Goal: Task Accomplishment & Management: Manage account settings

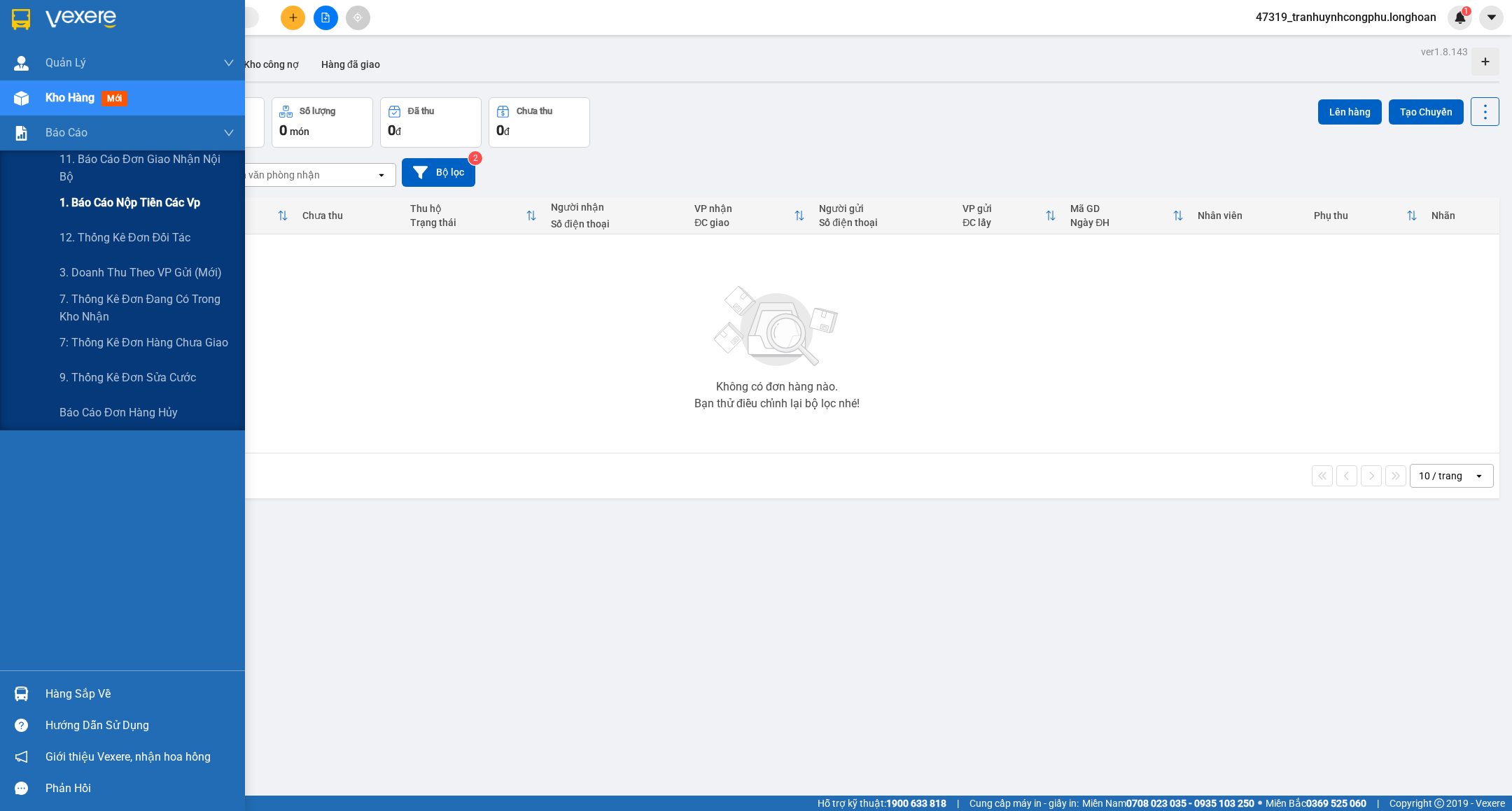
click at [98, 204] on span "1. Báo cáo nộp tiền các vp" at bounding box center [129, 202] width 141 height 18
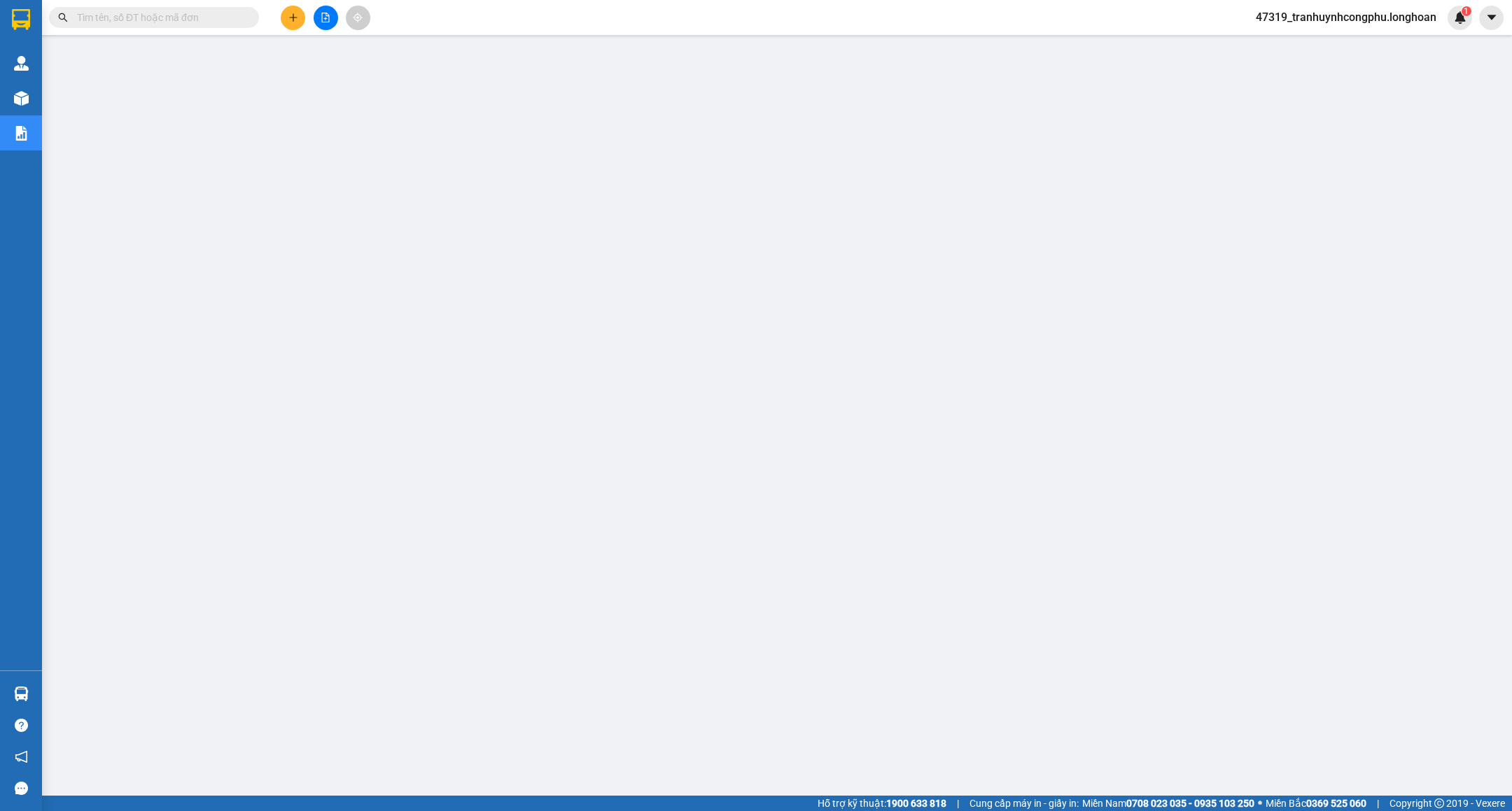
click at [138, 17] on input "text" at bounding box center [159, 18] width 165 height 15
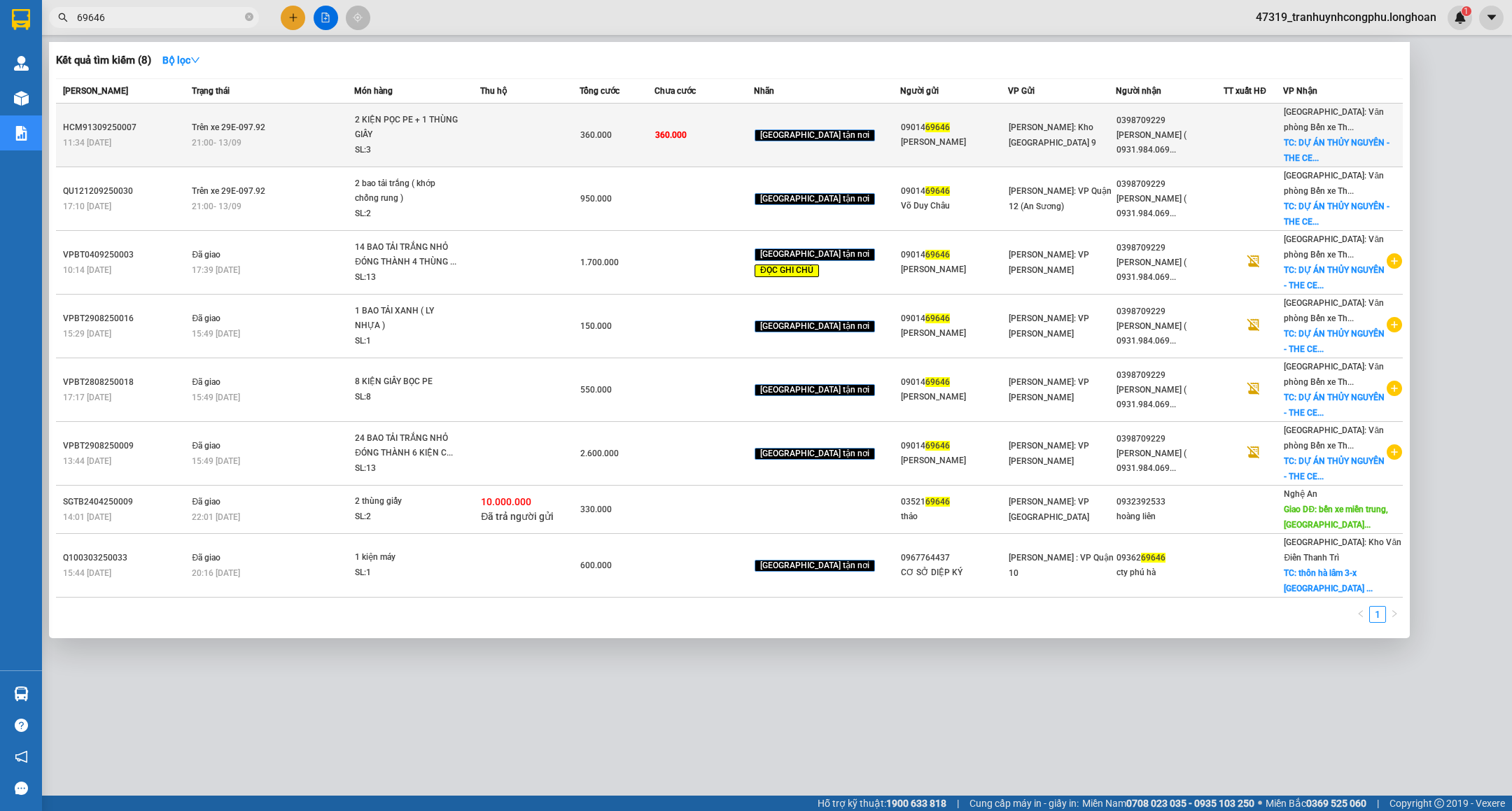
type input "69646"
click at [435, 158] on div "SL: 3" at bounding box center [407, 151] width 105 height 15
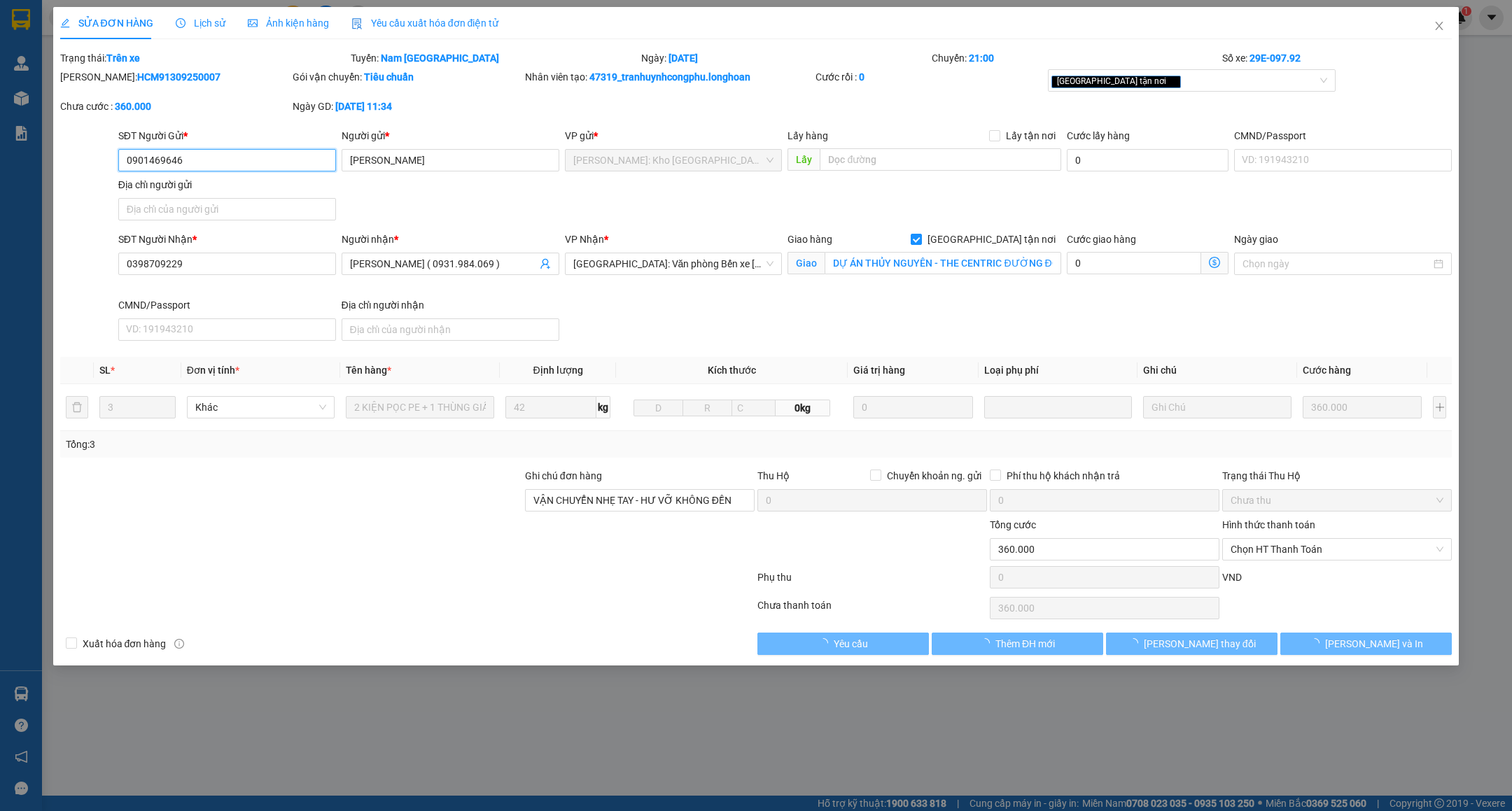
type input "0901469646"
type input "VÕ DUY CHÂU"
type input "0398709229"
type input "ĐINH QUANG TUÂN ( 0931.984.069 )"
checkbox input "true"
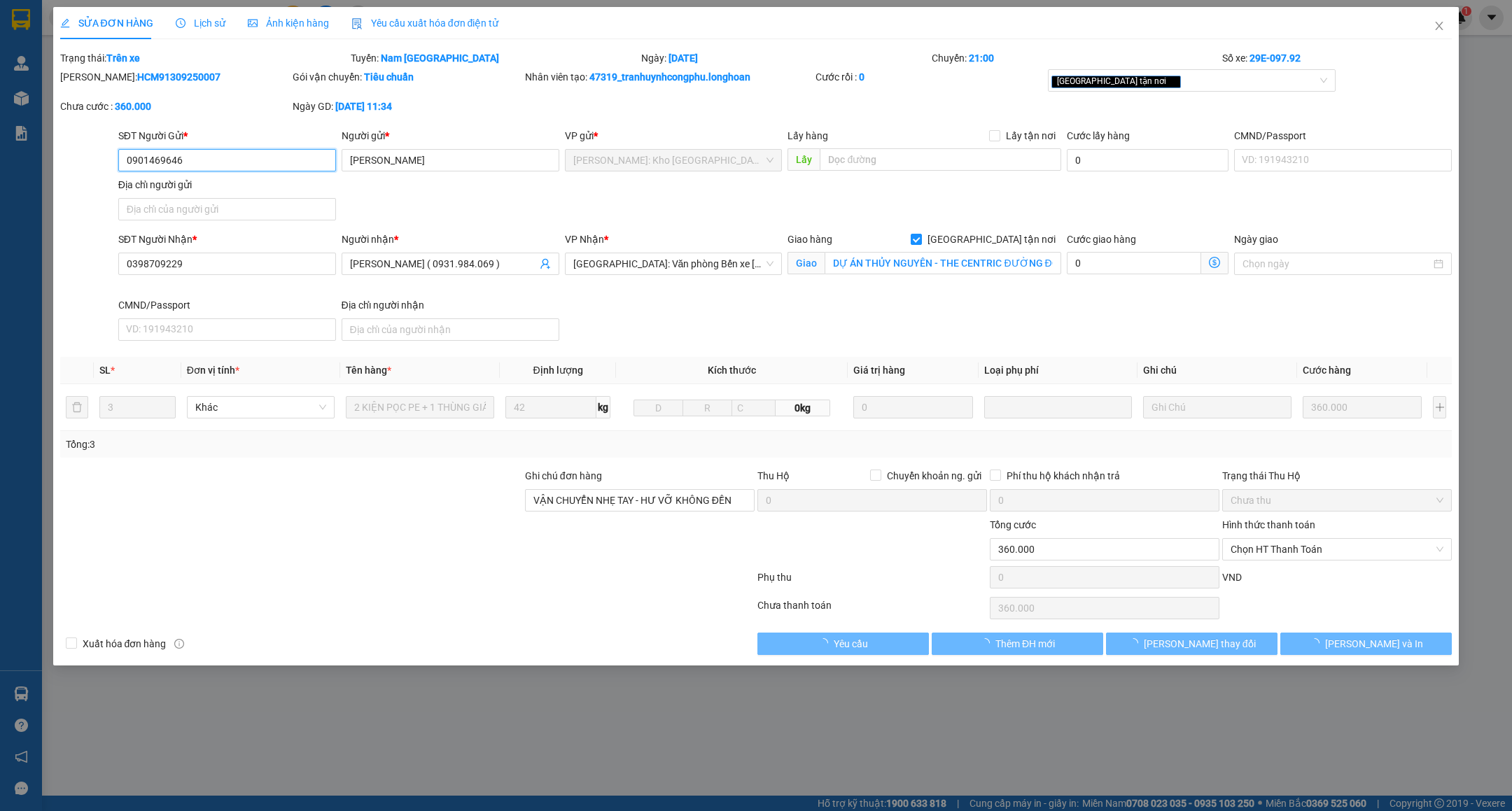
type input "DỰ ÁN THỦY NGUYÊN - THE CENTRIC ĐƯỜNG ĐỖ MƯỜI - PHỐ MỚI - XÃ DƯƠNG QUAN - THỦY …"
type input "VẬN CHUYỂN NHẸ TAY - HƯ VỠ KHÔNG ĐỀN"
type input "360.000"
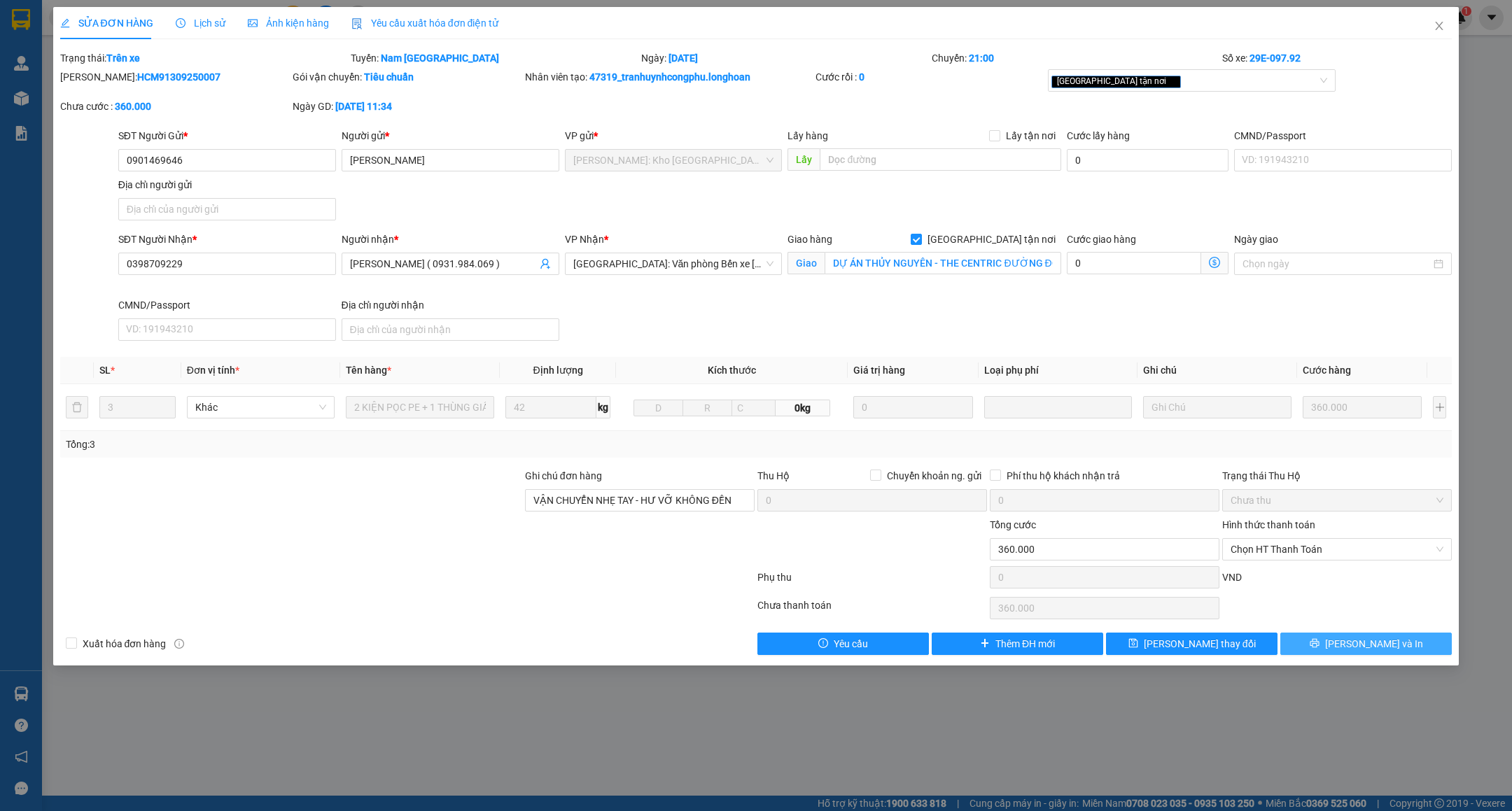
click at [1374, 651] on span "[PERSON_NAME] và In" at bounding box center [1374, 644] width 98 height 15
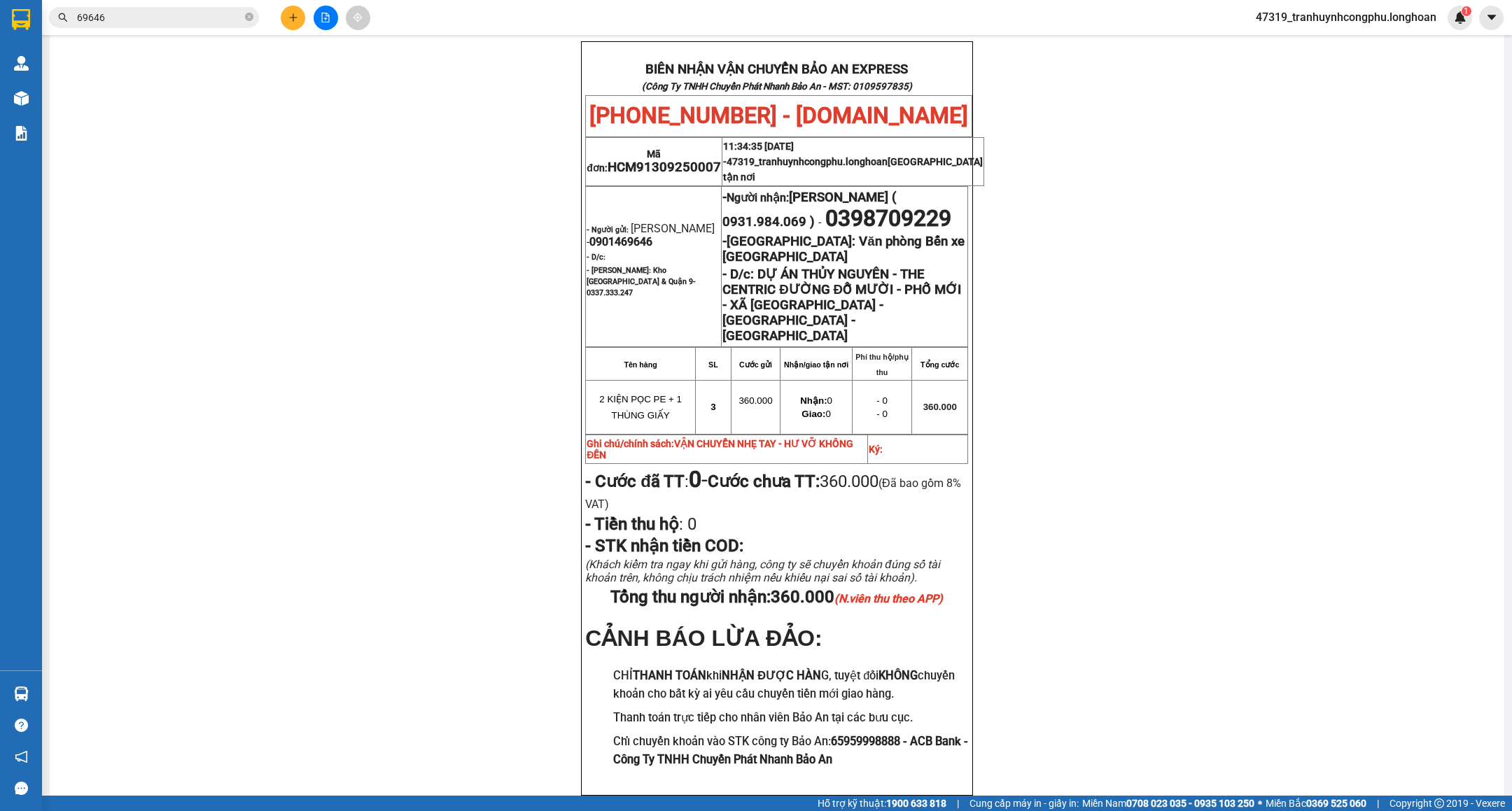
scroll to position [759, 0]
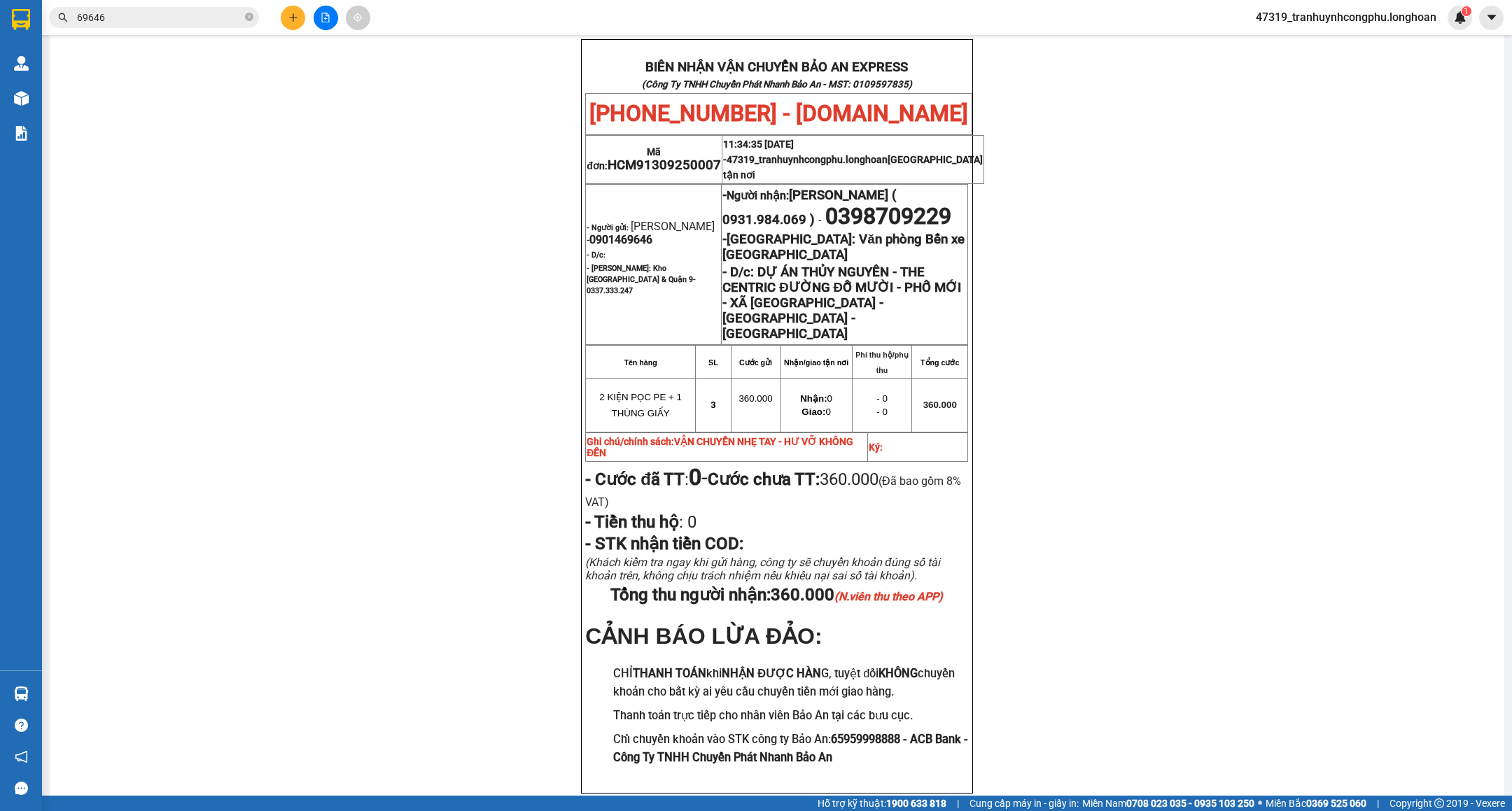
click at [723, 135] on td "Mã đơn: HCM91309250007" at bounding box center [654, 159] width 137 height 48
click at [720, 158] on span "HCM91309250007" at bounding box center [664, 165] width 114 height 15
copy span "HCM91309250007"
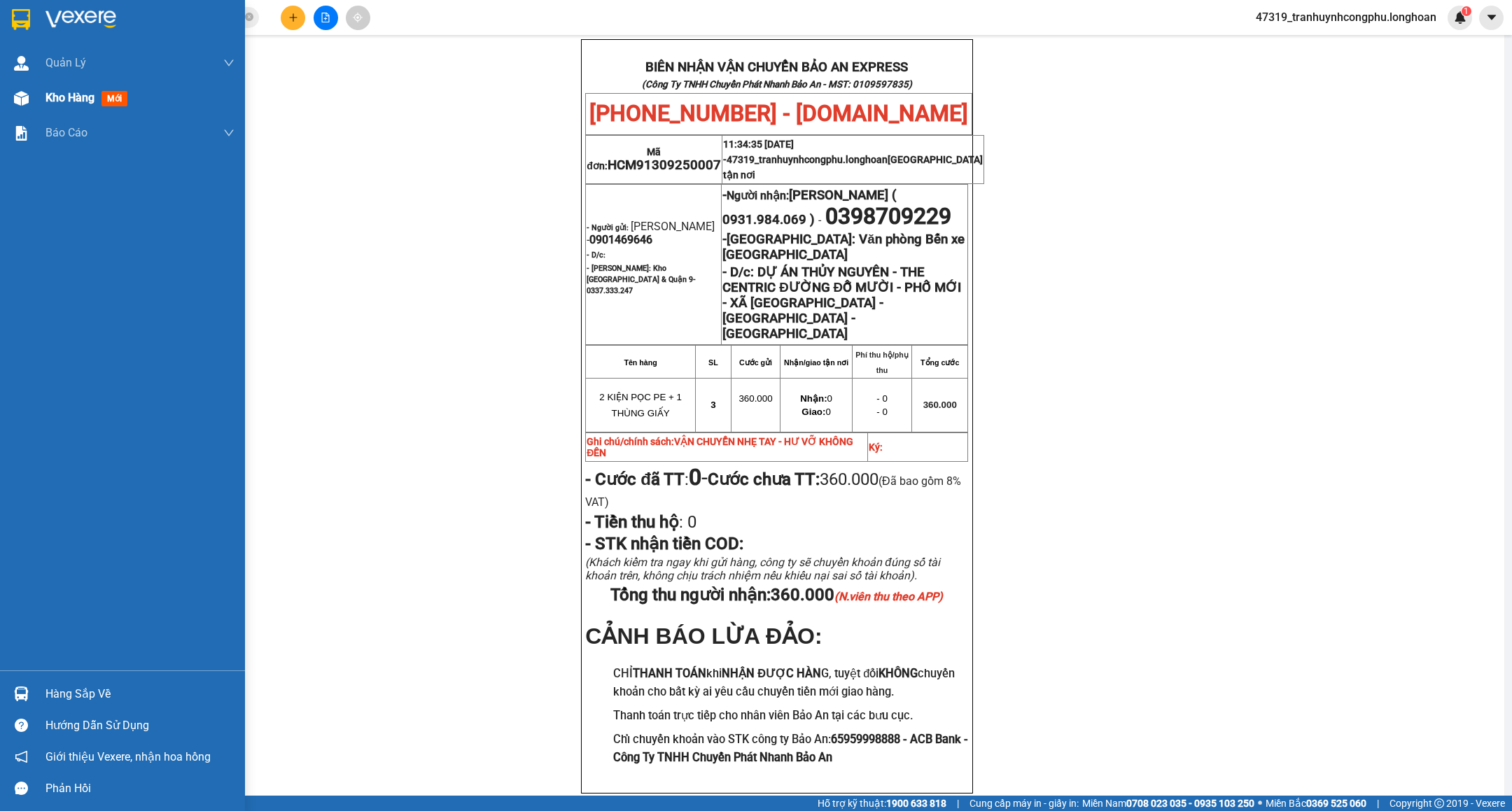
click at [42, 95] on div "Kho hàng mới" at bounding box center [122, 98] width 245 height 35
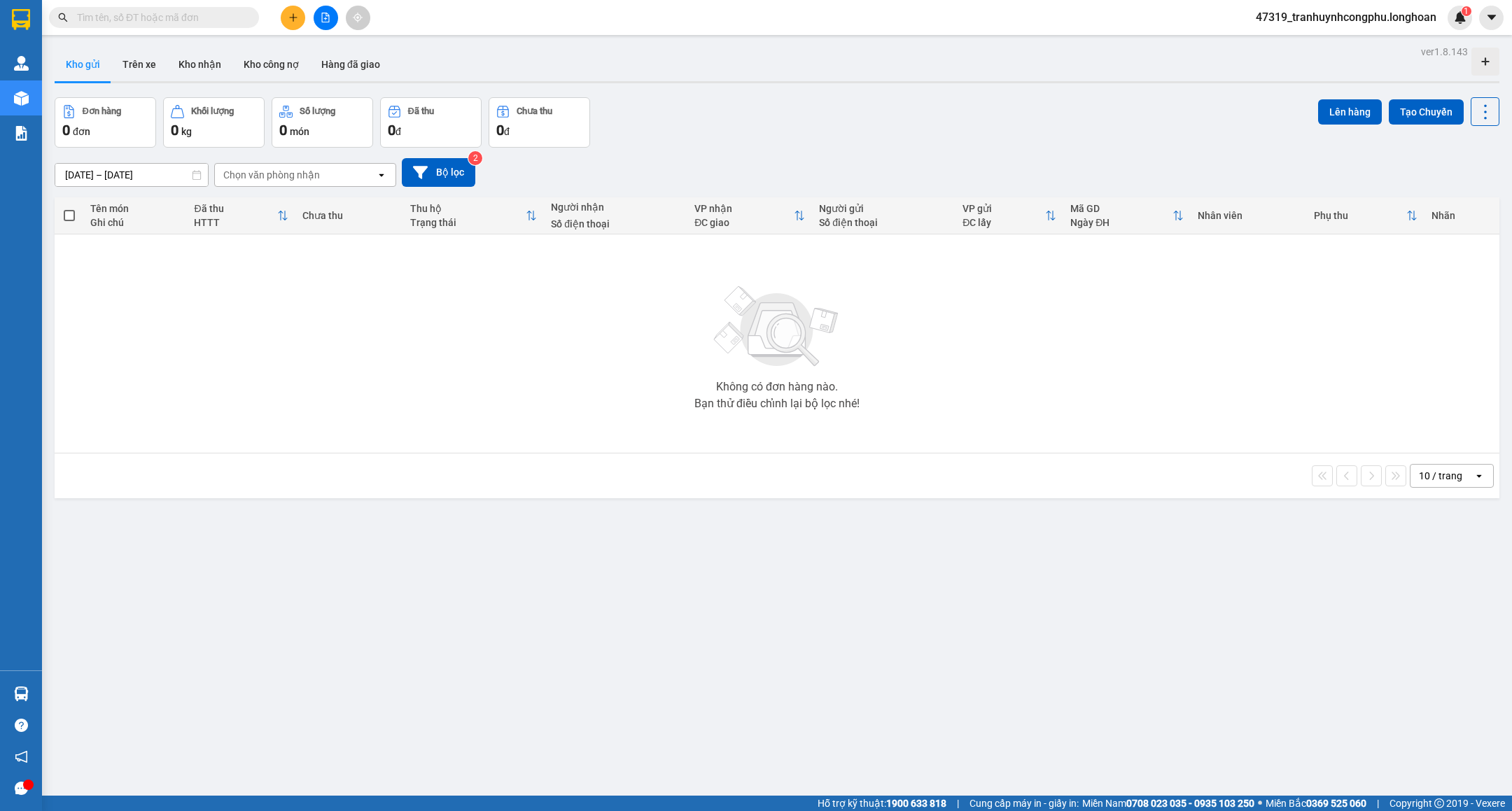
click at [150, 13] on input "text" at bounding box center [159, 18] width 165 height 15
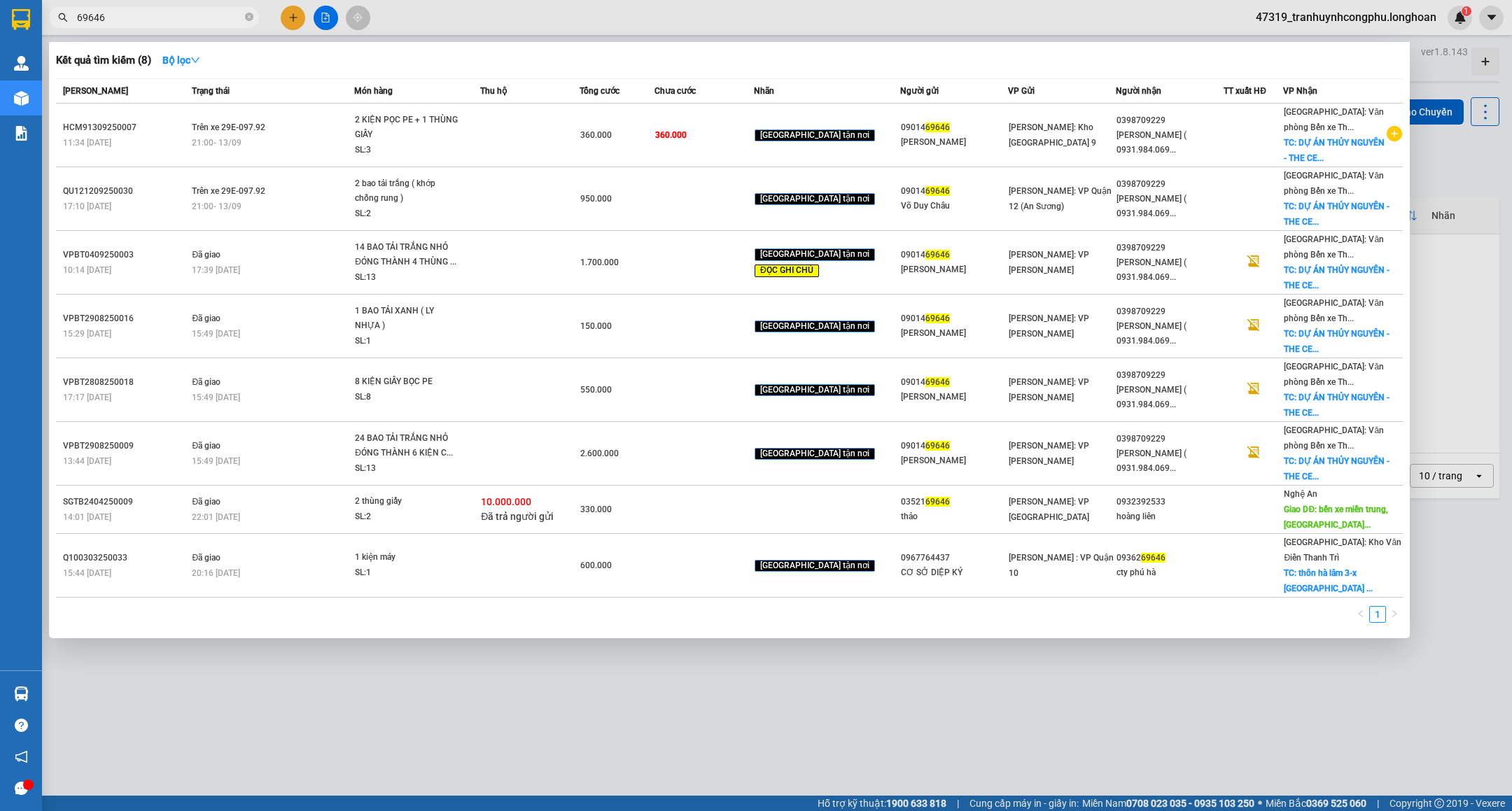
type input "69646"
click at [726, 702] on div at bounding box center [756, 405] width 1512 height 811
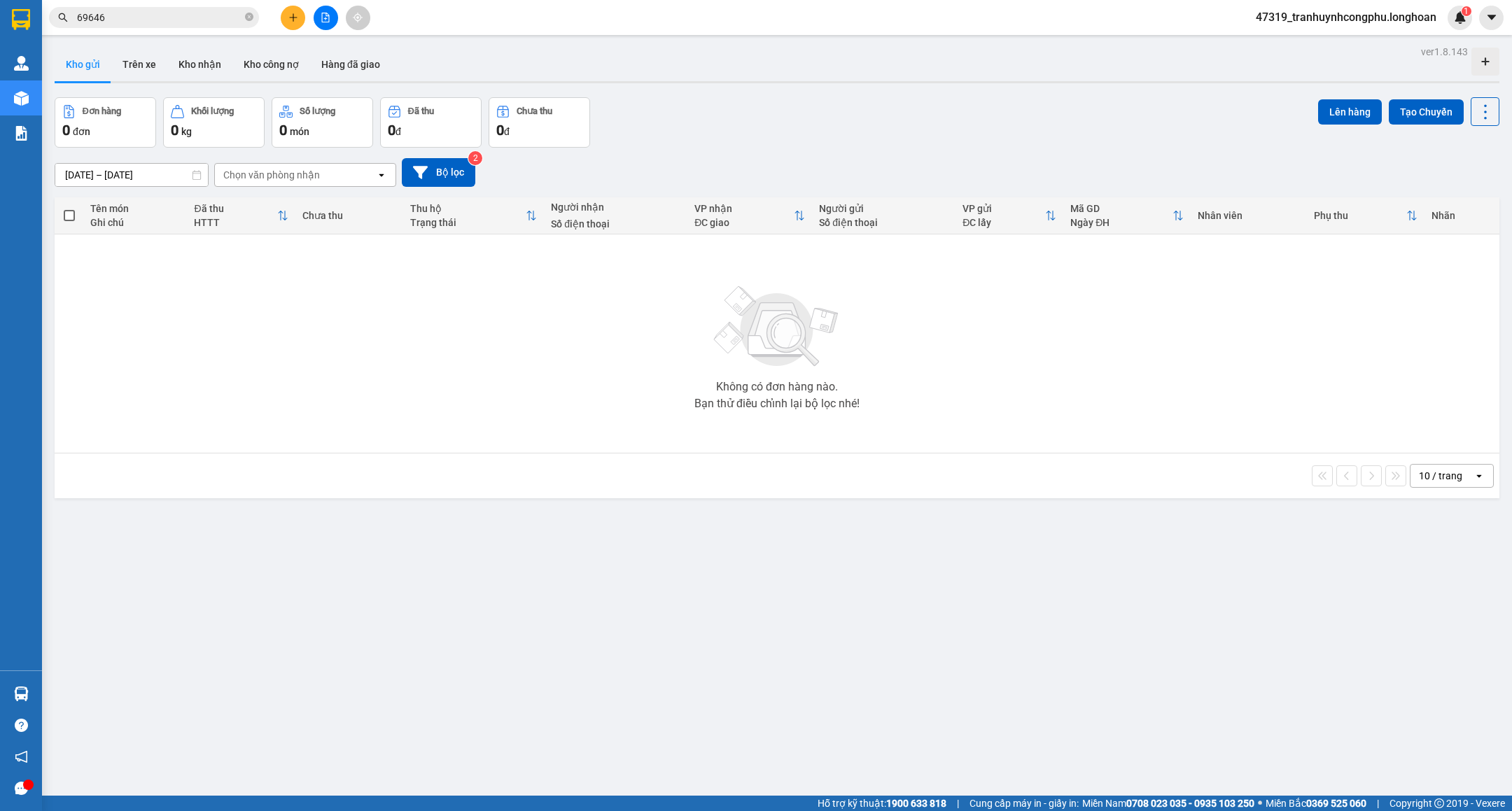
click at [1269, 13] on span "47319_tranhuynhcongphu.longhoan" at bounding box center [1346, 17] width 203 height 18
click at [1258, 41] on li "Đăng xuất" at bounding box center [1344, 43] width 207 height 22
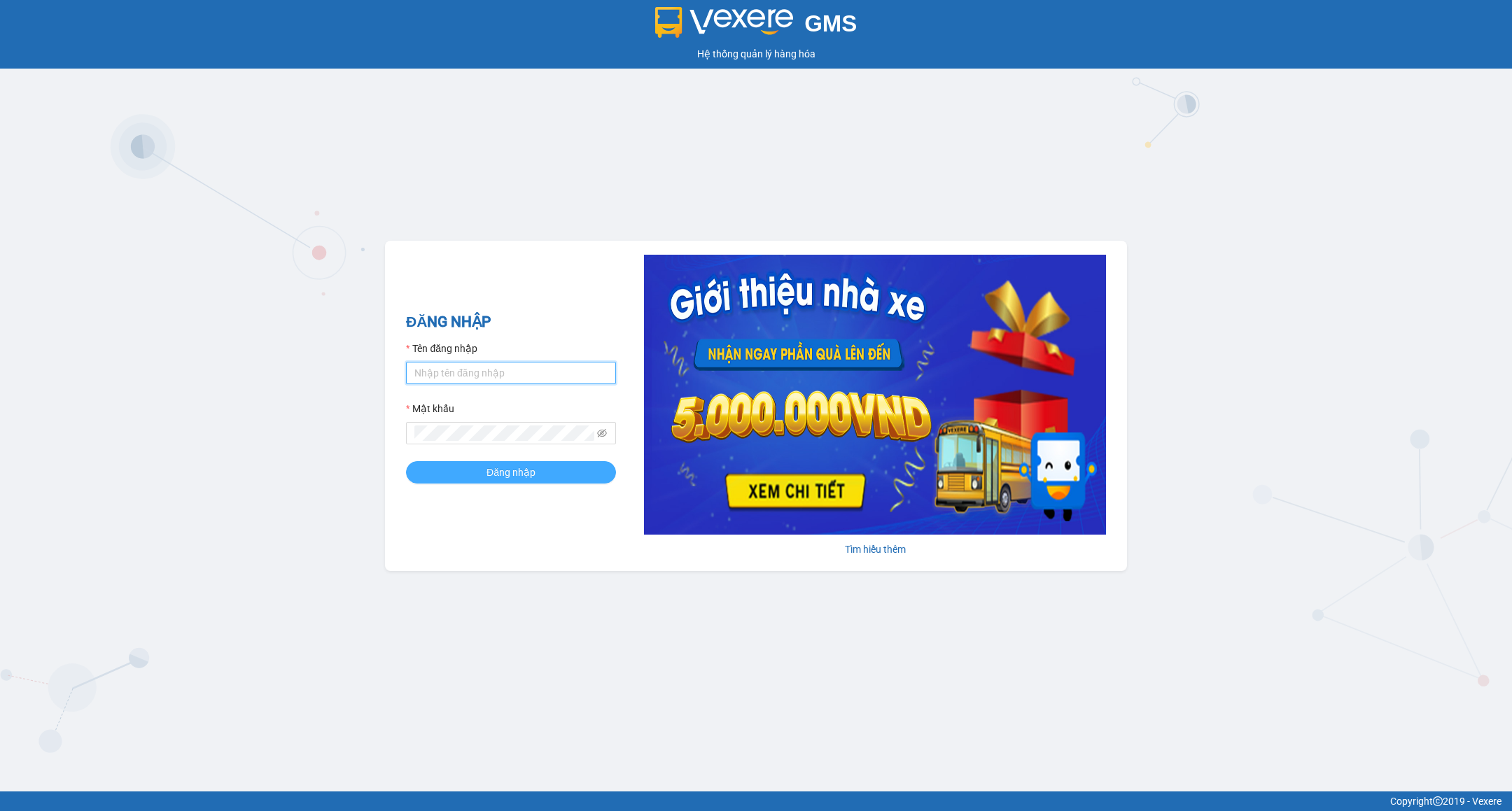
type input "tranhuynhcongphu.longhoan"
click at [517, 468] on span "Đăng nhập" at bounding box center [511, 473] width 49 height 15
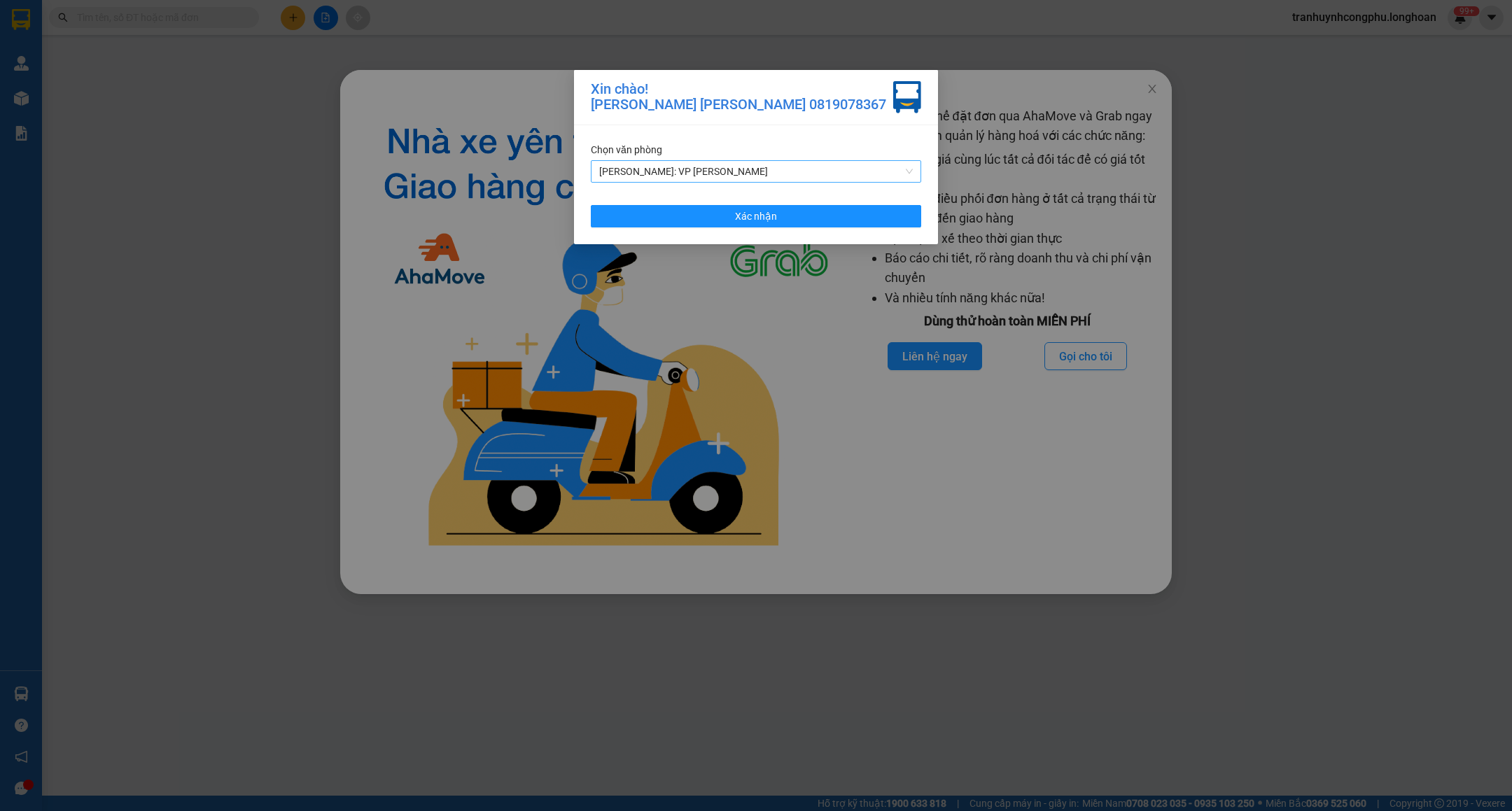
click at [803, 172] on span "[PERSON_NAME]: VP [PERSON_NAME]" at bounding box center [756, 171] width 314 height 21
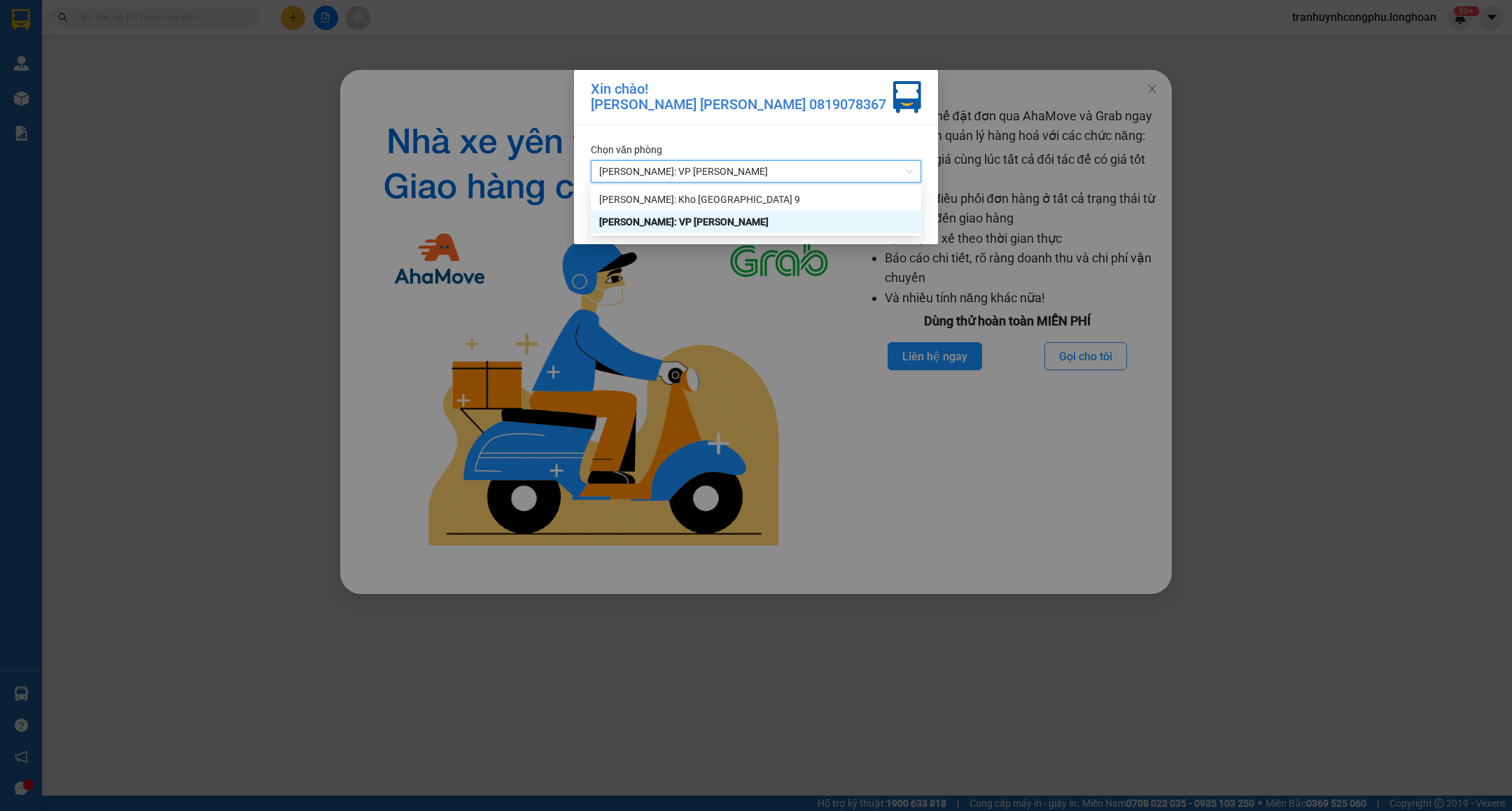
click at [803, 172] on span "[PERSON_NAME]: VP [PERSON_NAME]" at bounding box center [756, 171] width 314 height 21
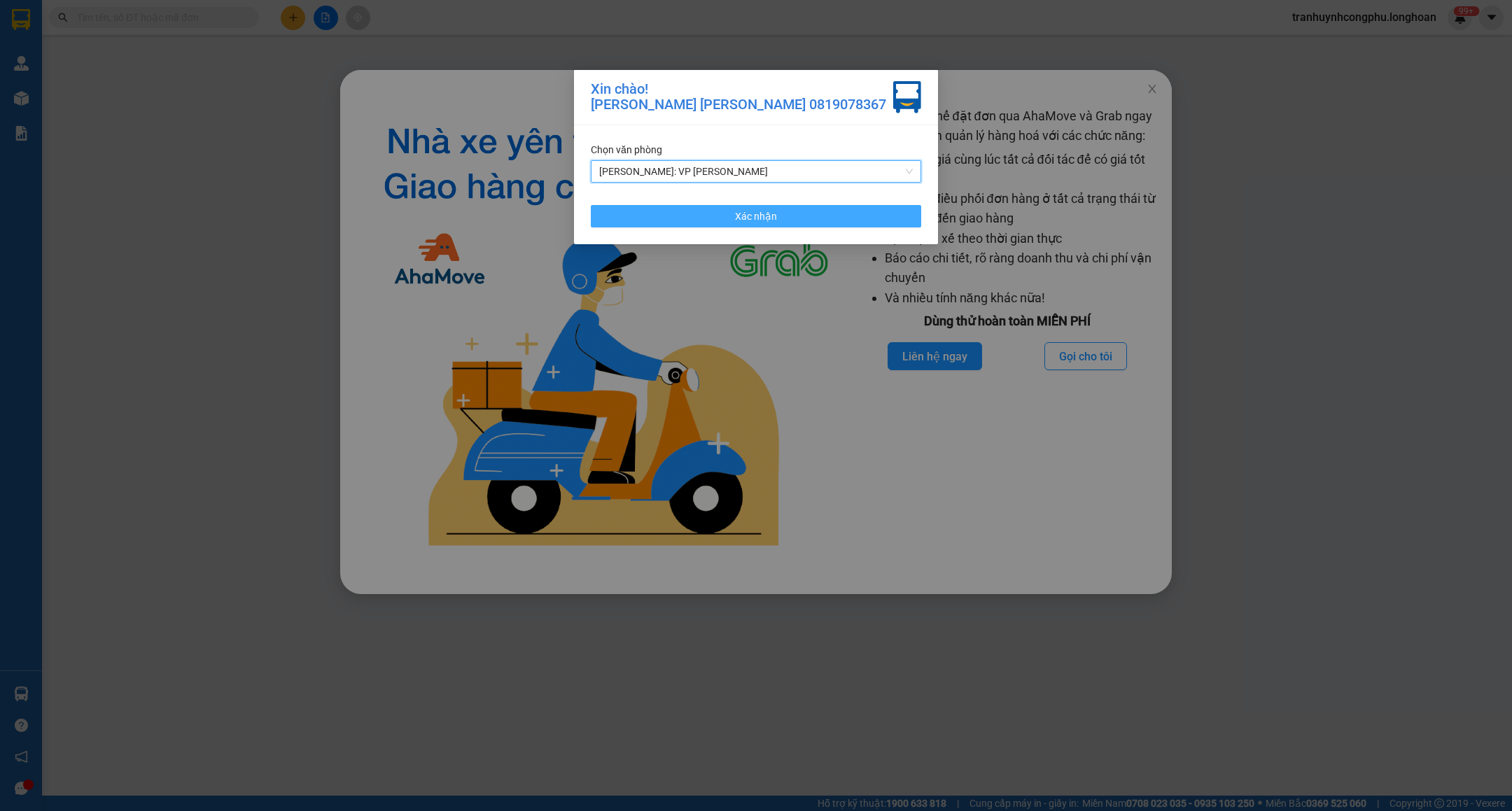
click at [781, 218] on button "Xác nhận" at bounding box center [756, 216] width 331 height 22
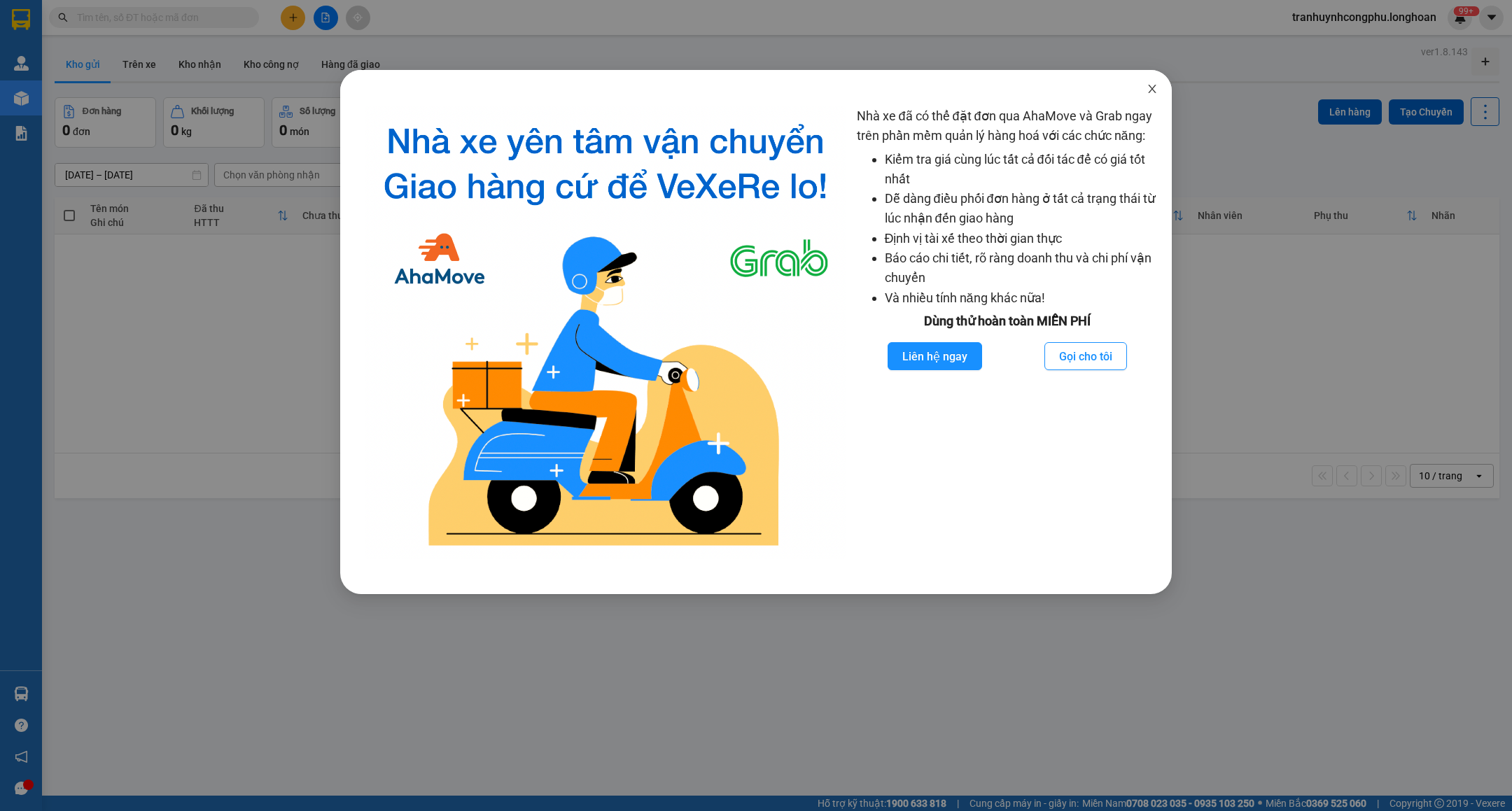
click at [1147, 86] on icon "close" at bounding box center [1152, 88] width 12 height 12
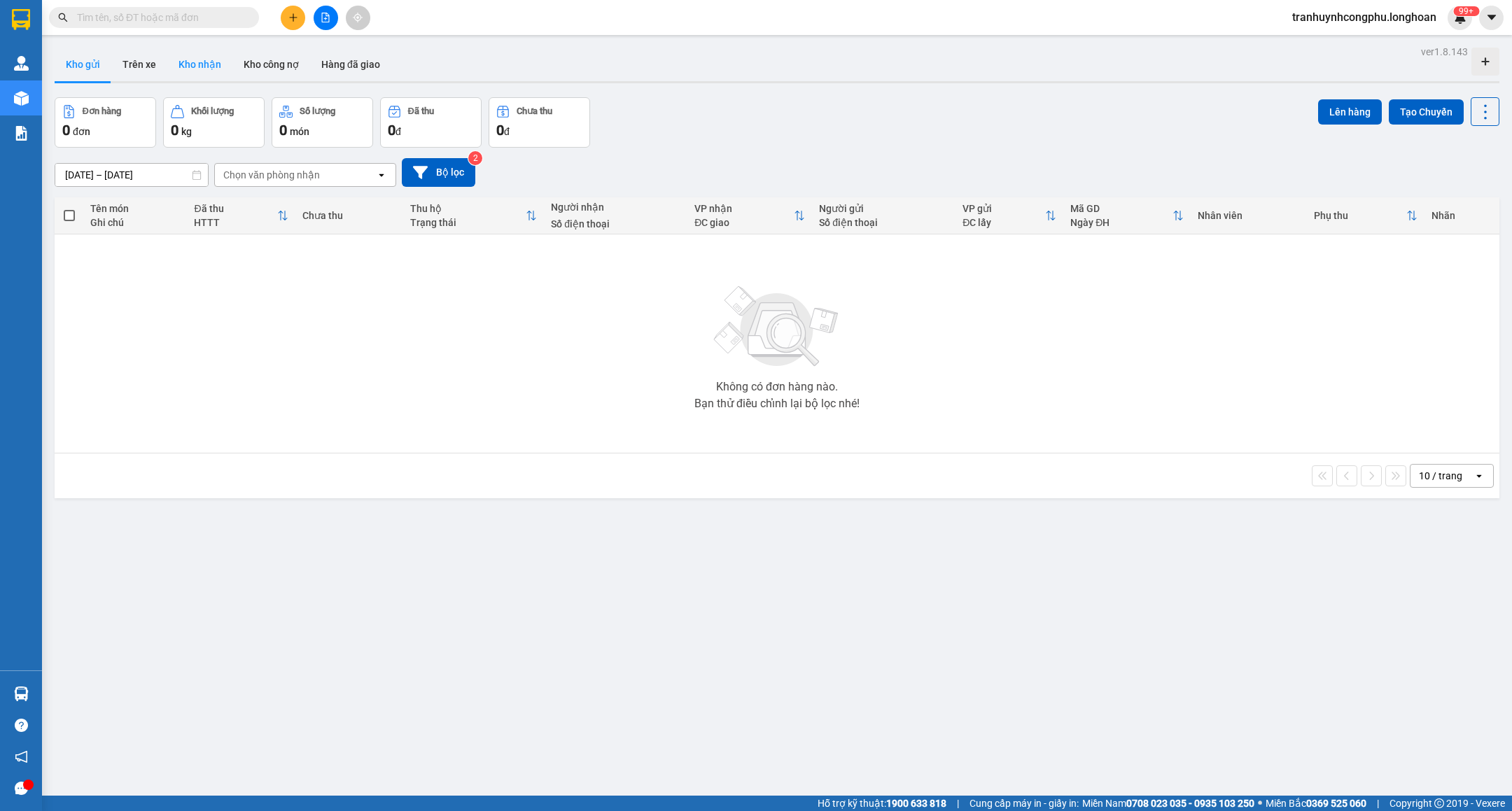
click at [200, 66] on button "Kho nhận" at bounding box center [200, 65] width 65 height 34
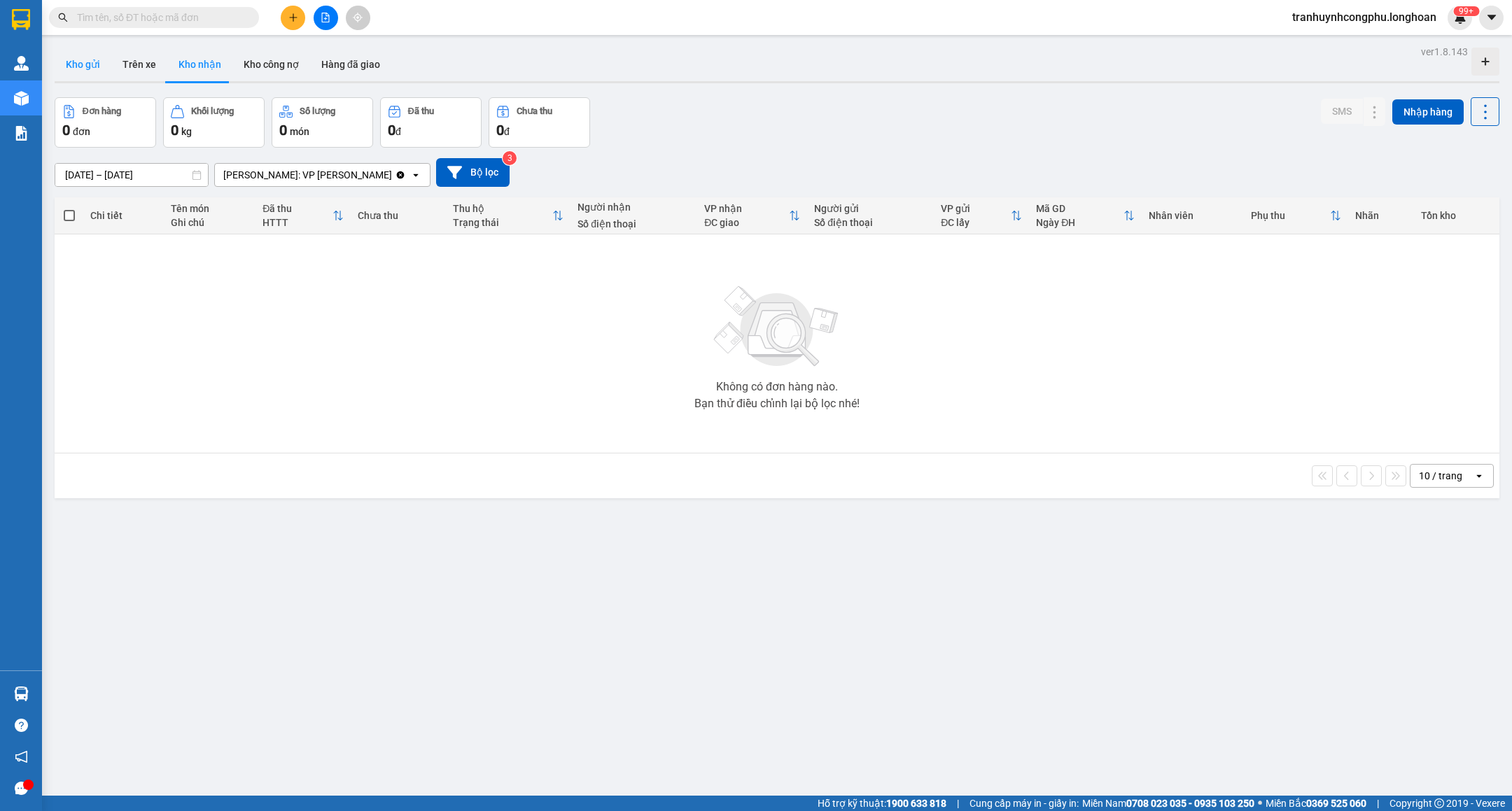
click at [95, 65] on button "Kho gửi" at bounding box center [83, 65] width 57 height 34
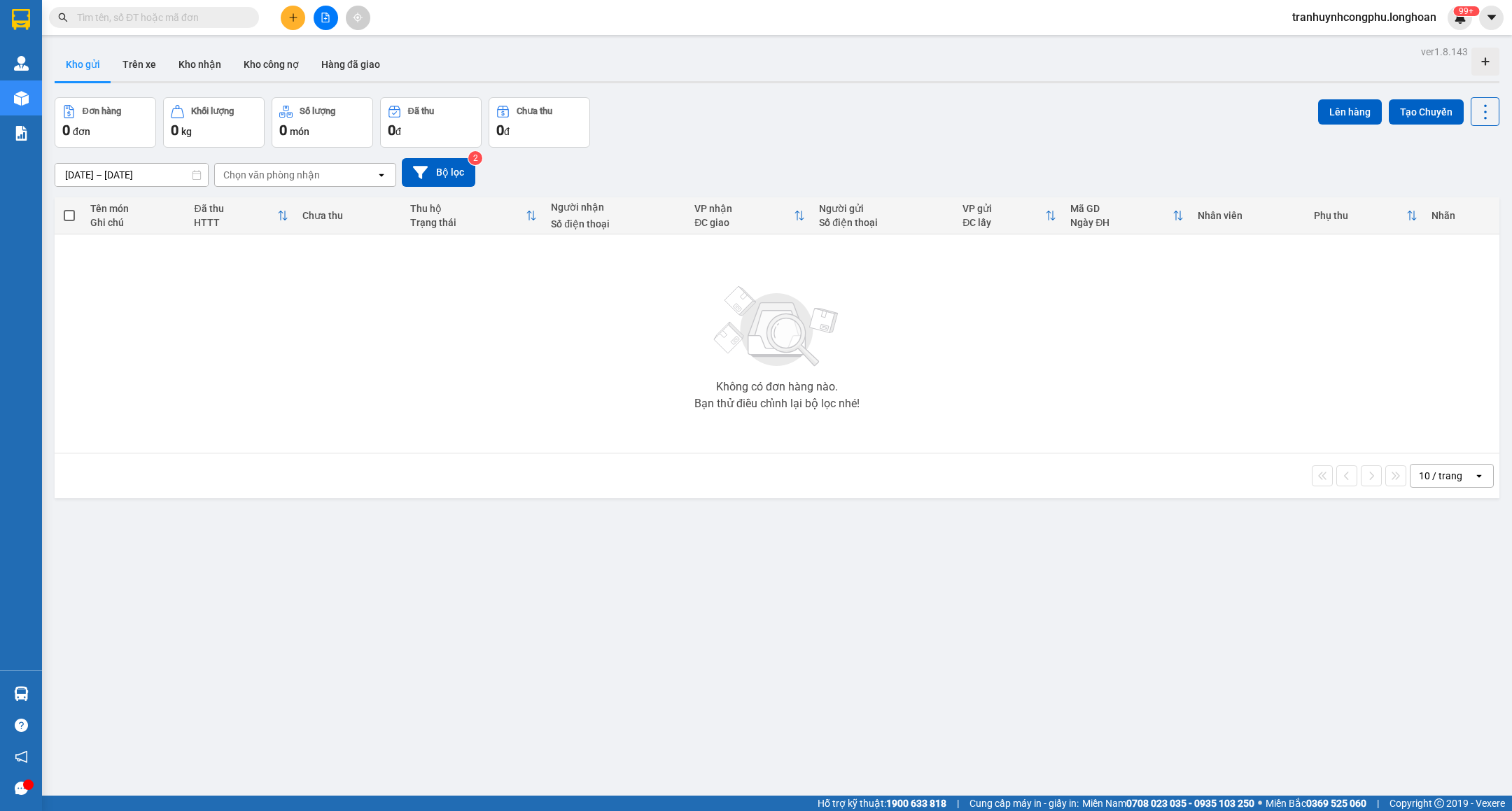
click at [1369, 4] on div "Kết quả tìm kiếm ( 0 ) Bộ lọc No Data tranhuynhcongphu.longhoan 99+" at bounding box center [756, 18] width 1512 height 35
click at [1367, 9] on span "tranhuynhcongphu.longhoan" at bounding box center [1364, 17] width 167 height 18
click at [1328, 40] on span "Đăng xuất" at bounding box center [1369, 43] width 140 height 15
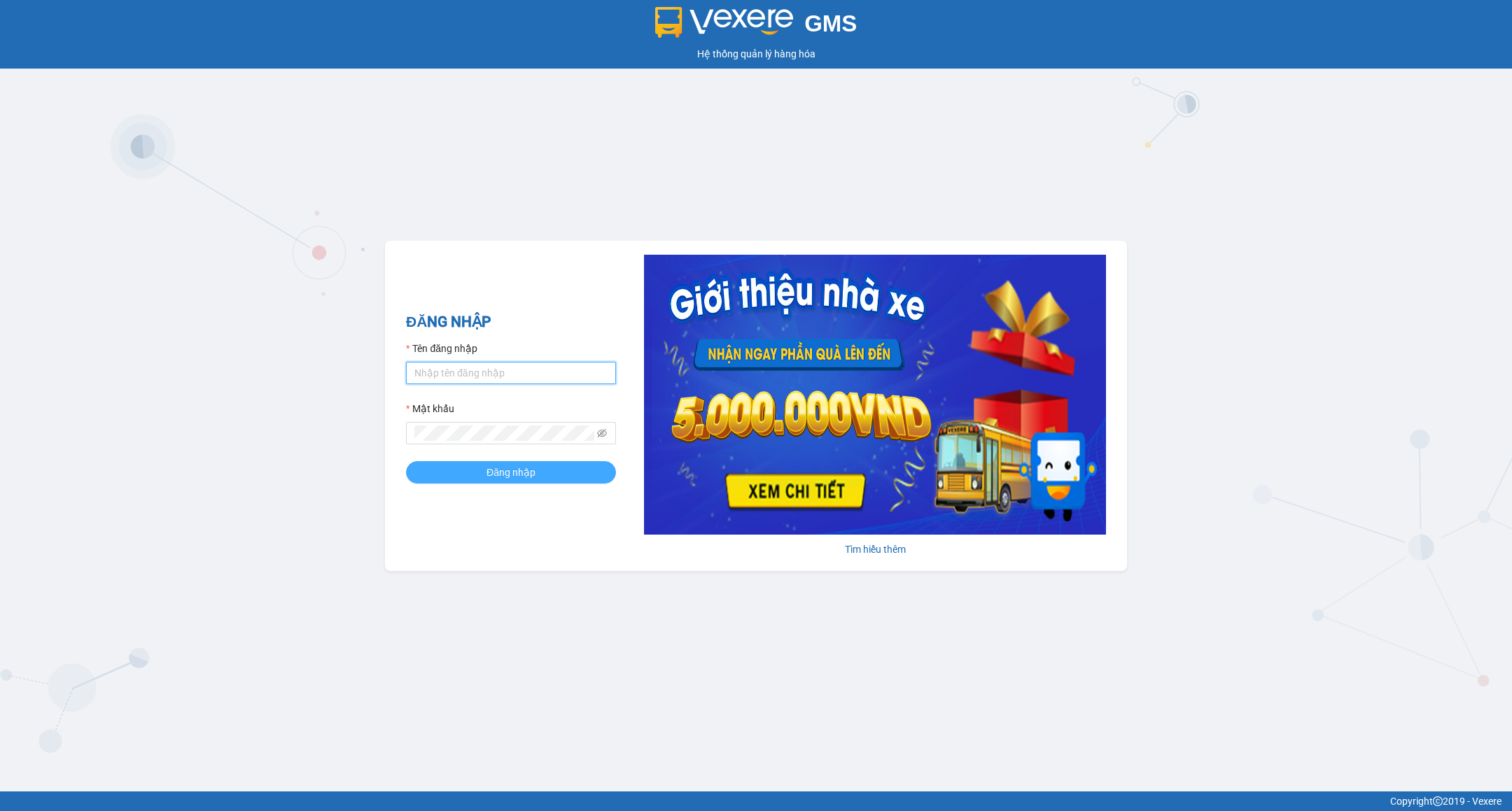
type input "tranhuynhcongphu.longhoan"
click at [559, 471] on button "Đăng nhập" at bounding box center [510, 472] width 210 height 22
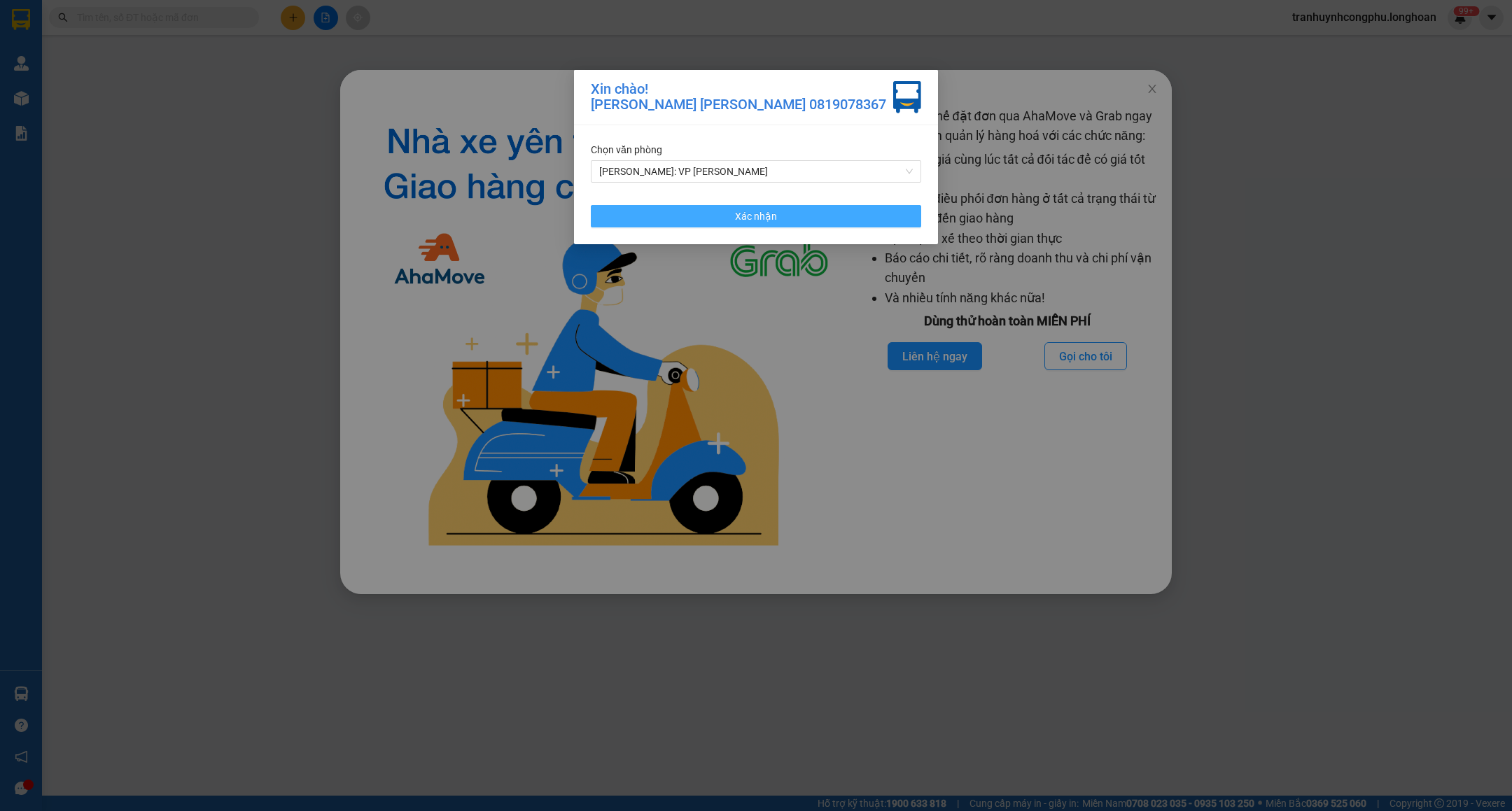
click at [866, 205] on button "Xác nhận" at bounding box center [756, 216] width 331 height 22
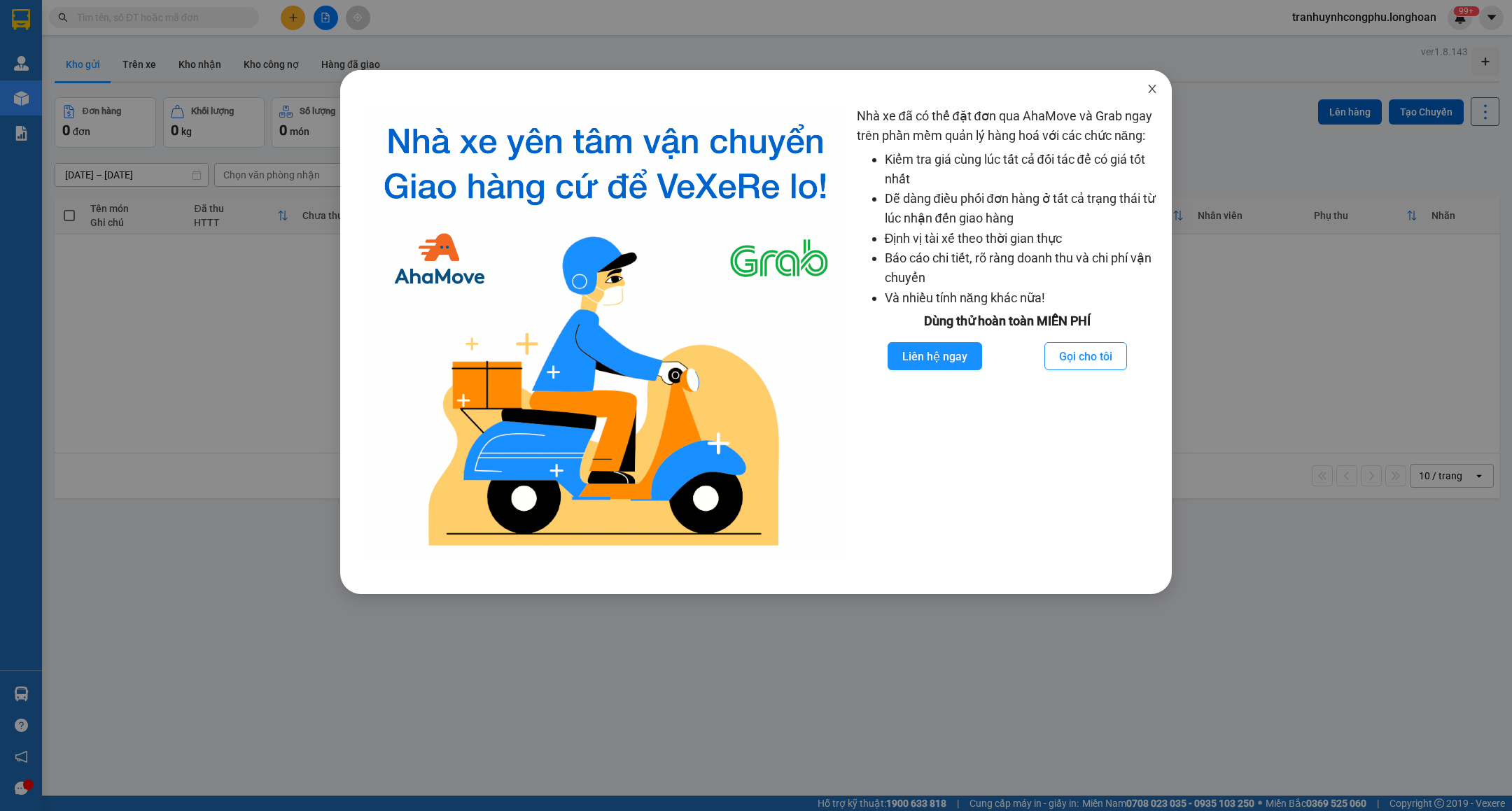
click at [1148, 89] on icon "close" at bounding box center [1152, 88] width 12 height 12
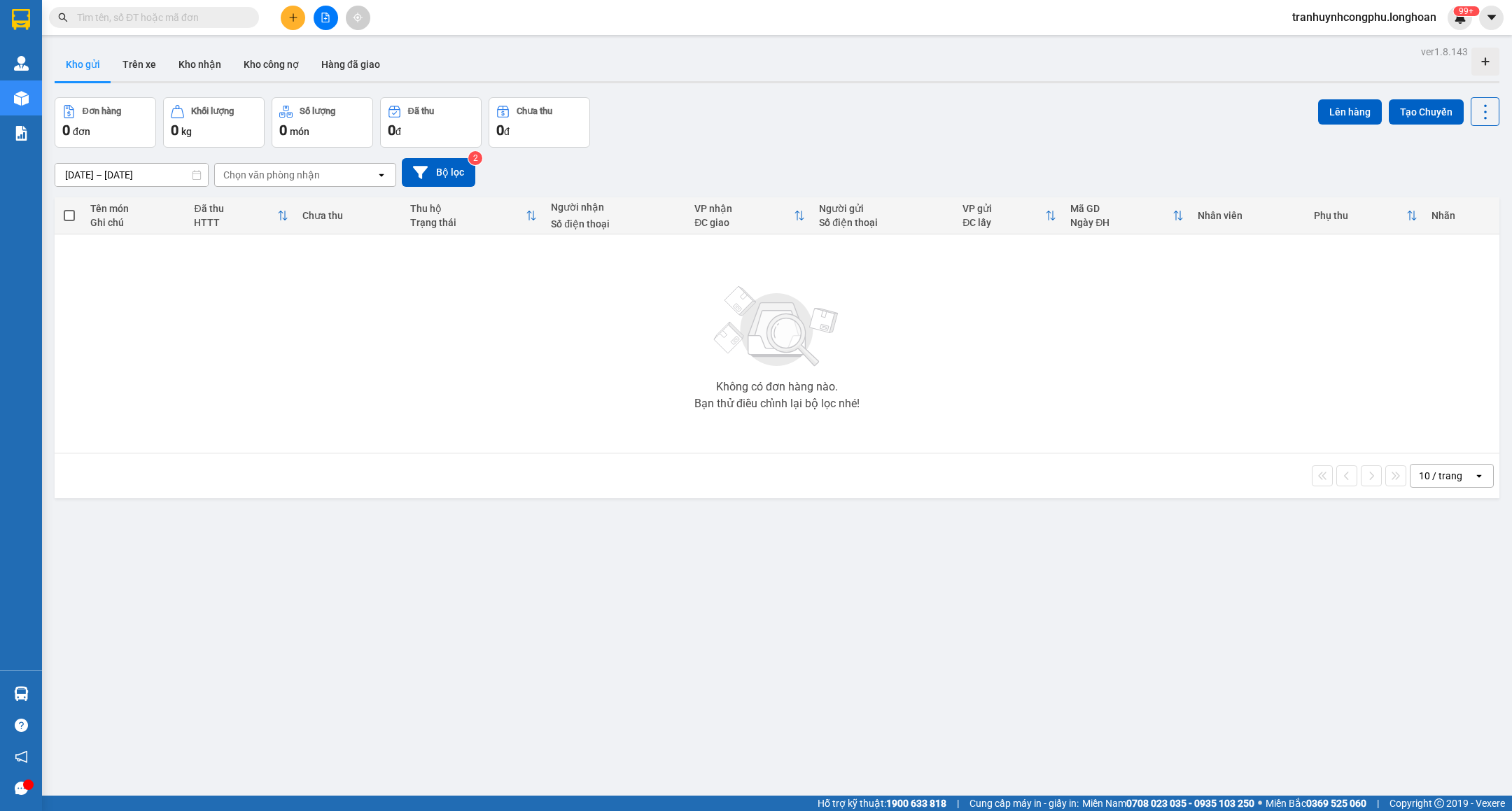
click at [1328, 17] on span "tranhuynhcongphu.longhoan" at bounding box center [1364, 17] width 167 height 18
click at [1314, 40] on span "Đăng xuất" at bounding box center [1369, 43] width 140 height 15
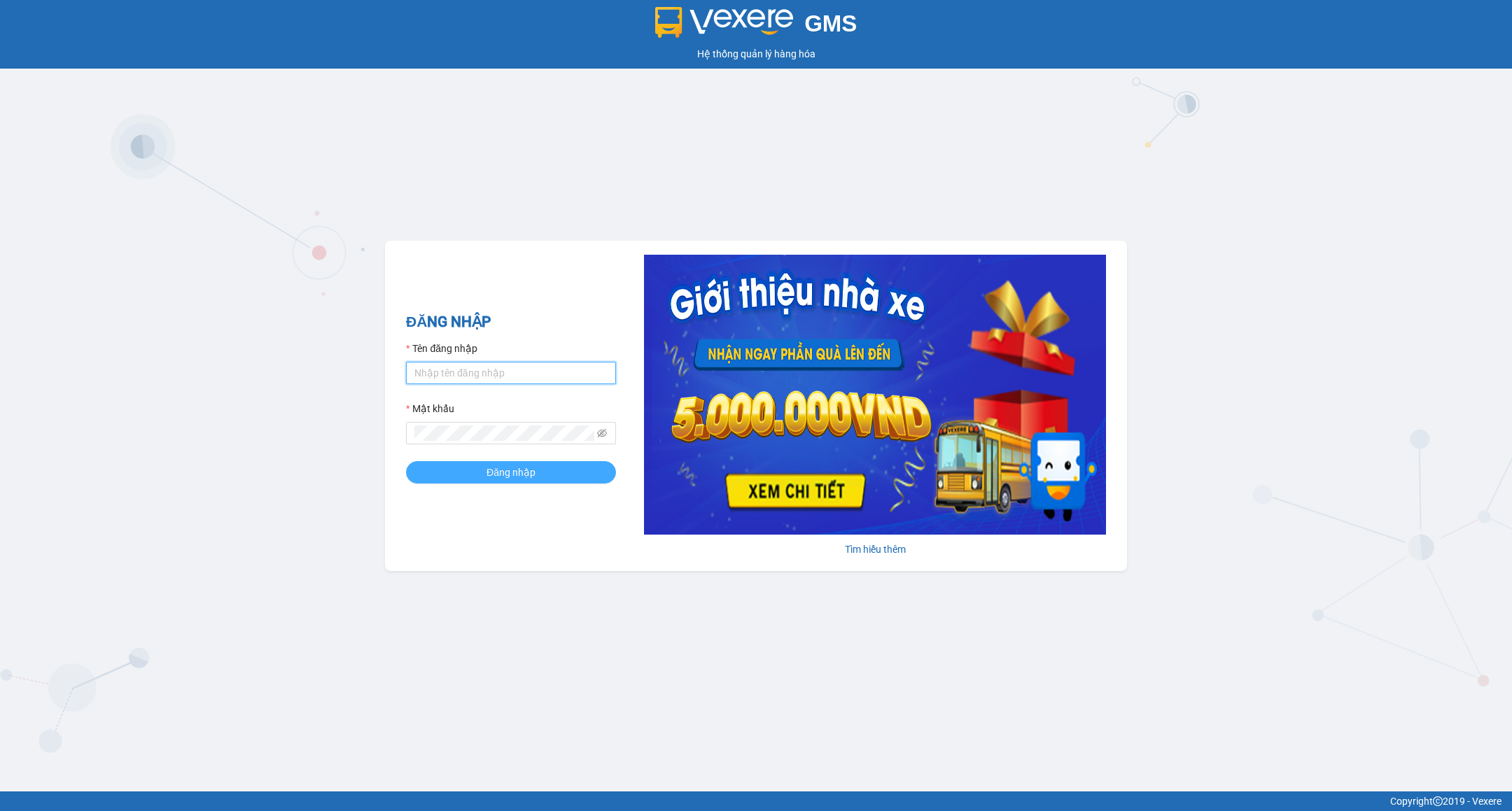
type input "tranhuynhcongphu.longhoan"
click at [521, 482] on button "Đăng nhập" at bounding box center [510, 472] width 210 height 22
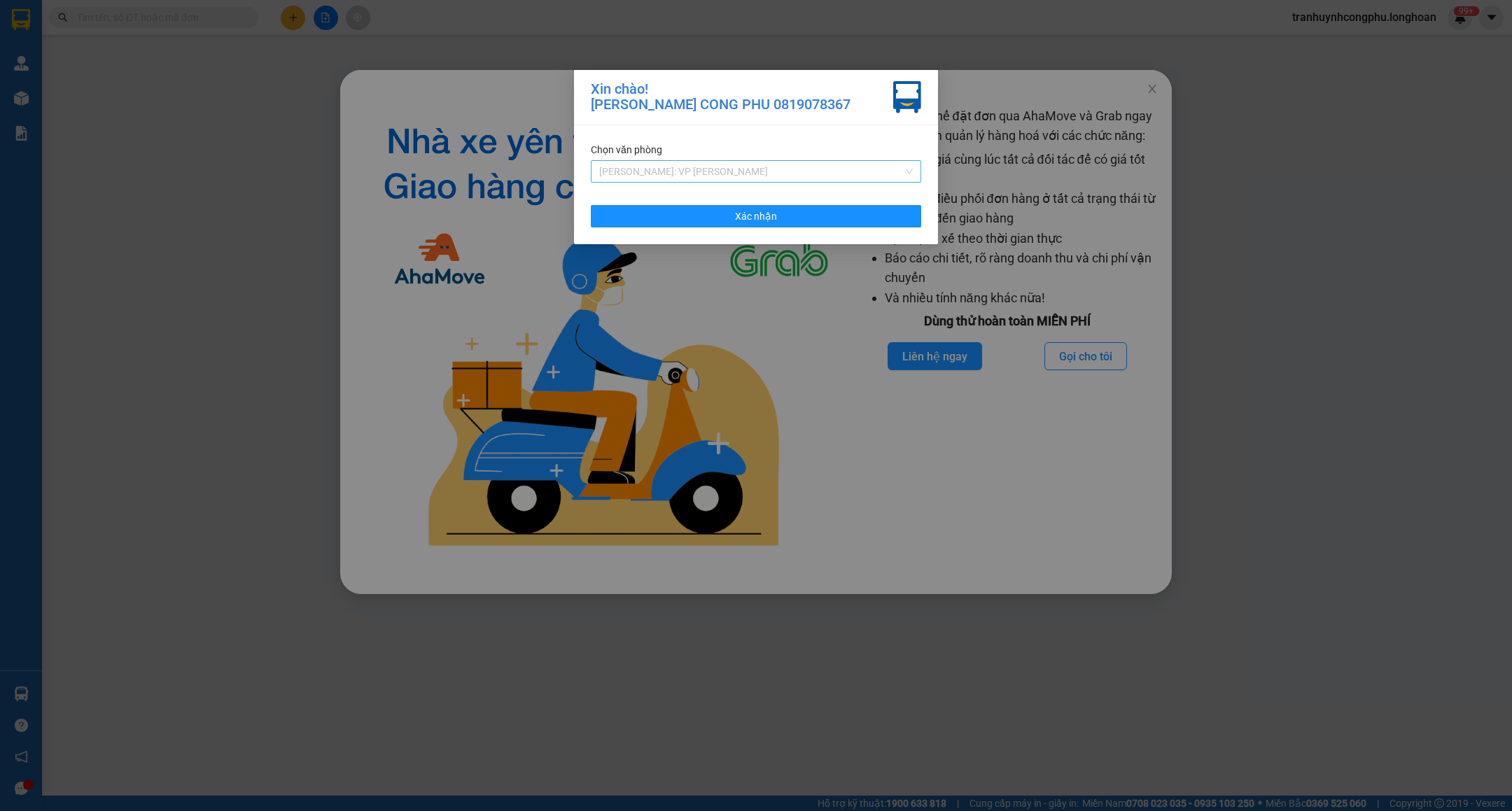
click at [729, 164] on span "[PERSON_NAME]: VP [PERSON_NAME]" at bounding box center [756, 171] width 314 height 21
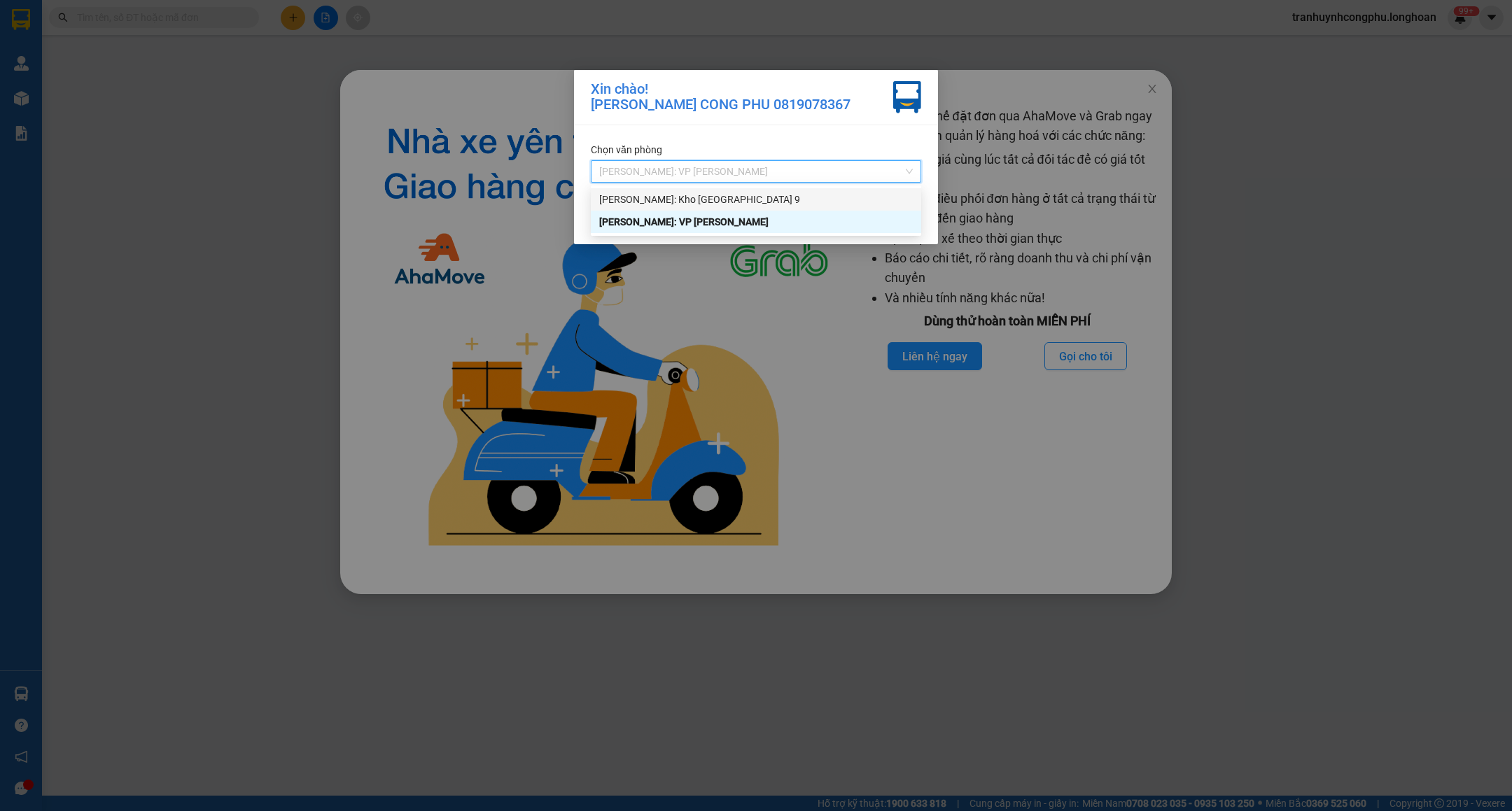
click at [721, 196] on div "[PERSON_NAME]: Kho [GEOGRAPHIC_DATA] 9" at bounding box center [756, 200] width 314 height 15
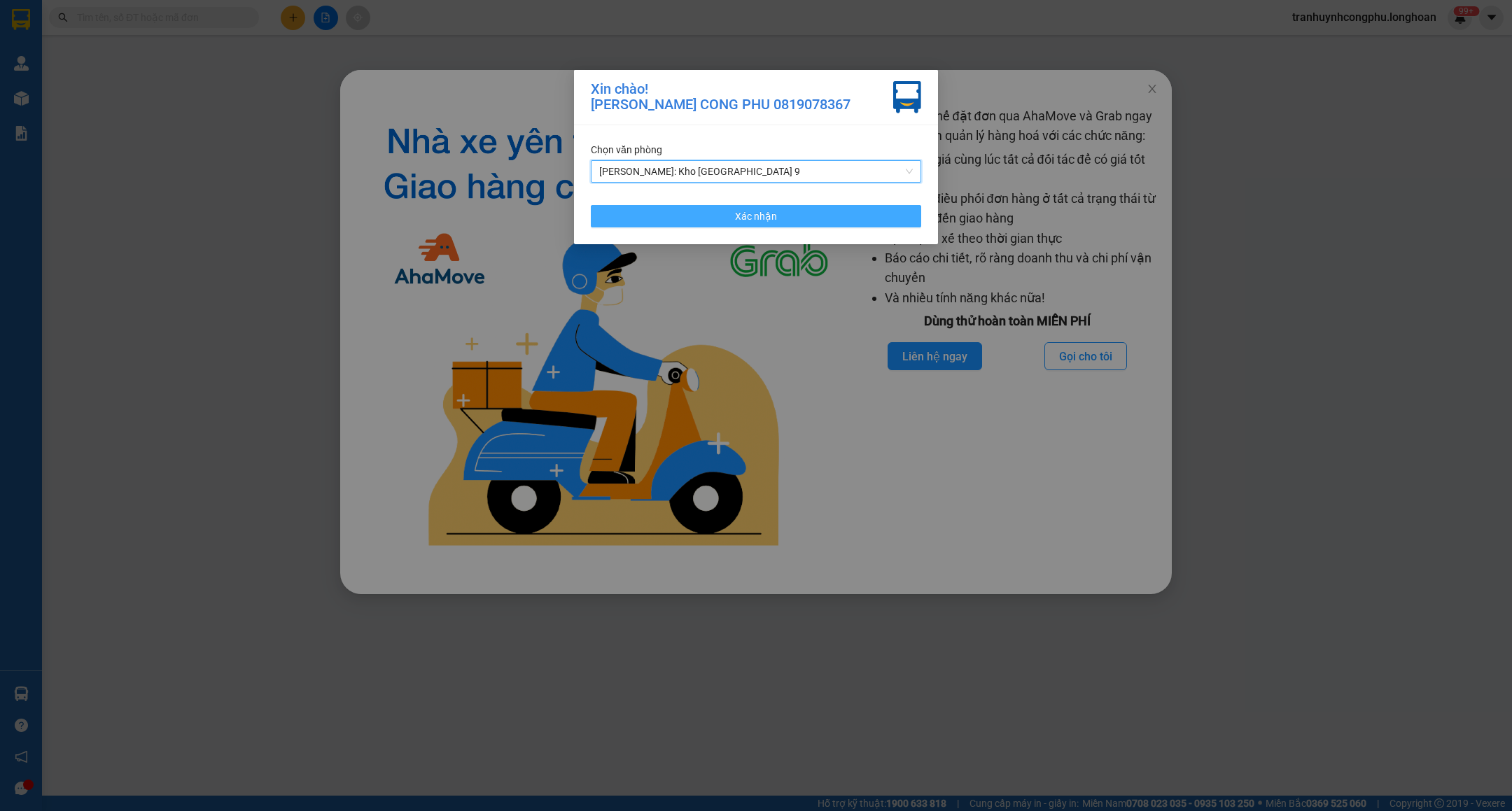
click at [720, 211] on button "Xác nhận" at bounding box center [756, 216] width 331 height 22
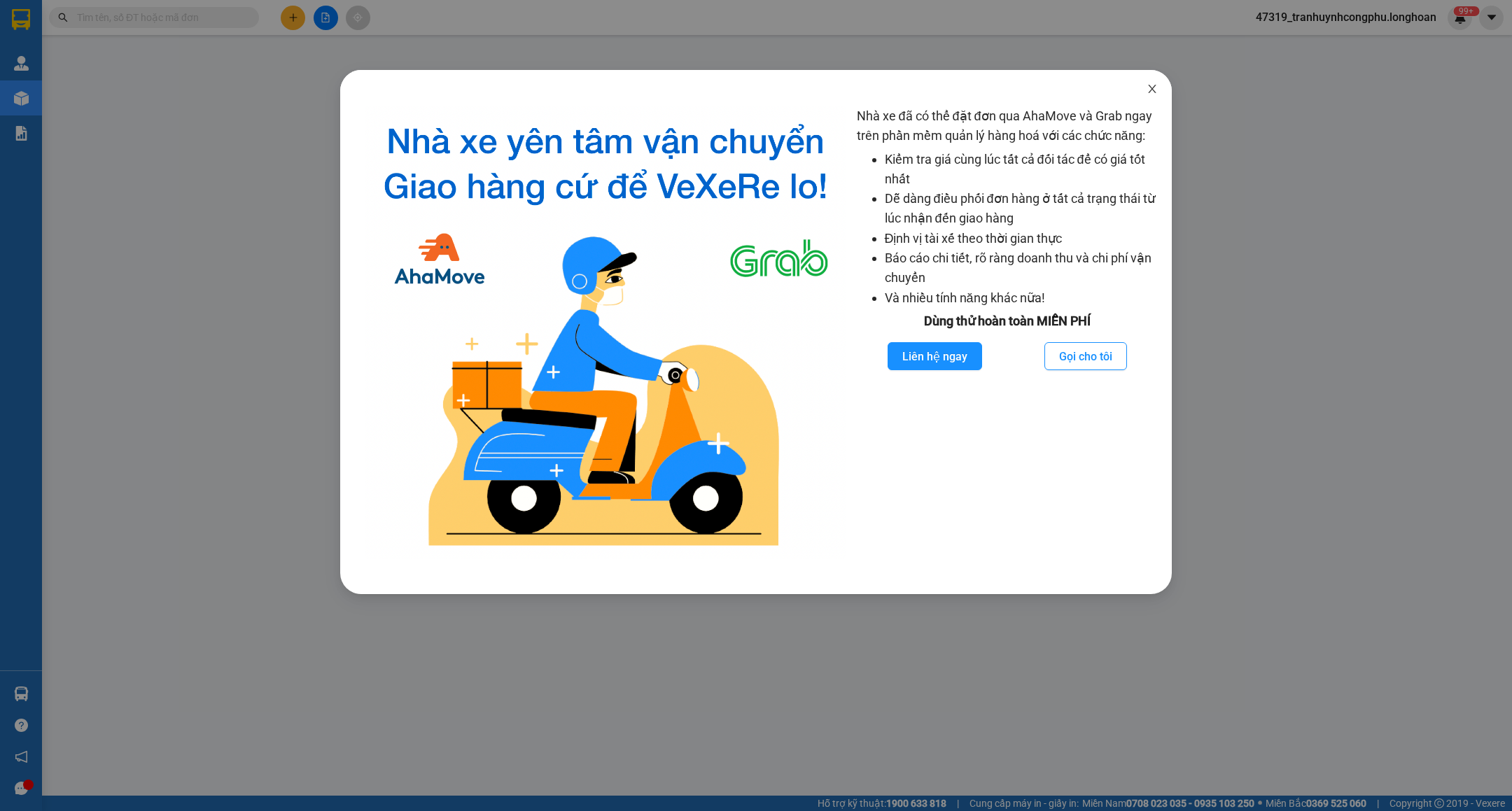
click at [1157, 90] on icon "close" at bounding box center [1152, 88] width 12 height 12
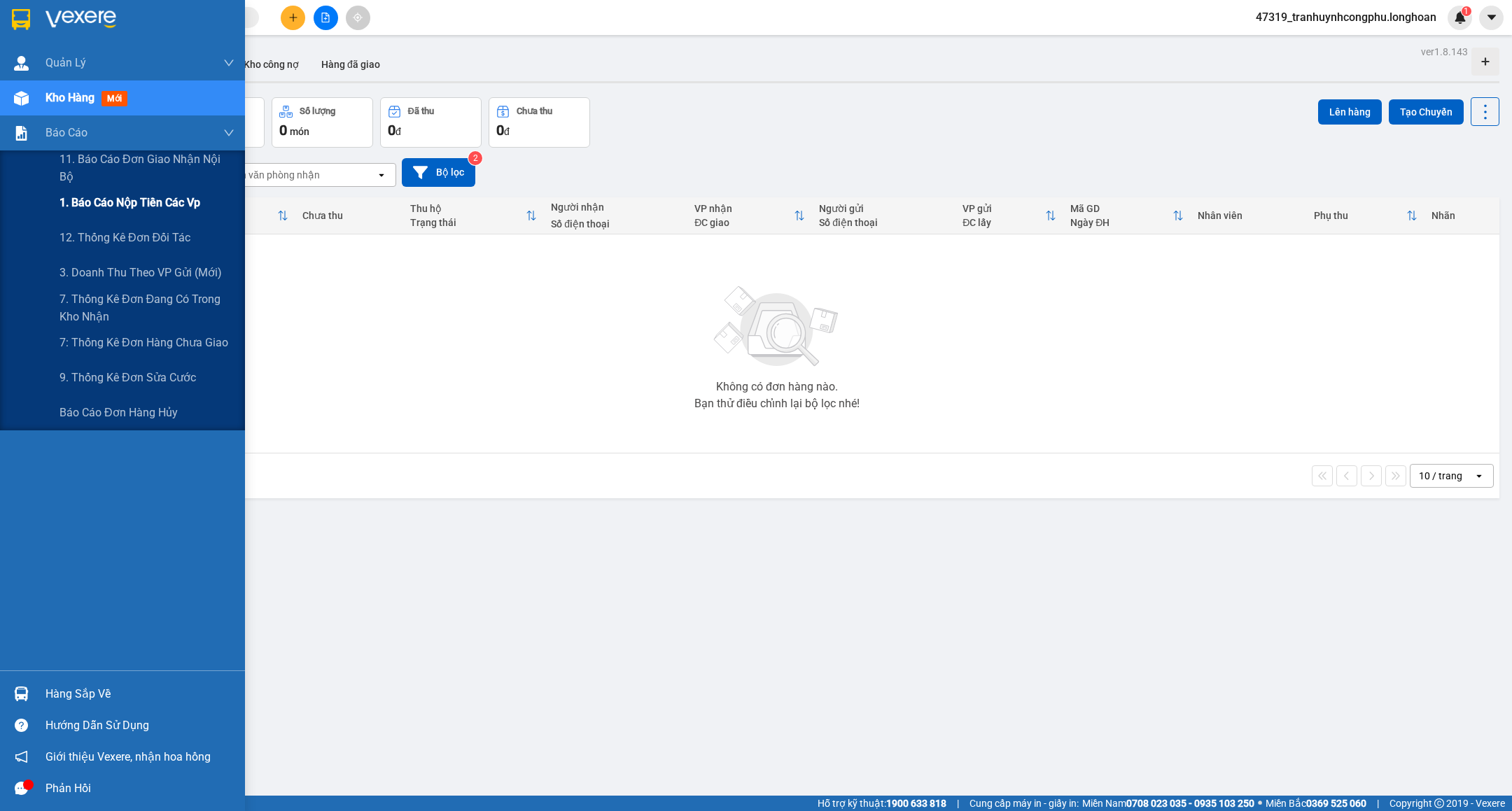
click at [64, 200] on span "1. Báo cáo nộp tiền các vp" at bounding box center [129, 202] width 141 height 18
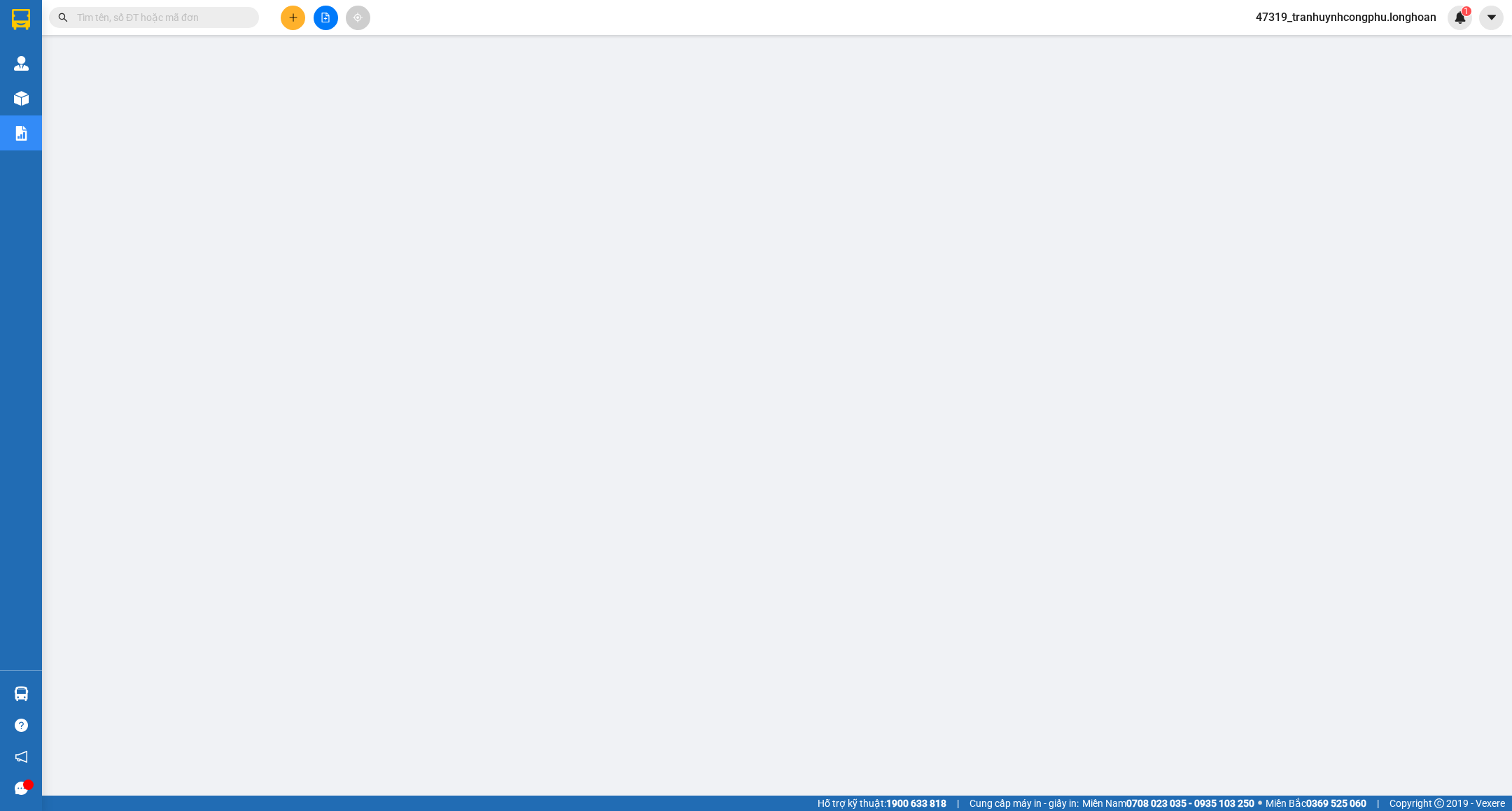
click at [148, 28] on span at bounding box center [154, 17] width 210 height 21
click at [152, 26] on span at bounding box center [154, 17] width 210 height 21
click at [153, 22] on input "text" at bounding box center [159, 18] width 165 height 15
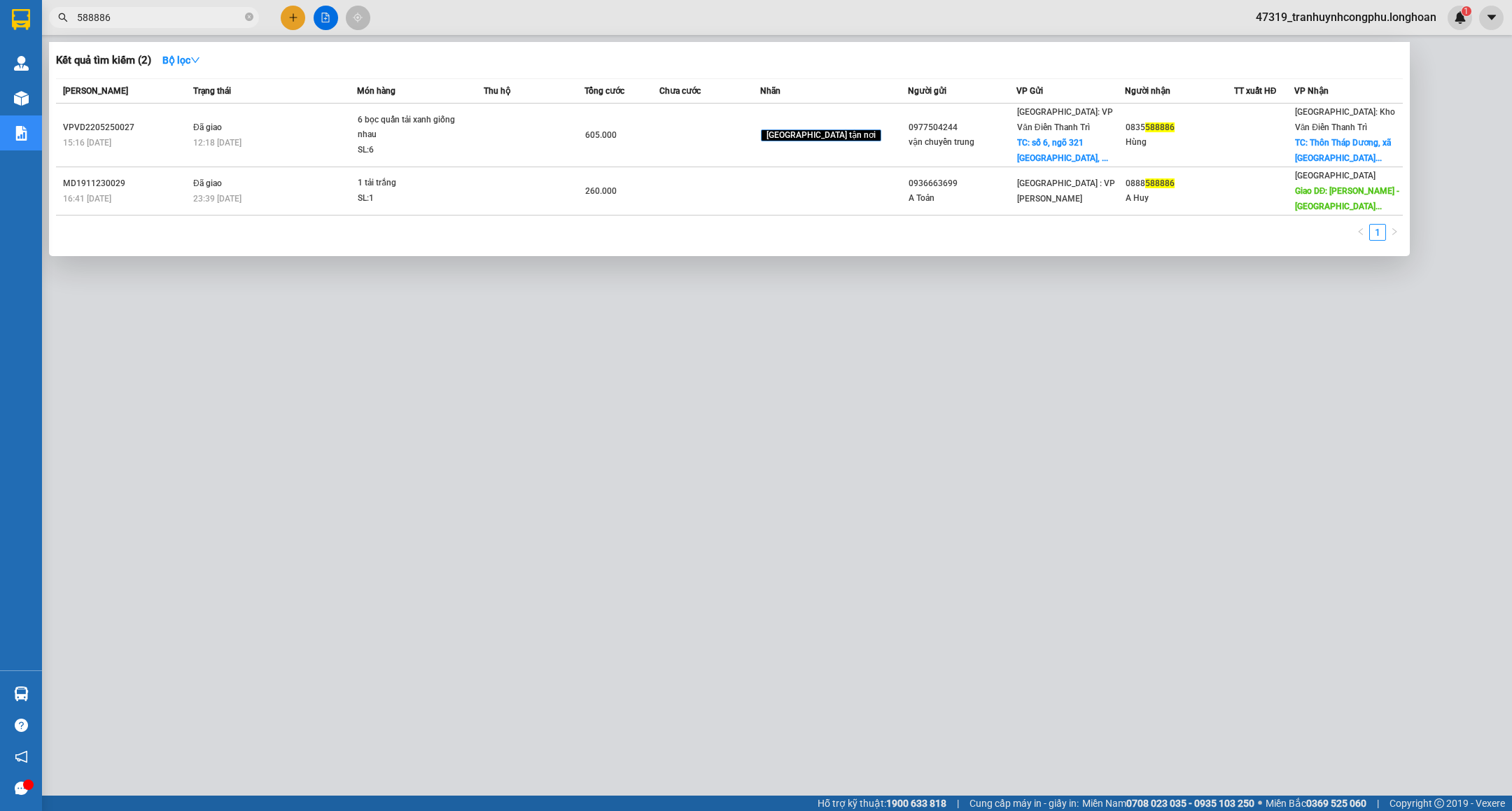
type input "5688886"
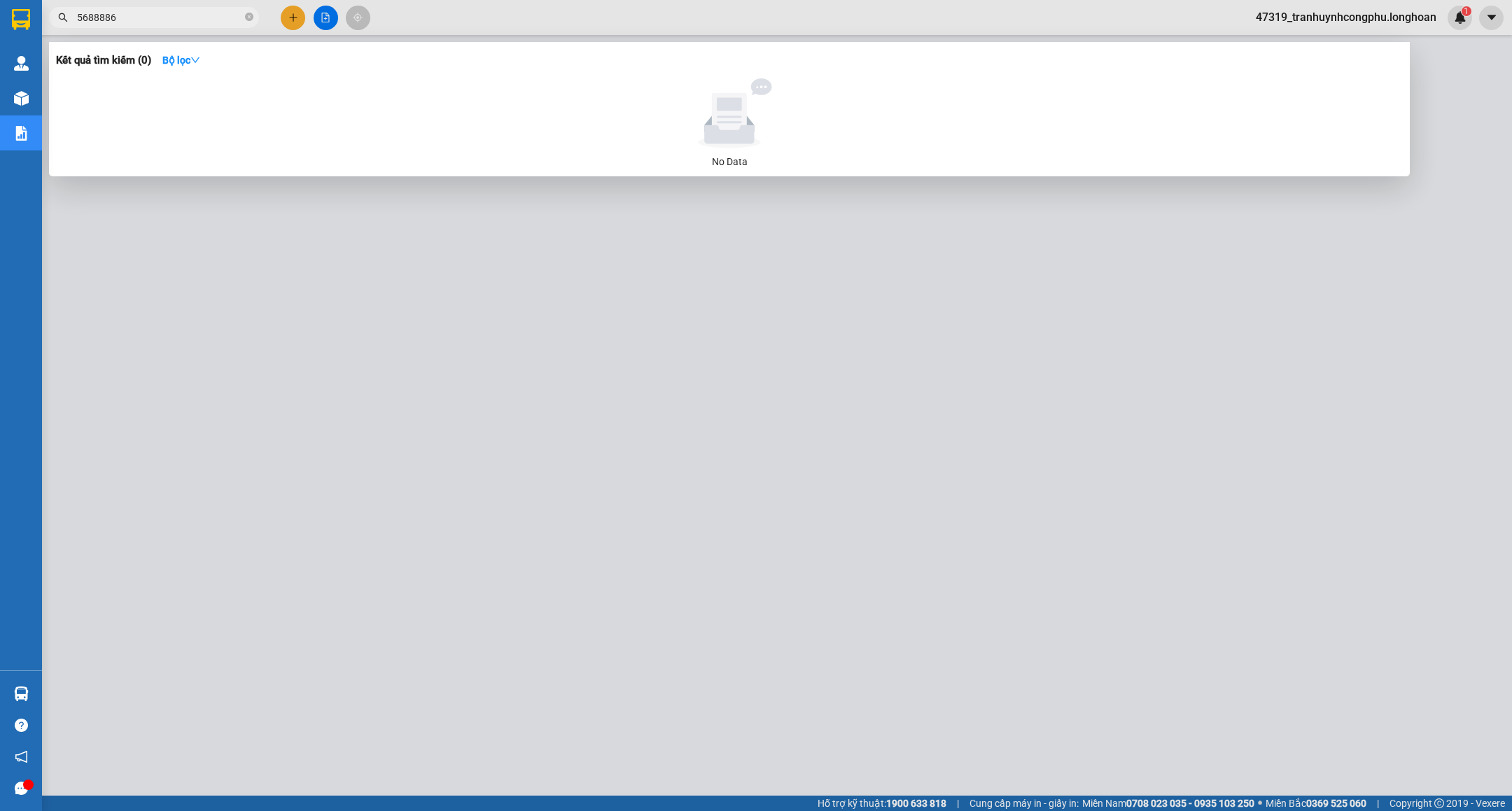
click at [204, 24] on input "5688886" at bounding box center [159, 18] width 165 height 15
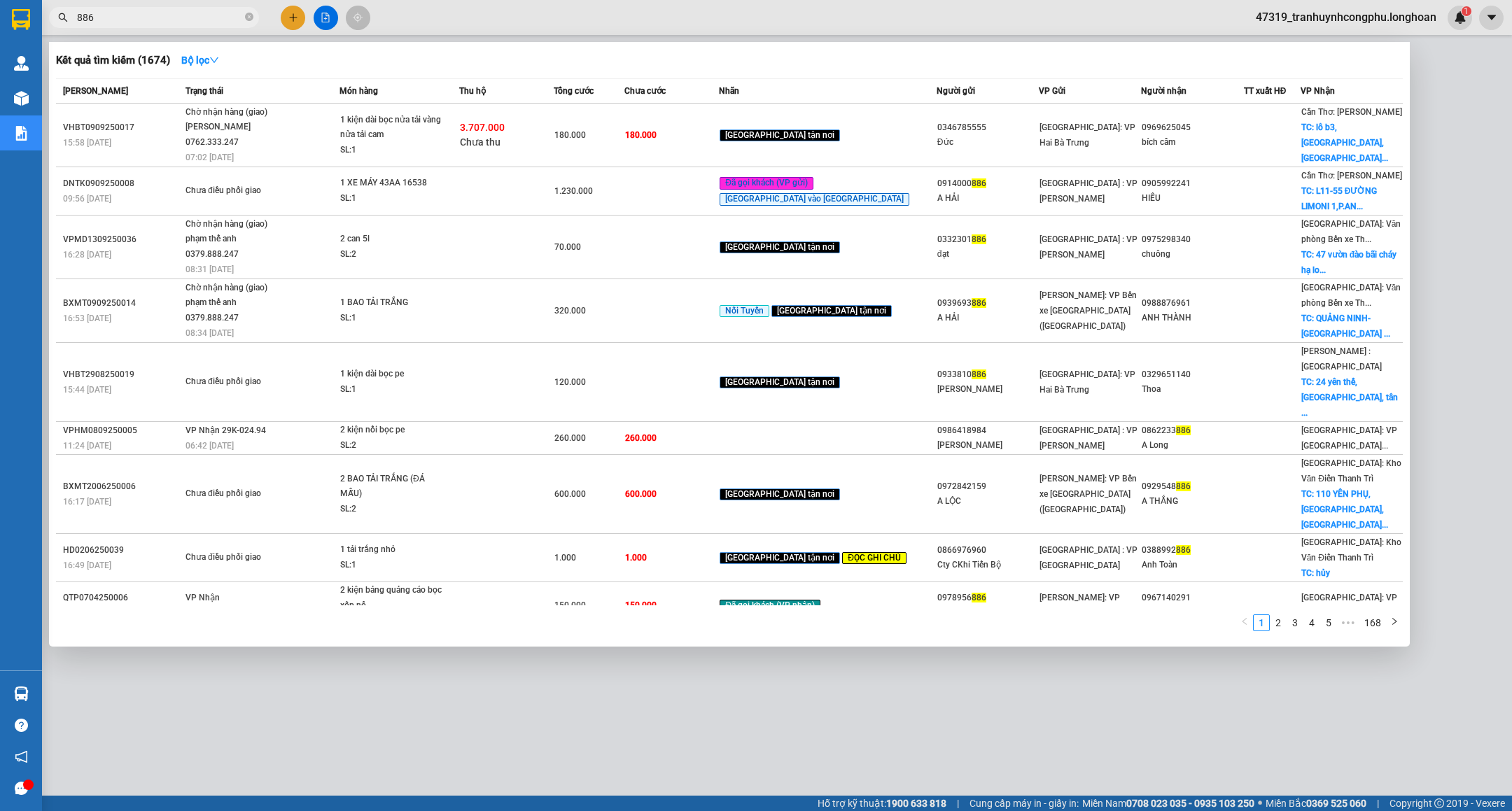
click at [200, 11] on input "886" at bounding box center [159, 18] width 165 height 15
paste input "0905688"
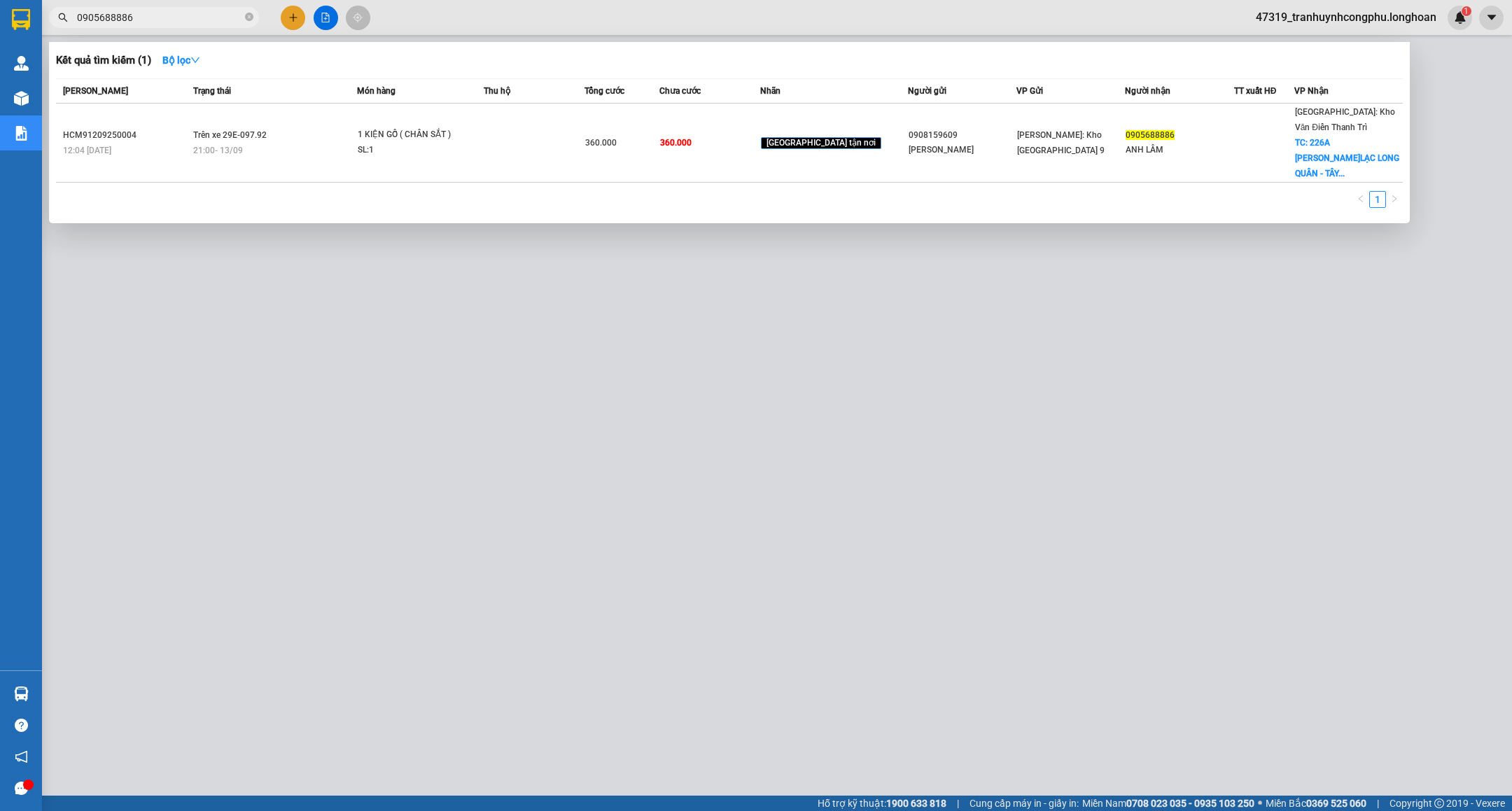
type input "0905688886"
click at [509, 155] on td at bounding box center [533, 143] width 100 height 79
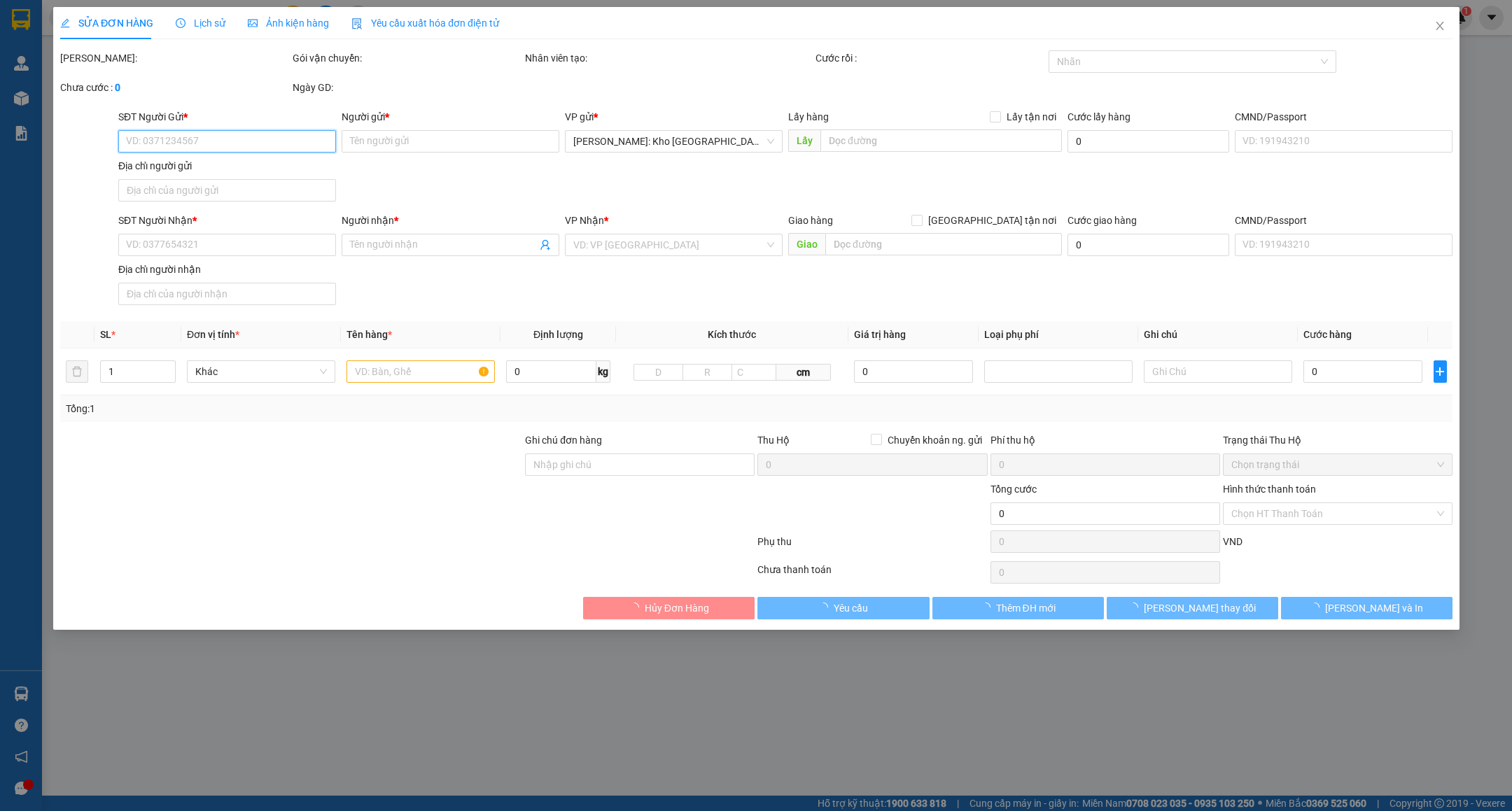
type input "0908159609"
type input "NGUYỄN TIẾN VŨ"
type input "0905688886"
type input "ANH LÂM"
checkbox input "true"
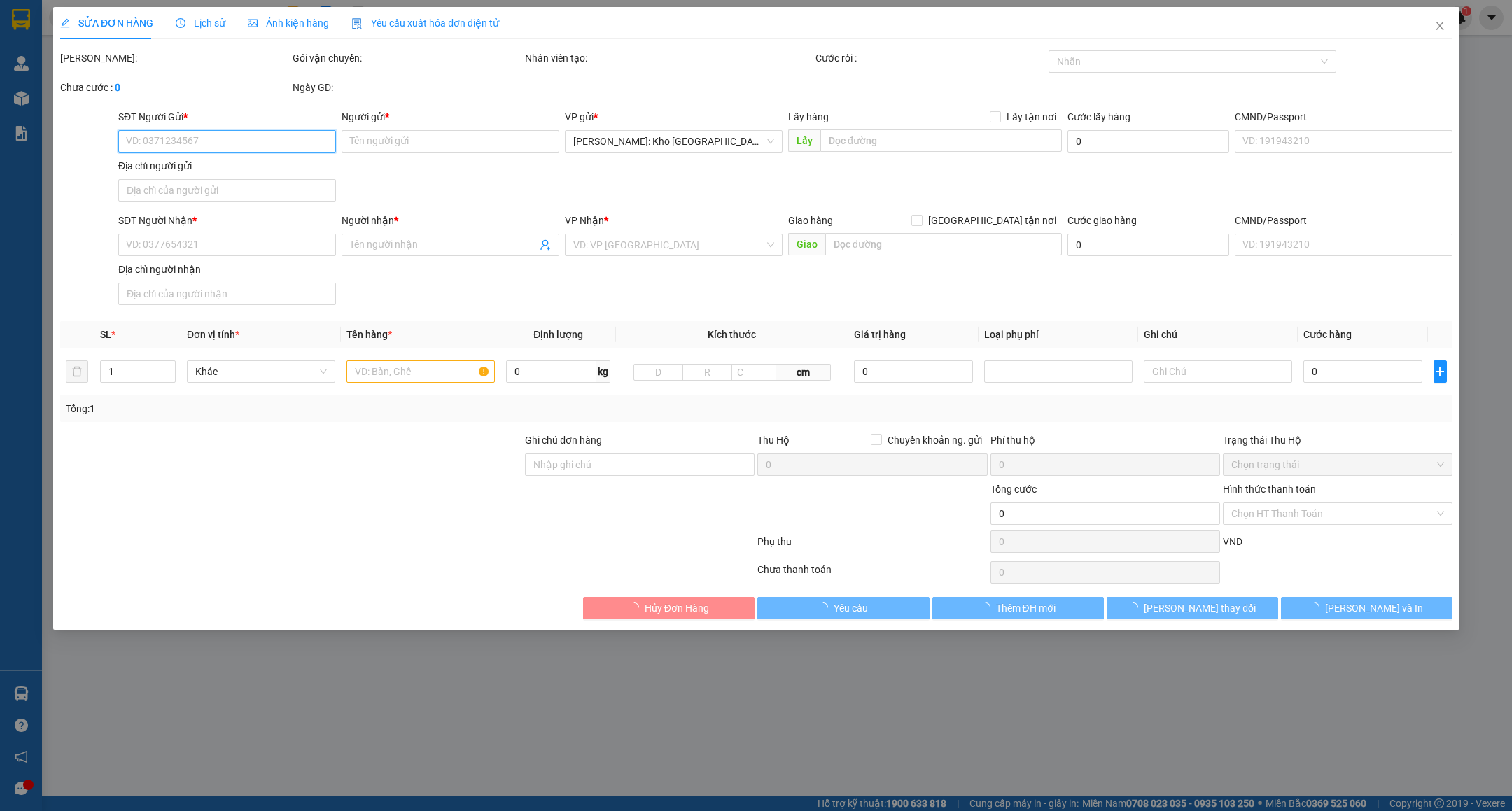
type input "226A Đ.LẠC LONG QUÂN - TÂY HỒ - HÀ NỘI"
type input "NHẬN NGUYÊN KIỆN GIAO NGUYÊN KIỆN - HƯ VỠ KHÔNG ĐỀN"
type input "360.000"
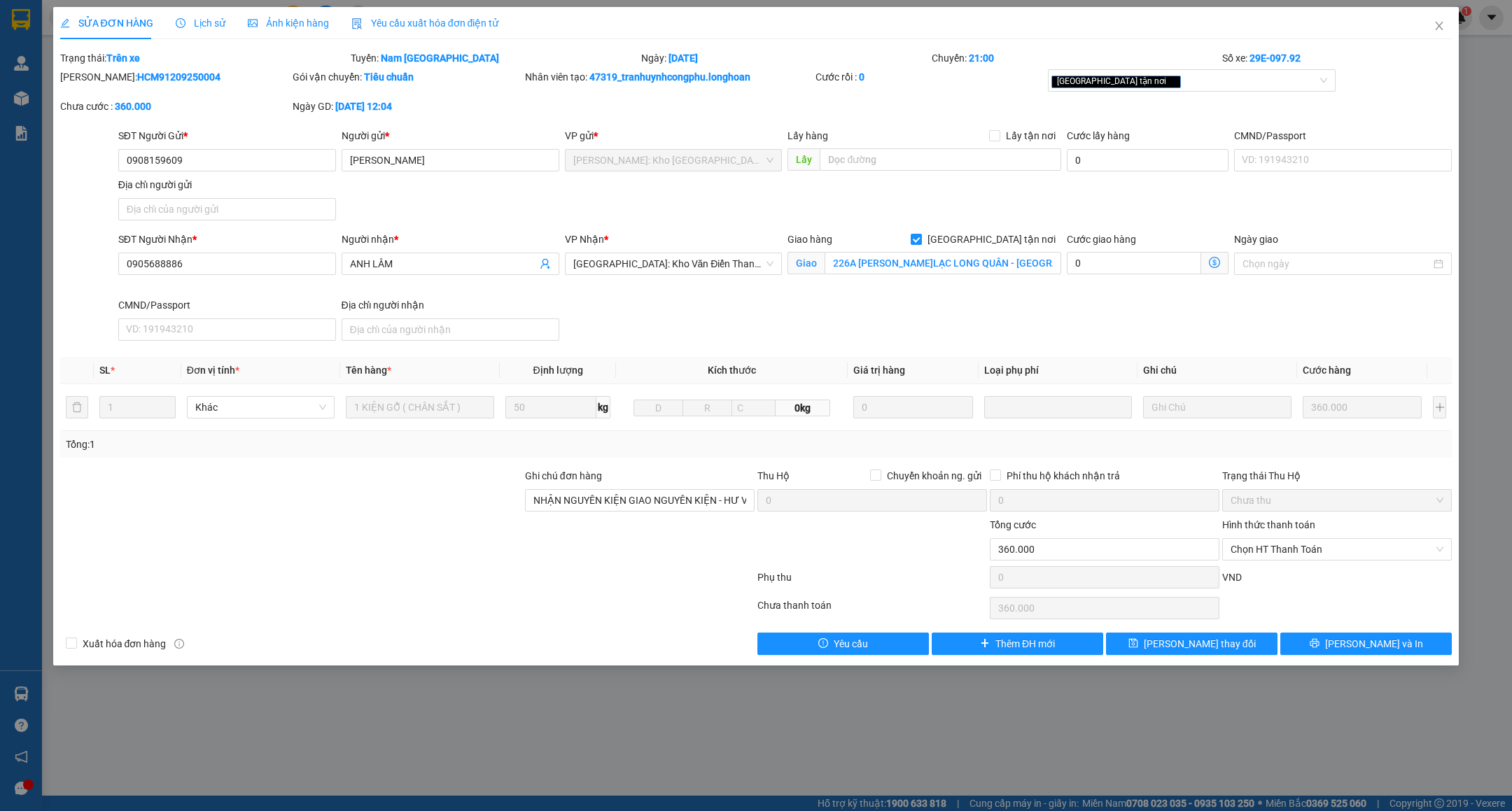
click at [153, 80] on b "HCM91209250004" at bounding box center [178, 77] width 83 height 12
copy b "HCM91209250004"
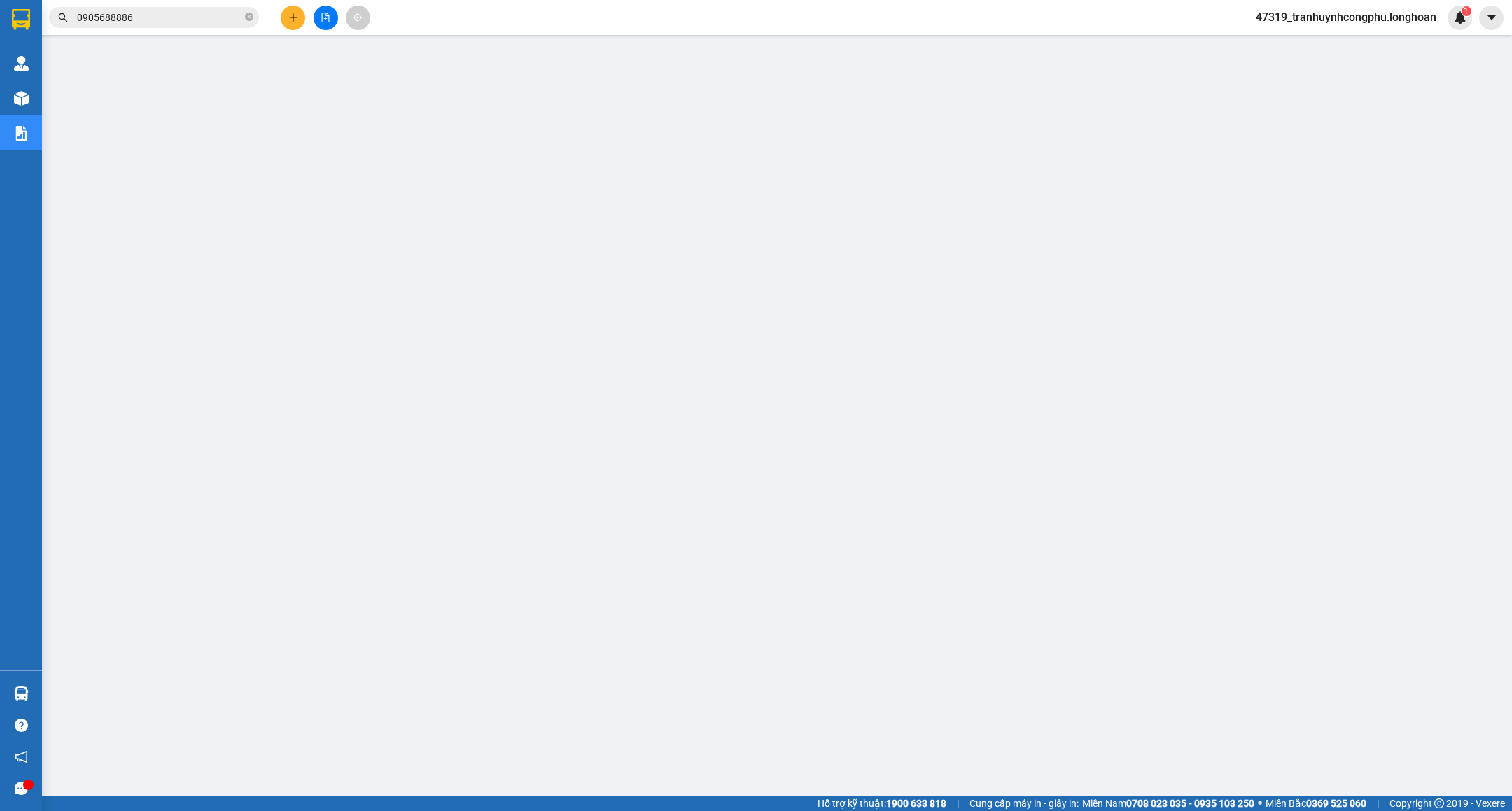
click at [696, 803] on div "Hỗ trợ kỹ thuật: 1900 633 818 | Cung cấp máy in - giấy in: Miền Nam 0708 023 03…" at bounding box center [753, 803] width 1505 height 15
click at [175, 25] on span "0905688886" at bounding box center [154, 17] width 210 height 21
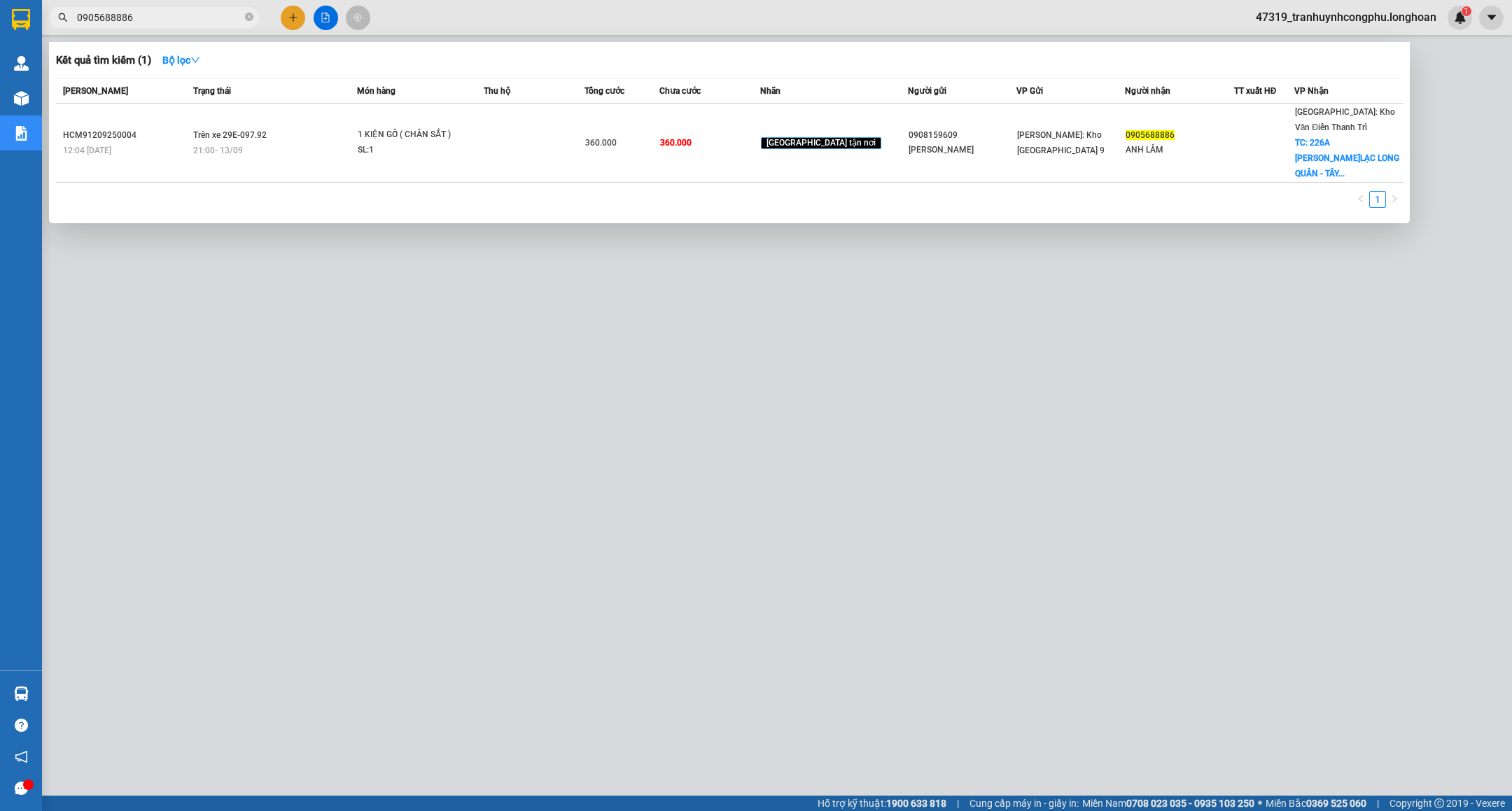
click at [630, 498] on div at bounding box center [756, 405] width 1512 height 811
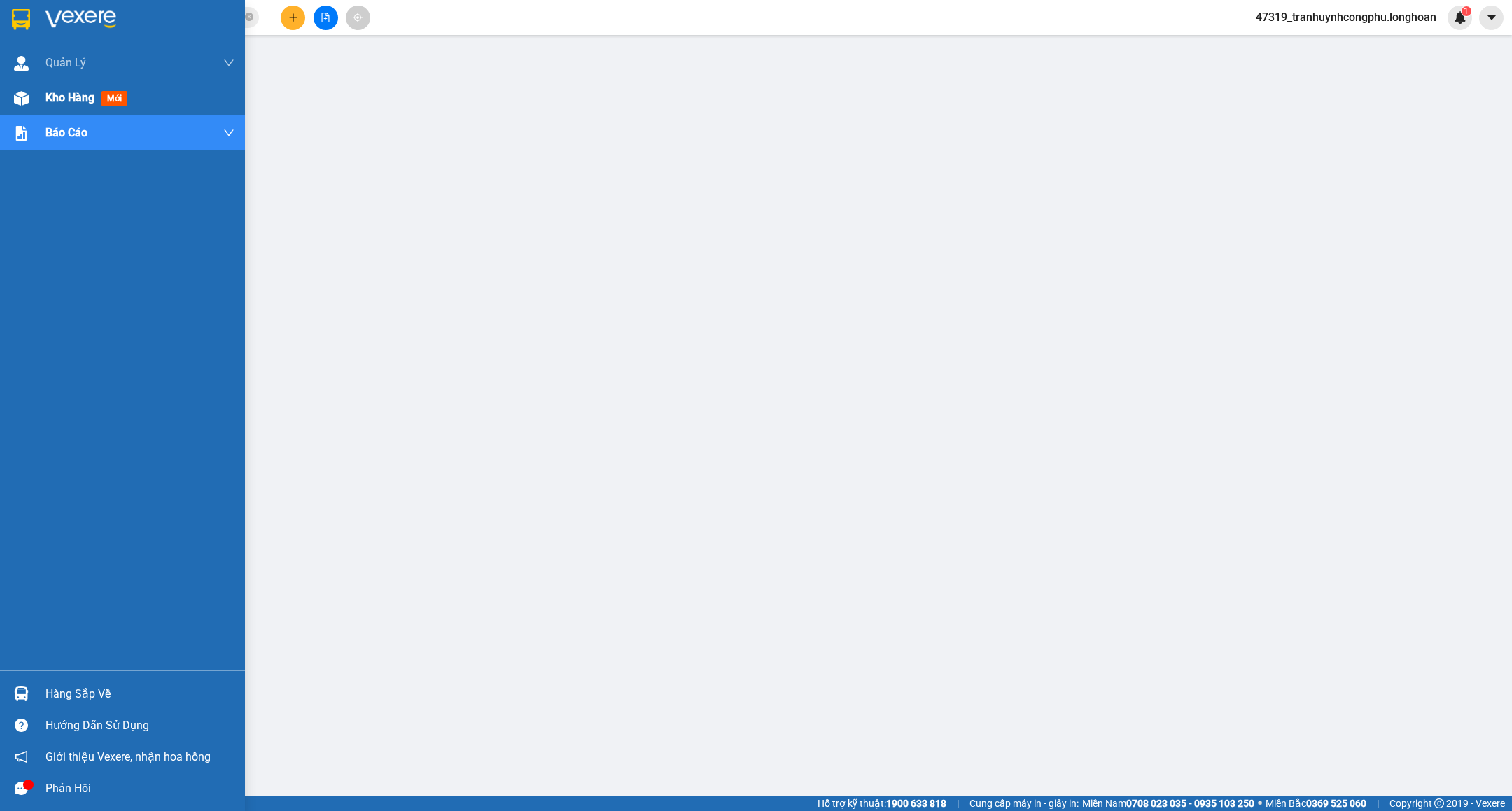
click at [30, 99] on div at bounding box center [22, 98] width 25 height 25
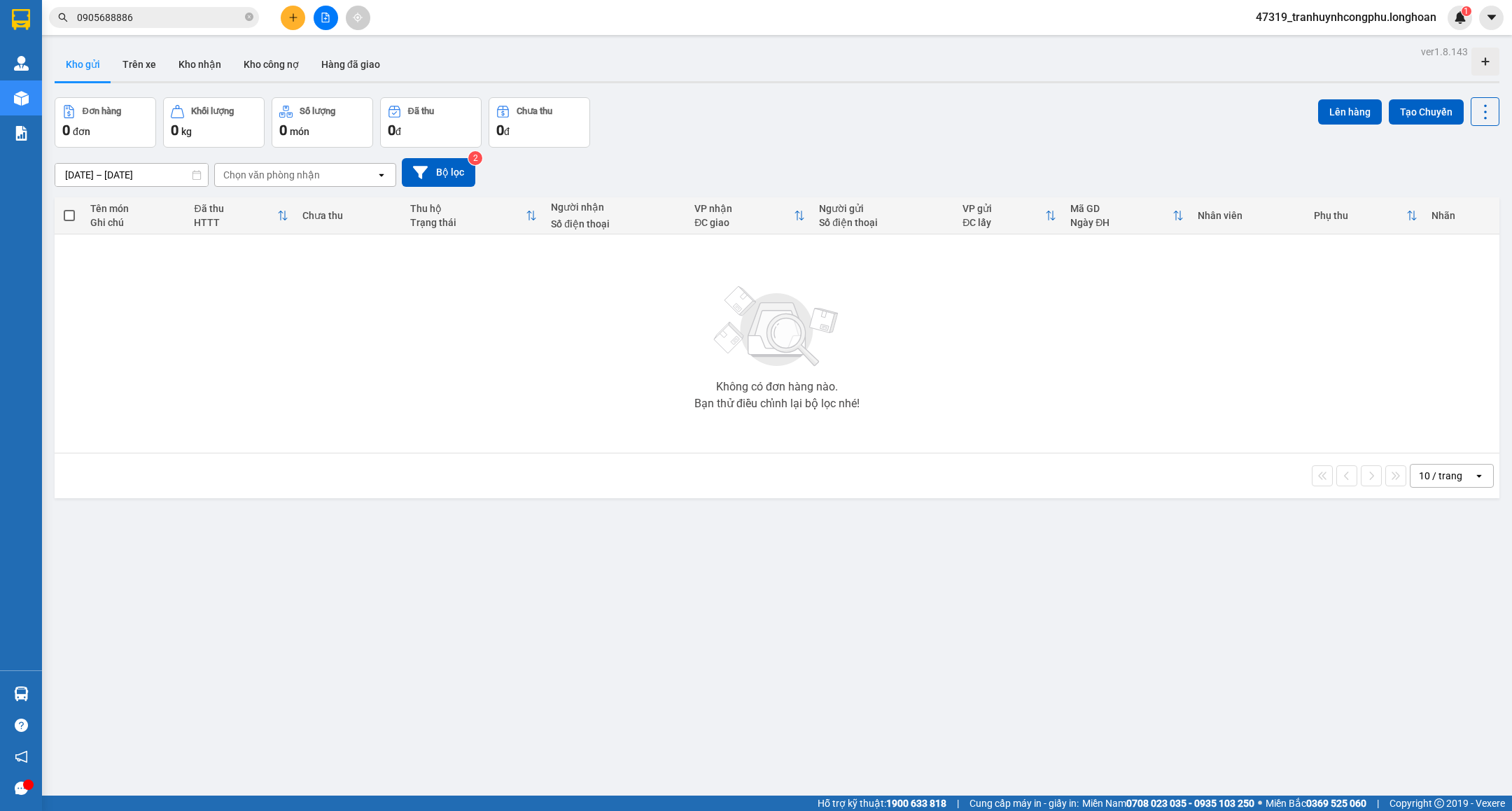
click at [609, 410] on div "Không có đơn hàng nào. Bạn thử điều chỉnh lại bộ lọc nhé!" at bounding box center [776, 344] width 1431 height 210
click at [292, 13] on icon "plus" at bounding box center [293, 17] width 10 height 10
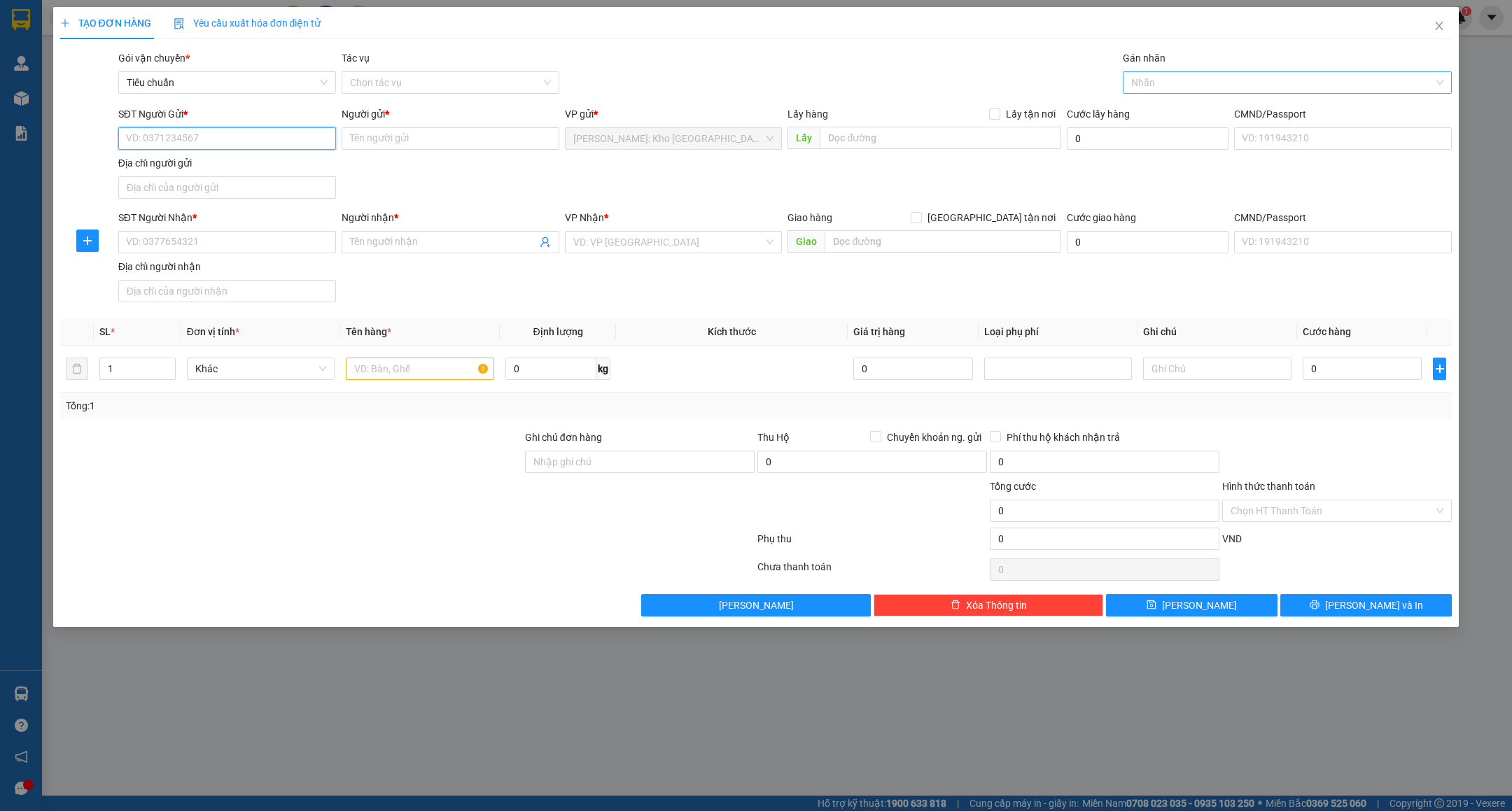
click at [1178, 84] on div at bounding box center [1280, 83] width 308 height 17
type input "gtn"
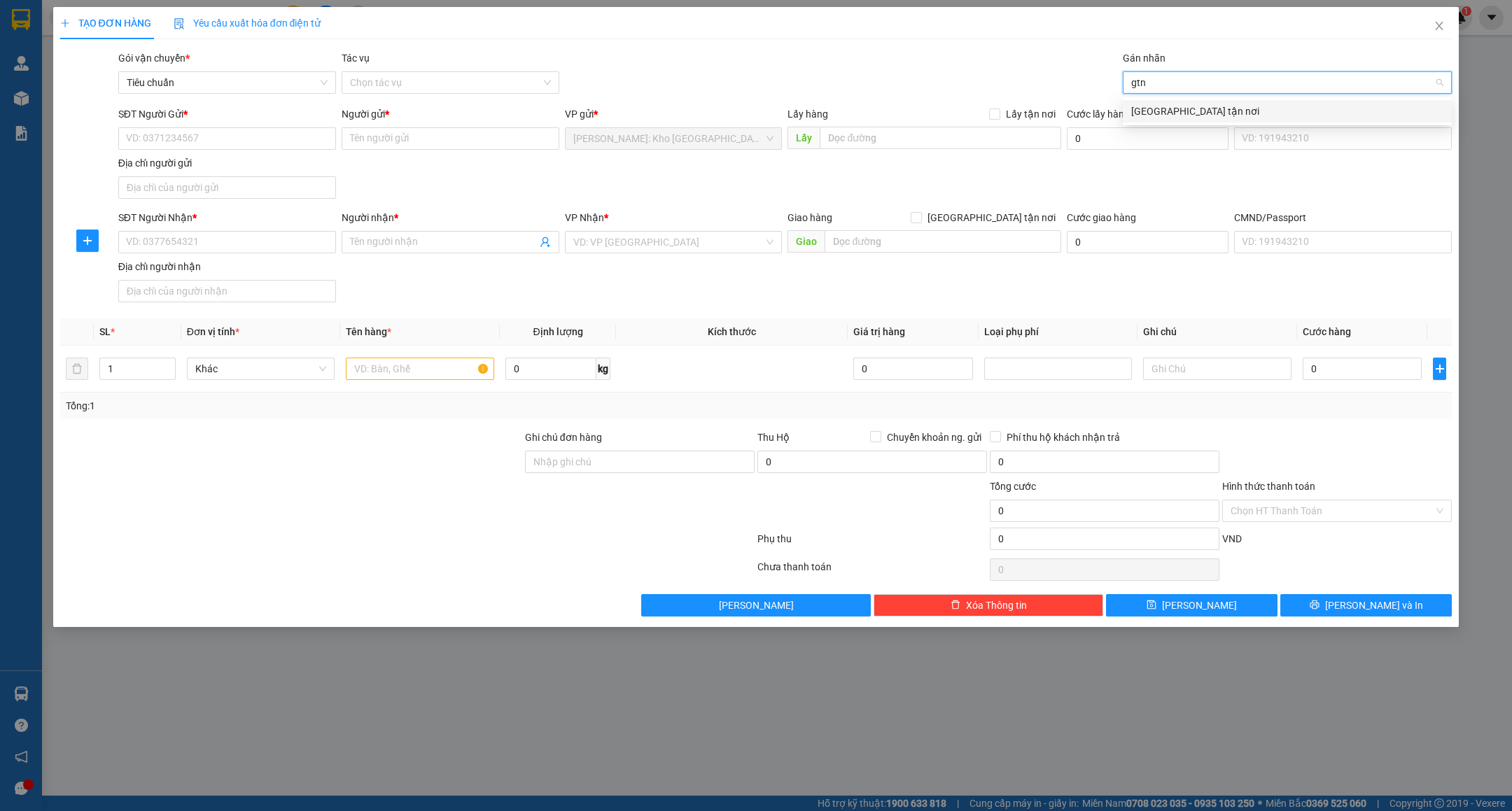
click at [1177, 118] on div "[GEOGRAPHIC_DATA] tận nơi" at bounding box center [1288, 111] width 312 height 15
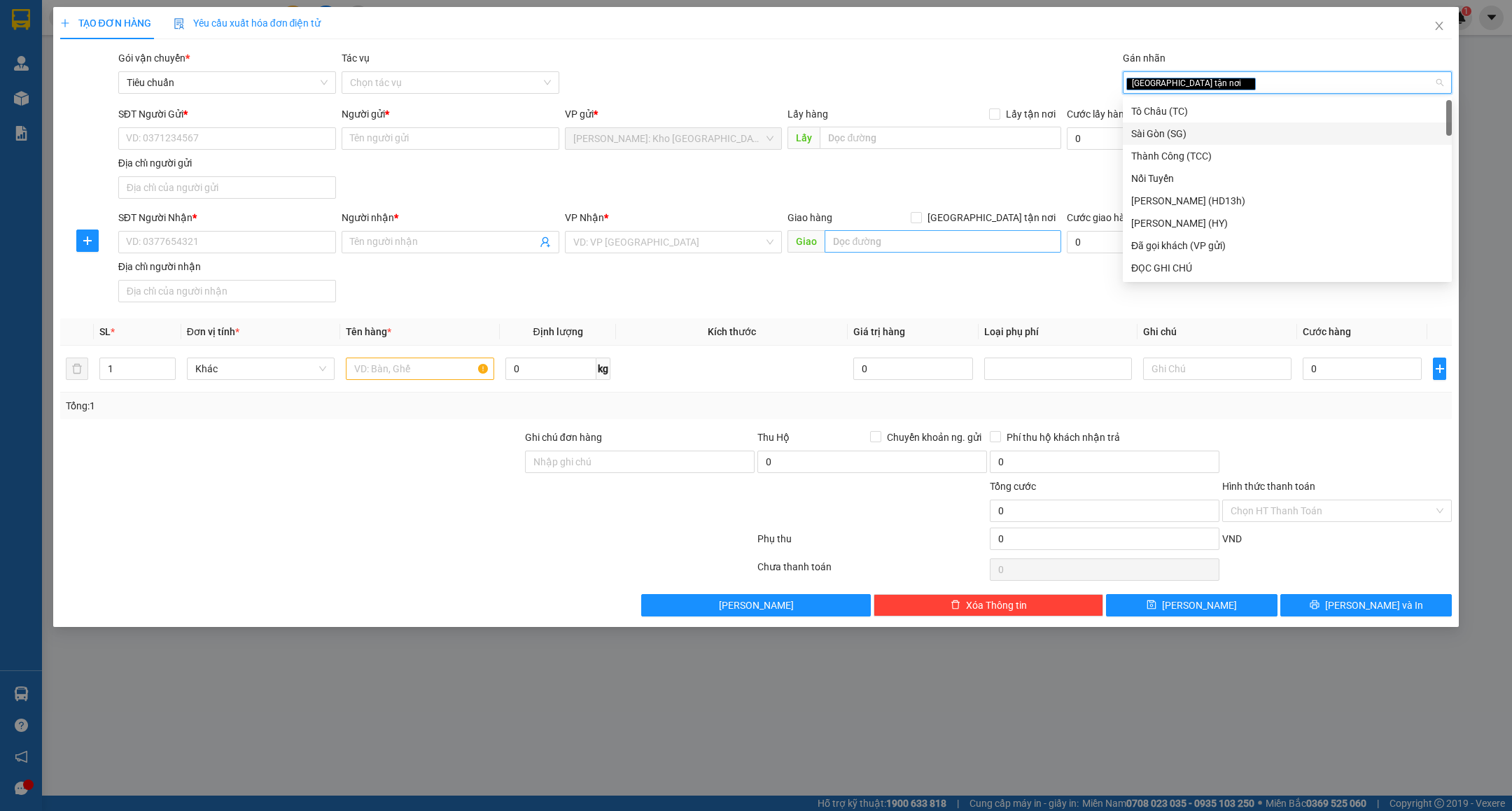
click at [1042, 213] on span "[GEOGRAPHIC_DATA] tận nơi" at bounding box center [991, 218] width 139 height 15
click at [921, 213] on input "[GEOGRAPHIC_DATA] tận nơi" at bounding box center [916, 217] width 10 height 10
checkbox input "true"
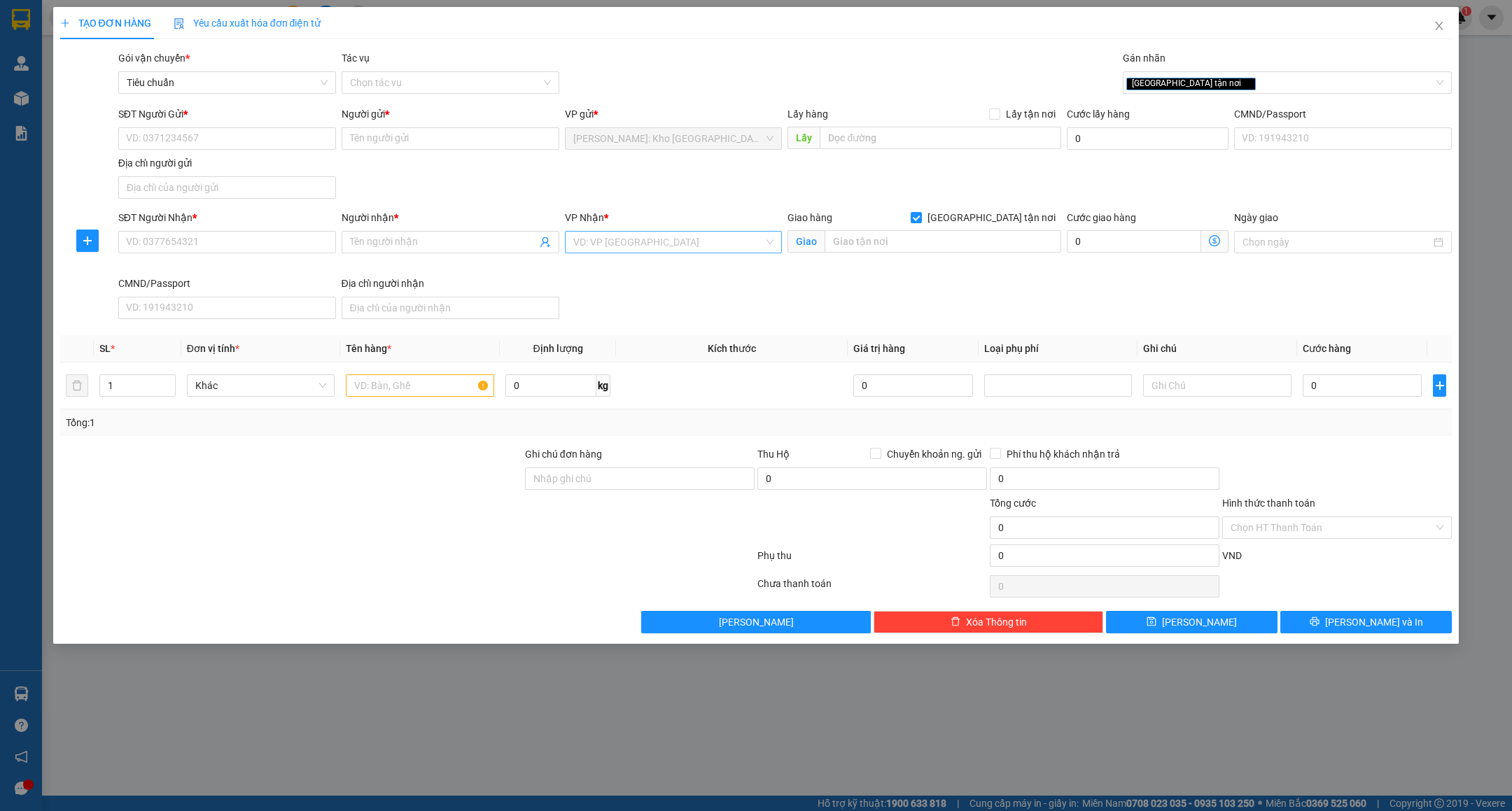
click at [690, 248] on input "search" at bounding box center [669, 241] width 191 height 21
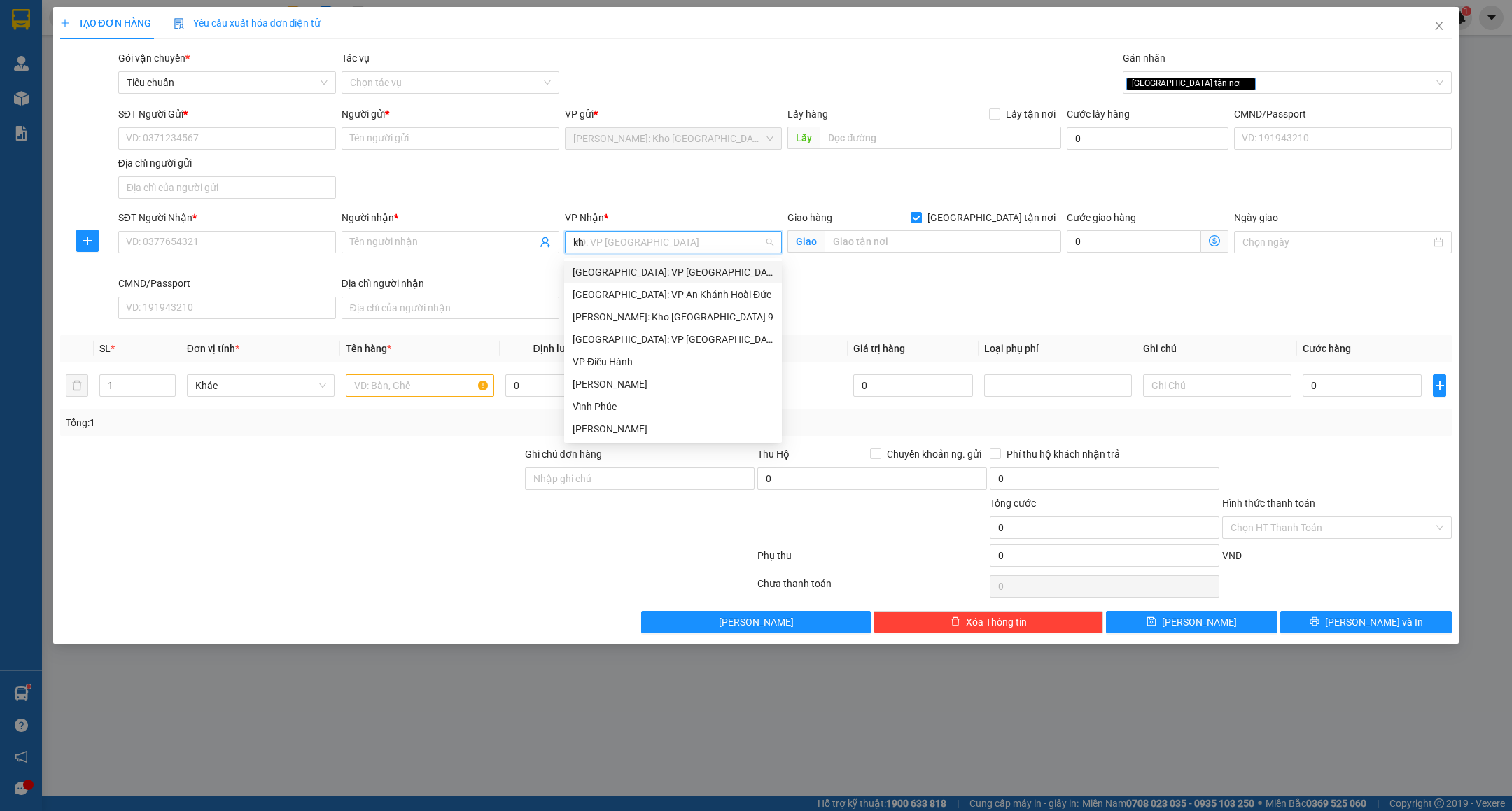
type input "kho"
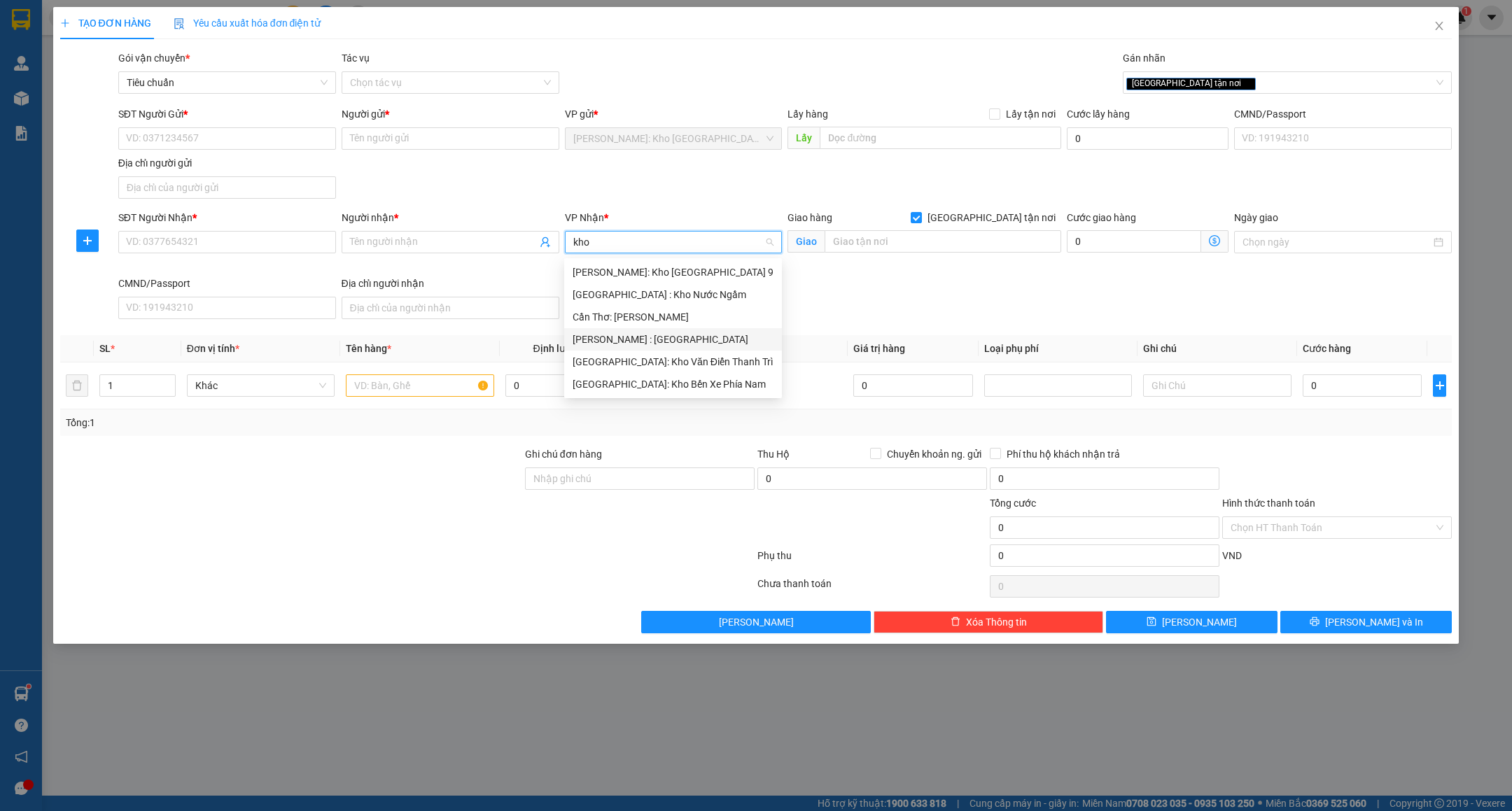
click at [675, 333] on div "[PERSON_NAME] : [GEOGRAPHIC_DATA]" at bounding box center [673, 340] width 201 height 15
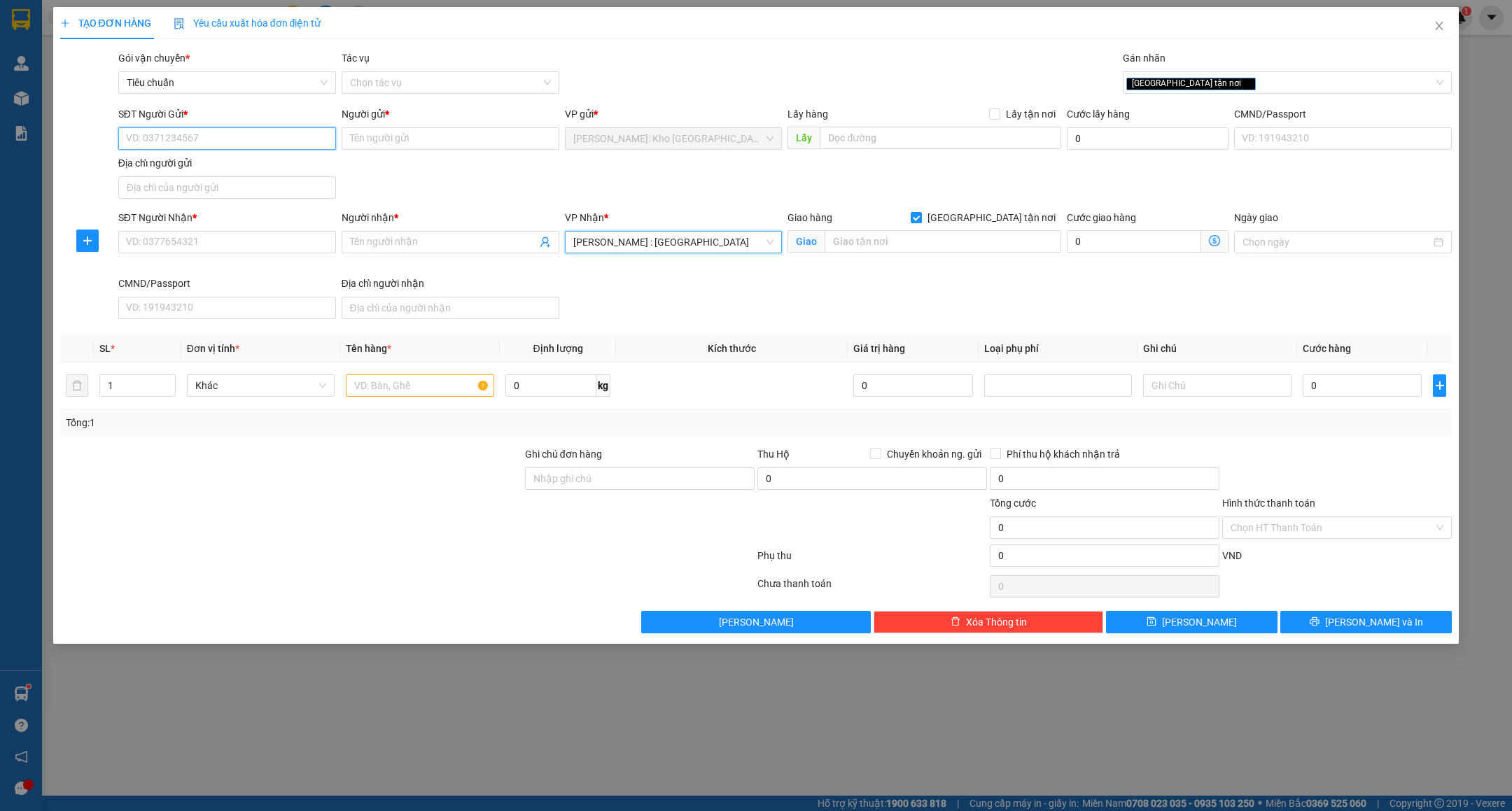
click at [293, 141] on input "SĐT Người Gửi *" at bounding box center [227, 138] width 218 height 22
type input "0932780136"
click at [271, 150] on div "SĐT Người Gửi * 0932780136 0932780136" at bounding box center [227, 131] width 218 height 49
click at [270, 147] on input "0932780136" at bounding box center [227, 138] width 218 height 22
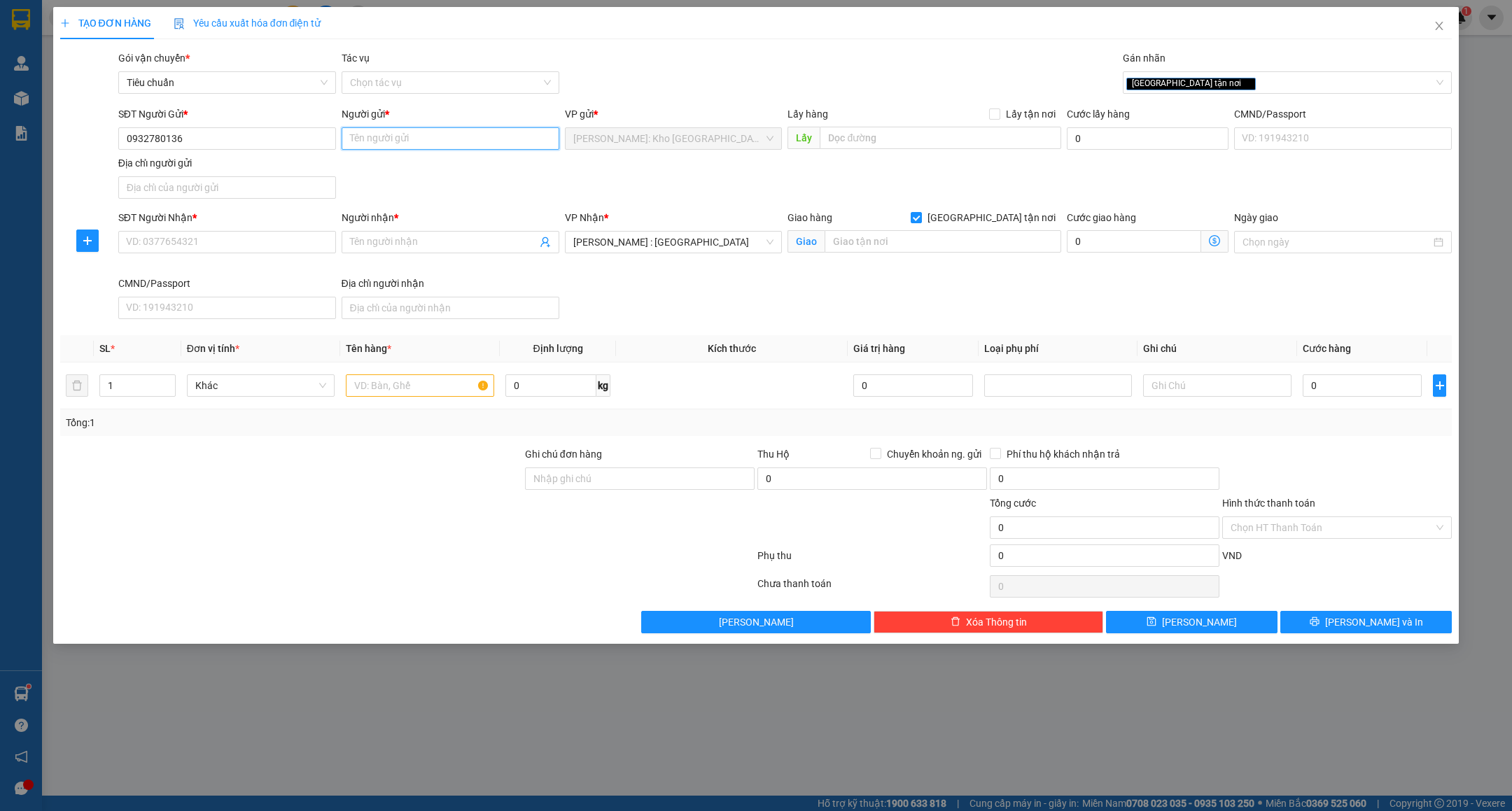
click at [414, 141] on input "Người gửi *" at bounding box center [450, 138] width 218 height 22
type input "v"
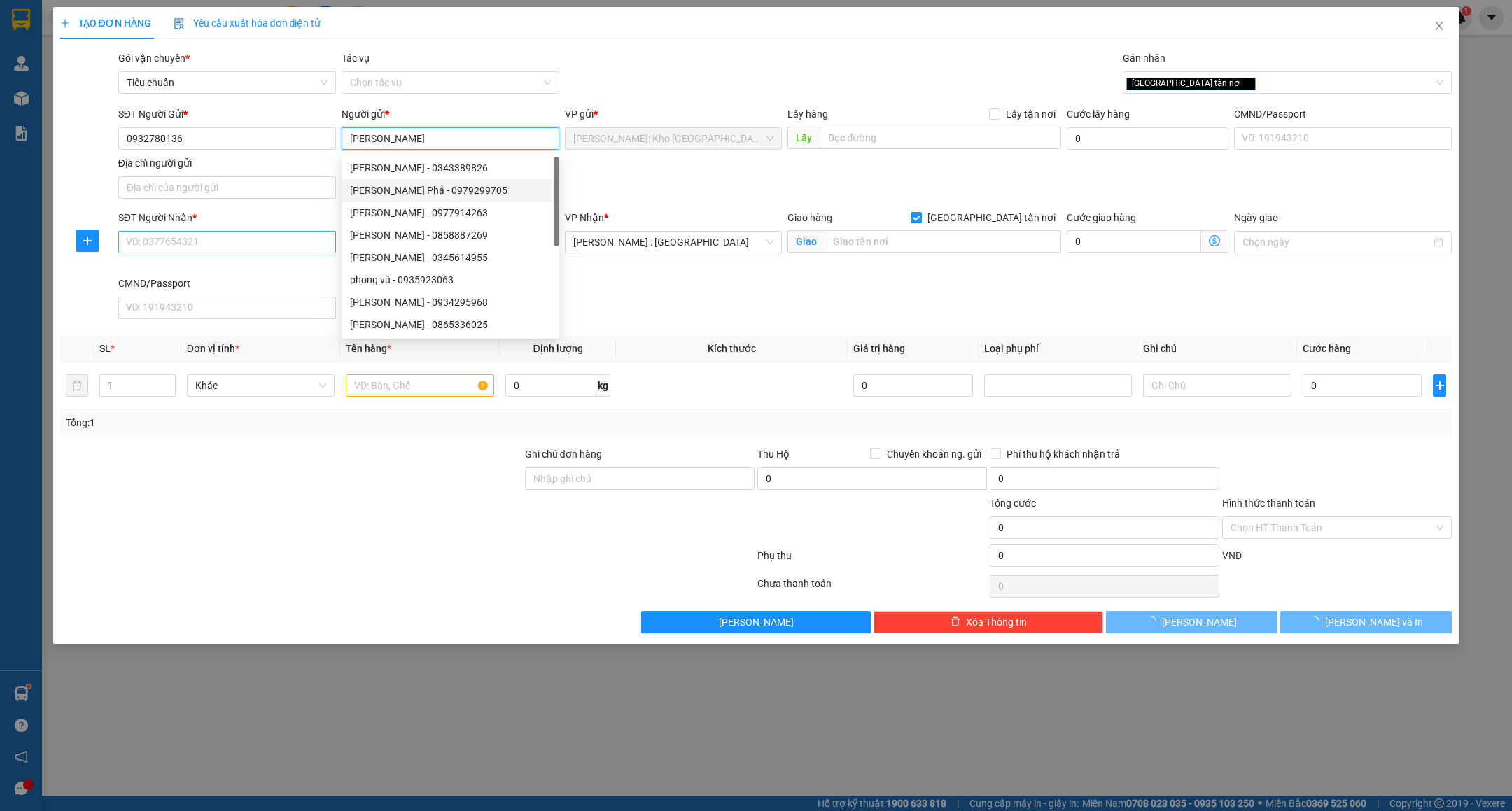
type input "VŨ VĂN THẮNG"
click at [210, 234] on input "SĐT Người Nhận *" at bounding box center [227, 242] width 218 height 22
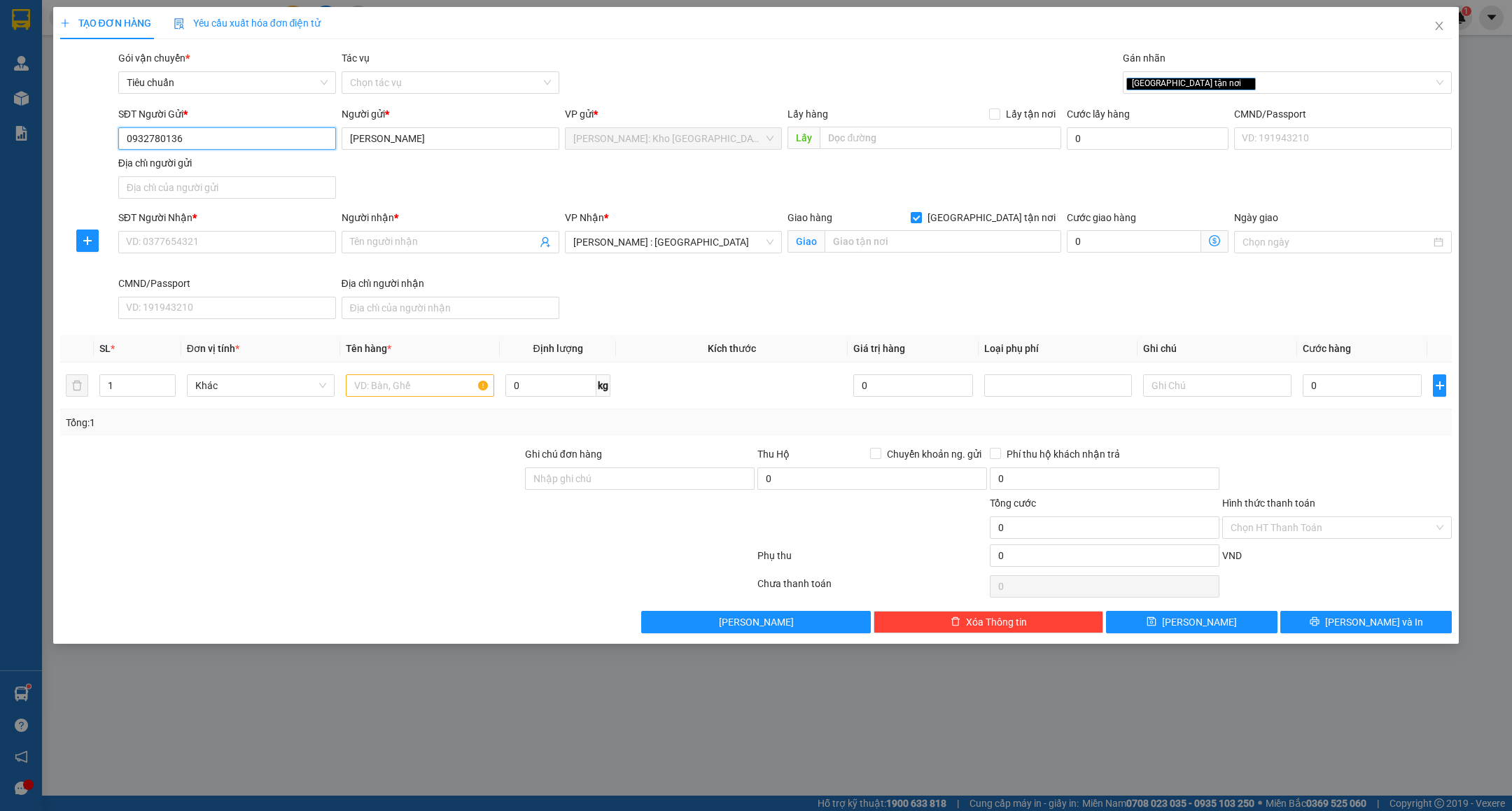
click at [234, 132] on input "0932780136" at bounding box center [227, 138] width 218 height 22
click at [227, 238] on input "SĐT Người Nhận *" at bounding box center [227, 242] width 218 height 22
paste input "0932780136"
type input "0932780136"
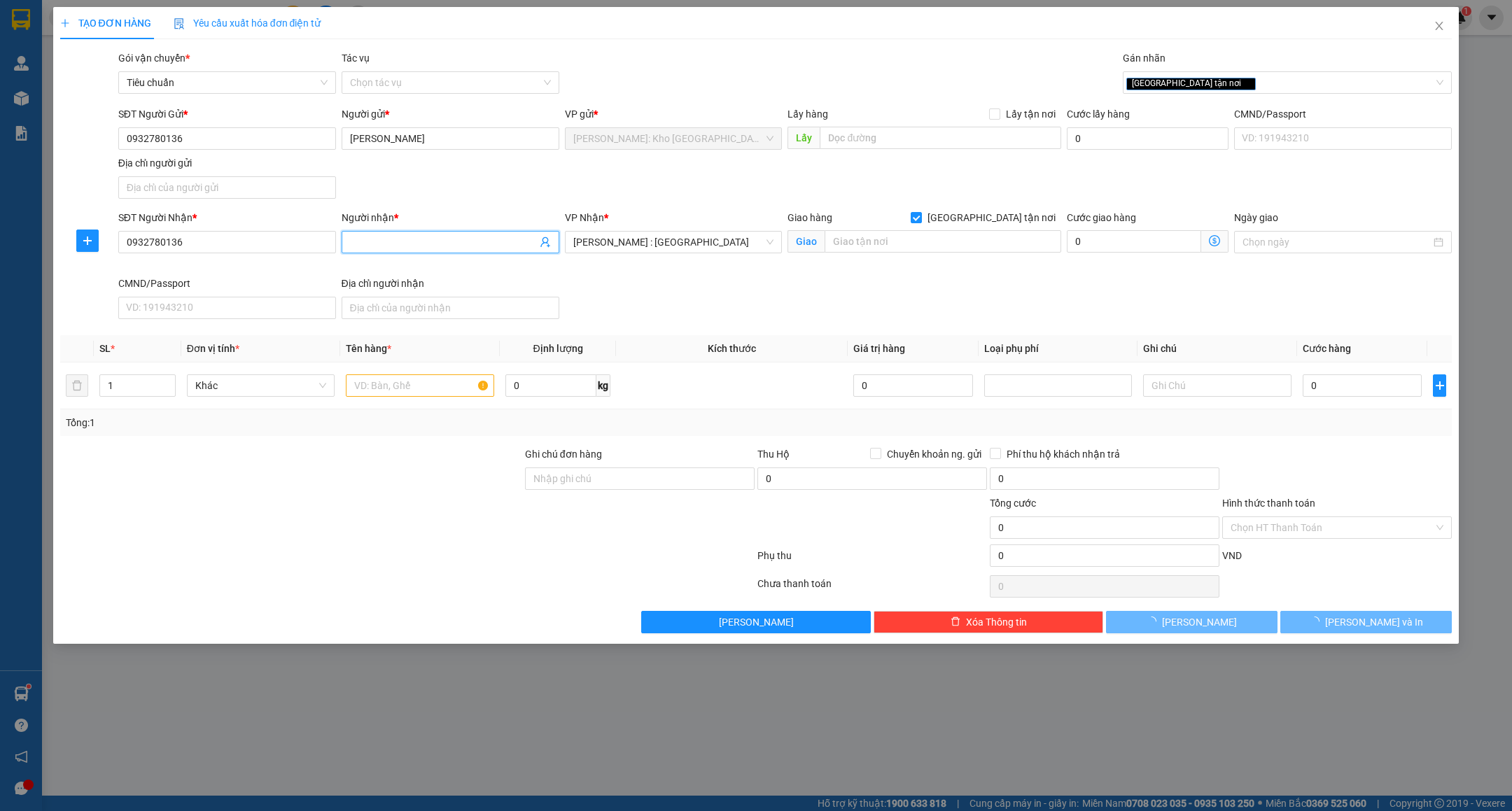
click at [422, 253] on span at bounding box center [450, 242] width 218 height 22
click at [474, 135] on input "VŨ VĂN THẮNG" at bounding box center [450, 138] width 218 height 22
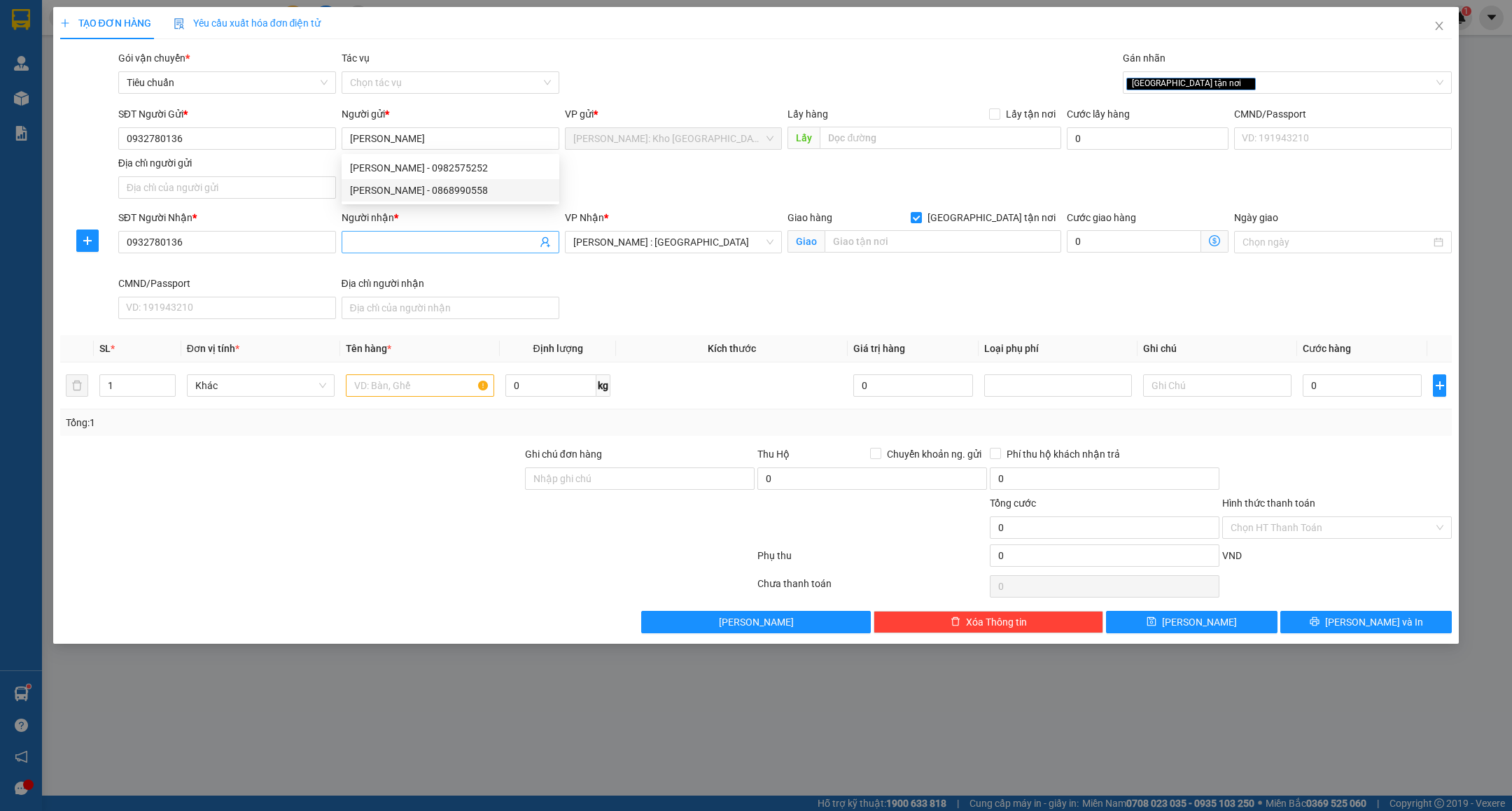
click at [404, 244] on input "Người nhận *" at bounding box center [443, 242] width 187 height 15
paste input "VŨ VĂN THẮNG"
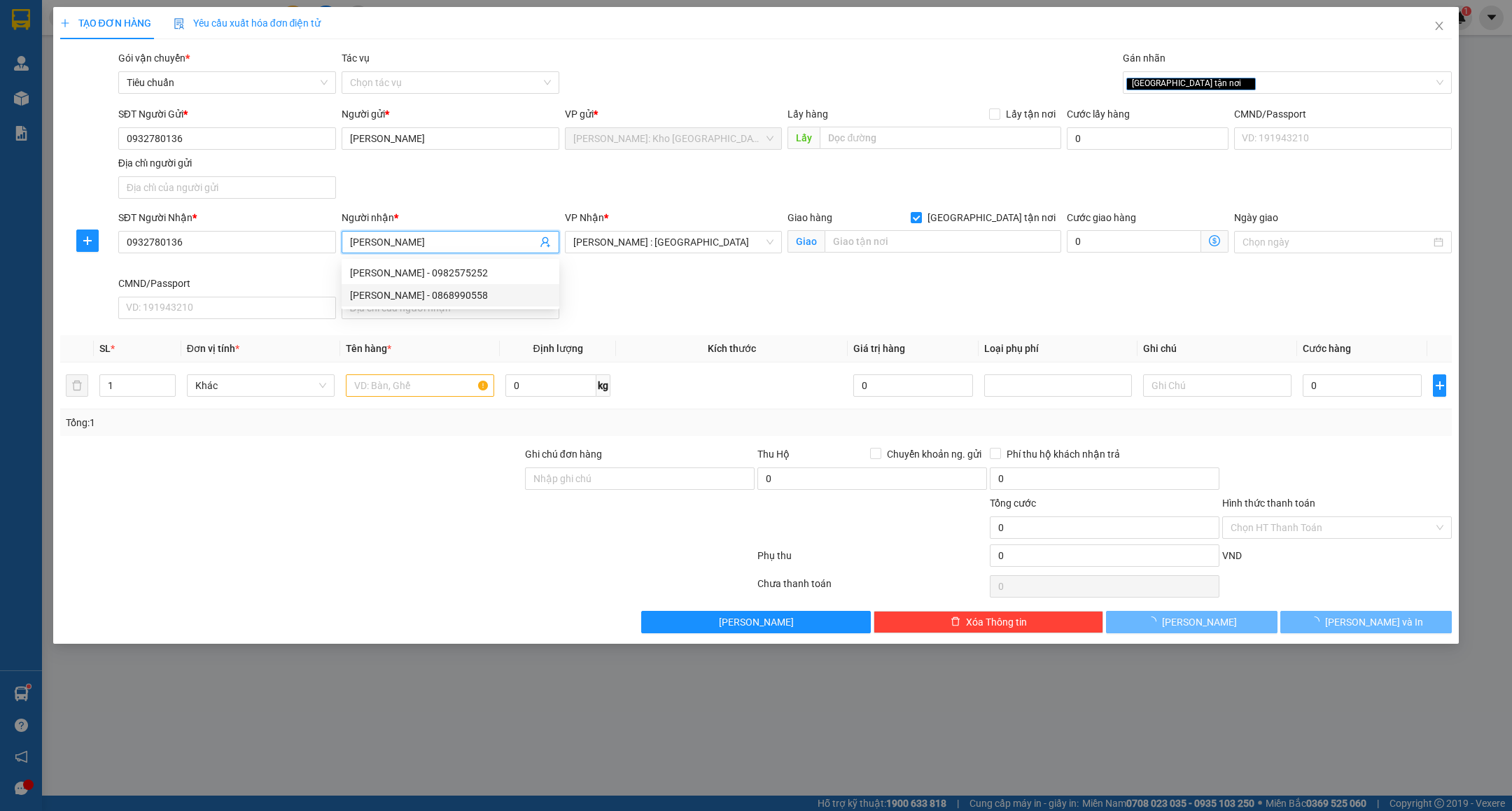
type input "VŨ VĂN THẮNG"
click at [290, 553] on div at bounding box center [407, 558] width 697 height 28
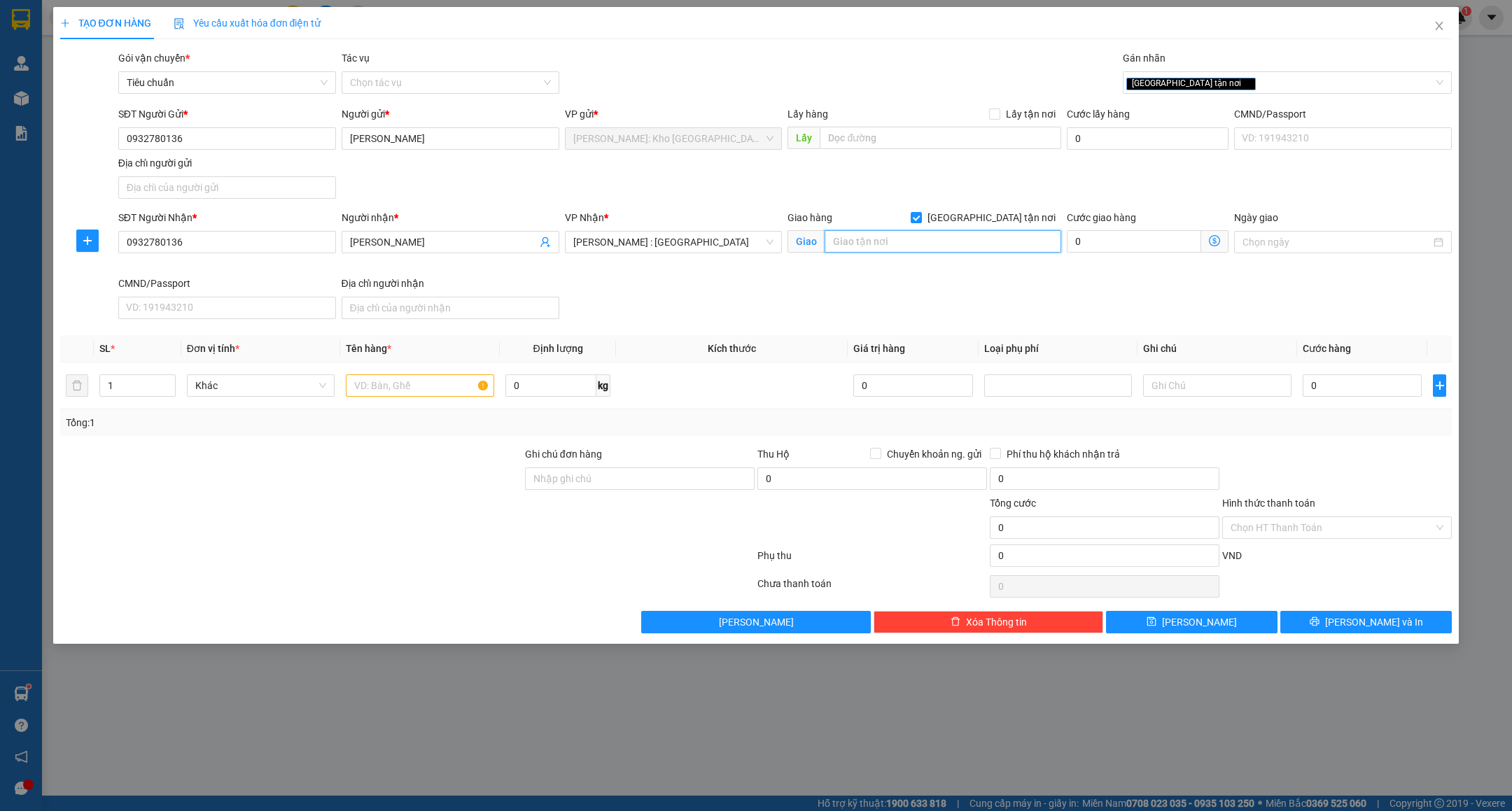
click at [926, 234] on input "text" at bounding box center [943, 241] width 237 height 22
type input "T"
click at [947, 236] on input "TRẠM DỪNG CHÂN BÁCH VIỆT 70 - PHƯỚC THÁI - LONG THÀNH - ĐỒNG NAI" at bounding box center [943, 241] width 237 height 22
type input "TRẠM DỪNG CHÂN BÁCH VIỆT 70 - PHƯỚC THÁI - LONG THÀNH - ĐỒNG NAI"
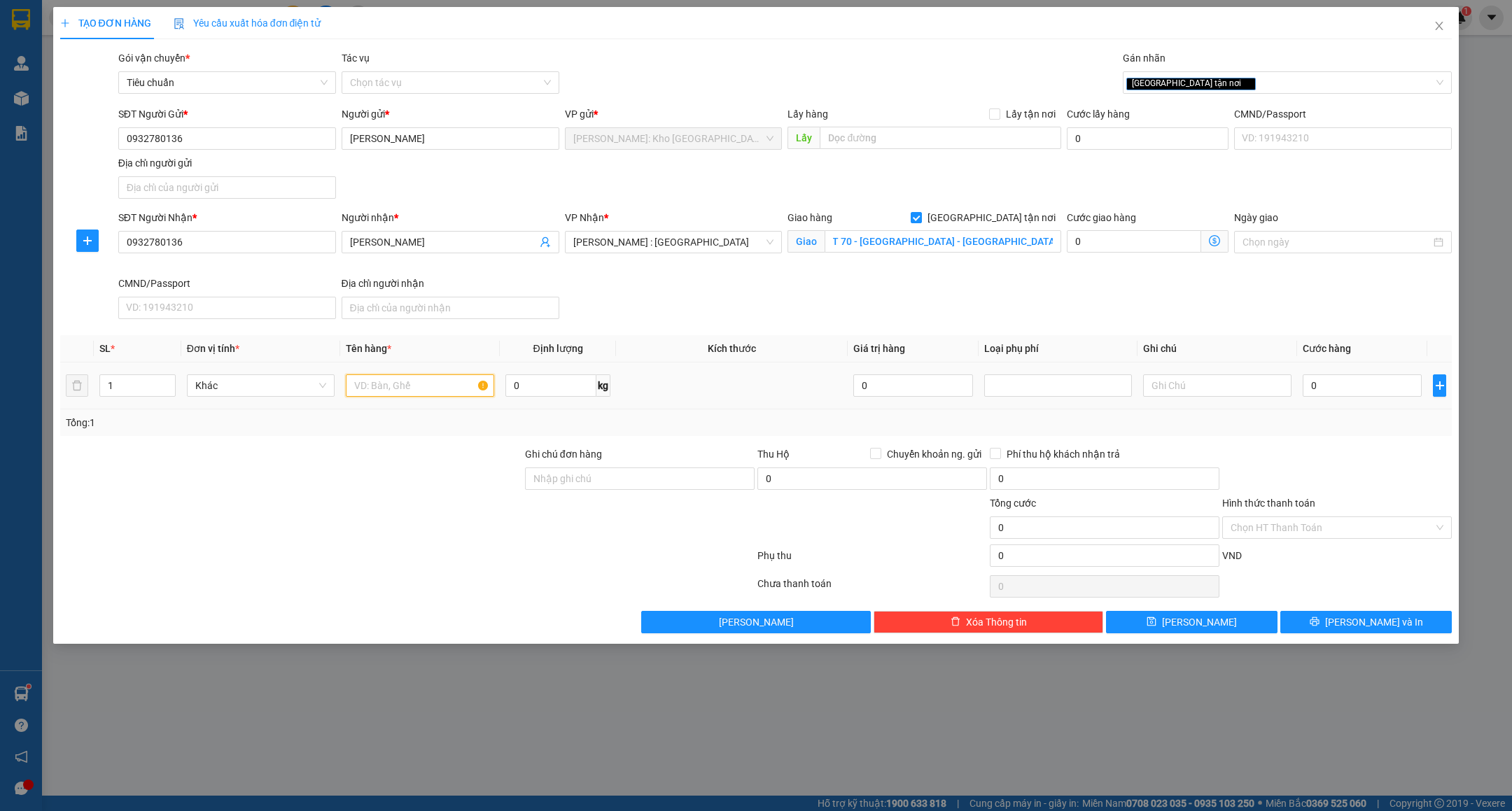
click at [419, 385] on input "text" at bounding box center [420, 385] width 148 height 22
type input "1 KIỆN GỖ ( TIVI )"
click at [630, 490] on input "Ghi chú đơn hàng" at bounding box center [640, 478] width 230 height 22
type input "HÀNG DỄ VỠ VẬN CHUYỂN NHẸ TAY - HƯ VỠ KHÔNG ĐỀN"
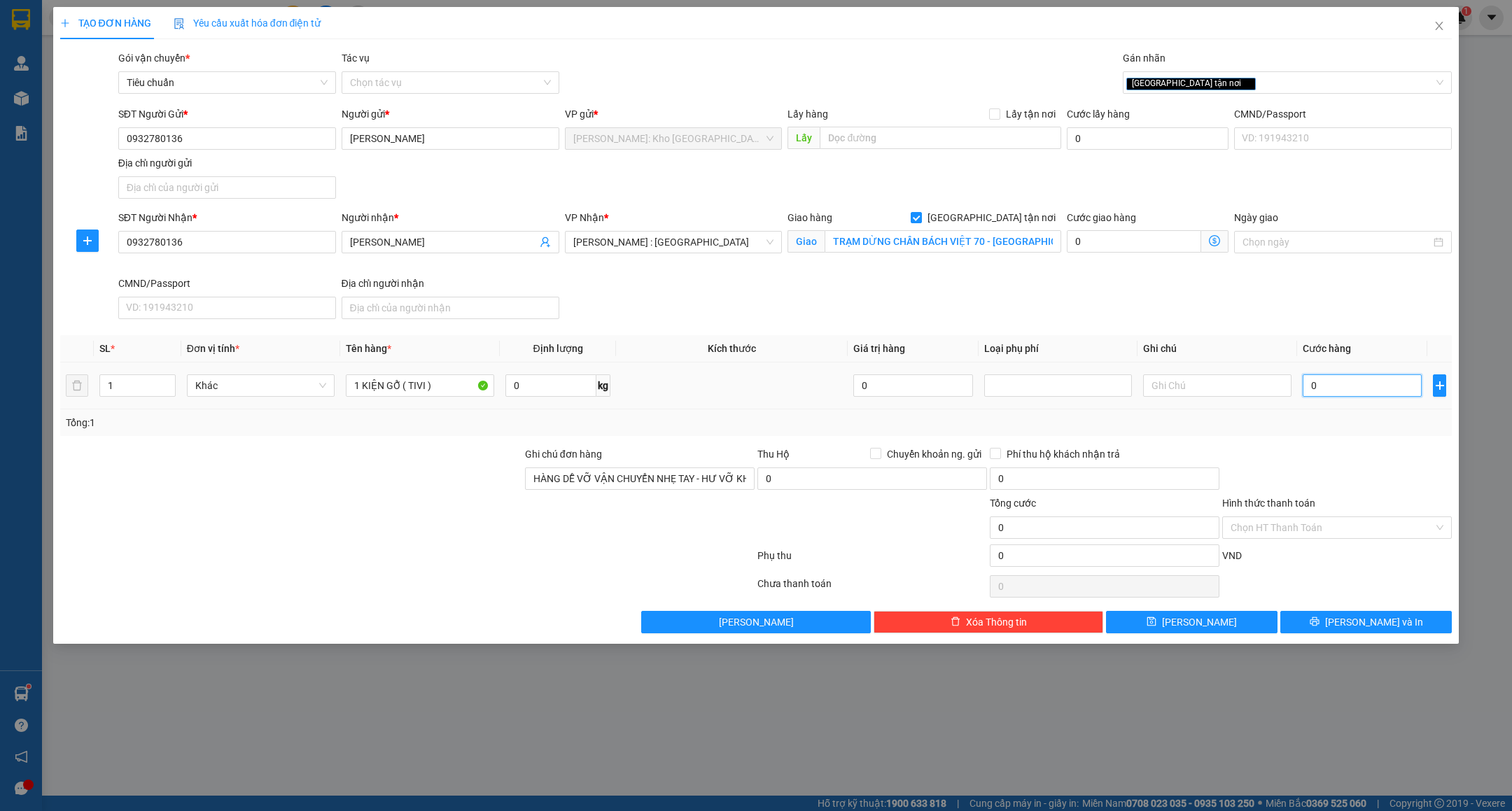
click at [1341, 379] on input "0" at bounding box center [1362, 385] width 119 height 22
type input "2"
type input "20"
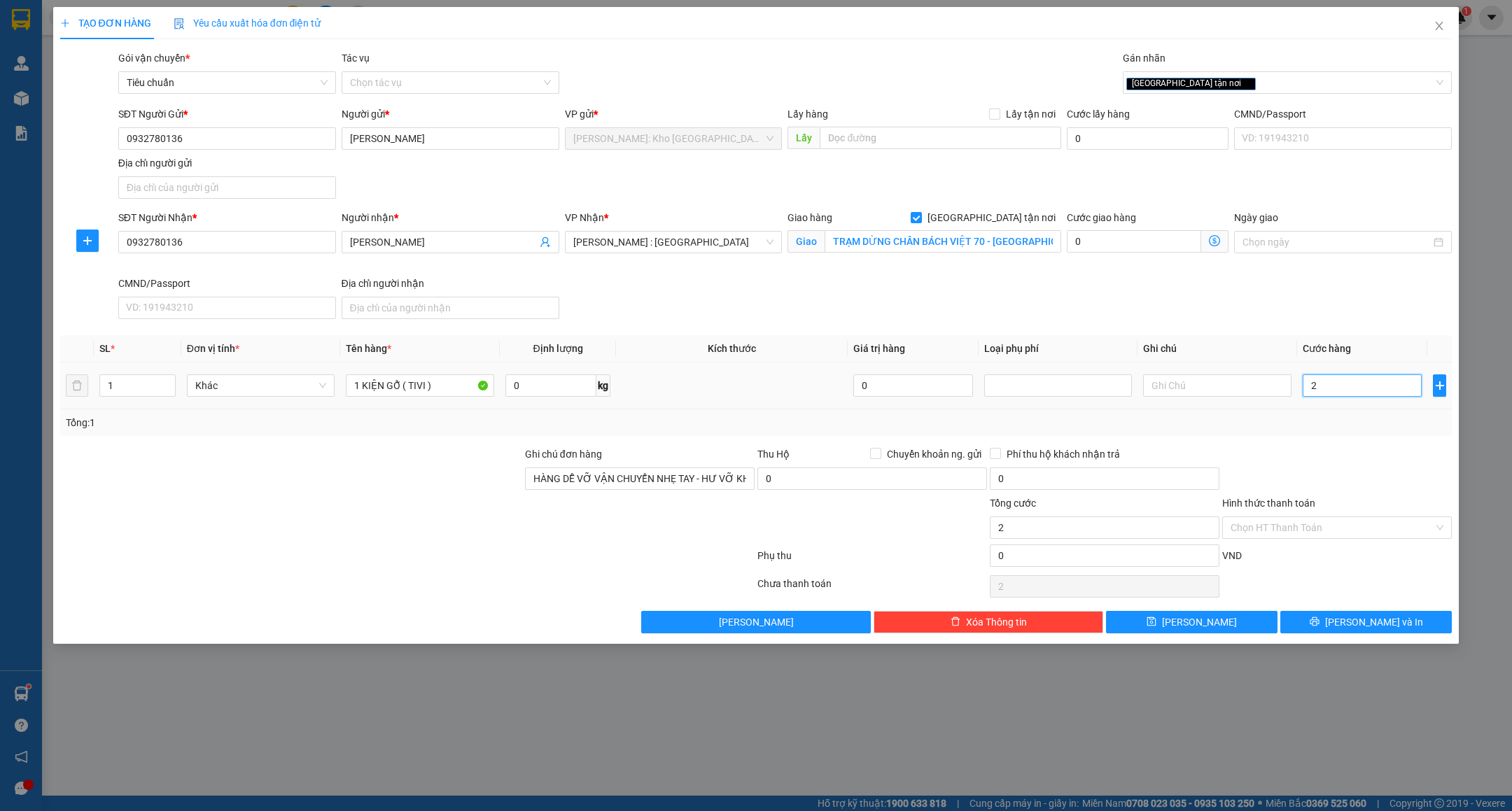
type input "20"
type input "200"
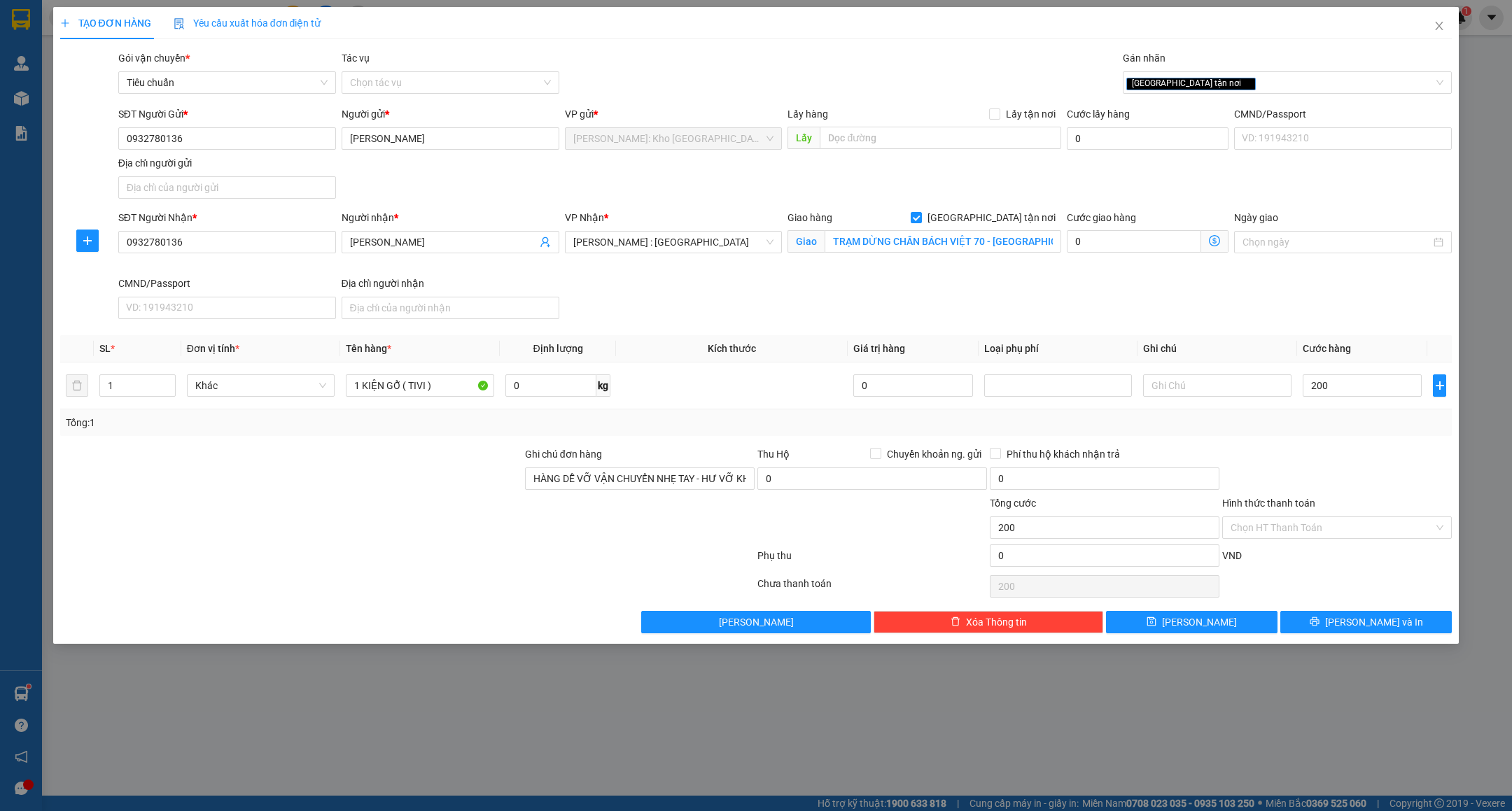
type input "200.000"
click at [1363, 468] on div at bounding box center [1337, 471] width 232 height 49
click at [933, 236] on input "TRẠM DỪNG CHÂN BÁCH VIỆT 70 - PHƯỚC THÁI - LONG THÀNH - ĐỒNG NAI" at bounding box center [943, 241] width 237 height 22
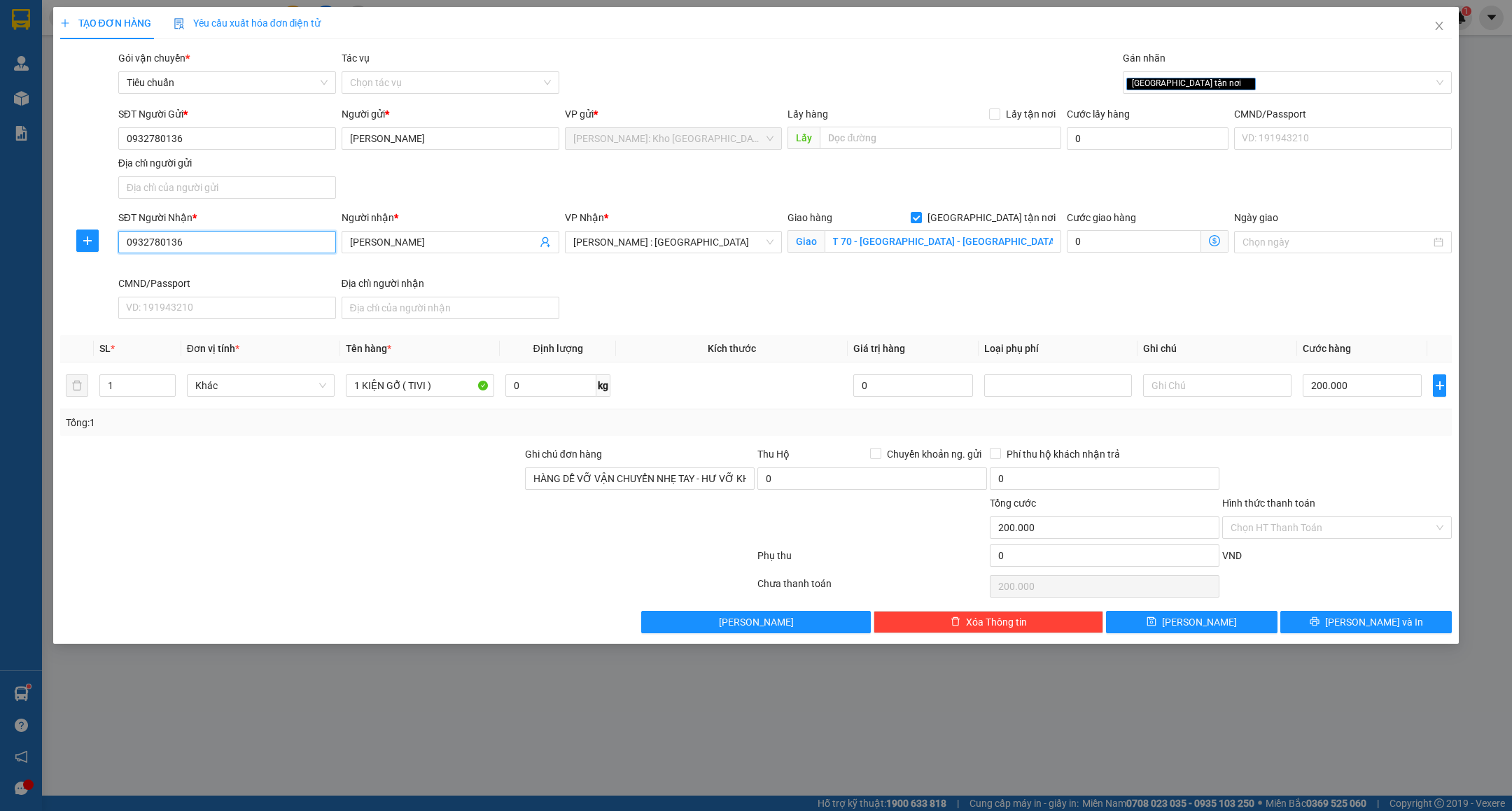
click at [267, 240] on input "0932780136" at bounding box center [227, 242] width 218 height 22
click at [870, 238] on input "TRẠM DỪNG CHÂN BÁCH VIỆT 70 - PHƯỚC THÁI - LONG THÀNH - ĐỒNG NAI" at bounding box center [943, 241] width 237 height 22
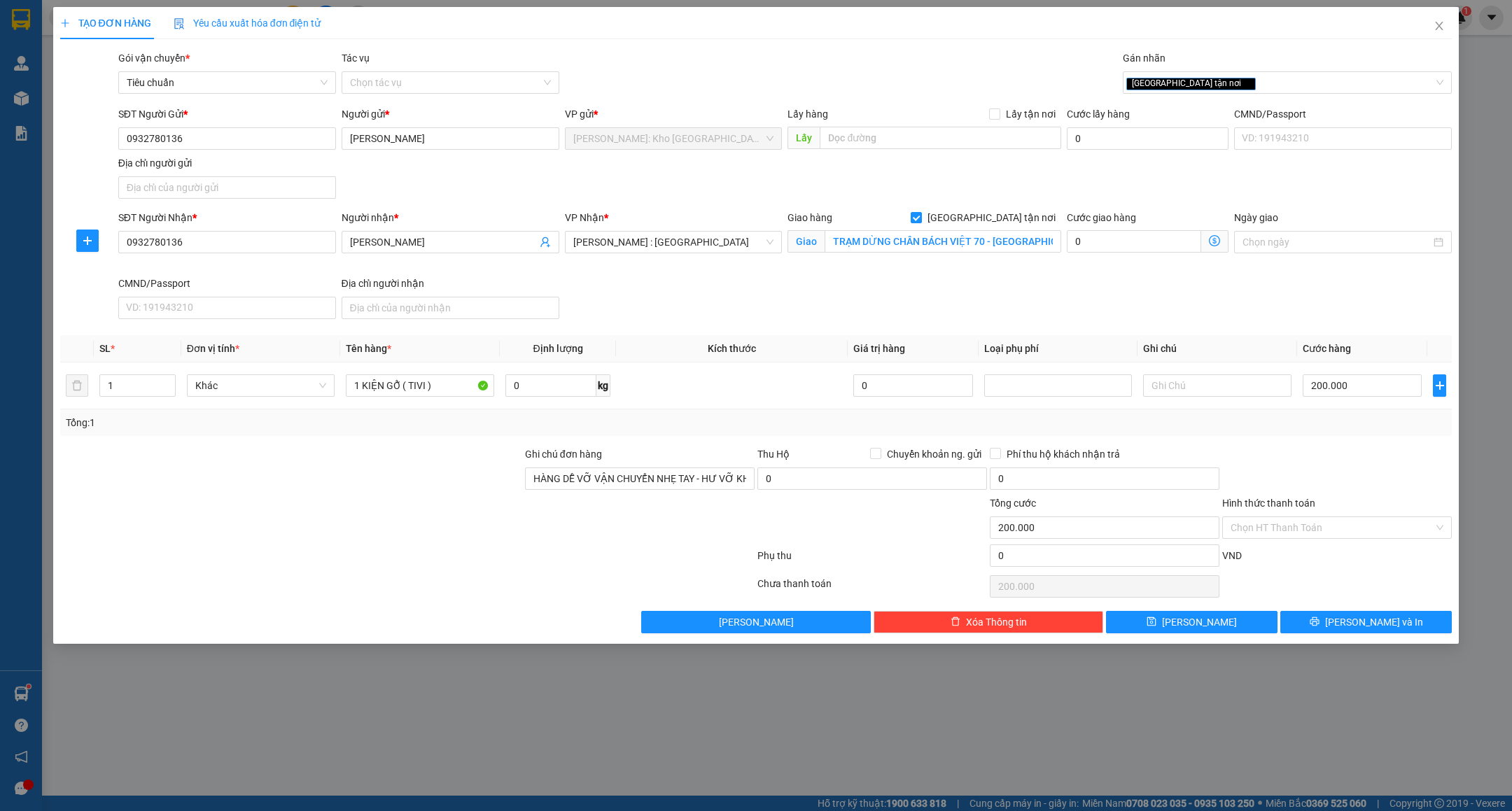
click at [950, 330] on div "Transit Pickup Surcharge Ids Transit Deliver Surcharge Ids Transit Deliver Surc…" at bounding box center [756, 342] width 1392 height 583
click at [927, 244] on input "TRẠM DỪNG CHÂN BÁCH VIỆT 70 - PHƯỚC THÁI - LONG THÀNH - ĐỒNG NAI" at bounding box center [943, 241] width 237 height 22
click at [903, 307] on div "SĐT Người Nhận * 0932780136 Người nhận * VŨ VĂN THẮNG VP Nhận * Hồ Chí Minh : K…" at bounding box center [785, 267] width 1340 height 115
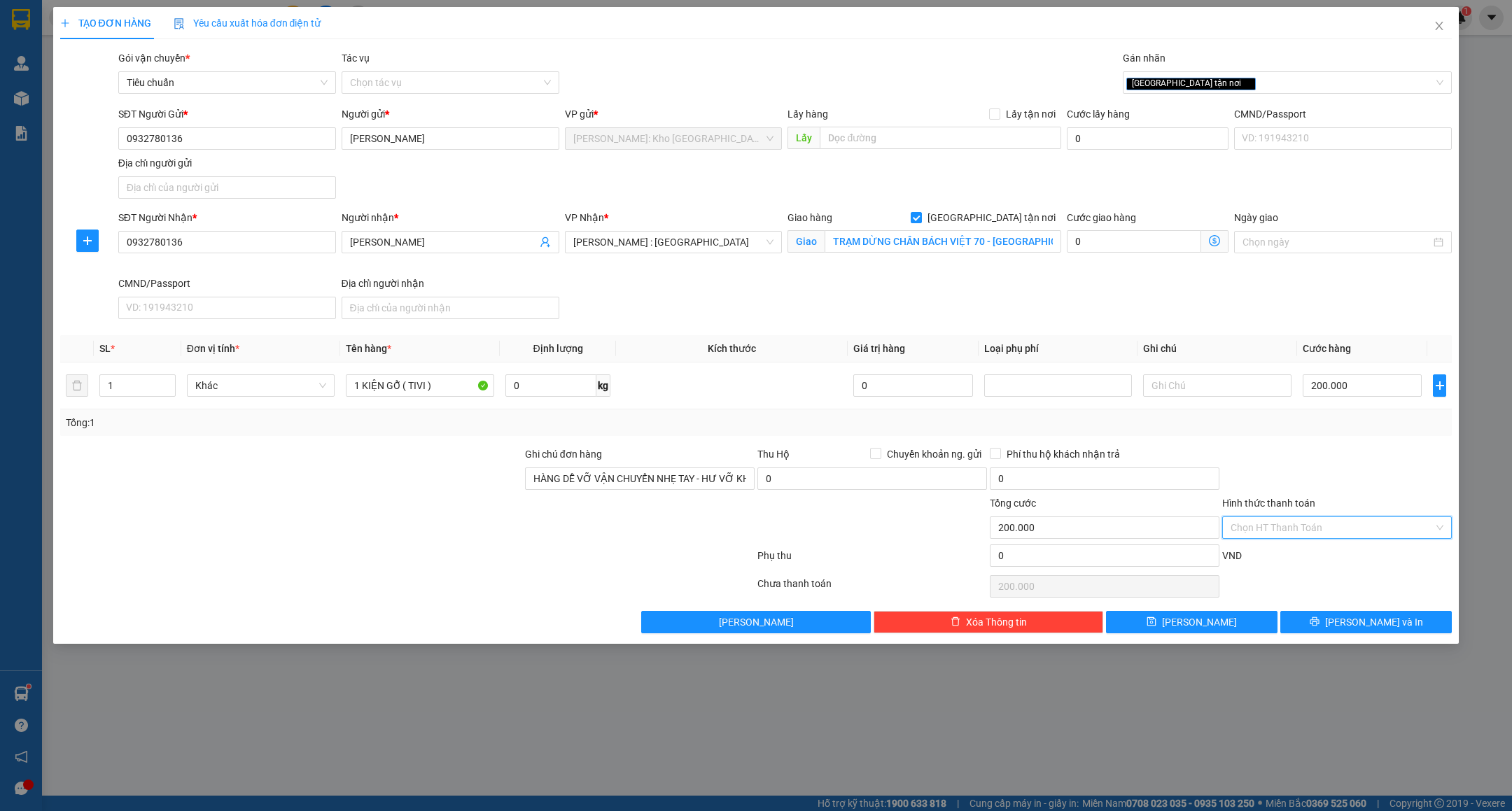
click at [1286, 533] on input "Hình thức thanh toán" at bounding box center [1332, 527] width 203 height 21
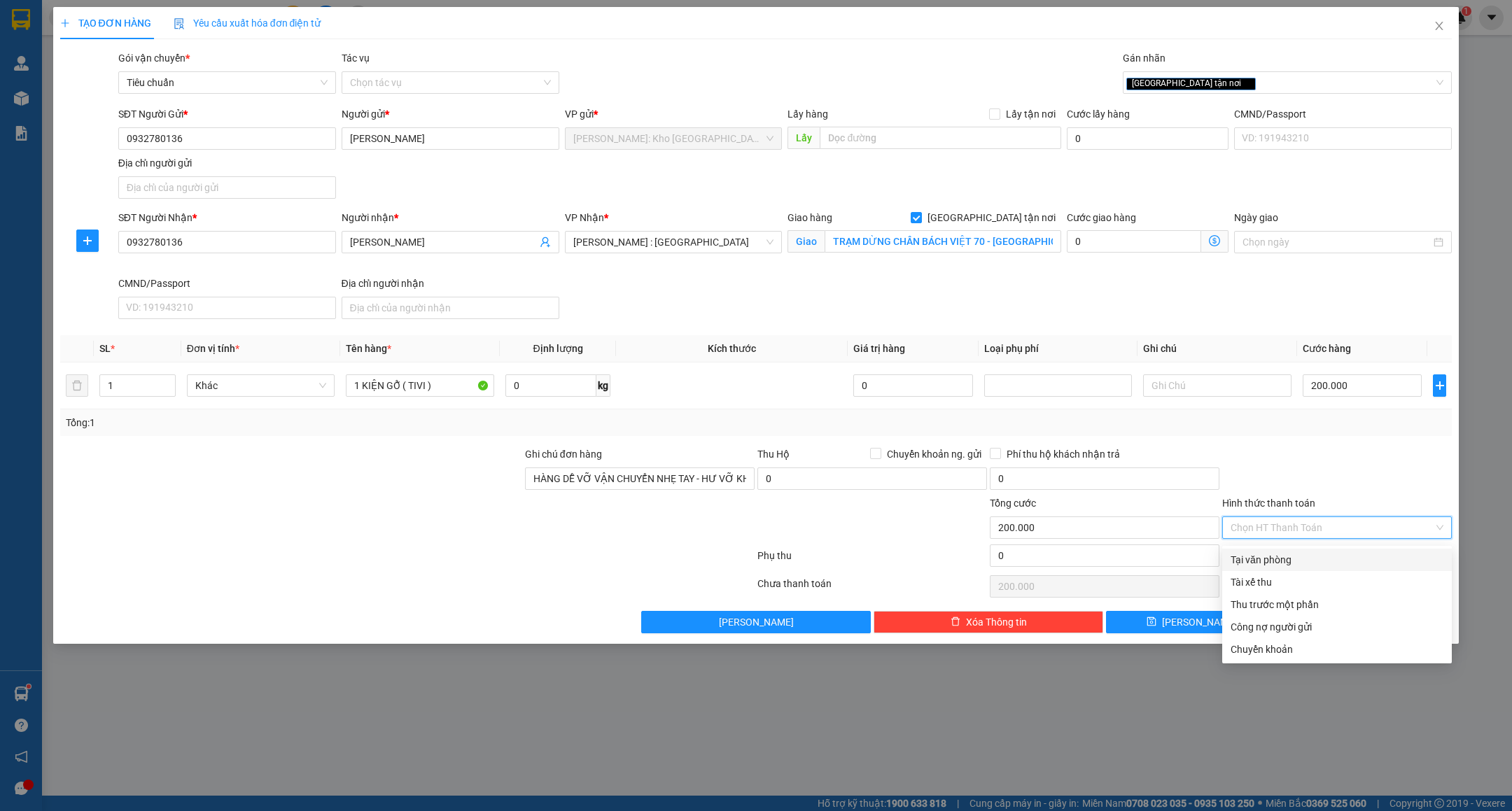
click at [1286, 531] on input "Hình thức thanh toán" at bounding box center [1332, 527] width 203 height 21
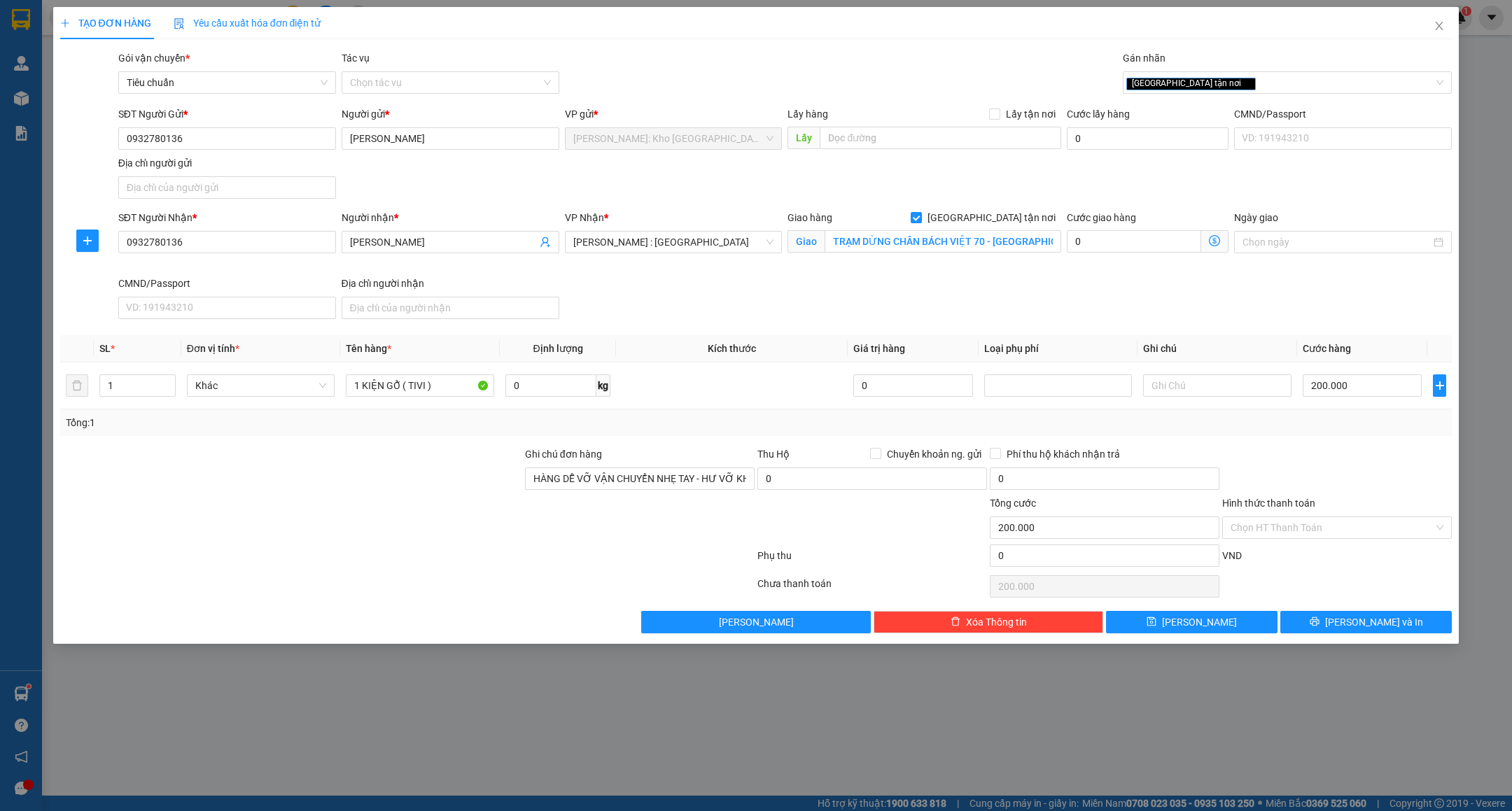
click at [1300, 443] on div "Transit Pickup Surcharge Ids Transit Deliver Surcharge Ids Transit Deliver Surc…" at bounding box center [756, 342] width 1392 height 583
click at [1244, 533] on input "Hình thức thanh toán" at bounding box center [1332, 527] width 203 height 21
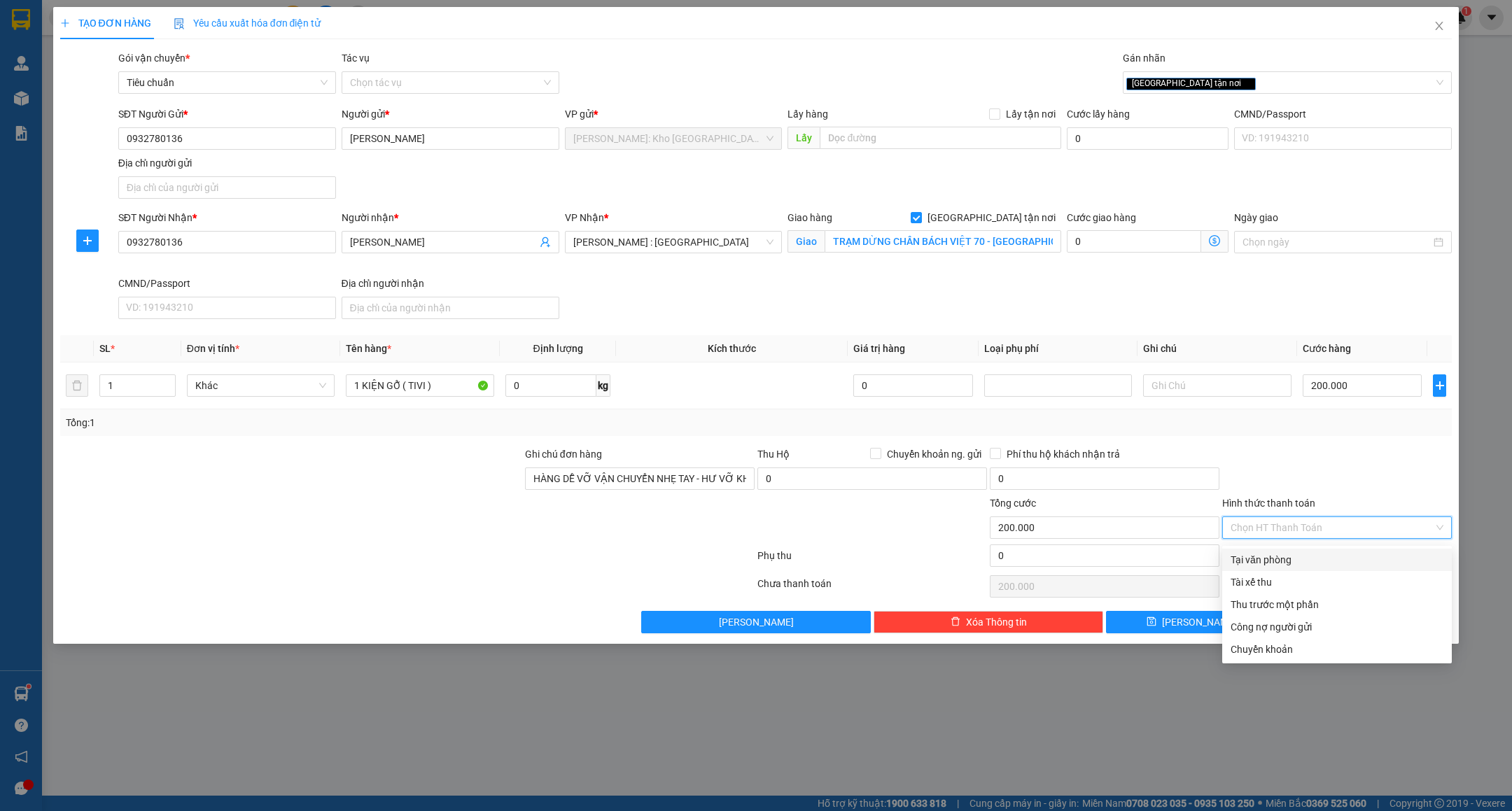
click at [1244, 555] on div "Tại văn phòng" at bounding box center [1337, 560] width 213 height 15
type input "0"
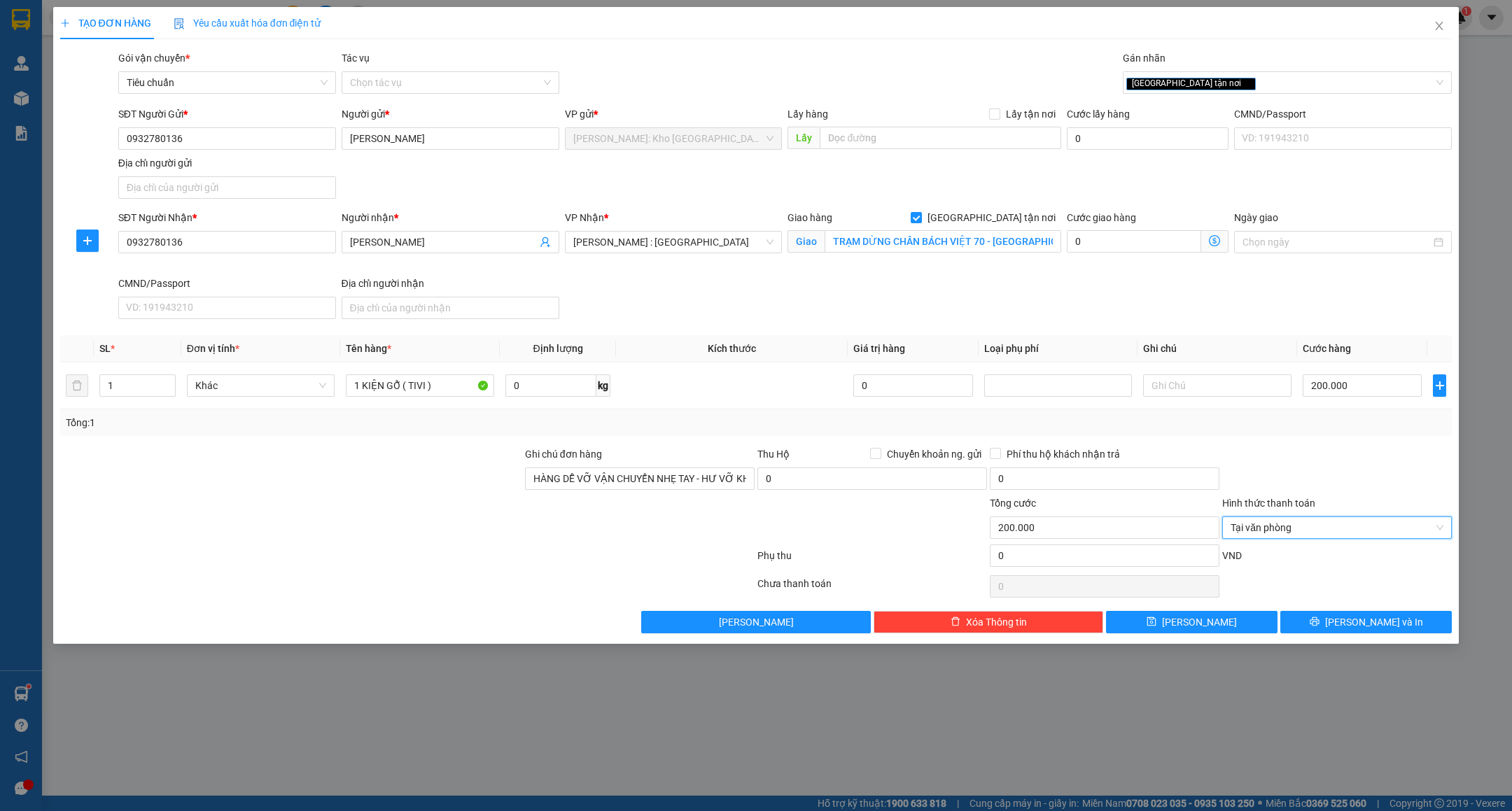
click at [1266, 491] on div at bounding box center [1337, 471] width 232 height 49
click at [1254, 537] on span "Tại văn phòng" at bounding box center [1337, 527] width 213 height 21
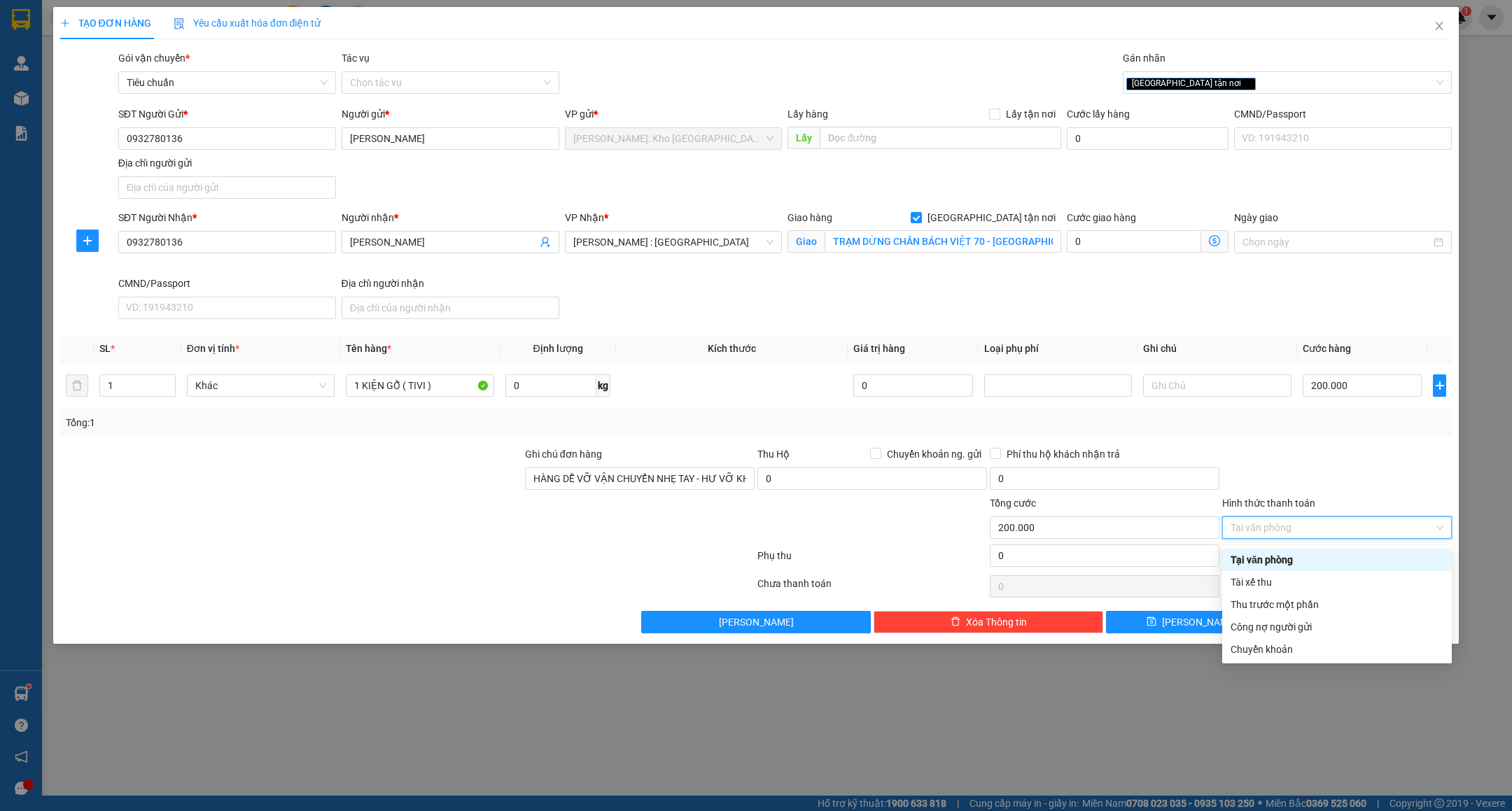
click at [1258, 563] on div "Tại văn phòng" at bounding box center [1337, 560] width 213 height 15
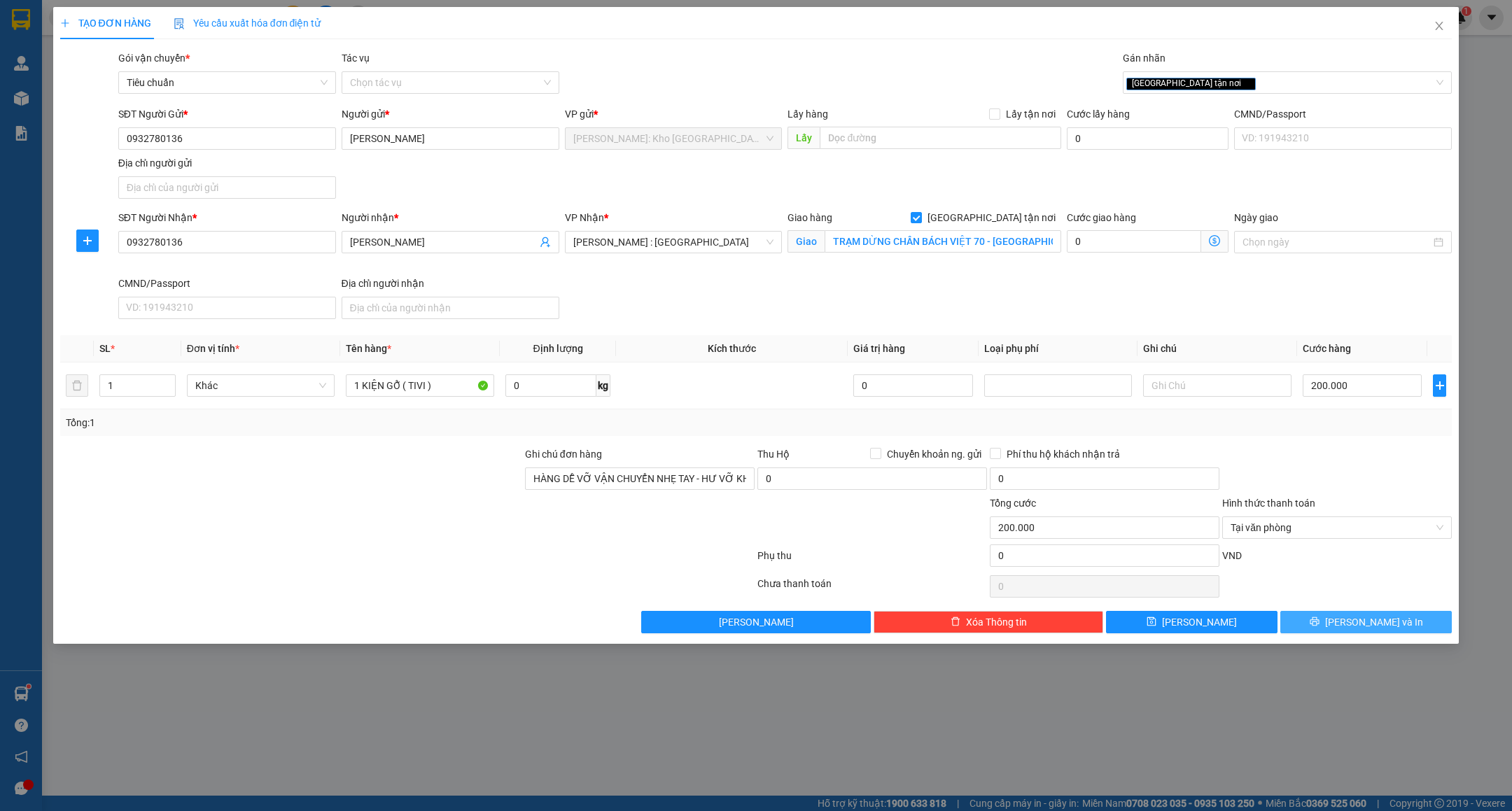
click at [1319, 627] on icon "printer" at bounding box center [1314, 622] width 9 height 9
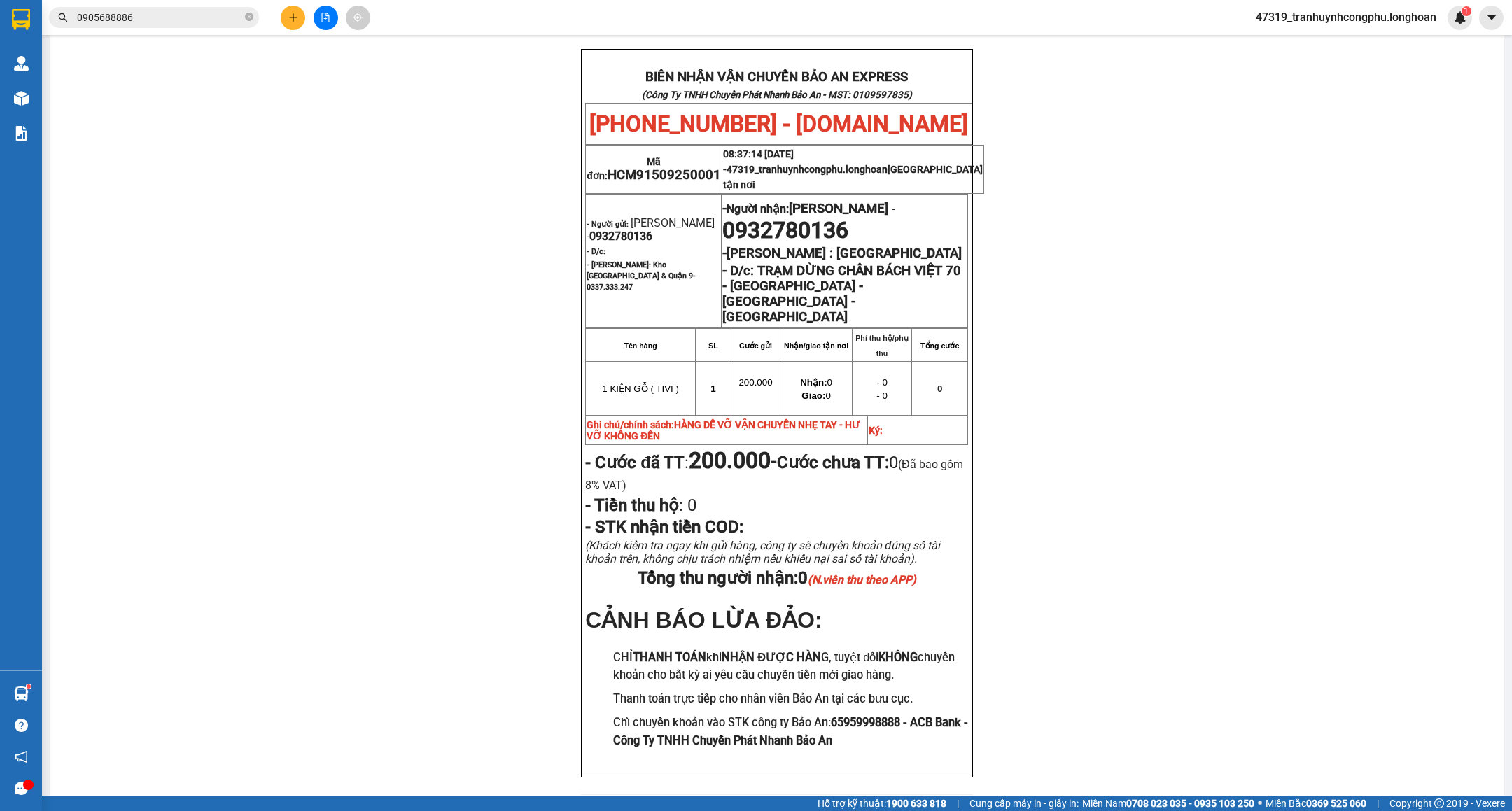
scroll to position [683, 0]
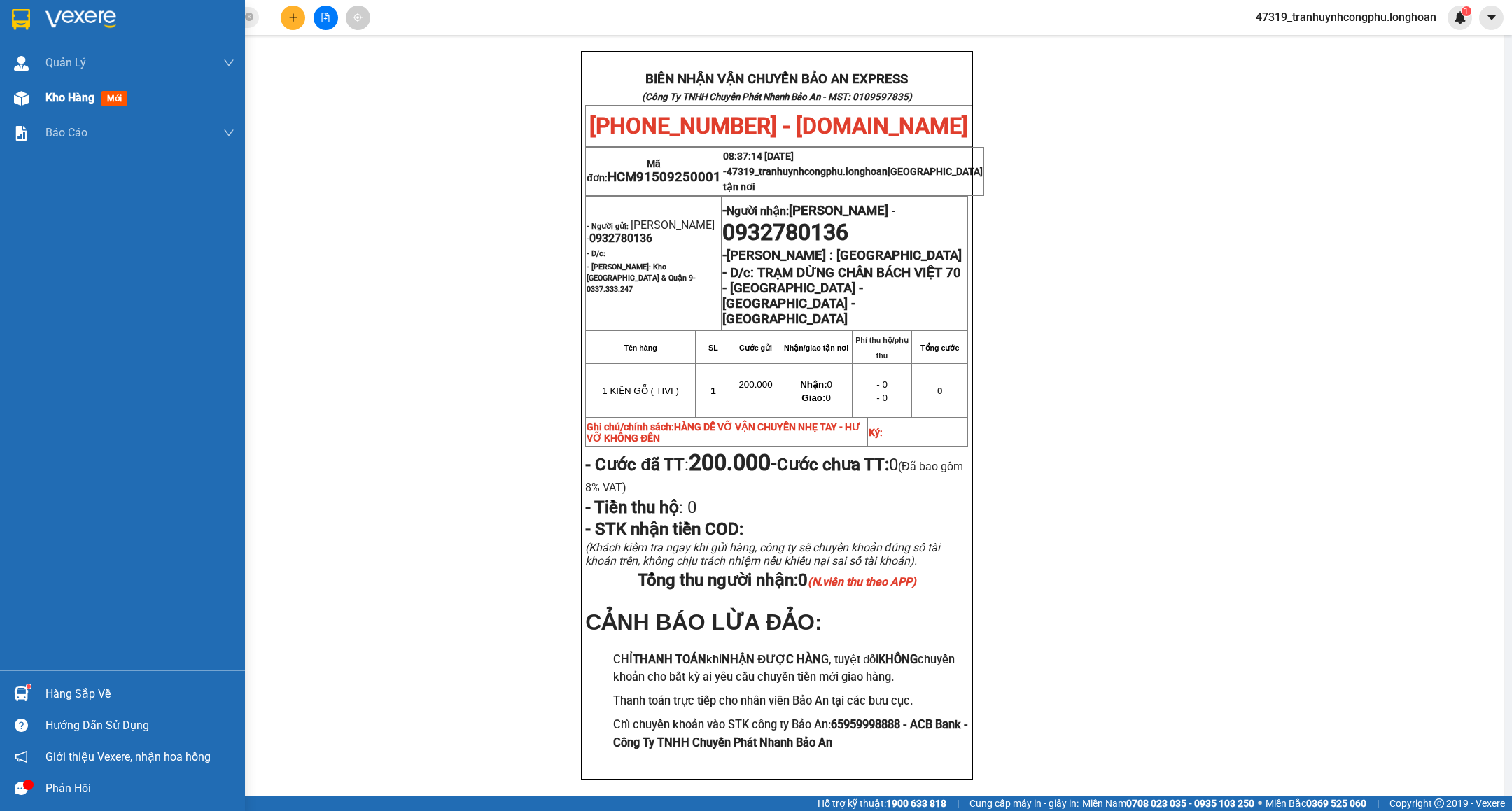
click at [61, 101] on span "Kho hàng" at bounding box center [70, 97] width 49 height 13
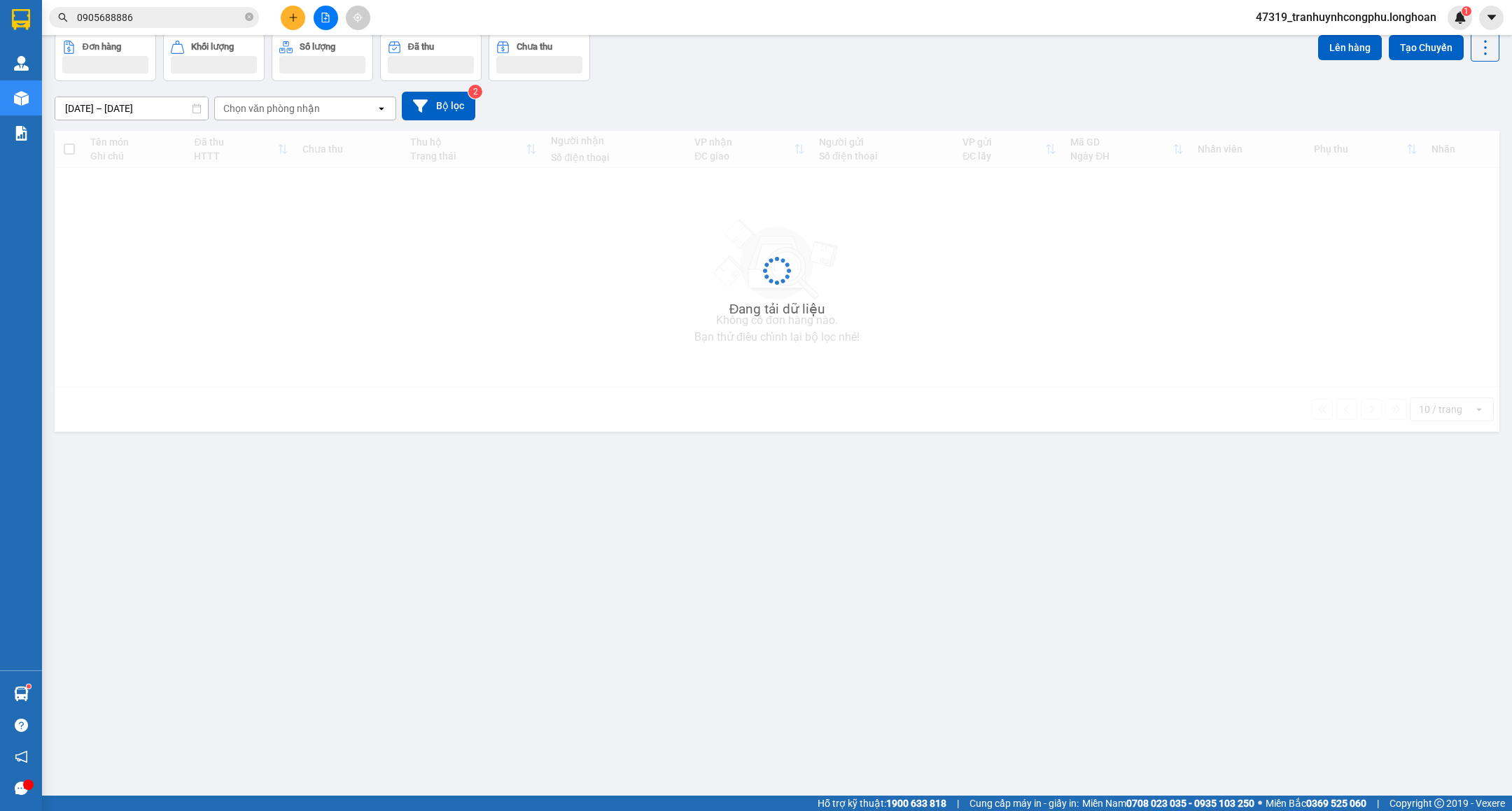
scroll to position [65, 0]
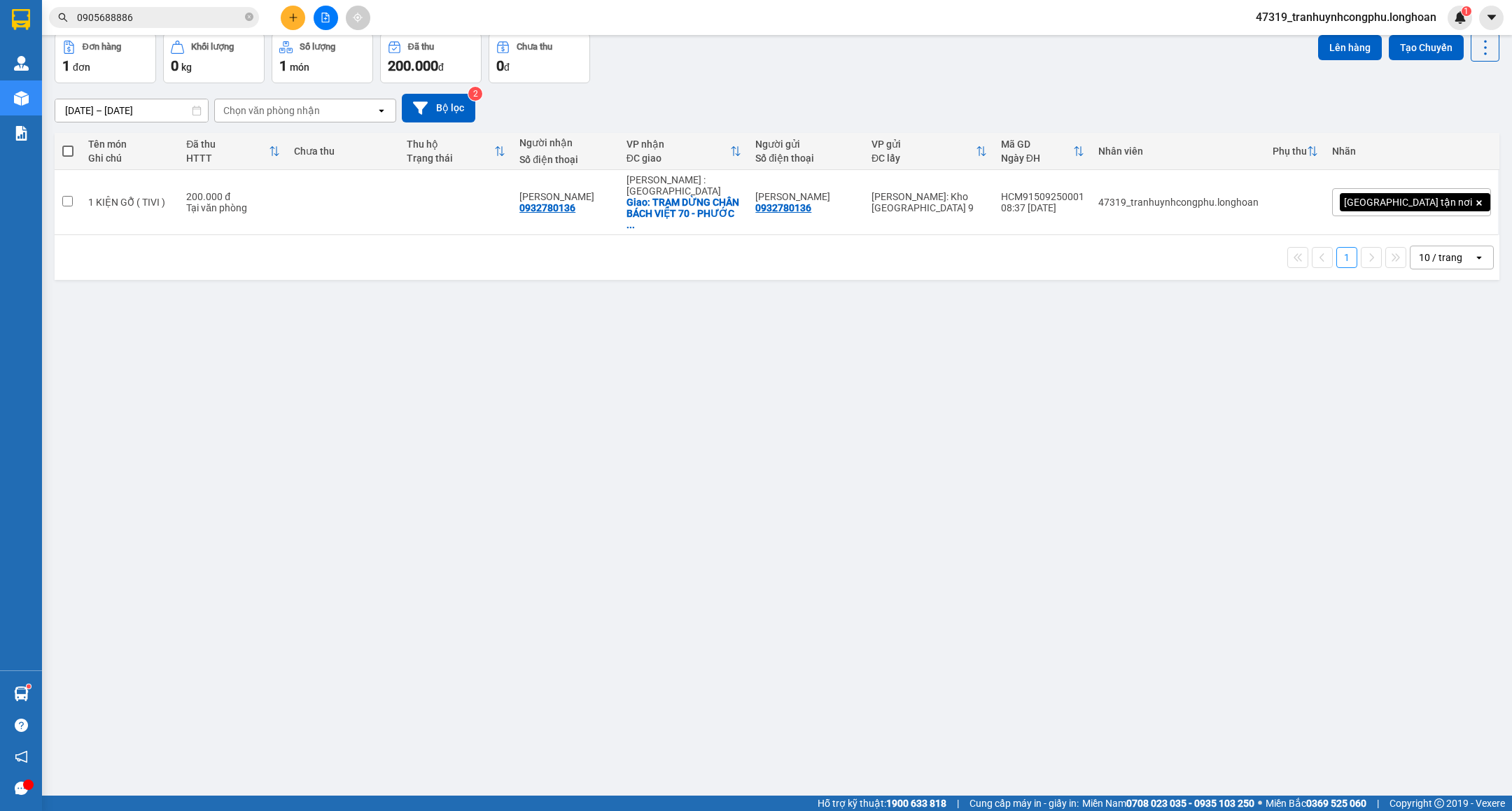
click at [813, 557] on div "ver 1.8.143 Kho gửi Trên xe Kho nhận Kho công nợ Hàng đã giao Đơn hàng 1 đơn Kh…" at bounding box center [777, 383] width 1456 height 811
click at [1470, 200] on icon at bounding box center [1473, 203] width 6 height 6
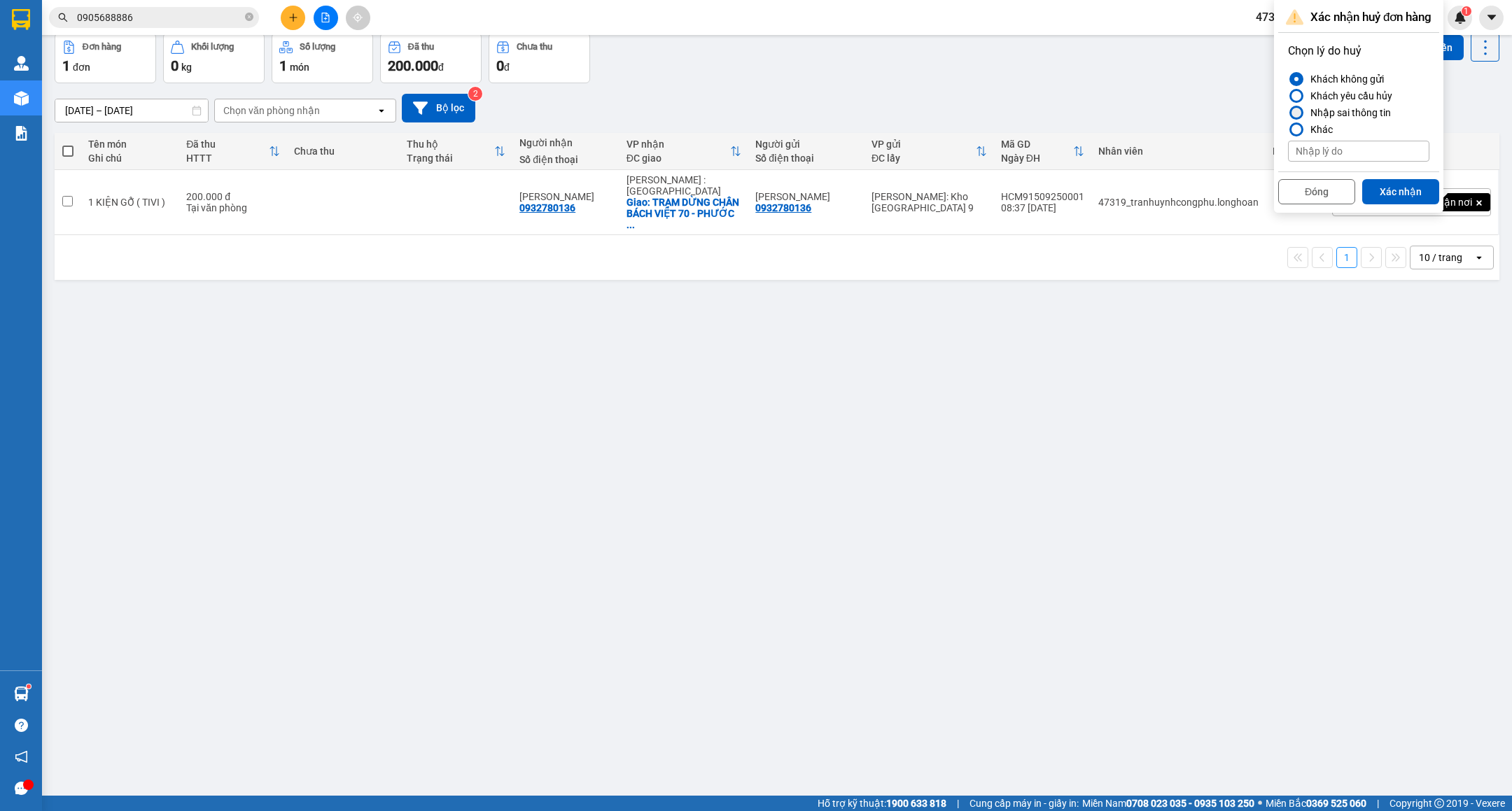
click at [1302, 108] on div at bounding box center [1296, 113] width 14 height 14
click at [1288, 113] on input "Nhập sai thông tin" at bounding box center [1288, 113] width 0 height 0
click at [1297, 122] on div at bounding box center [1296, 129] width 14 height 14
click at [1288, 129] on input "Khác" at bounding box center [1288, 129] width 0 height 0
click at [1301, 95] on div at bounding box center [1296, 95] width 10 height 10
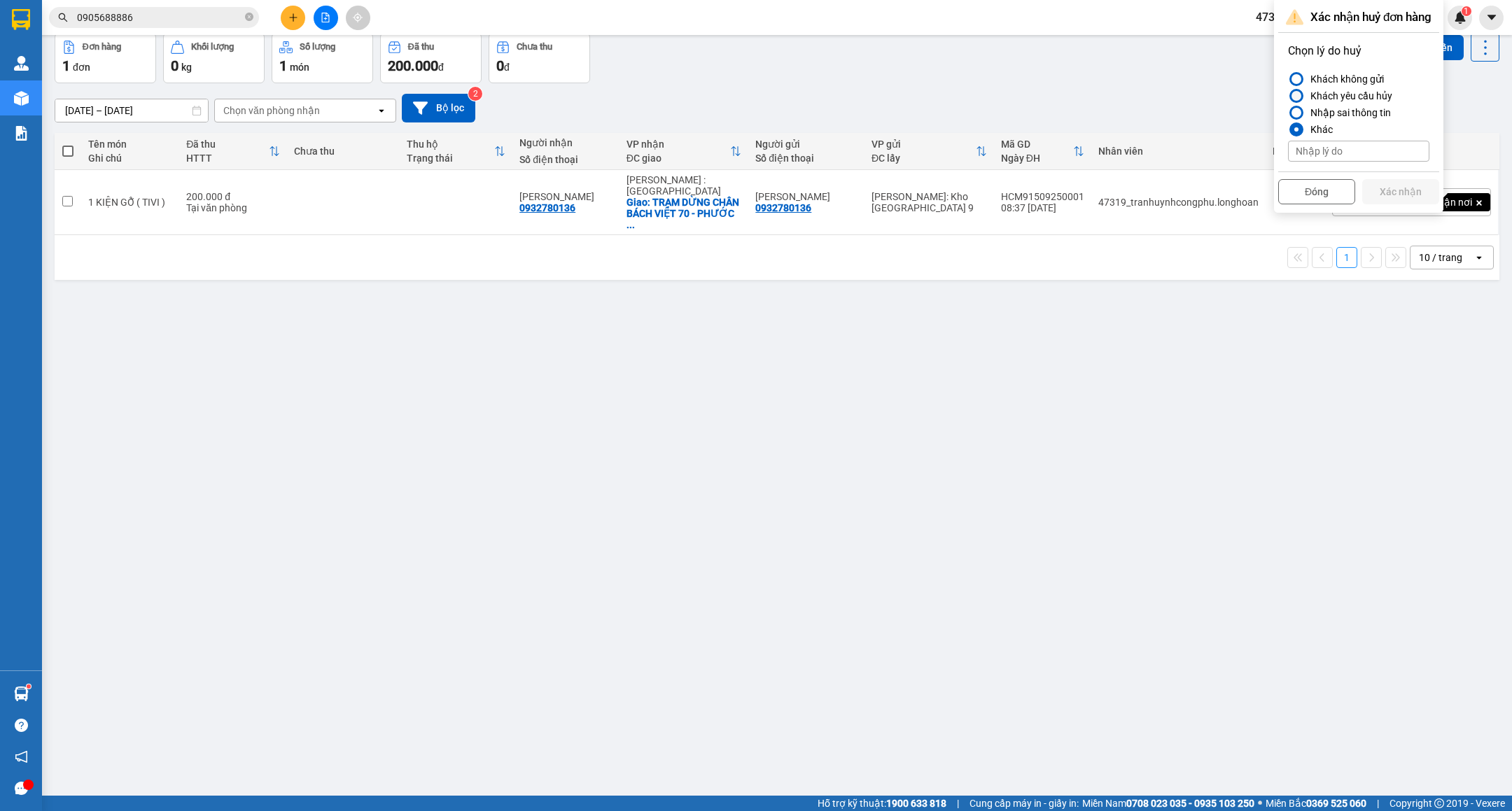
click at [1288, 96] on input "Khách yêu cầu hủy" at bounding box center [1288, 96] width 0 height 0
click at [1328, 72] on div "Khách không gửi" at bounding box center [1344, 79] width 79 height 17
click at [1288, 79] on input "Khách không gửi" at bounding box center [1288, 79] width 0 height 0
click at [1389, 183] on button "Xác nhận" at bounding box center [1401, 191] width 77 height 25
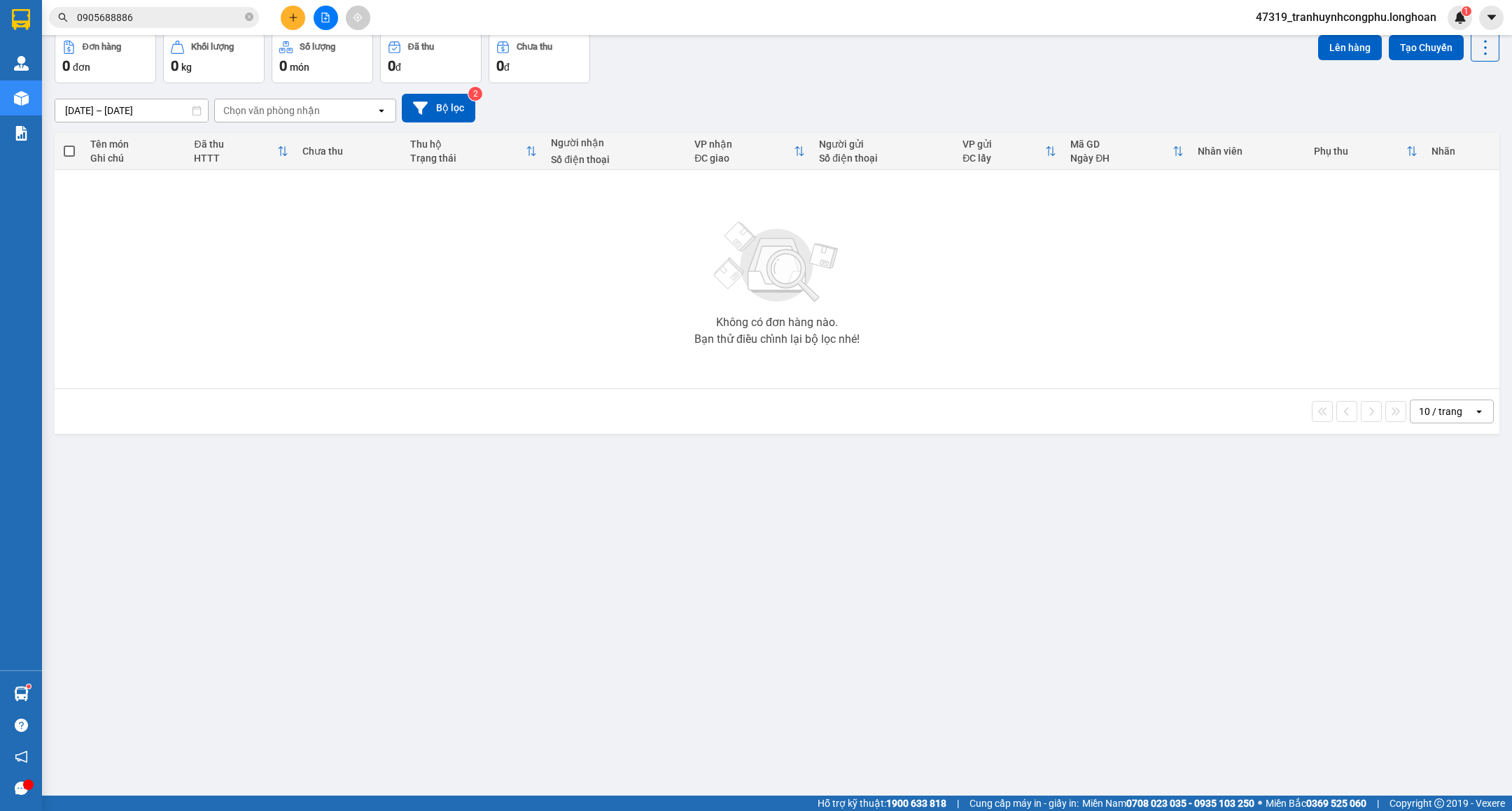
click at [557, 513] on div "ver 1.8.143 Kho gửi Trên xe Kho nhận Kho công nợ Hàng đã giao Đơn hàng 0 đơn Kh…" at bounding box center [777, 383] width 1456 height 811
click at [301, 15] on button at bounding box center [293, 18] width 25 height 25
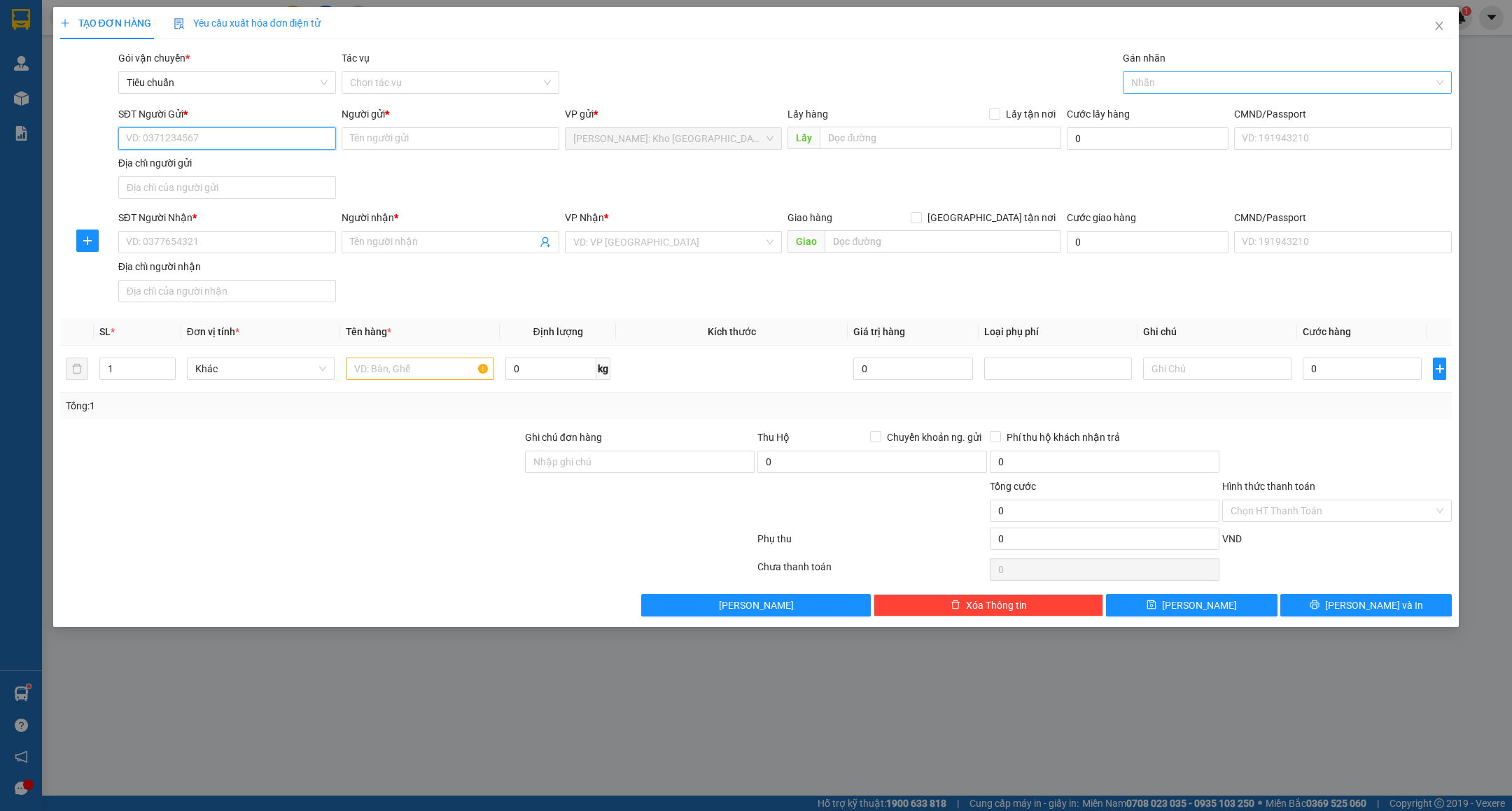
click at [1234, 75] on div at bounding box center [1280, 83] width 308 height 17
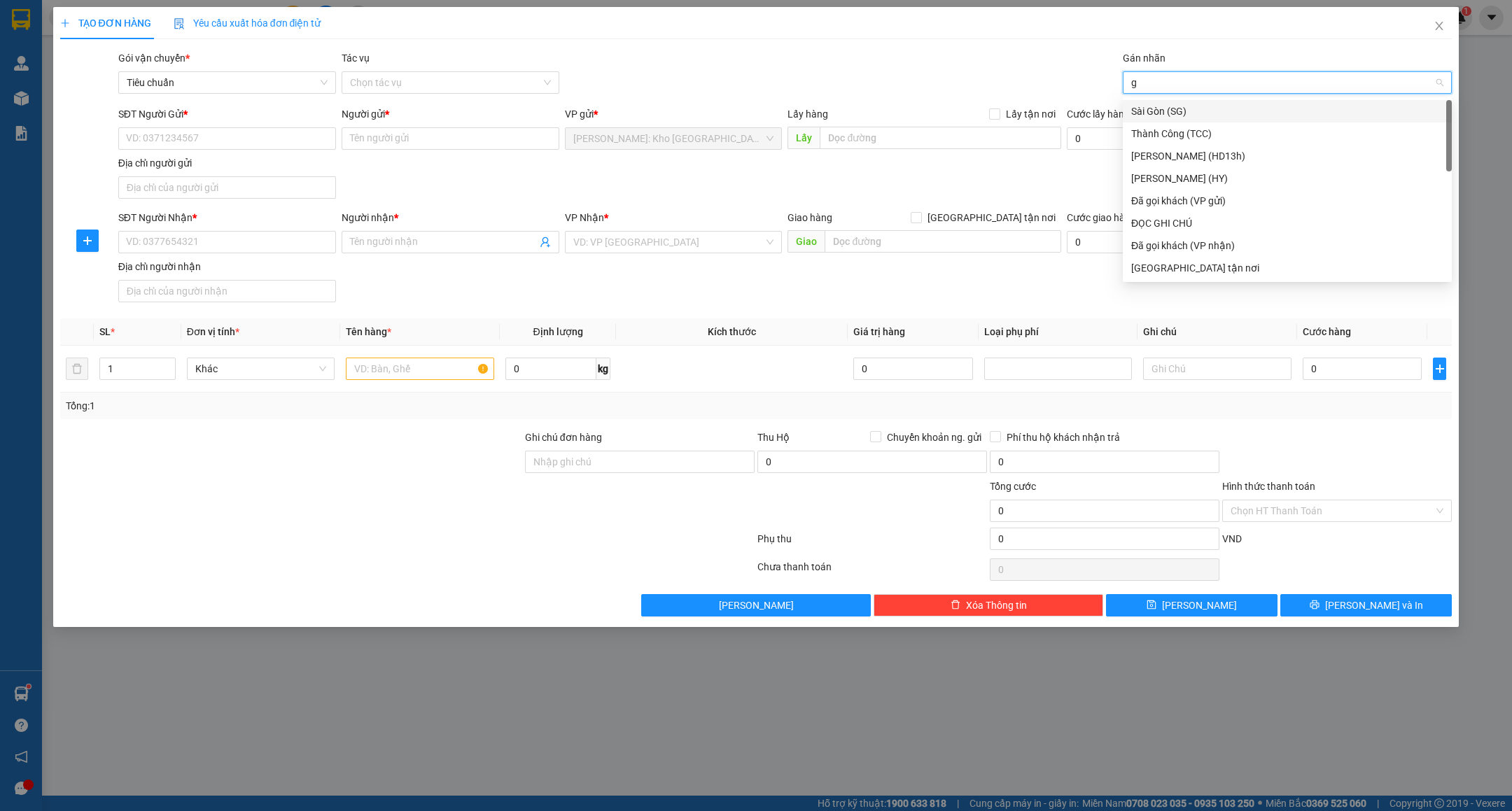
type input "gt"
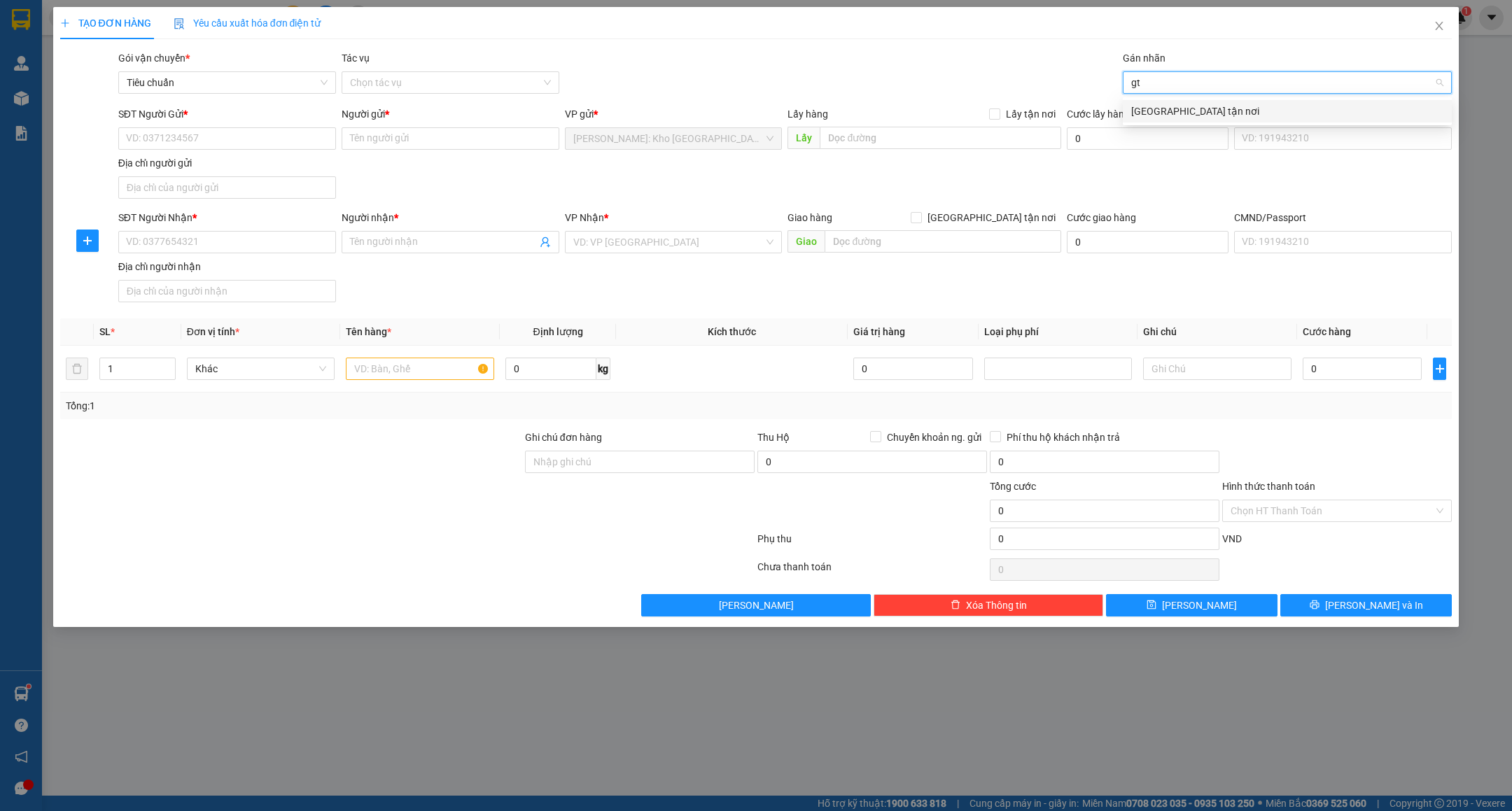
click at [1185, 109] on div "[GEOGRAPHIC_DATA] tận nơi" at bounding box center [1288, 111] width 312 height 15
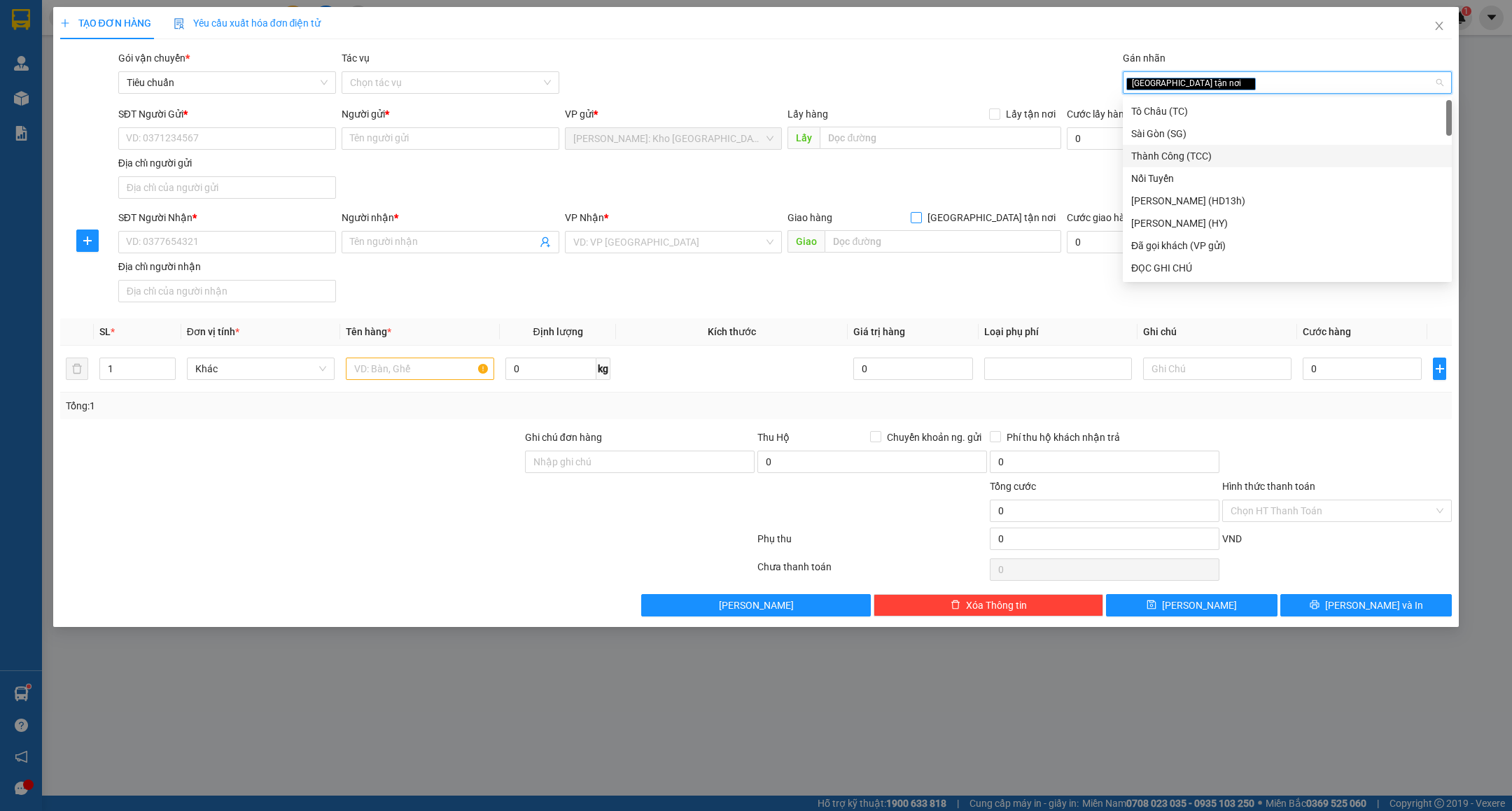
click at [1044, 214] on span "[GEOGRAPHIC_DATA] tận nơi" at bounding box center [991, 218] width 139 height 15
click at [921, 214] on input "[GEOGRAPHIC_DATA] tận nơi" at bounding box center [916, 217] width 10 height 10
checkbox input "true"
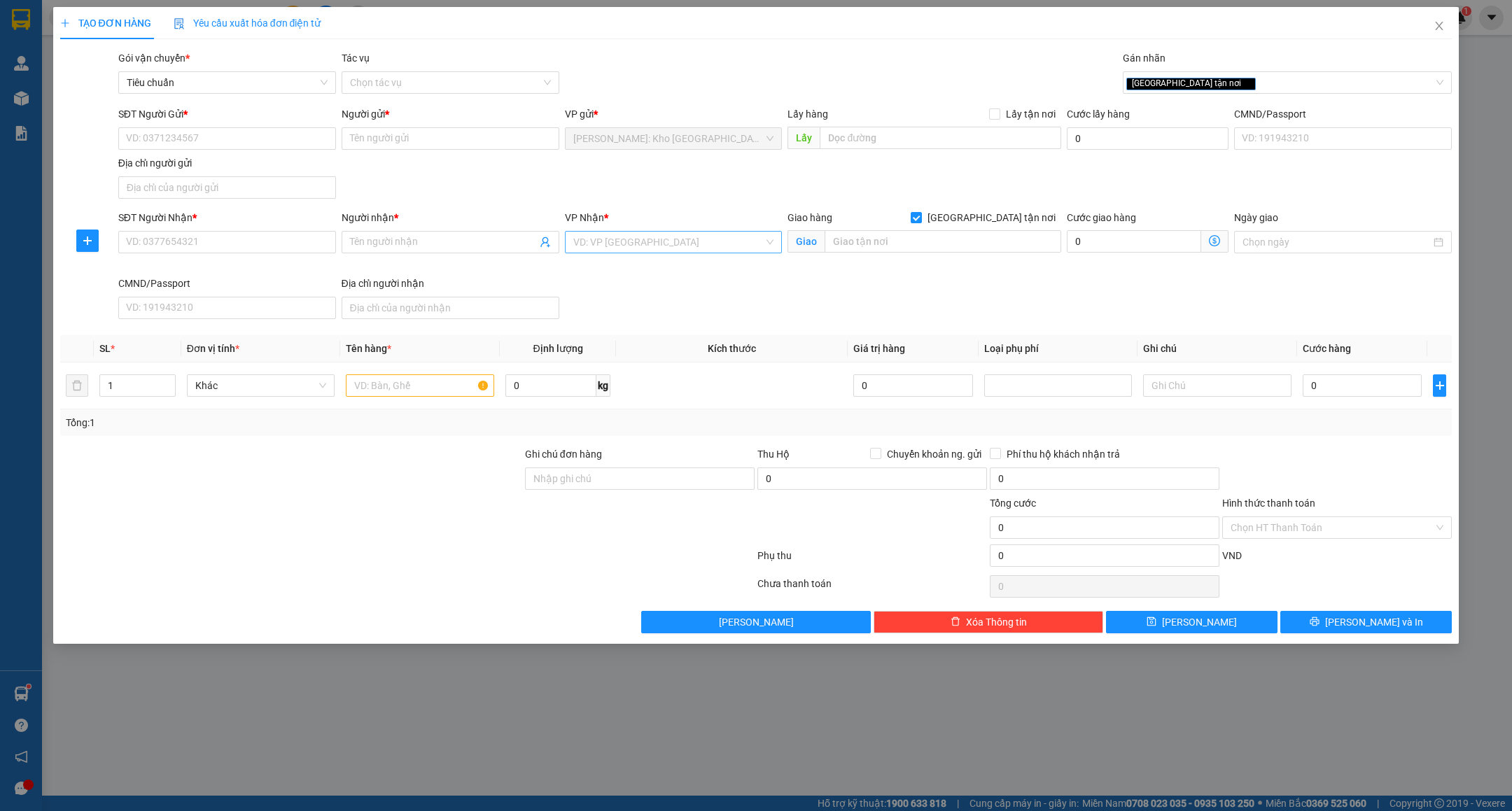
click at [643, 247] on input "search" at bounding box center [669, 241] width 191 height 21
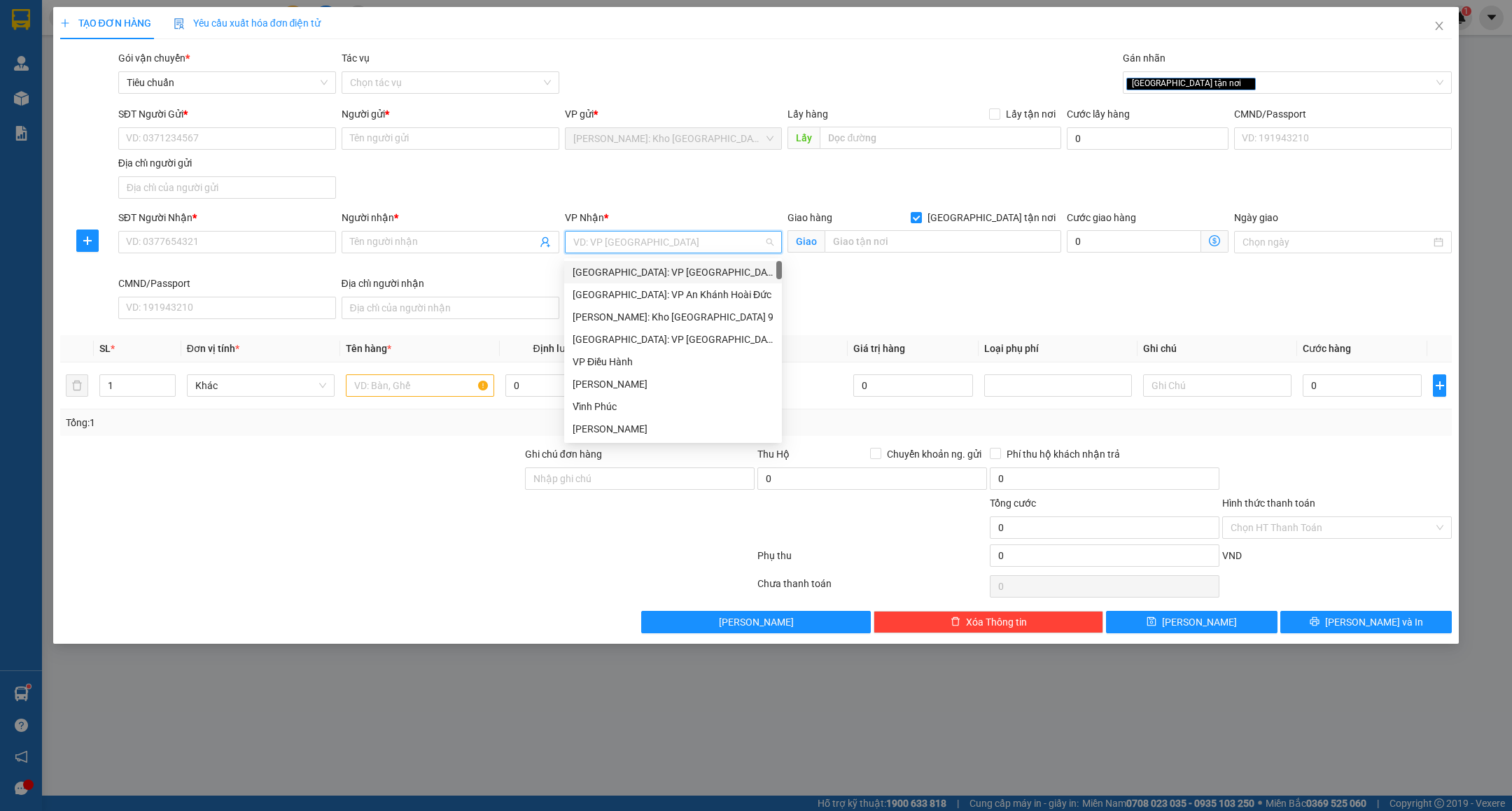
type input "d"
type input "đa"
click at [626, 269] on div "Đà Nẵng" at bounding box center [701, 272] width 258 height 15
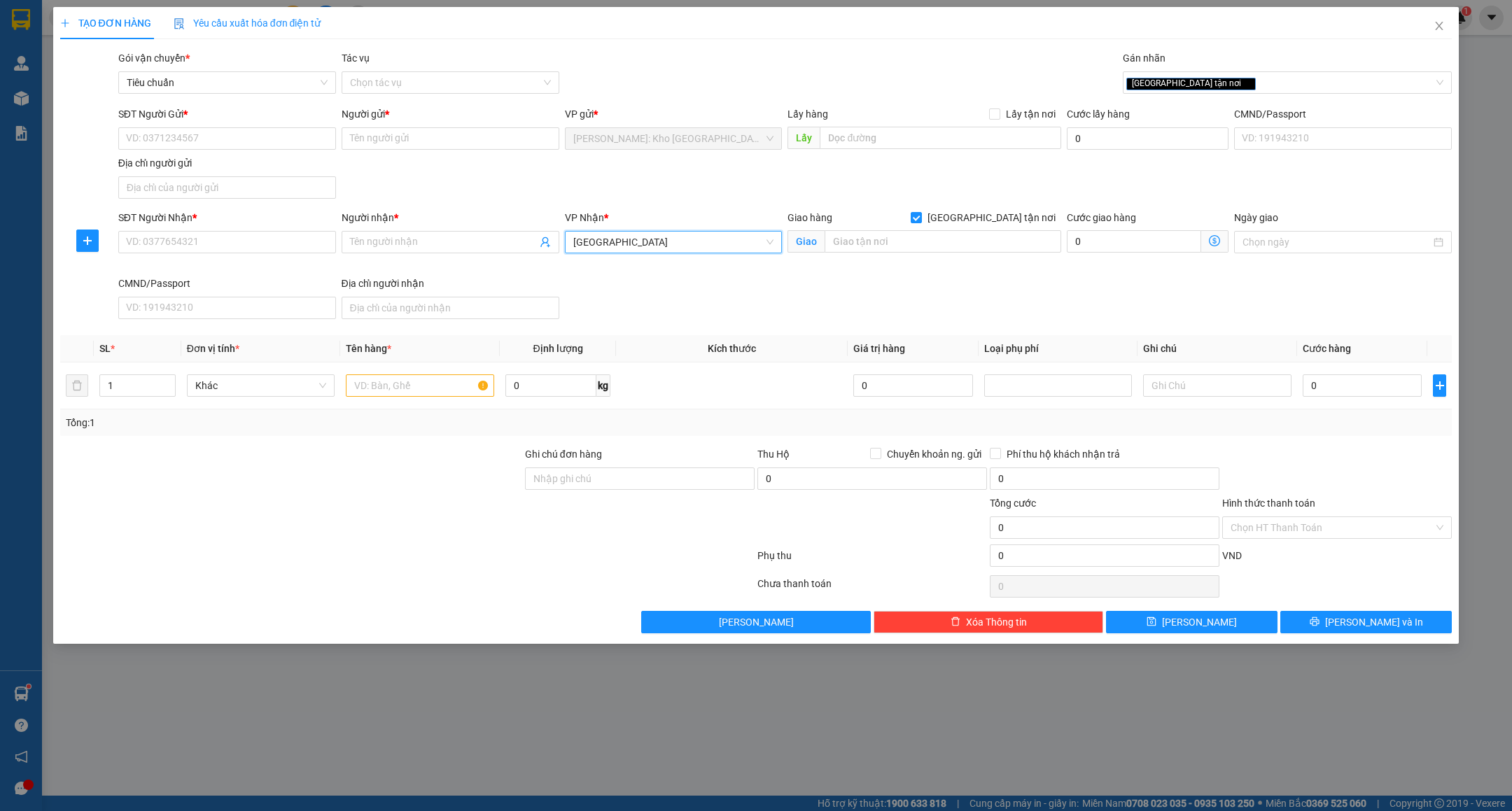
click at [706, 238] on span "Đà Nẵng" at bounding box center [673, 241] width 201 height 21
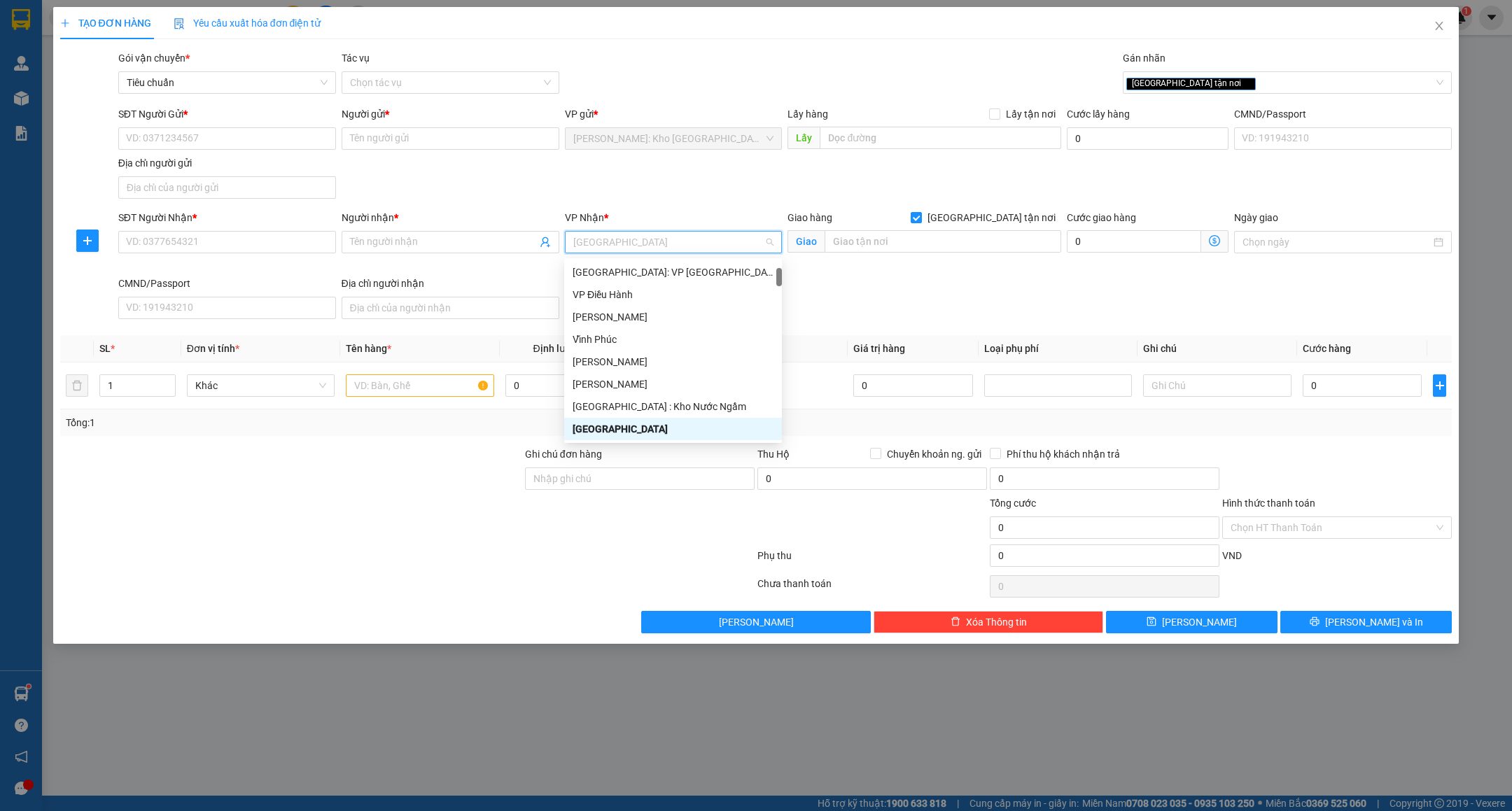
click at [706, 238] on span "Đà Nẵng" at bounding box center [673, 241] width 201 height 21
type input "d"
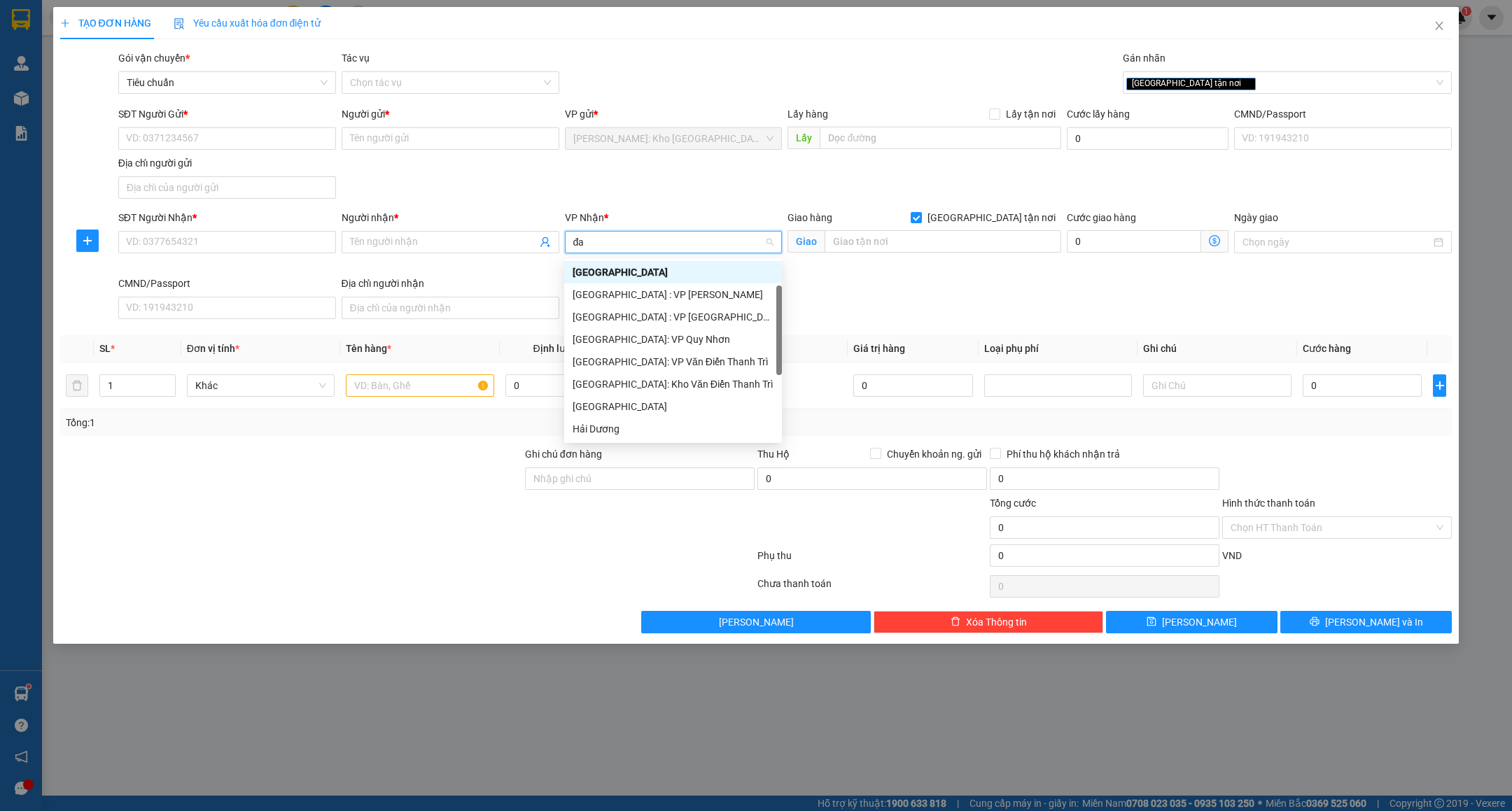
scroll to position [0, 0]
type input "đà"
click at [652, 291] on div "[GEOGRAPHIC_DATA] : VP [PERSON_NAME]" at bounding box center [701, 294] width 258 height 15
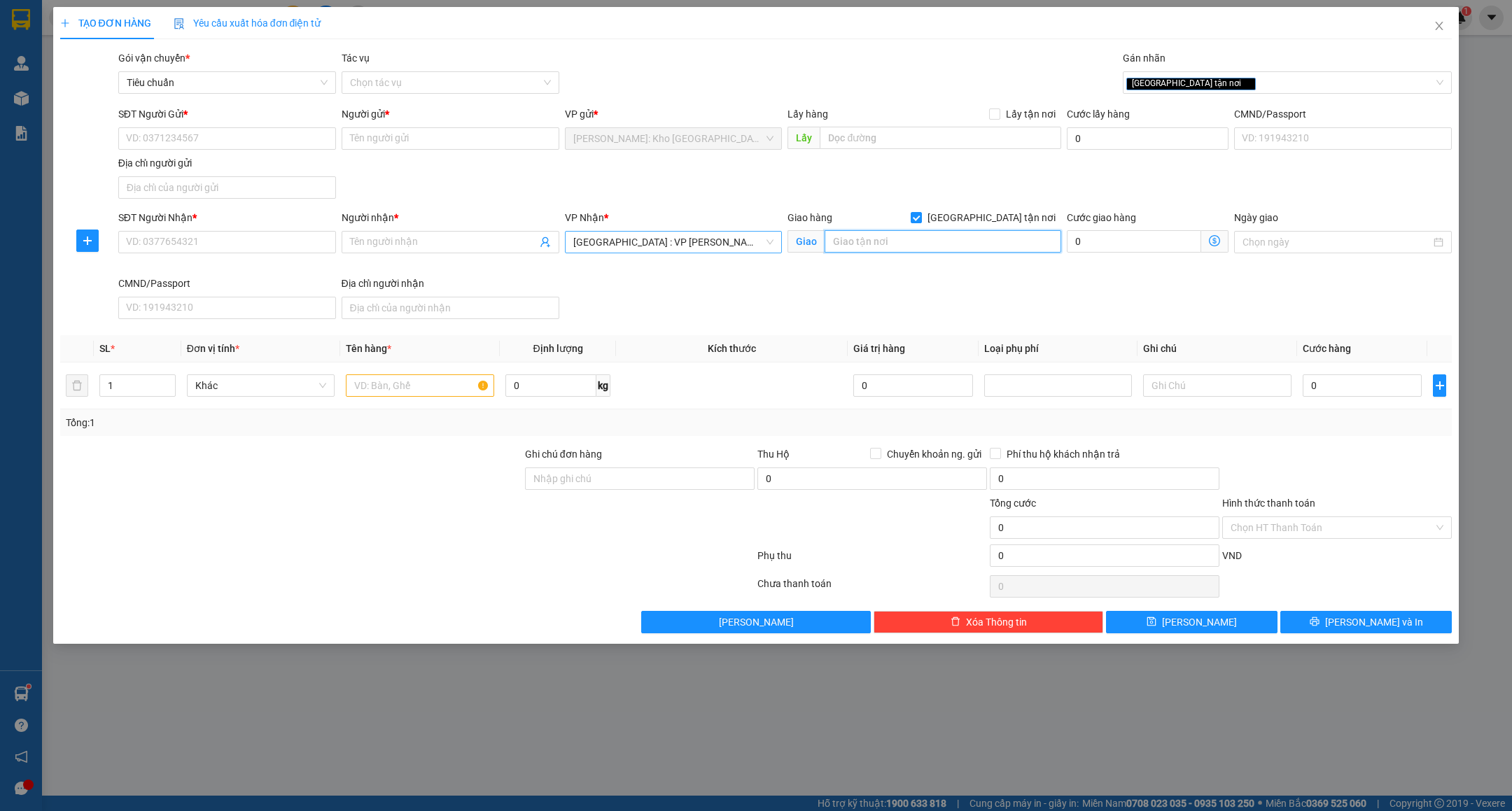
click at [902, 253] on input "text" at bounding box center [943, 241] width 237 height 22
type input "39 Đ.NGÔ THÌ SĨ - MỸ AN - NGŨ HÀNH SƠN - ĐÀ NẴNG"
type input "2"
click at [171, 384] on span "up" at bounding box center [168, 382] width 8 height 8
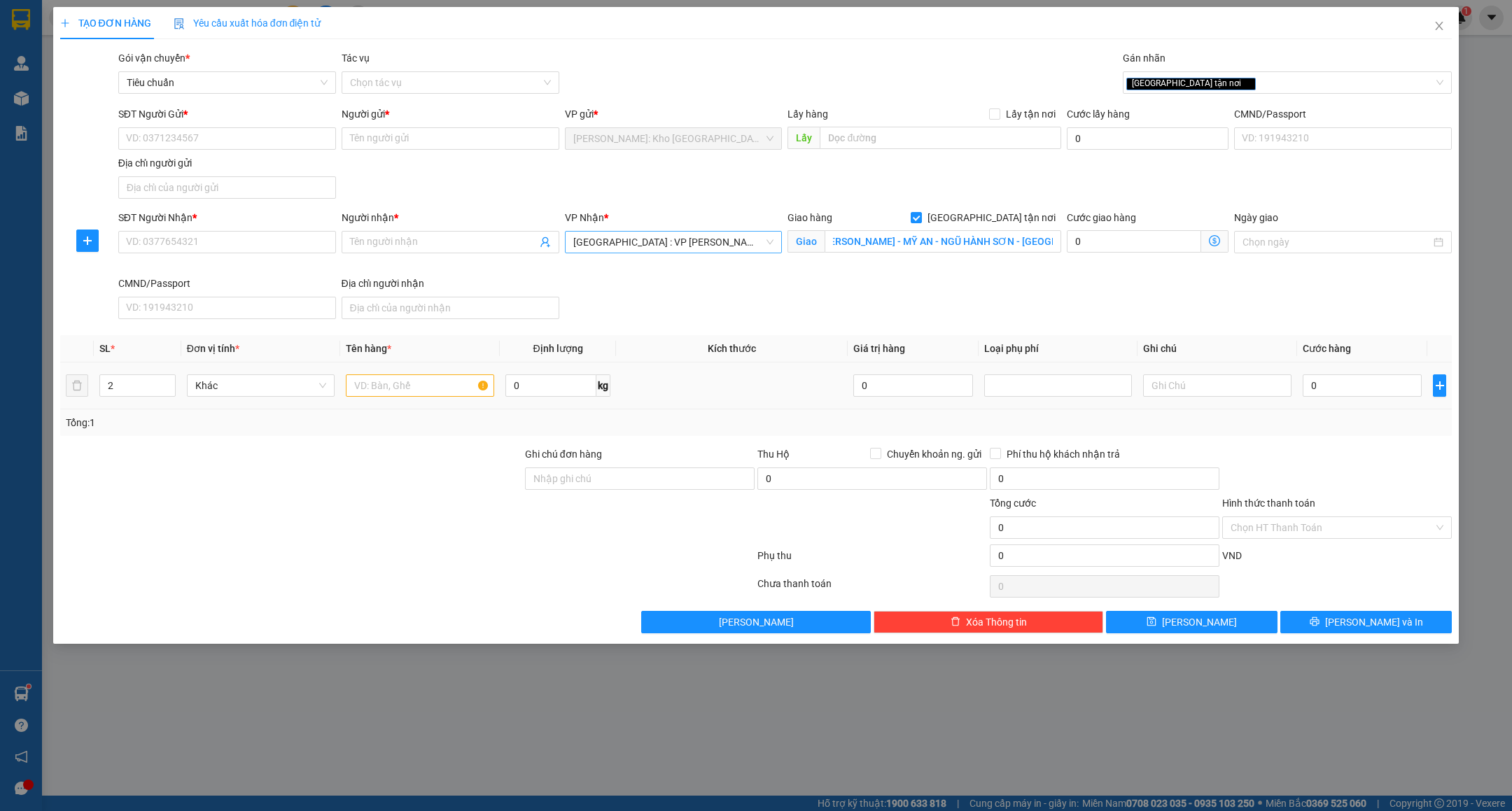
scroll to position [0, 0]
click at [450, 397] on input "text" at bounding box center [420, 385] width 148 height 22
type input "2 BAO TẢI XANH ( CAFE )"
click at [551, 396] on input "0" at bounding box center [550, 385] width 91 height 22
type input "60"
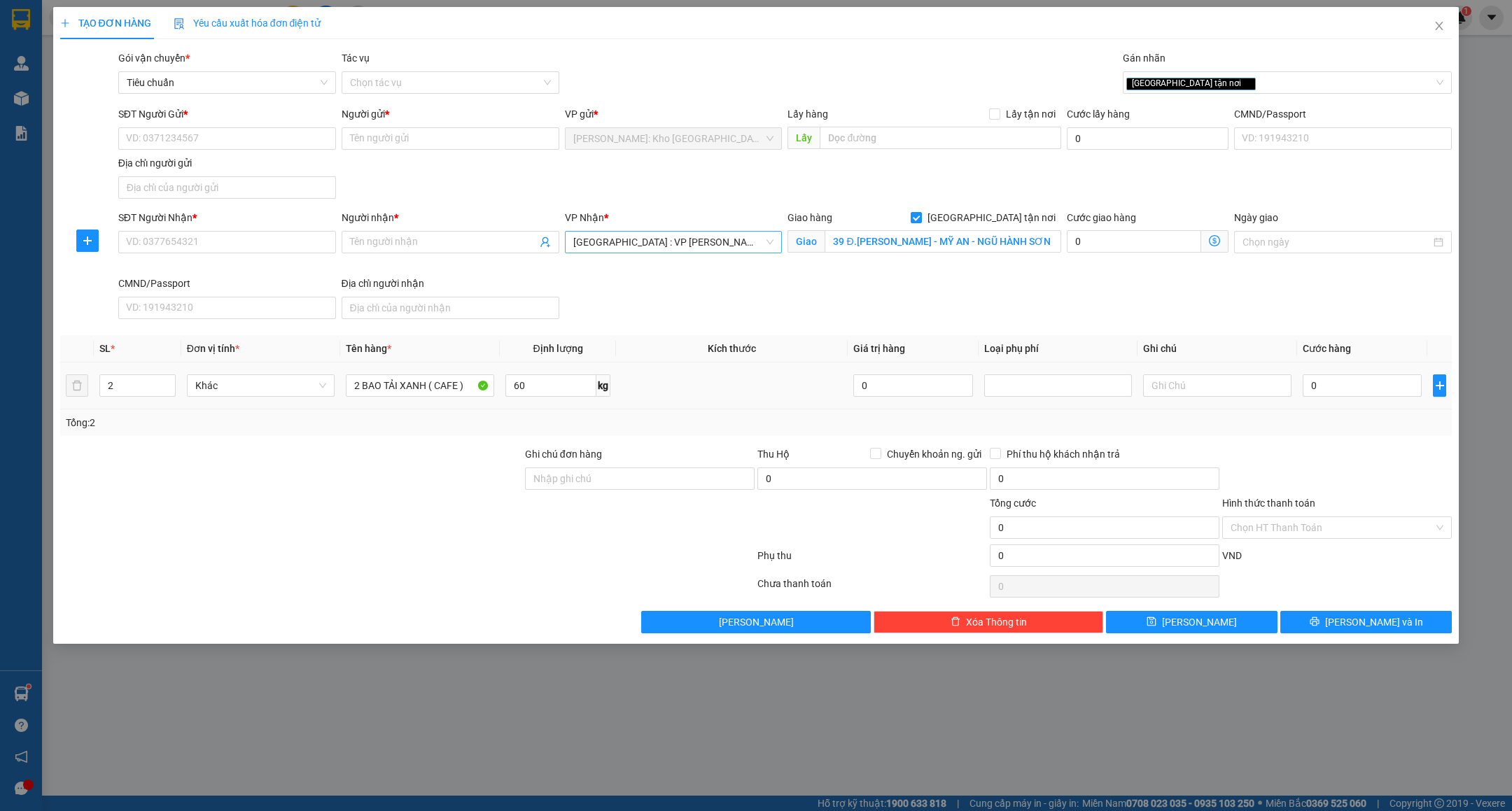
click at [278, 565] on div at bounding box center [407, 558] width 697 height 28
click at [192, 147] on input "SĐT Người Gửi *" at bounding box center [227, 138] width 218 height 22
click at [268, 135] on input "0903814595" at bounding box center [227, 138] width 218 height 22
type input "0903814595"
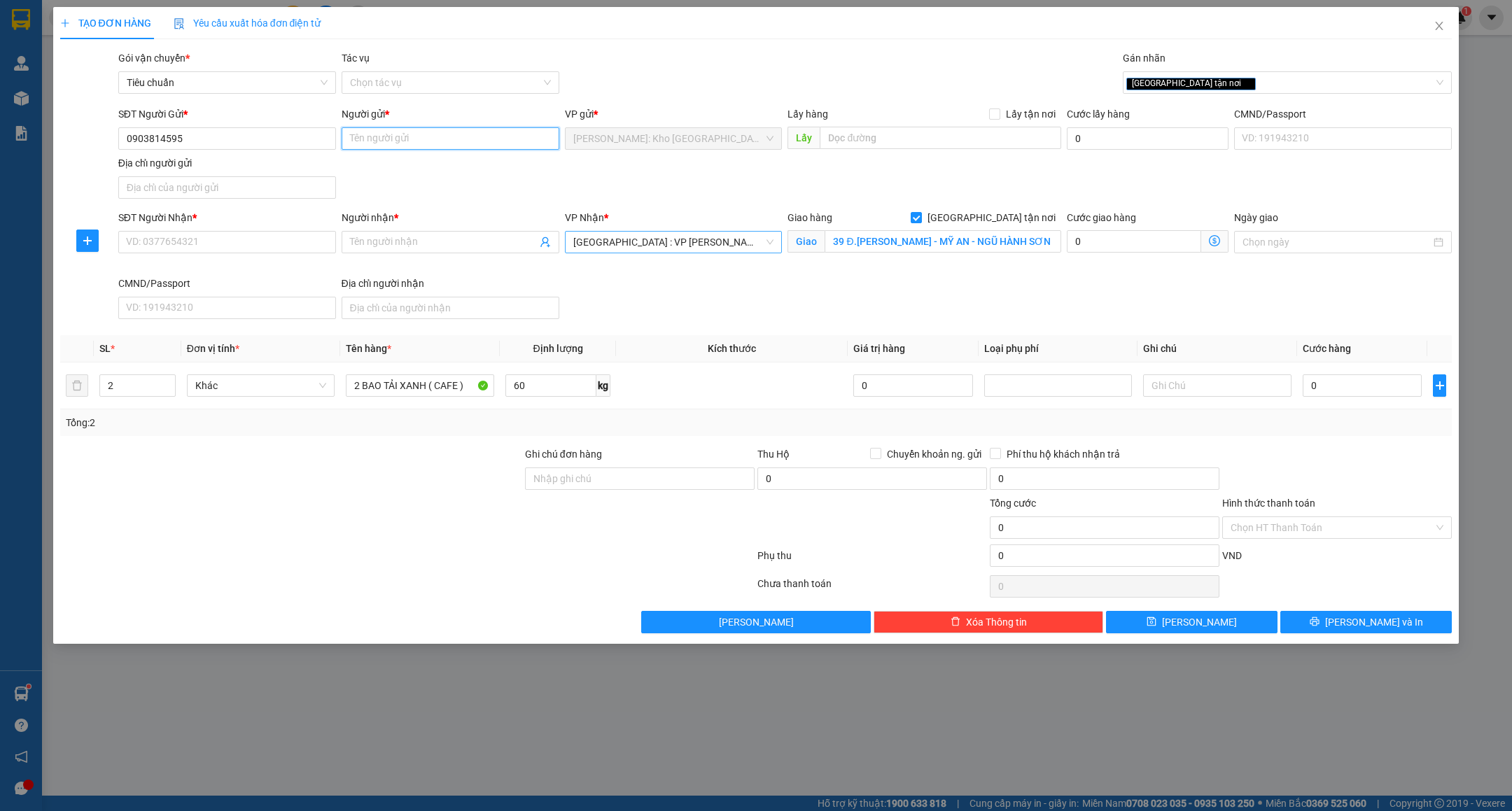
click at [396, 148] on input "Người gửi *" at bounding box center [450, 138] width 218 height 22
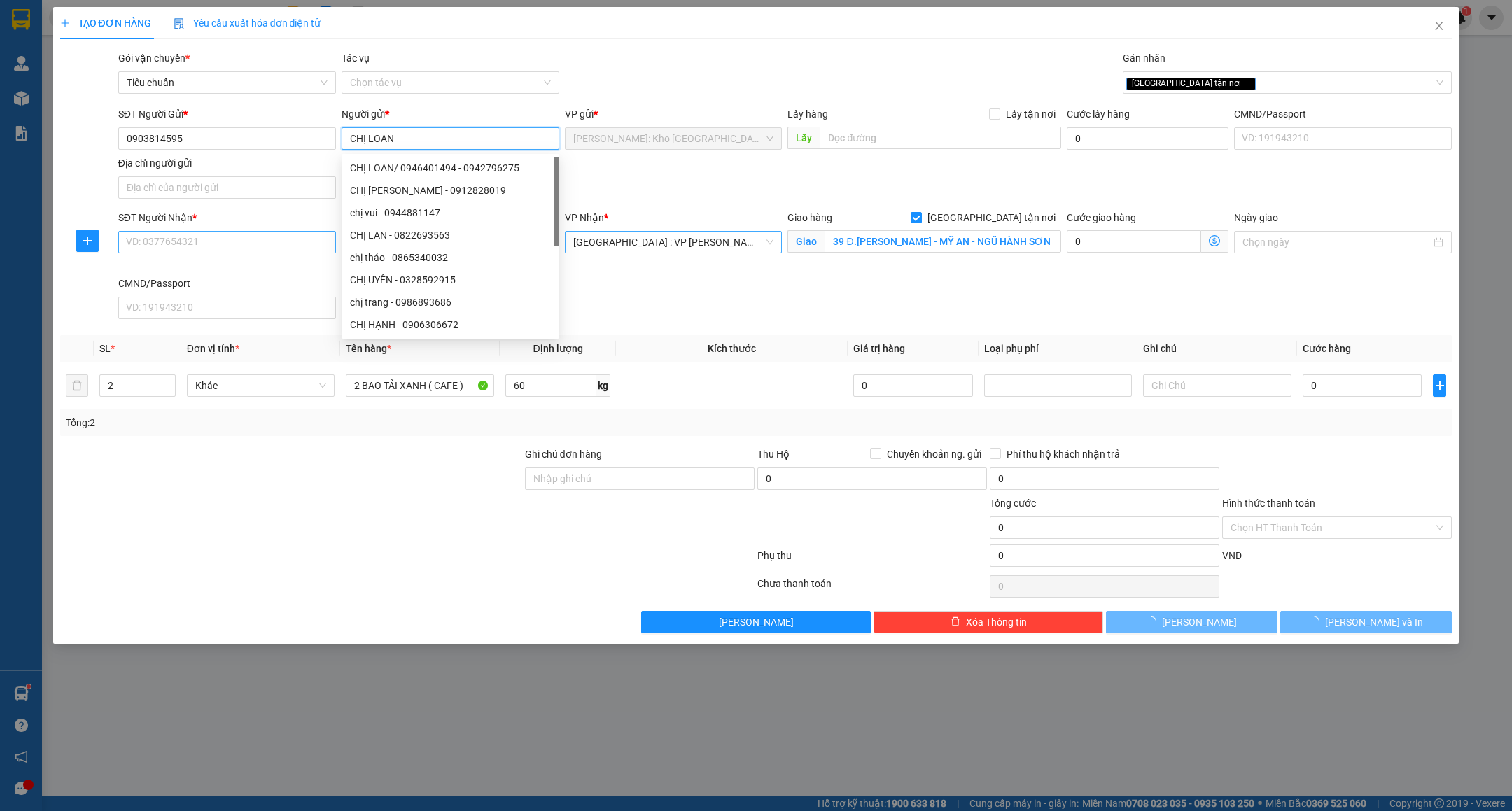
type input "CHỊ LOAN"
click at [183, 254] on input "SĐT Người Nhận *" at bounding box center [227, 242] width 218 height 22
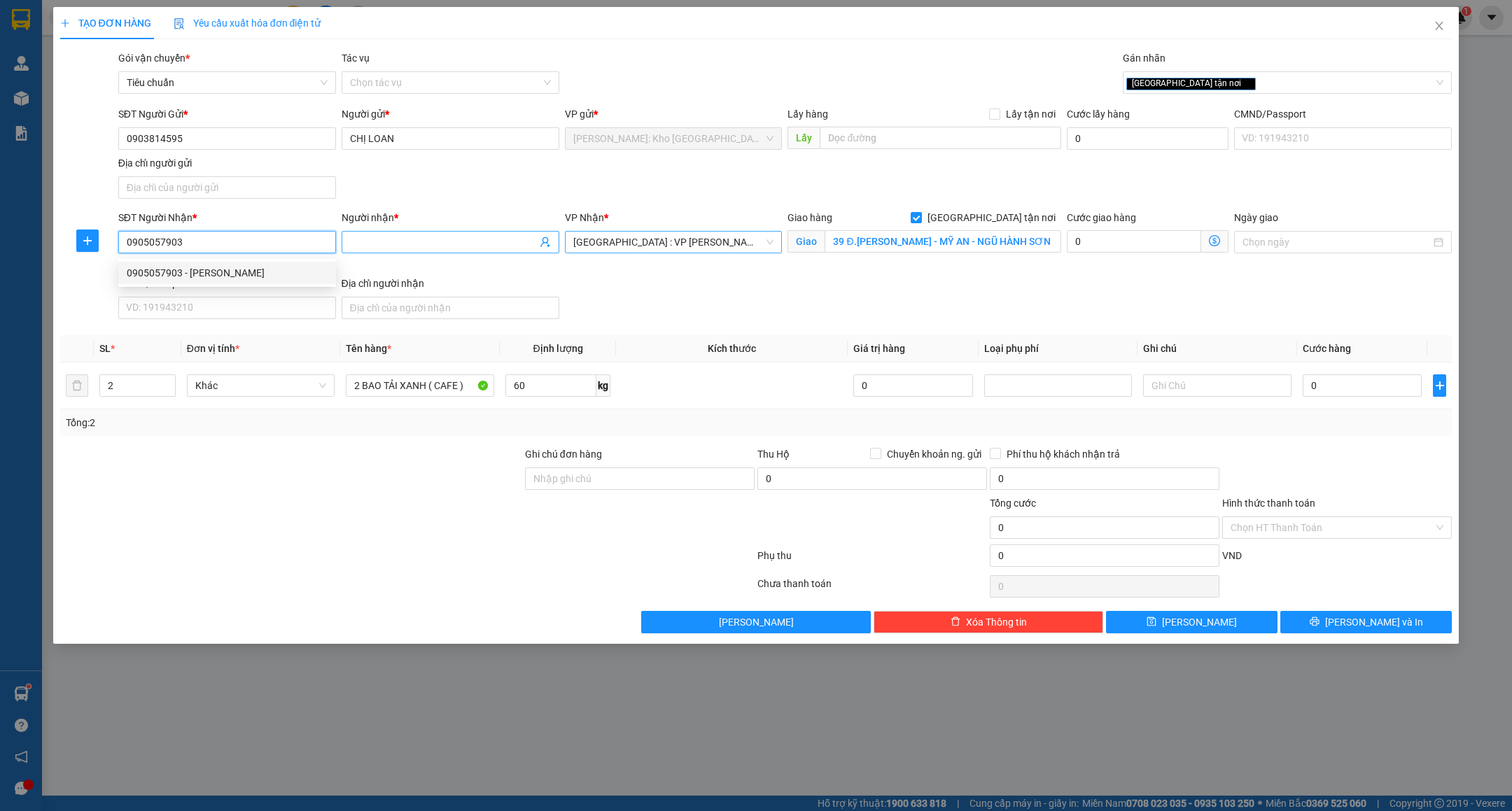
type input "0905057903"
click at [420, 242] on input "Người nhận *" at bounding box center [443, 242] width 187 height 15
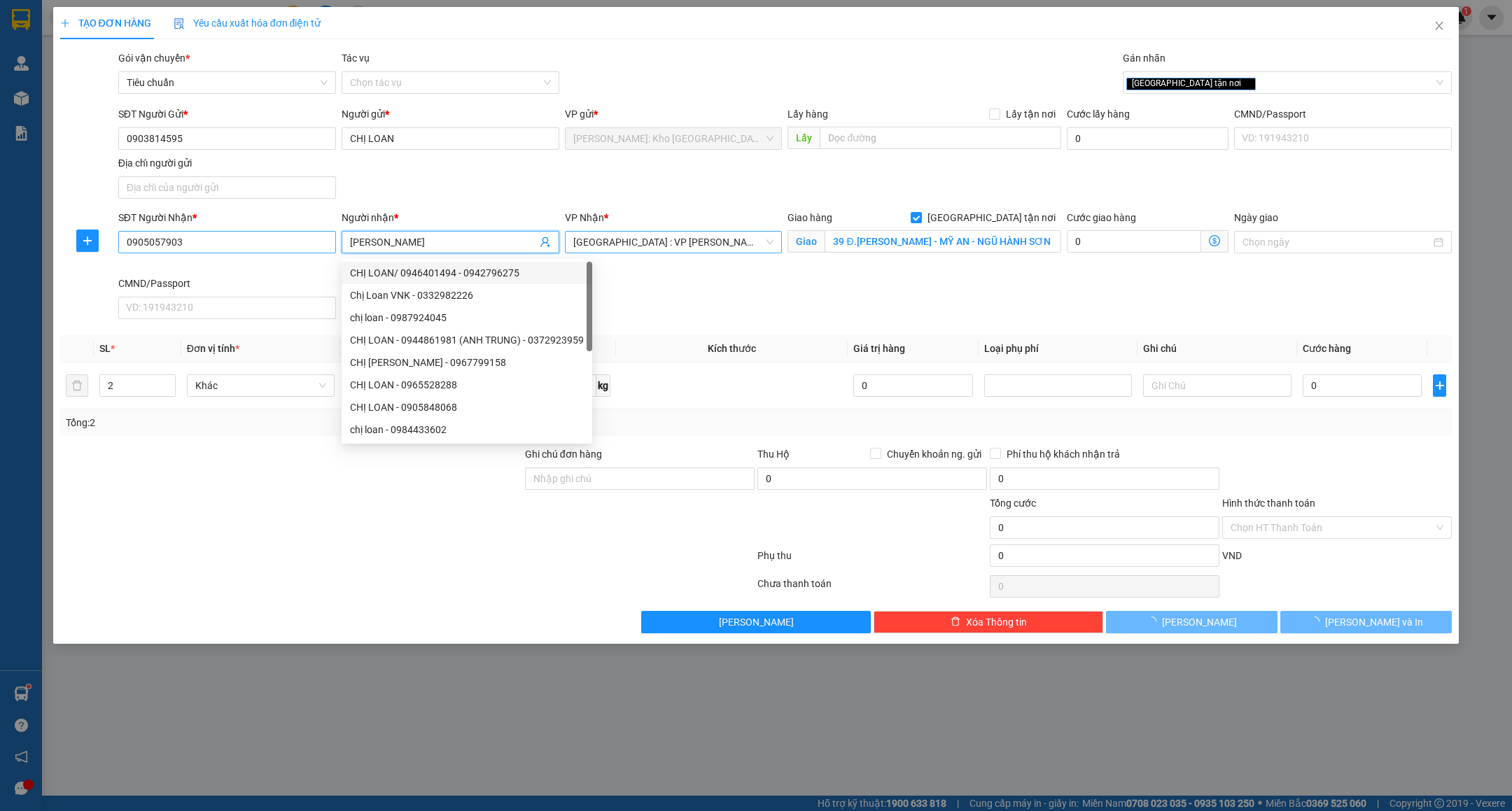
type input "[PERSON_NAME]"
click at [233, 244] on input "0905057903" at bounding box center [227, 242] width 218 height 22
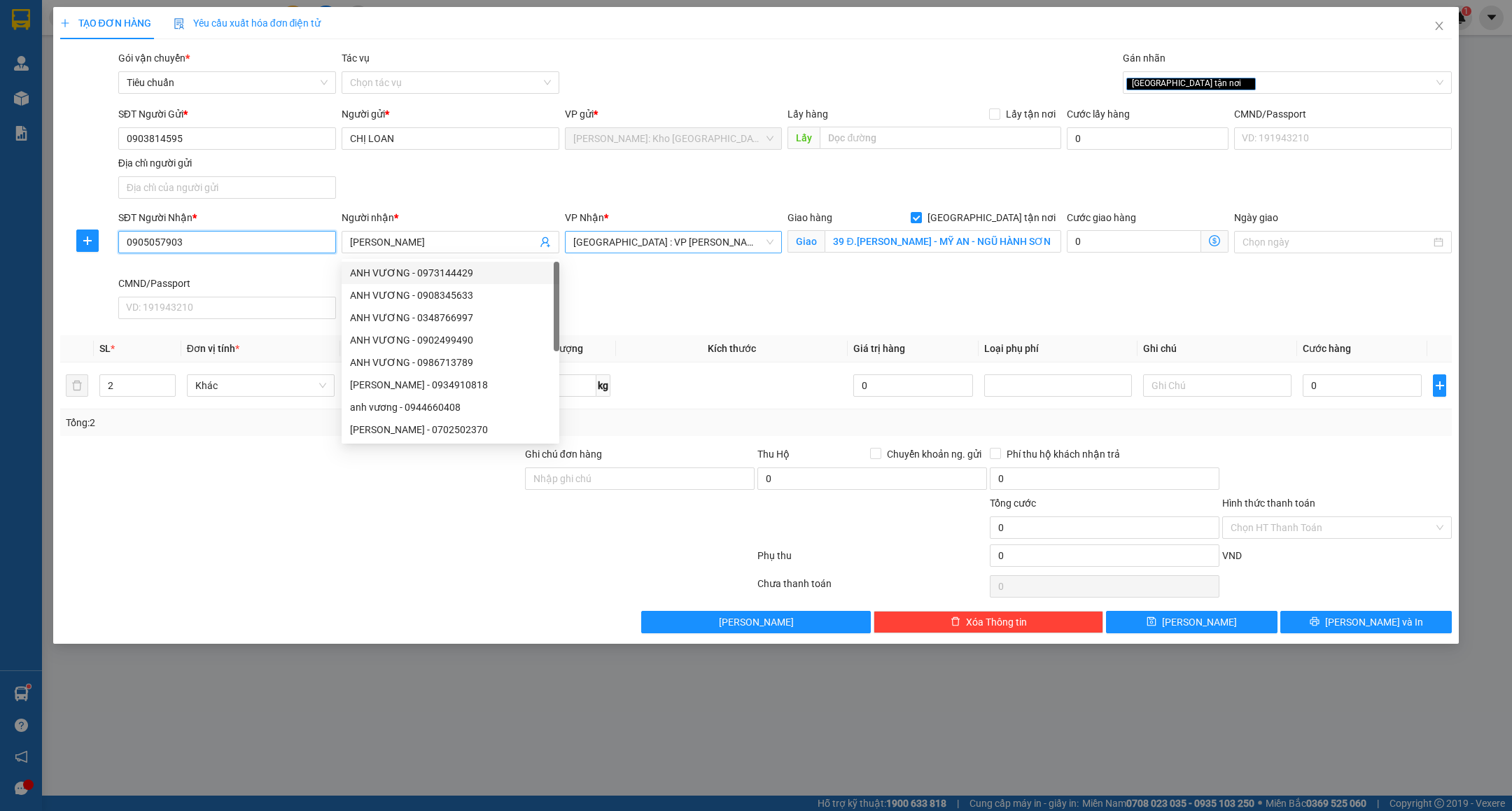
click at [233, 244] on input "0905057903" at bounding box center [227, 242] width 218 height 22
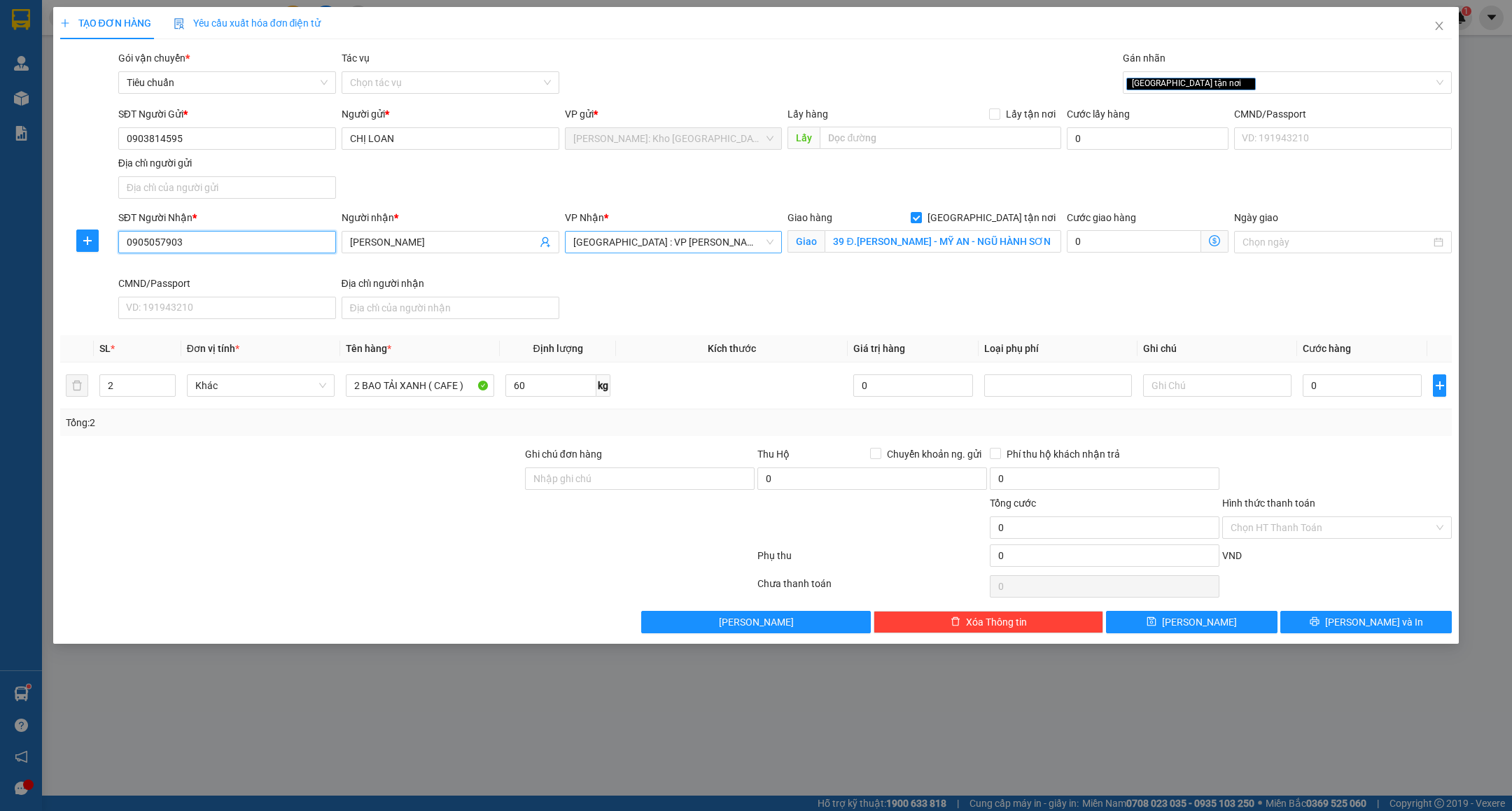
click at [217, 247] on input "0905057903" at bounding box center [227, 242] width 218 height 22
click at [297, 559] on div at bounding box center [407, 558] width 697 height 28
click at [583, 750] on div "TẠO ĐƠN HÀNG Yêu cầu xuất hóa đơn điện tử Transit Pickup Surcharge Ids Transit …" at bounding box center [756, 405] width 1512 height 811
click at [1376, 404] on td "0" at bounding box center [1361, 386] width 130 height 47
click at [1381, 397] on input "0" at bounding box center [1362, 385] width 119 height 22
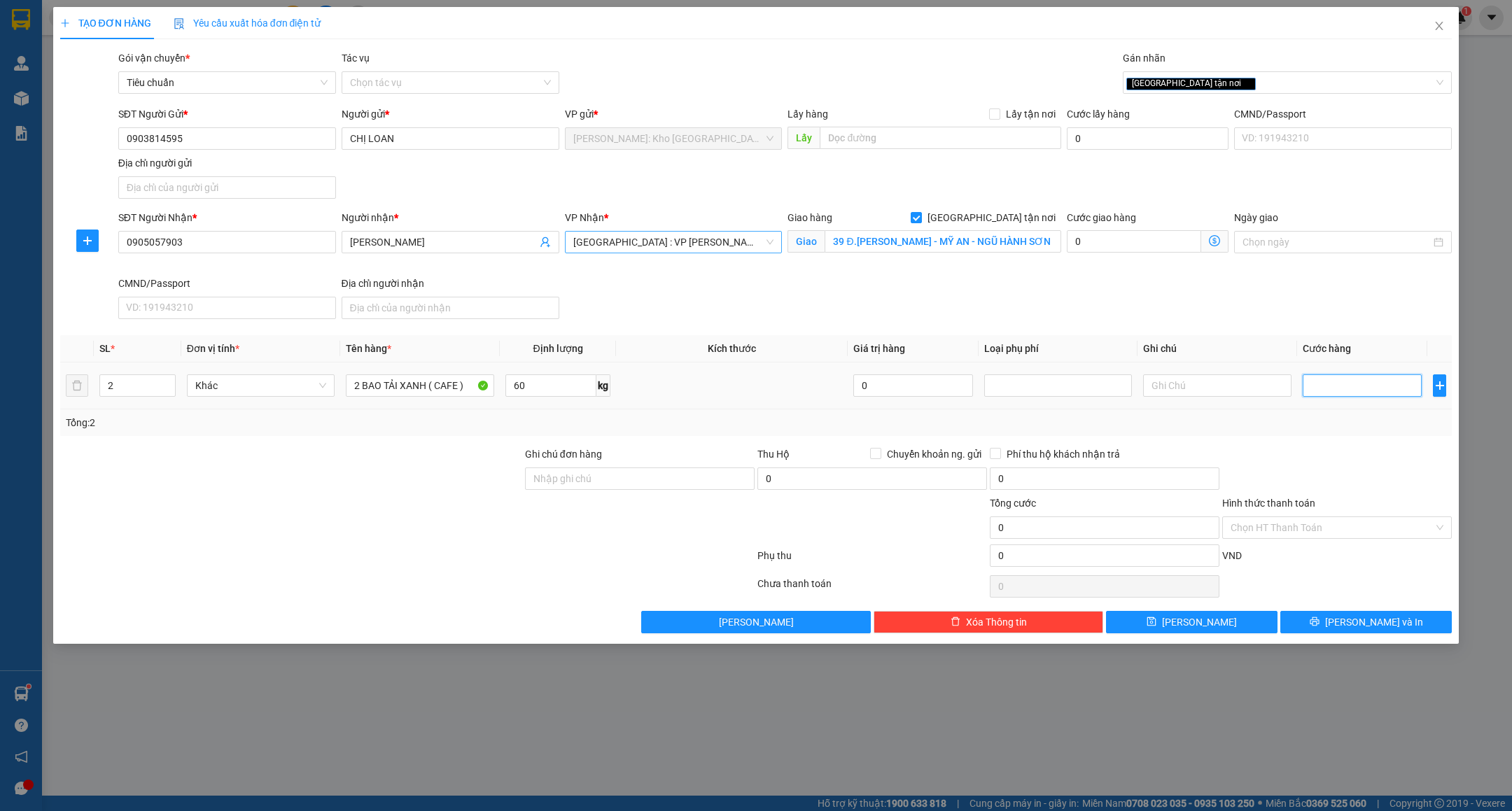
type input "3"
type input "38"
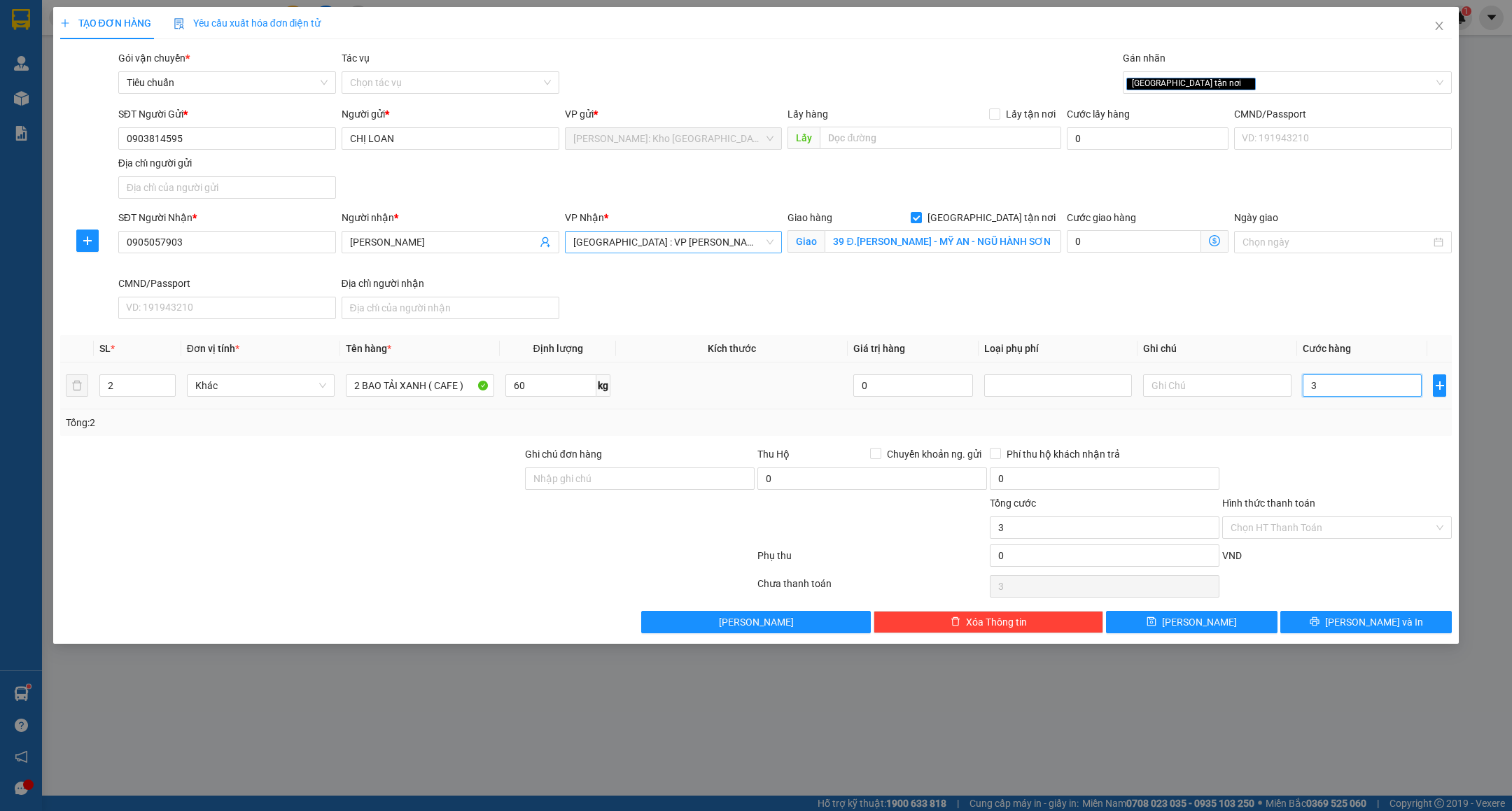
type input "38"
type input "380"
click at [1386, 475] on div at bounding box center [1337, 471] width 232 height 49
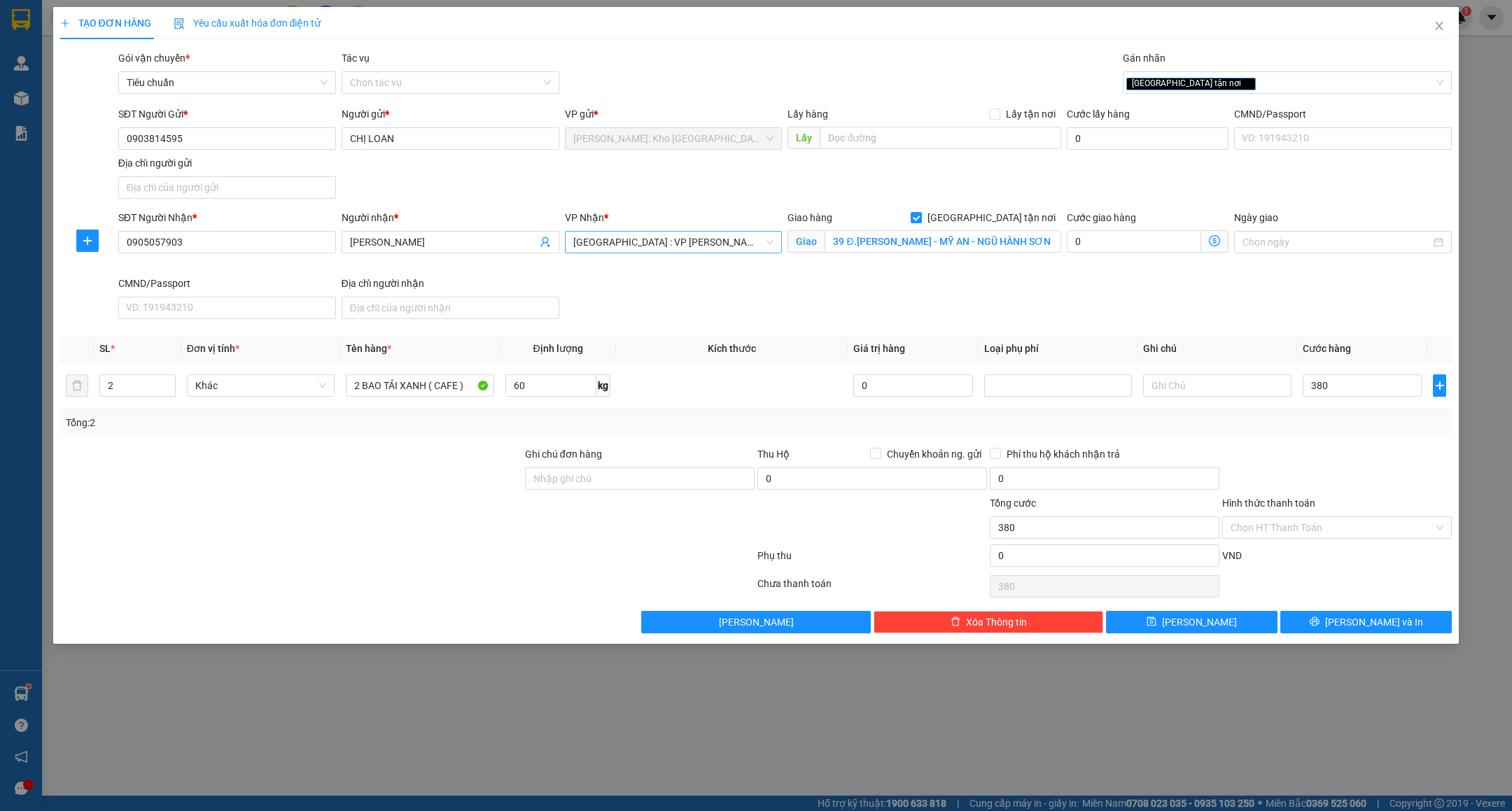
type input "380.000"
click at [1334, 527] on input "Hình thức thanh toán" at bounding box center [1332, 527] width 203 height 21
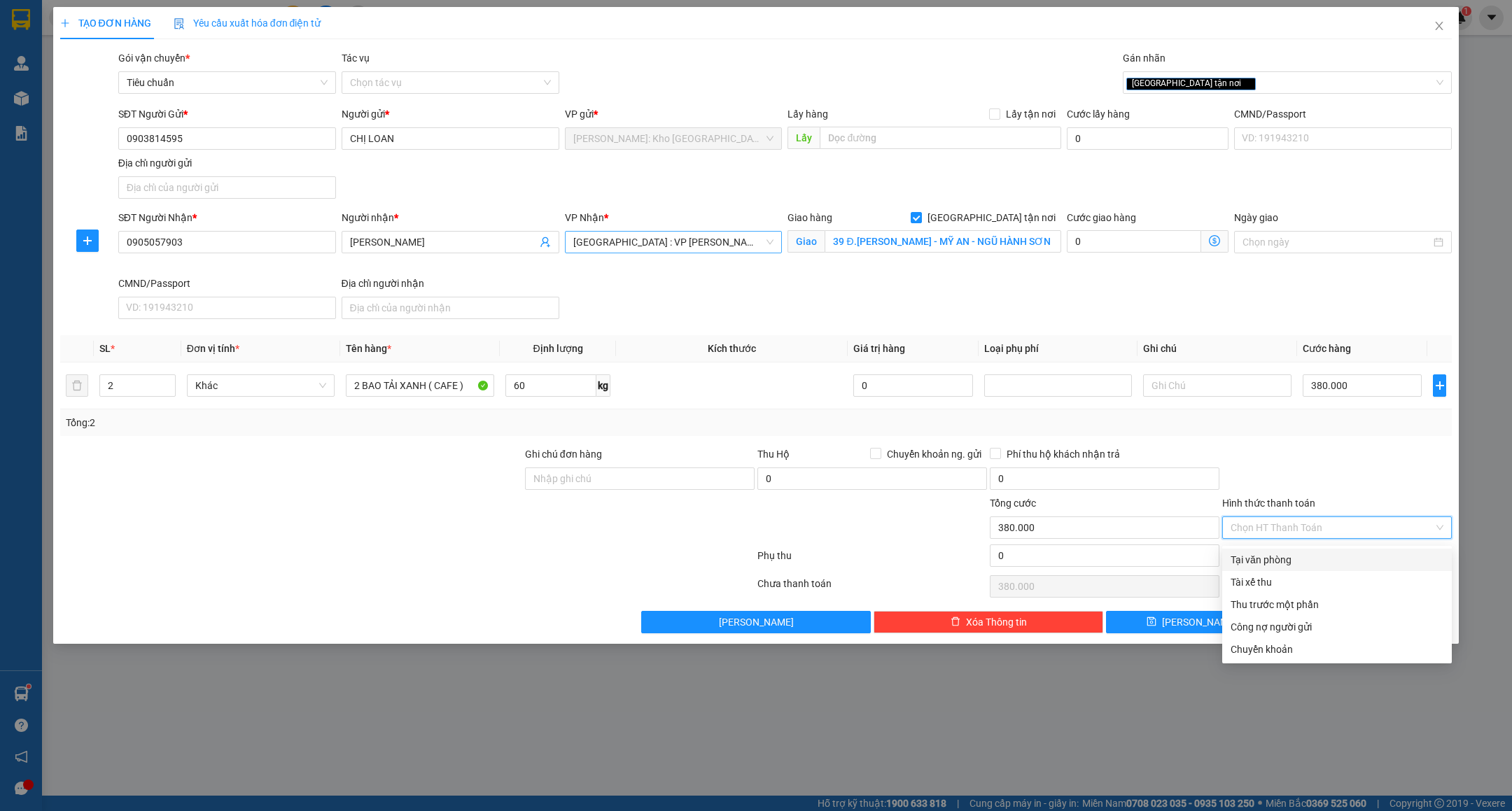
click at [1313, 553] on div "Tại văn phòng" at bounding box center [1337, 560] width 213 height 15
type input "0"
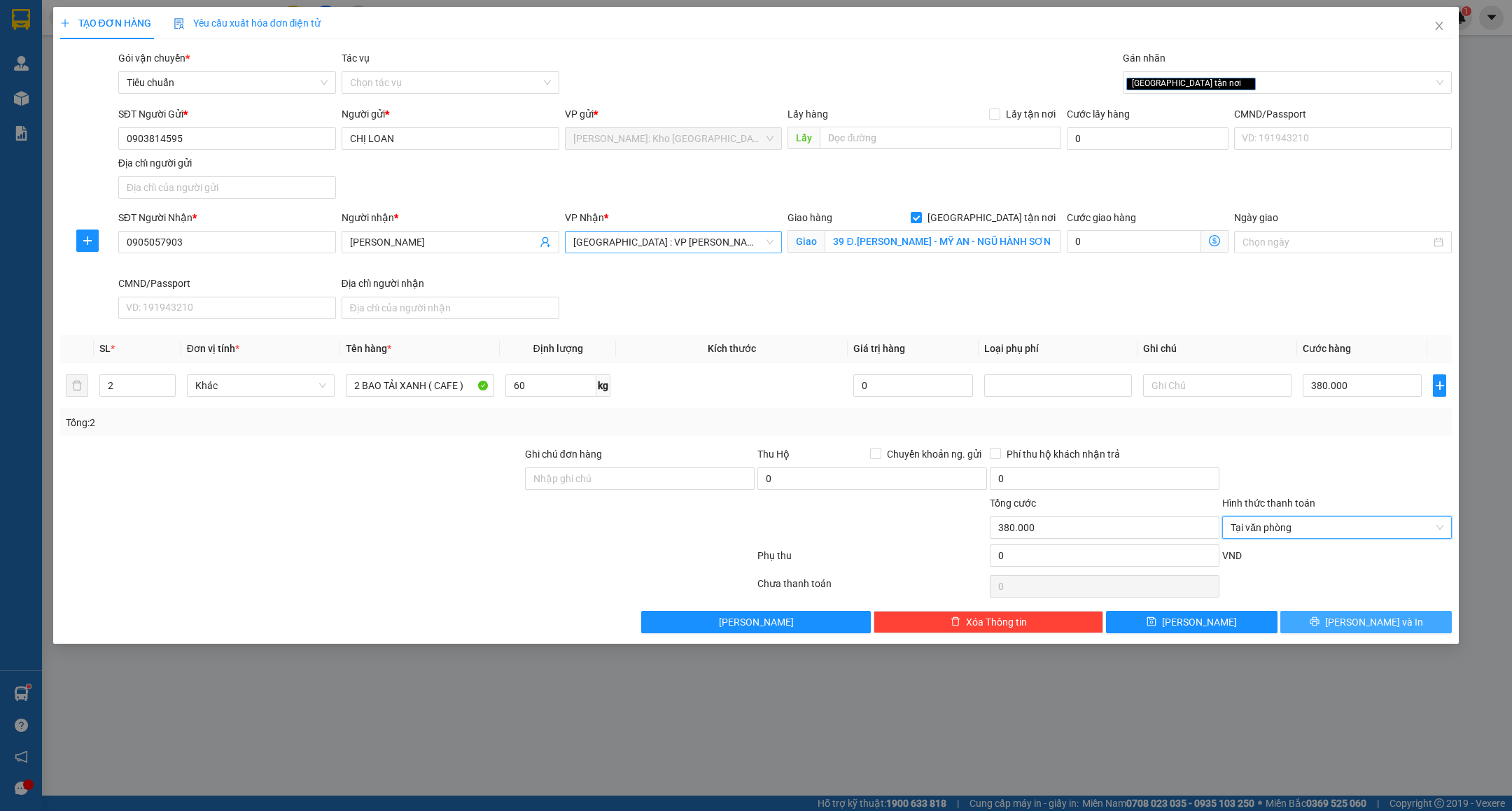
click at [1328, 633] on button "[PERSON_NAME] và In" at bounding box center [1366, 622] width 171 height 22
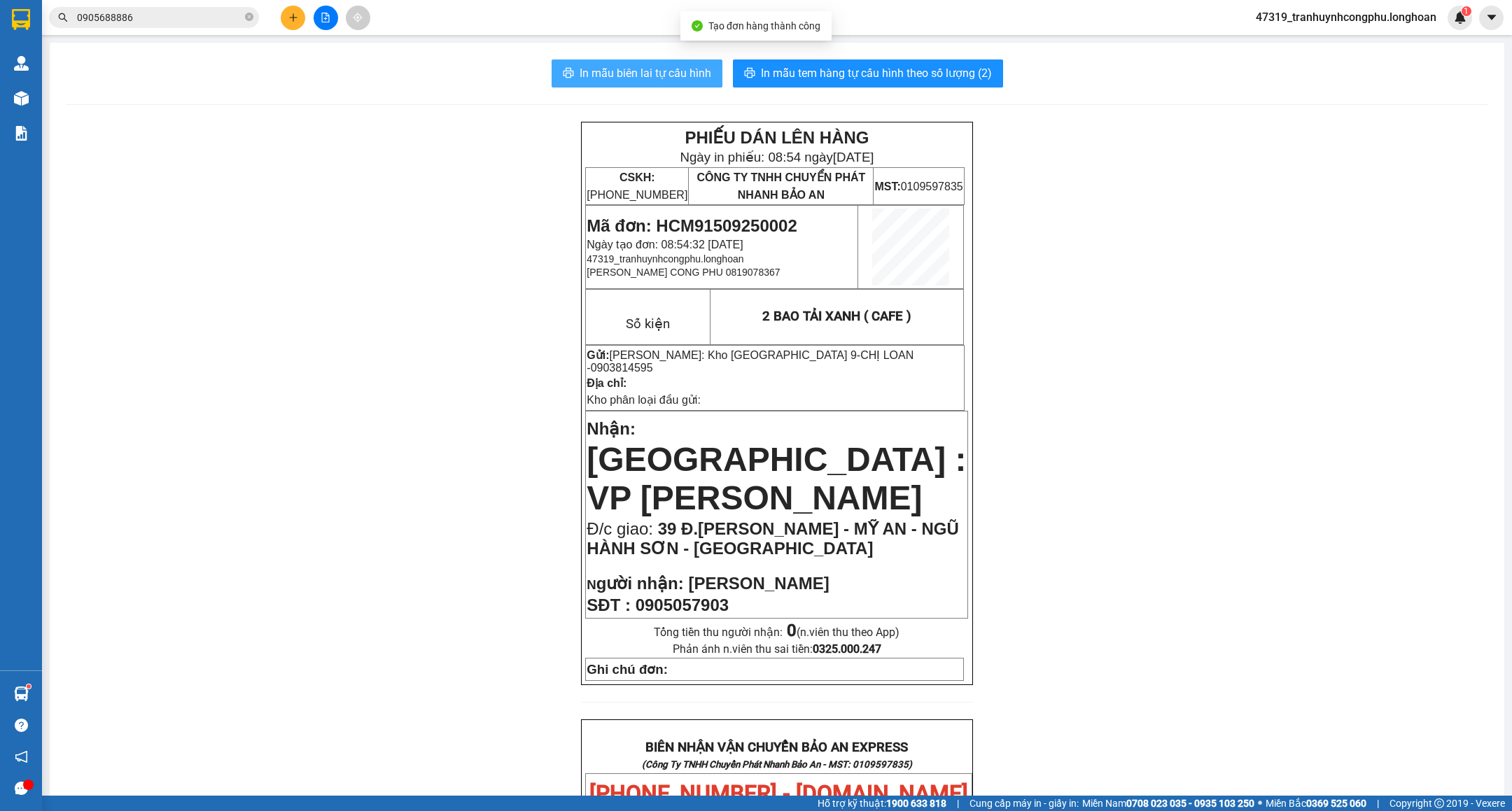
click at [646, 70] on span "In mẫu biên lai tự cấu hình" at bounding box center [645, 73] width 131 height 18
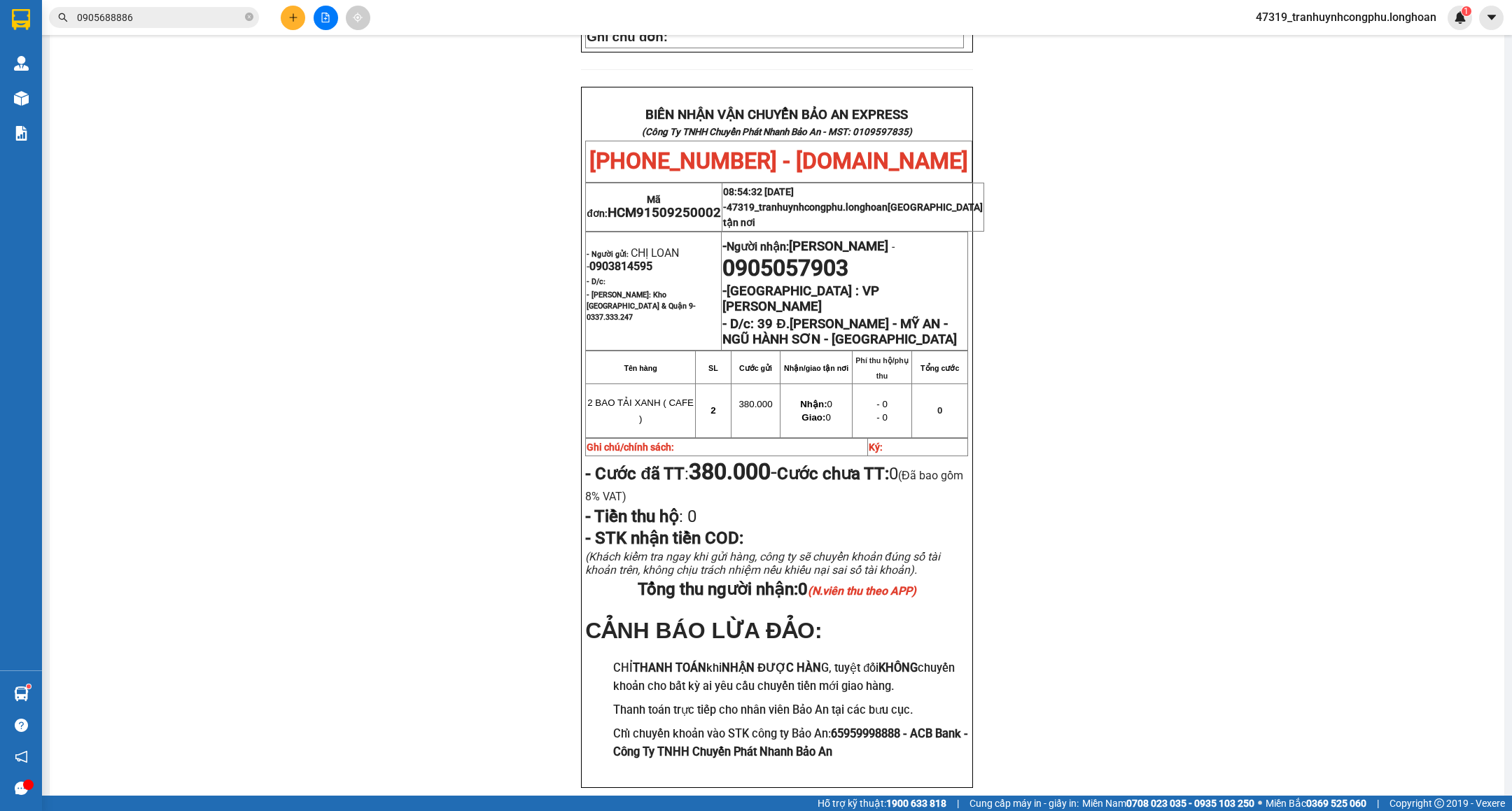
scroll to position [637, 0]
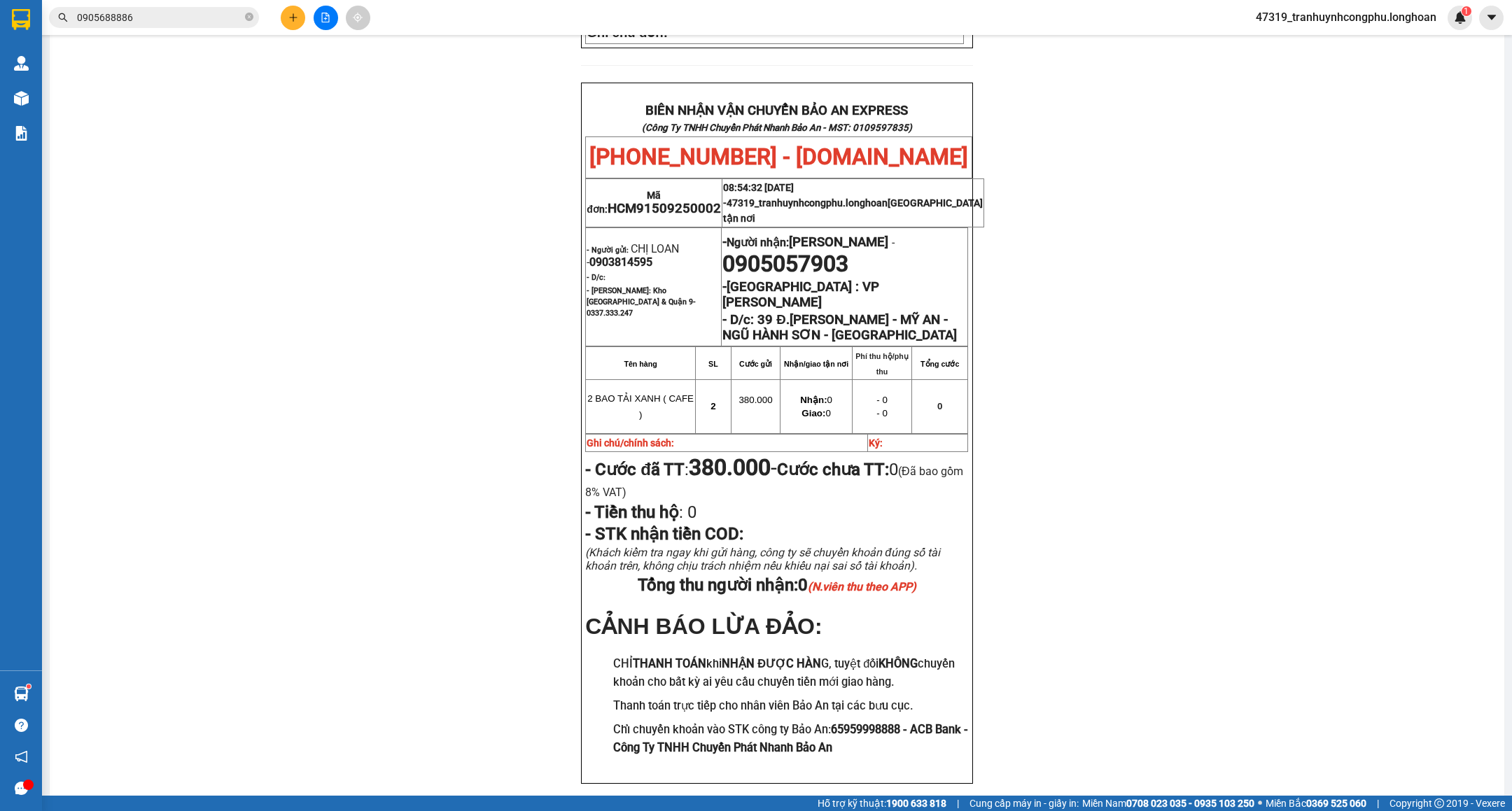
click at [1069, 433] on div "PHIẾU DÁN LÊN HÀNG Ngày in phiếu: 08:54 ngày 15-09-2025 CSKH: 1900.06.88.33 CÔN…" at bounding box center [777, 151] width 1421 height 1334
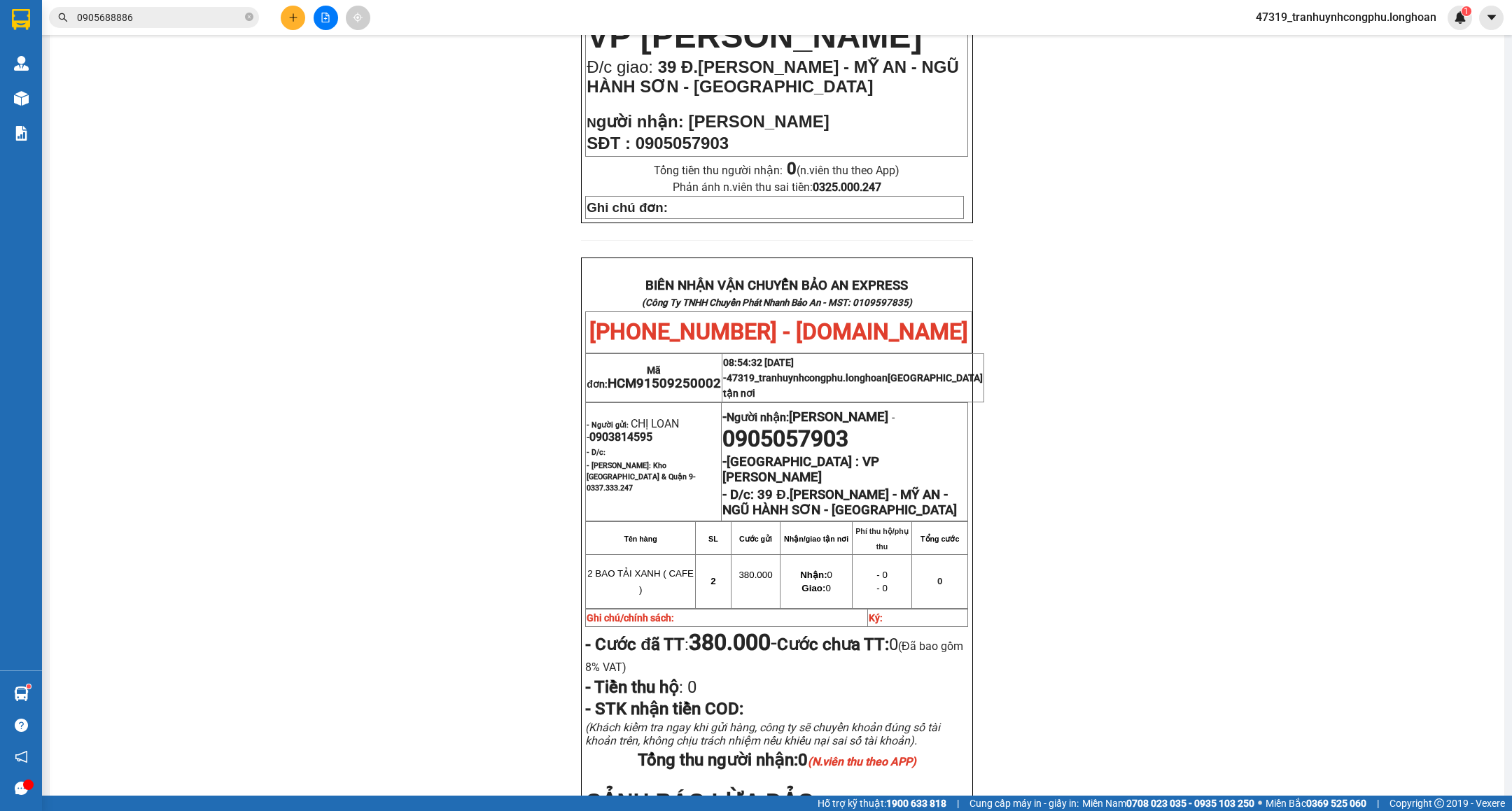
scroll to position [0, 0]
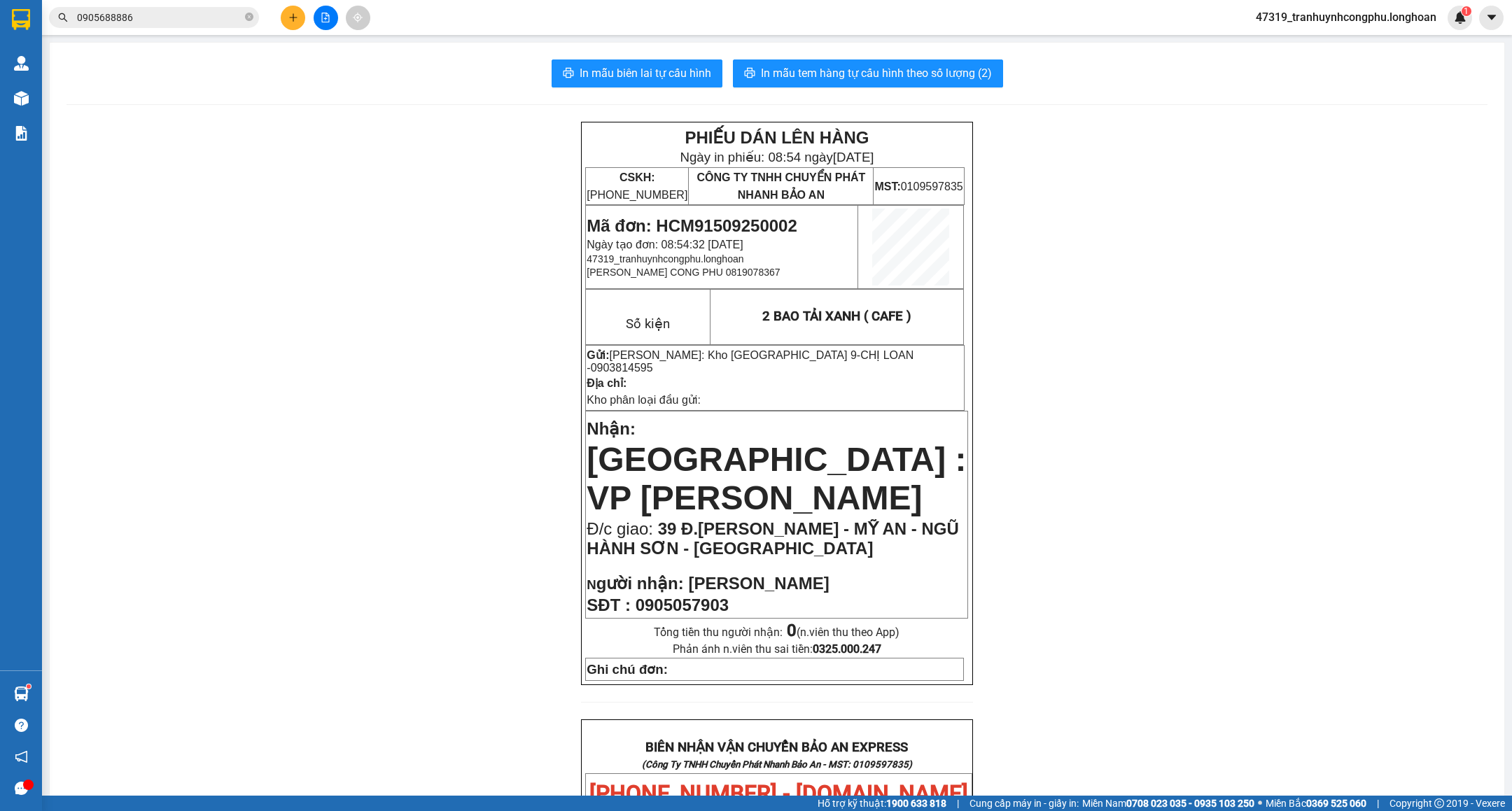
click at [754, 221] on span "Mã đơn: HCM91509250002" at bounding box center [691, 225] width 210 height 19
copy span "HCM91509250002"
click at [271, 434] on div "PHIẾU DÁN LÊN HÀNG Ngày in phiếu: 08:54 ngày 15-09-2025 CSKH: 1900.06.88.33 CÔN…" at bounding box center [777, 788] width 1421 height 1334
click at [945, 74] on span "In mẫu tem hàng tự cấu hình theo số lượng (2)" at bounding box center [876, 73] width 231 height 18
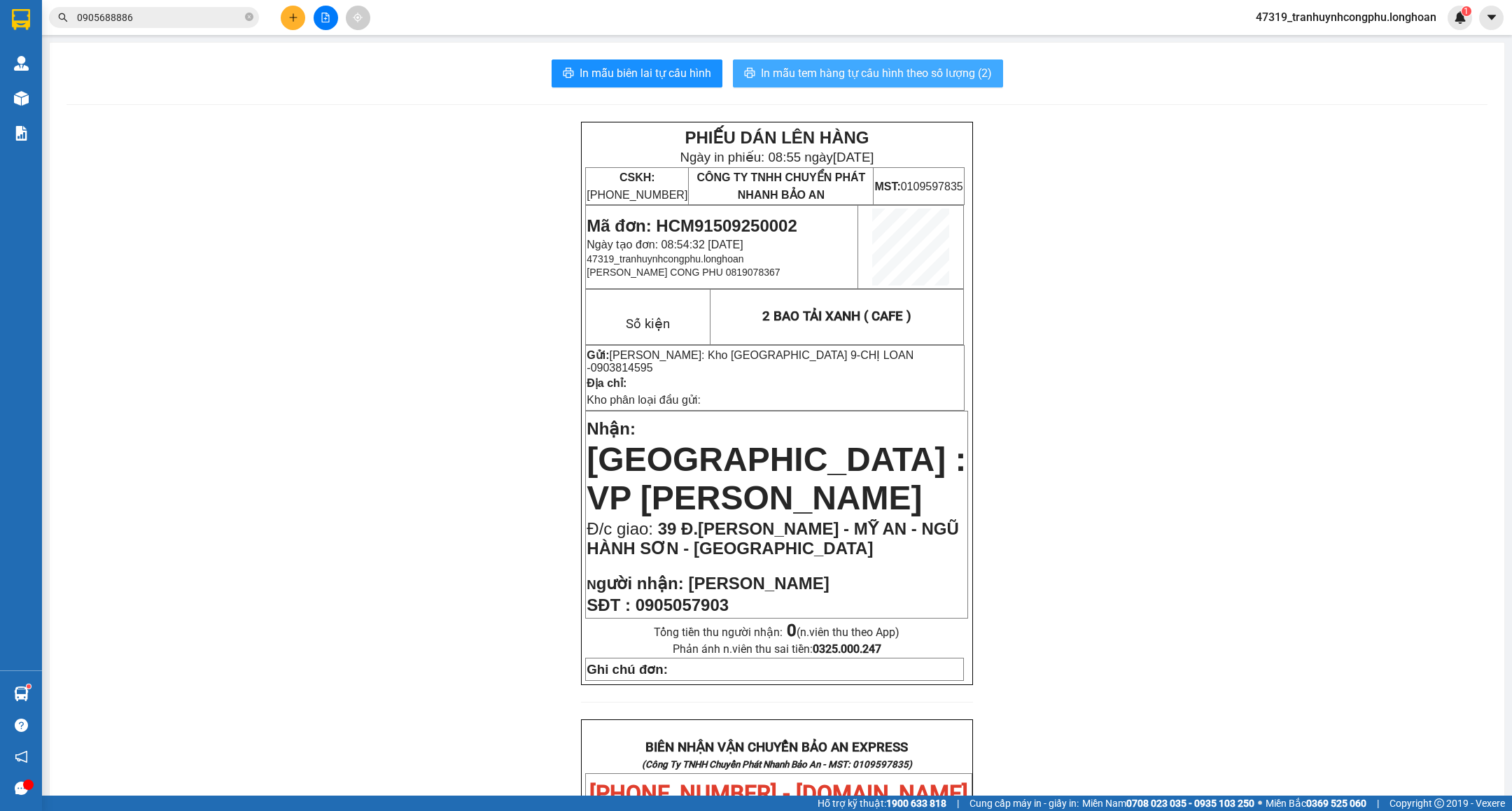
click at [922, 78] on span "In mẫu tem hàng tự cấu hình theo số lượng (2)" at bounding box center [876, 73] width 231 height 18
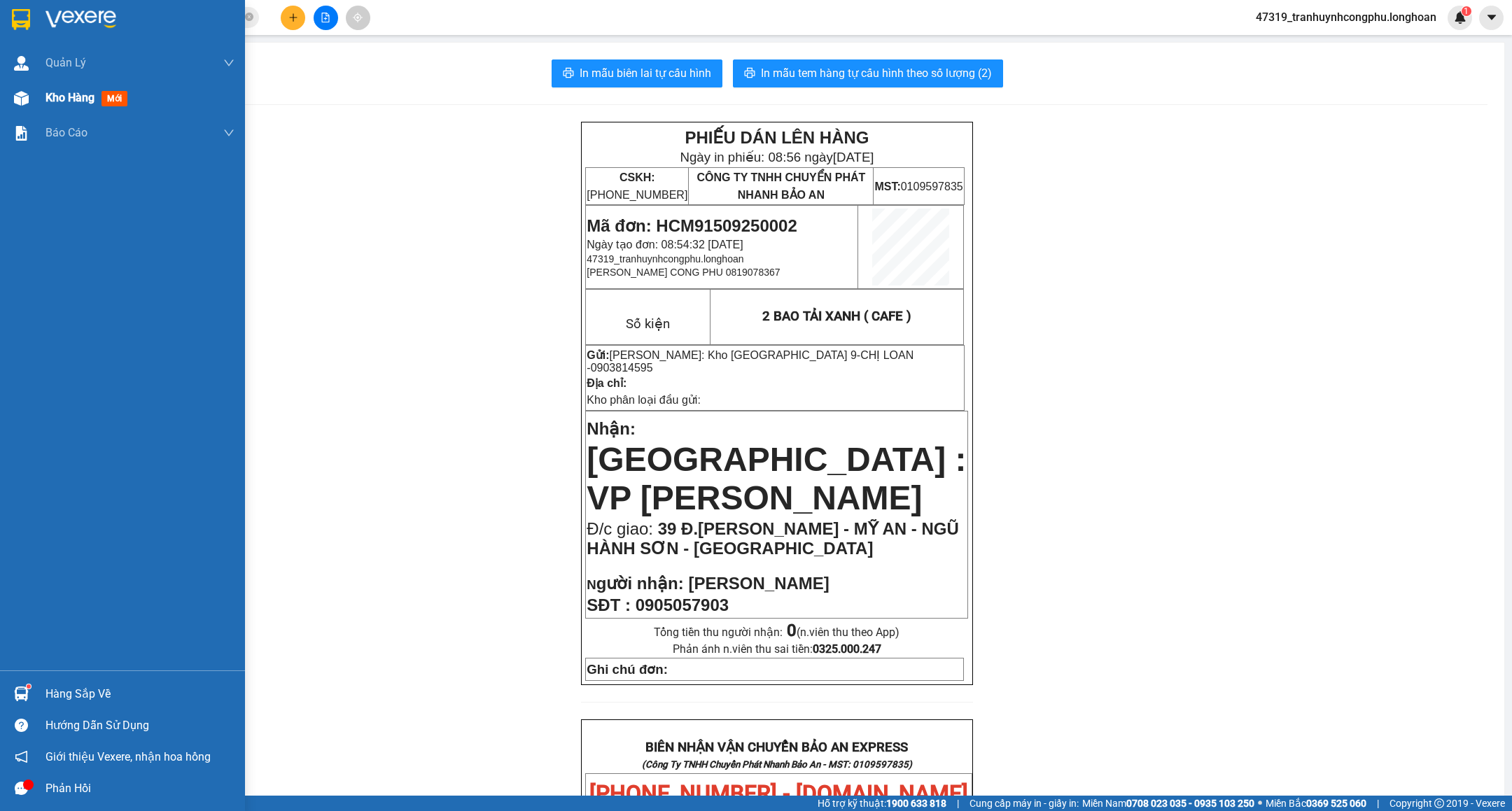
click at [17, 101] on img at bounding box center [21, 98] width 15 height 15
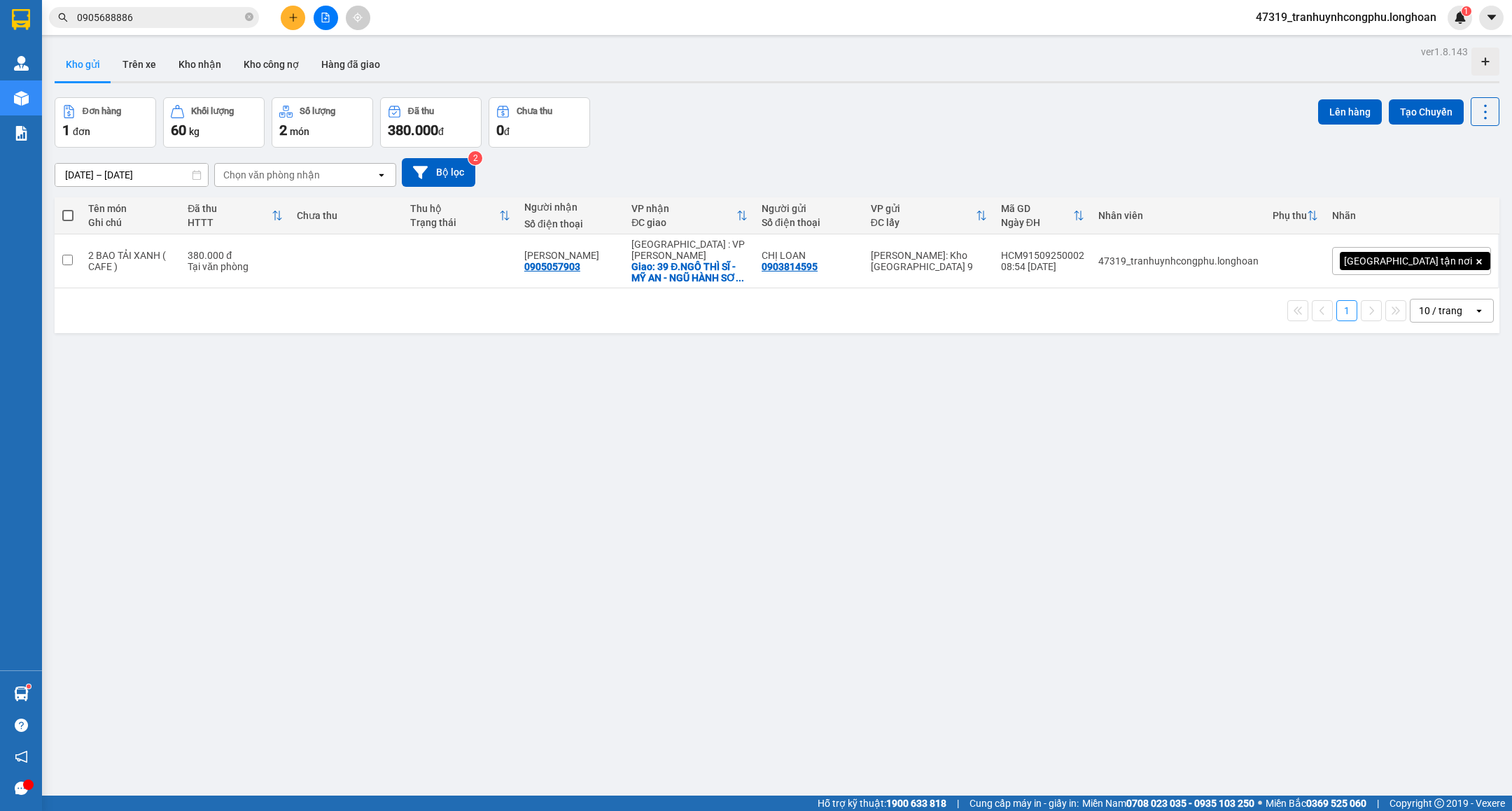
click at [666, 533] on div "ver 1.8.143 Kho gửi Trên xe Kho nhận Kho công nợ Hàng đã giao Đơn hàng 1 đơn Kh…" at bounding box center [777, 447] width 1456 height 811
click at [716, 727] on div "ver 1.8.143 Kho gửi Trên xe Kho nhận Kho công nợ Hàng đã giao Đơn hàng 1 đơn Kh…" at bounding box center [777, 447] width 1456 height 811
click at [200, 13] on input "0905688886" at bounding box center [159, 18] width 165 height 15
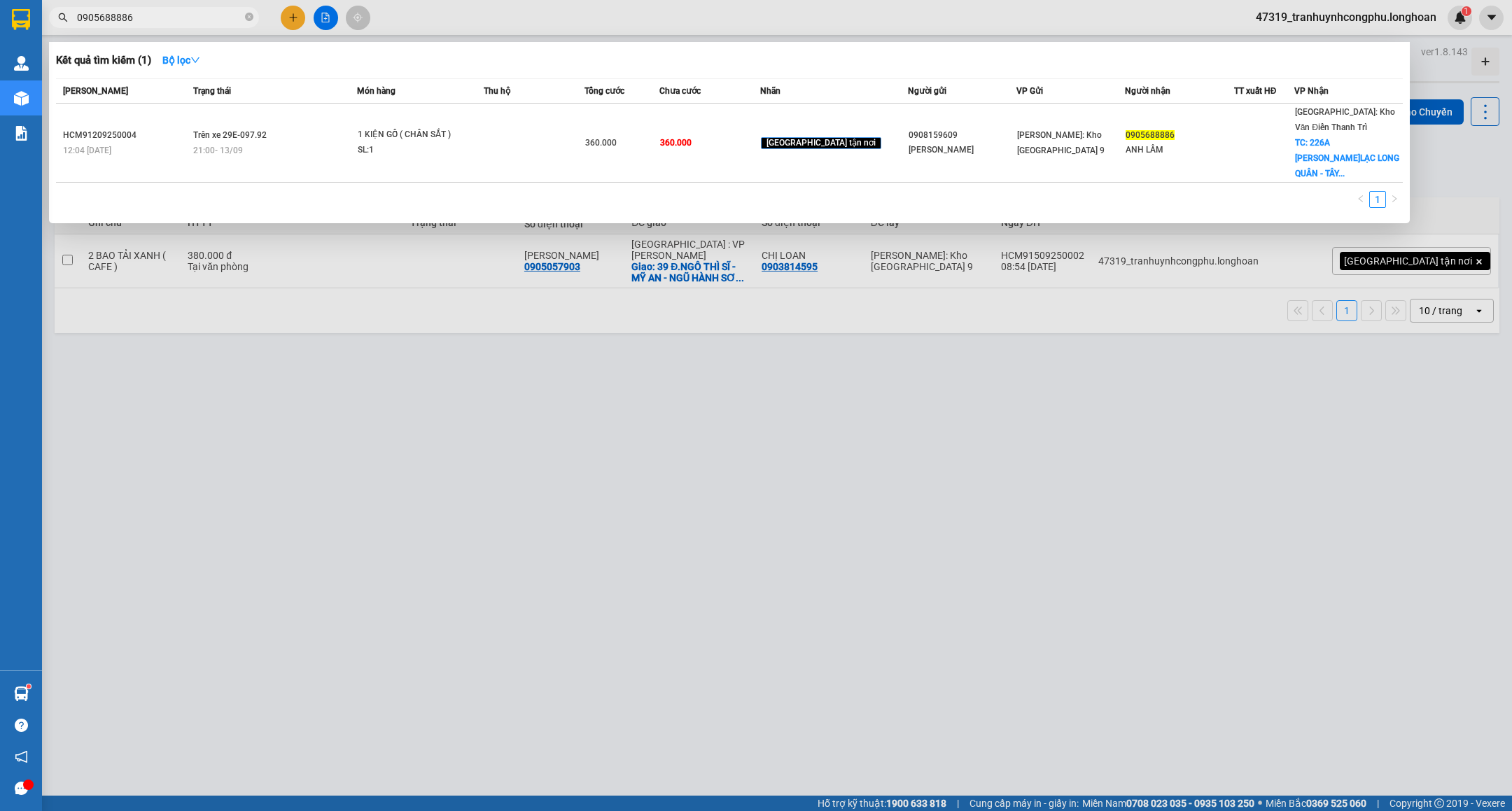
click at [200, 13] on input "0905688886" at bounding box center [159, 18] width 165 height 15
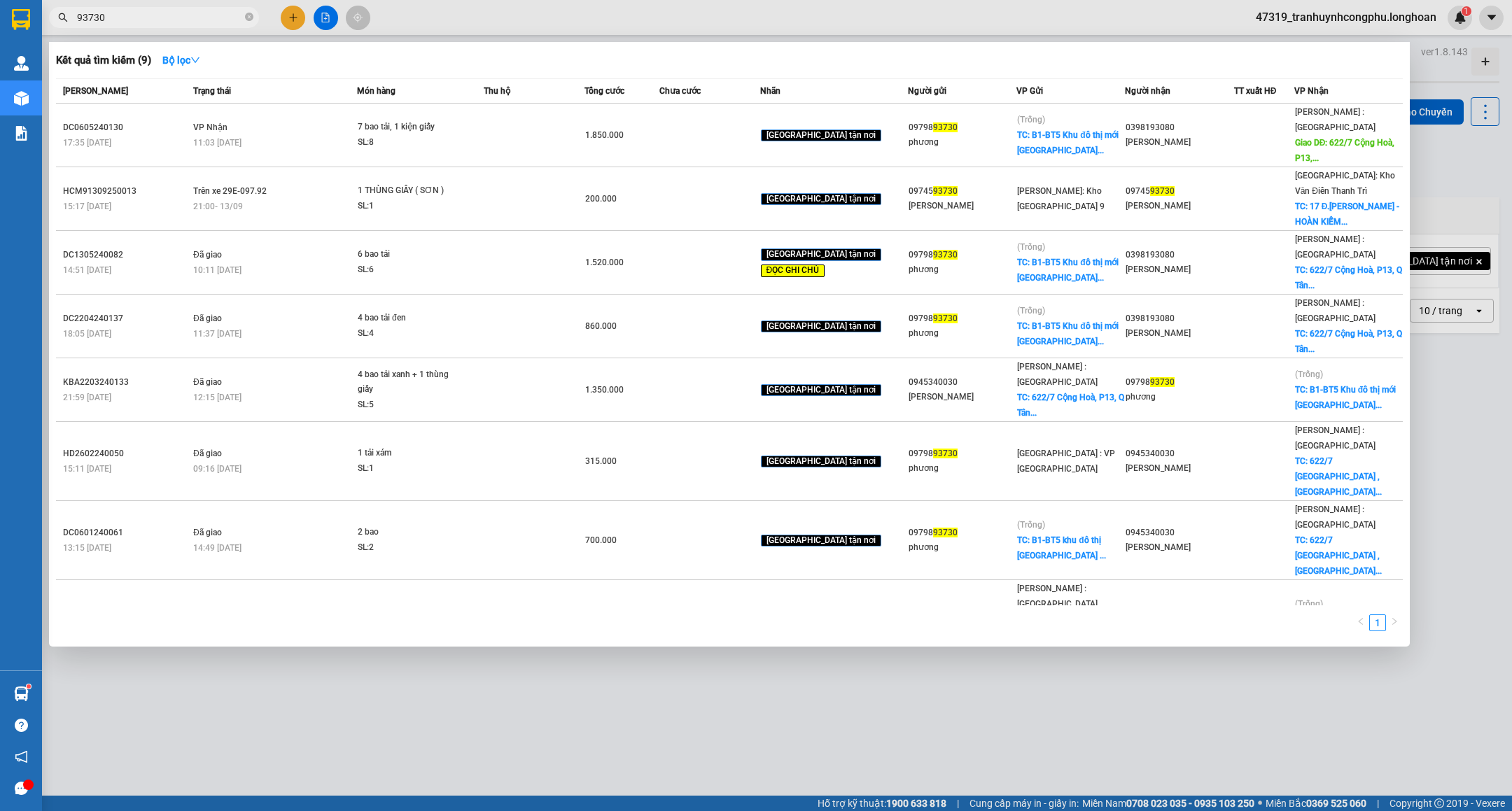
type input "93730"
click at [496, 676] on div at bounding box center [756, 405] width 1512 height 811
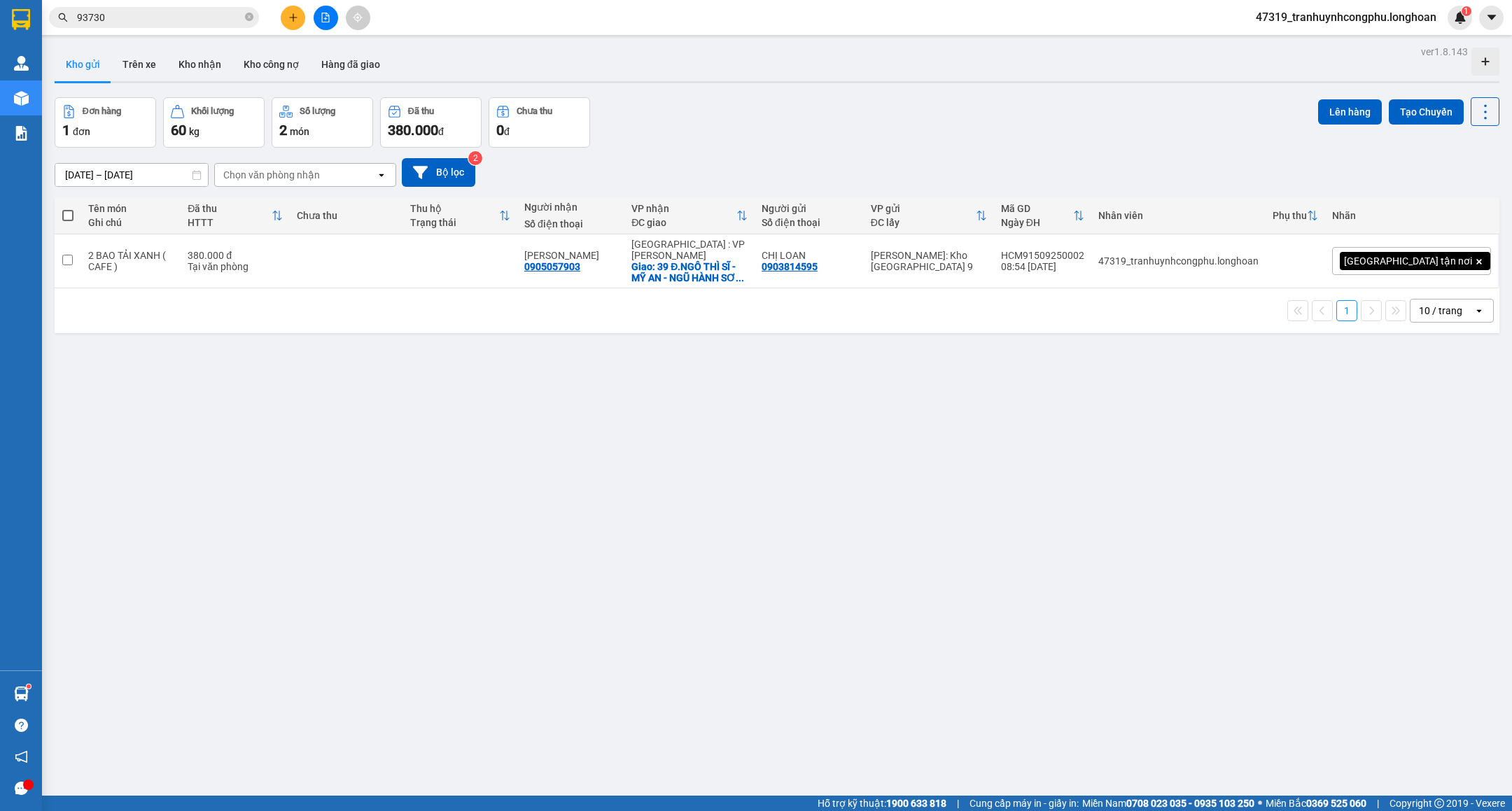
click at [1269, 21] on span "47319_tranhuynhcongphu.longhoan" at bounding box center [1346, 17] width 203 height 18
click at [1264, 40] on span "Đăng xuất" at bounding box center [1351, 43] width 176 height 15
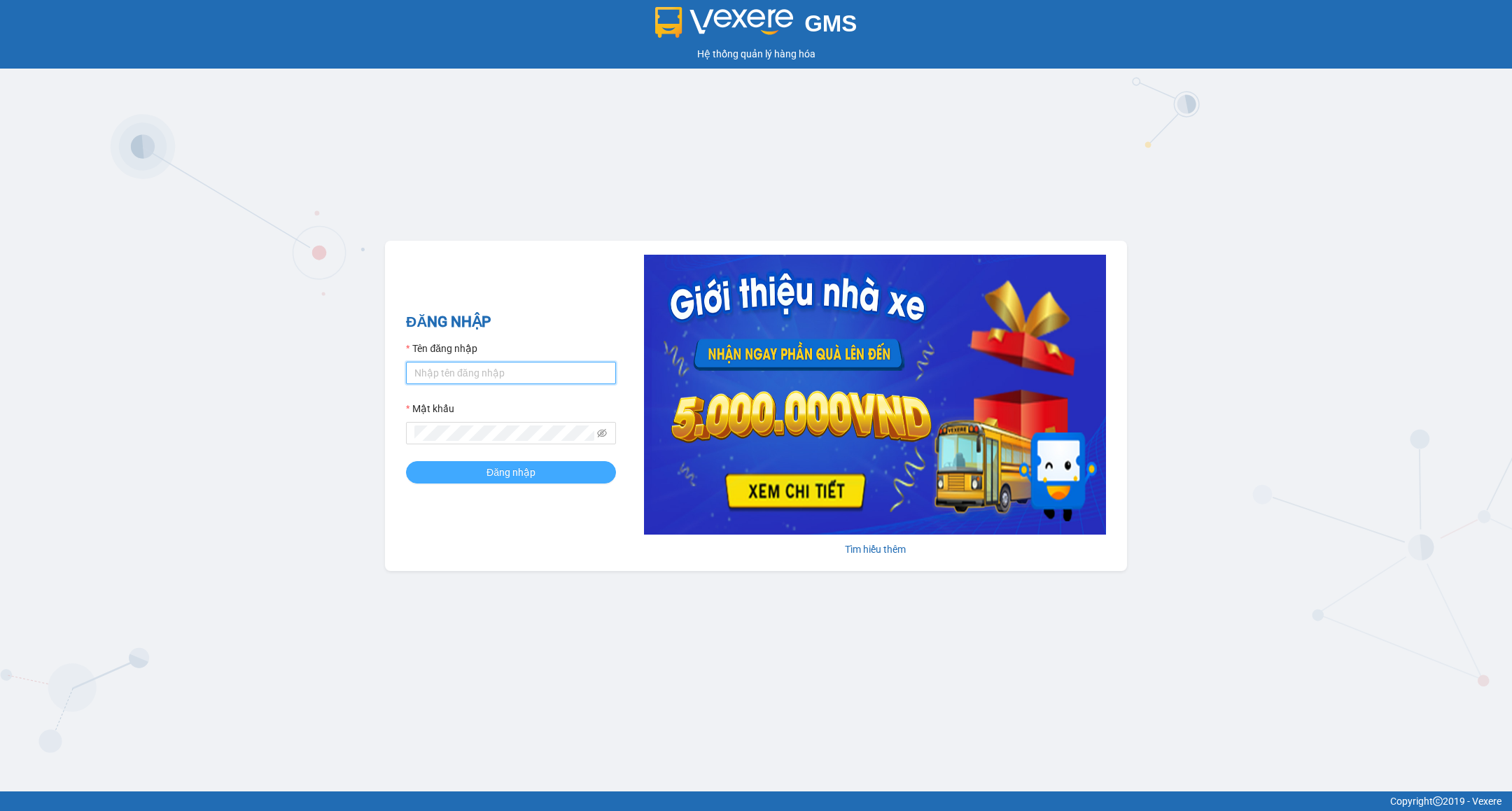
type input "tranhuynhcongphu.longhoan"
click at [515, 467] on span "Đăng nhập" at bounding box center [511, 473] width 49 height 15
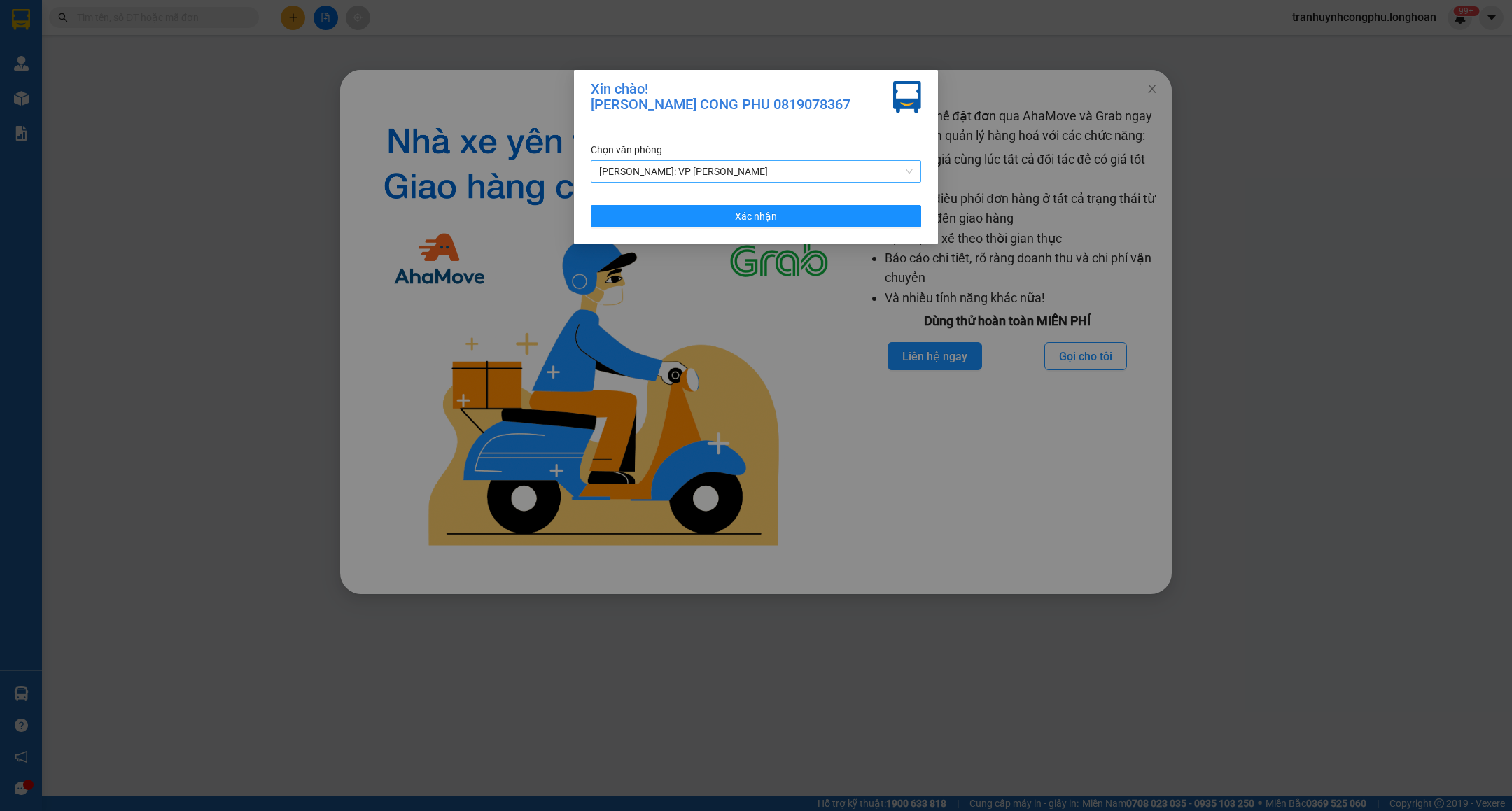
click at [658, 167] on span "[PERSON_NAME]: VP [PERSON_NAME]" at bounding box center [756, 171] width 314 height 21
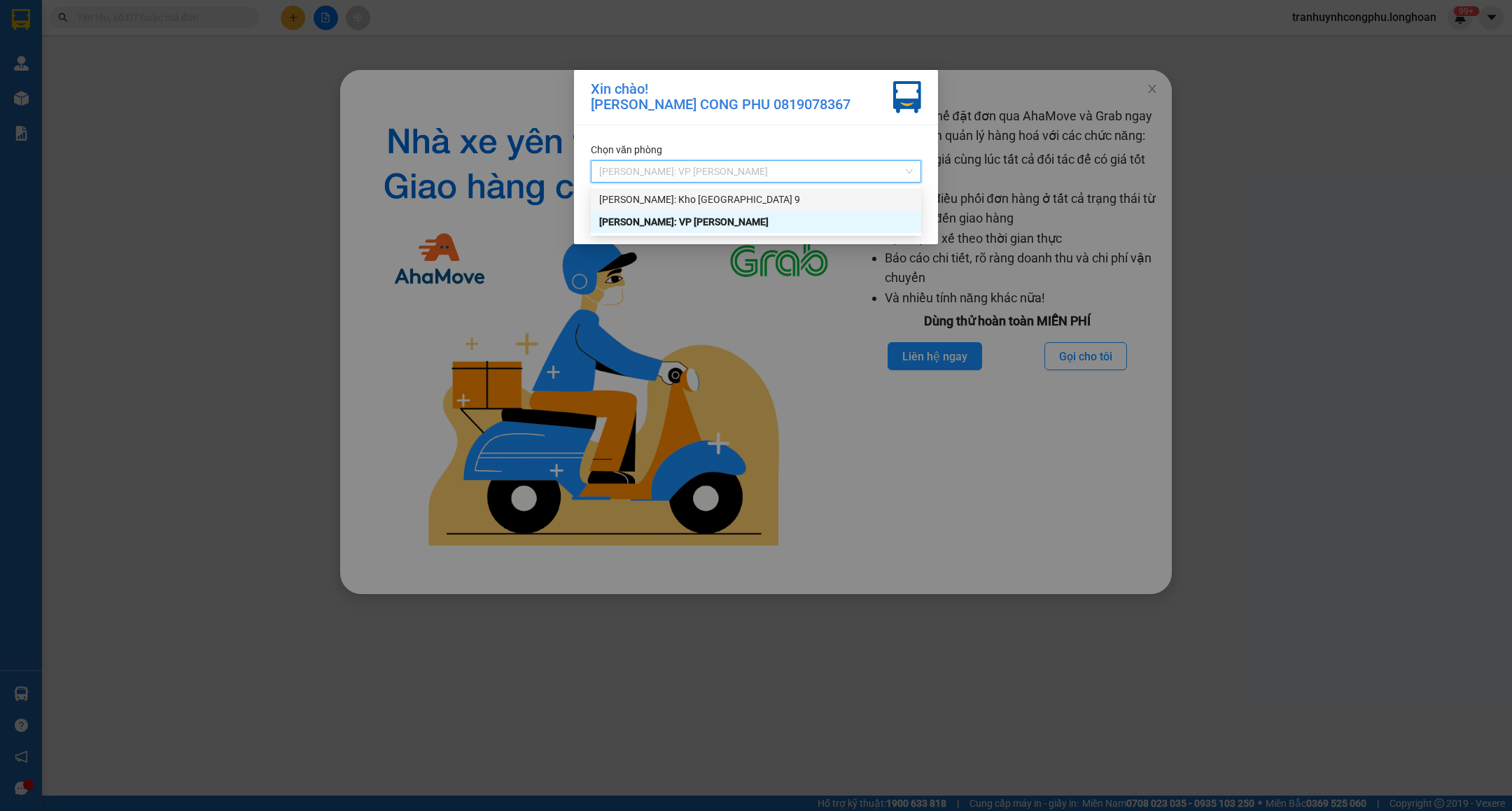
click at [657, 193] on div "[PERSON_NAME]: Kho [GEOGRAPHIC_DATA] 9" at bounding box center [756, 200] width 314 height 15
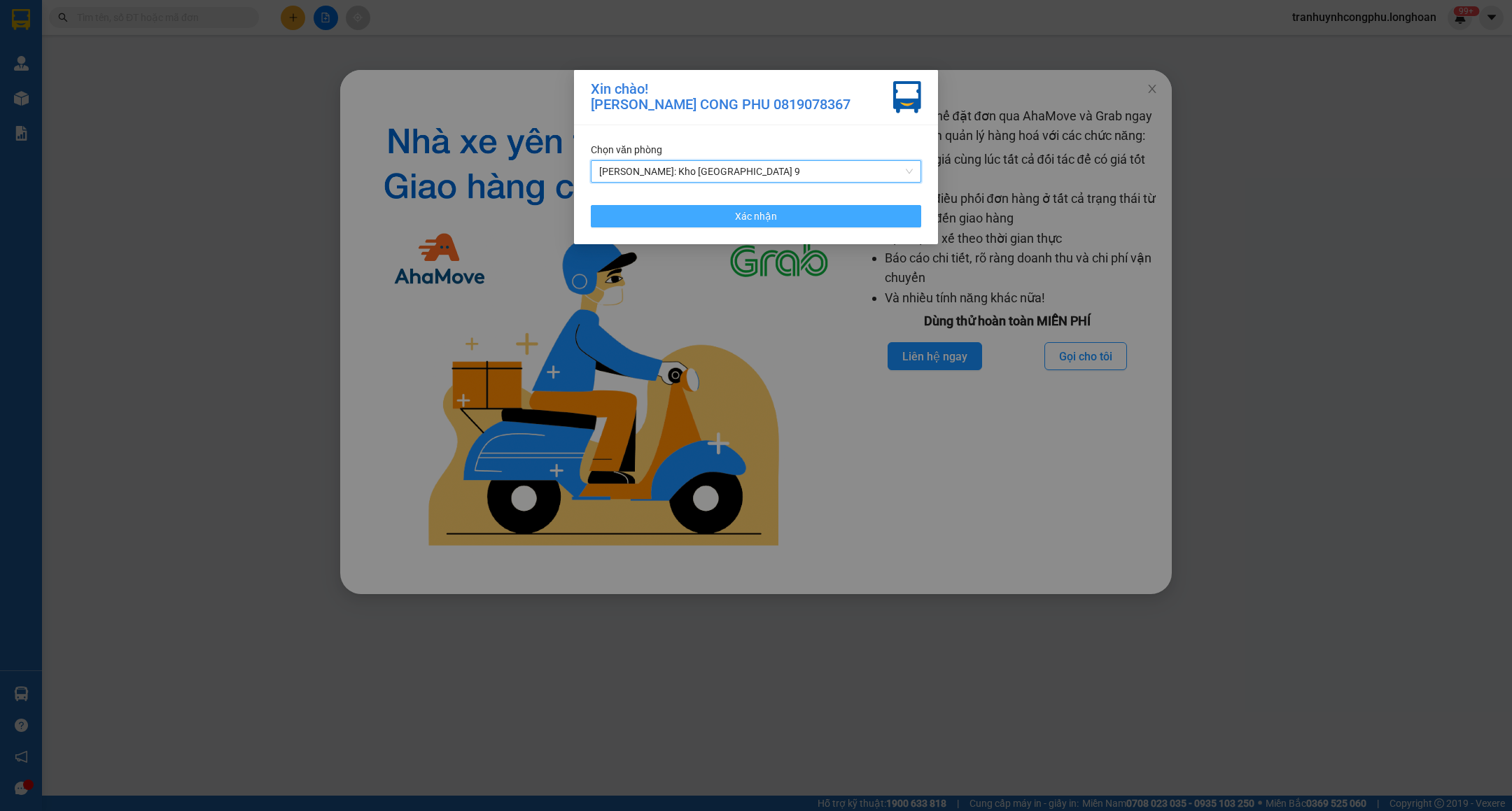
click at [662, 208] on button "Xác nhận" at bounding box center [756, 216] width 331 height 22
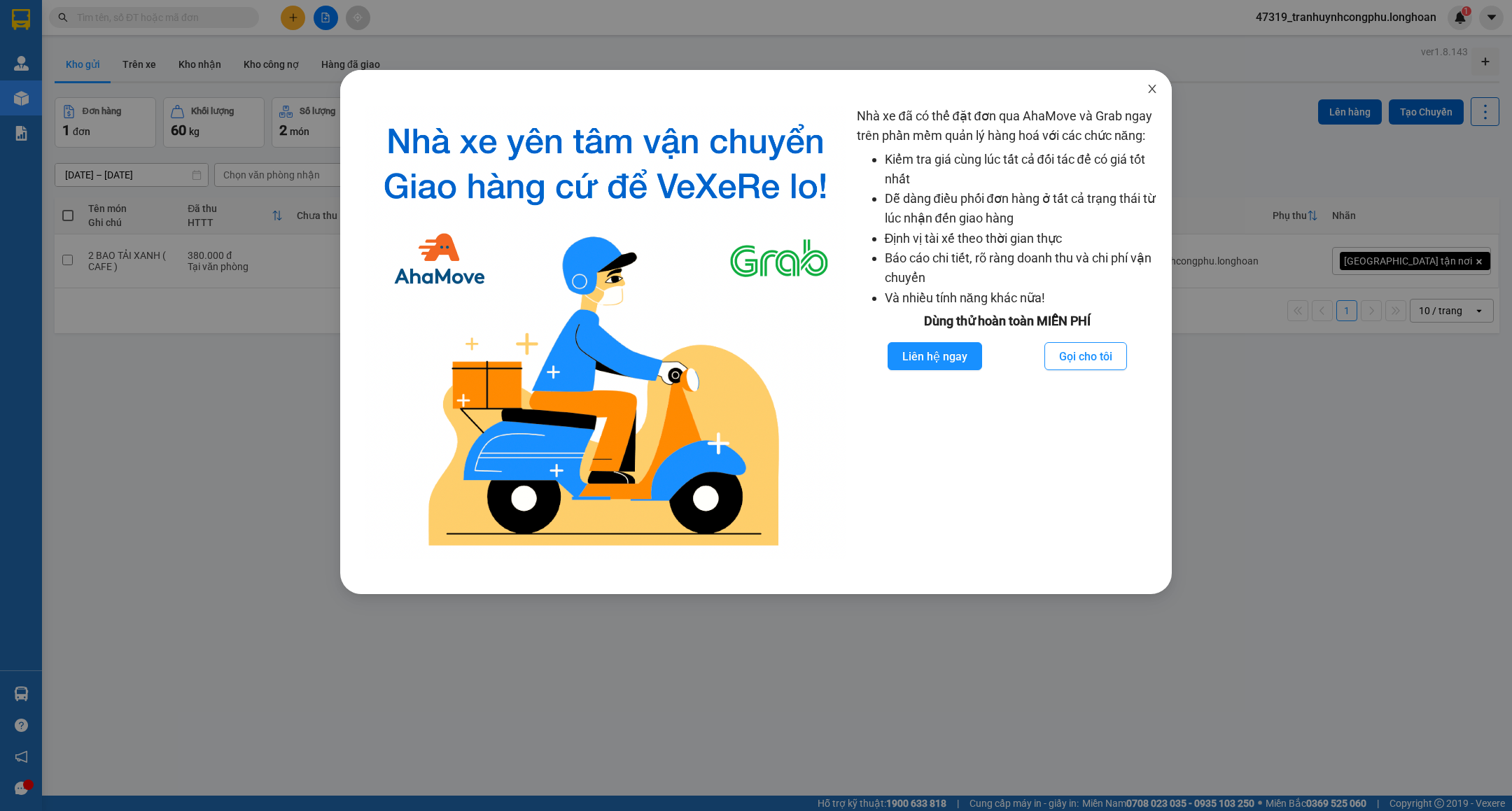
click at [1148, 92] on icon "close" at bounding box center [1152, 88] width 12 height 12
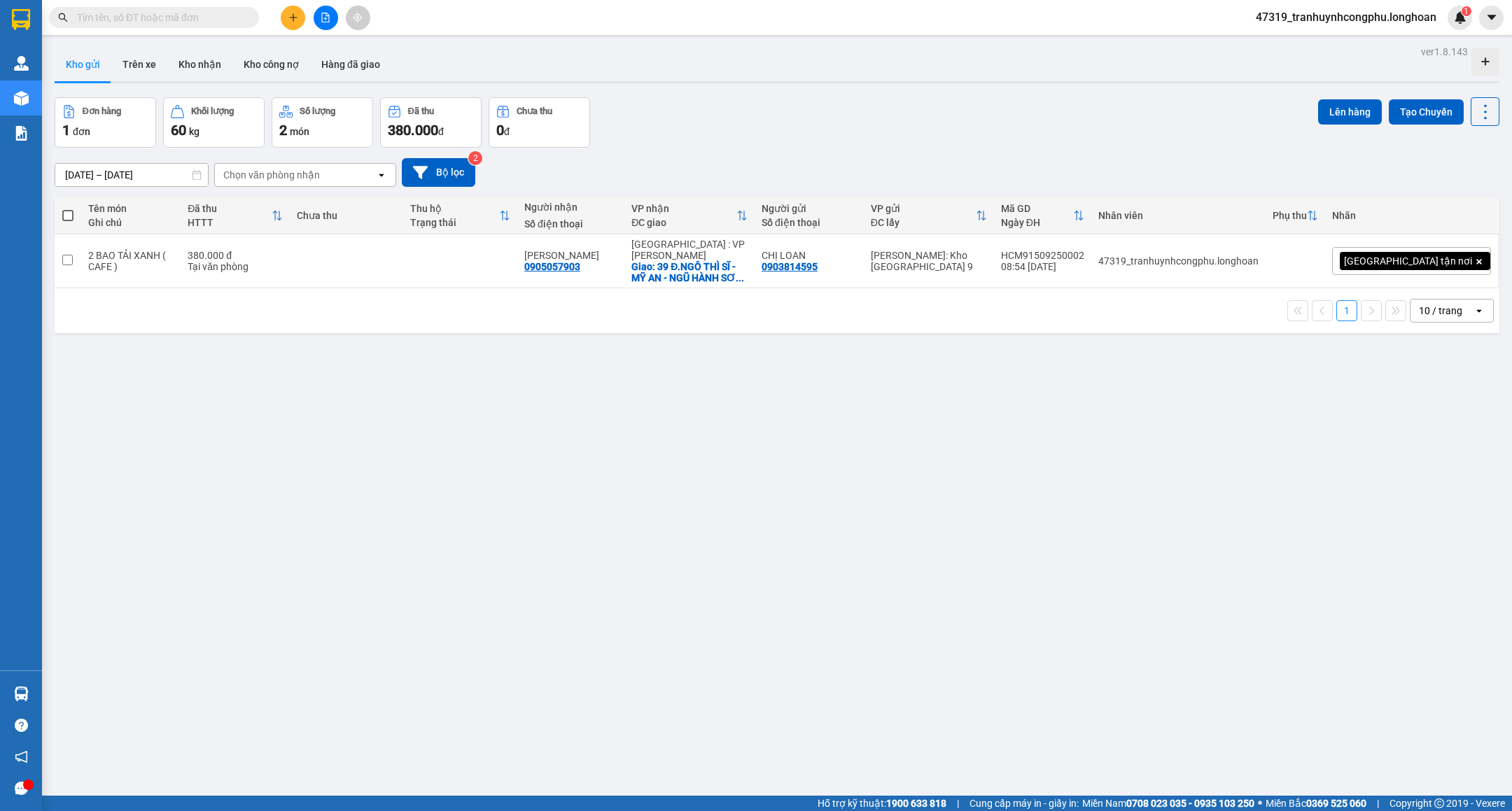
click at [1312, 23] on span "47319_tranhuynhcongphu.longhoan" at bounding box center [1346, 17] width 203 height 18
click at [1294, 38] on span "Đăng xuất" at bounding box center [1351, 43] width 176 height 15
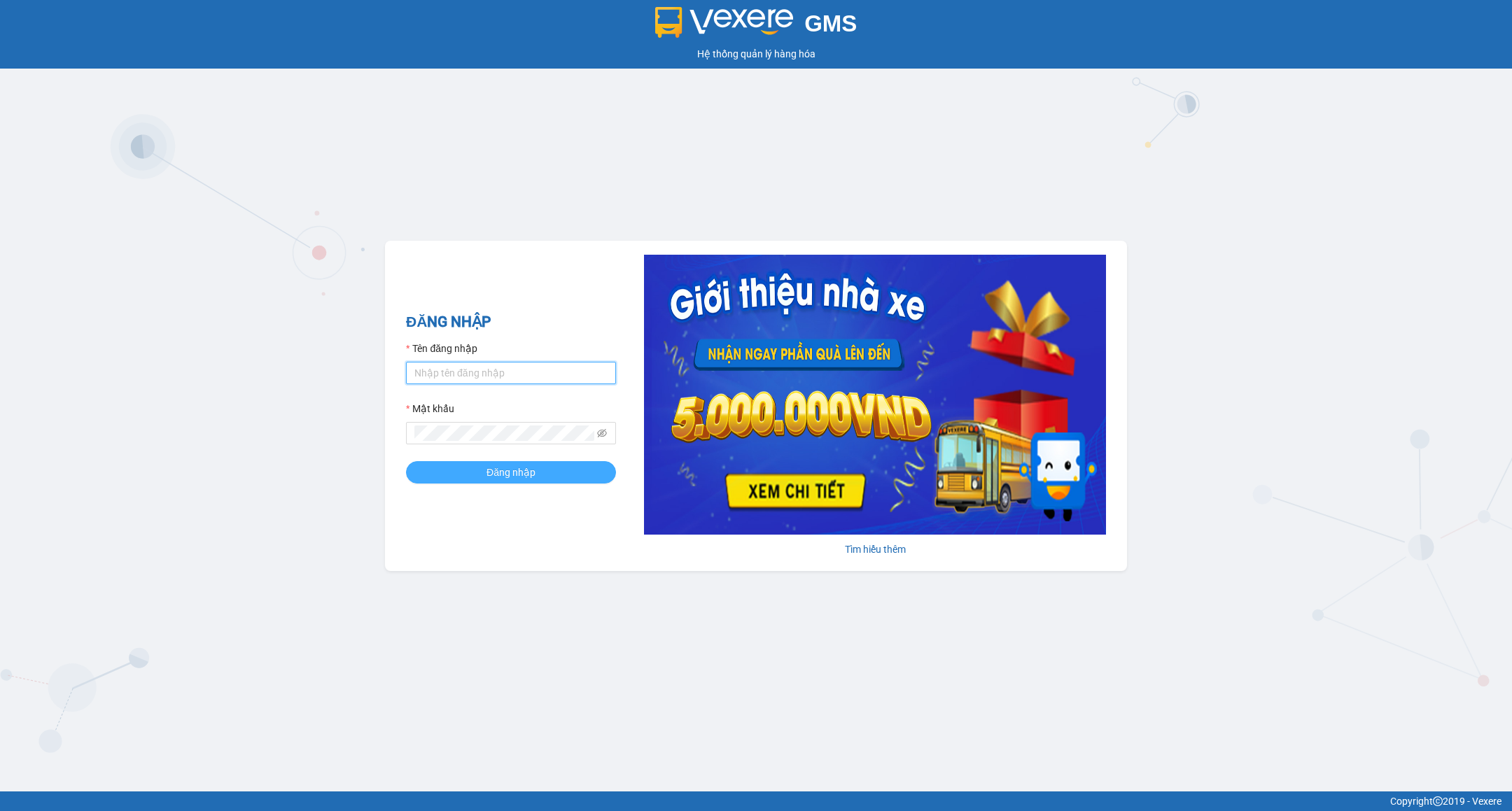
type input "tranhuynhcongphu.longhoan"
click at [544, 466] on button "Đăng nhập" at bounding box center [510, 472] width 210 height 22
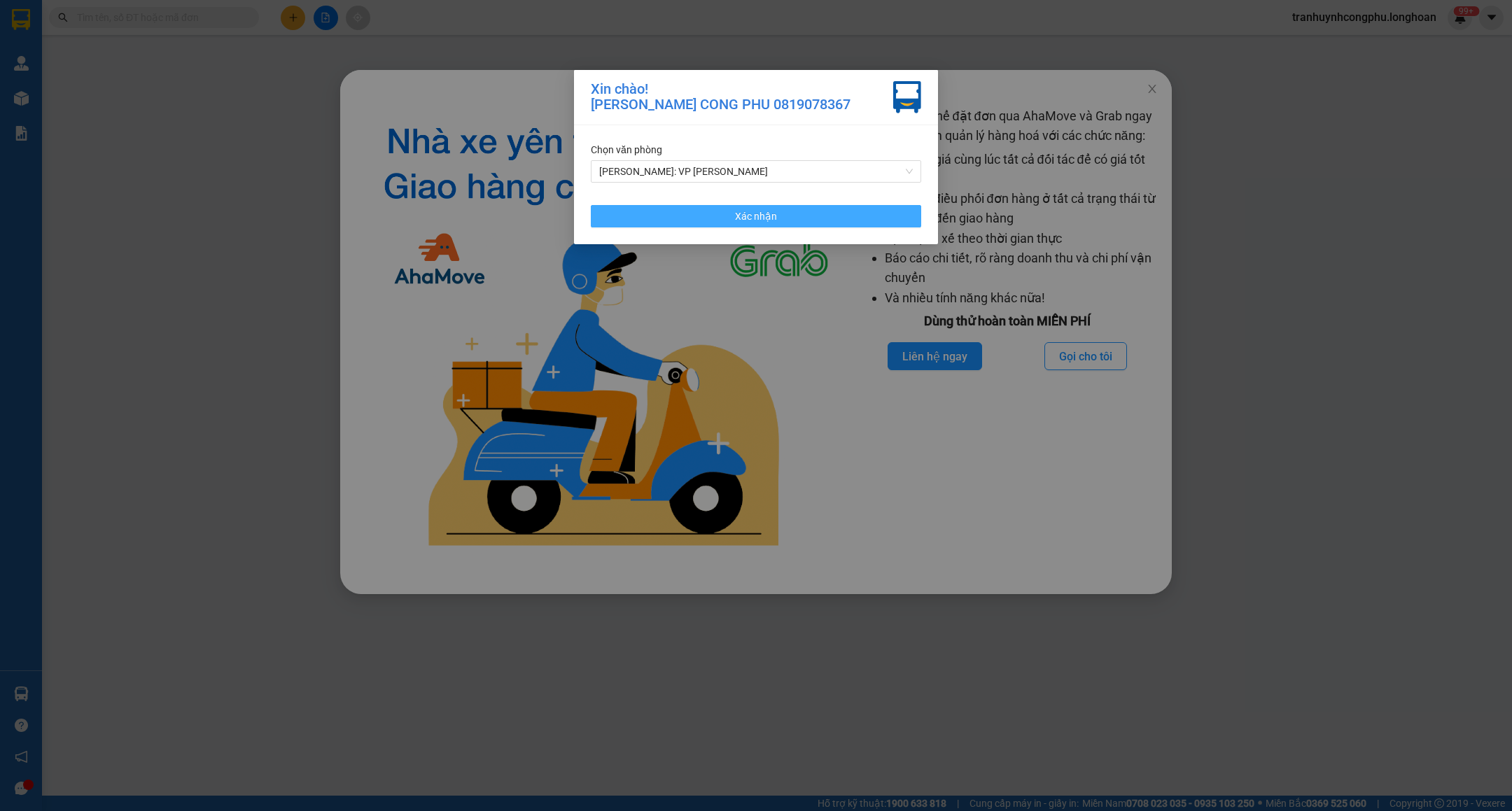
click at [750, 221] on span "Xác nhận" at bounding box center [756, 216] width 42 height 15
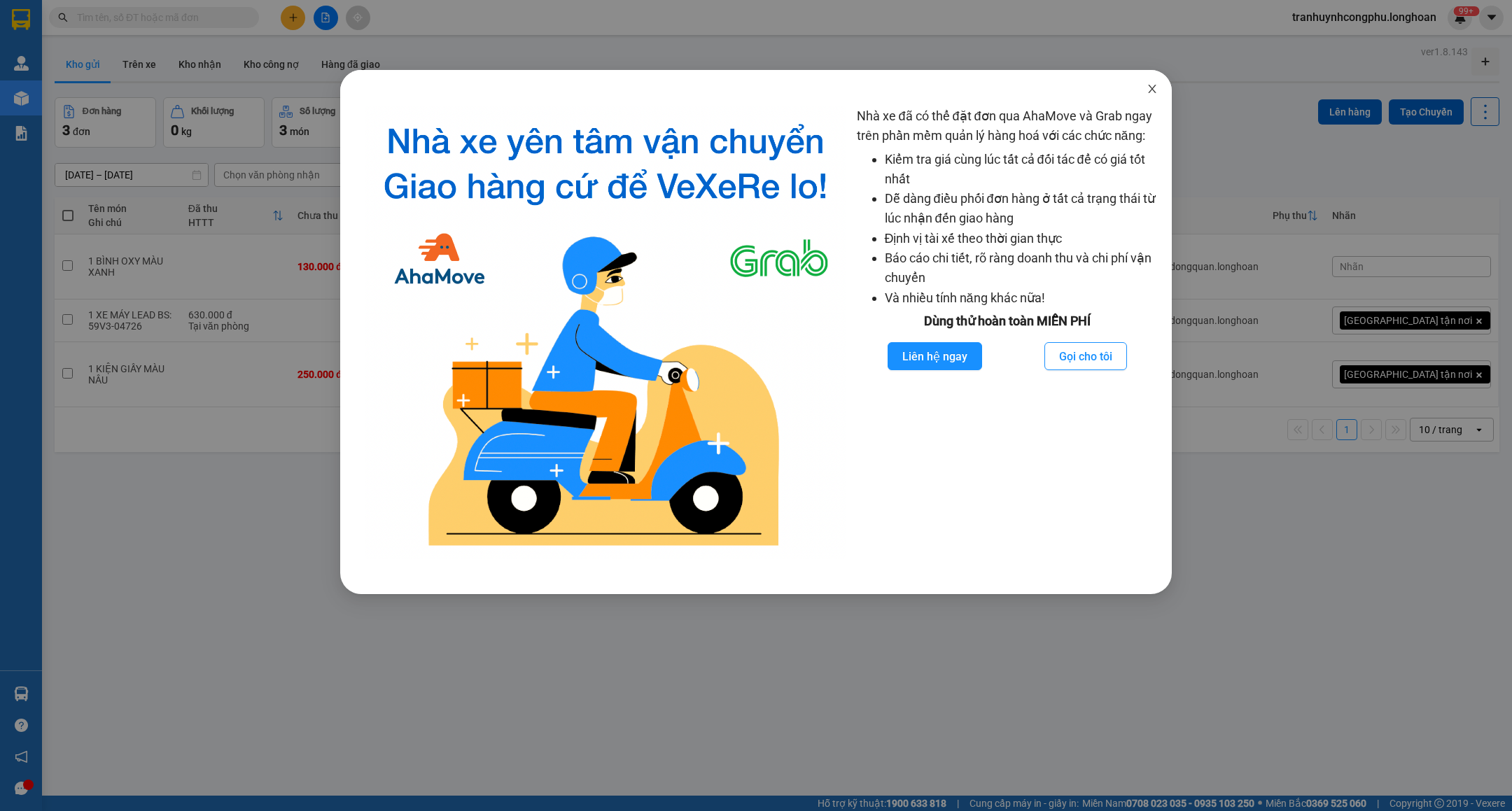
click at [1148, 88] on icon "close" at bounding box center [1152, 88] width 12 height 12
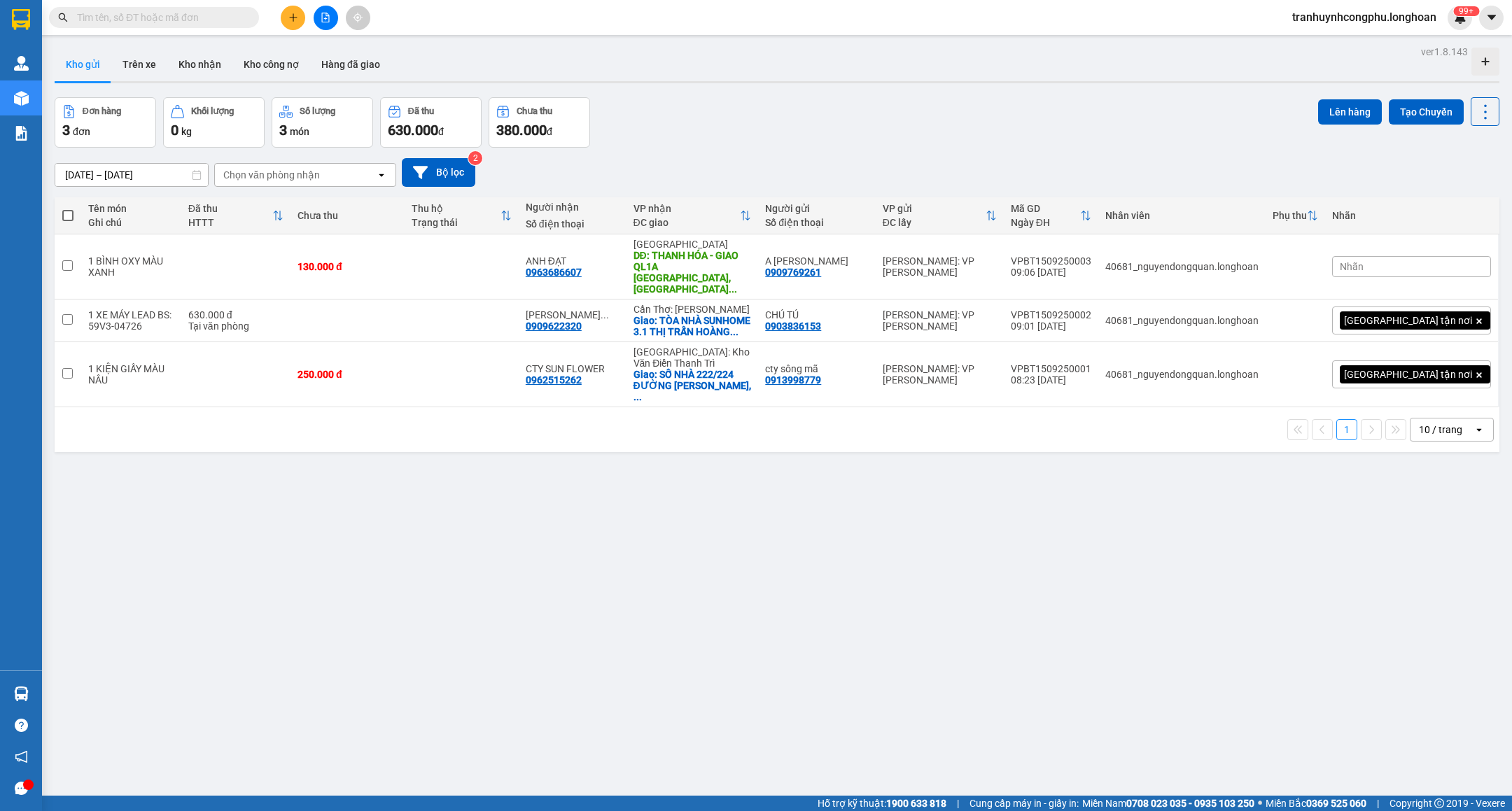
click at [1336, 19] on span "tranhuynhcongphu.longhoan" at bounding box center [1364, 17] width 167 height 18
click at [1321, 40] on span "Đăng xuất" at bounding box center [1369, 43] width 140 height 15
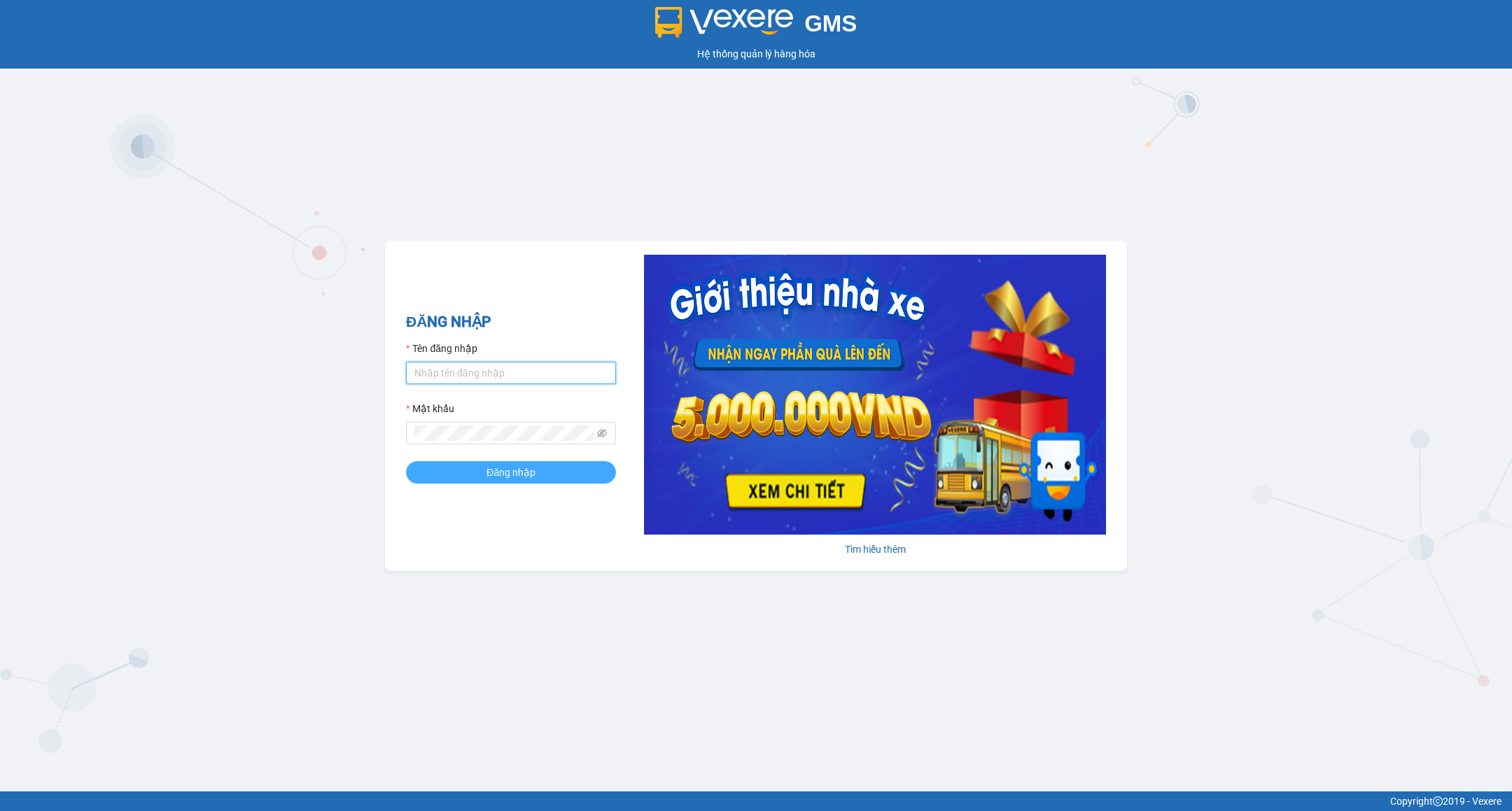
type input "tranhuynhcongphu.longhoan"
click at [443, 462] on button "Đăng nhập" at bounding box center [510, 472] width 210 height 22
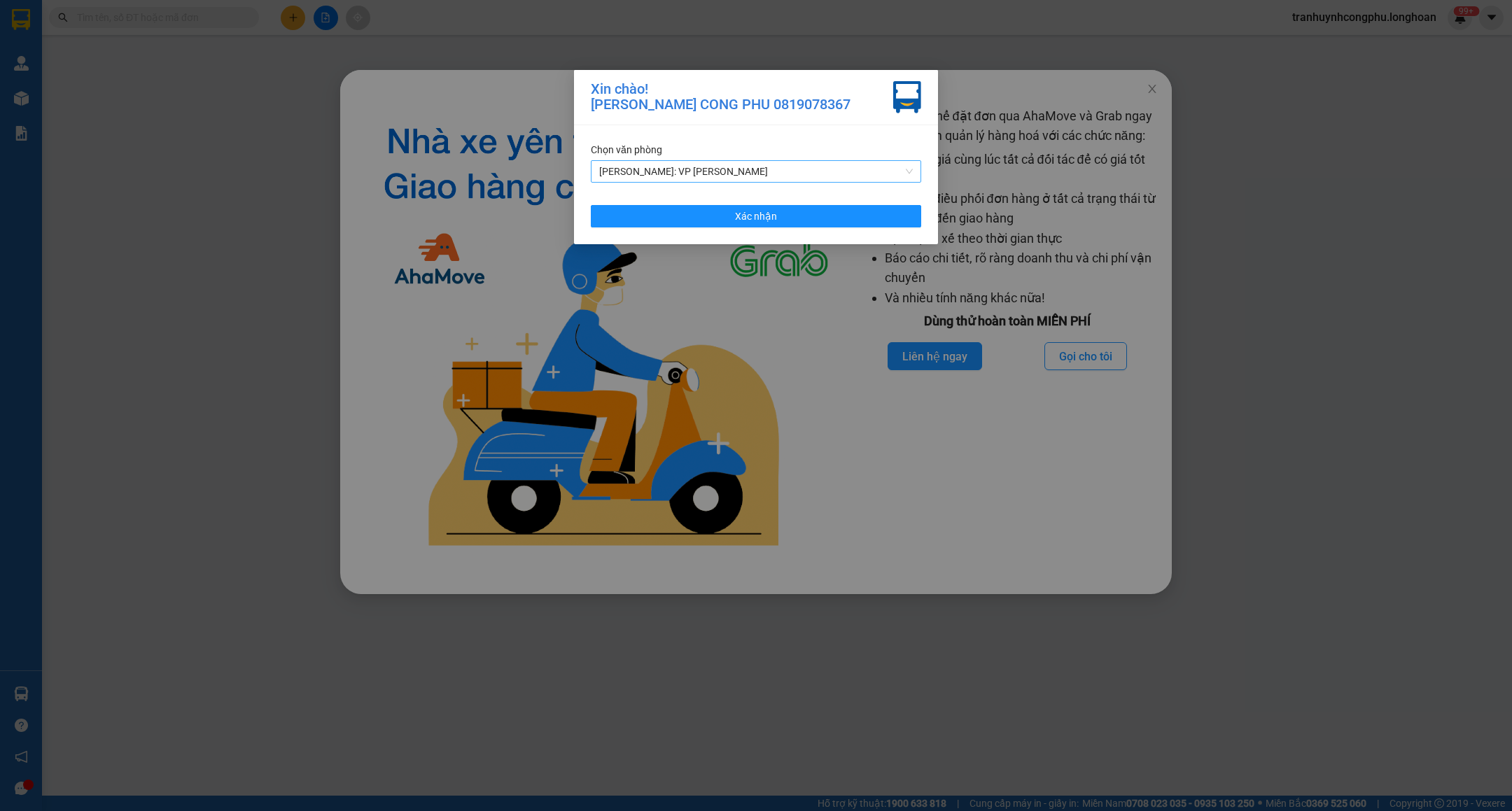
click at [693, 183] on div "[PERSON_NAME]: VP [PERSON_NAME]" at bounding box center [756, 171] width 331 height 22
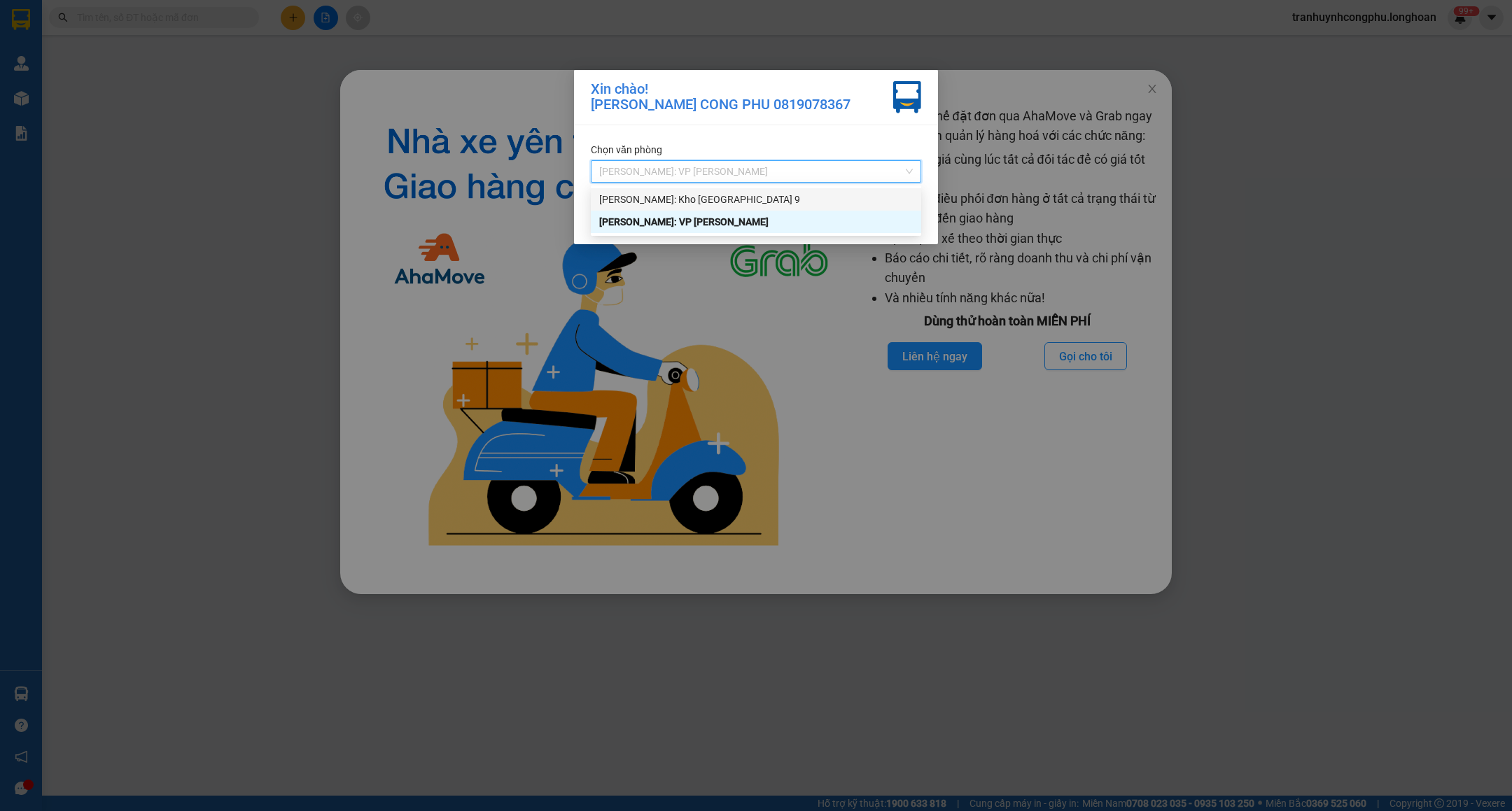
click at [693, 193] on div "Hồ Chí Minh: Kho Thủ Đức & Quận 9" at bounding box center [756, 200] width 314 height 15
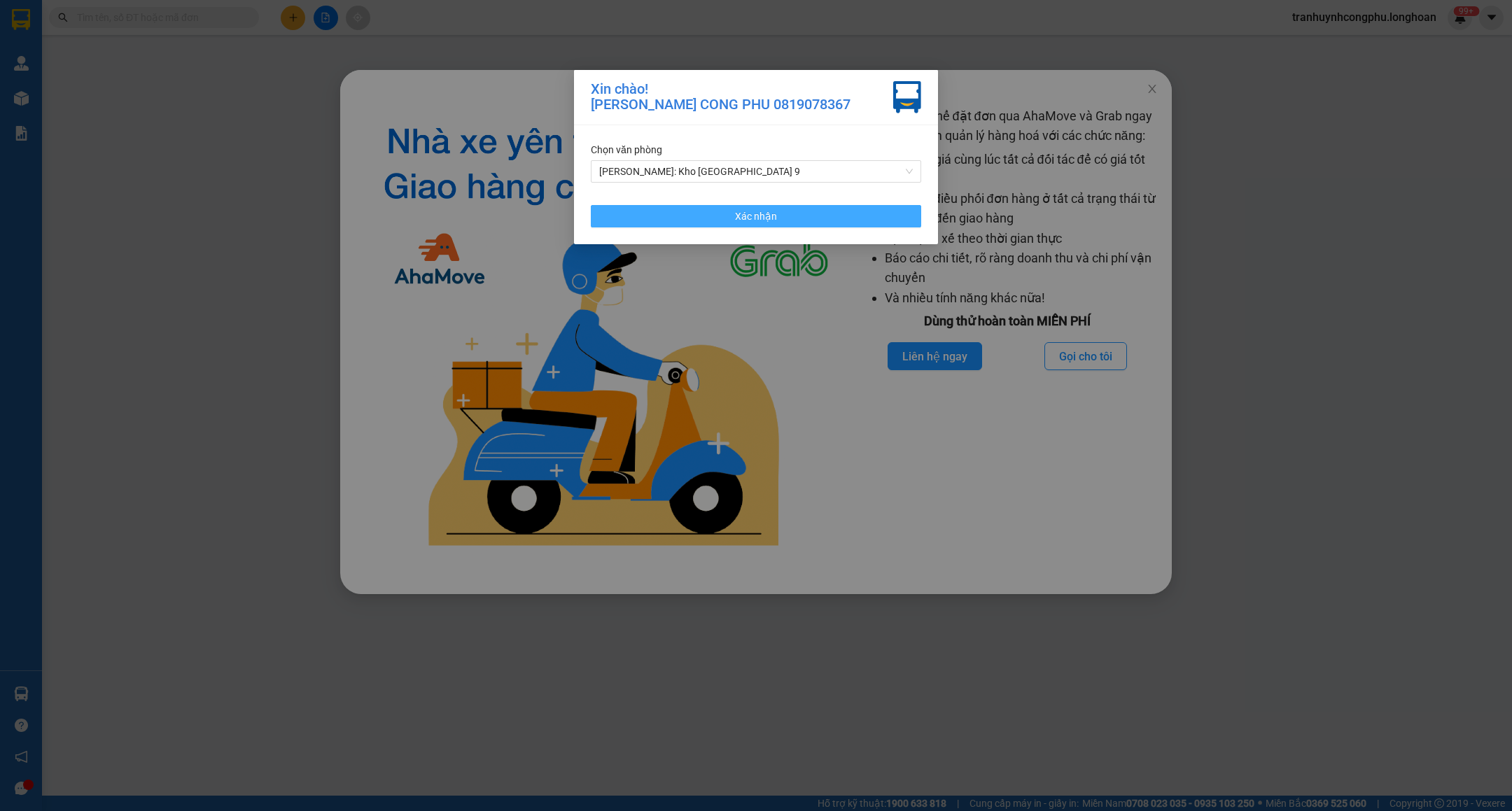
click at [693, 208] on button "Xác nhận" at bounding box center [756, 216] width 331 height 22
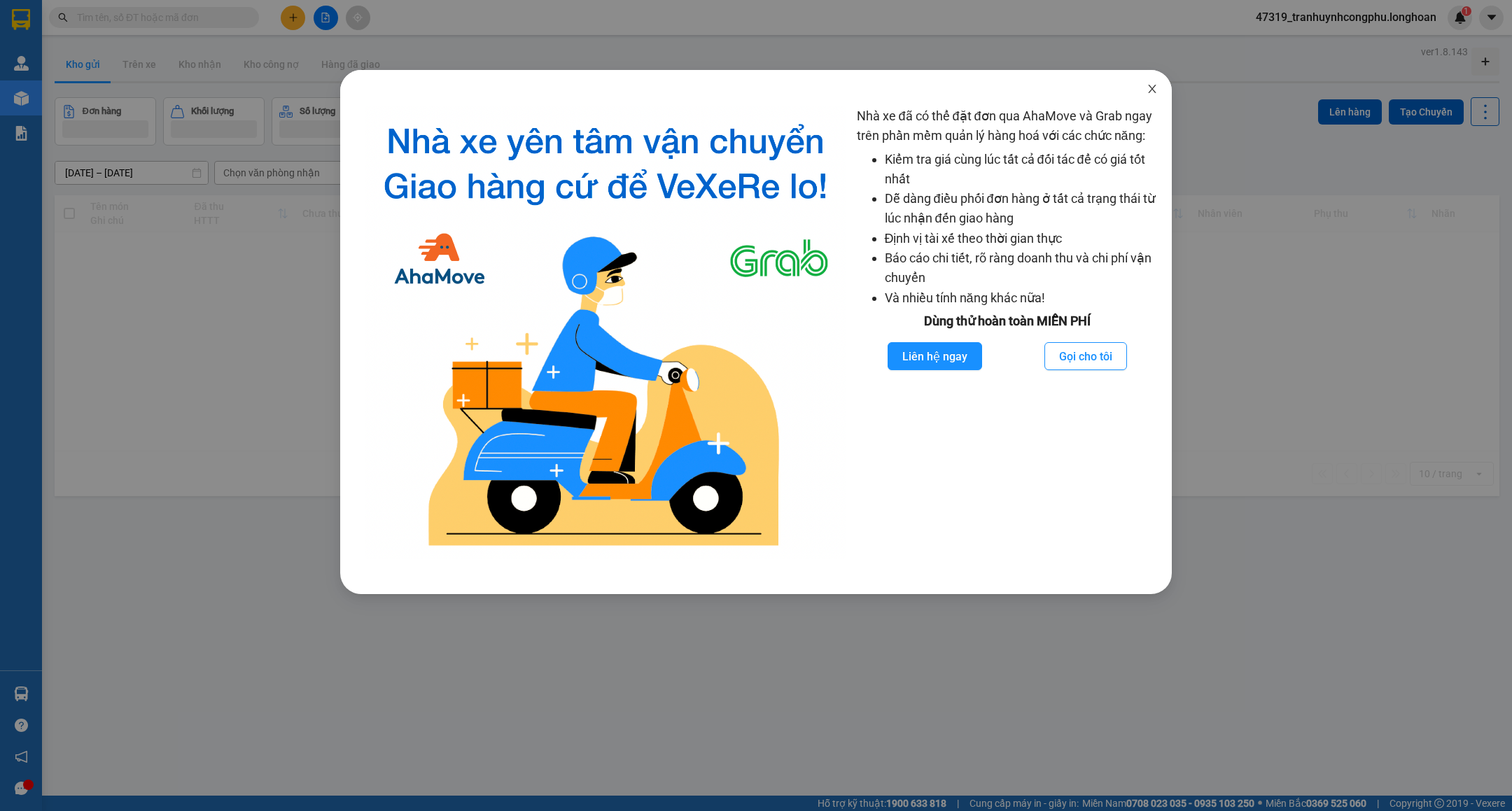
click at [1155, 81] on span "Close" at bounding box center [1151, 89] width 39 height 39
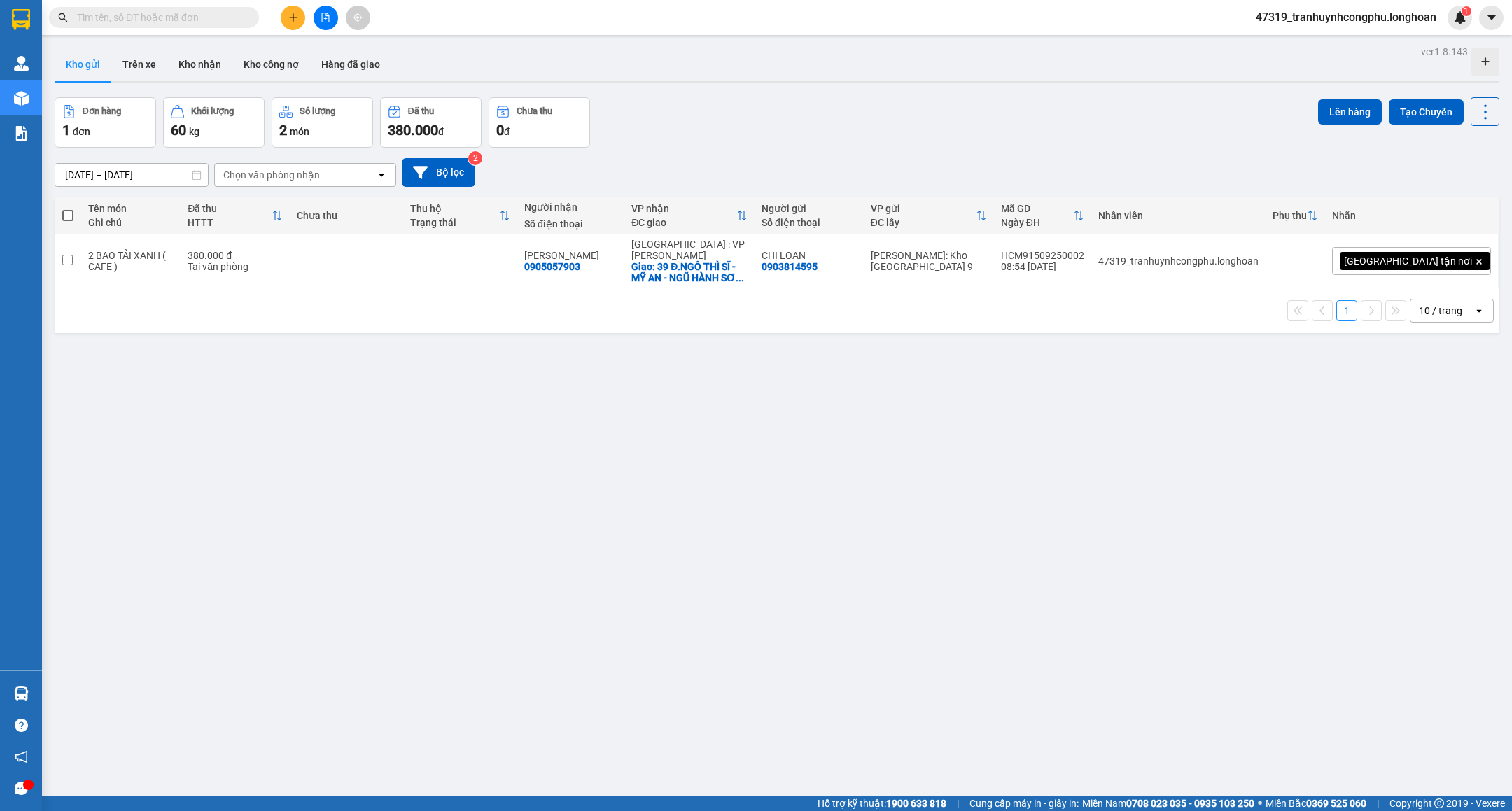
click at [401, 595] on div "ver 1.8.143 Kho gửi Trên xe Kho nhận Kho công nợ Hàng đã giao Đơn hàng 1 đơn Kh…" at bounding box center [777, 447] width 1456 height 811
click at [195, 78] on button "Kho nhận" at bounding box center [200, 65] width 65 height 34
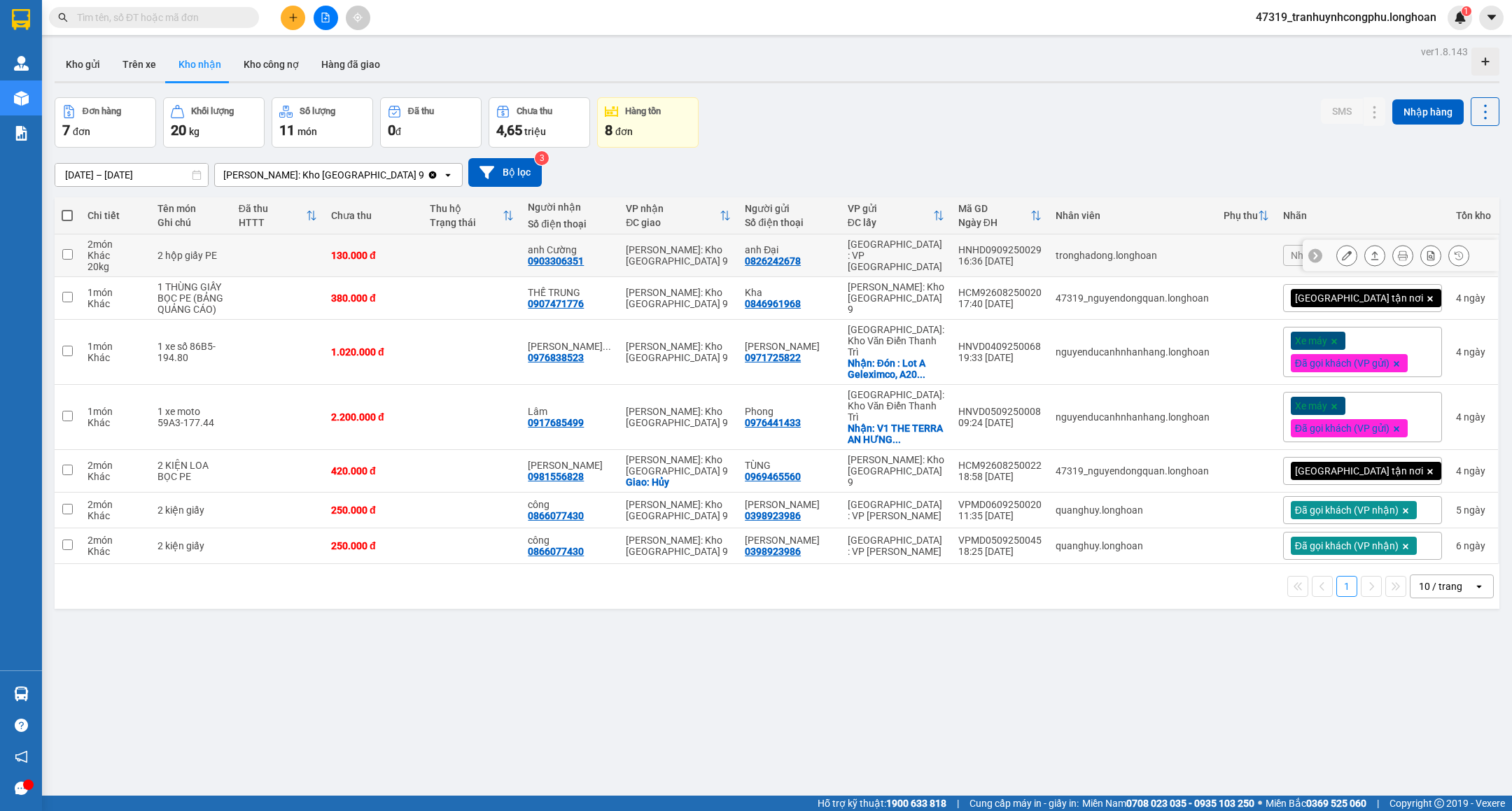
drag, startPoint x: 1330, startPoint y: 254, endPoint x: 1336, endPoint y: 288, distance: 34.5
click at [1342, 254] on icon at bounding box center [1347, 255] width 10 height 10
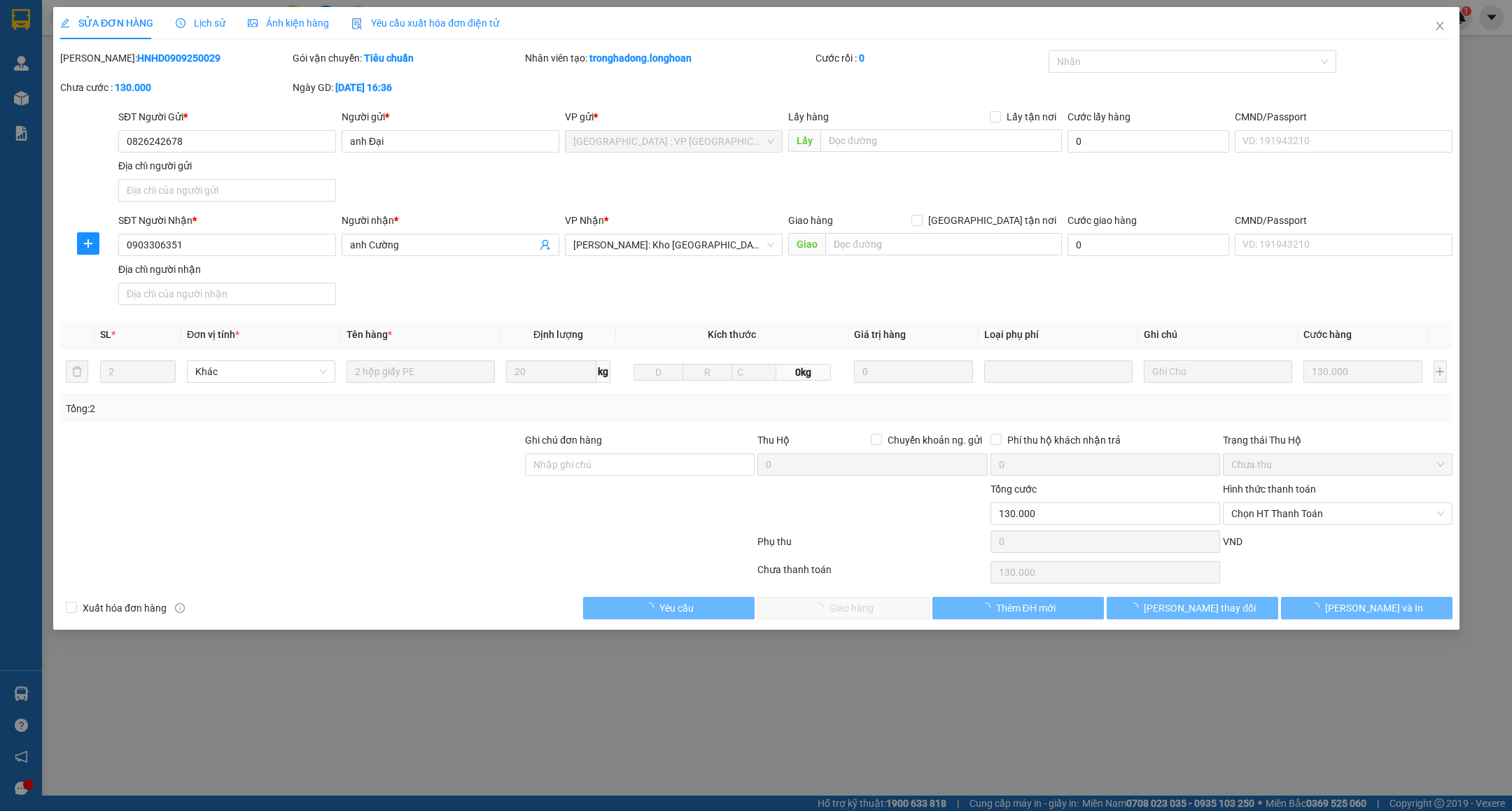
type input "0826242678"
type input "anh Đại"
type input "0903306351"
type input "anh Cường"
type input "130.000"
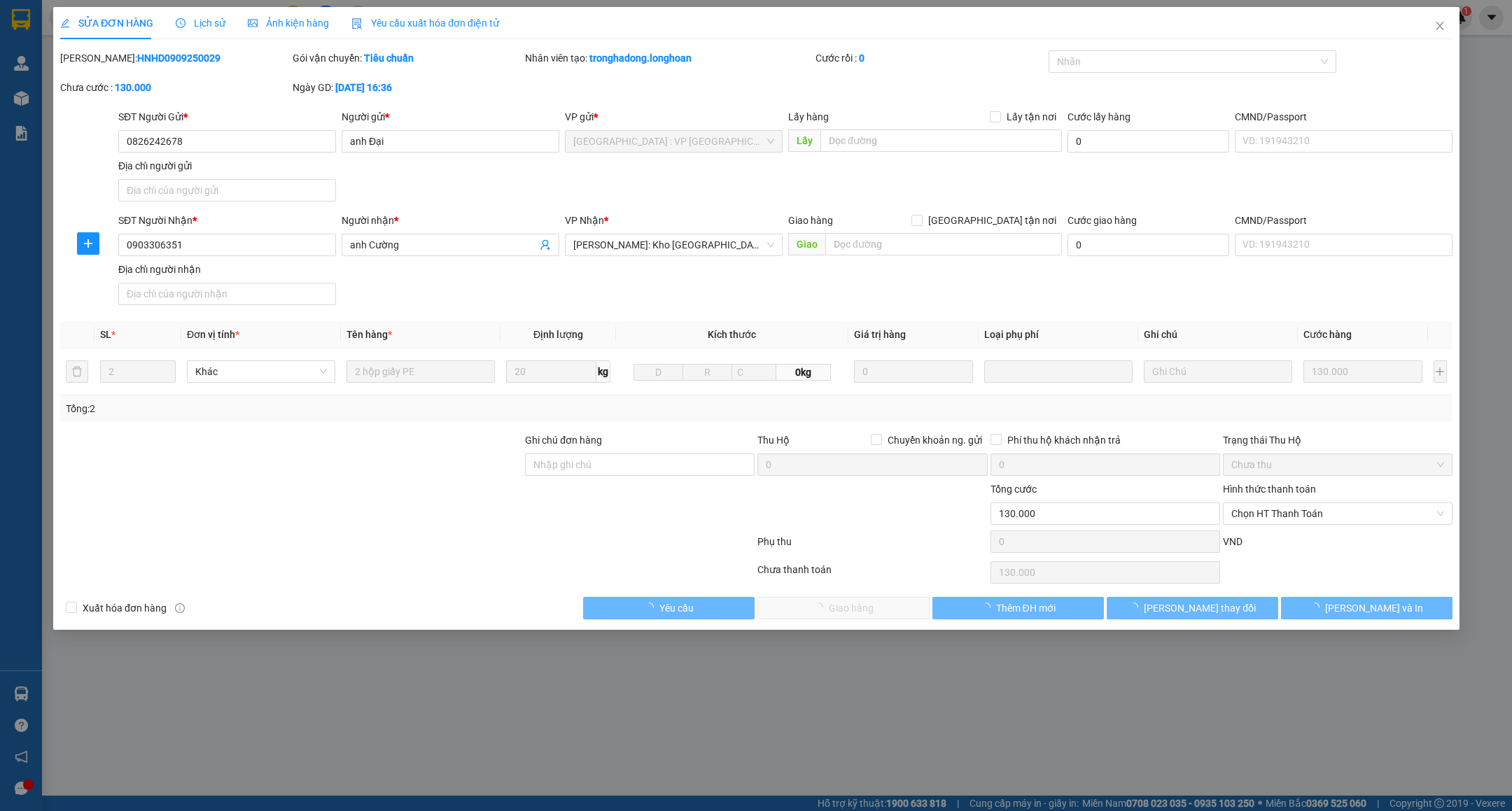
type input "130.000"
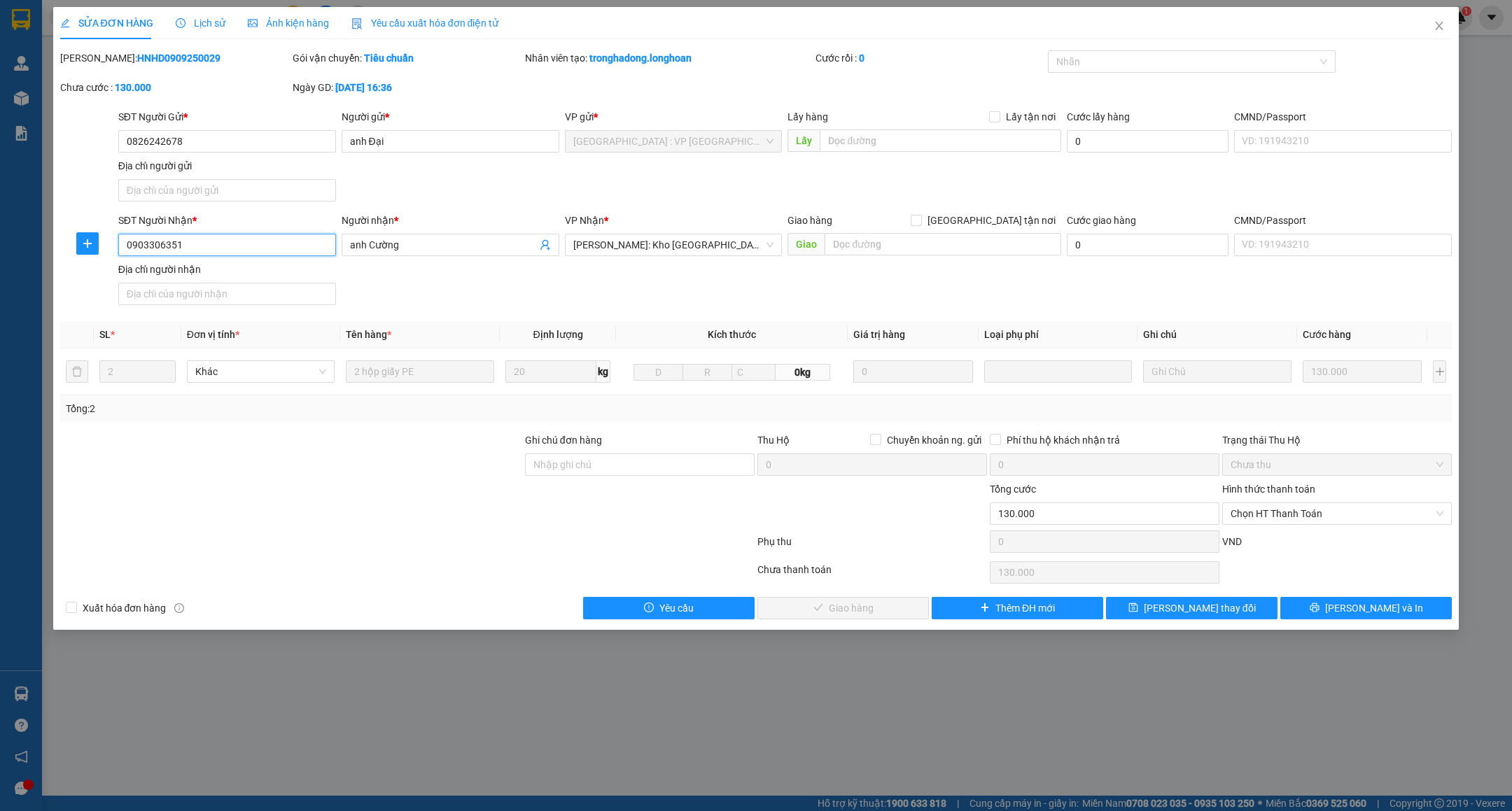
click at [241, 238] on input "0903306351" at bounding box center [227, 244] width 218 height 22
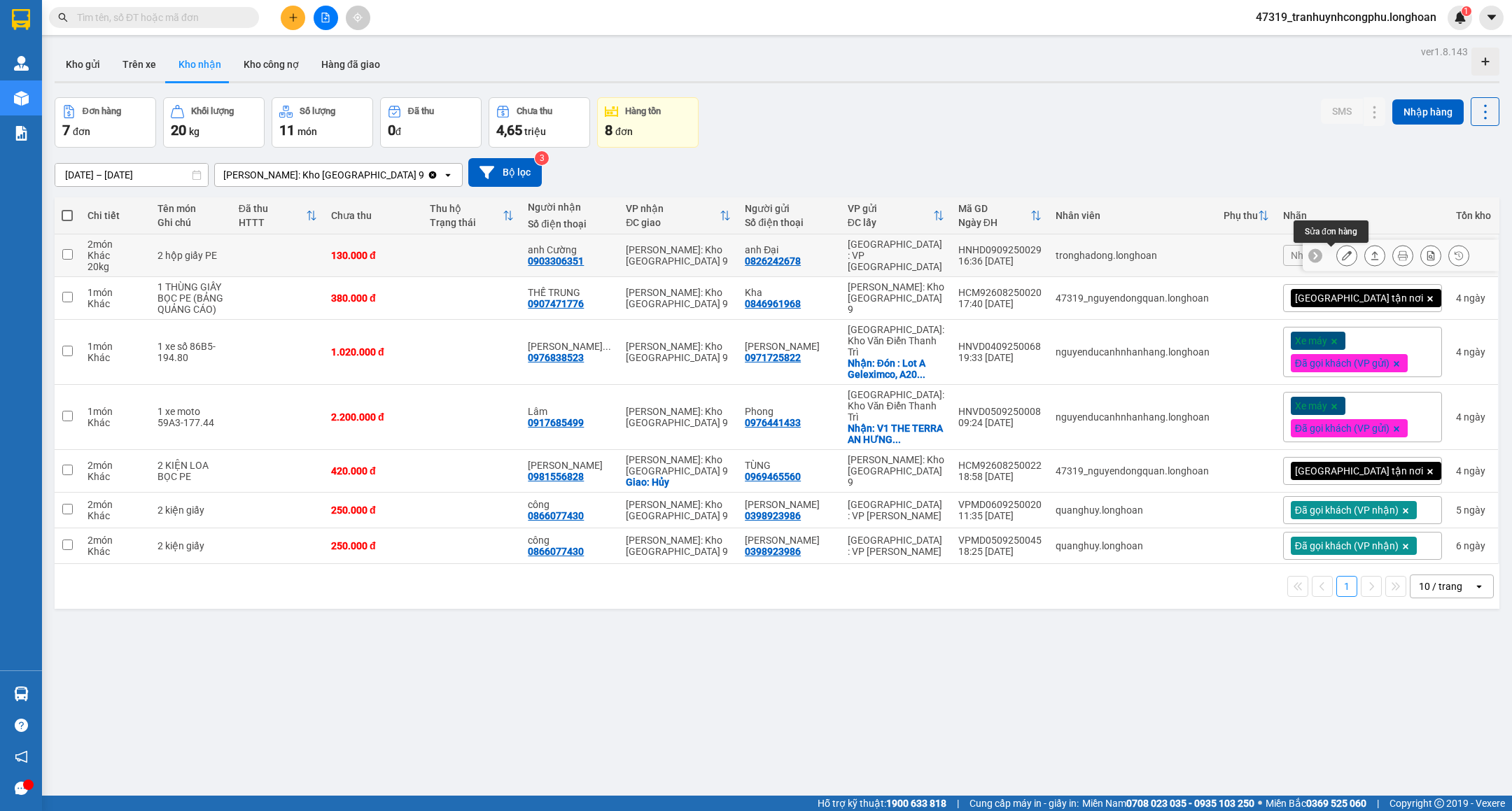
click at [1337, 257] on button at bounding box center [1346, 256] width 19 height 25
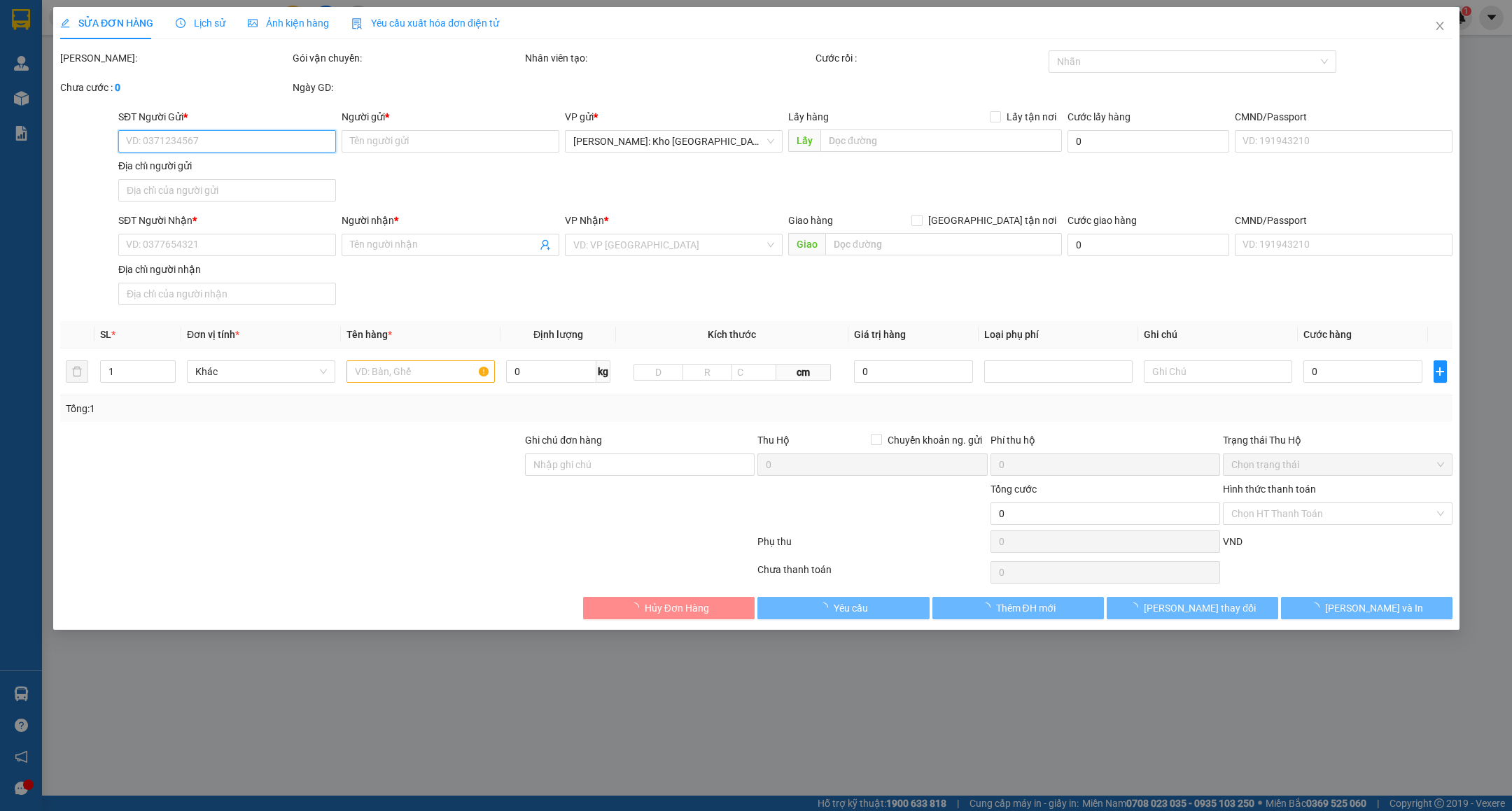
type input "0826242678"
type input "anh Đại"
type input "0903306351"
type input "anh Cường"
type input "130.000"
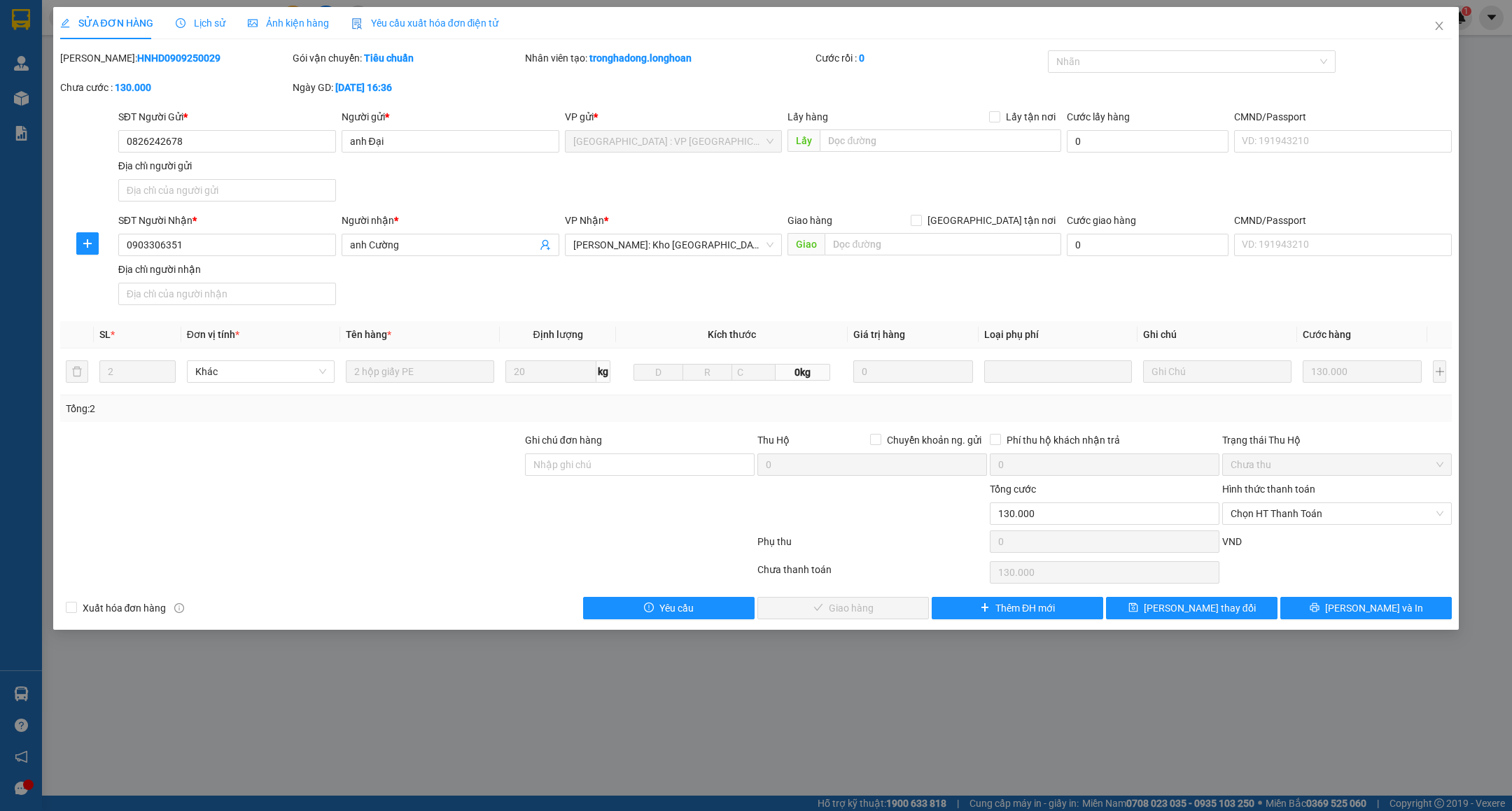
click at [153, 61] on b "HNHD0909250029" at bounding box center [178, 58] width 83 height 12
copy b "HNHD0909250029"
click at [1319, 517] on span "Chọn HT Thanh Toán" at bounding box center [1337, 514] width 213 height 21
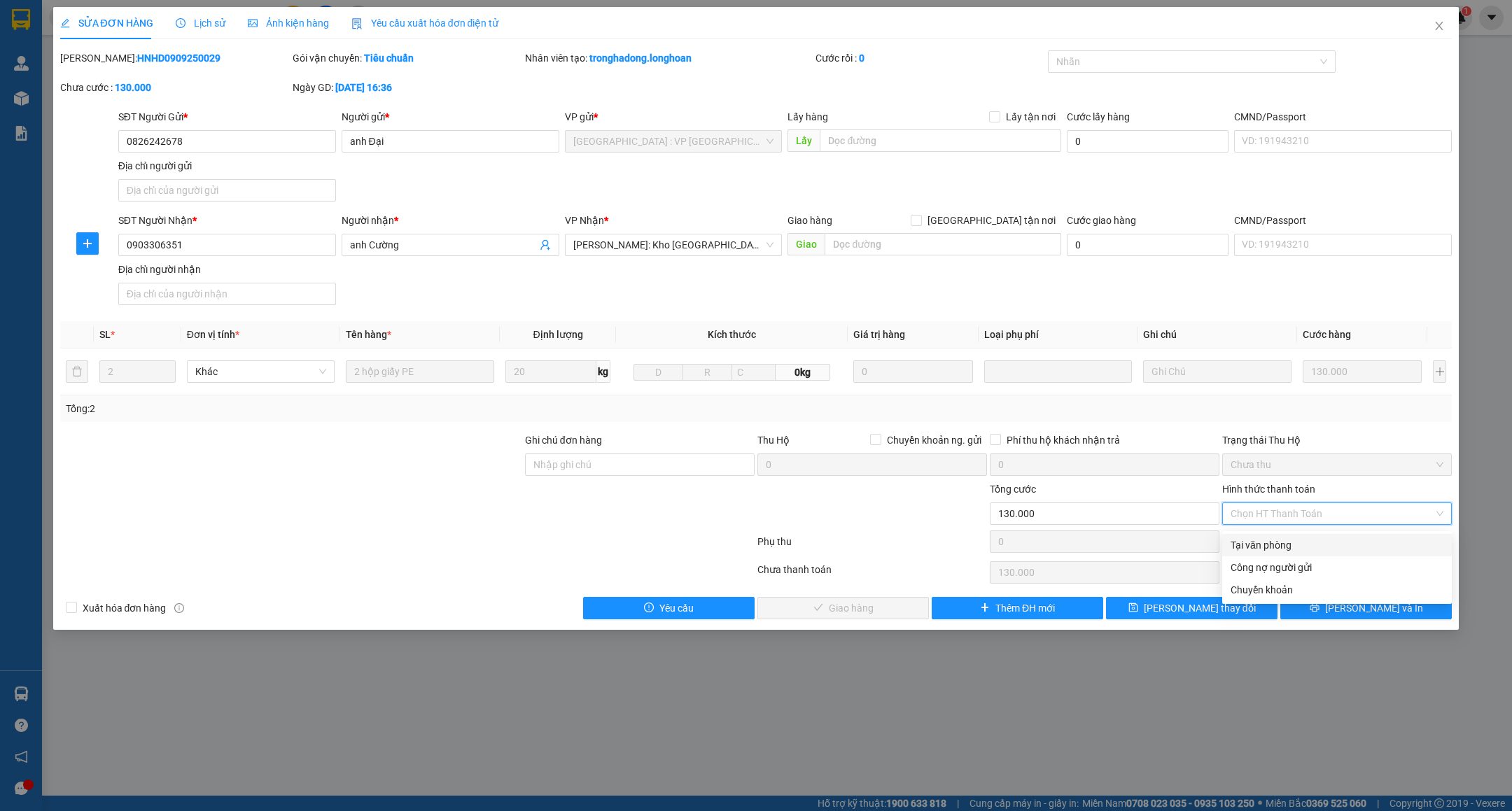
click at [1294, 543] on div "Tại văn phòng" at bounding box center [1337, 545] width 213 height 15
type input "0"
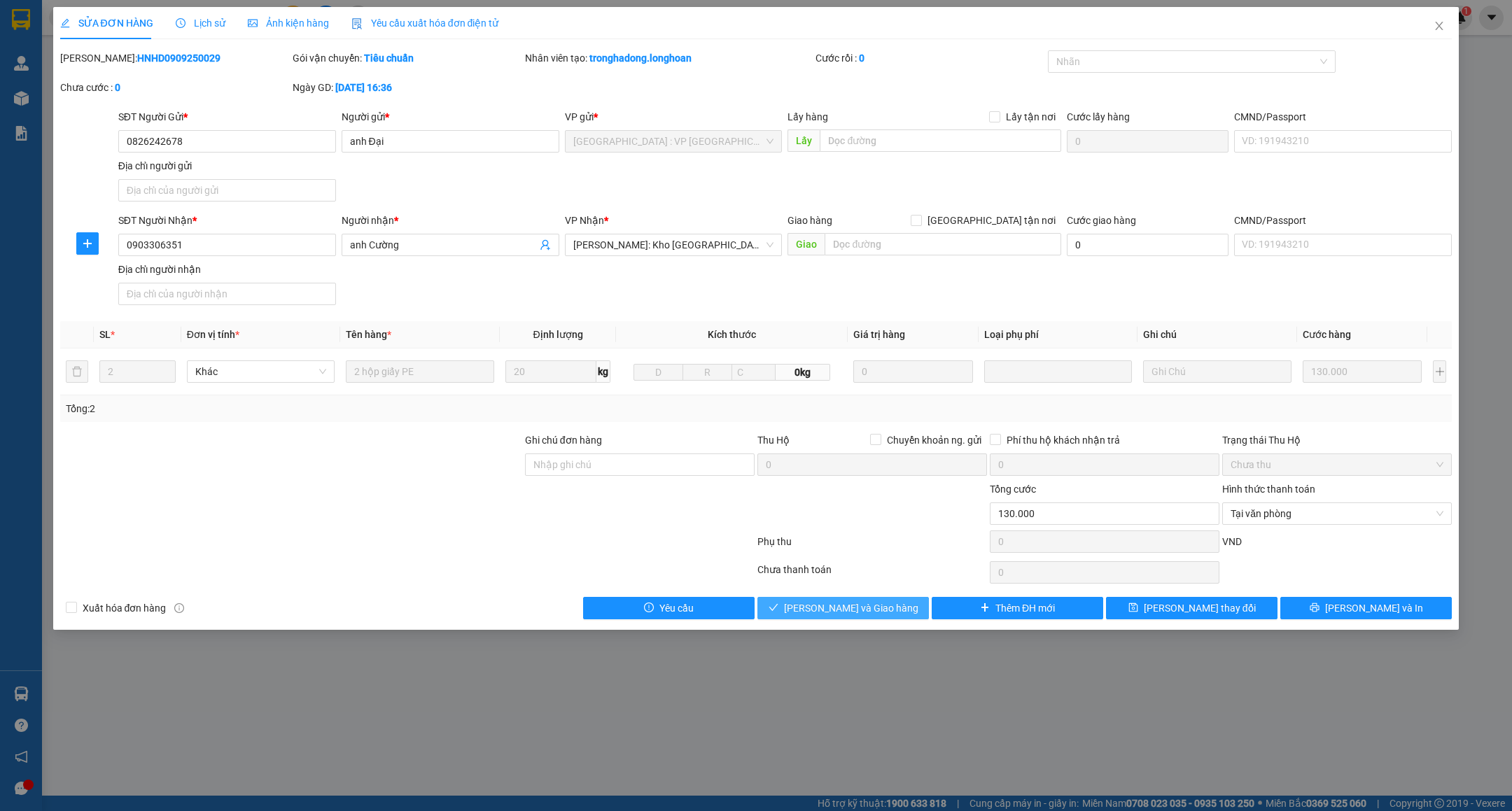
click at [864, 609] on span "Lưu và Giao hàng" at bounding box center [851, 608] width 135 height 15
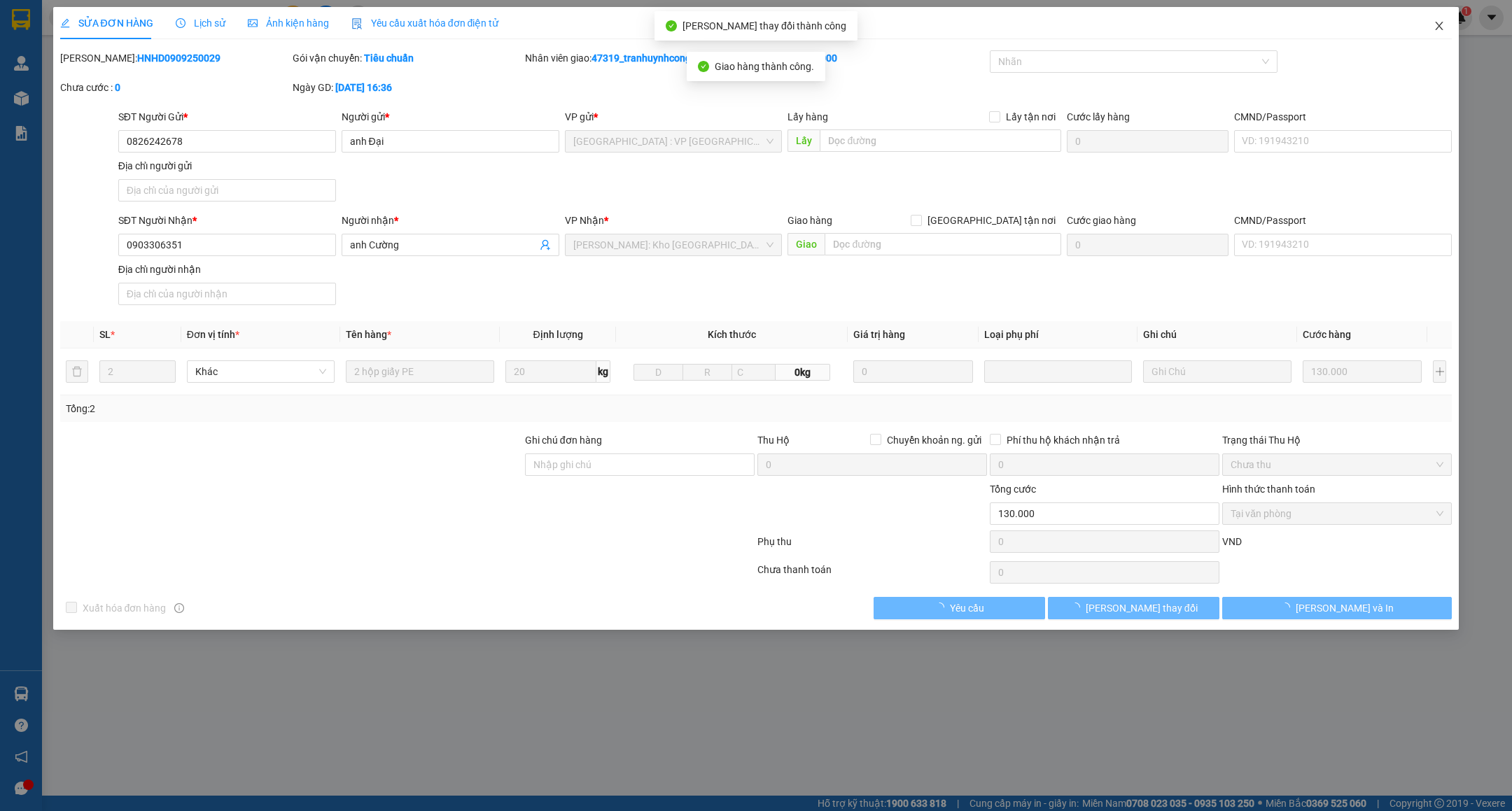
click at [1445, 28] on span "Close" at bounding box center [1439, 26] width 39 height 39
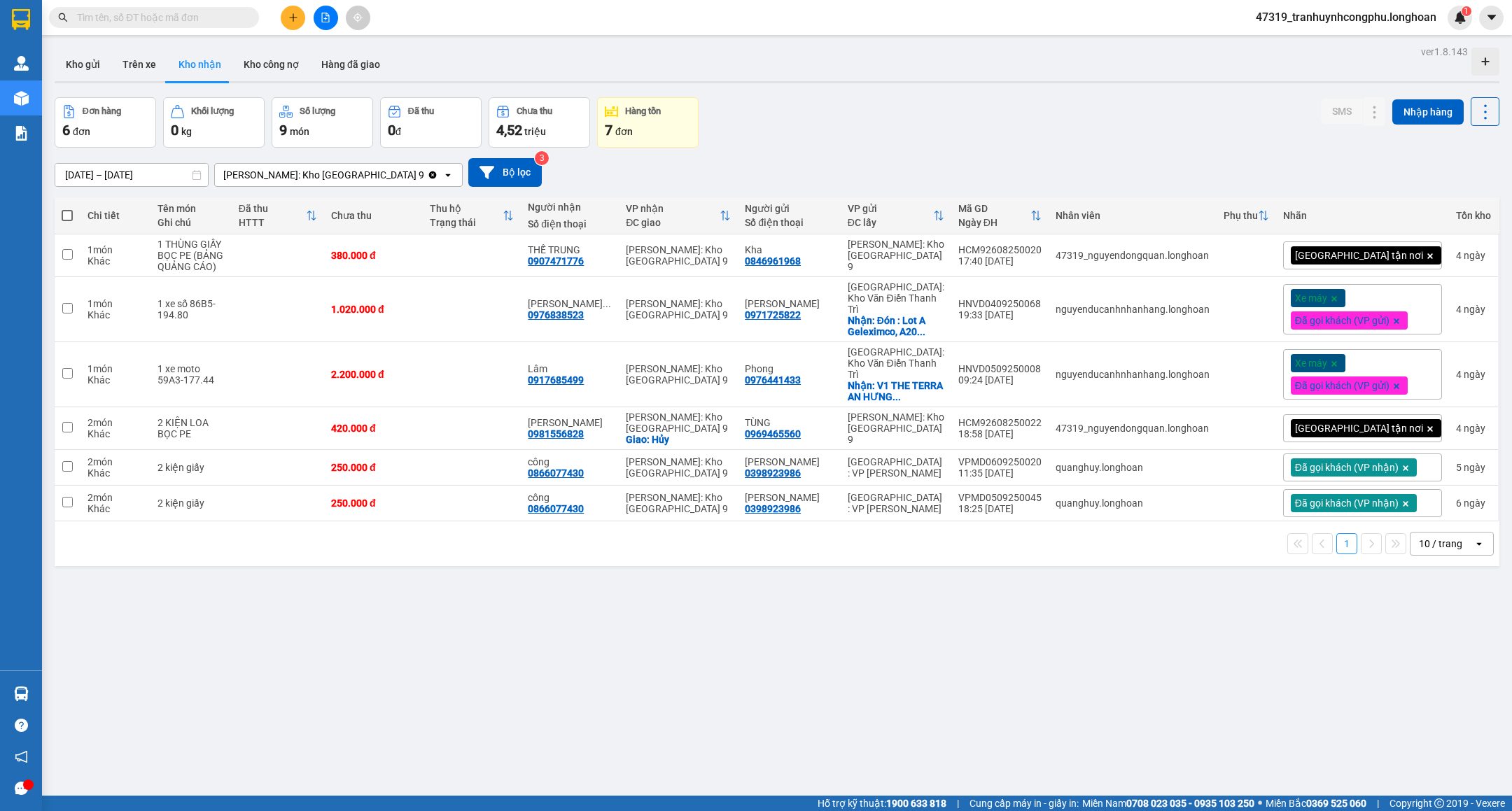
click at [657, 740] on div "ver 1.8.143 Kho gửi Trên xe Kho nhận Kho công nợ Hàng đã giao Đơn hàng 6 đơn Kh…" at bounding box center [777, 447] width 1456 height 811
click at [81, 92] on div "ver 1.8.143 Kho gửi Trên xe Kho nhận Kho công nợ Hàng đã giao Đơn hàng 6 đơn Kh…" at bounding box center [777, 447] width 1456 height 811
click at [78, 71] on button "Kho gửi" at bounding box center [83, 65] width 57 height 34
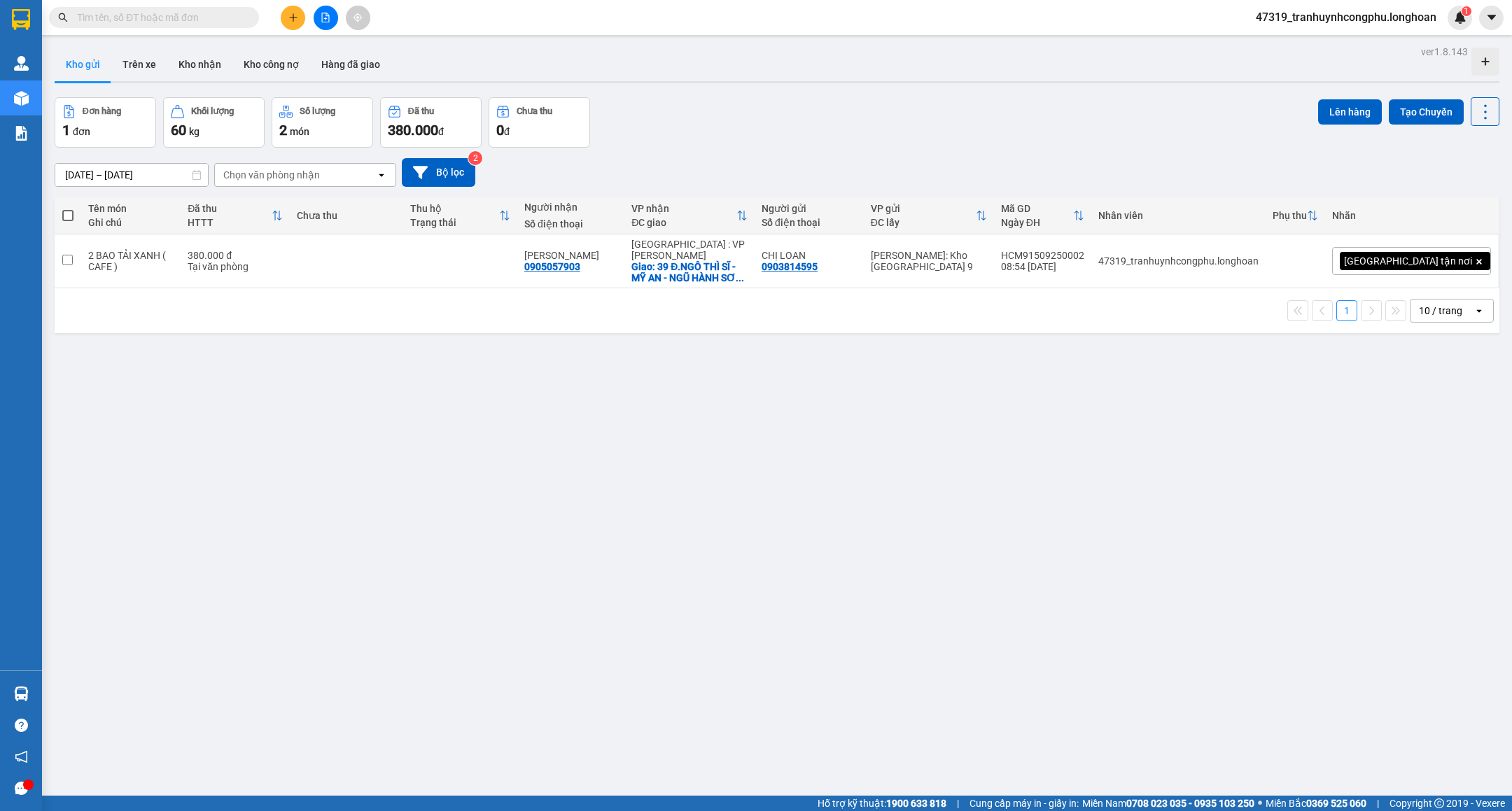
click at [162, 21] on input "text" at bounding box center [159, 18] width 165 height 15
click at [560, 698] on div "ver 1.8.143 Kho gửi Trên xe Kho nhận Kho công nợ Hàng đã giao Đơn hàng 1 đơn Kh…" at bounding box center [777, 447] width 1456 height 811
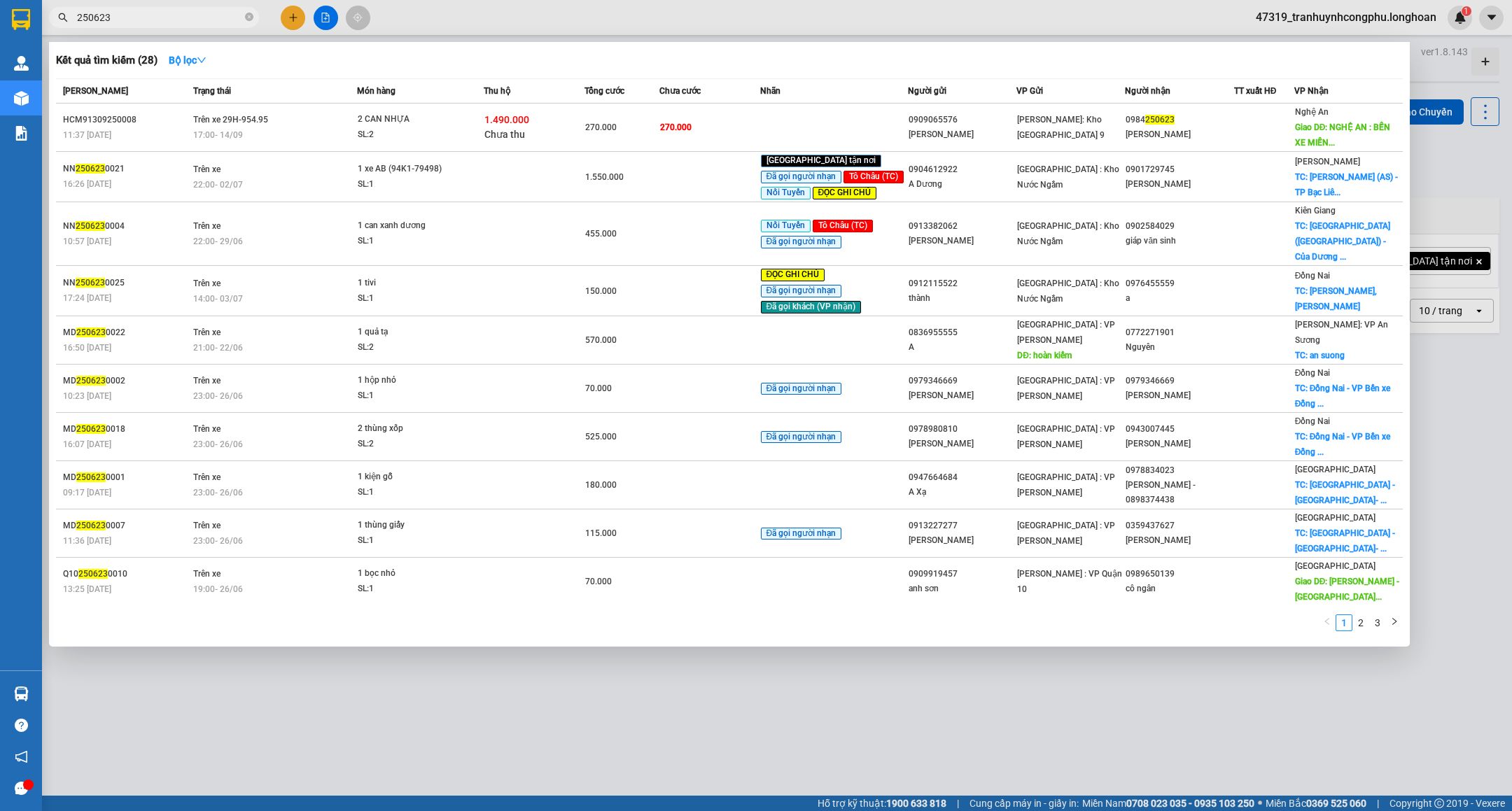
click at [132, 15] on input "250623" at bounding box center [159, 18] width 165 height 15
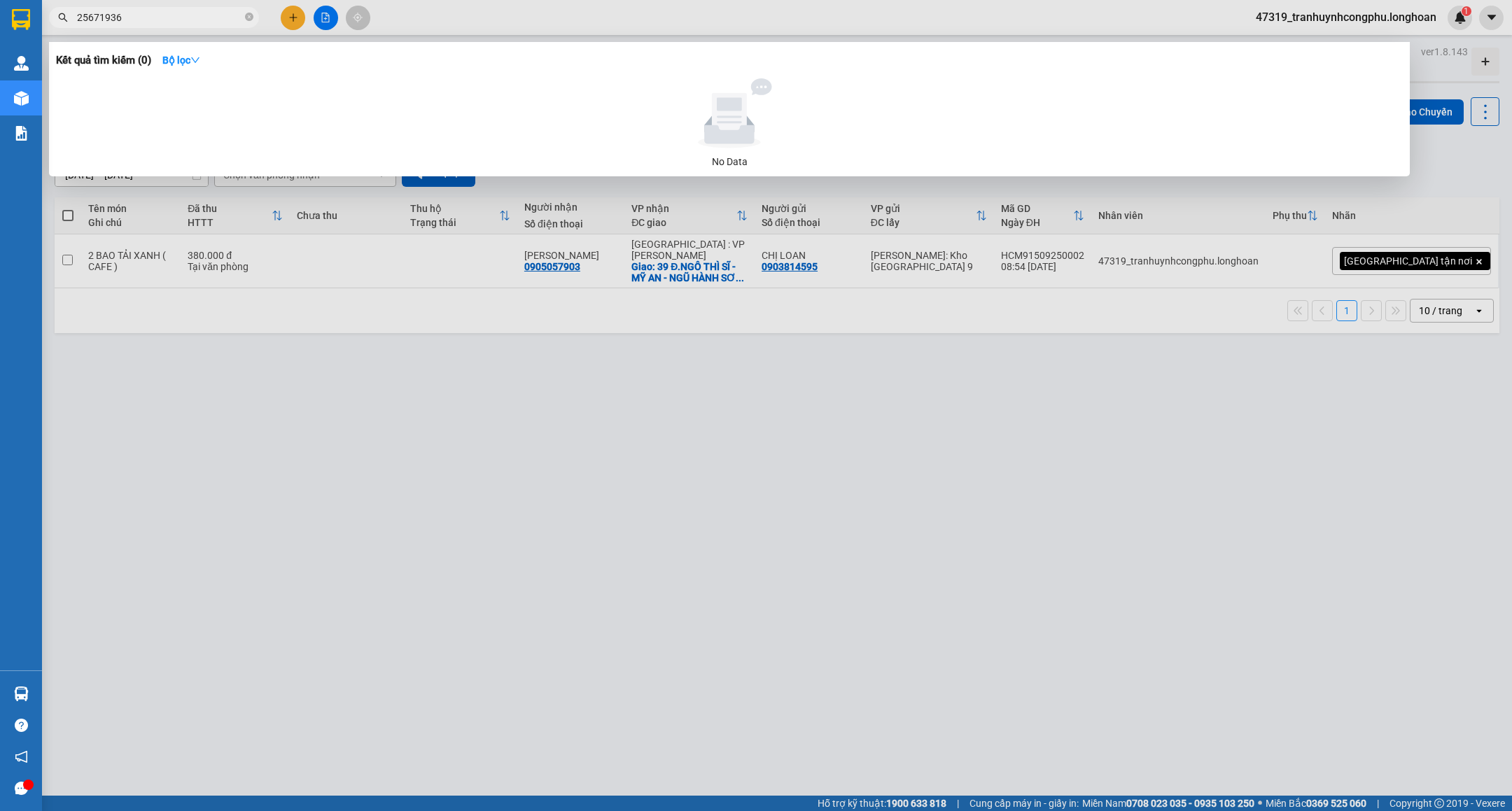
click at [145, 8] on span "25671936" at bounding box center [154, 17] width 210 height 21
type input "25671936"
click at [145, 8] on span "25671936" at bounding box center [154, 17] width 210 height 21
click at [150, 17] on input "25671936" at bounding box center [159, 18] width 165 height 15
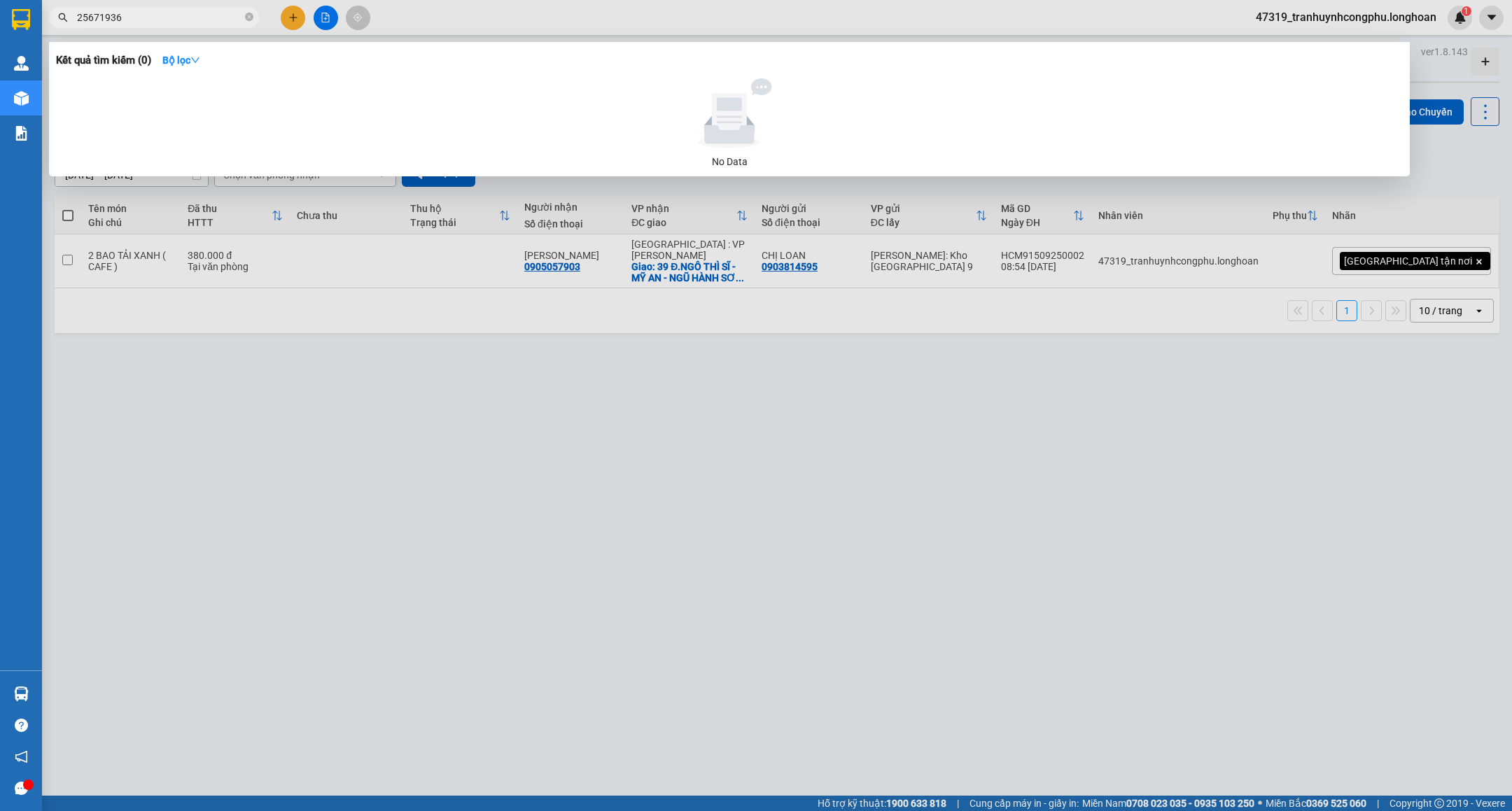
click at [150, 17] on input "25671936" at bounding box center [159, 18] width 165 height 15
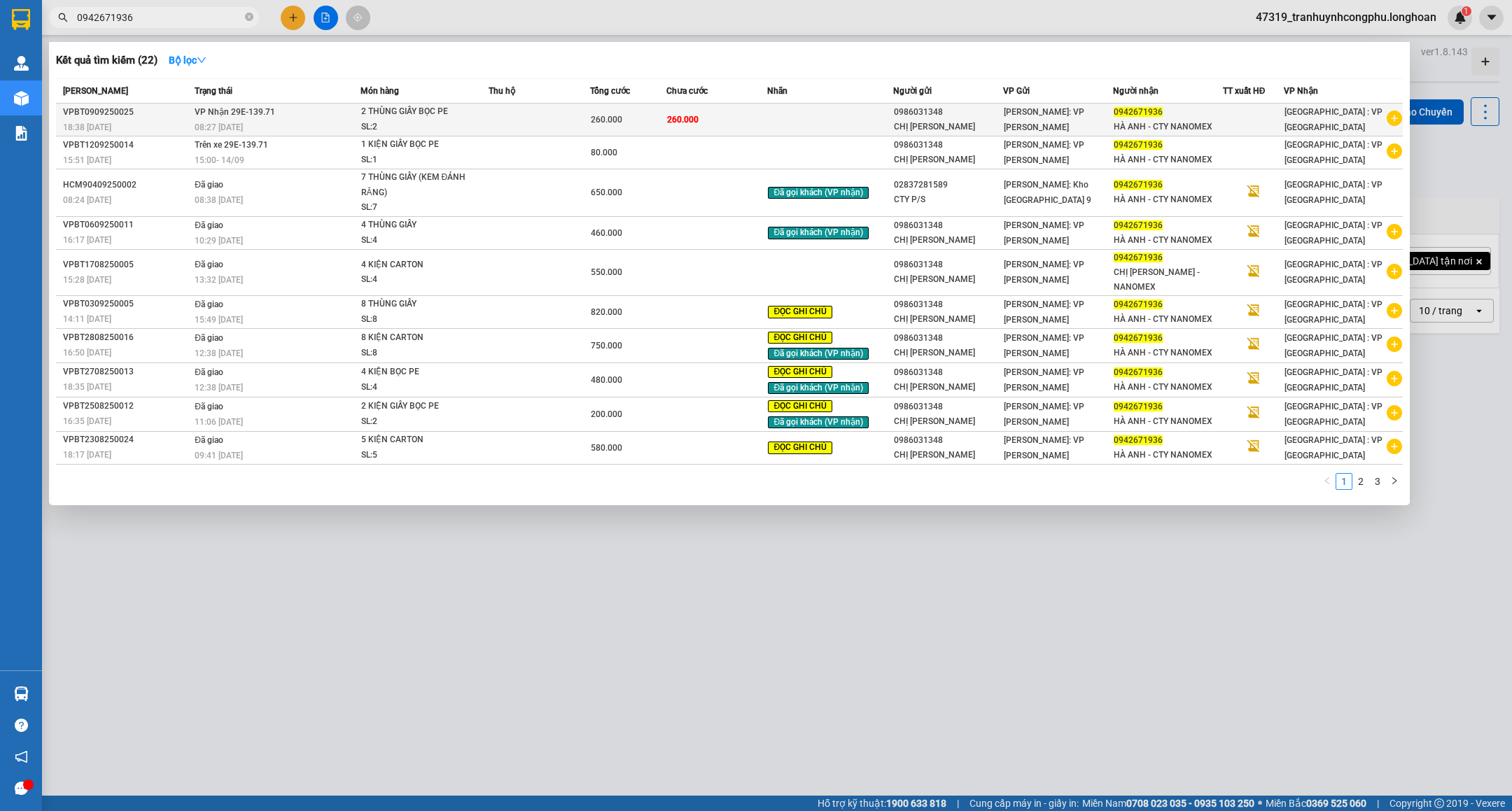
type input "0942671936"
click at [654, 118] on div "260.000" at bounding box center [628, 120] width 75 height 15
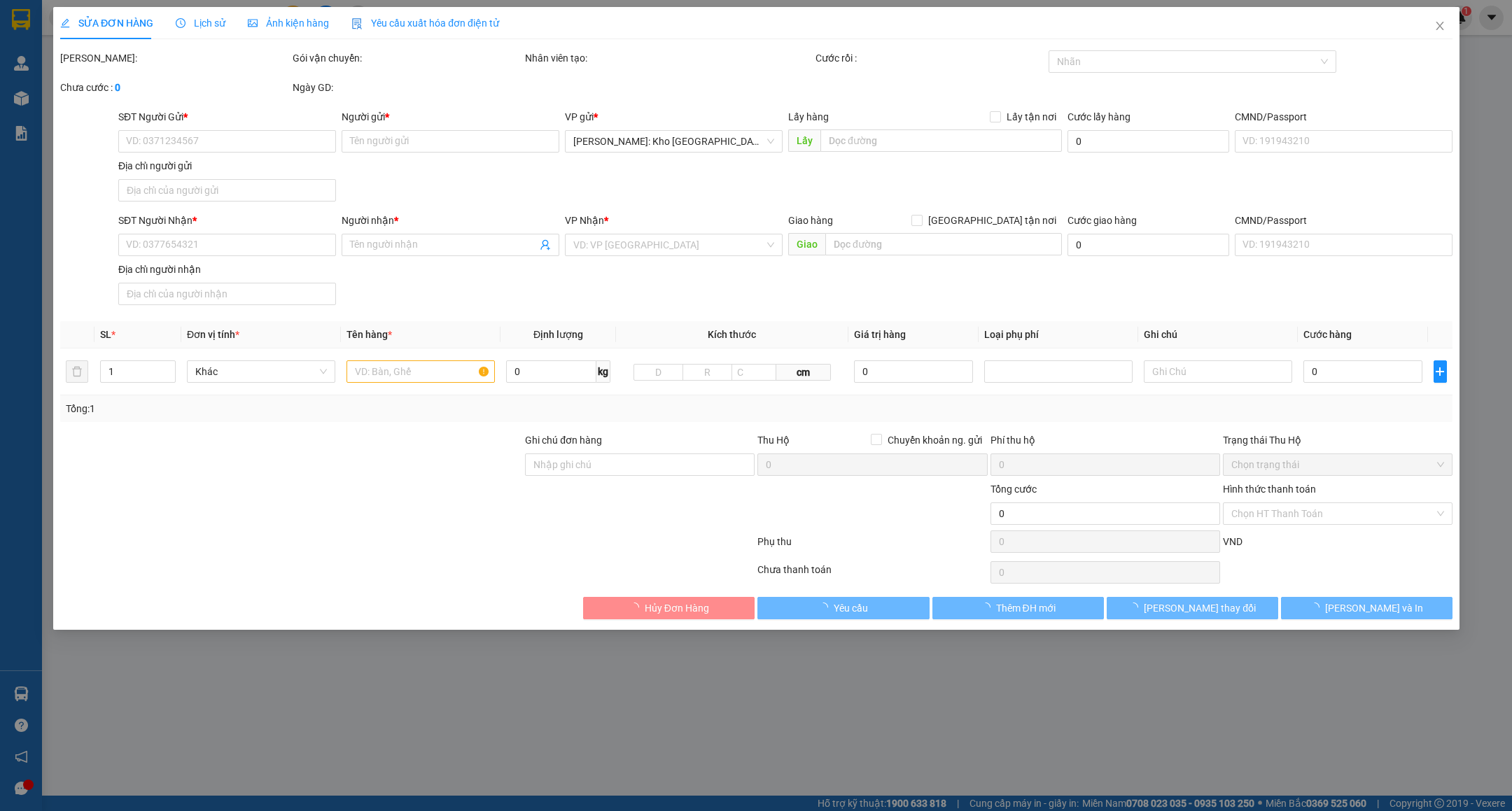
type input "0986031348"
type input "CHỊ DUNG"
type input "0942671936"
type input "HÀ ANH - CTY NANOMEX"
type input "260.000"
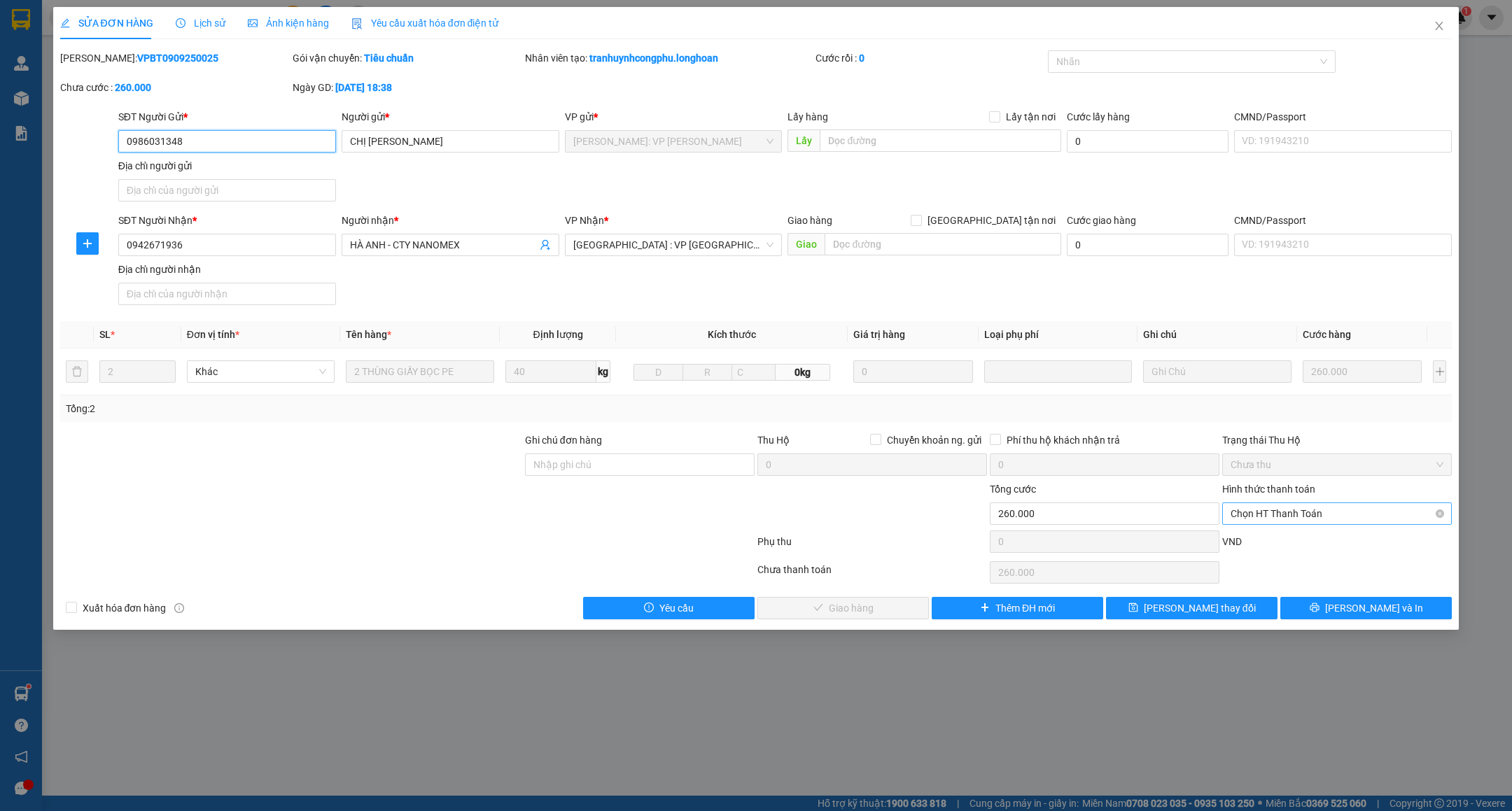
click at [1321, 514] on span "Chọn HT Thanh Toán" at bounding box center [1337, 514] width 213 height 21
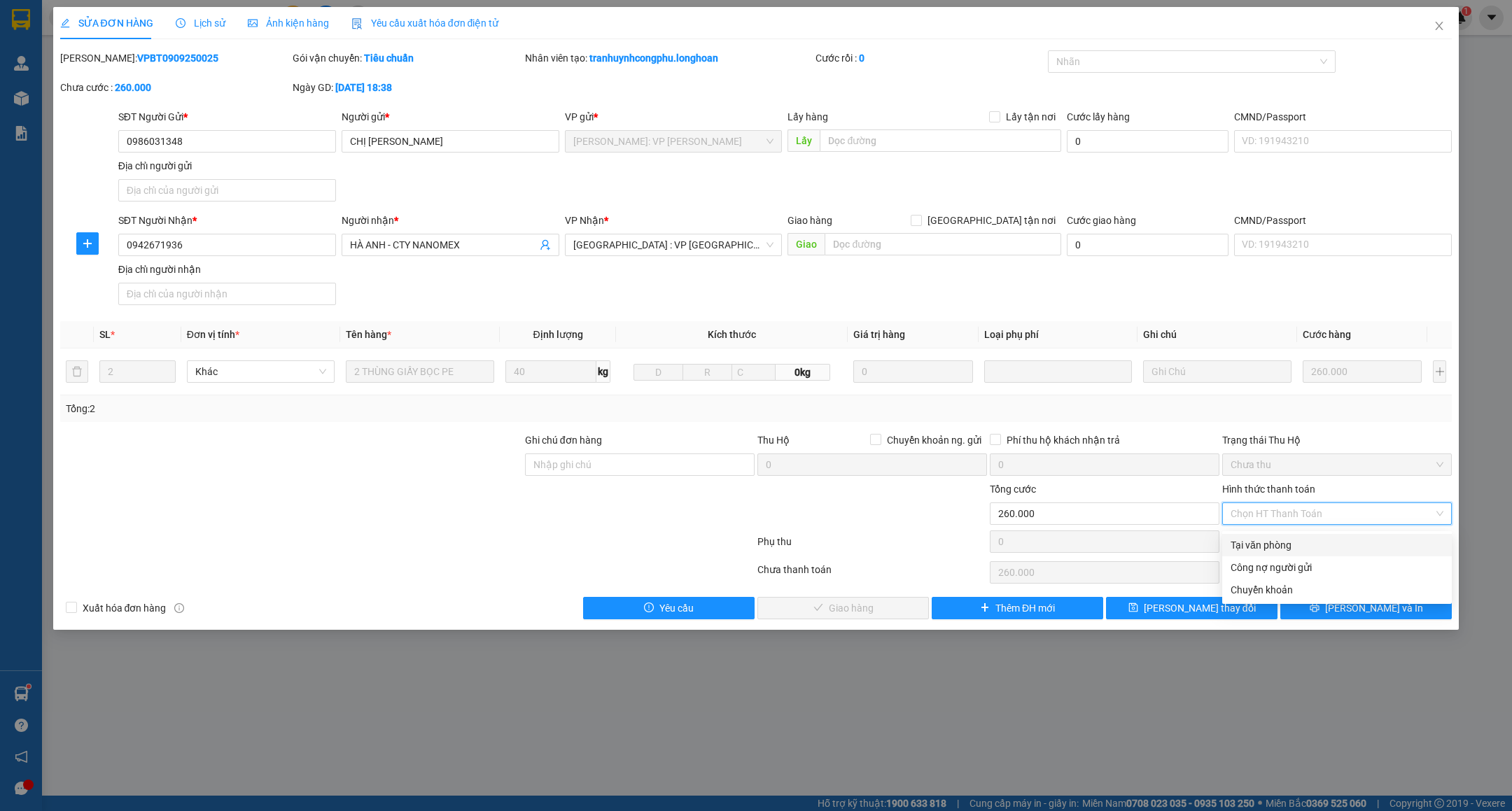
click at [1303, 543] on div "Tại văn phòng" at bounding box center [1337, 545] width 213 height 15
type input "0"
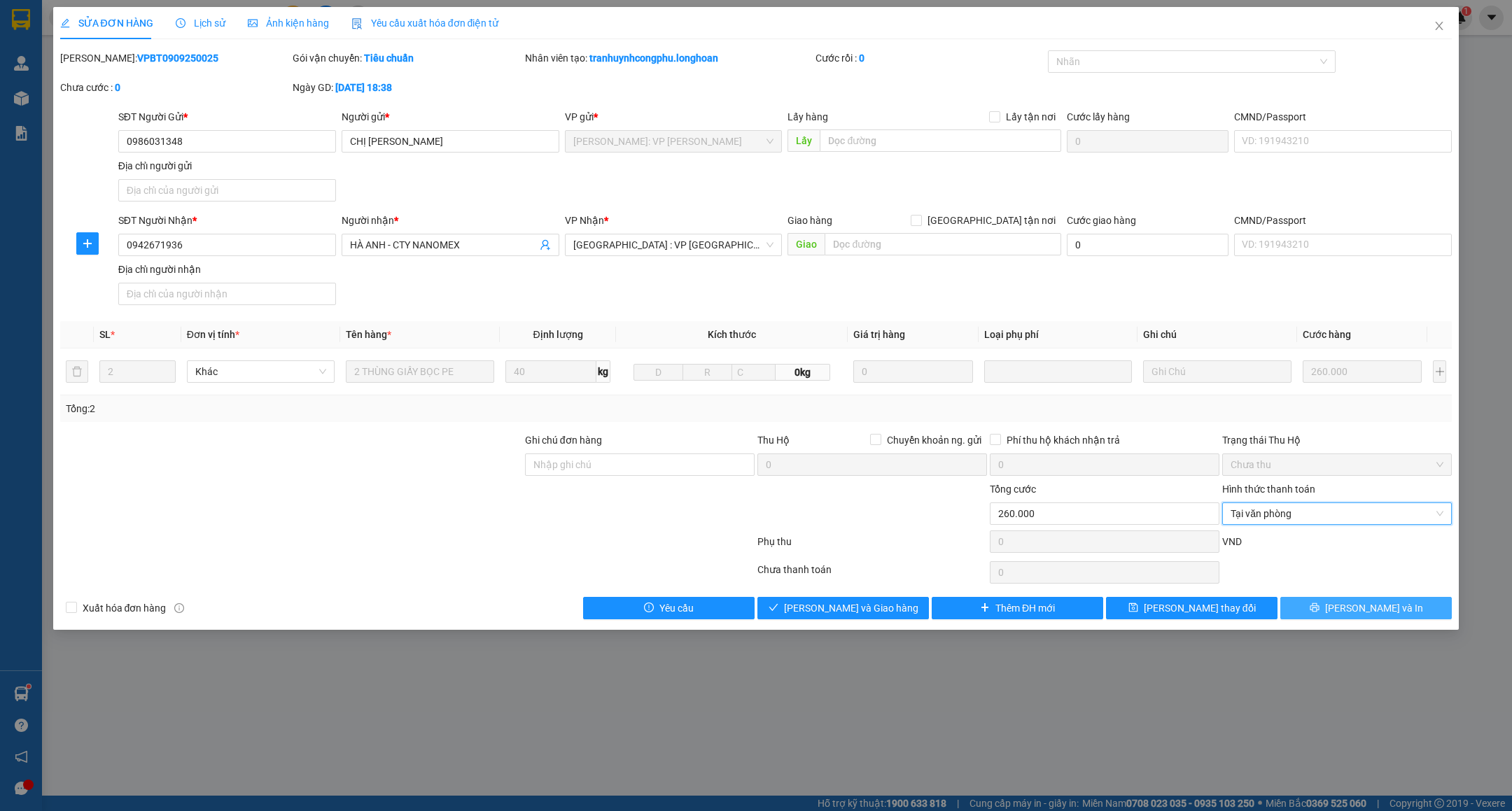
click at [1361, 616] on span "Lưu và In" at bounding box center [1374, 608] width 98 height 15
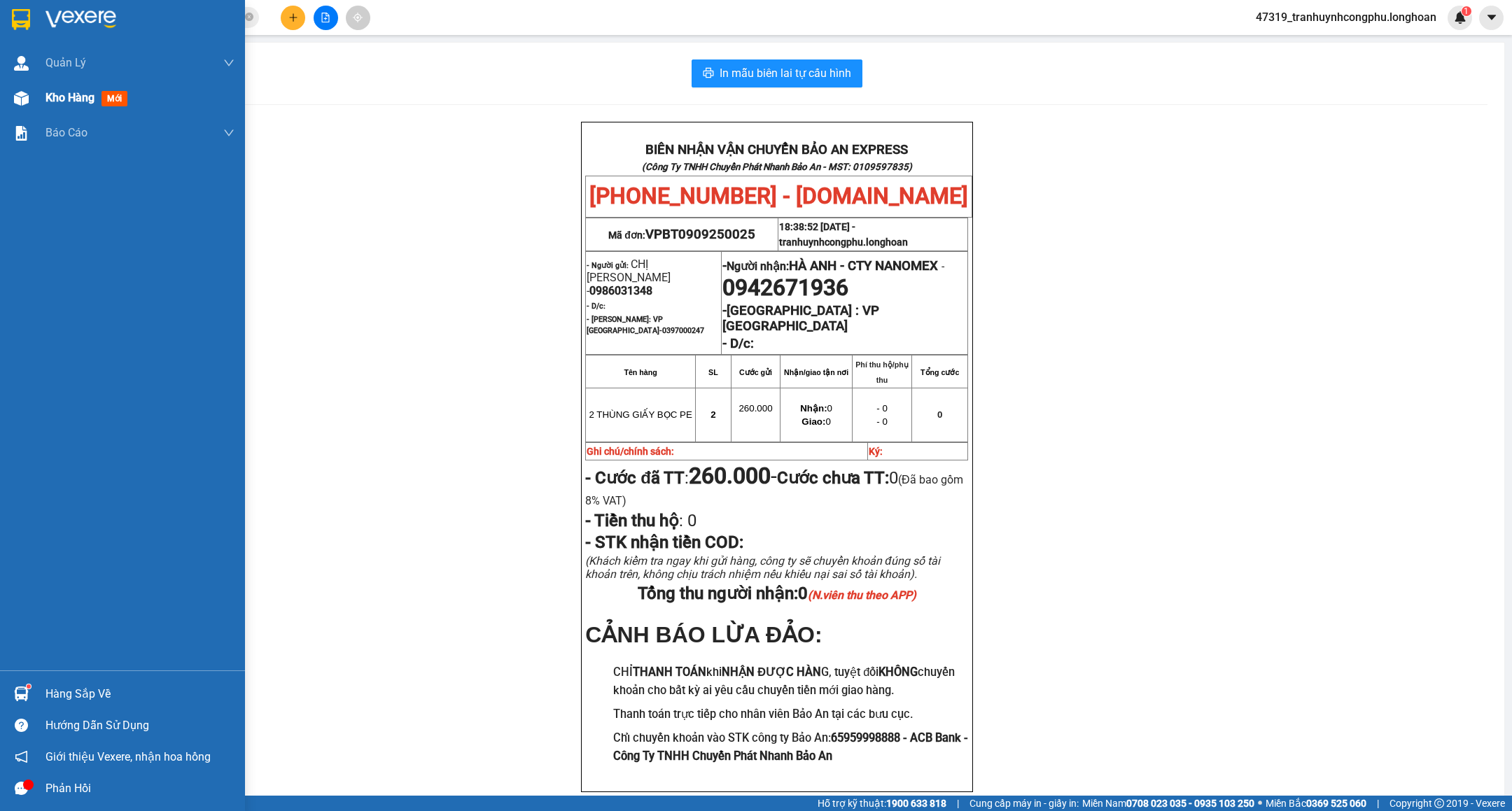
click at [35, 101] on div "Kho hàng mới" at bounding box center [122, 98] width 245 height 35
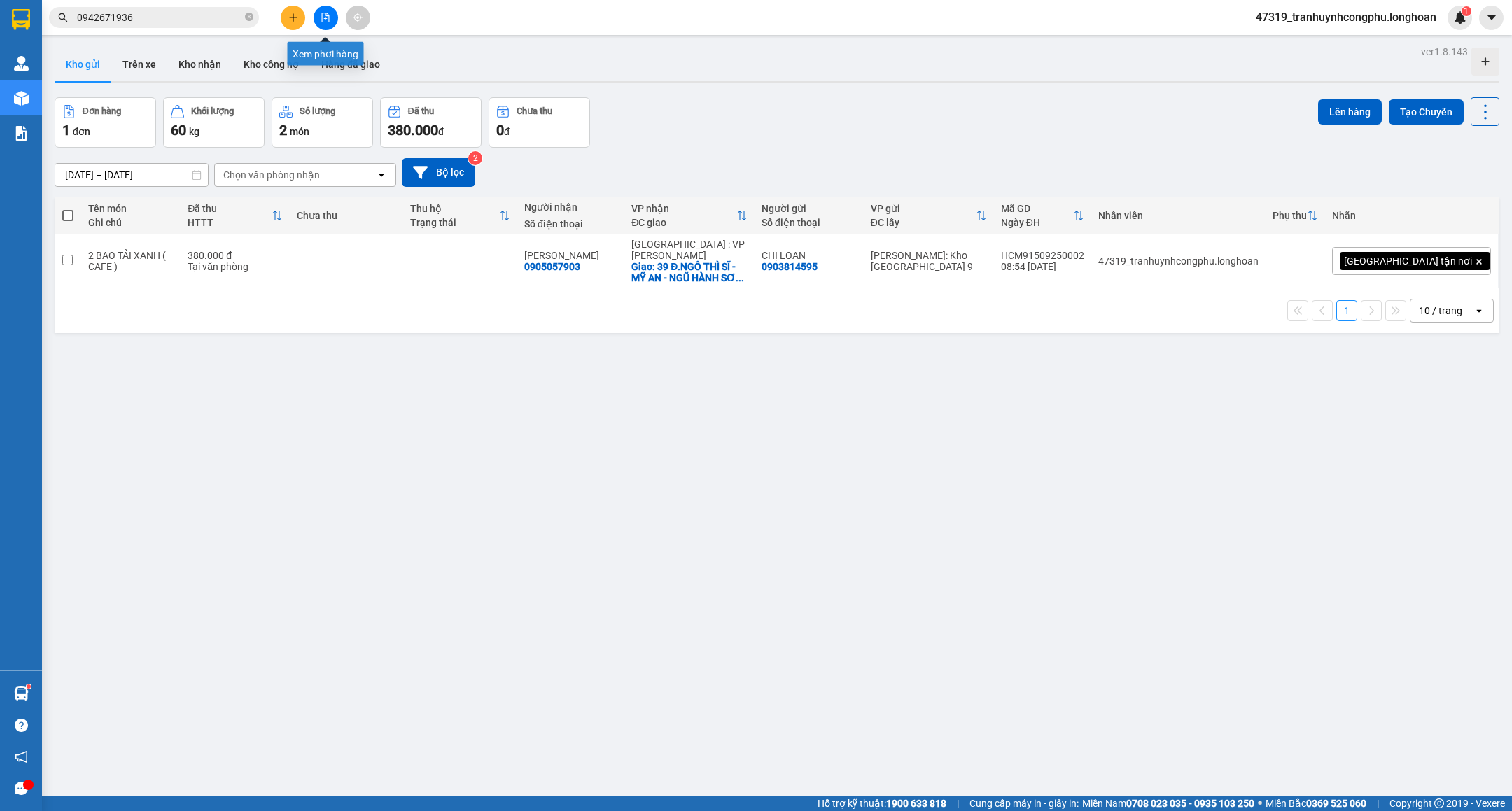
click at [298, 7] on button at bounding box center [293, 18] width 25 height 25
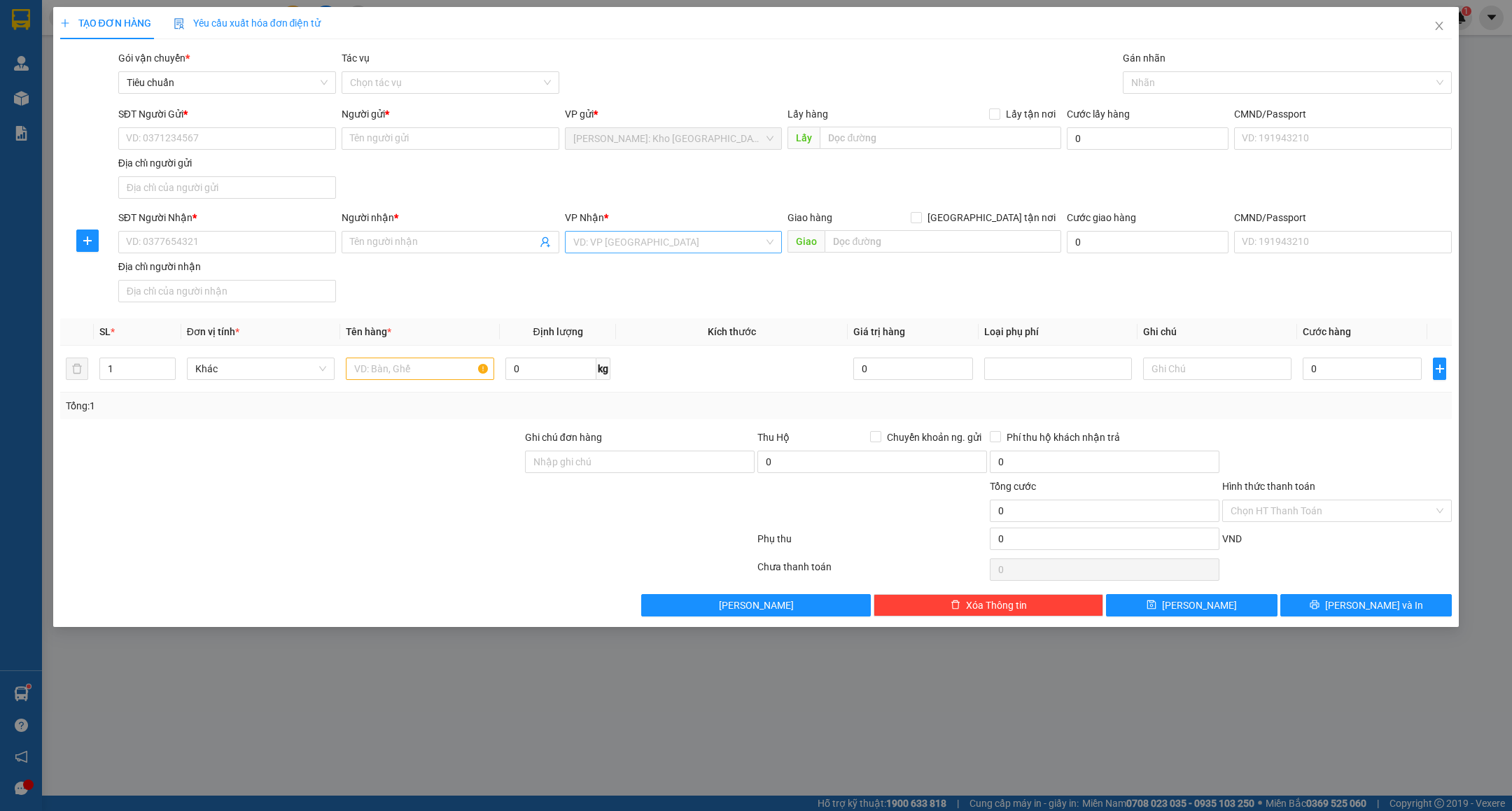
click at [676, 233] on input "search" at bounding box center [669, 241] width 191 height 21
type input "hà tĩnh"
click at [646, 269] on div "Hà Tĩnh" at bounding box center [673, 272] width 201 height 15
click at [869, 241] on input "text" at bounding box center [943, 241] width 237 height 22
type input "h"
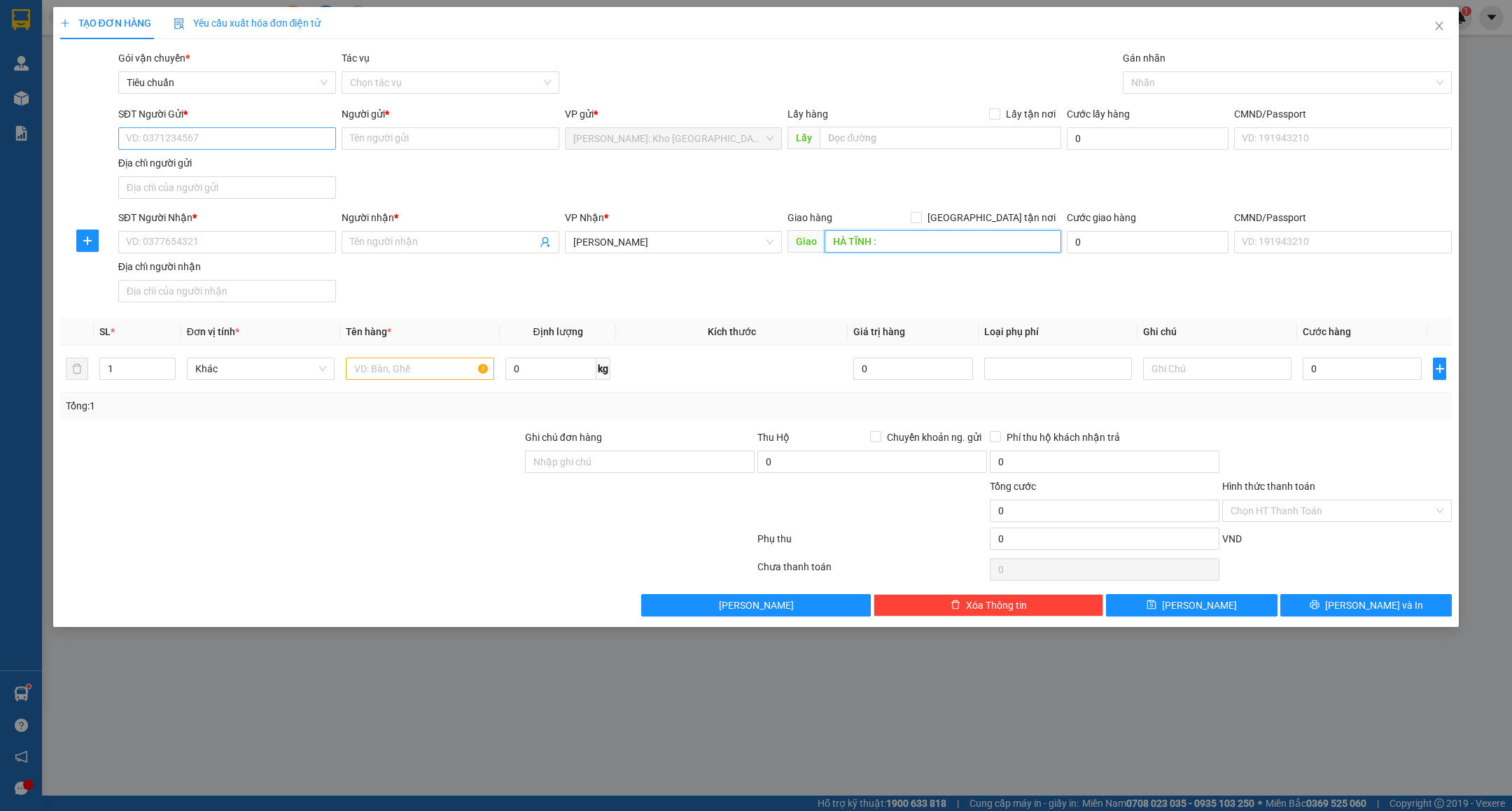
type input "HÀ TĨNH :"
click at [211, 130] on input "SĐT Người Gửi *" at bounding box center [227, 138] width 218 height 22
type input "0979759722"
drag, startPoint x: 286, startPoint y: 164, endPoint x: 313, endPoint y: 145, distance: 33.0
click at [286, 164] on div "0979759722 - Lê Nguyễn Anh Tuấn" at bounding box center [227, 168] width 201 height 15
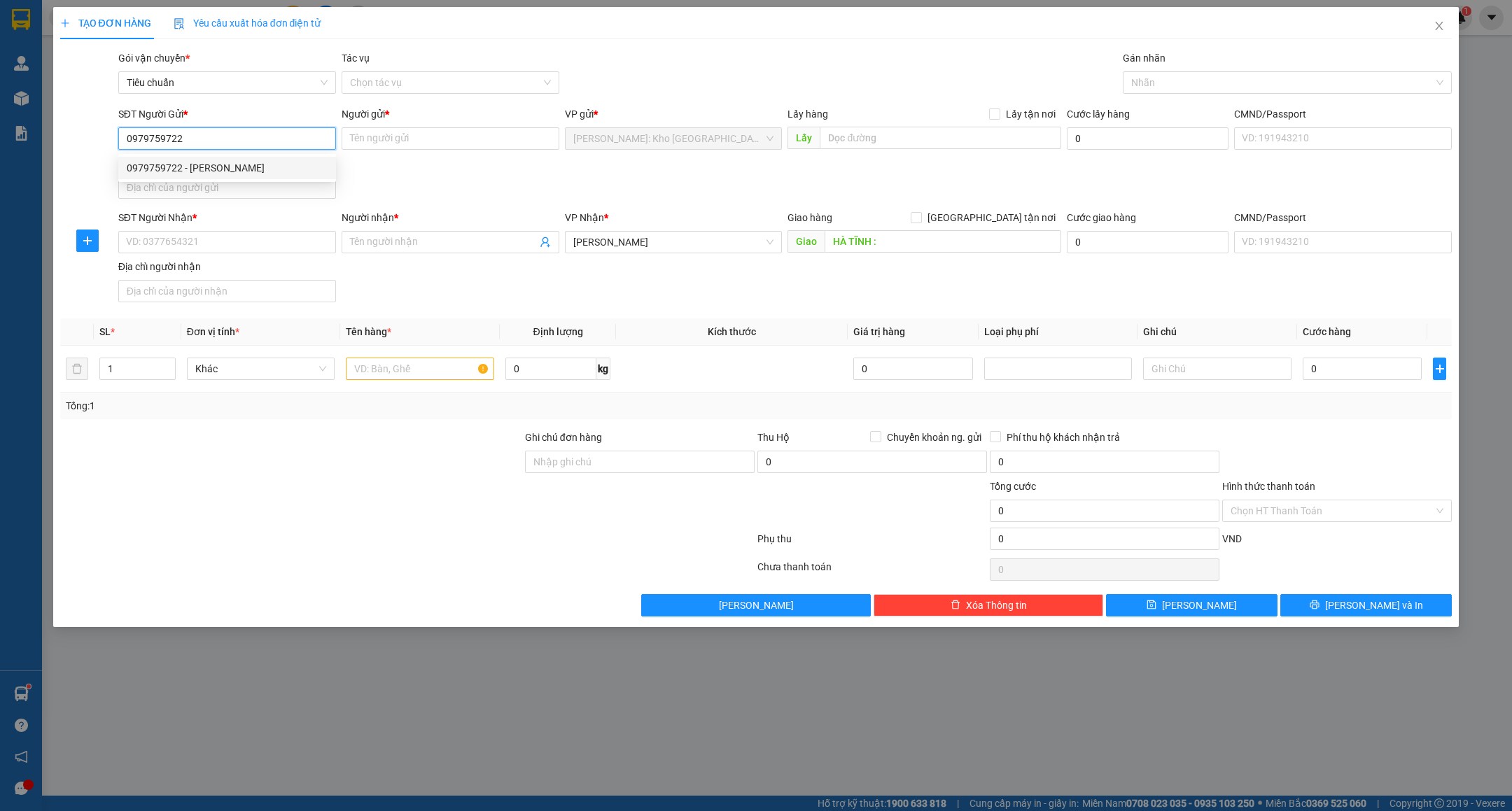
type input "Lê Nguyễn Anh Tuấn"
type input "0979759722"
click at [511, 141] on input "Lê Nguyễn Anh Tuấn" at bounding box center [450, 138] width 218 height 22
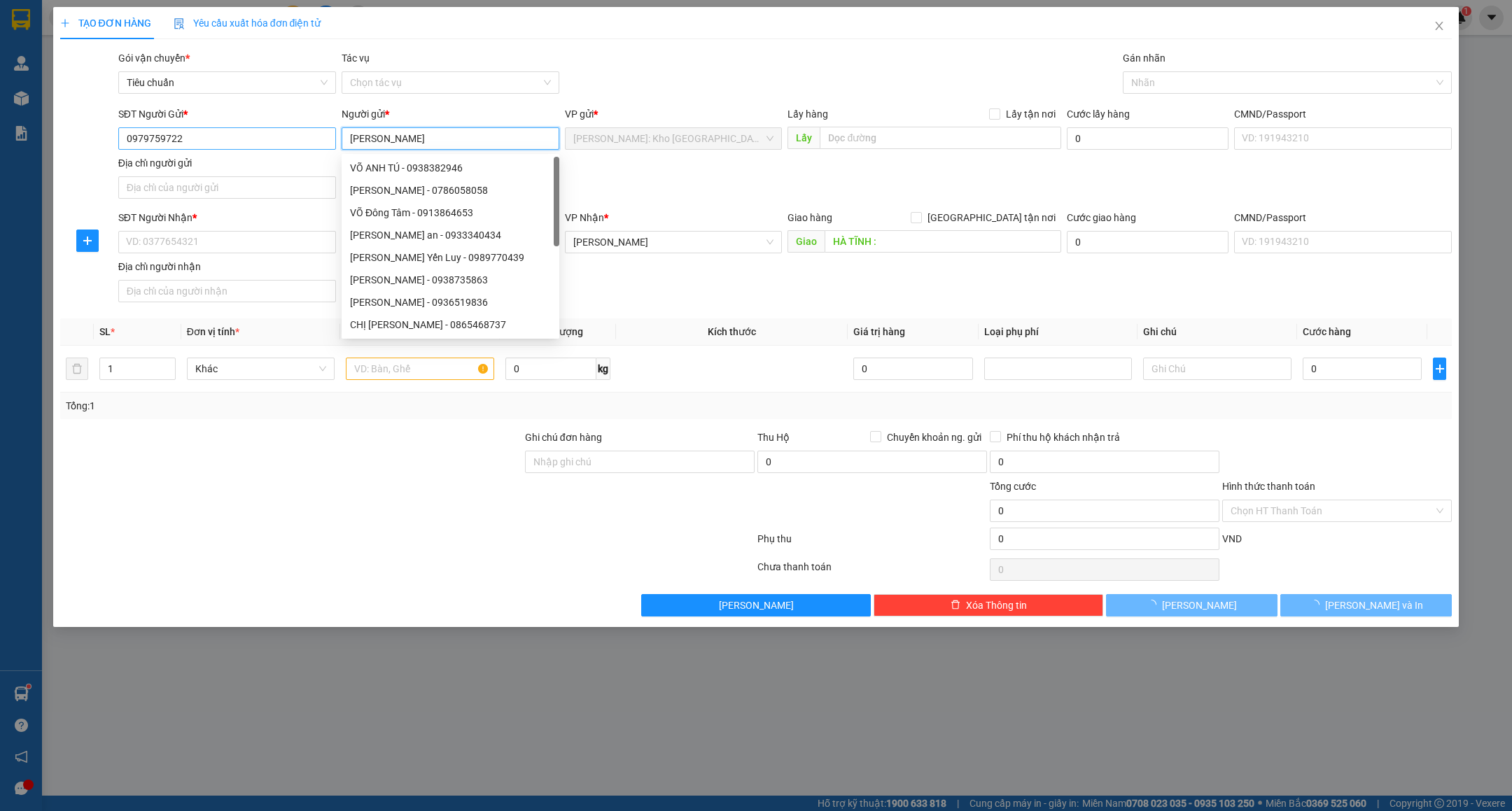
type input "VÕ ANH TUẤN"
click at [238, 135] on input "0979759722" at bounding box center [227, 138] width 218 height 22
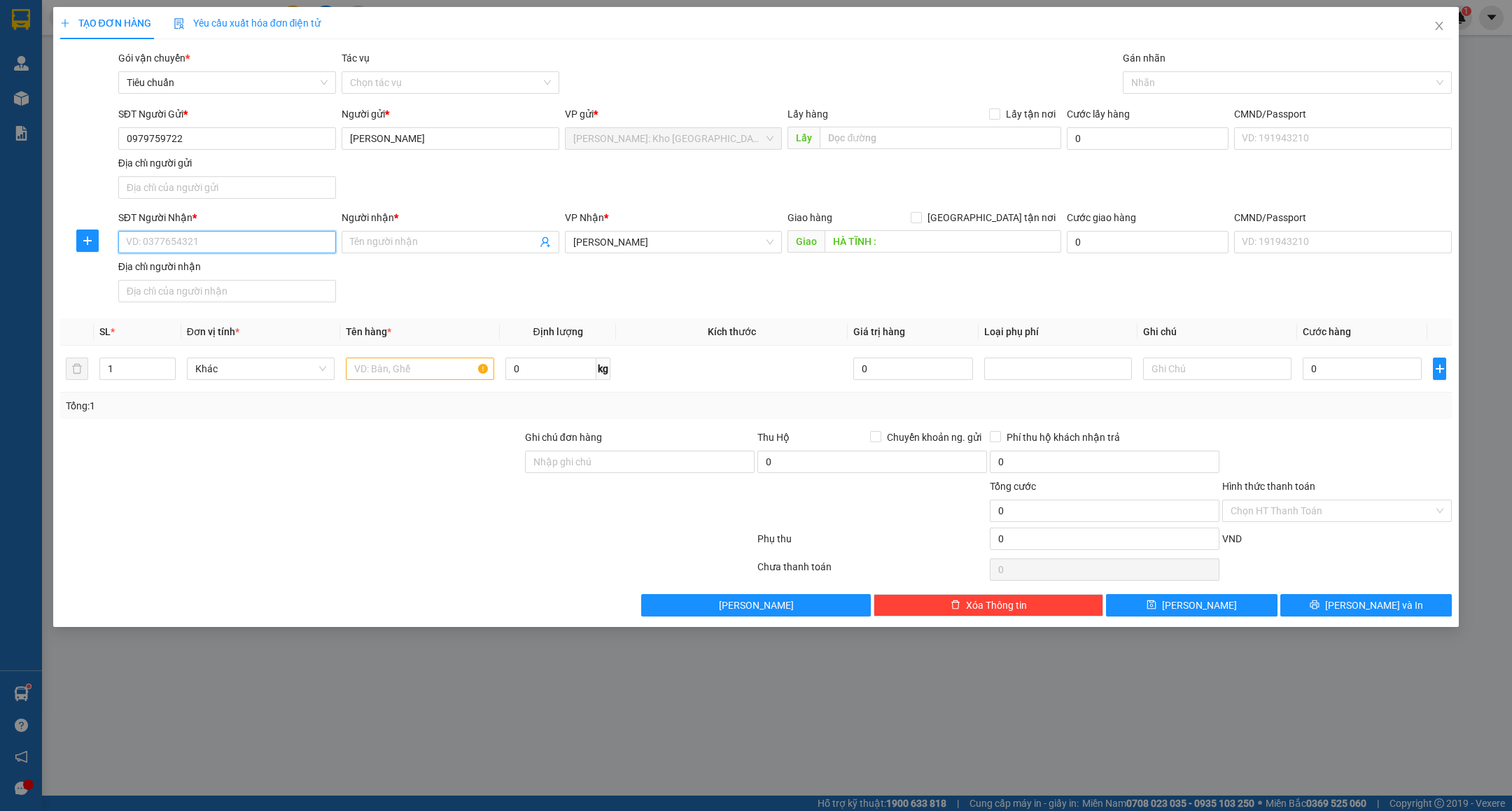
click at [198, 247] on input "SĐT Người Nhận *" at bounding box center [227, 242] width 218 height 22
click at [177, 263] on div "0972102909 - A NGỌC" at bounding box center [227, 273] width 218 height 22
type input "0972102909"
type input "A NGỌC"
type input "Địa chỉ: Gửi về đường tránh tp. hà tĩnh"
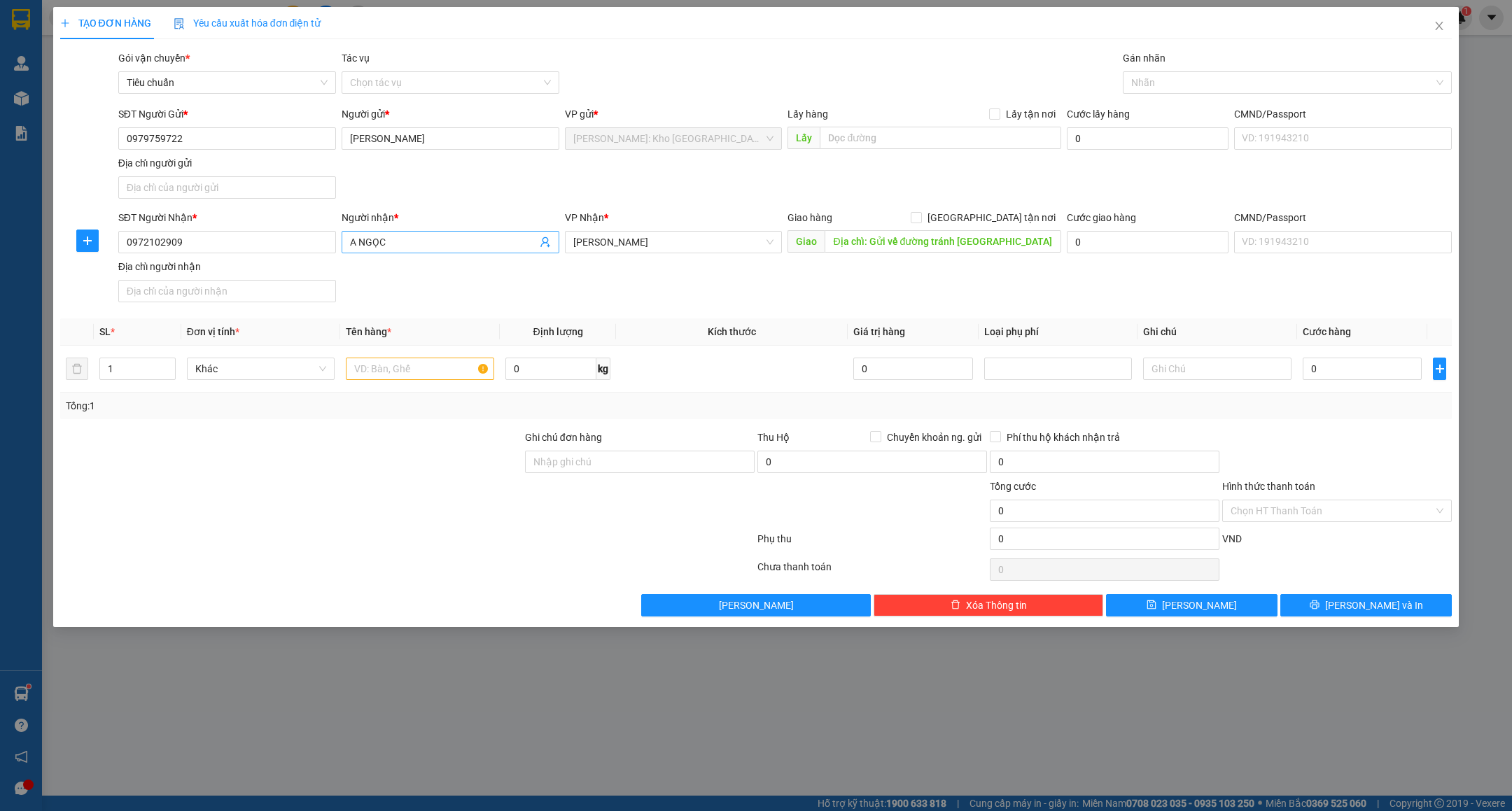
click at [483, 244] on input "A NGỌC" at bounding box center [443, 242] width 187 height 15
click at [958, 246] on input "Địa chỉ: Gửi về đường tránh tp. hà tĩnh" at bounding box center [943, 241] width 237 height 22
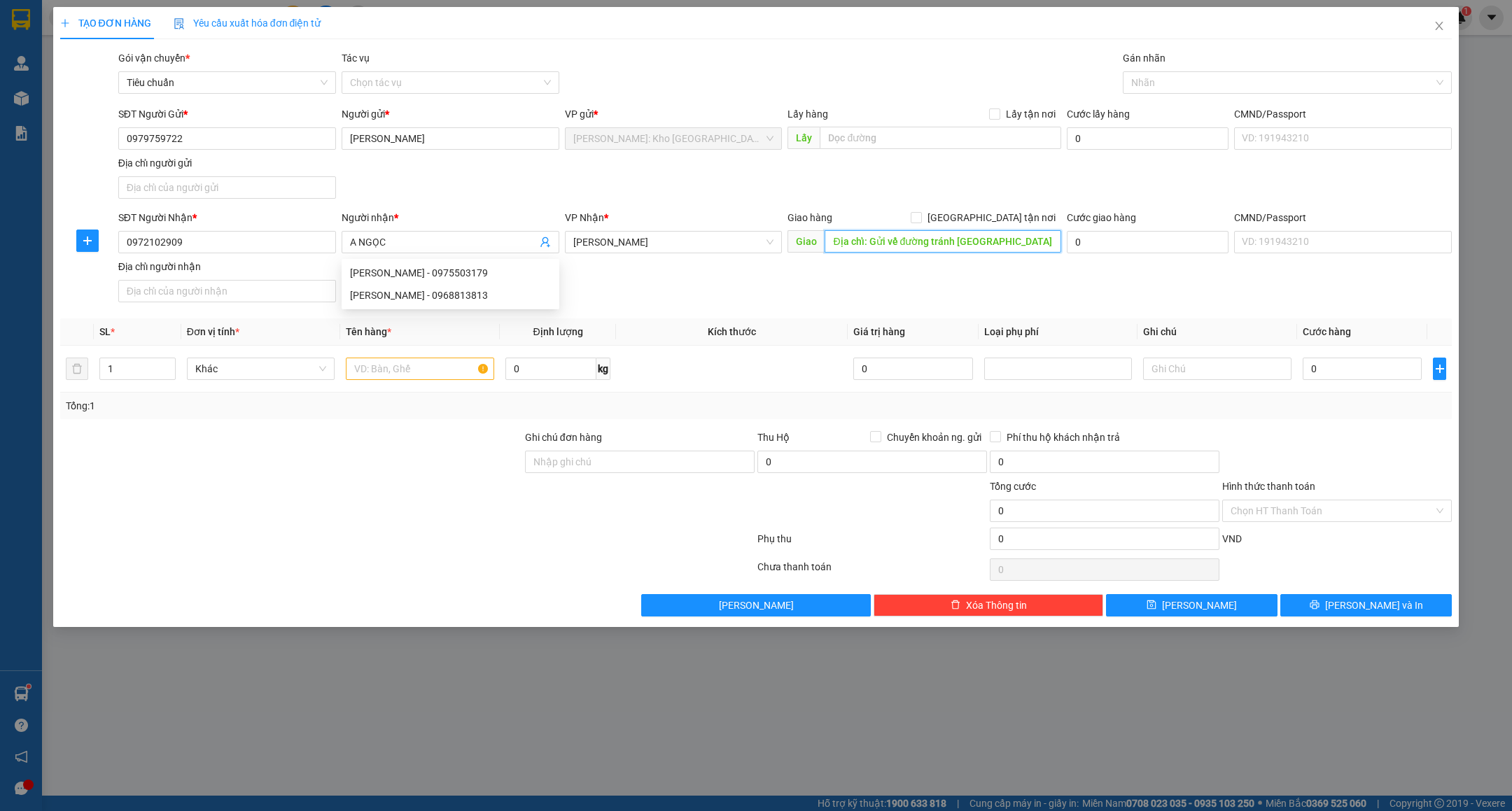
click at [958, 246] on input "Địa chỉ: Gửi về đường tránh tp. hà tĩnh" at bounding box center [943, 241] width 237 height 22
type input "HÀ TĨNH : ĐƯỜNG TRÁNH THÀNH PHỐ HÀ TĨNH"
click at [725, 301] on div "SĐT Người Nhận * 0972102909 Người nhận * A NGỌC VP Nhận * Hà Tĩnh Giao hàng Gia…" at bounding box center [785, 258] width 1340 height 98
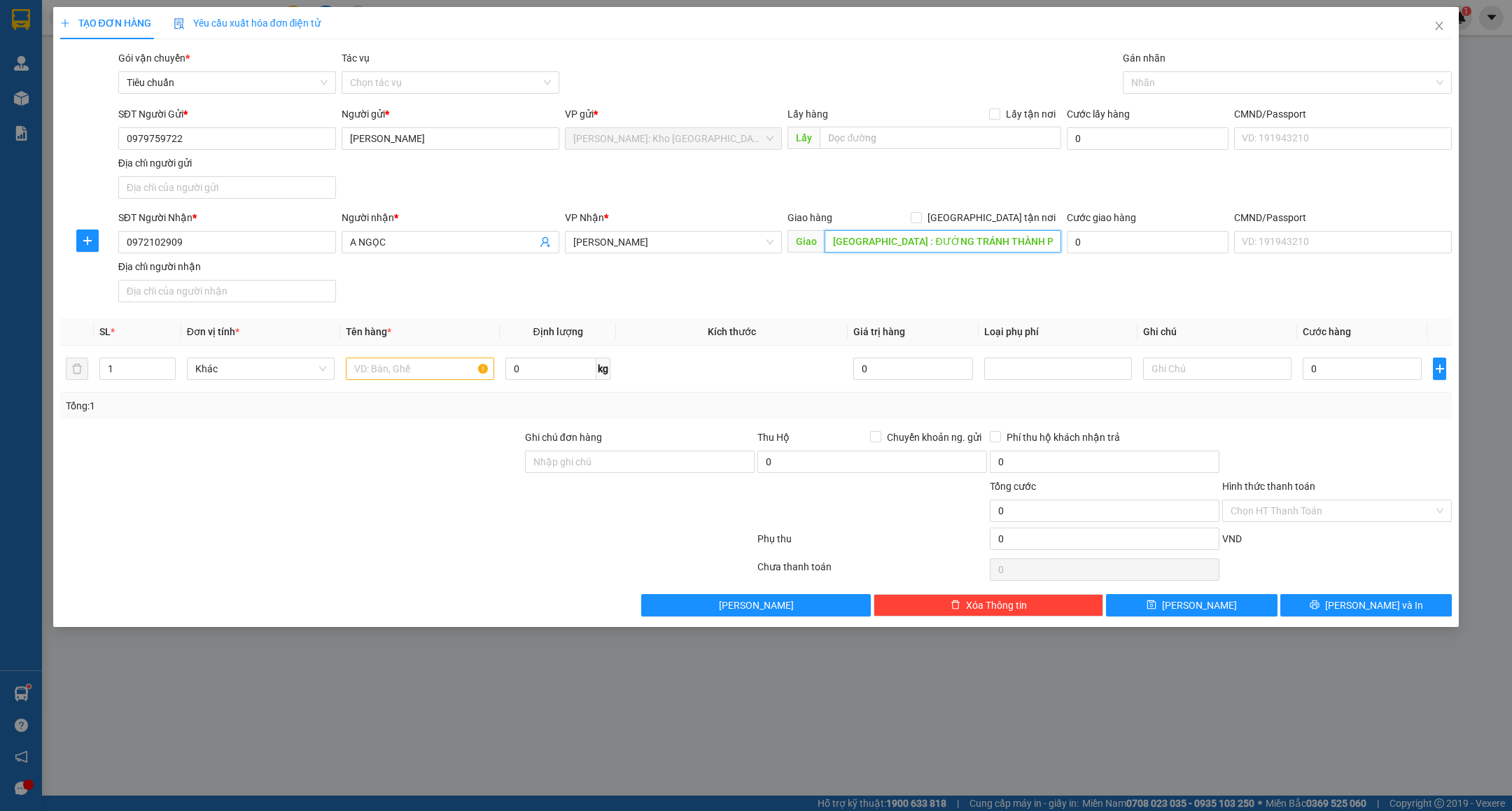
click at [881, 241] on input "HÀ TĨNH : ĐƯỜNG TRÁNH THÀNH PHỐ HÀ TĨNH" at bounding box center [943, 241] width 237 height 22
click at [471, 553] on div at bounding box center [407, 542] width 697 height 28
click at [145, 372] on input "1" at bounding box center [137, 368] width 75 height 21
type input "2"
click at [402, 370] on input "text" at bounding box center [420, 368] width 148 height 22
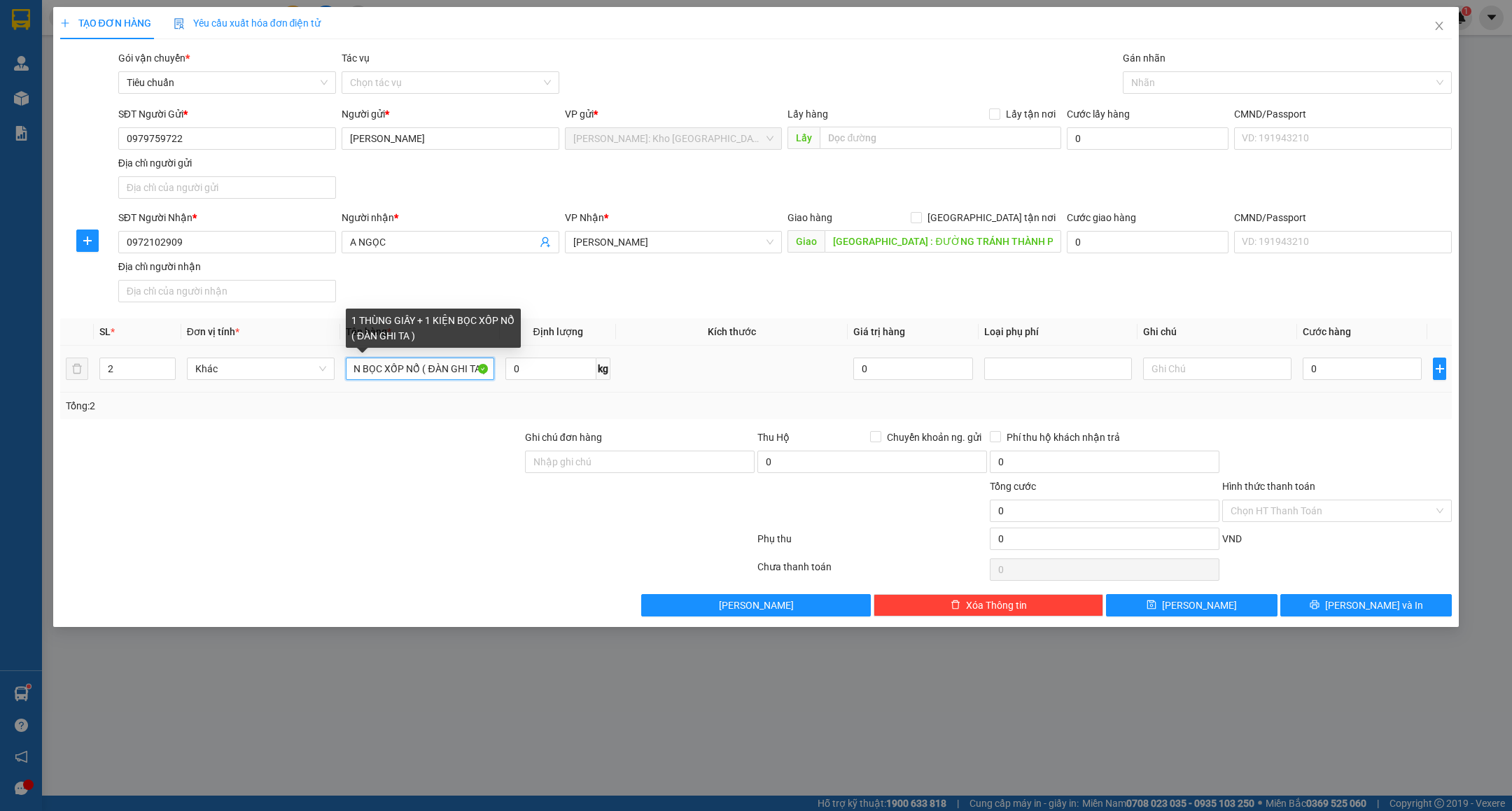
scroll to position [0, 105]
type input "1 THÙNG GIẤY + 1 KIỆN BỌC XỐP NỔ ( ĐÀN GHI TA )"
click at [393, 488] on div at bounding box center [291, 504] width 465 height 49
click at [677, 482] on div at bounding box center [640, 504] width 232 height 49
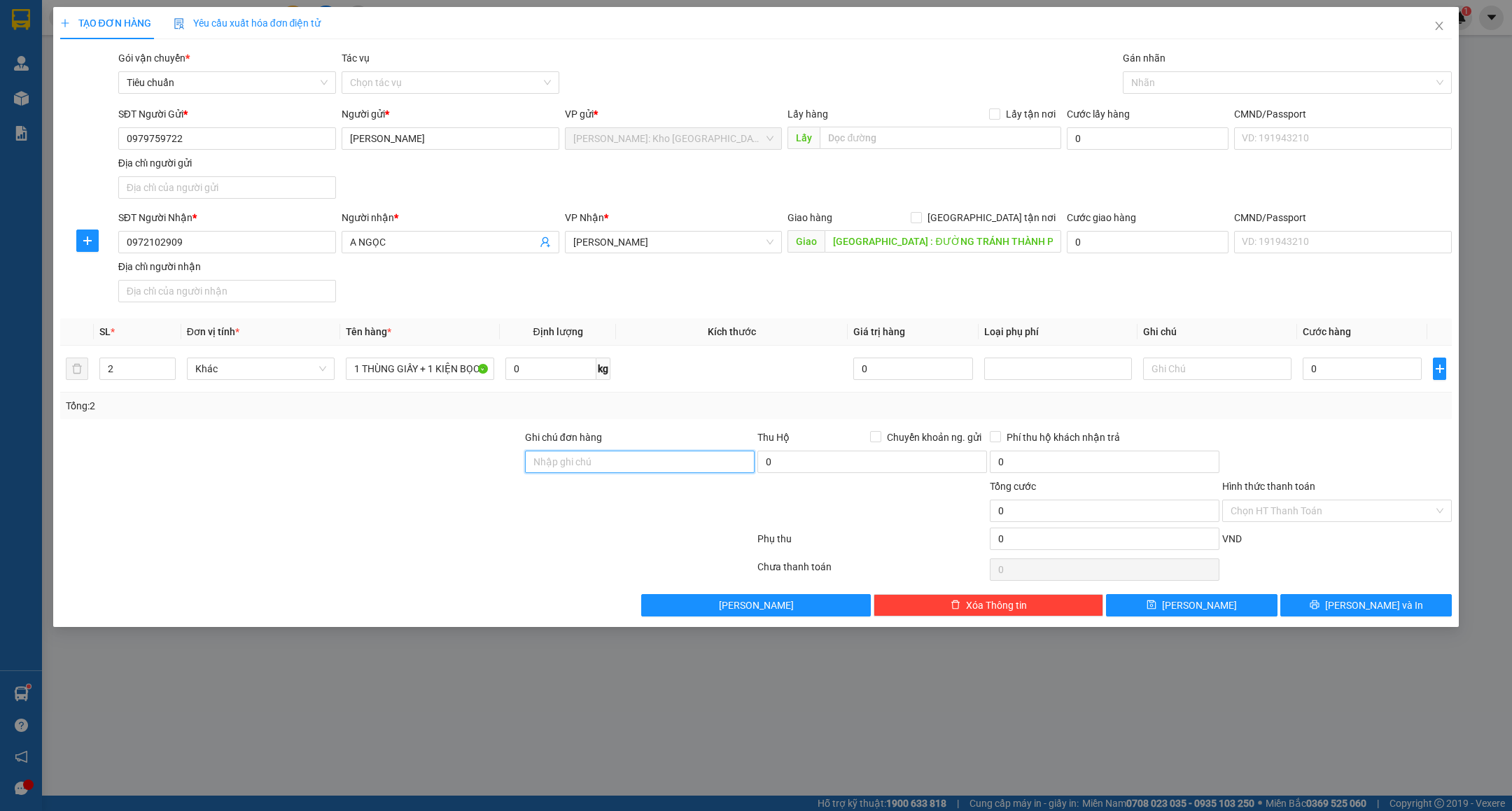
click at [670, 464] on input "Ghi chú đơn hàng" at bounding box center [640, 461] width 230 height 22
type input "HÀNG DỄ VỠ VẬN CHUYỂN NHẸ TAY - HƯ VỠ KHÔNG ĐỀN"
click at [503, 553] on div at bounding box center [407, 542] width 697 height 28
click at [207, 247] on input "0972102909" at bounding box center [227, 242] width 218 height 22
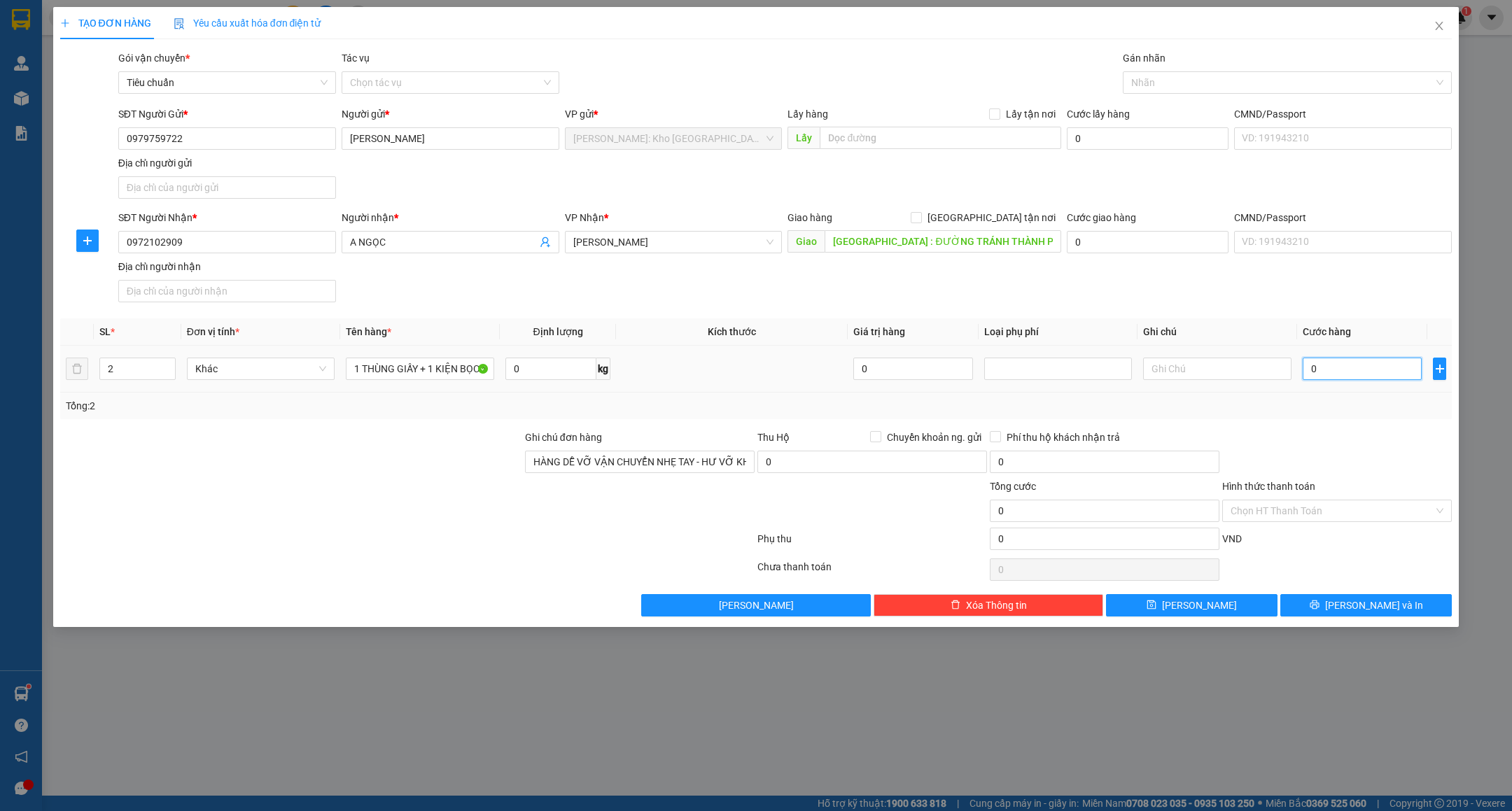
click at [1386, 378] on input "0" at bounding box center [1362, 368] width 119 height 22
type input "5"
type input "58"
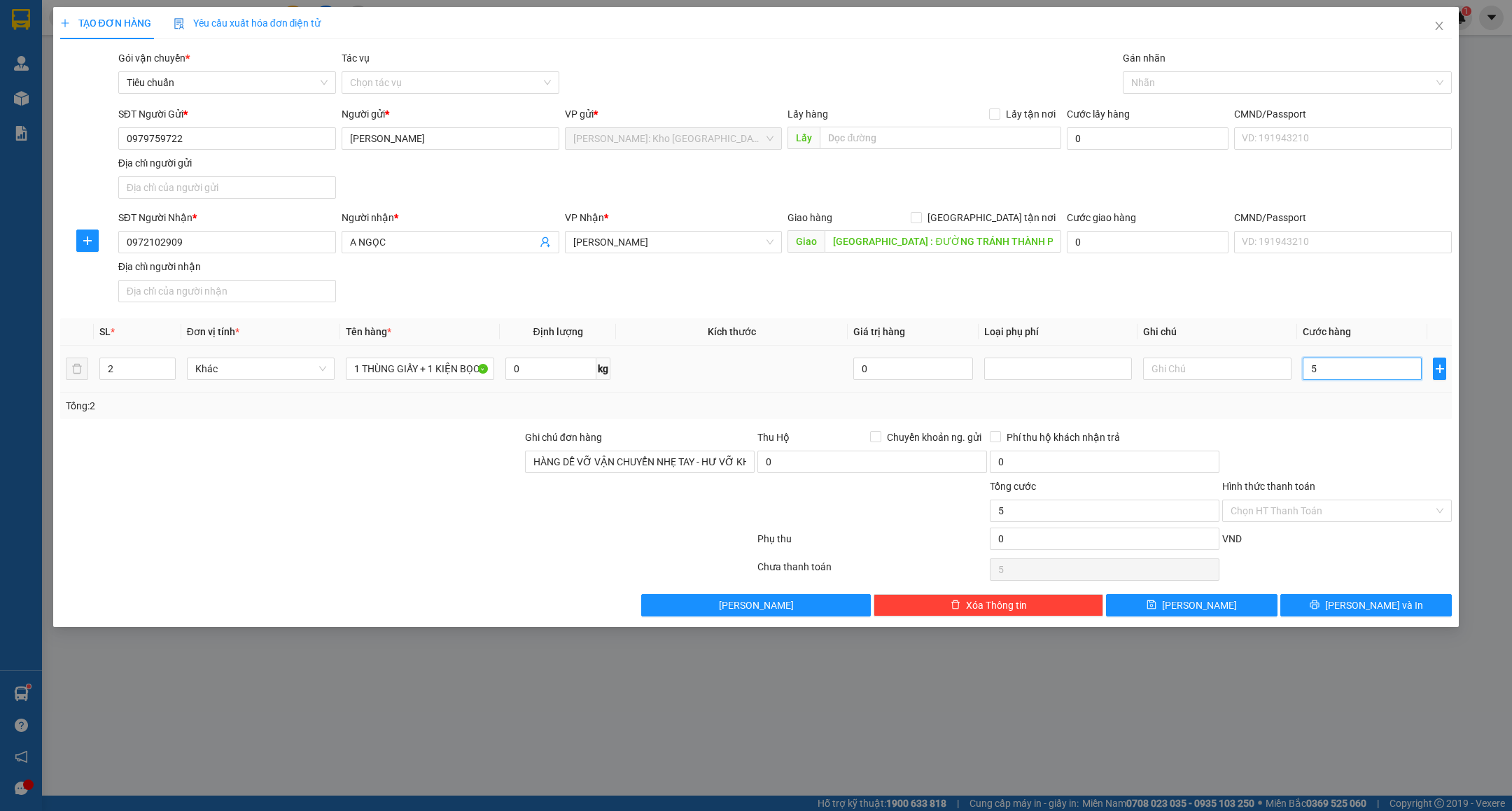
type input "58"
type input "580"
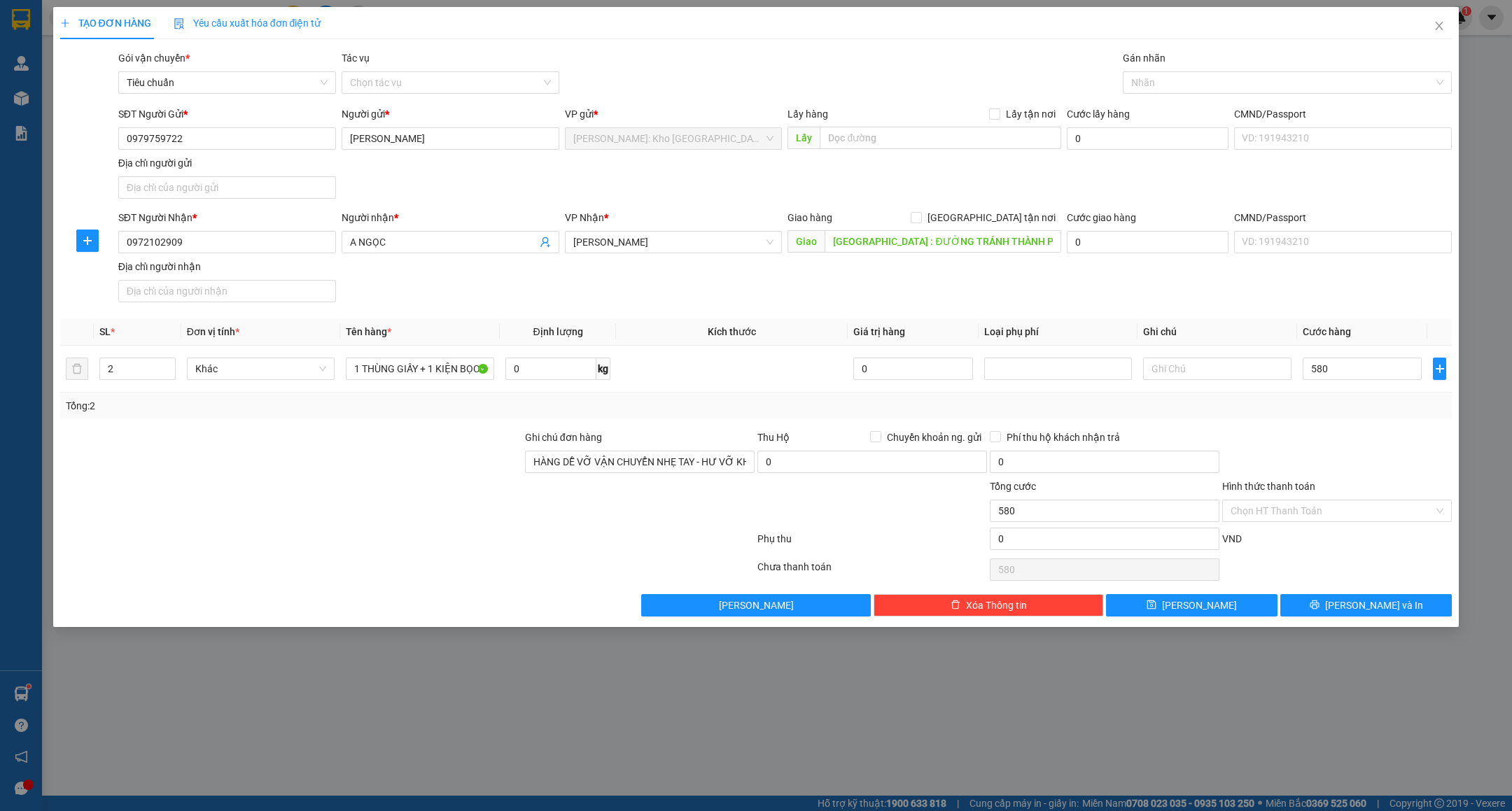
type input "580.000"
click at [1351, 437] on div at bounding box center [1337, 454] width 232 height 49
click at [1331, 607] on button "[PERSON_NAME] và In" at bounding box center [1366, 605] width 171 height 22
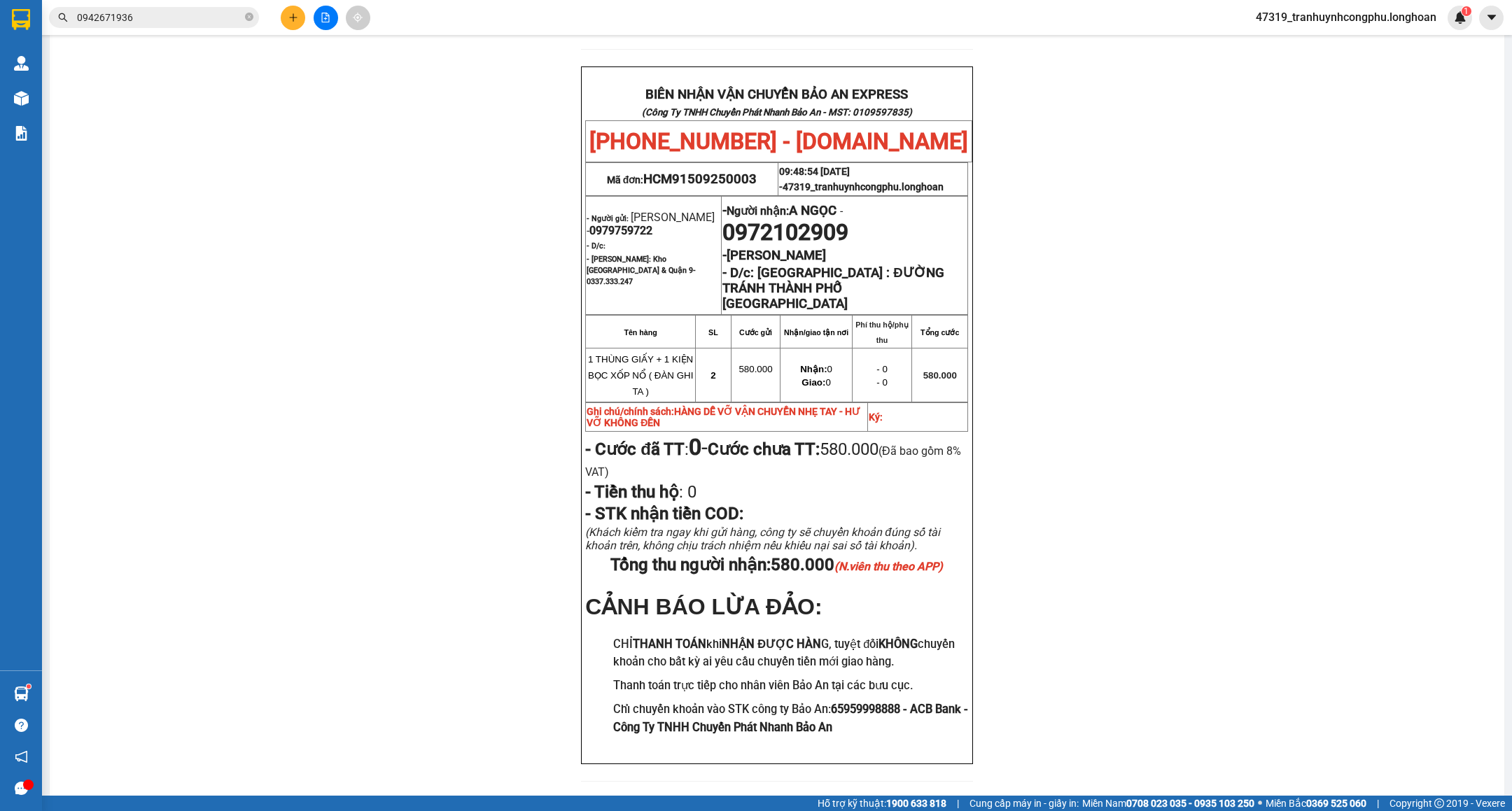
scroll to position [607, 0]
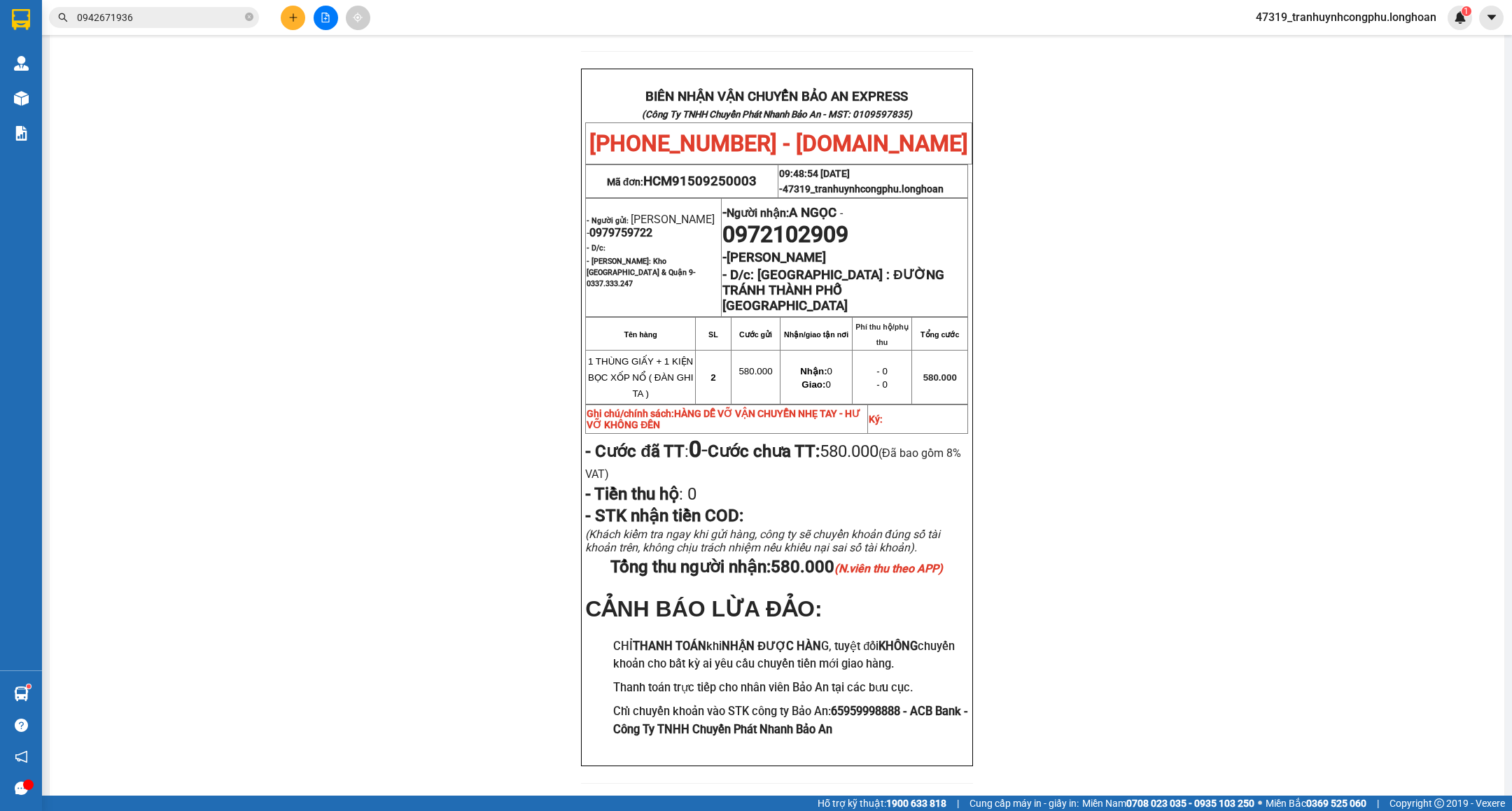
click at [803, 234] on span "0972102909" at bounding box center [786, 234] width 126 height 27
copy span "0972102909"
click at [720, 420] on p "Ghi chú/chính sách: HÀNG DỄ VỠ VẬN CHUYỂN NHẸ TAY - HƯ VỠ KHÔNG ĐỀN" at bounding box center [726, 419] width 280 height 22
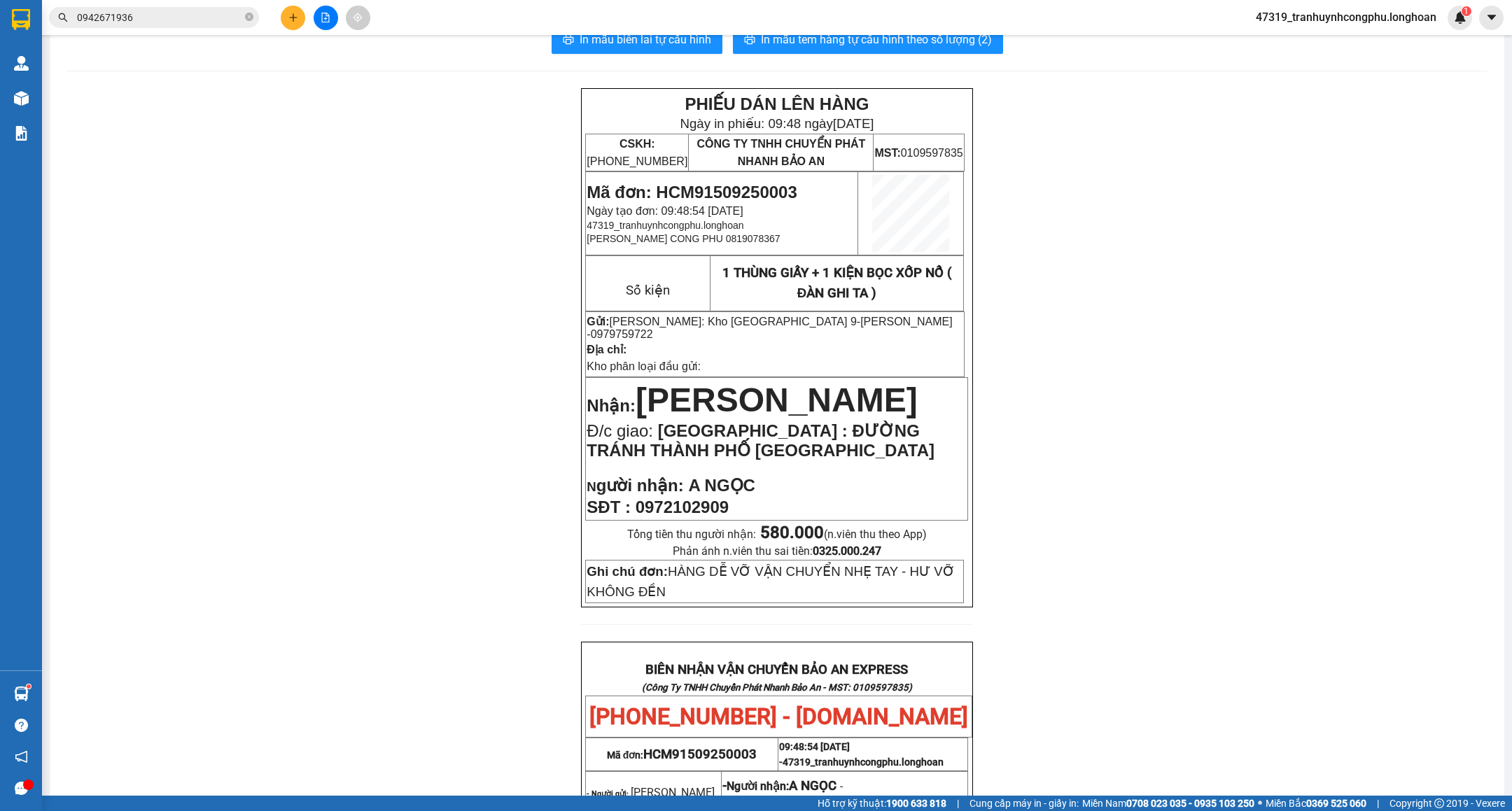
scroll to position [0, 0]
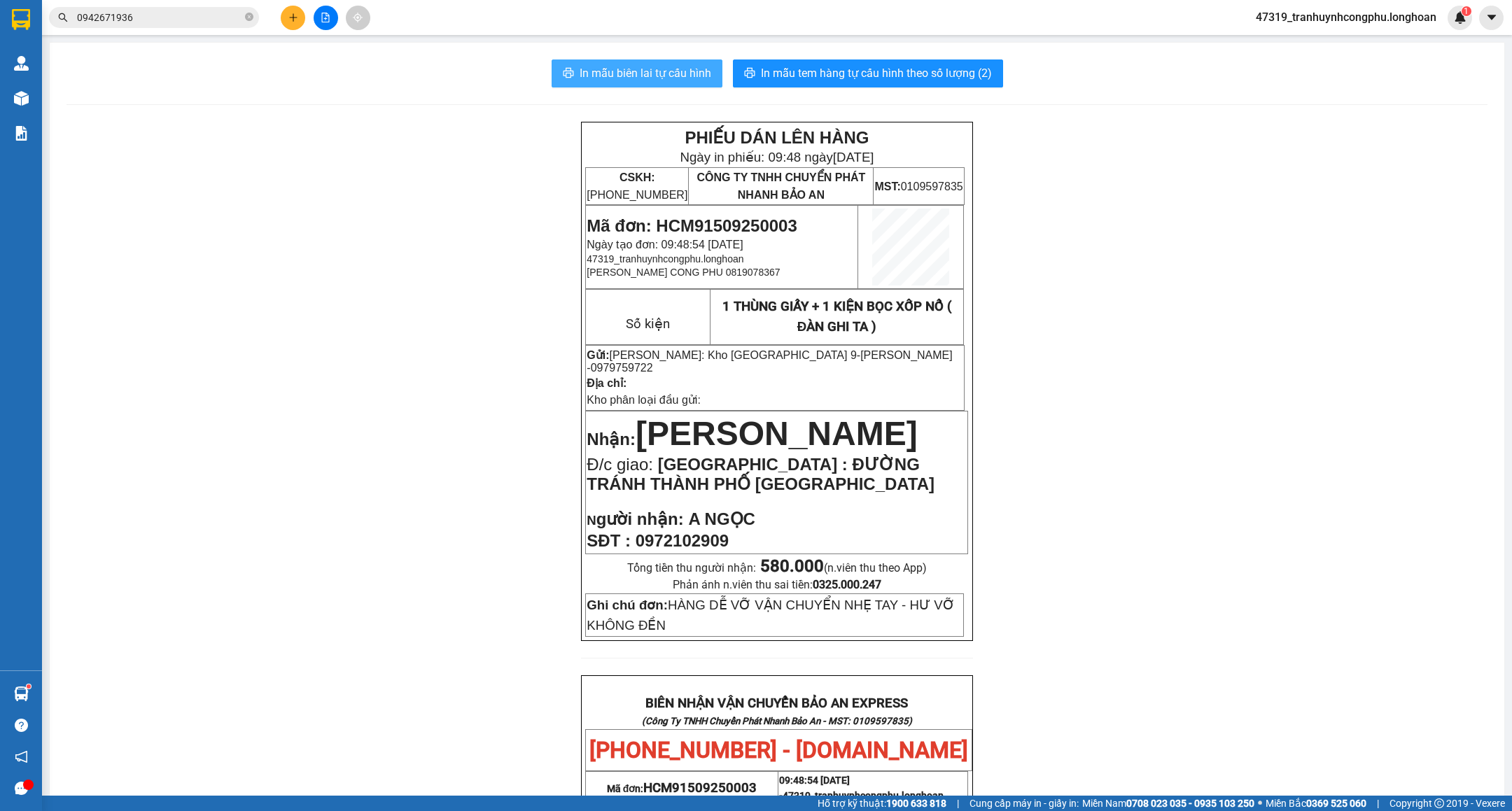
click at [662, 69] on span "In mẫu biên lai tự cấu hình" at bounding box center [645, 73] width 131 height 18
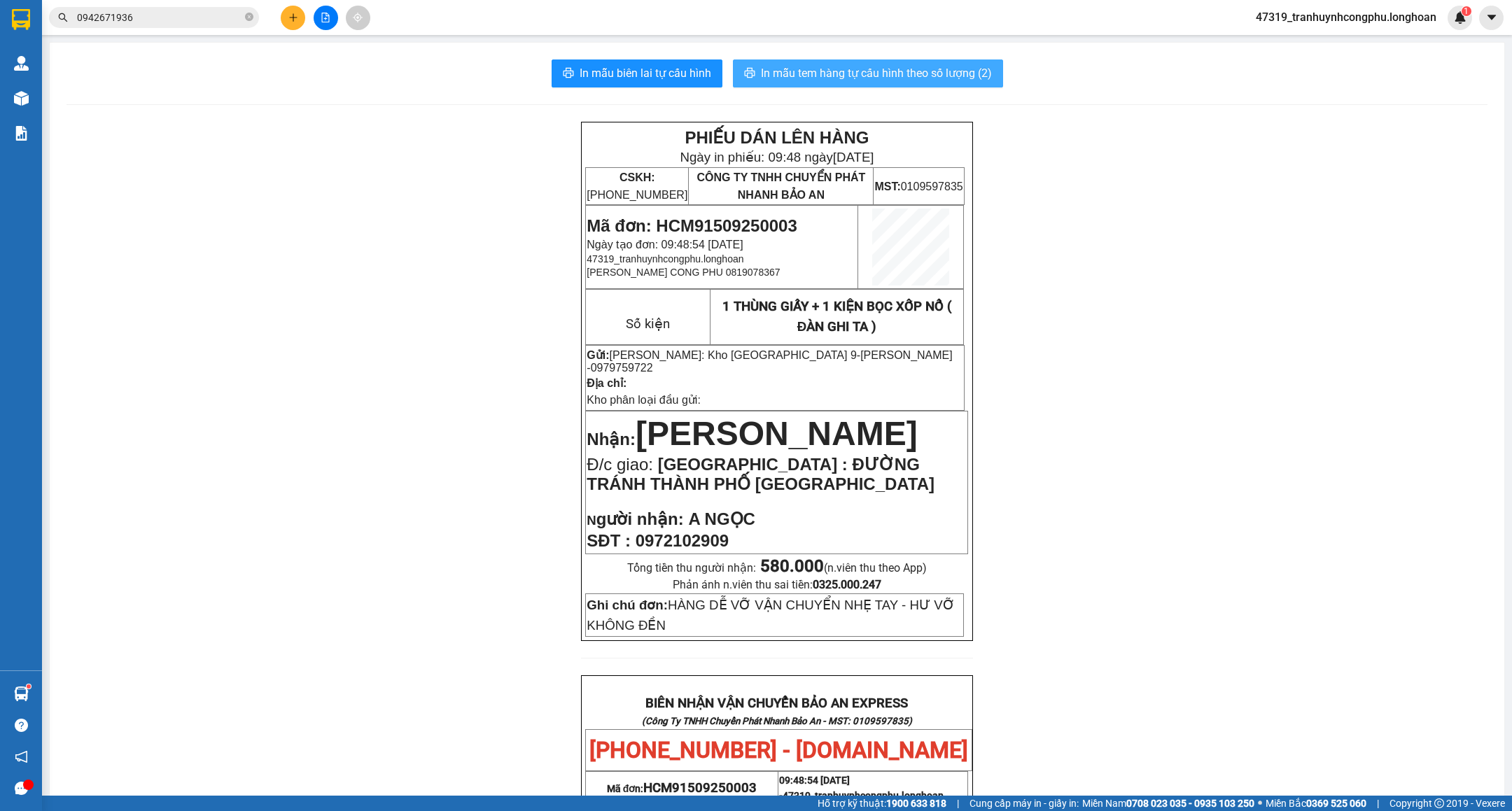
click at [876, 59] on button "In mẫu tem hàng tự cấu hình theo số lượng (2)" at bounding box center [868, 73] width 271 height 28
click at [759, 216] on span "Mã đơn: HCM91509250003" at bounding box center [691, 225] width 210 height 19
copy span "HCM91509250003"
click at [189, 345] on div "PHIẾU DÁN LÊN HÀNG Ngày in phiếu: 09:49 ngày 15-09-2025 CSKH: 1900.06.88.33 CÔN…" at bounding box center [777, 764] width 1421 height 1286
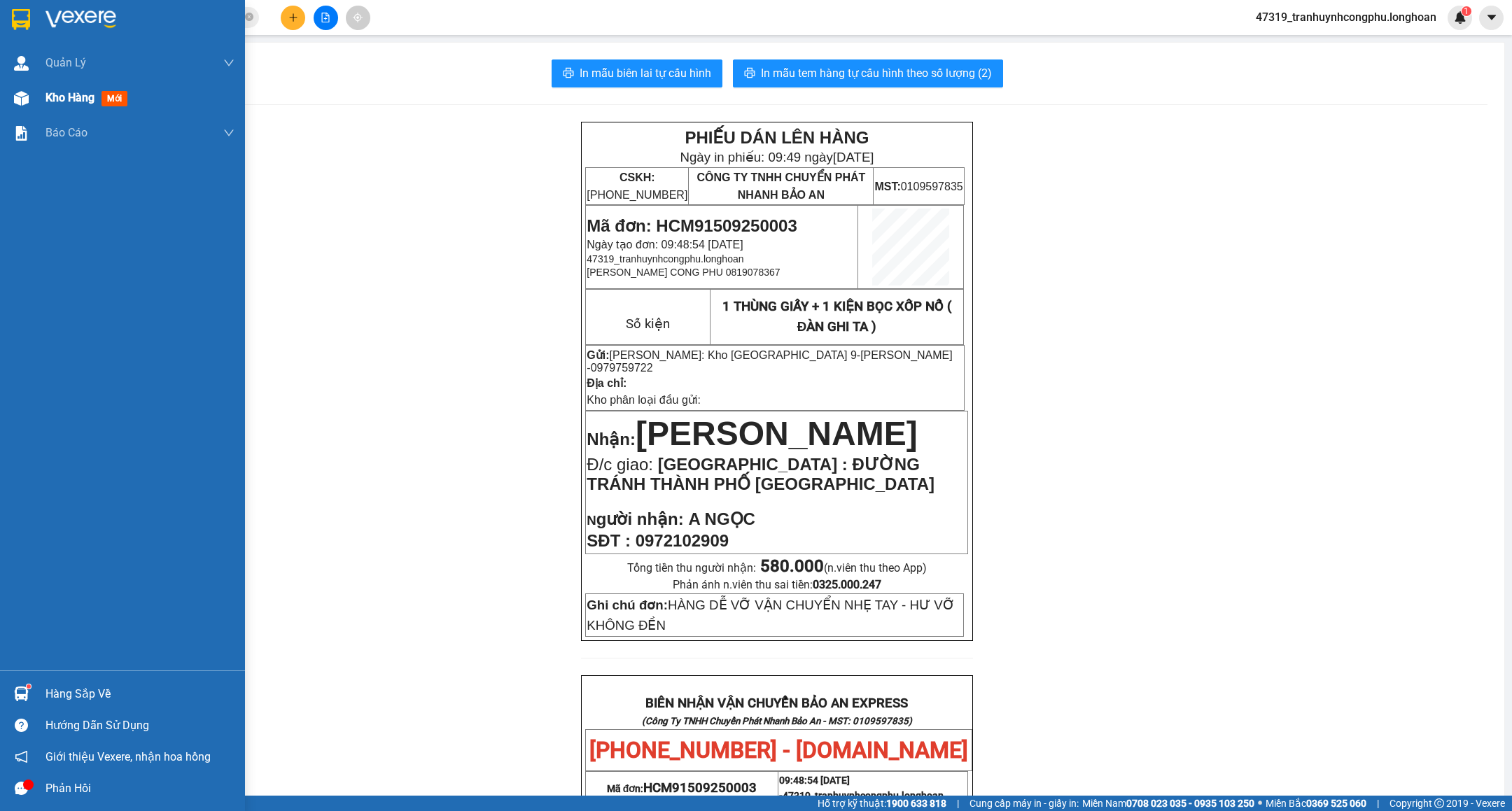
click at [49, 99] on span "Kho hàng" at bounding box center [70, 97] width 49 height 13
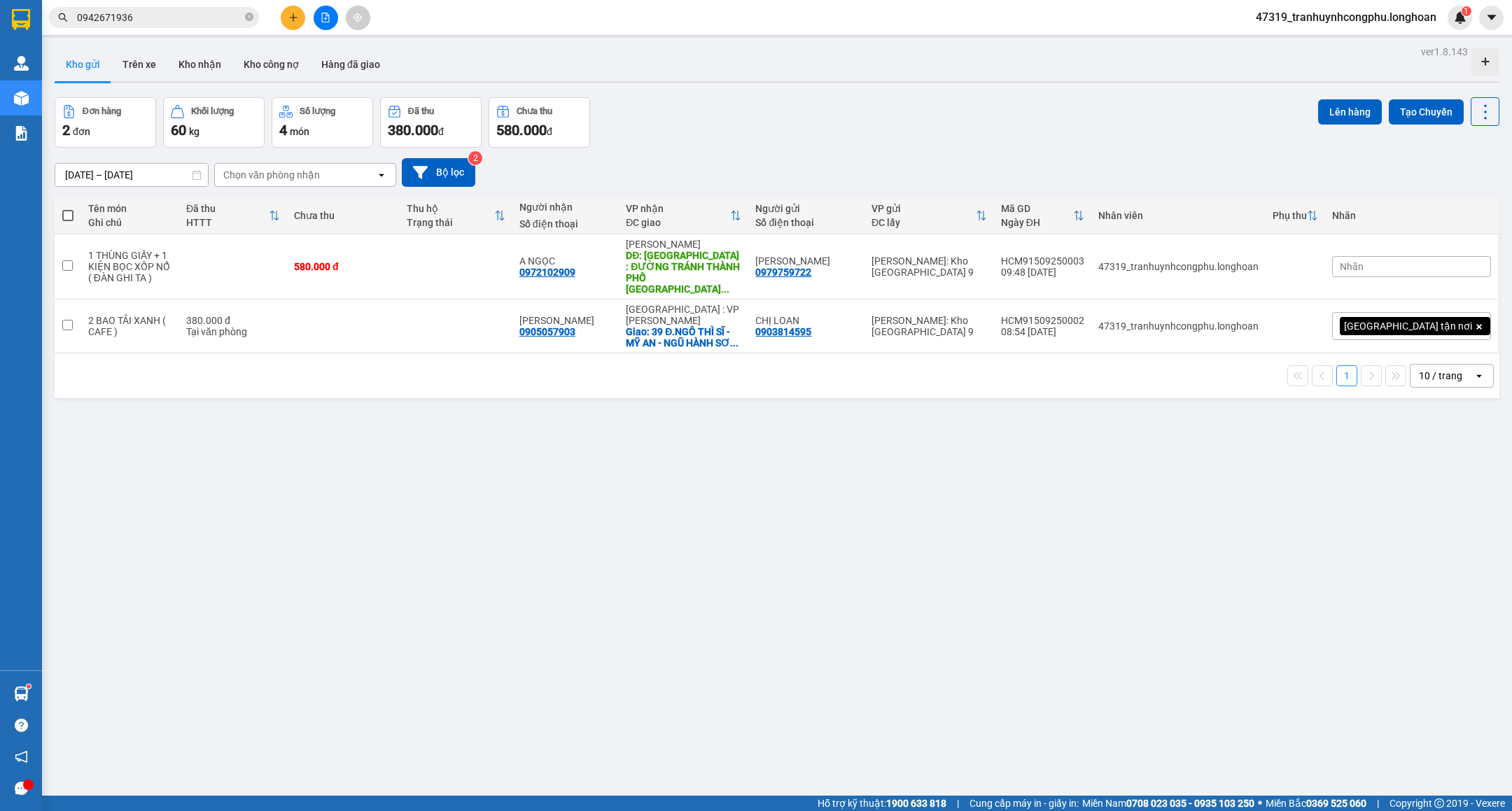
click at [645, 452] on div "ver 1.8.143 Kho gửi Trên xe Kho nhận Kho công nợ Hàng đã giao Đơn hàng 2 đơn Kh…" at bounding box center [777, 447] width 1456 height 811
click at [206, 59] on button "Kho nhận" at bounding box center [200, 65] width 65 height 34
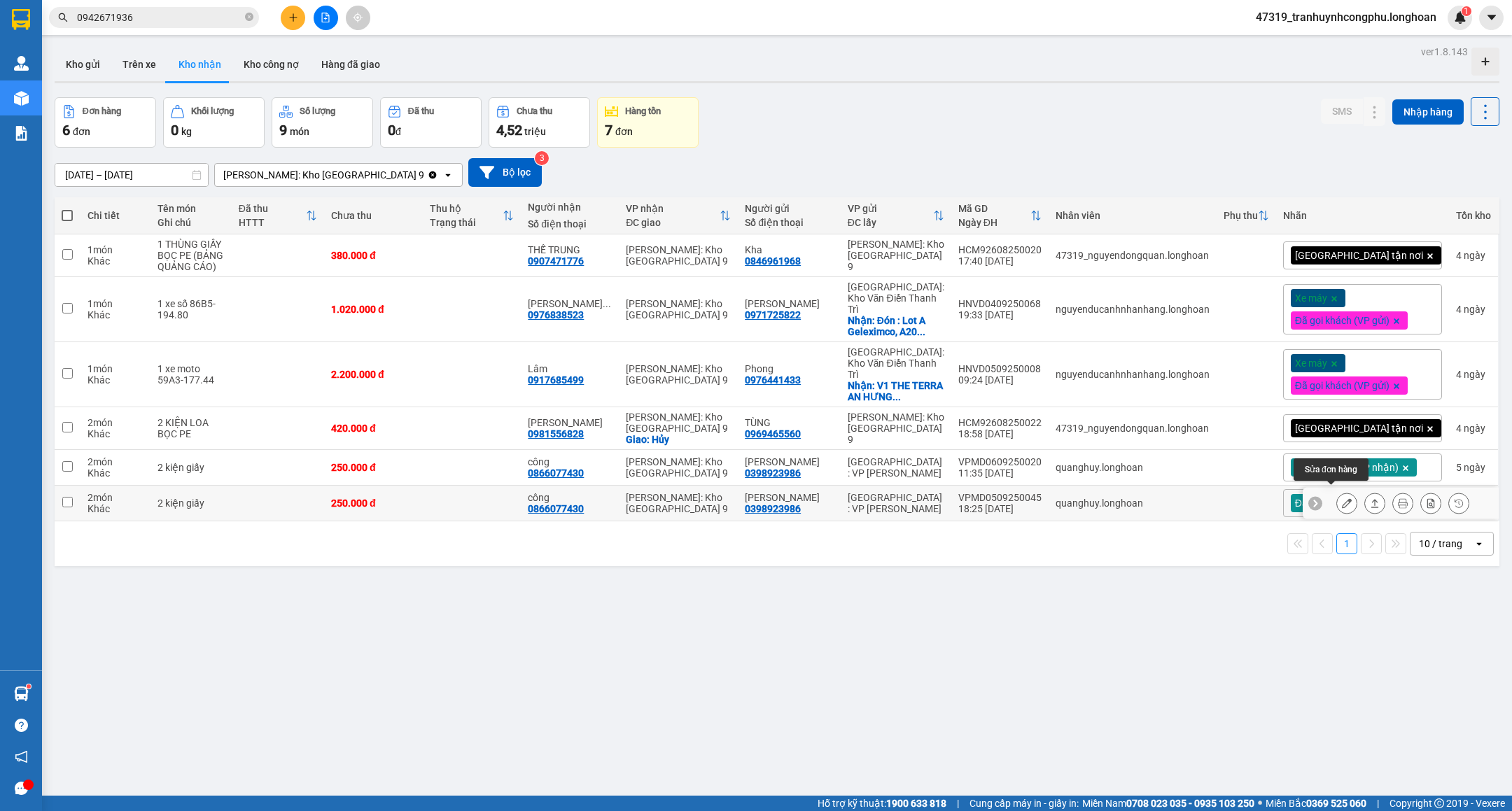
click at [1342, 498] on icon at bounding box center [1347, 503] width 10 height 10
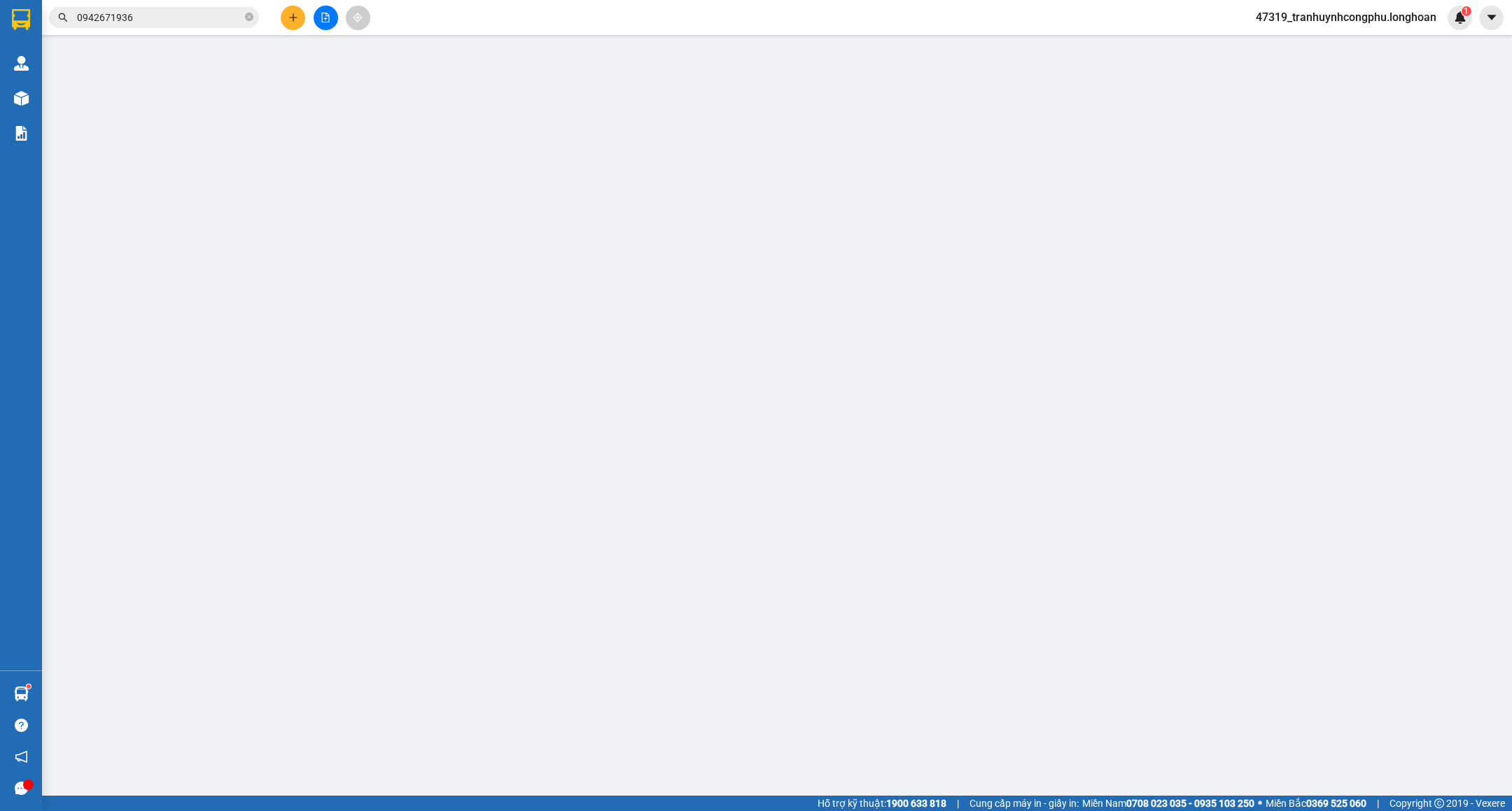
type input "0398923986"
type input "[PERSON_NAME]"
type input "0866077430"
type input "công"
type input "250.000"
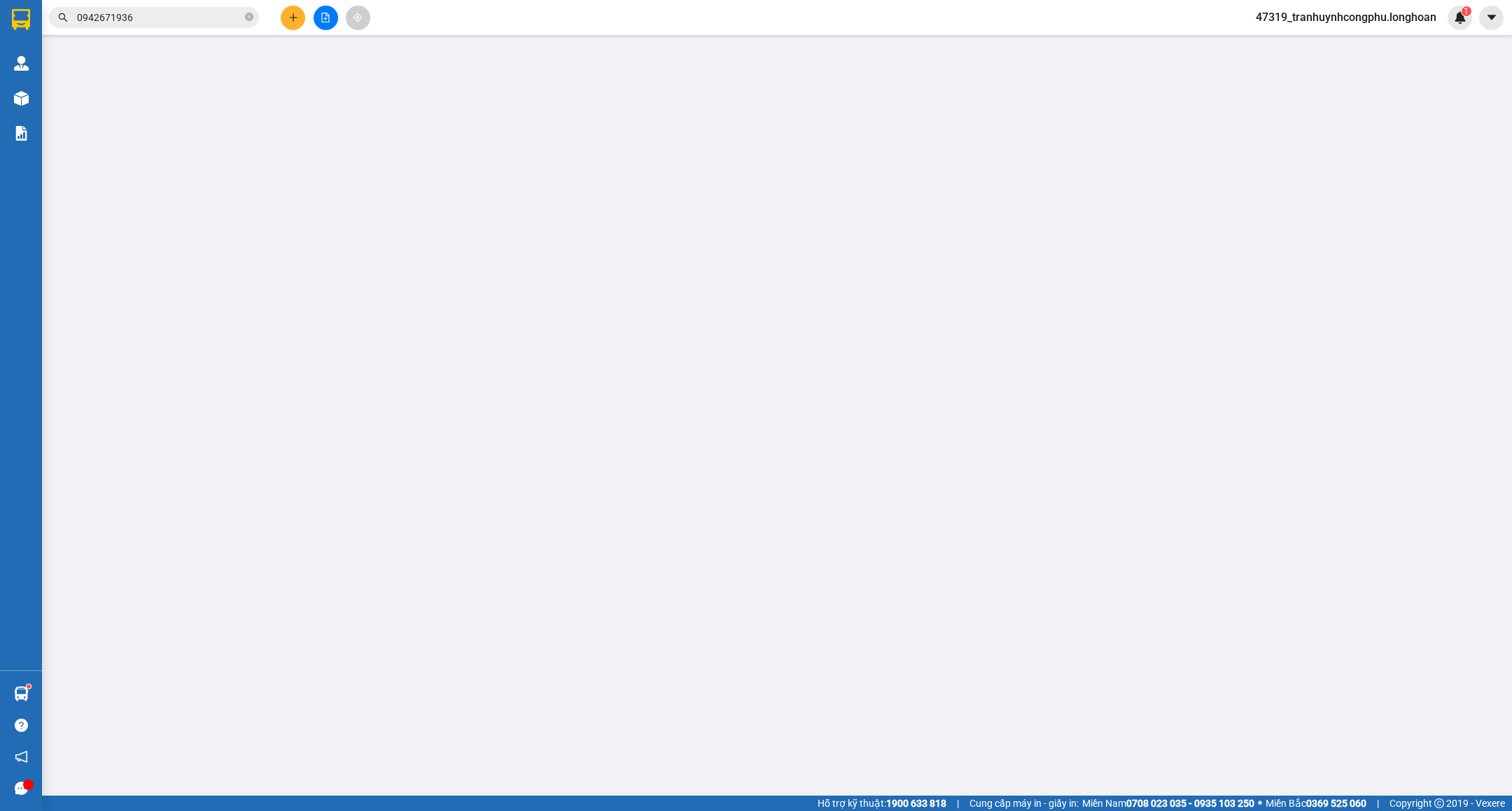
type input "250.000"
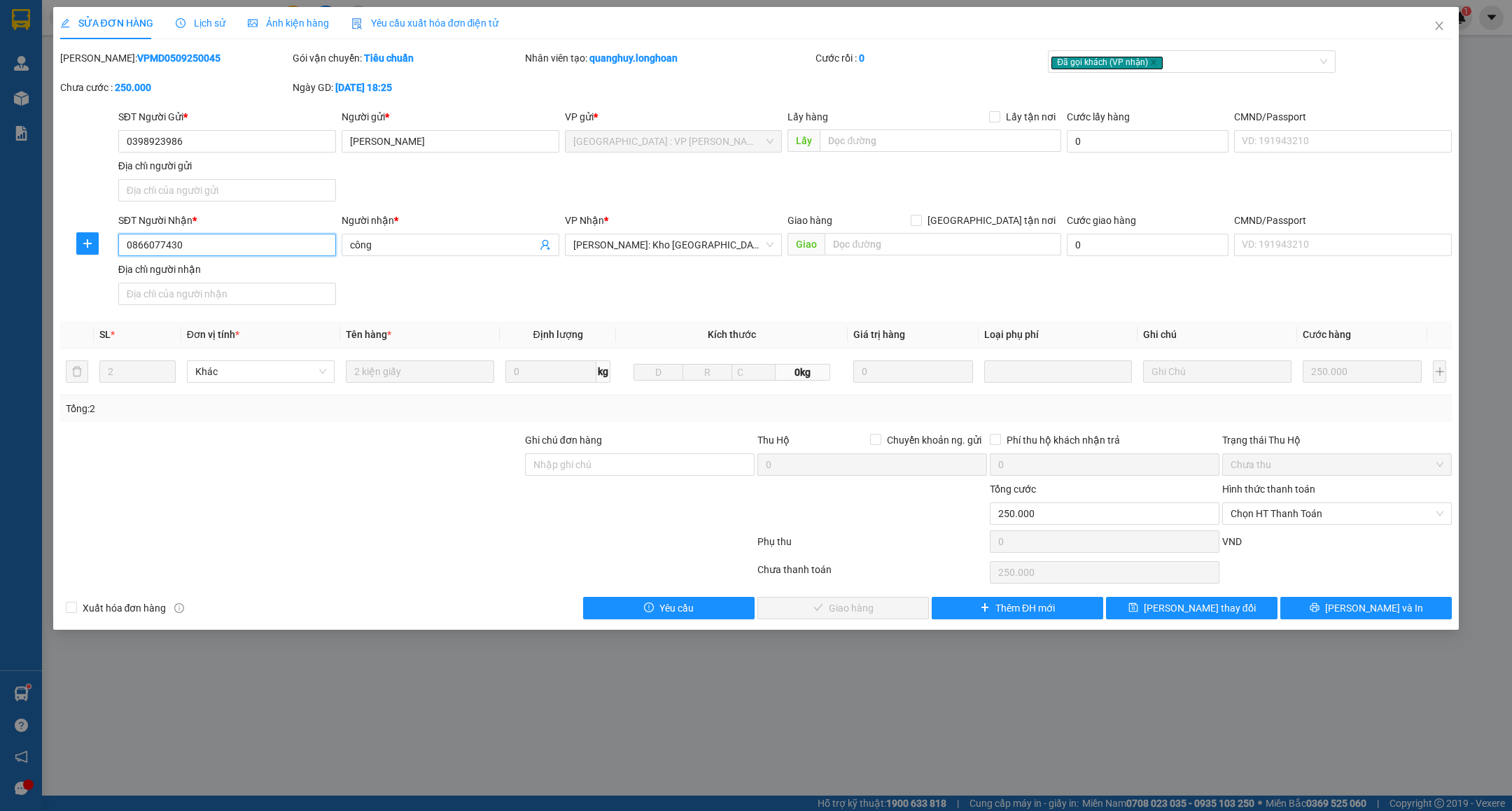
click at [225, 248] on input "0866077430" at bounding box center [227, 244] width 218 height 22
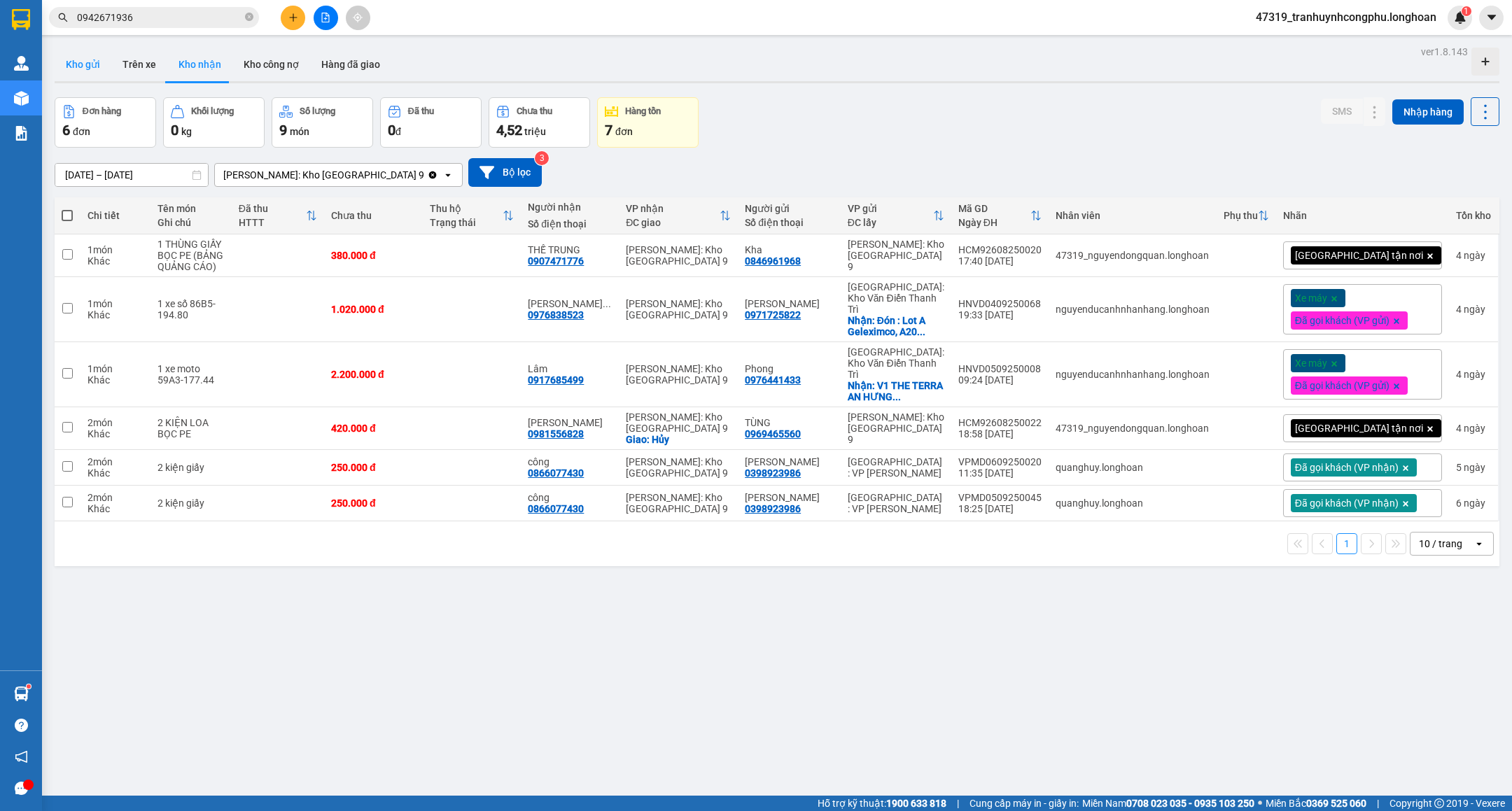
click at [85, 66] on button "Kho gửi" at bounding box center [83, 65] width 57 height 34
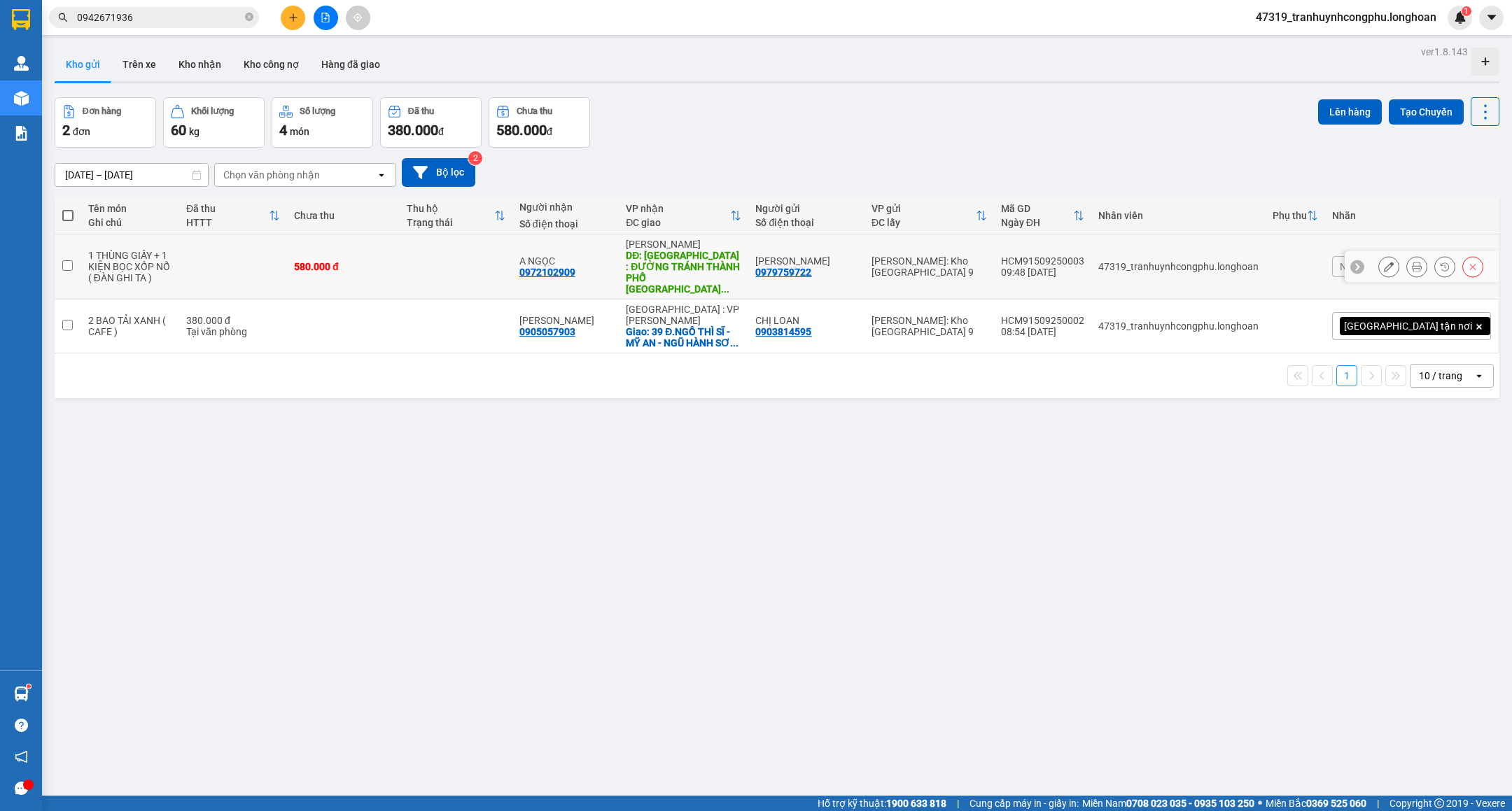
click at [1381, 261] on button at bounding box center [1388, 267] width 19 height 25
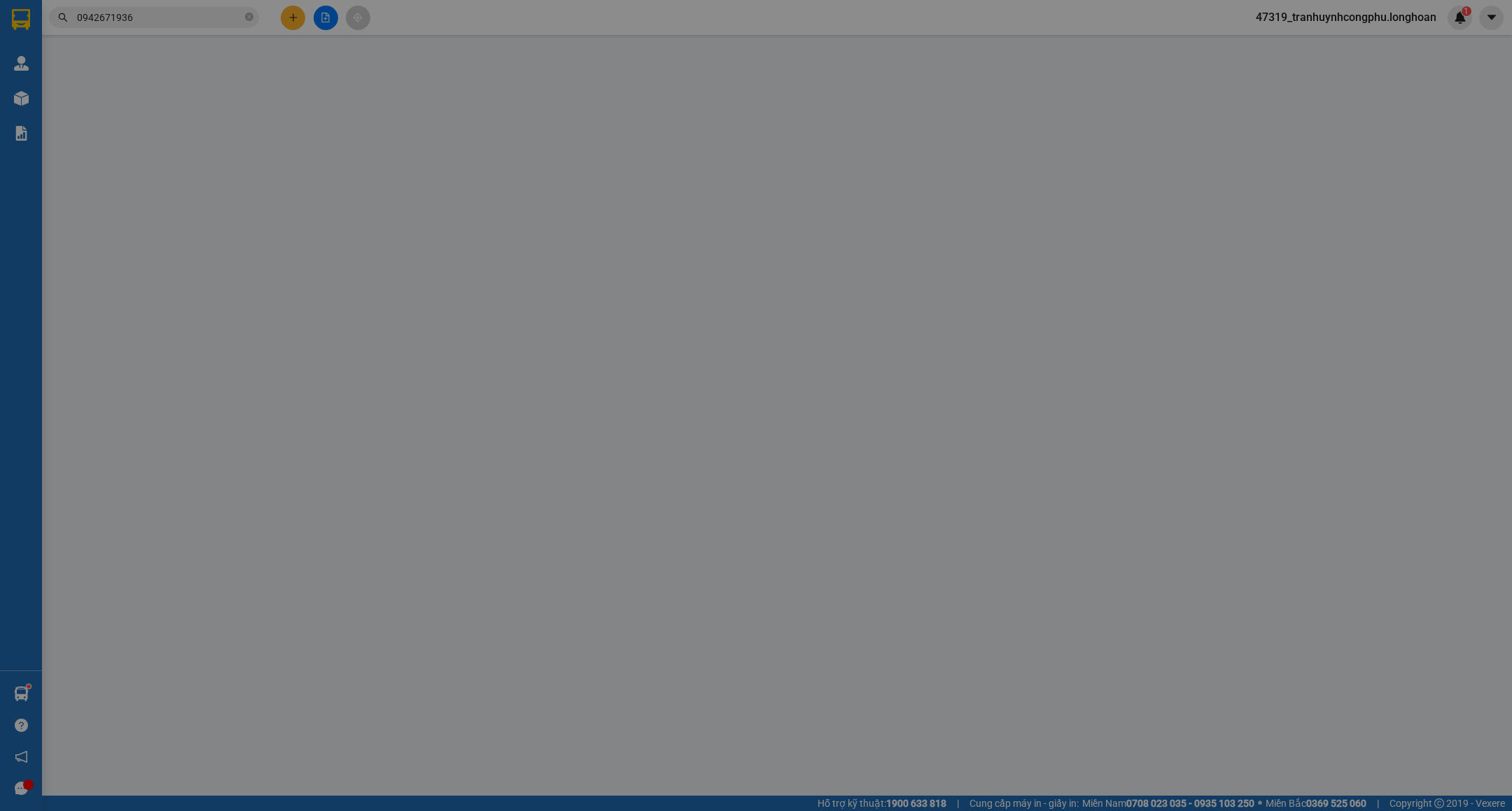
type input "0979759722"
type input "[PERSON_NAME]"
type input "0972102909"
type input "A NGỌC"
type input "HÀ TĨNH : ĐƯỜNG TRÁNH THÀNH PHỐ HÀ TĨNH"
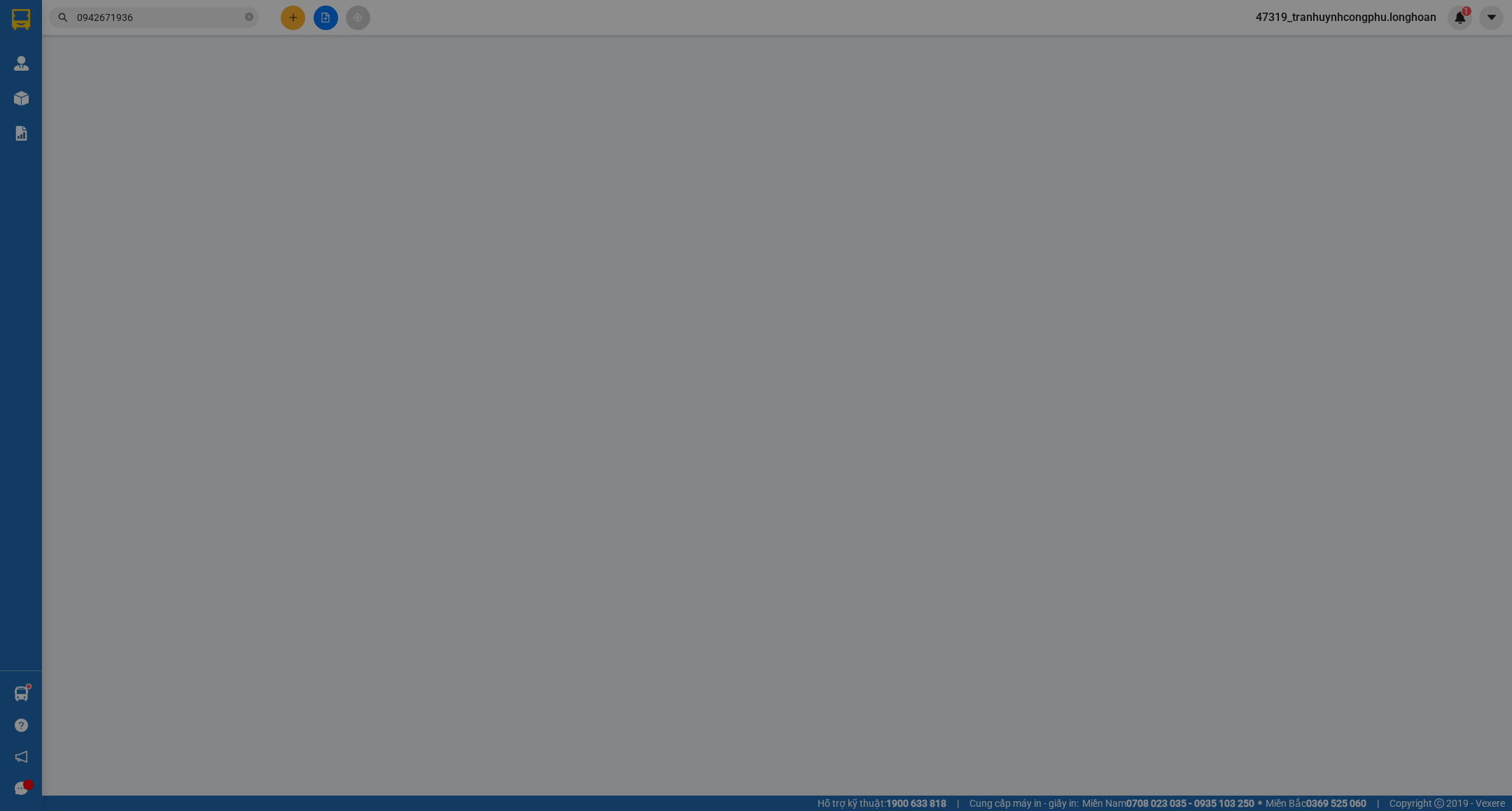
type input "HÀNG DỄ VỠ VẬN CHUYỂN NHẸ TAY - HƯ VỠ KHÔNG ĐỀN"
type input "580.000"
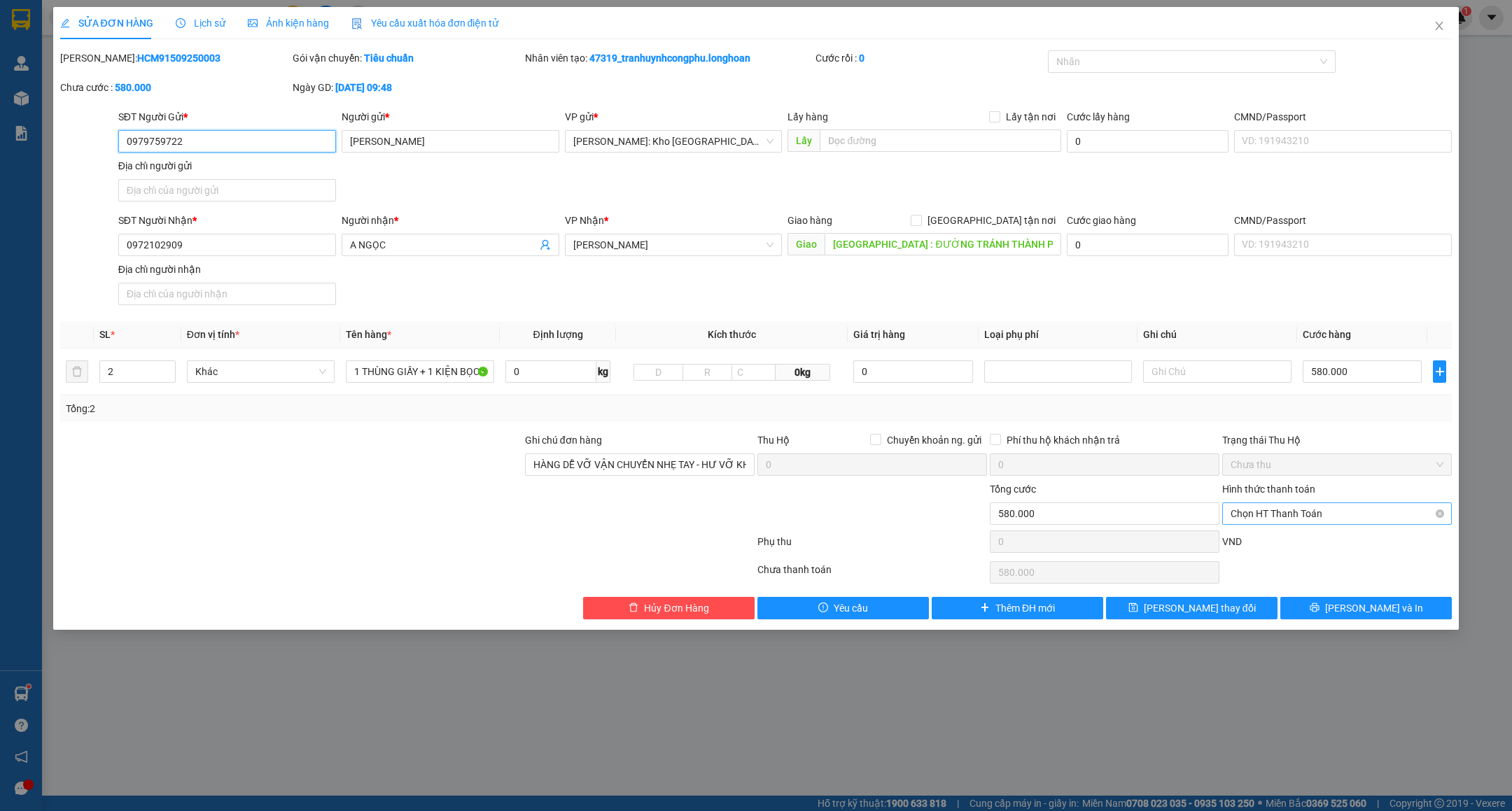
click at [1354, 521] on span "Chọn HT Thanh Toán" at bounding box center [1337, 514] width 213 height 21
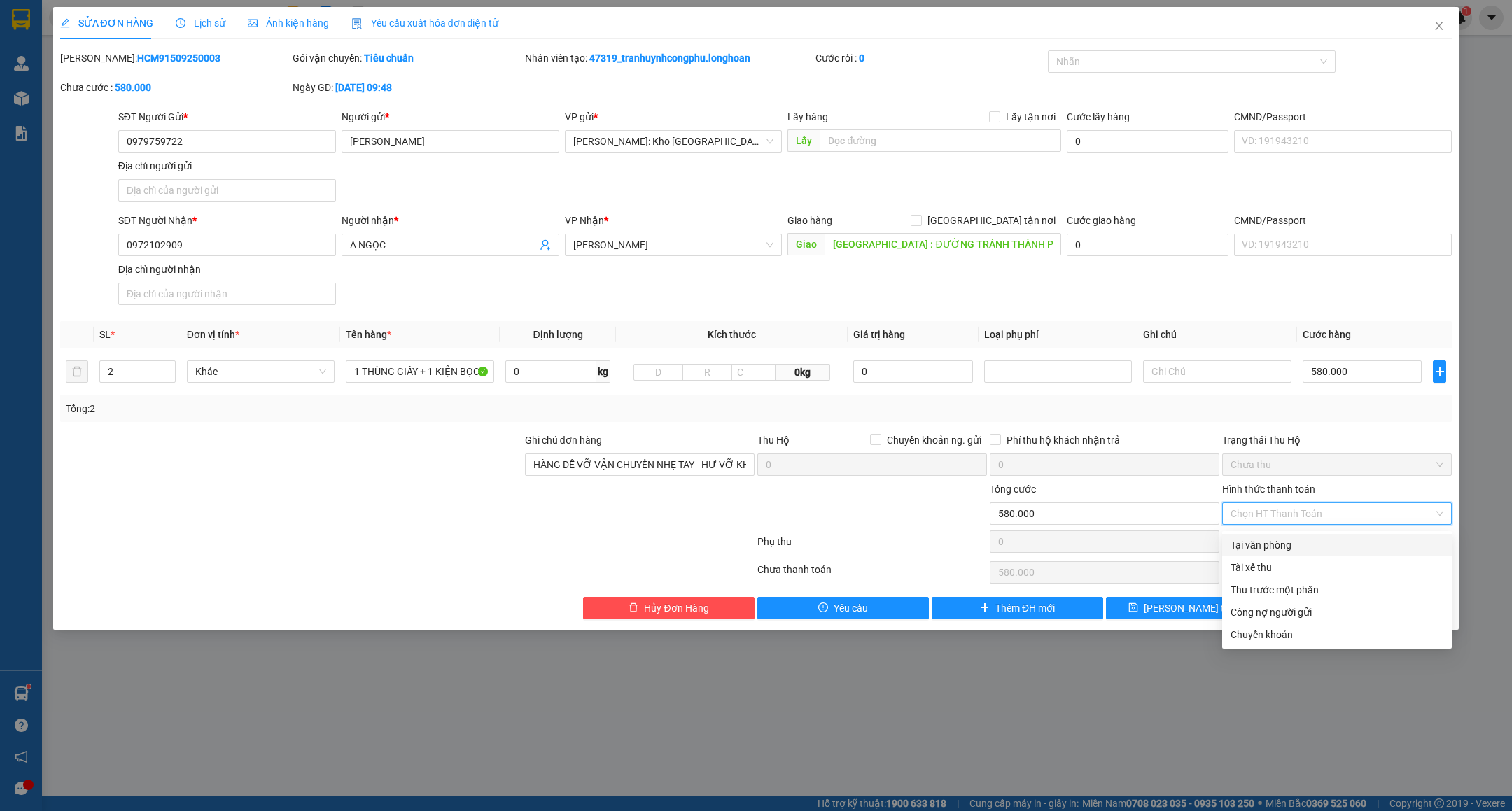
click at [1273, 540] on div "Tại văn phòng" at bounding box center [1337, 545] width 213 height 15
type input "0"
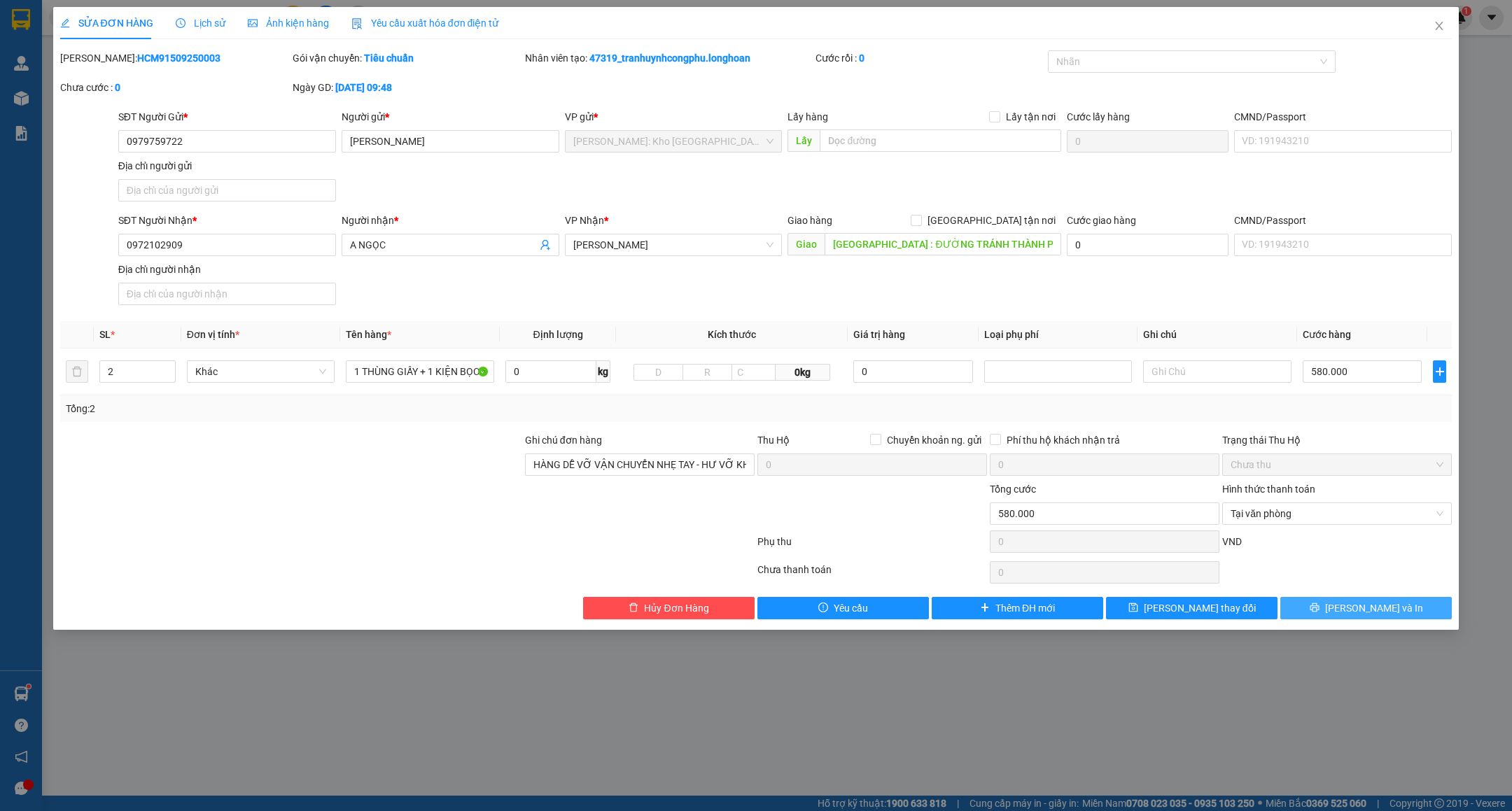
click at [1376, 607] on span "[PERSON_NAME] và In" at bounding box center [1374, 608] width 98 height 15
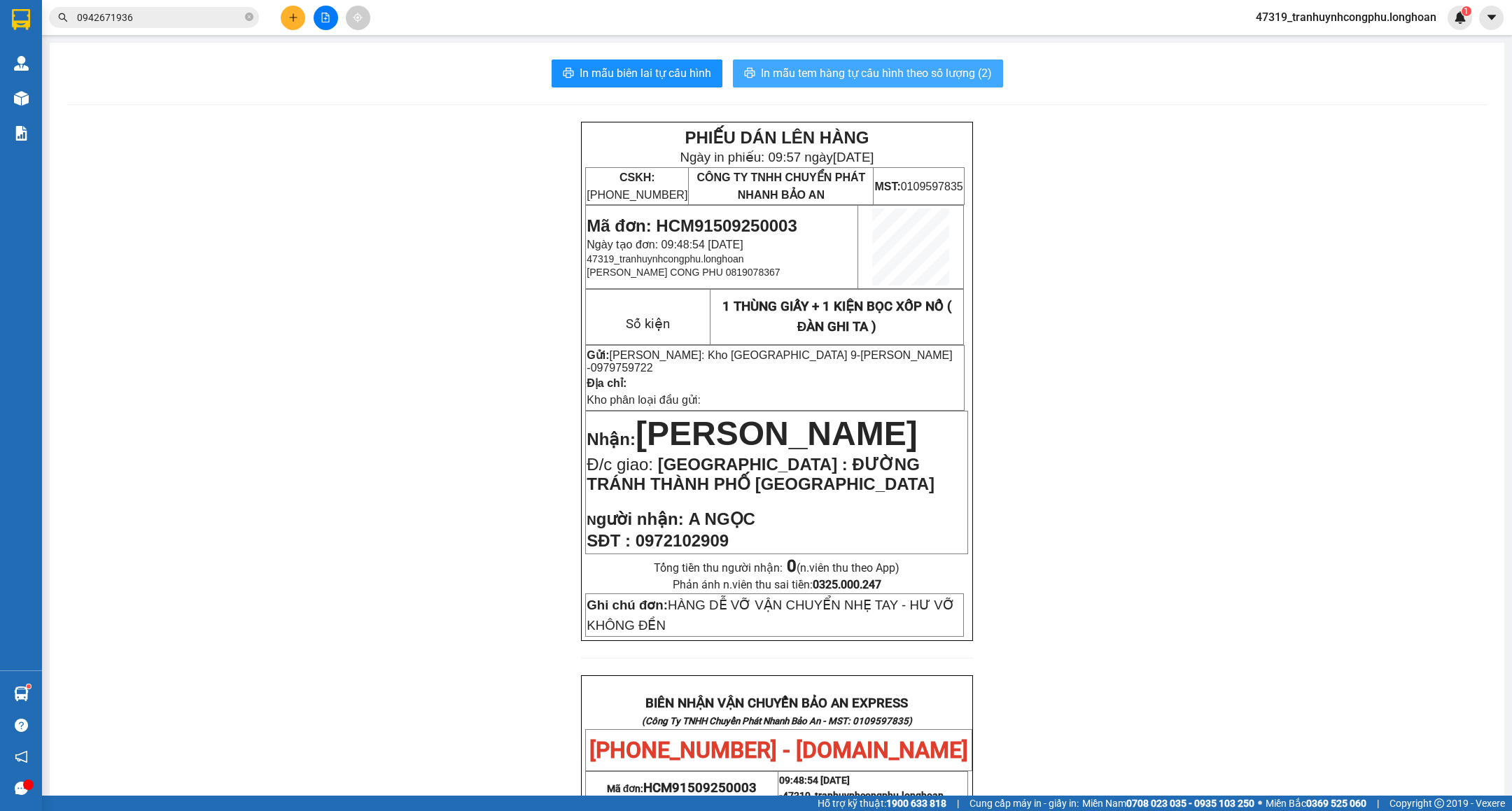
click at [889, 76] on span "In mẫu tem hàng tự cấu hình theo số lượng (2)" at bounding box center [876, 73] width 231 height 18
click at [892, 70] on span "In mẫu tem hàng tự cấu hình theo số lượng (2)" at bounding box center [876, 73] width 231 height 18
click at [1107, 457] on div "PHIẾU DÁN LÊN HÀNG Ngày in phiếu: 09:58 ngày 15-09-2025 CSKH: 1900.06.88.33 CÔN…" at bounding box center [777, 764] width 1421 height 1286
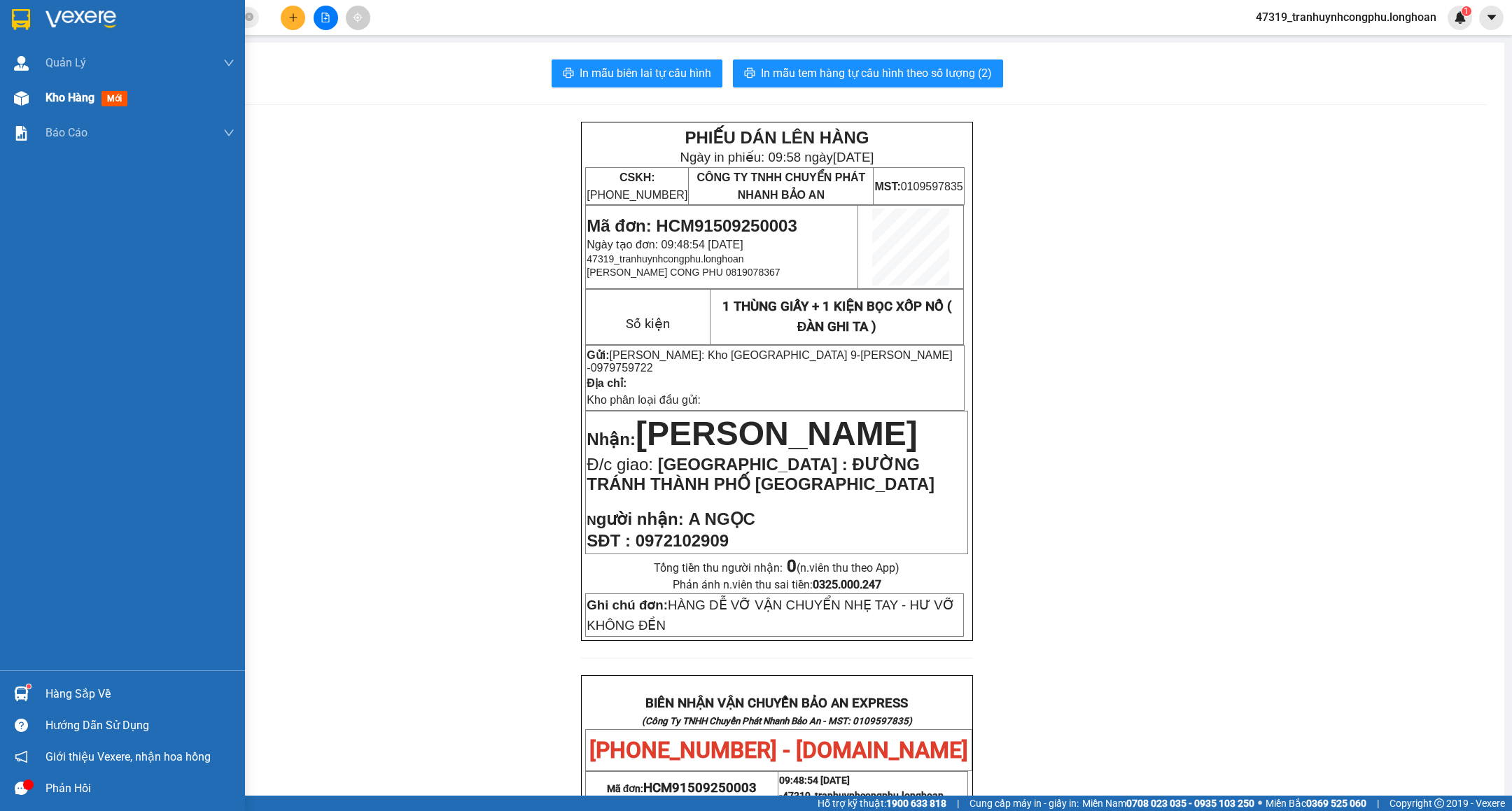
click at [19, 91] on img at bounding box center [21, 98] width 15 height 15
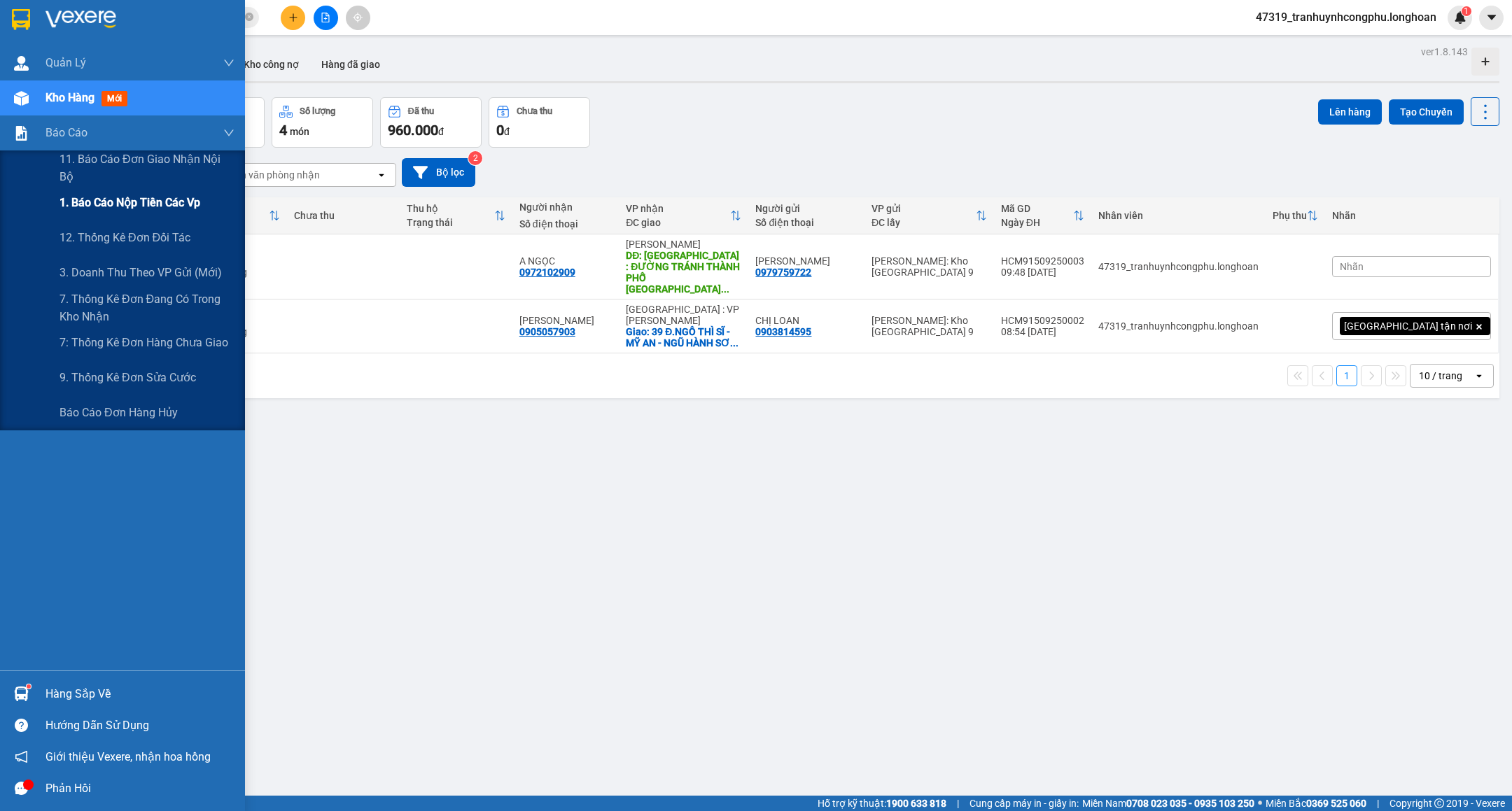
click at [65, 200] on span "1. Báo cáo nộp tiền các vp" at bounding box center [129, 202] width 141 height 18
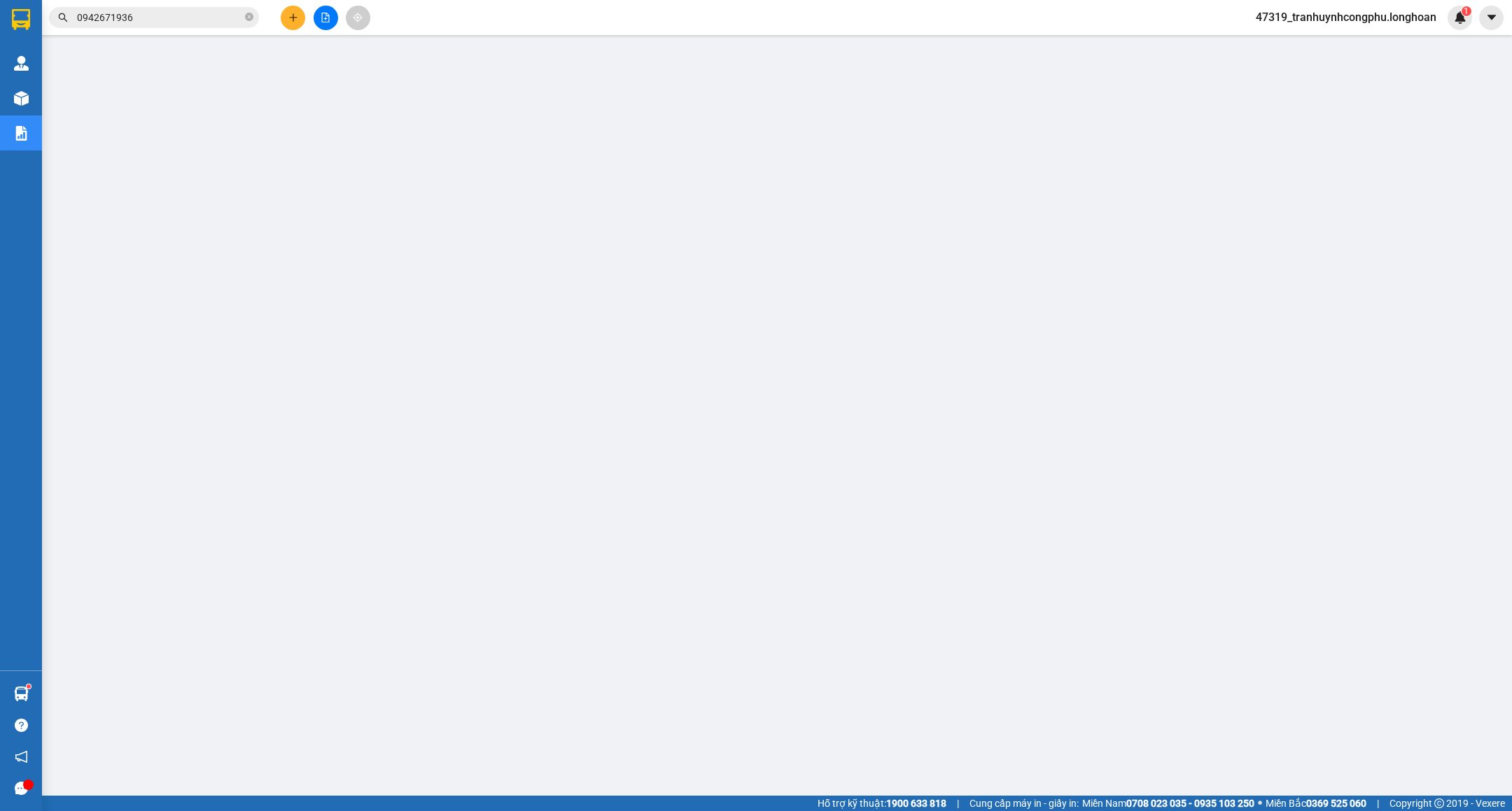
click at [200, 18] on input "0942671936" at bounding box center [159, 18] width 165 height 15
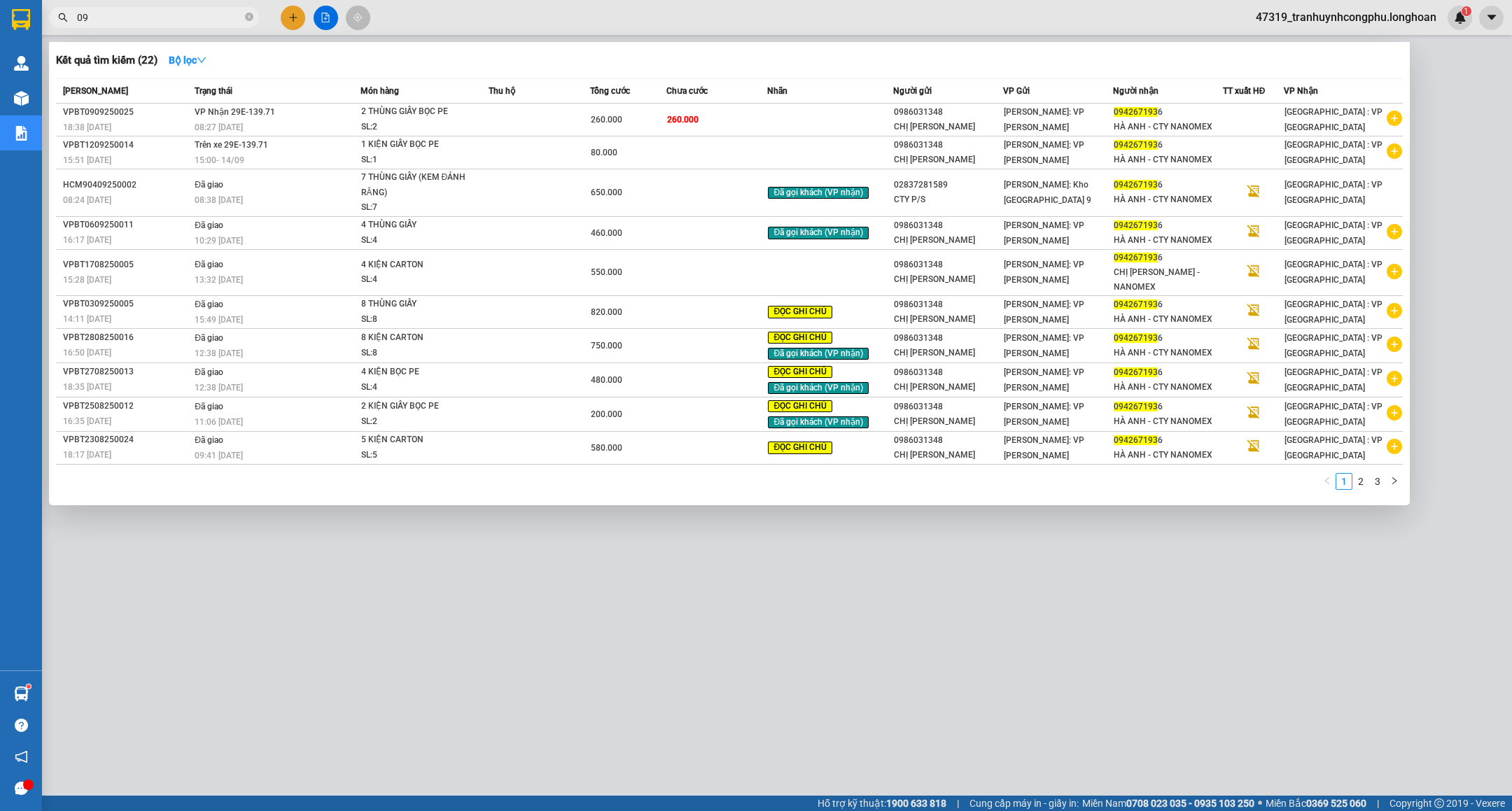
type input "0"
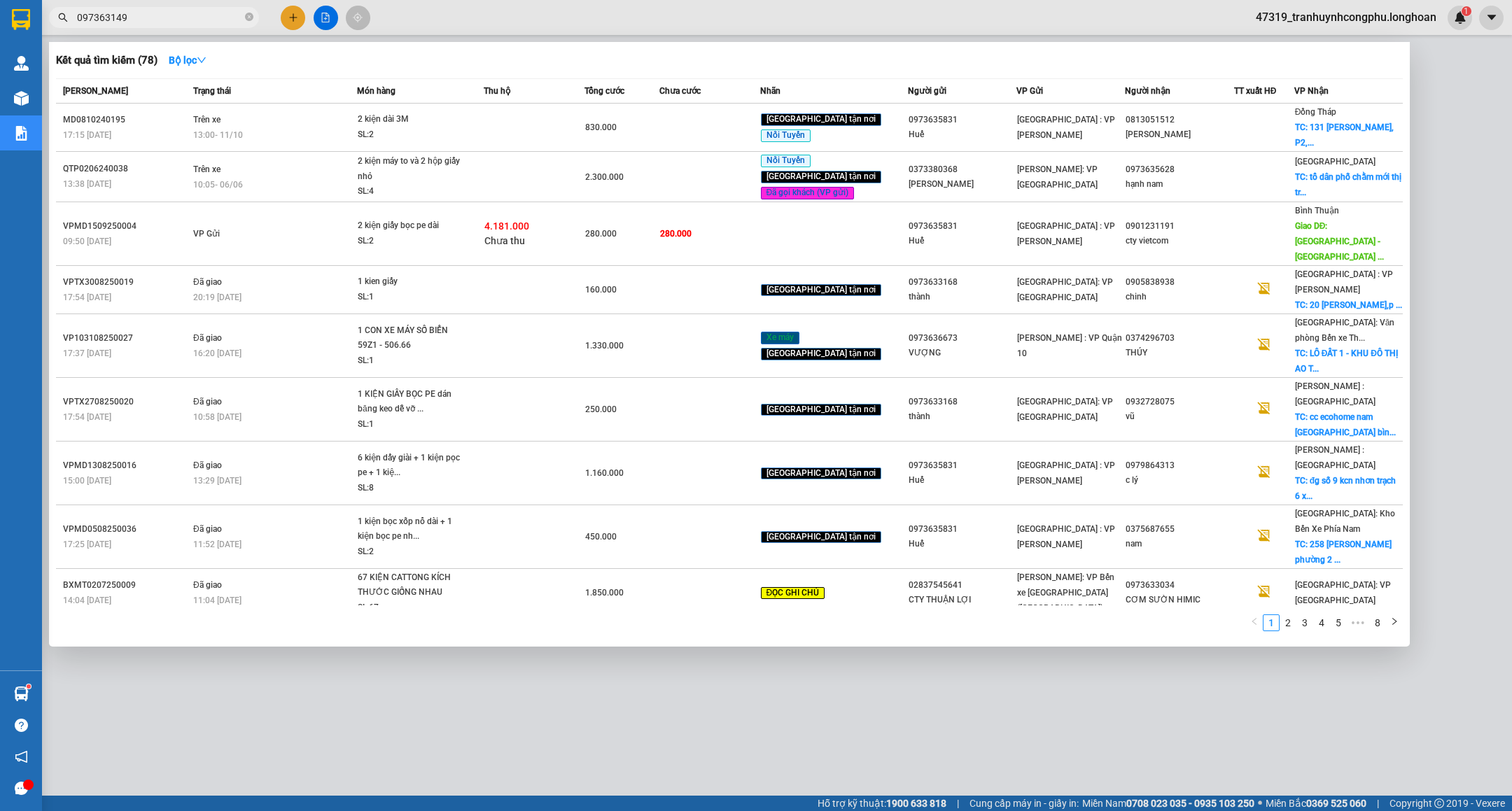
type input "0973631494"
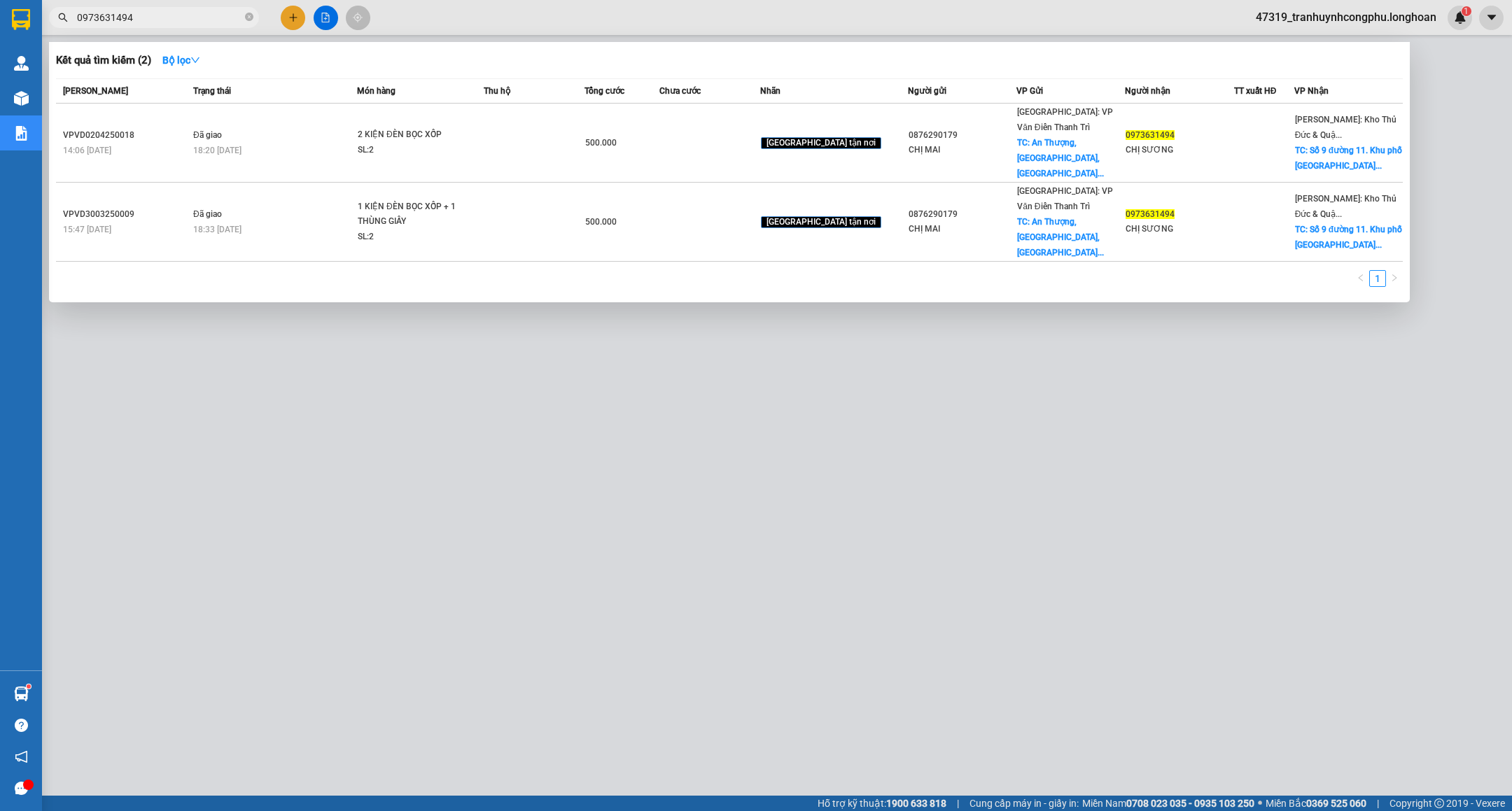
click at [194, 19] on input "0973631494" at bounding box center [159, 18] width 165 height 15
click at [193, 19] on input "0973631494" at bounding box center [159, 18] width 165 height 15
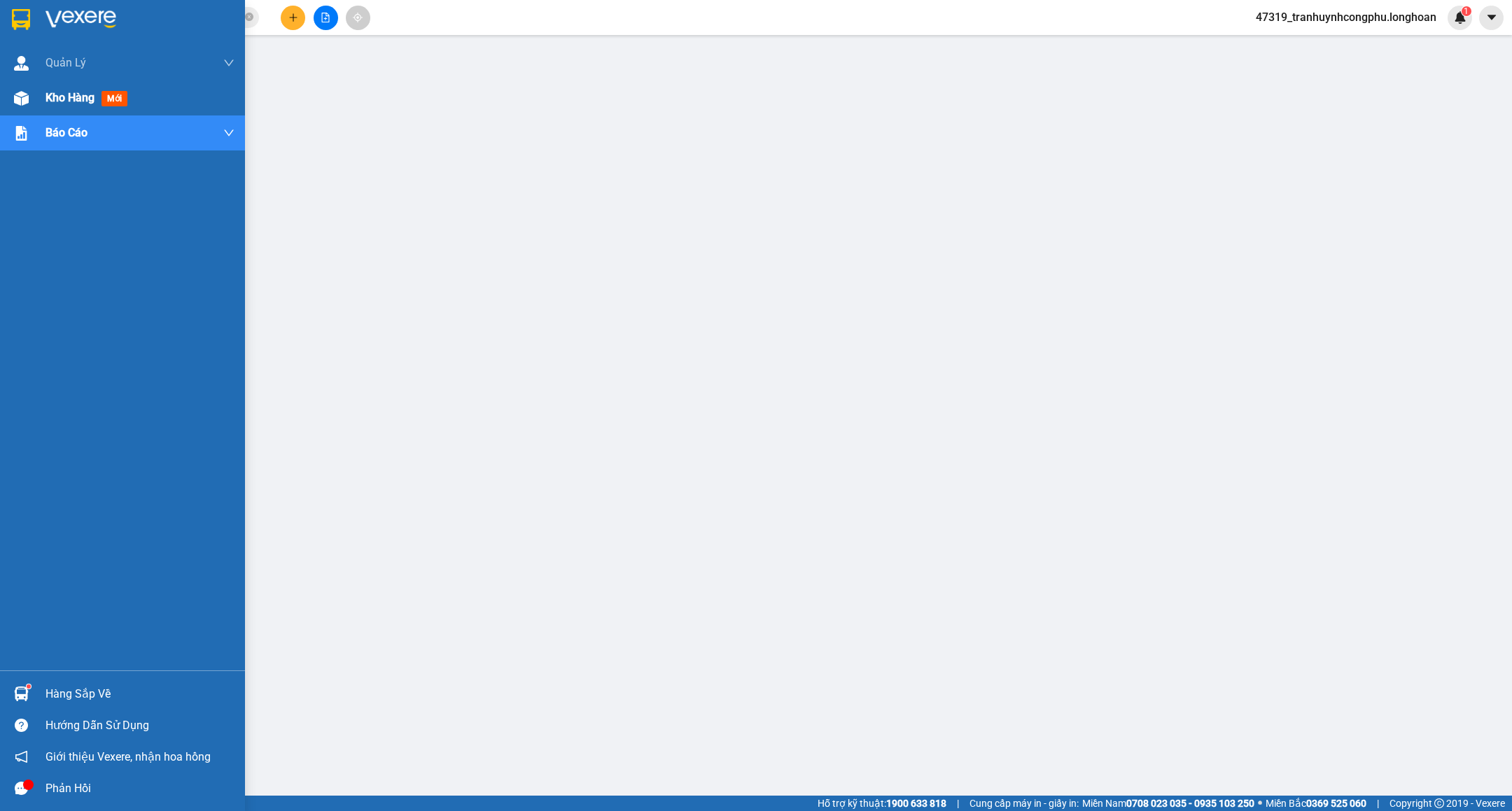
click at [46, 101] on span "Kho hàng" at bounding box center [70, 97] width 49 height 13
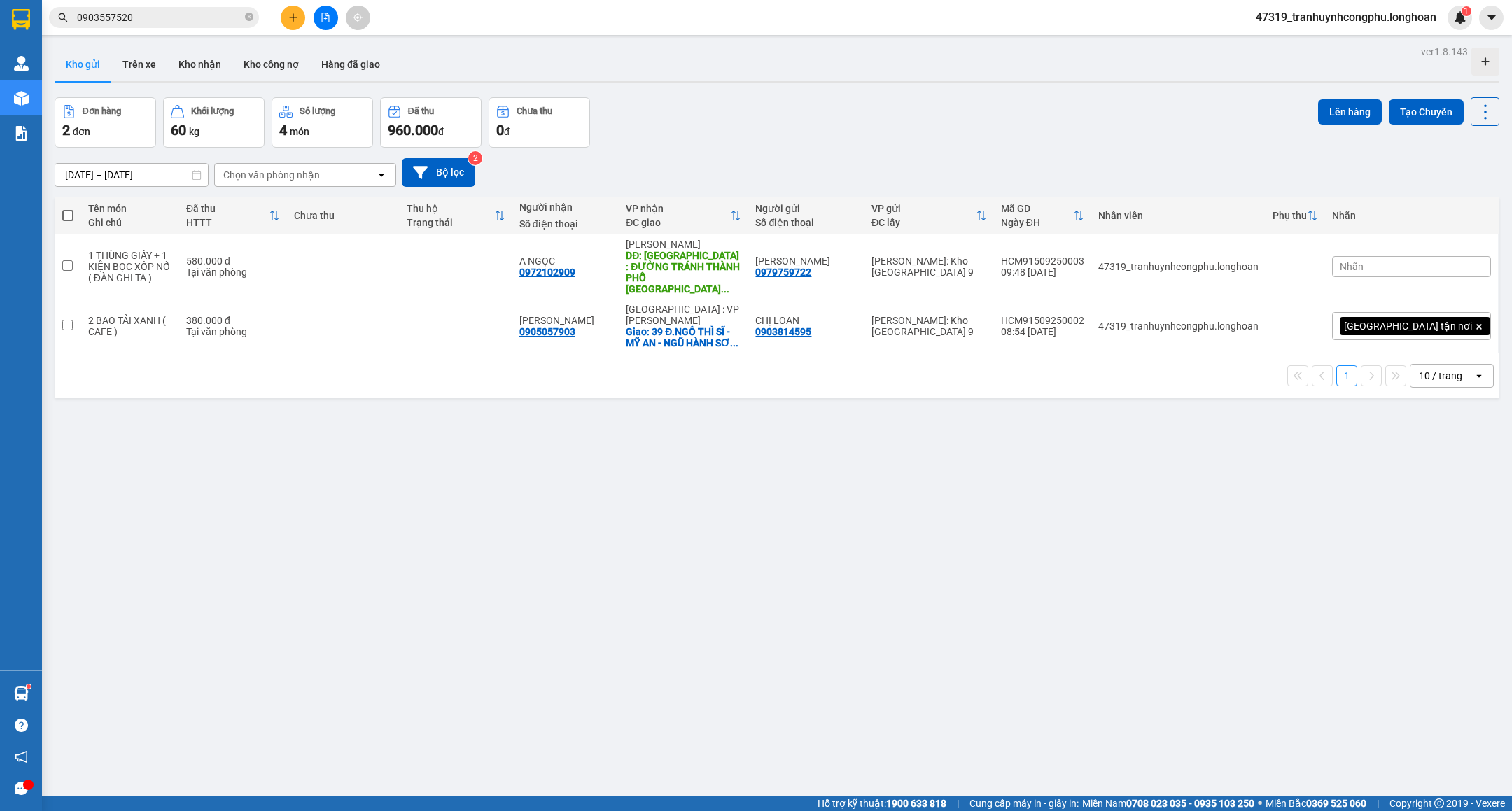
click at [200, 19] on input "0903557520" at bounding box center [159, 18] width 165 height 15
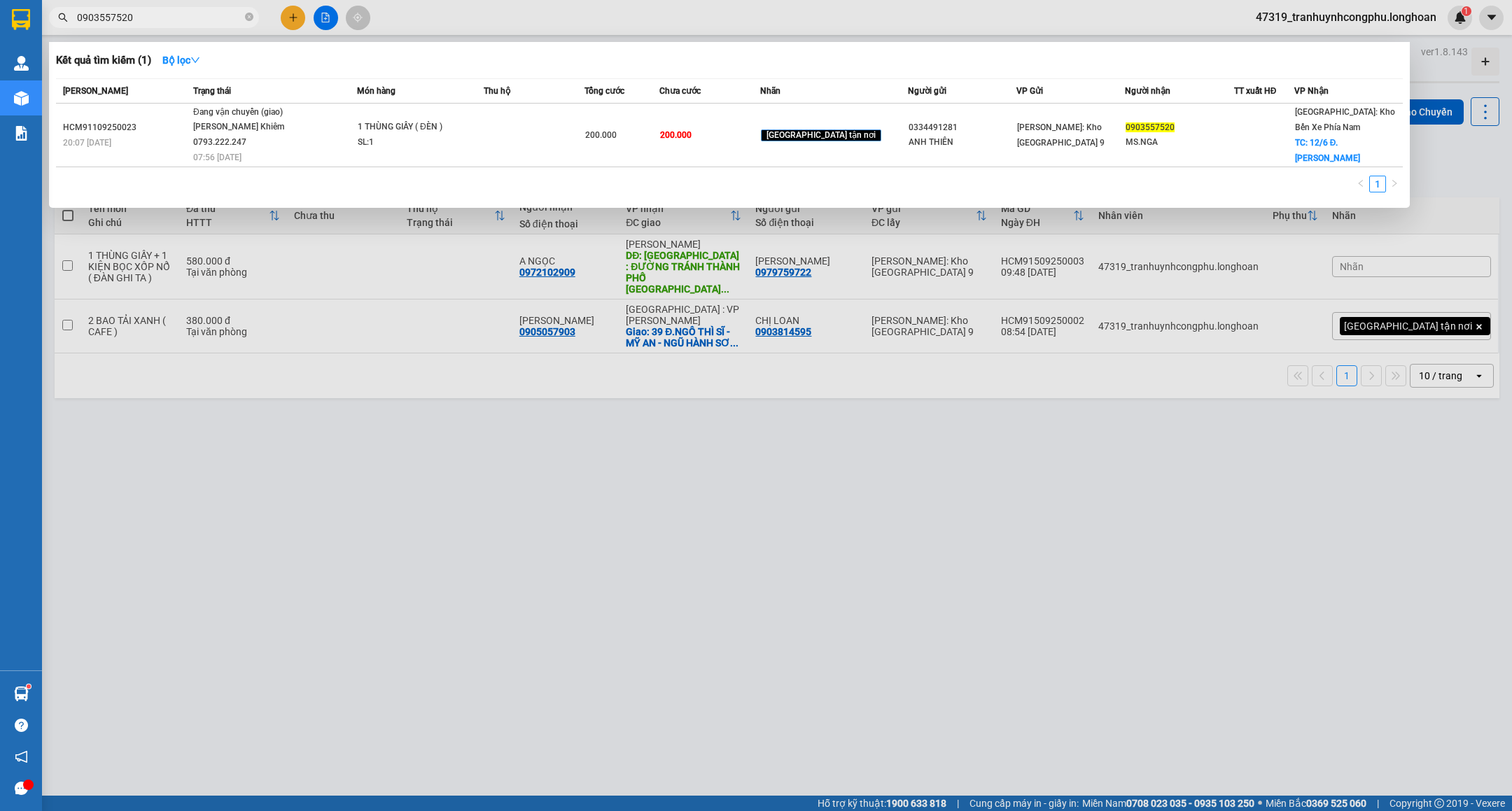
click at [200, 19] on input "0903557520" at bounding box center [159, 18] width 165 height 15
paste input "16093809"
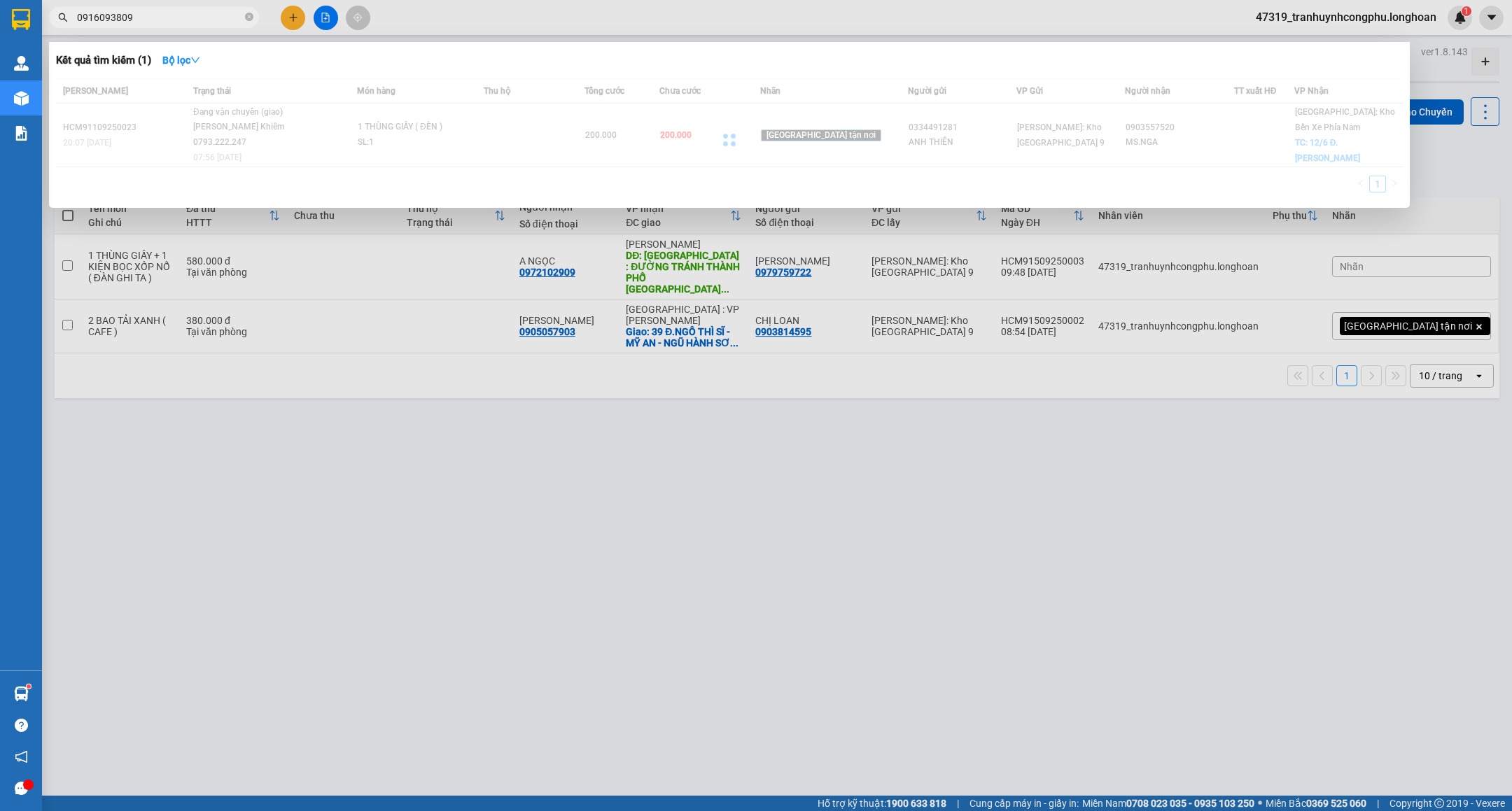
type input "0916093809"
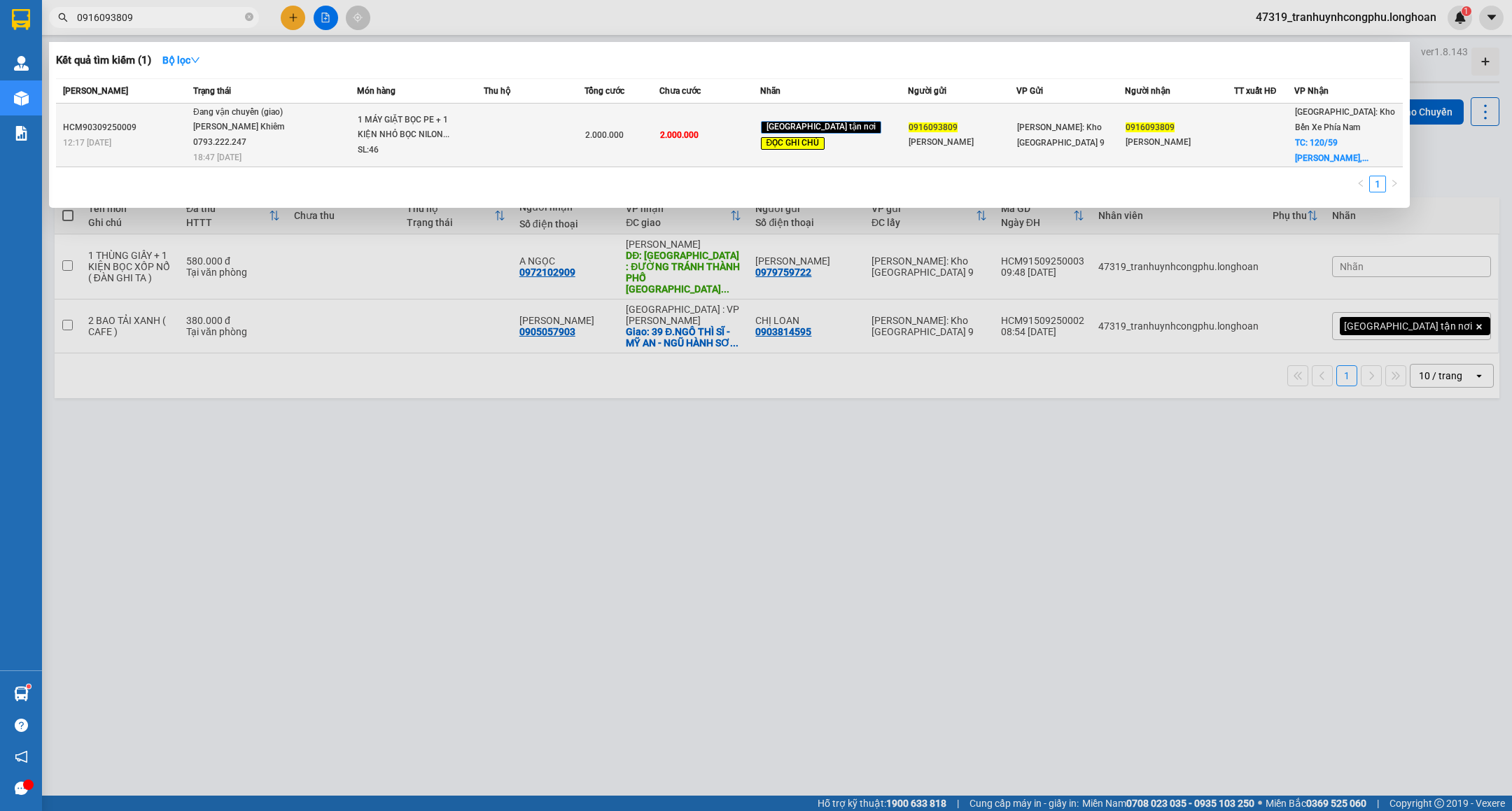
click at [463, 131] on div "1 MÁY GIẶT BỌC PE + 1 KIỆN NHỎ BỌC NILON..." at bounding box center [410, 128] width 105 height 30
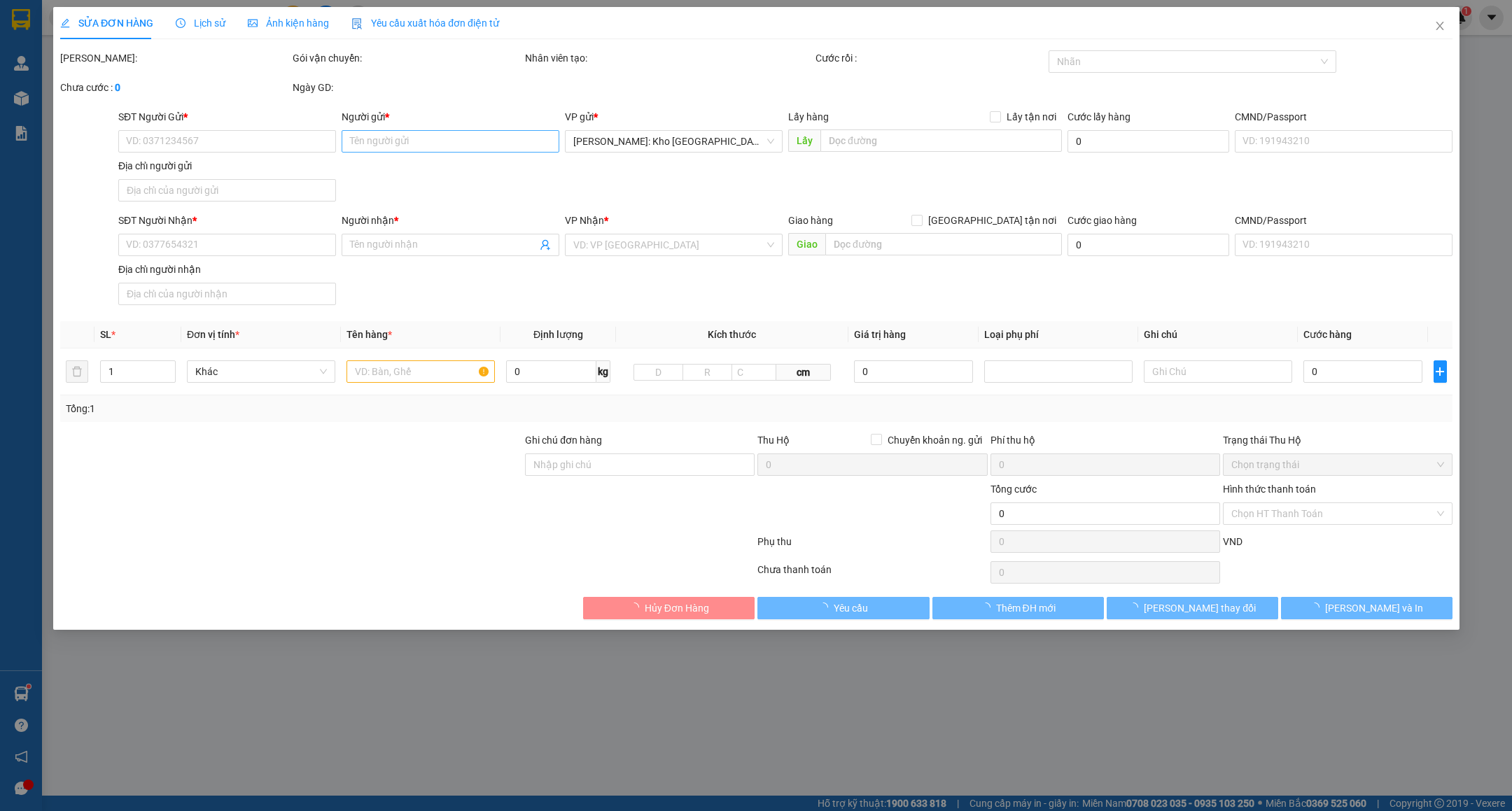
type input "0916093809"
type input "ANH HẢI"
type input "0916093809"
type input "ANH HẢI"
checkbox input "true"
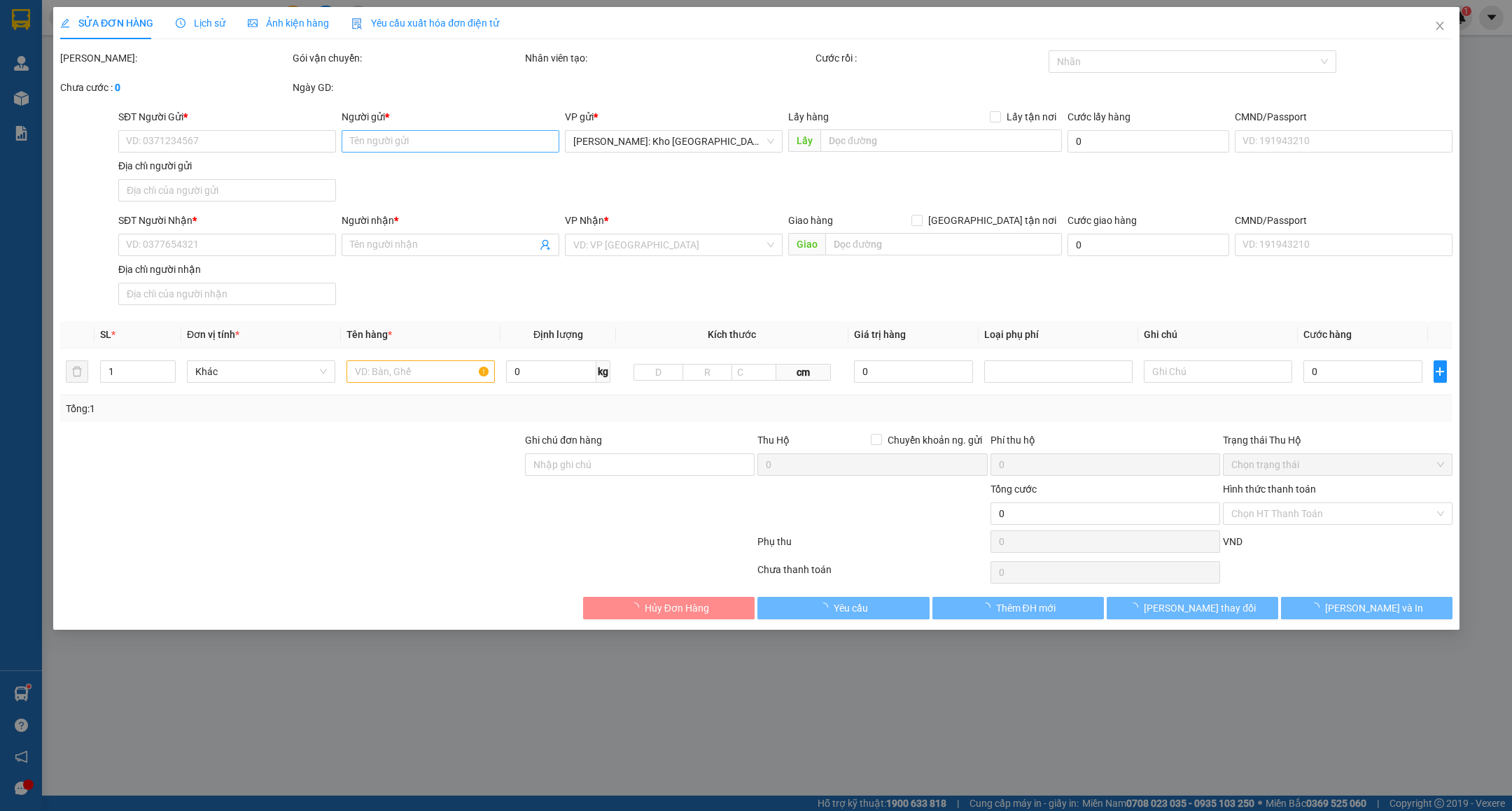
type input "120/59 NGUYỄN THIỆN THUẬT, NHA TRANG, KHÁNH HÒA"
type input "GIAO NGÀY 6/9 , nhận theo kiện-giao nguyên kiên-hư hỏng không chịu trách nhiệm"
type input "2.000.000"
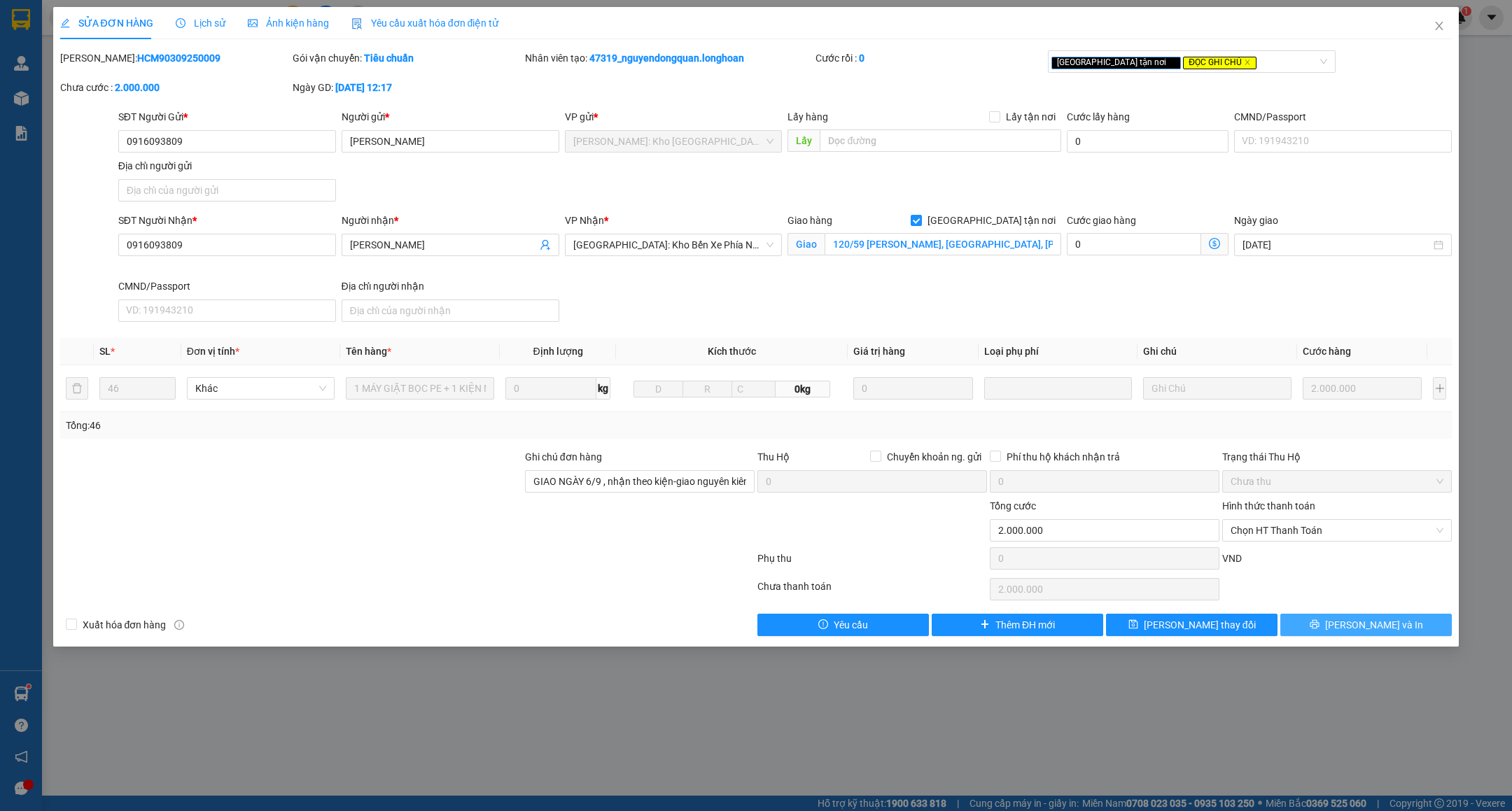
click at [1392, 632] on span "[PERSON_NAME] và In" at bounding box center [1374, 625] width 98 height 15
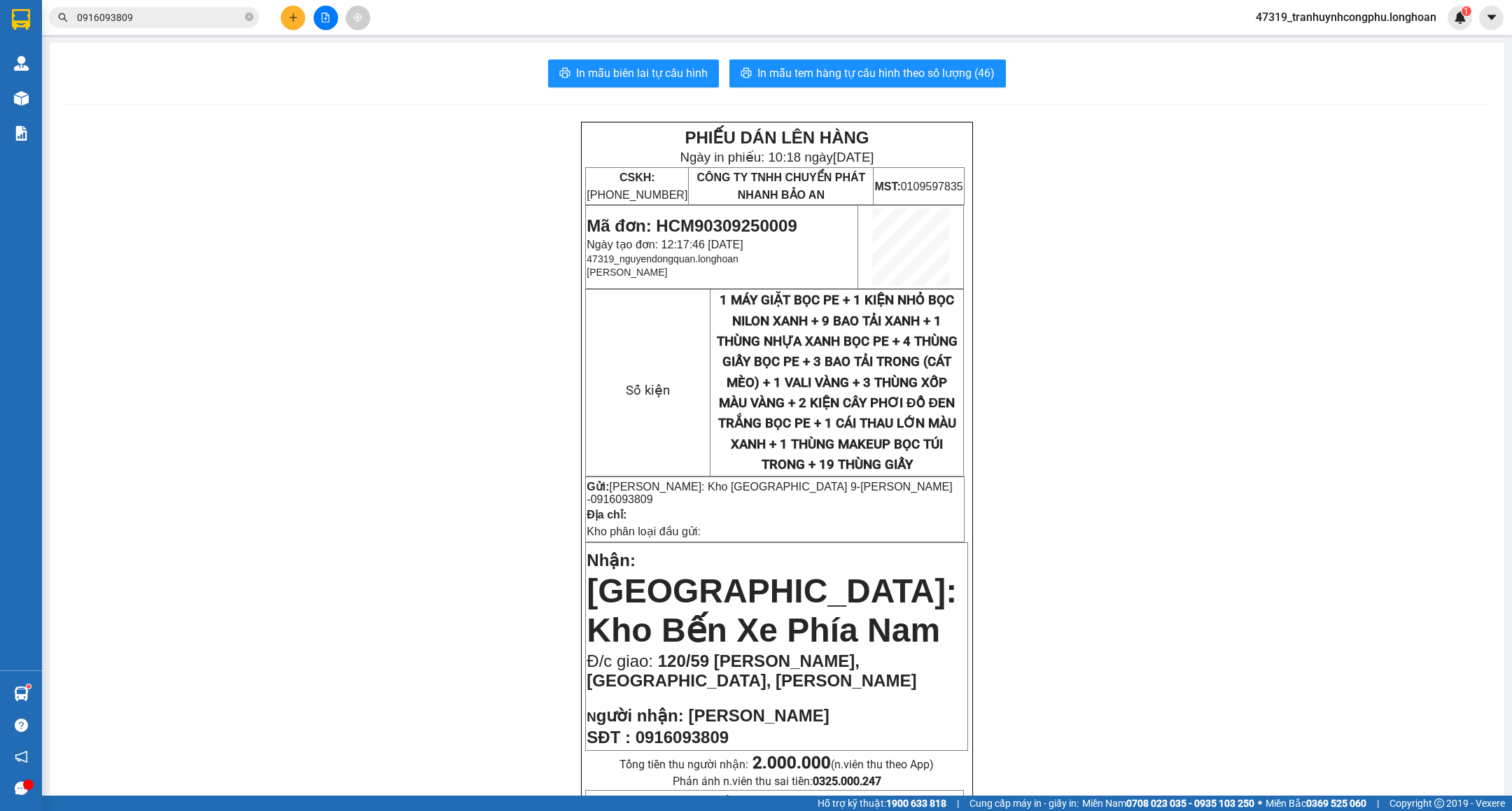
drag, startPoint x: 1212, startPoint y: 250, endPoint x: 261, endPoint y: 349, distance: 956.1
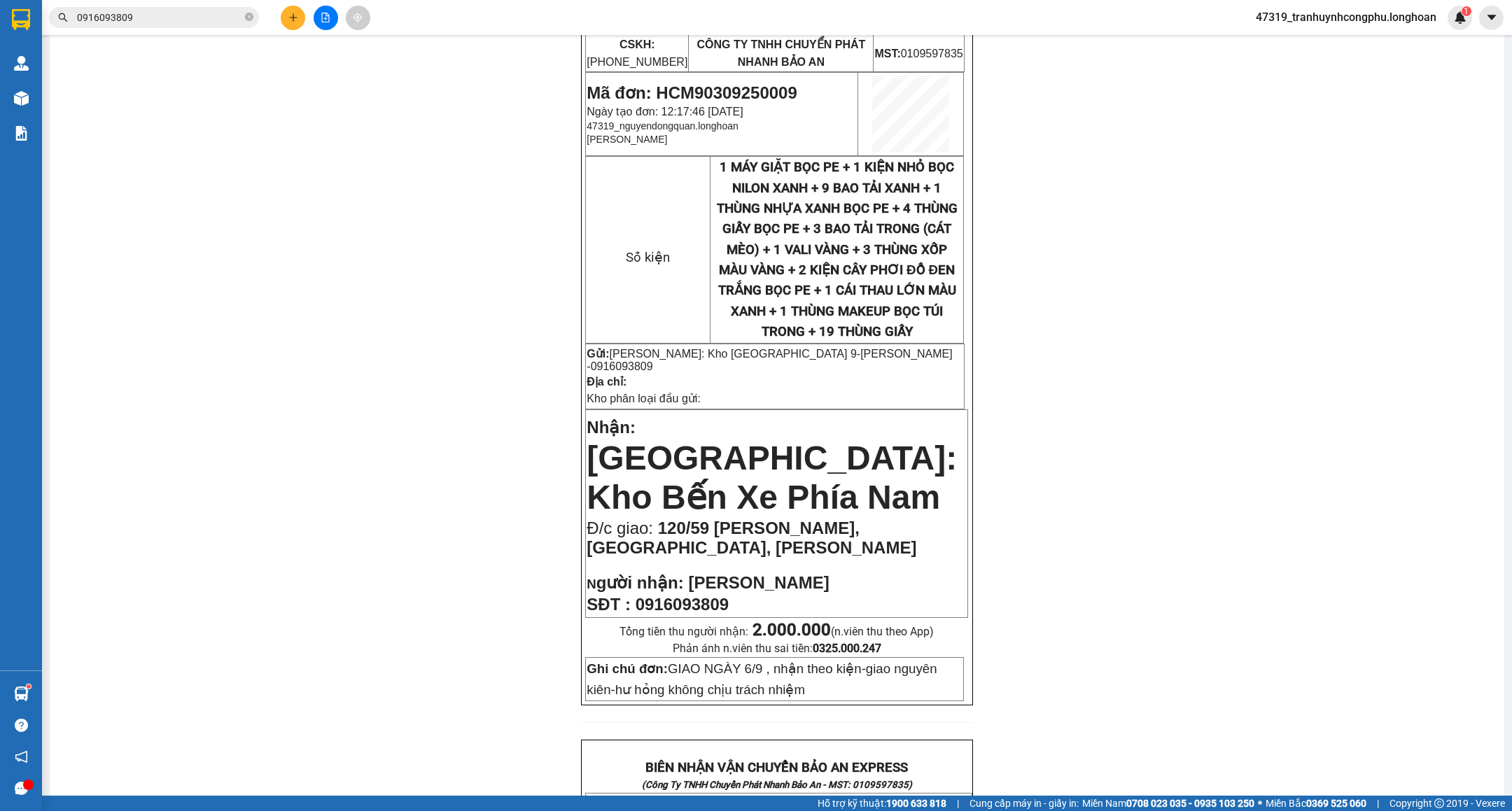
scroll to position [175, 0]
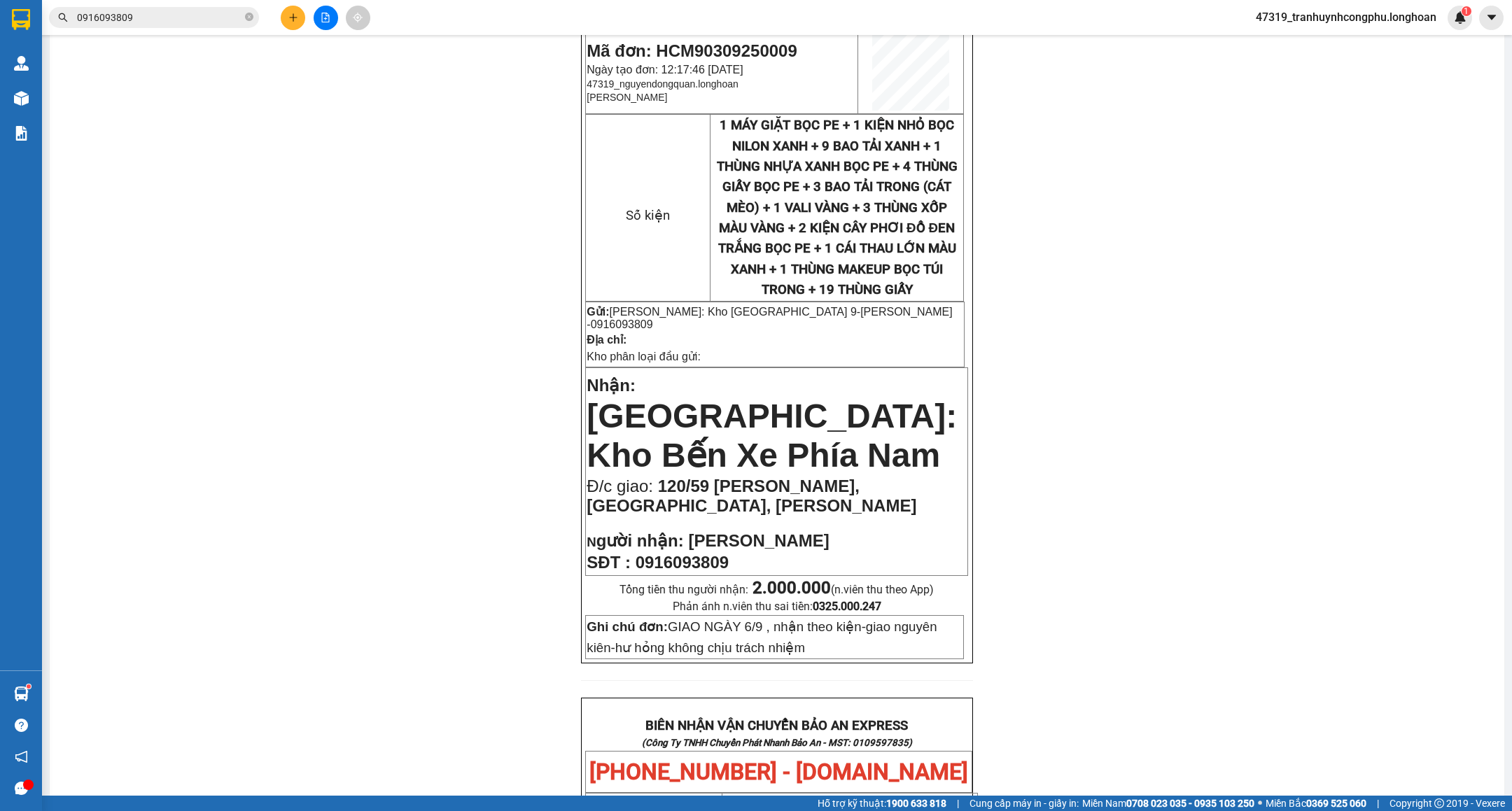
click at [700, 553] on span "0916093809" at bounding box center [682, 562] width 93 height 19
copy span "0916093809"
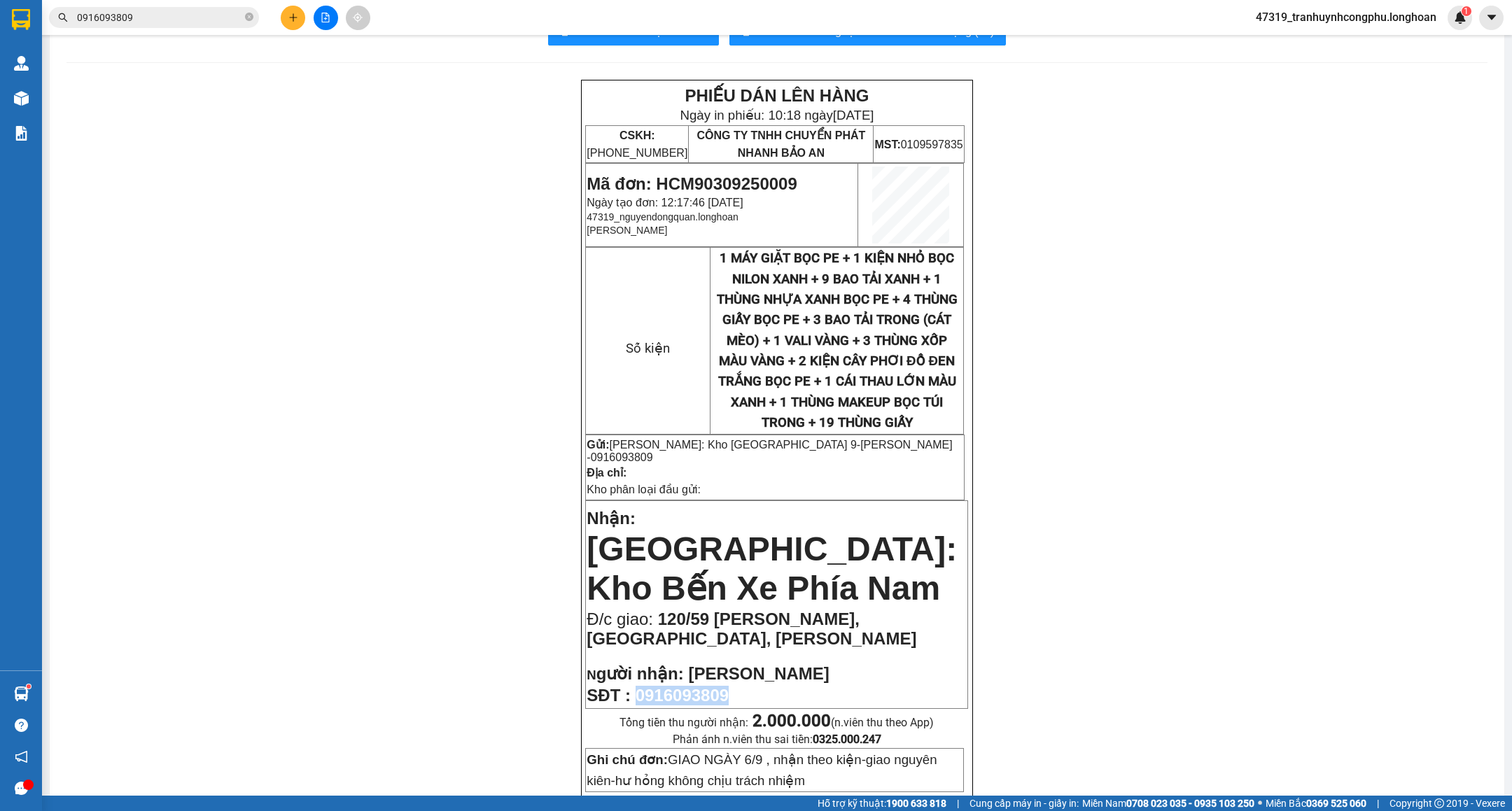
scroll to position [0, 0]
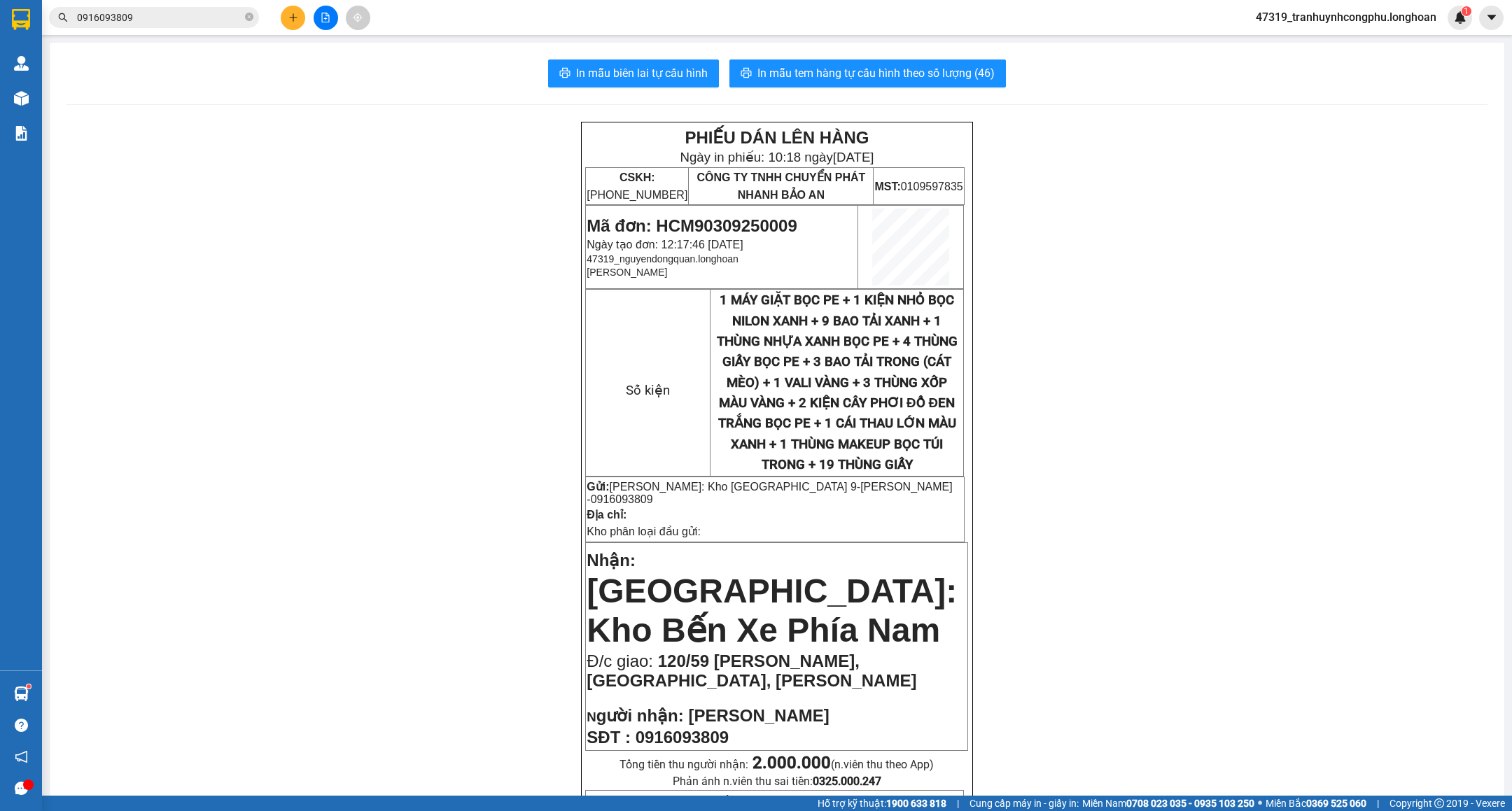
click at [748, 217] on span "Mã đơn: HCM90309250009" at bounding box center [691, 225] width 210 height 19
copy span "HCM90309250009"
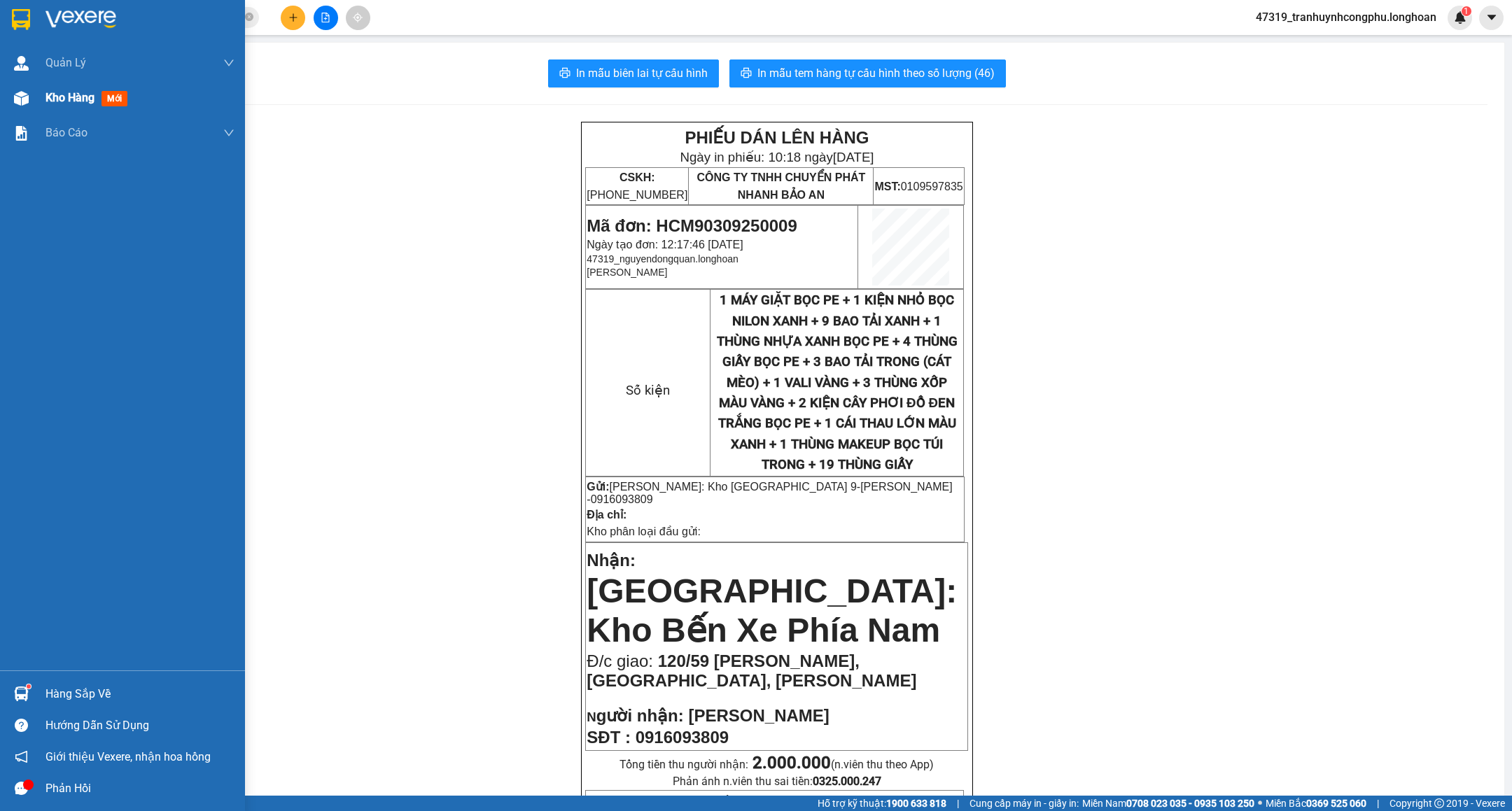
click at [34, 105] on div "Kho hàng mới" at bounding box center [122, 98] width 245 height 35
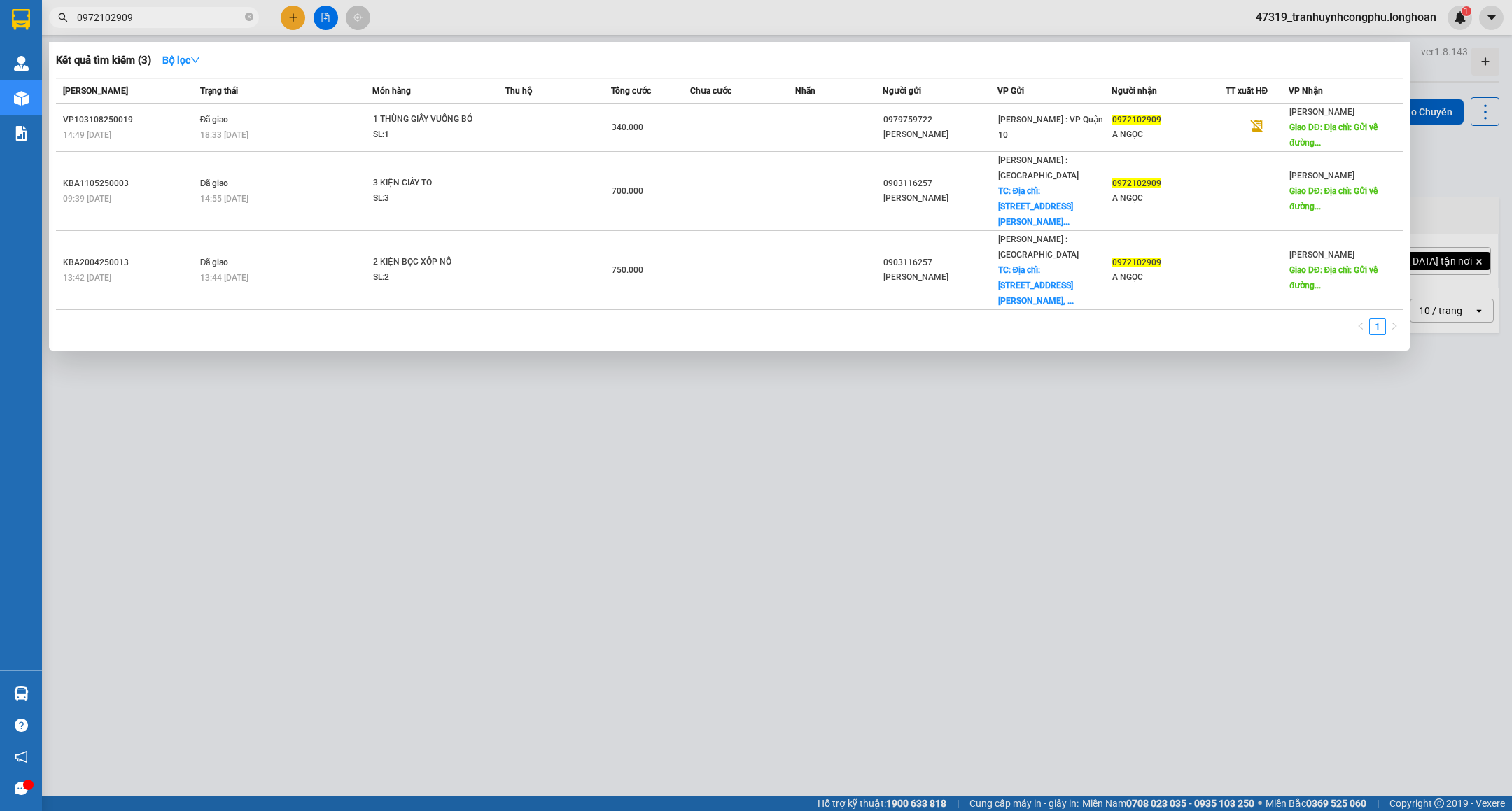
type input "0972102909"
click at [321, 570] on div at bounding box center [756, 405] width 1512 height 811
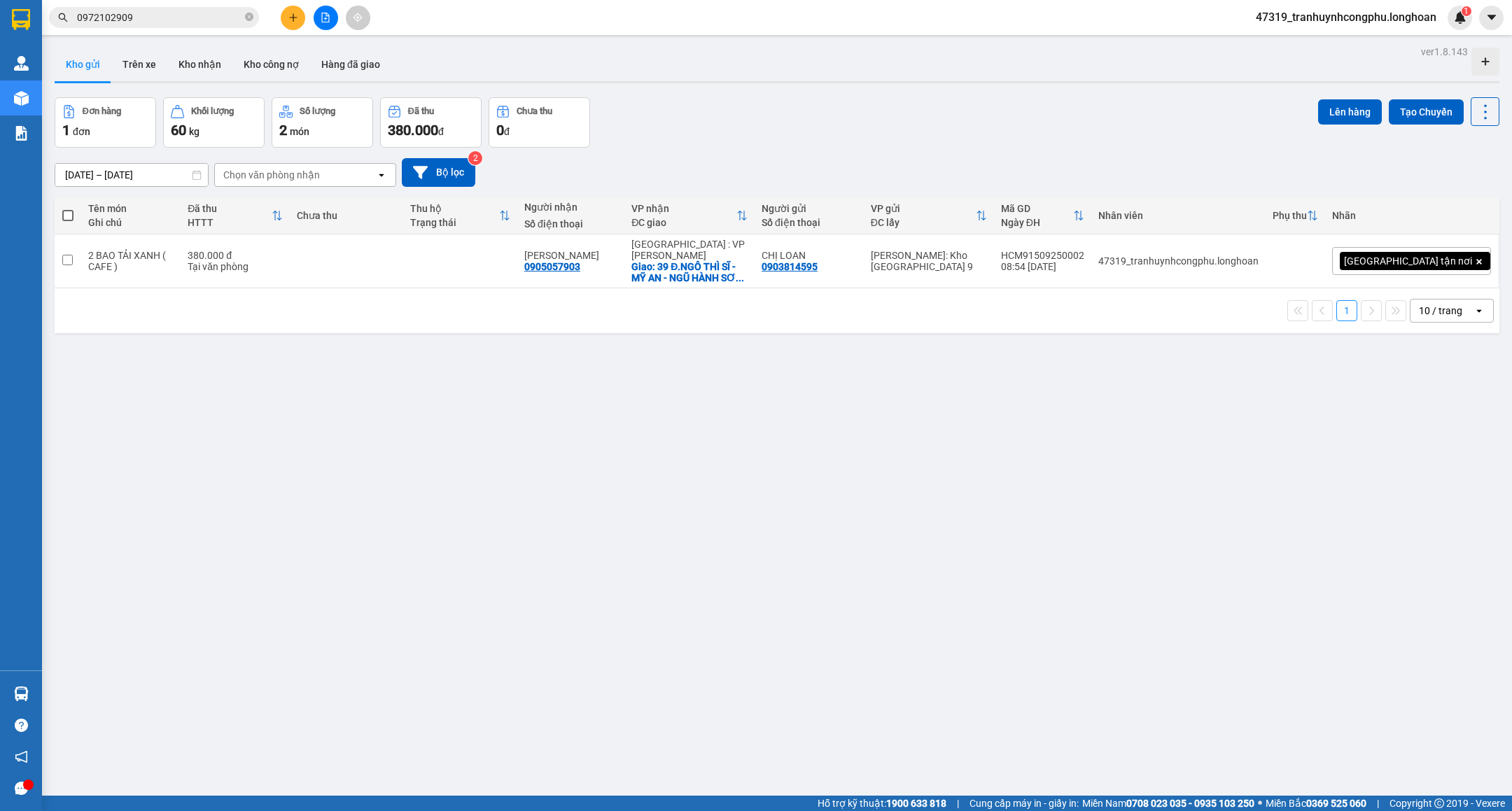
click at [250, 19] on icon "close-circle" at bounding box center [249, 16] width 8 height 8
click at [288, 15] on icon "plus" at bounding box center [293, 17] width 10 height 10
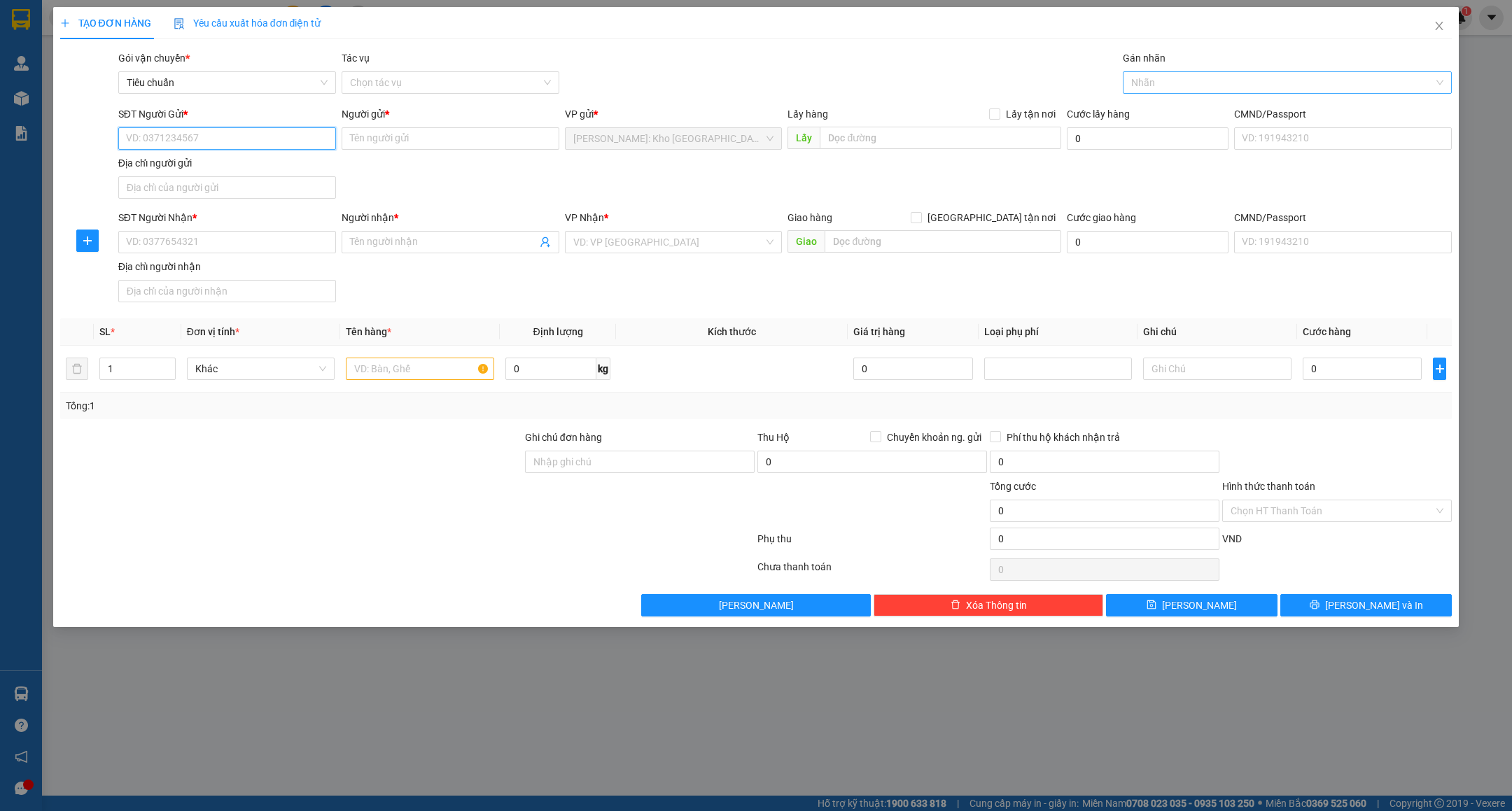
click at [1162, 90] on div at bounding box center [1280, 83] width 308 height 17
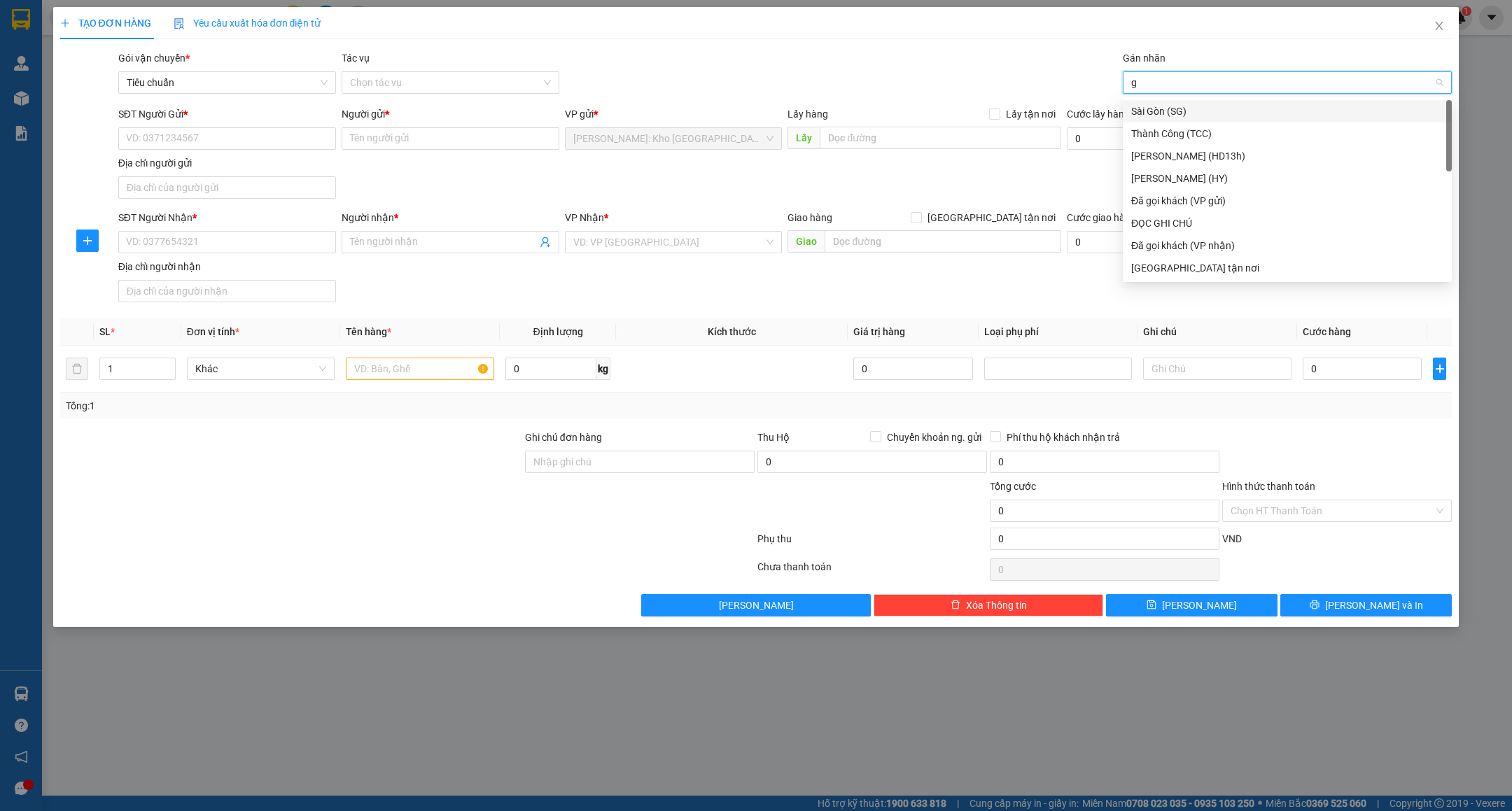
type input "gt"
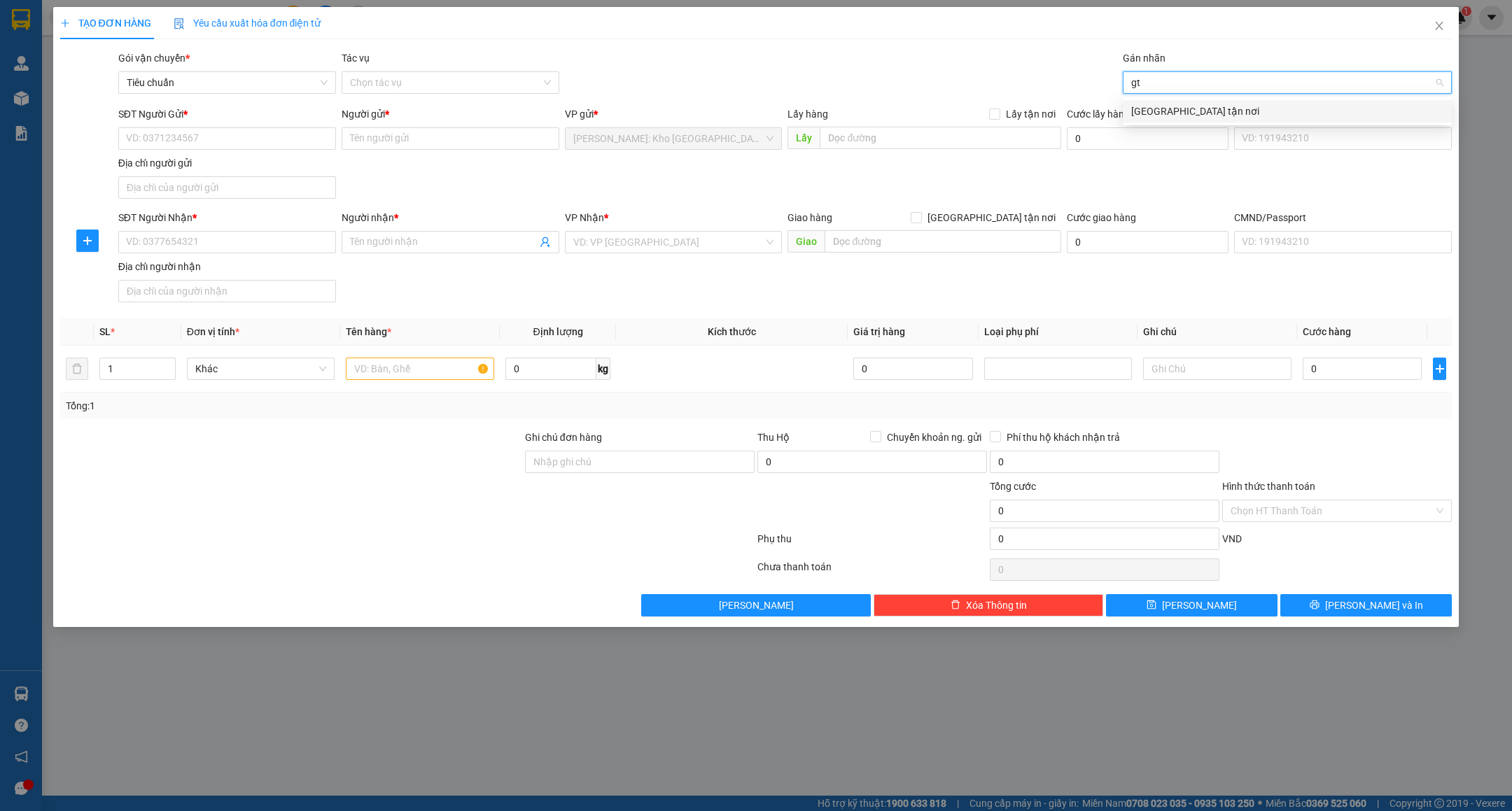
click at [1166, 104] on div "[GEOGRAPHIC_DATA] tận nơi" at bounding box center [1288, 111] width 312 height 15
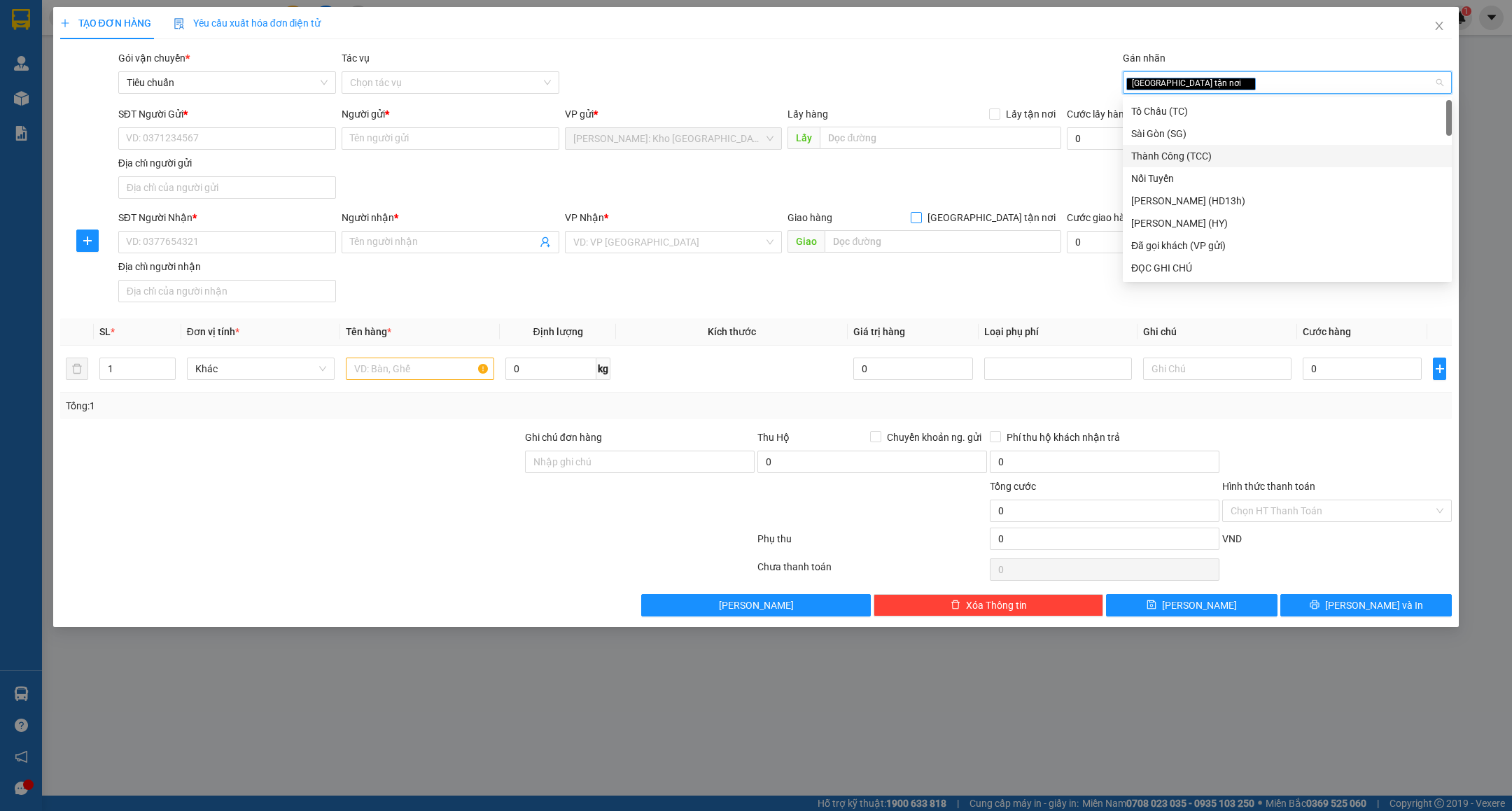
click at [1022, 216] on span "[GEOGRAPHIC_DATA] tận nơi" at bounding box center [991, 218] width 139 height 15
click at [921, 216] on input "[GEOGRAPHIC_DATA] tận nơi" at bounding box center [916, 217] width 10 height 10
checkbox input "true"
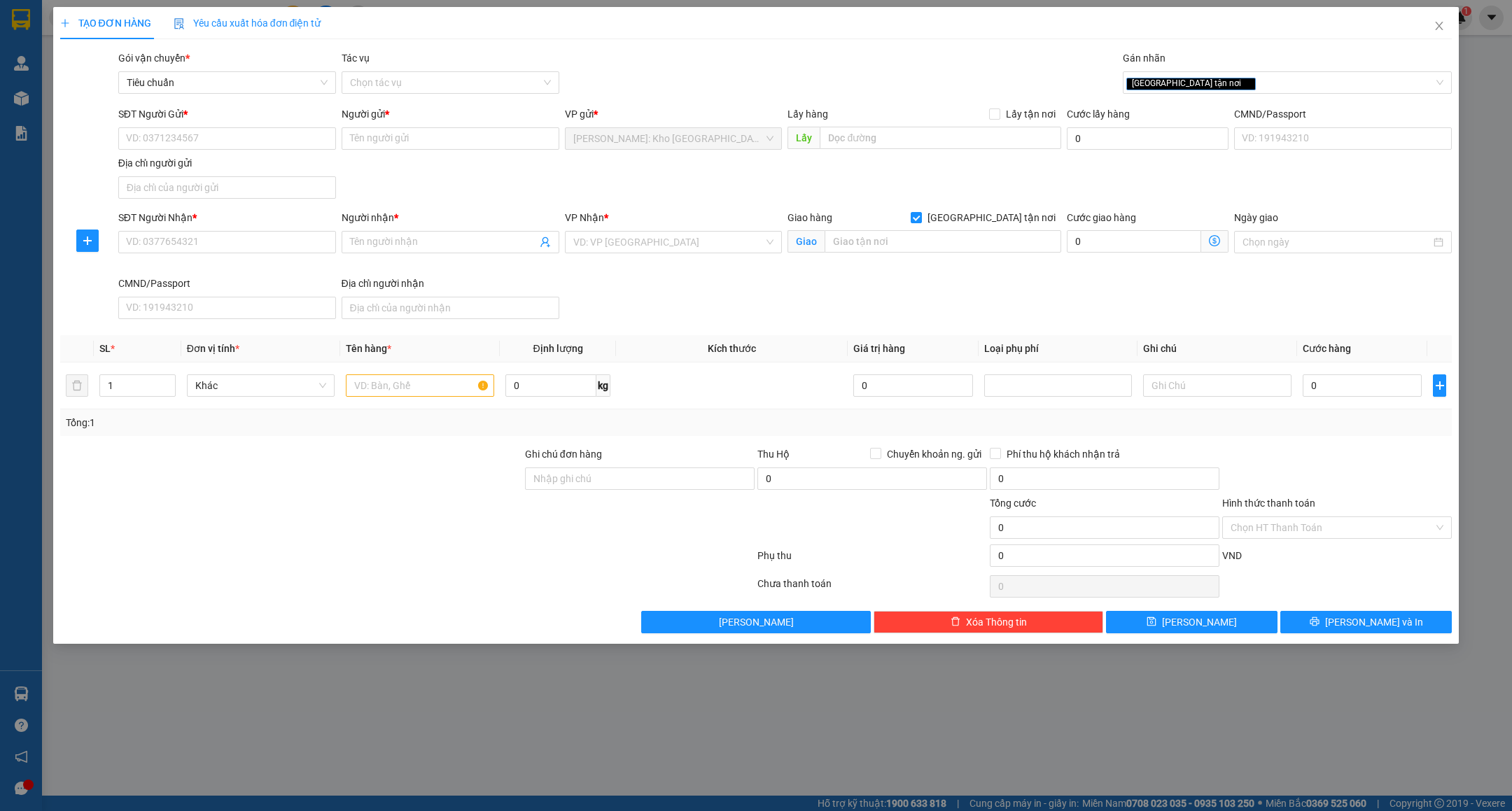
click at [698, 258] on div "VP Nhận * VD: VP Sài Gòn" at bounding box center [673, 234] width 218 height 49
click at [697, 252] on input "search" at bounding box center [669, 241] width 191 height 21
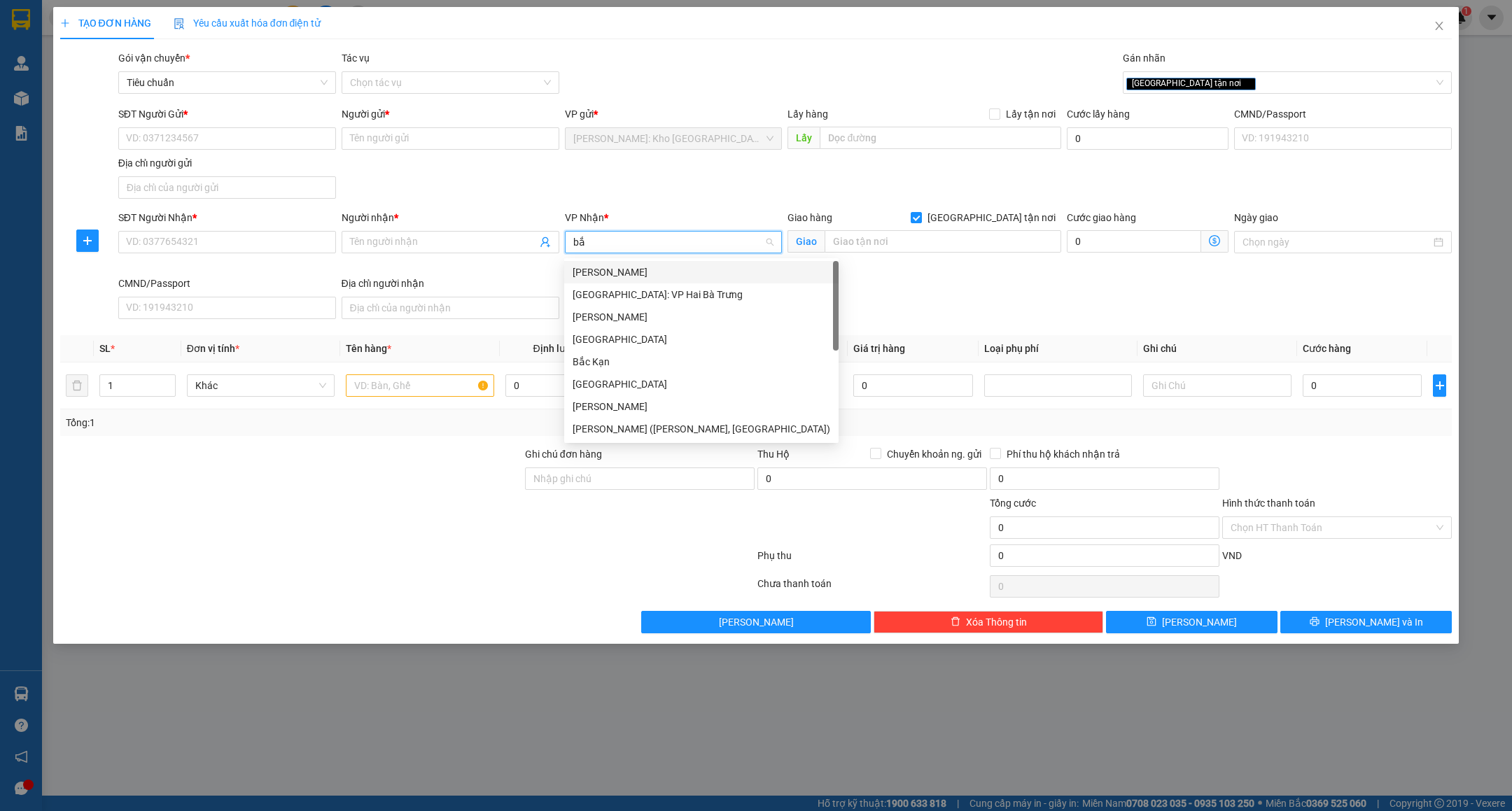
type input "b"
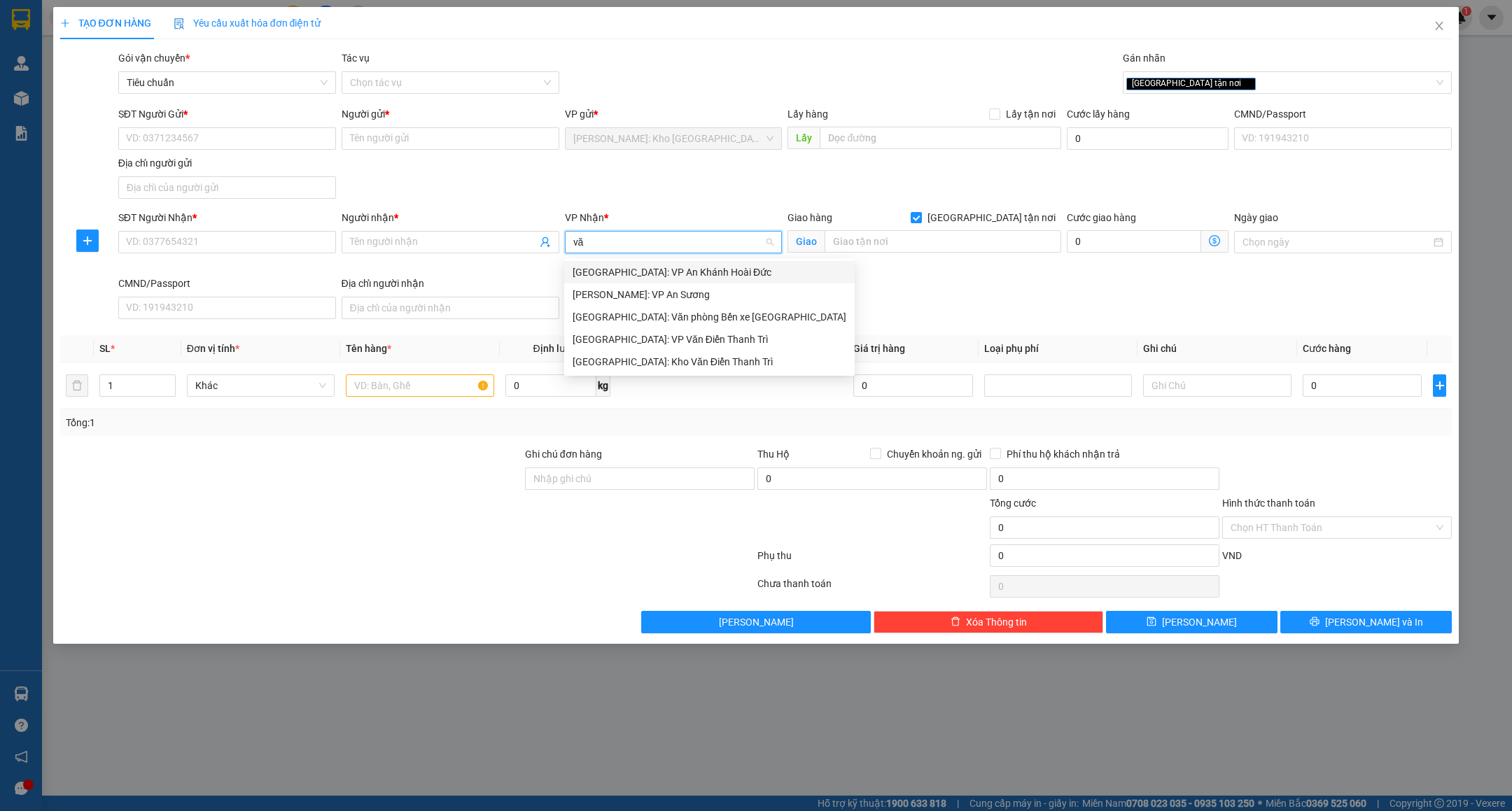
type input "văn"
click at [693, 316] on div "[GEOGRAPHIC_DATA]: Kho Văn Điển Thanh Trì" at bounding box center [709, 317] width 274 height 15
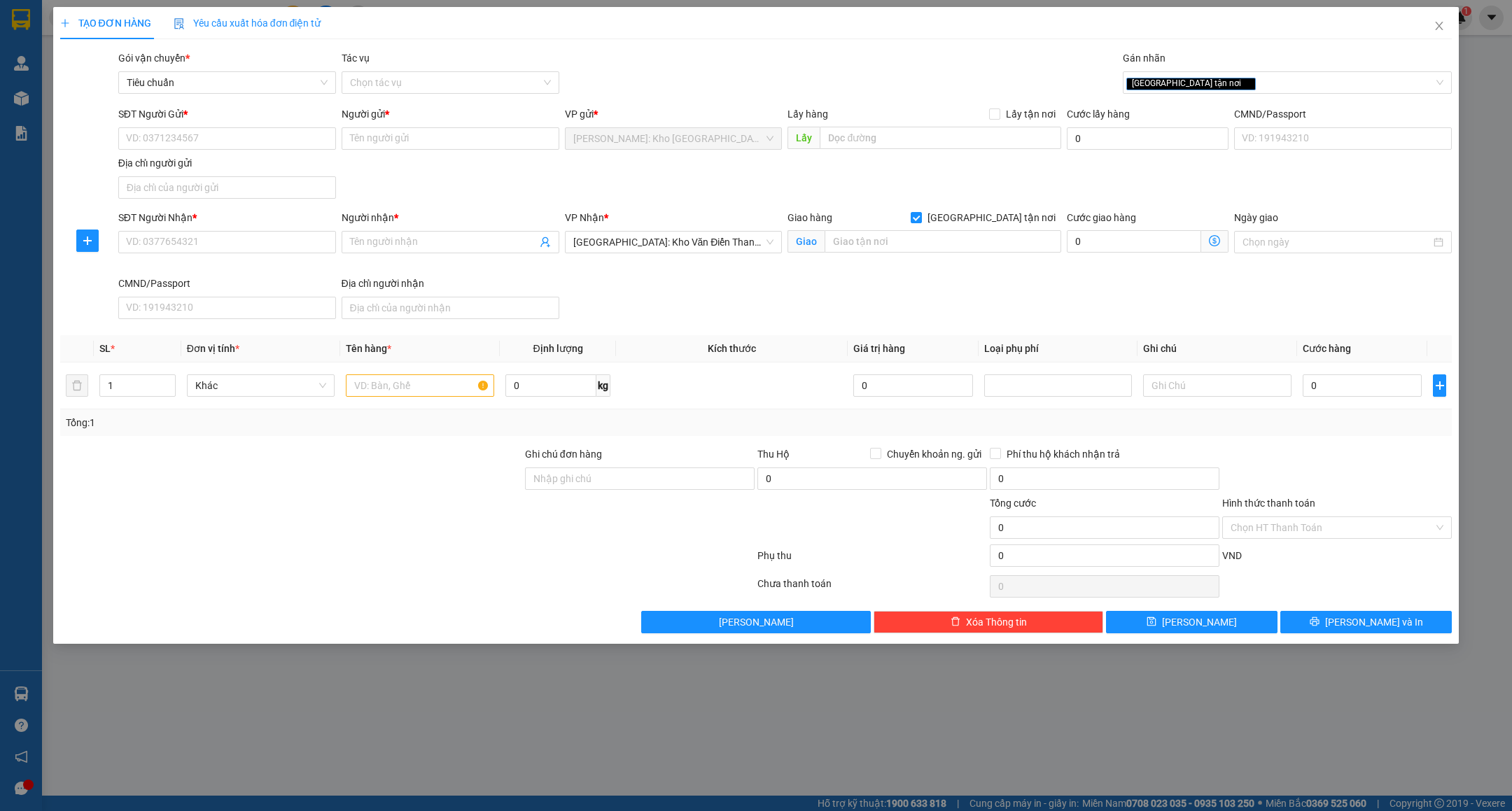
click at [930, 217] on div "Giao hàng Giao tận nơi" at bounding box center [924, 218] width 274 height 15
click at [921, 251] on input "text" at bounding box center [943, 241] width 237 height 22
type input "s"
type input "SỐ 954 Đ.THIÊN ĐỨC - F.VẠN AN - TP.BẮC NINH"
click at [198, 139] on input "SĐT Người Gửi *" at bounding box center [227, 138] width 218 height 22
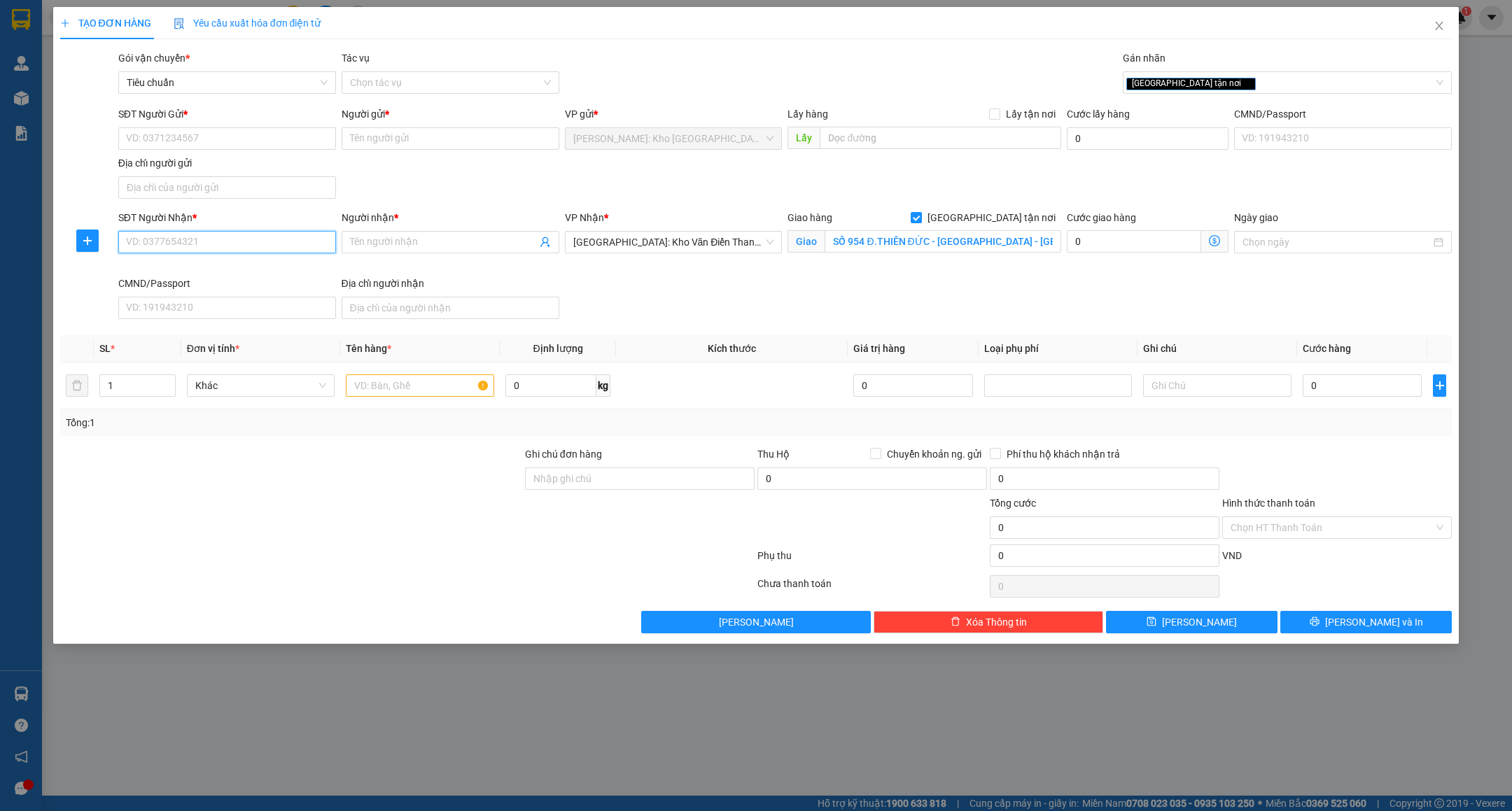
click at [185, 250] on input "SĐT Người Nhận *" at bounding box center [227, 242] width 218 height 22
click at [185, 250] on input "0982575666" at bounding box center [227, 242] width 218 height 22
type input "0982575666"
click at [378, 250] on input "Người nhận *" at bounding box center [443, 242] width 187 height 15
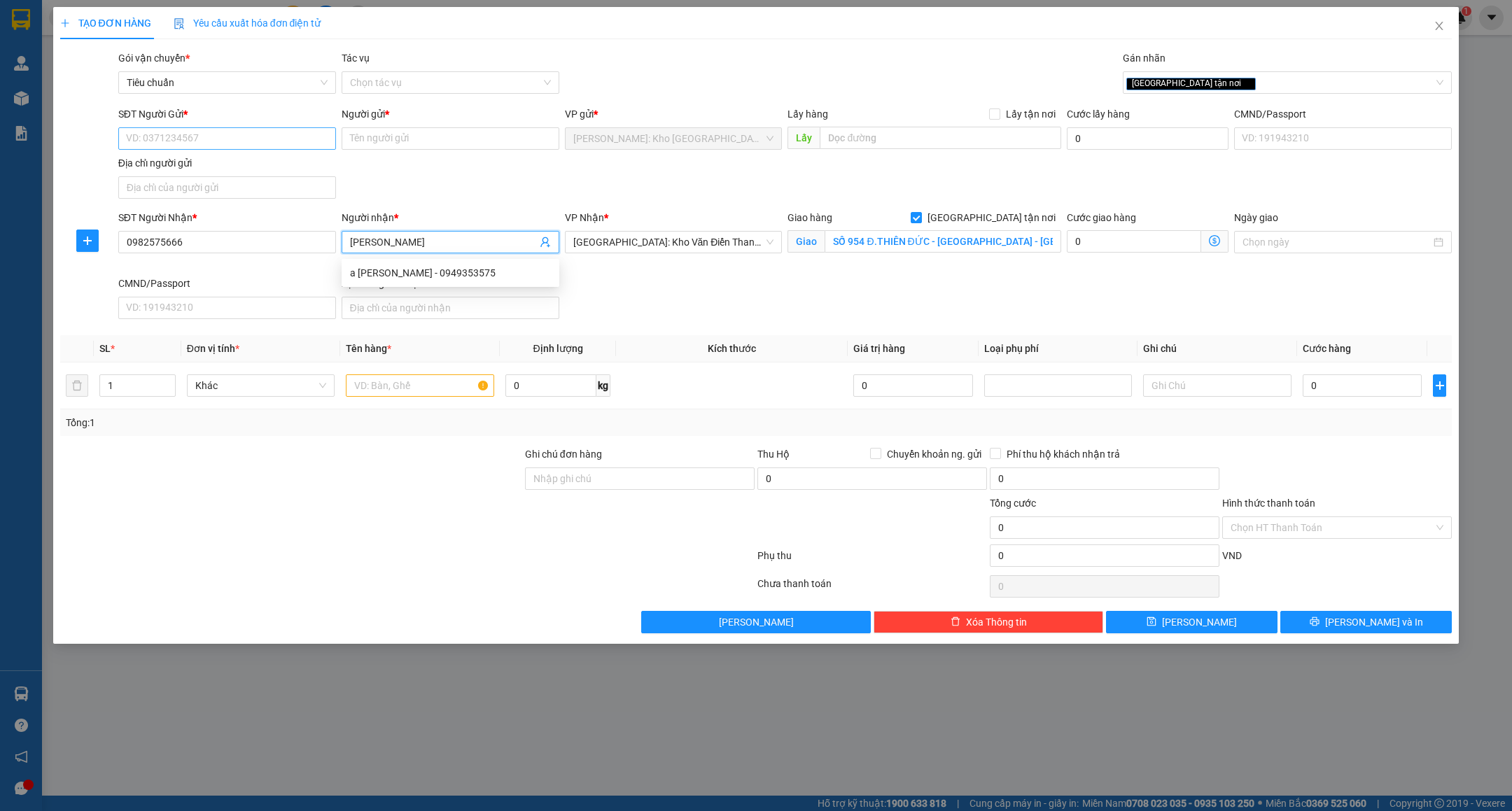
type input "TRẦN THỌ"
click at [252, 147] on input "SĐT Người Gửi *" at bounding box center [227, 138] width 218 height 22
click at [247, 164] on div "0969465560 - TÙNG" at bounding box center [227, 168] width 201 height 15
type input "0969465560"
type input "TÙNG"
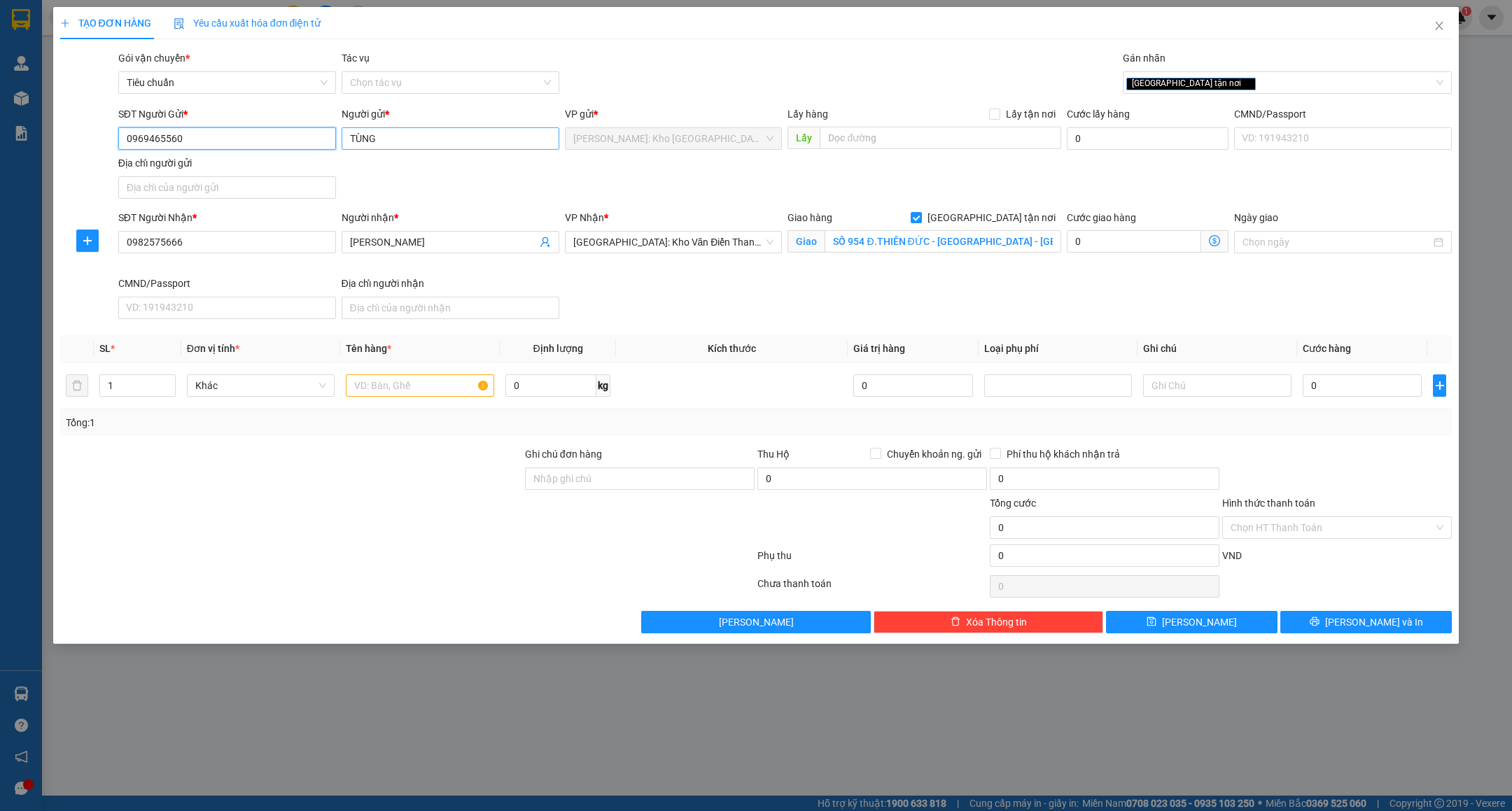
type input "0969465560"
click at [435, 135] on input "TÙNG" at bounding box center [450, 138] width 218 height 22
type input "T"
type input "ANH TÙNG"
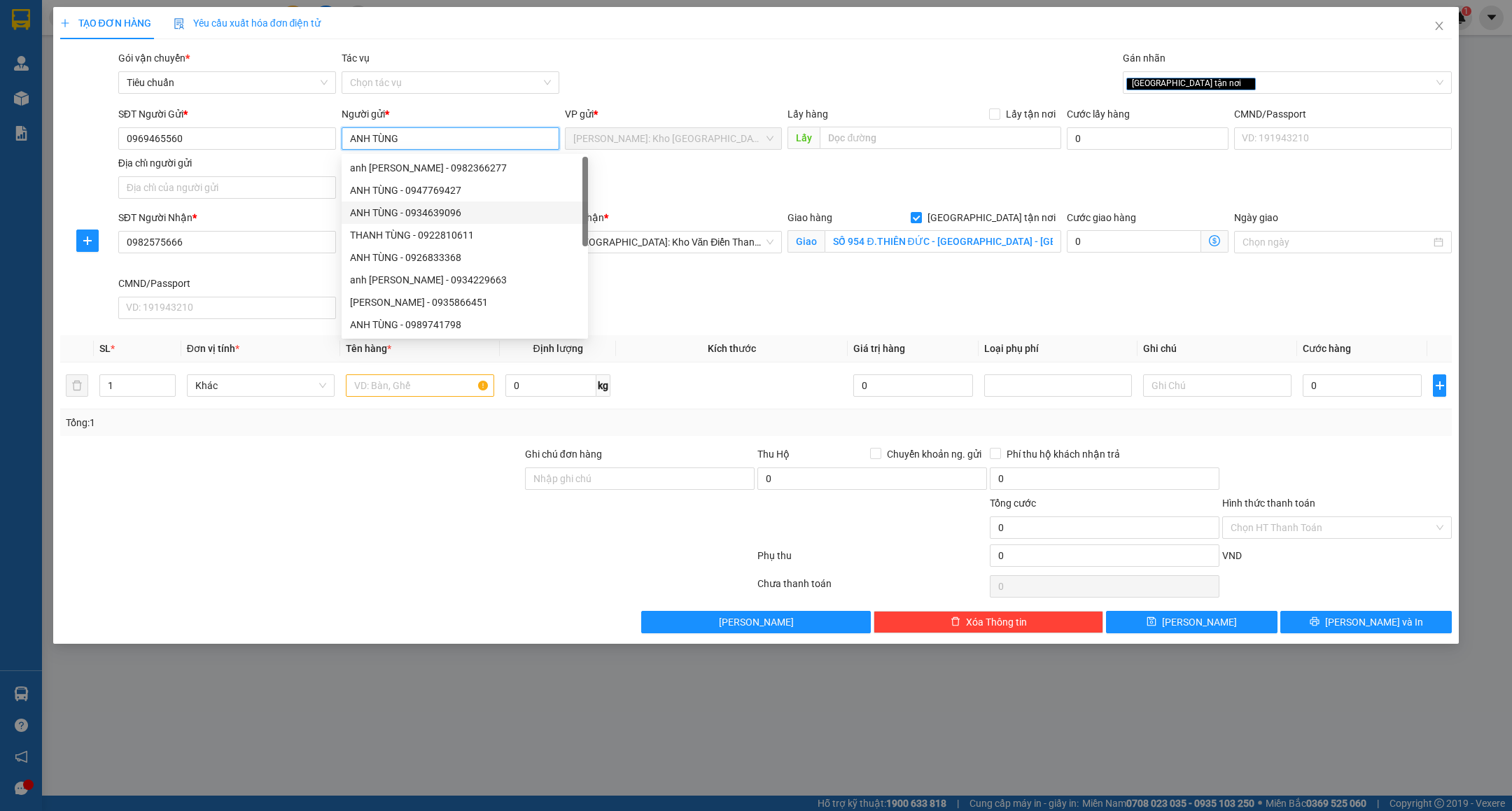
drag, startPoint x: 427, startPoint y: 190, endPoint x: 419, endPoint y: 210, distance: 21.5
click at [419, 208] on div "ANH TÙNG - 0934639096" at bounding box center [464, 213] width 230 height 15
type input "0934639096"
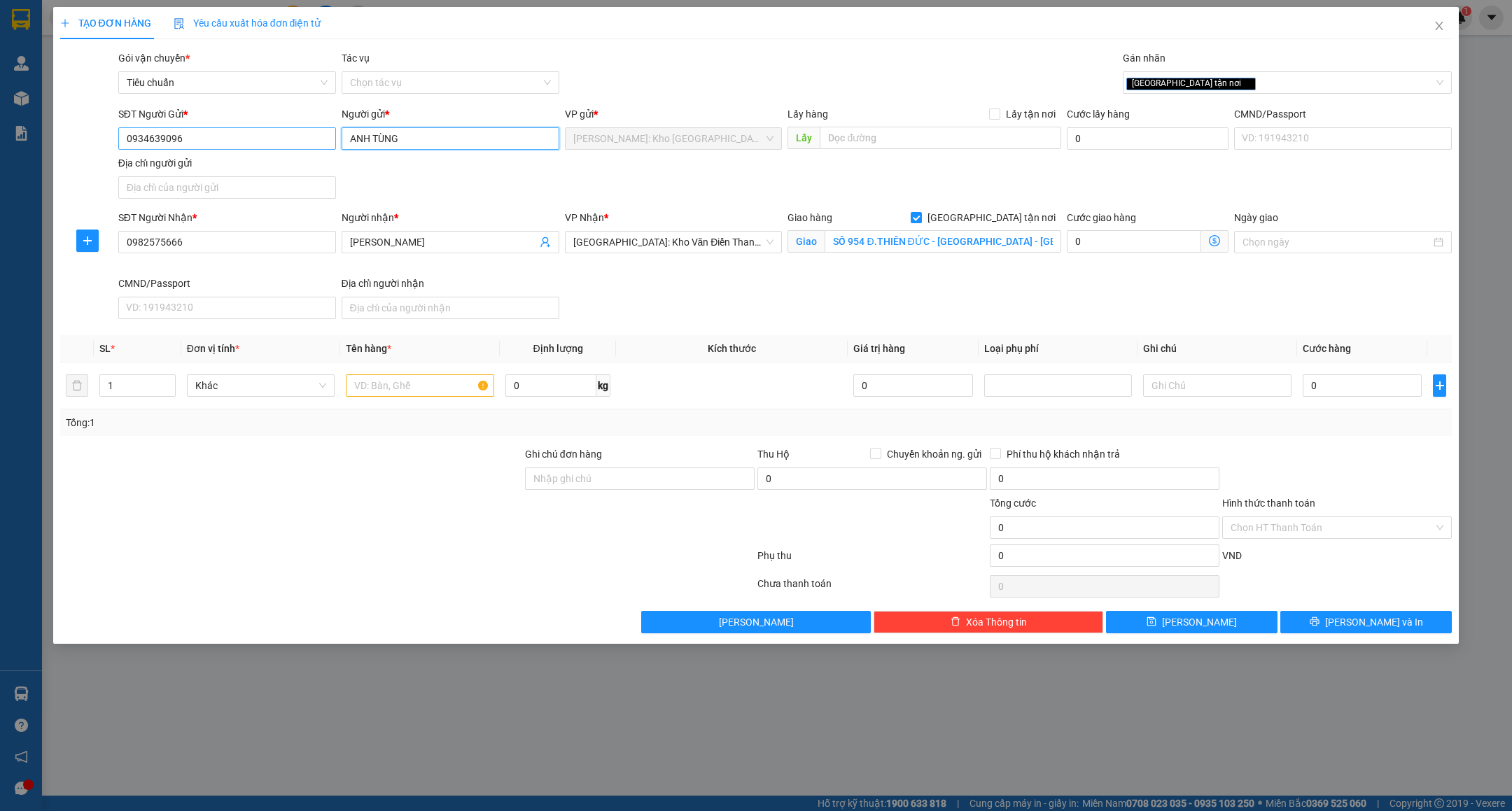
type input "ANH TÙNG"
click at [219, 128] on input "0934639096" at bounding box center [227, 138] width 218 height 22
click at [208, 168] on div "0969465560 - TÙNG" at bounding box center [227, 168] width 201 height 15
type input "0969465560"
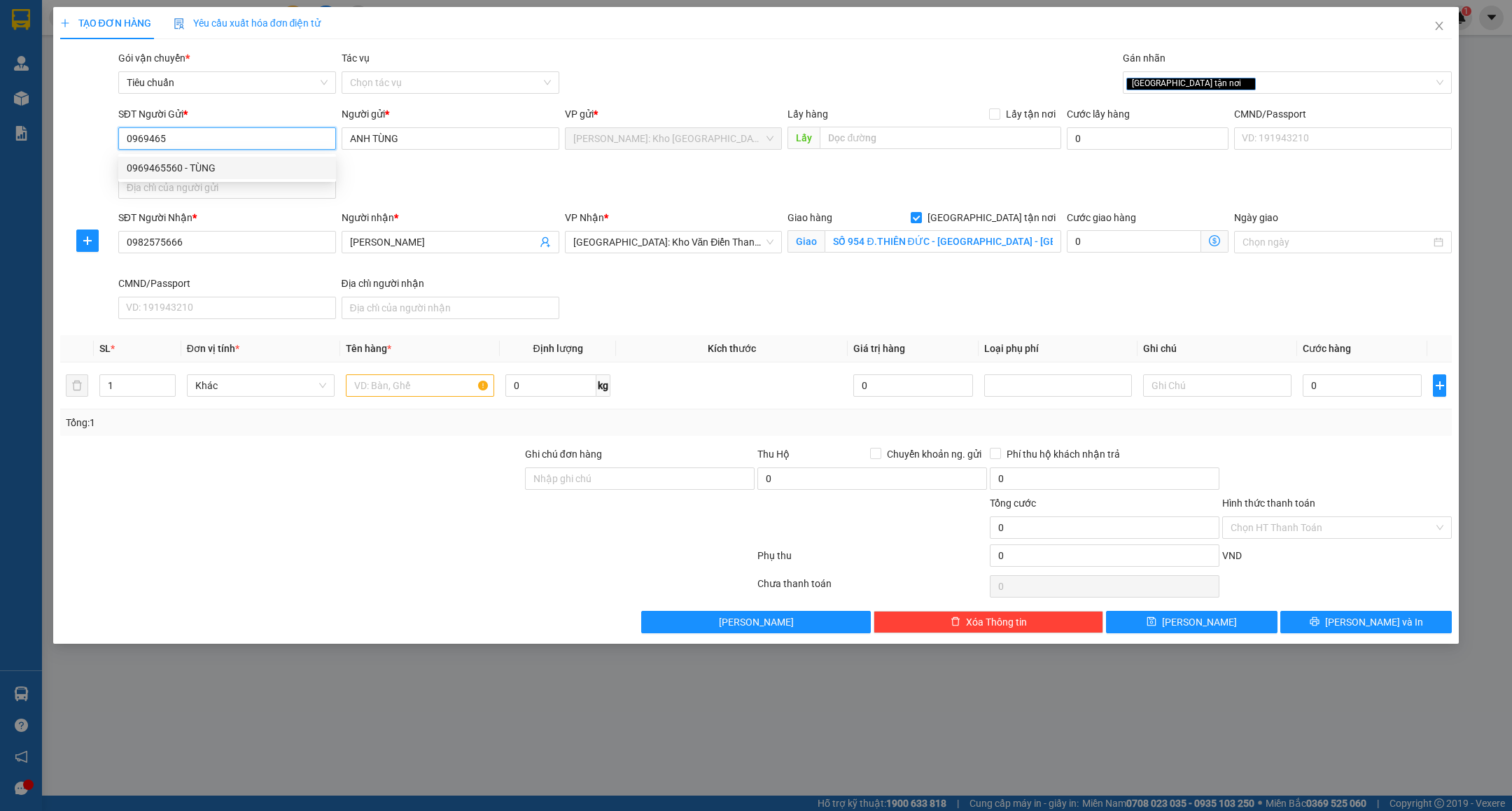
type input "TÙNG"
type input "0969465560"
click at [429, 148] on input "TÙNG" at bounding box center [450, 138] width 218 height 22
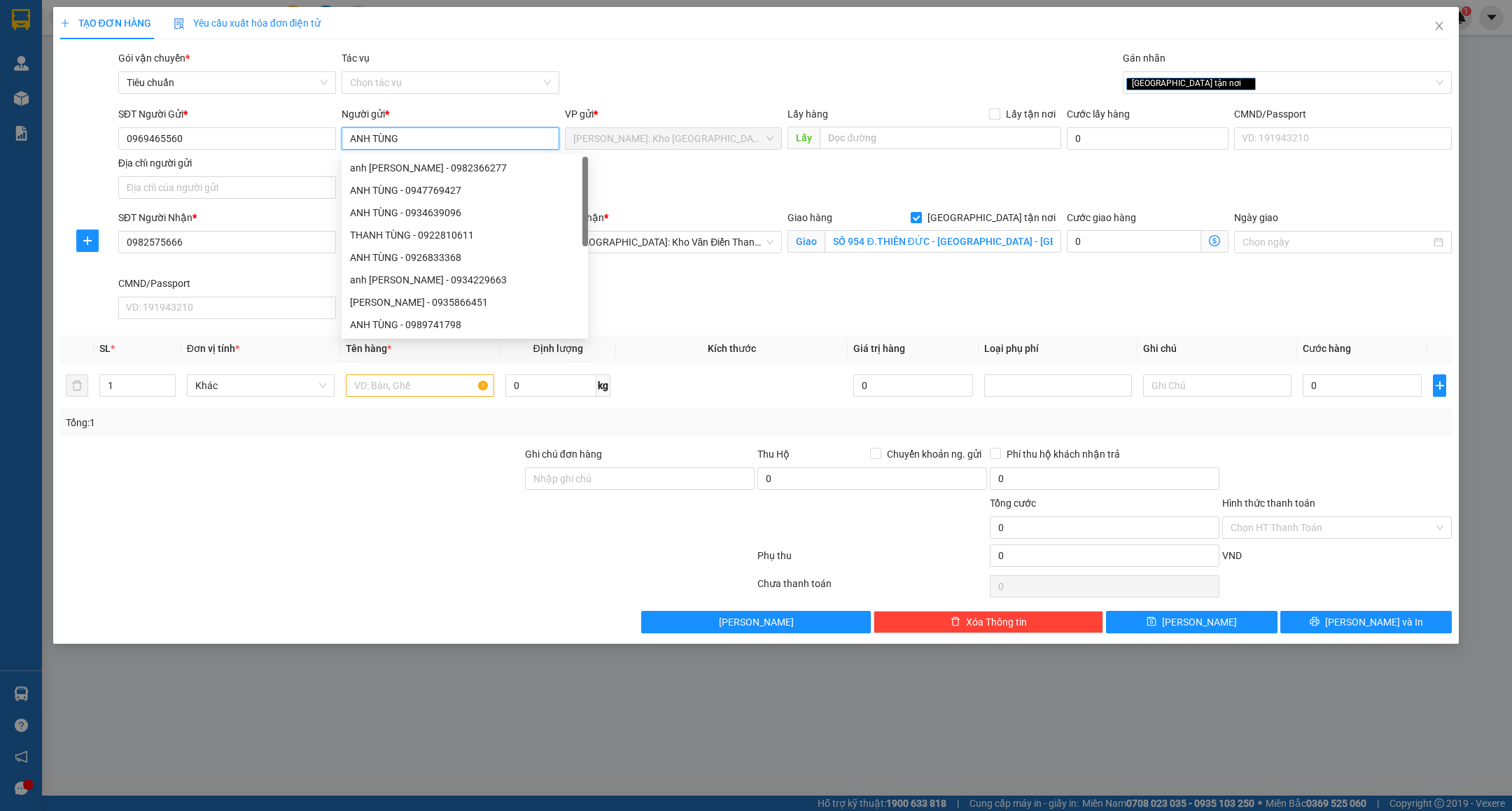
type input "ANH TÙNG"
click at [743, 76] on div "Gói vận chuyển * Tiêu chuẩn Tác vụ Chọn tác vụ Gán nhãn Giao tận nơi" at bounding box center [785, 75] width 1340 height 49
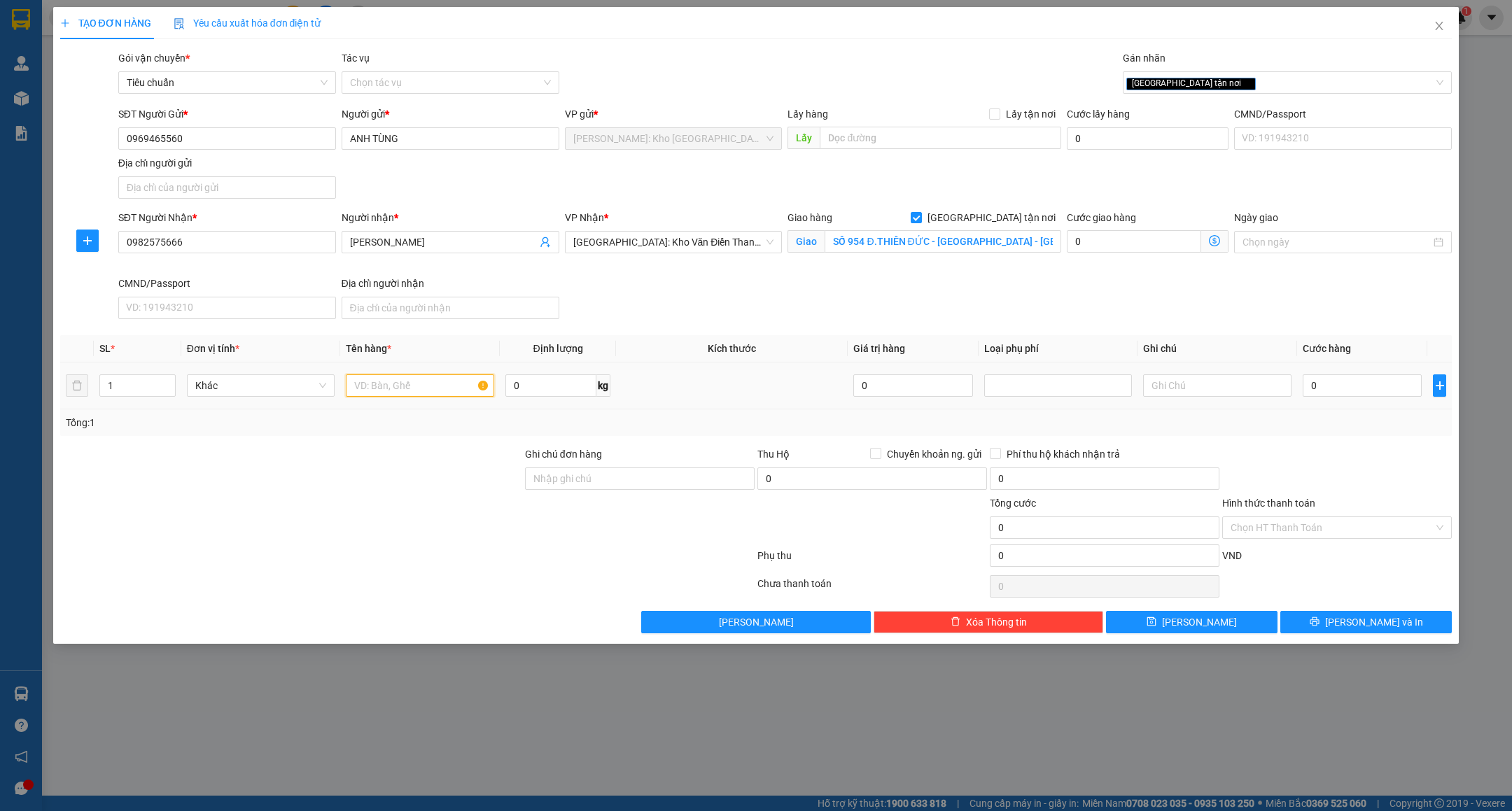
click at [379, 391] on input "text" at bounding box center [420, 385] width 148 height 22
type input "1 KIỆN PỌC PE ( LOA )"
click at [571, 482] on input "Ghi chú đơn hàng" at bounding box center [640, 478] width 230 height 22
type input "HÀNG DỄ VỠ VẬN CHUYỂN NHẸ TAY - HƯ VỠ KHÔNG ĐỀN"
click at [520, 613] on div "Transit Pickup Surcharge Ids Transit Deliver Surcharge Ids Transit Deliver Surc…" at bounding box center [756, 342] width 1392 height 583
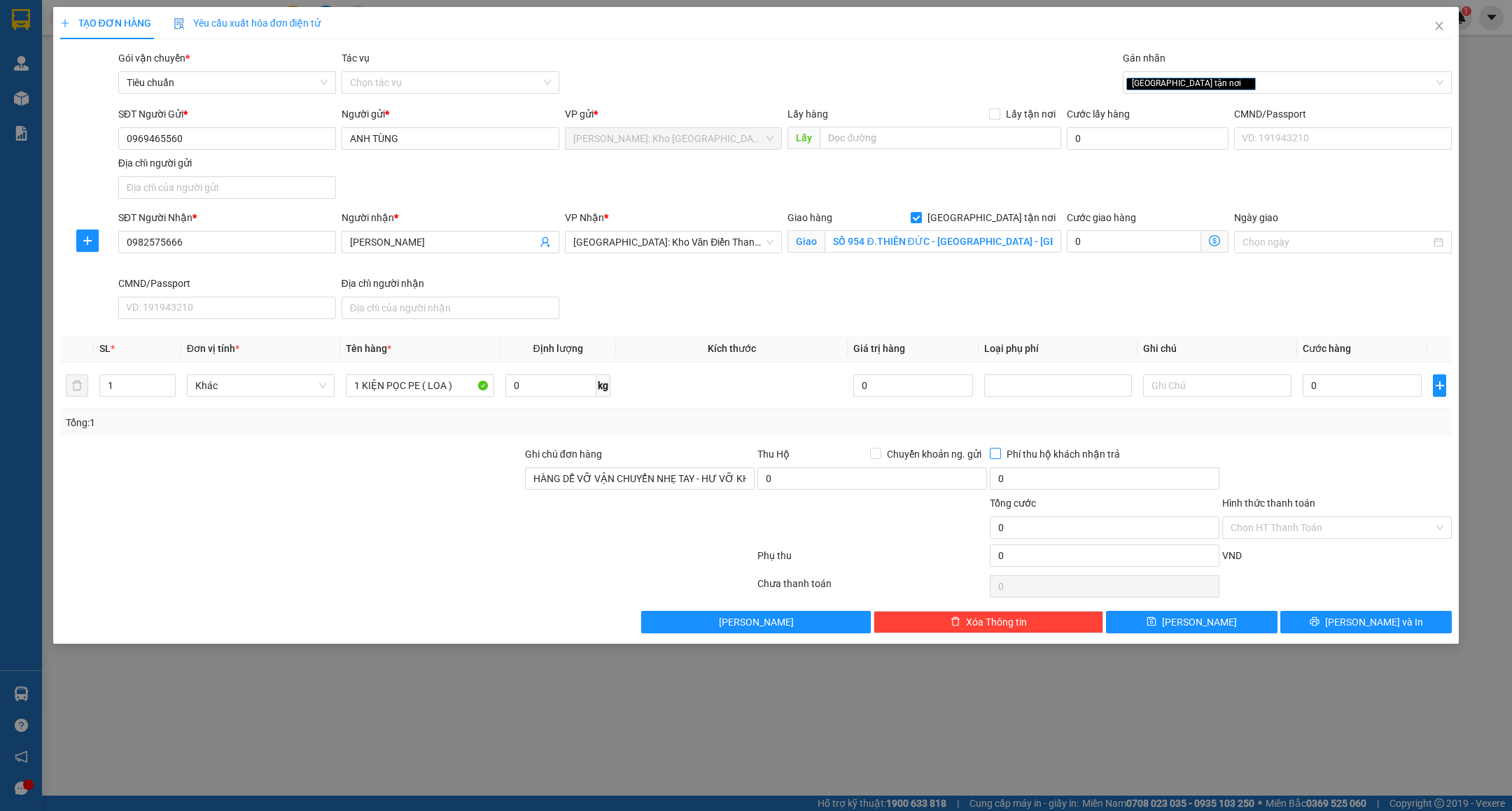
click at [1050, 458] on span "Phí thu hộ khách nhận trả" at bounding box center [1063, 454] width 125 height 15
click at [999, 458] on input "Phí thu hộ khách nhận trả" at bounding box center [995, 453] width 10 height 10
click at [1010, 456] on span "Phí thu hộ khách nhận trả" at bounding box center [1063, 454] width 125 height 15
click at [999, 456] on input "Phí thu hộ khách nhận trả" at bounding box center [995, 453] width 10 height 10
checkbox input "false"
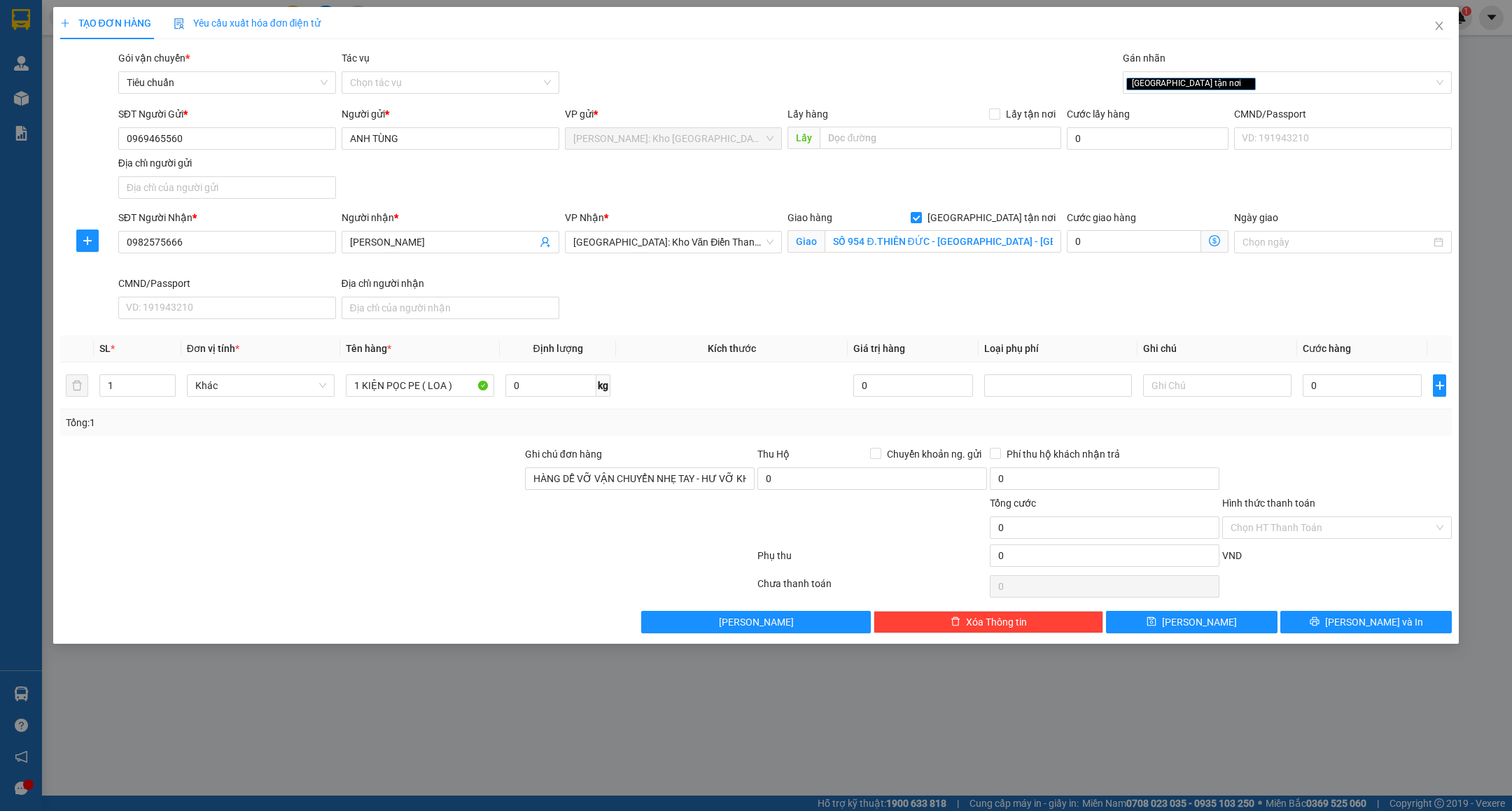
click at [930, 467] on div "Thu Hộ Chuyển khoản ng. gửi" at bounding box center [872, 457] width 230 height 21
click at [929, 458] on span "Chuyển khoản ng. gửi" at bounding box center [935, 454] width 106 height 15
click at [880, 458] on input "Chuyển khoản ng. gửi" at bounding box center [875, 453] width 10 height 10
checkbox input "true"
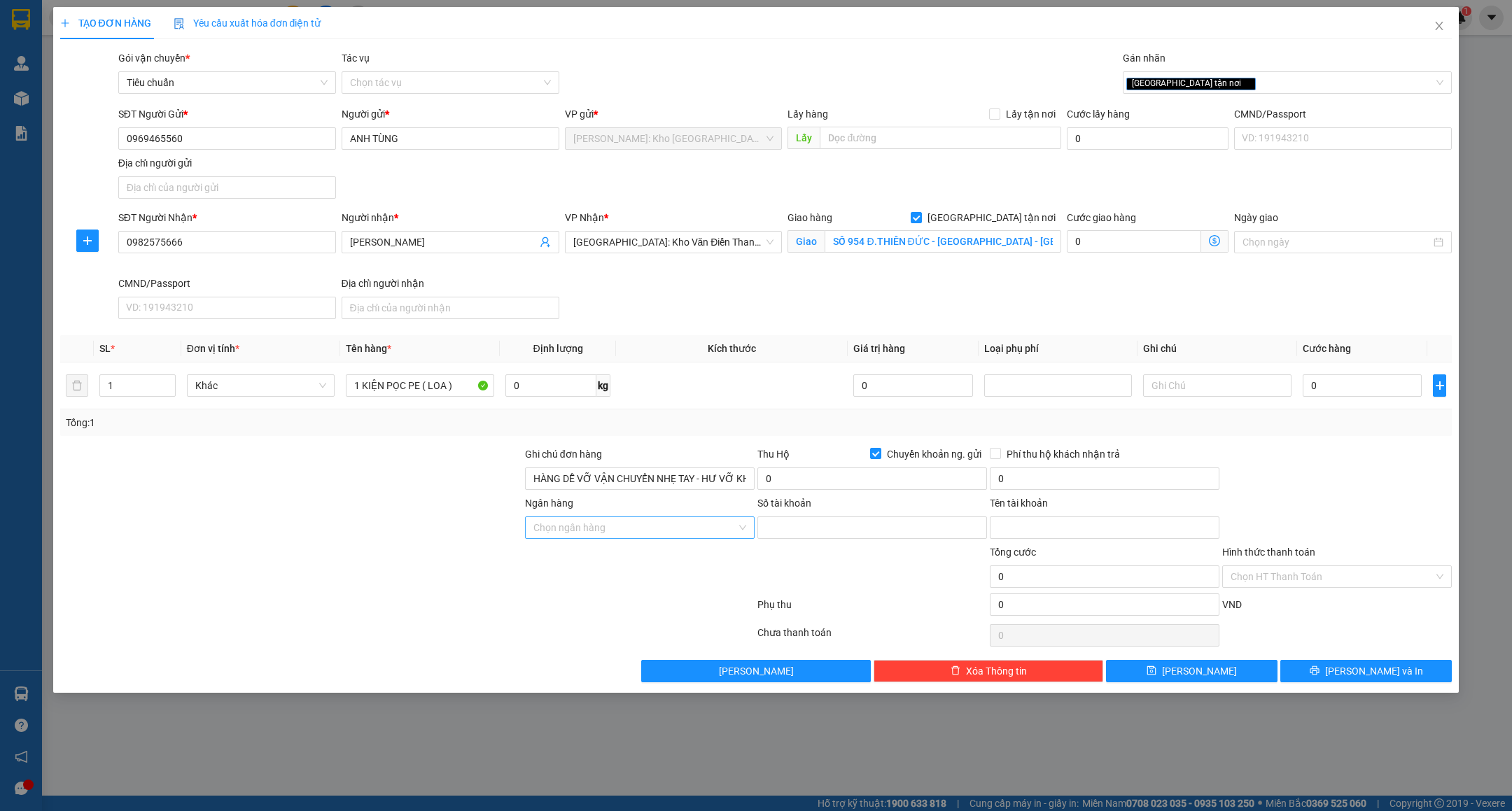
click at [622, 536] on input "Ngân hàng" at bounding box center [635, 527] width 203 height 21
click at [219, 122] on div "SĐT Người Gửi *" at bounding box center [227, 116] width 218 height 21
click at [219, 133] on input "0969465560" at bounding box center [227, 138] width 218 height 22
click at [803, 537] on input "Số tài khoản" at bounding box center [872, 527] width 230 height 22
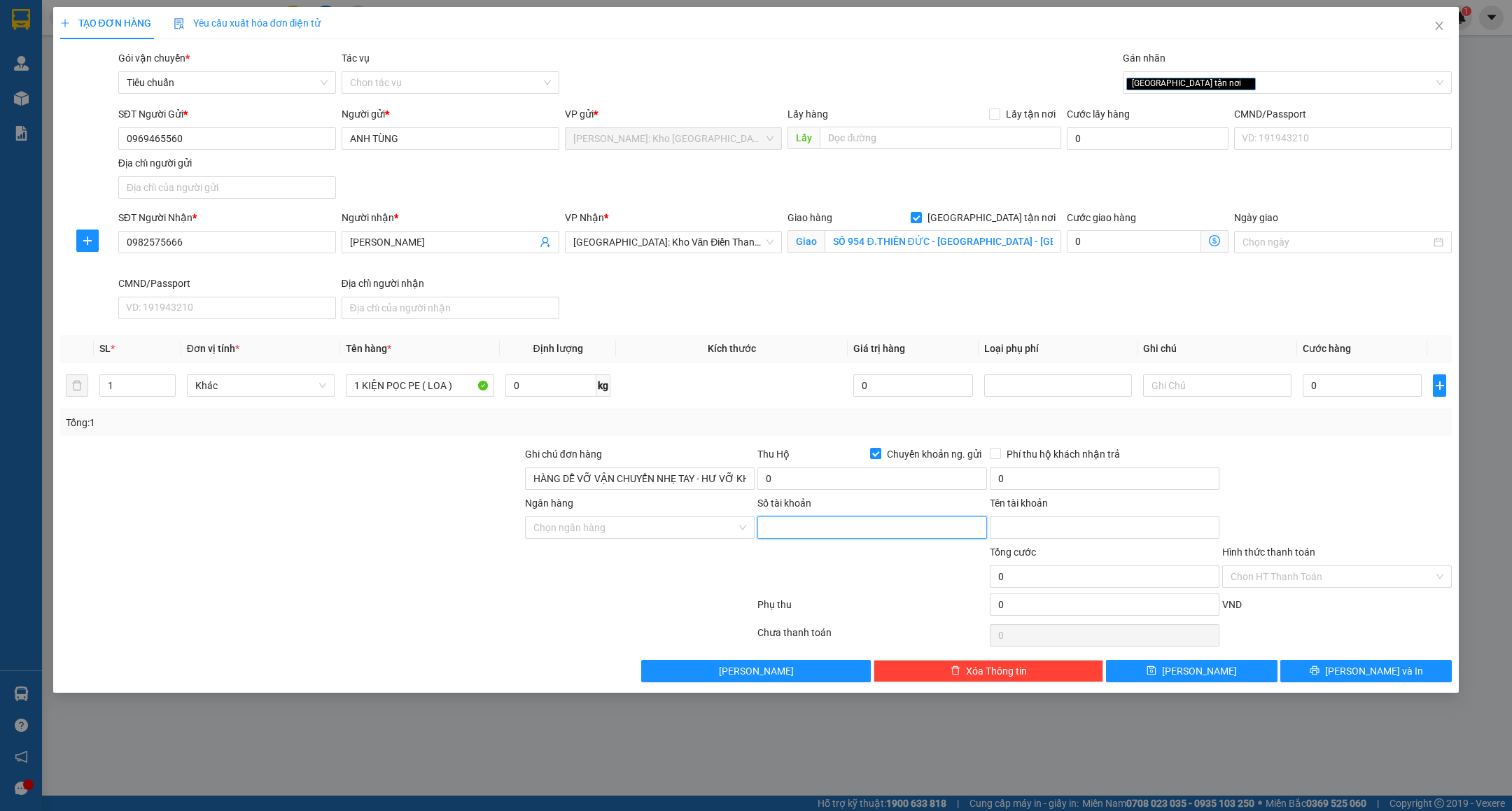
paste input "6300205050313"
type input "6300205050313"
click at [620, 527] on input "Ngân hàng" at bounding box center [635, 527] width 203 height 21
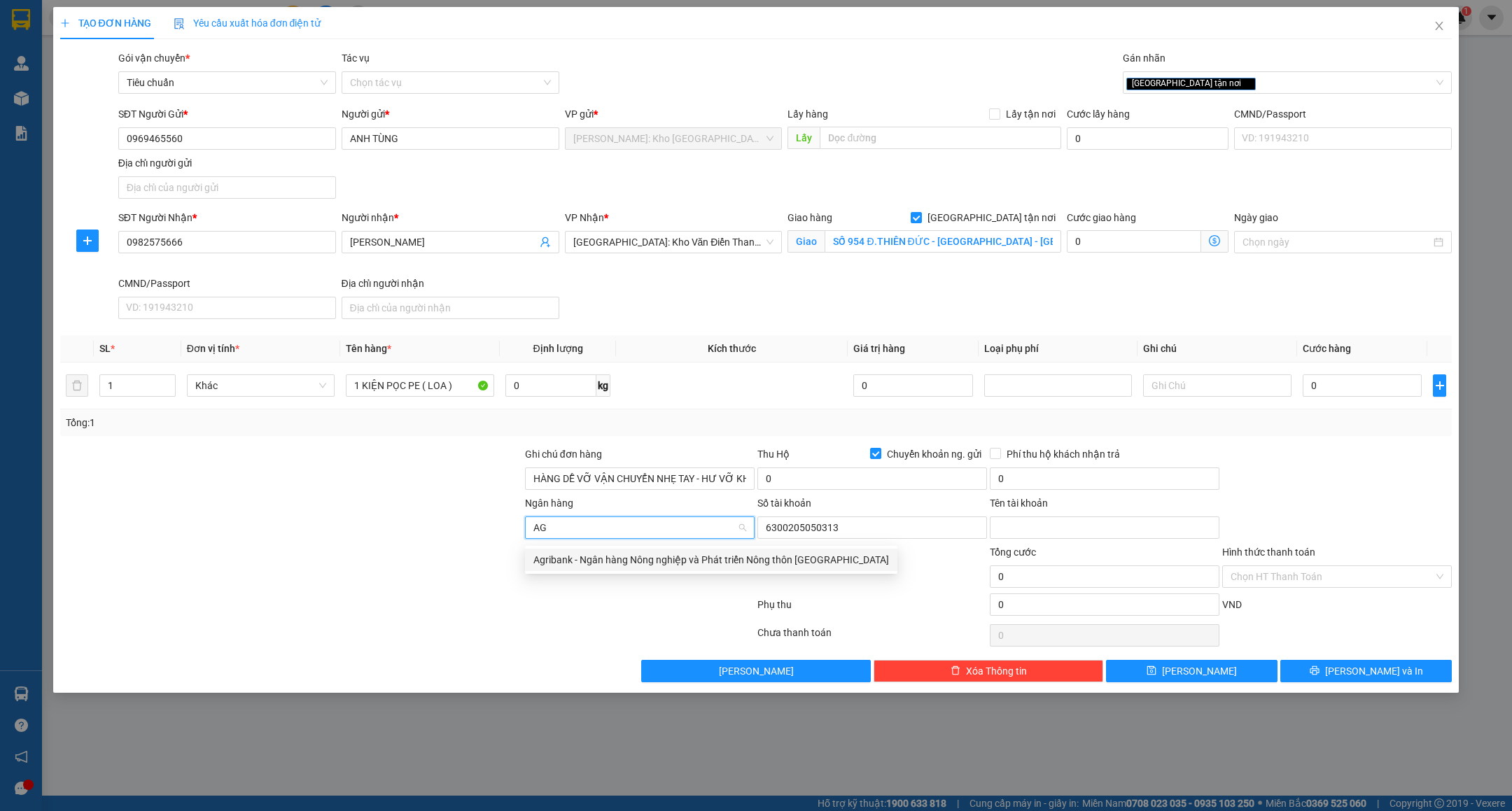
type input "AGR"
click at [618, 555] on div "Agribank - Ngân hàng Nông nghiệp và Phát triển Nông thôn Việt Nam" at bounding box center [711, 560] width 356 height 15
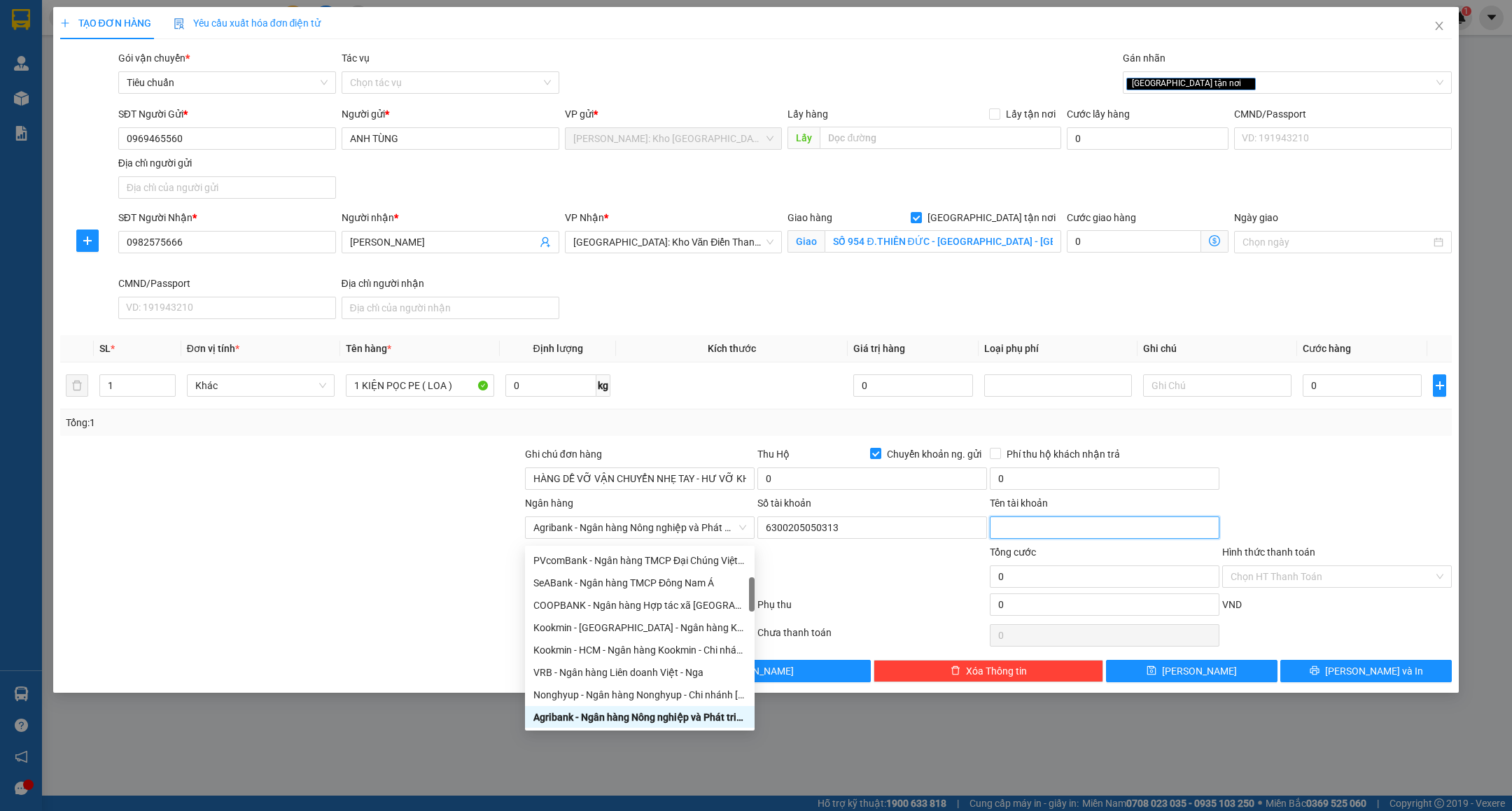
click at [1002, 537] on input "Tên tài khoản" at bounding box center [1105, 527] width 230 height 22
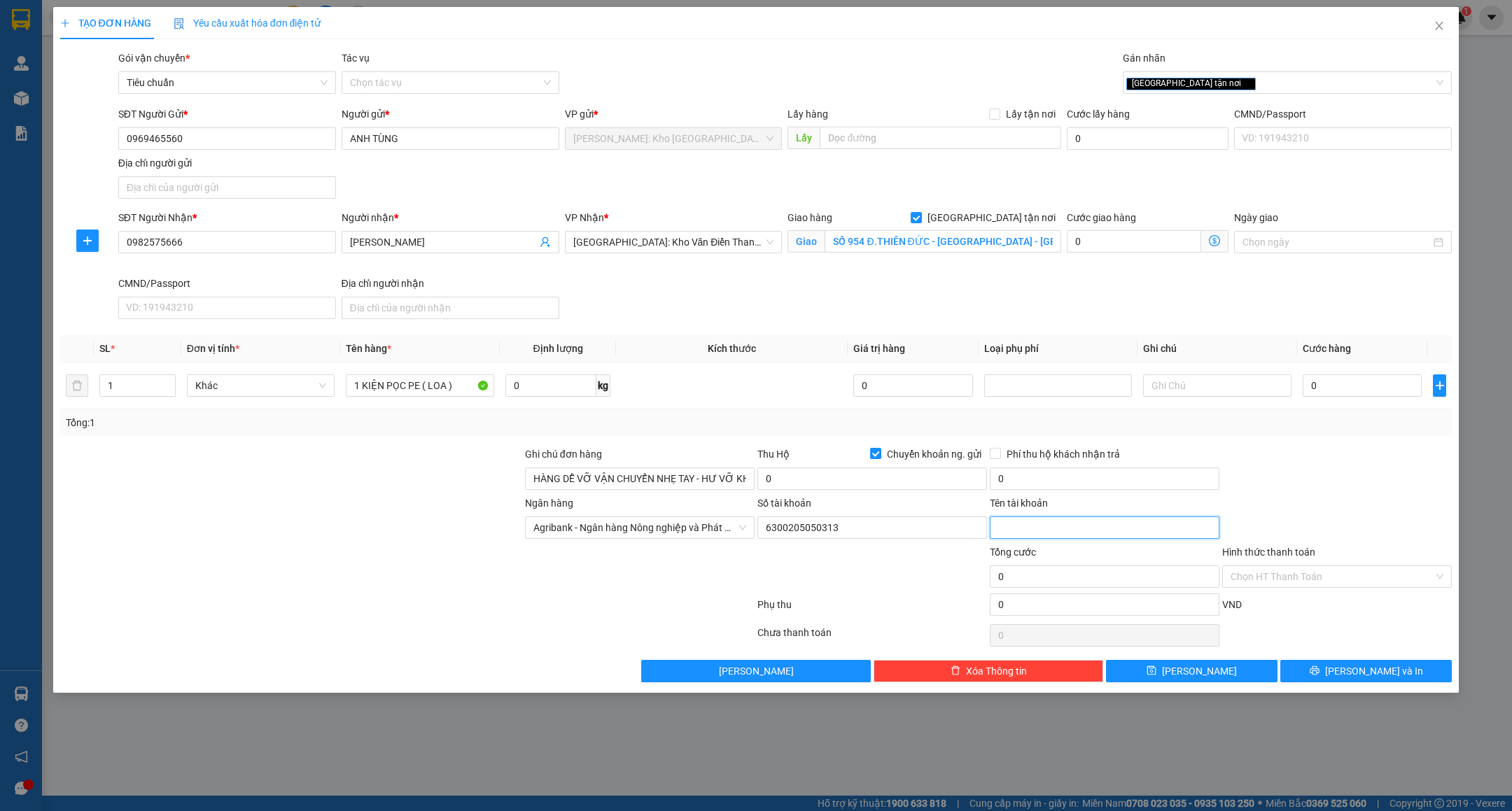
paste input "LÊ NHẬT TÙNG"
type input "LÊ NHẬT TÙNG"
click at [587, 584] on div at bounding box center [640, 569] width 232 height 49
click at [1357, 389] on input "0" at bounding box center [1362, 385] width 119 height 22
type input "23"
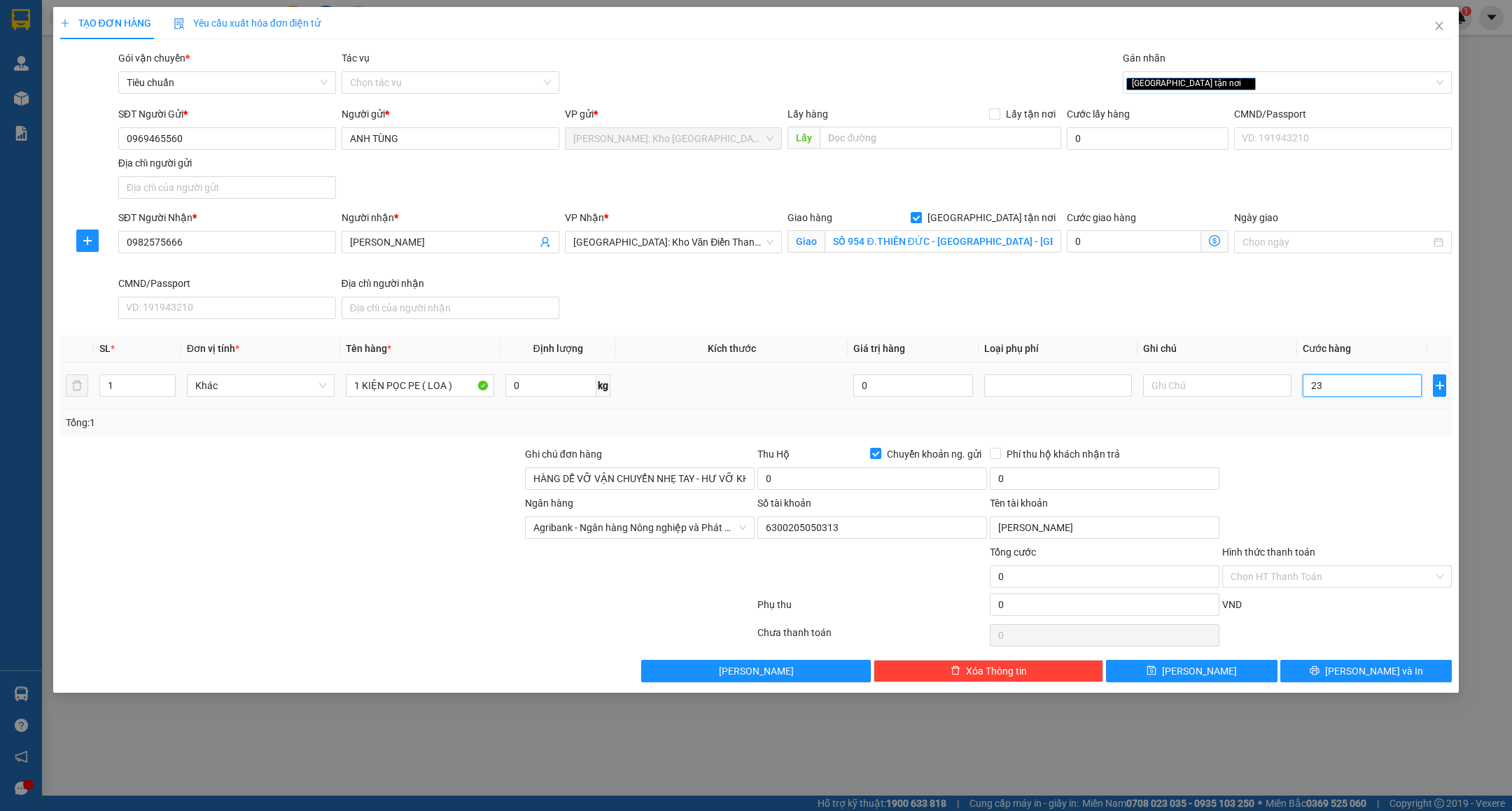
type input "23"
type input "230"
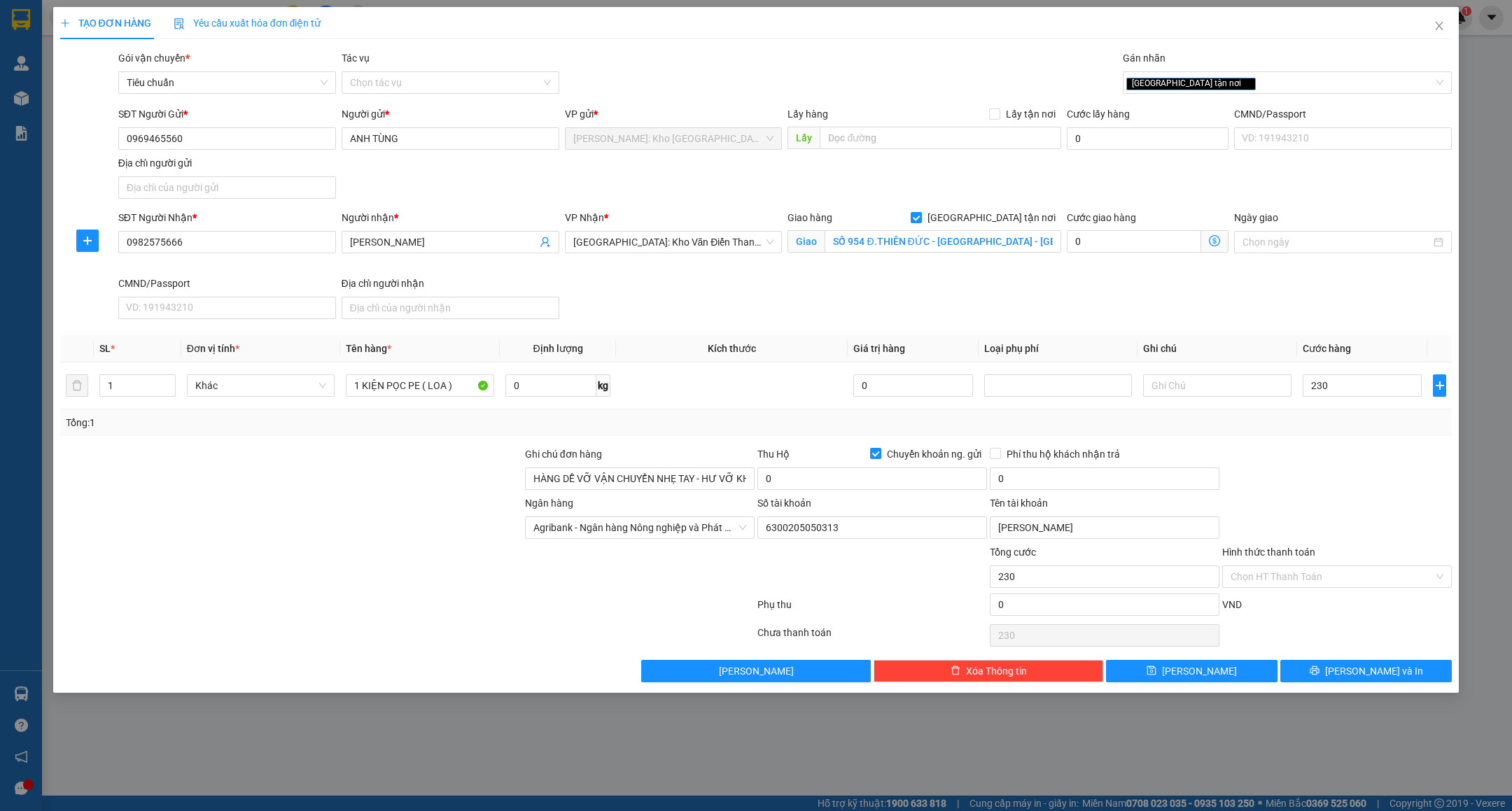
click at [1347, 436] on div "Tổng: 1" at bounding box center [756, 423] width 1392 height 27
type input "230.000"
click at [864, 484] on input "0" at bounding box center [872, 478] width 230 height 22
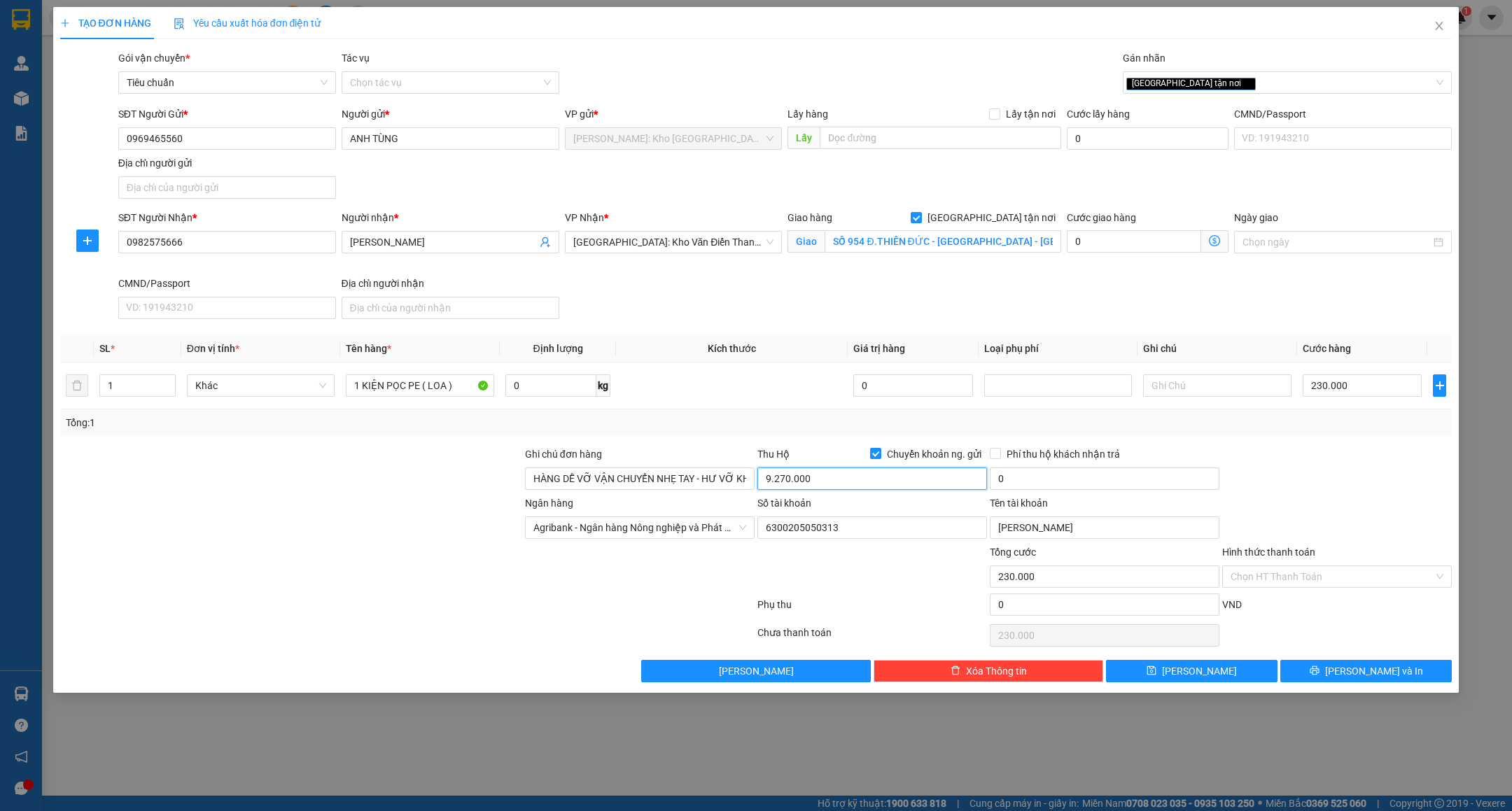
type input "9.270.000"
click at [1328, 492] on div at bounding box center [1337, 471] width 232 height 49
click at [1063, 485] on input "0" at bounding box center [1105, 478] width 230 height 22
type input "25.000"
click at [1331, 496] on div at bounding box center [1337, 471] width 232 height 49
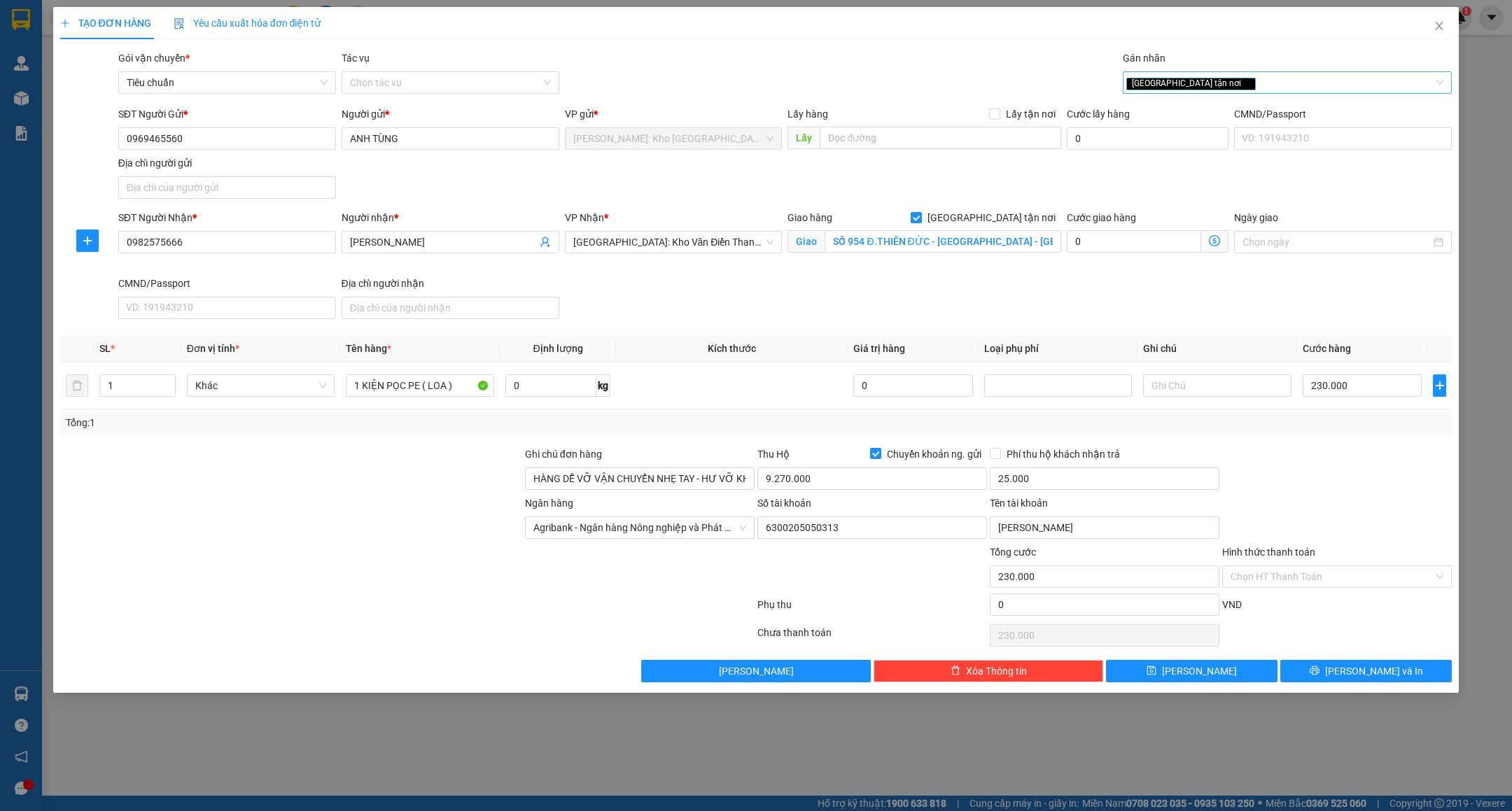
click at [1286, 78] on div "[GEOGRAPHIC_DATA] tận nơi" at bounding box center [1280, 83] width 308 height 17
type input "DỌC"
click at [1168, 114] on div "ĐỌC GHI CHÚ" at bounding box center [1288, 111] width 312 height 15
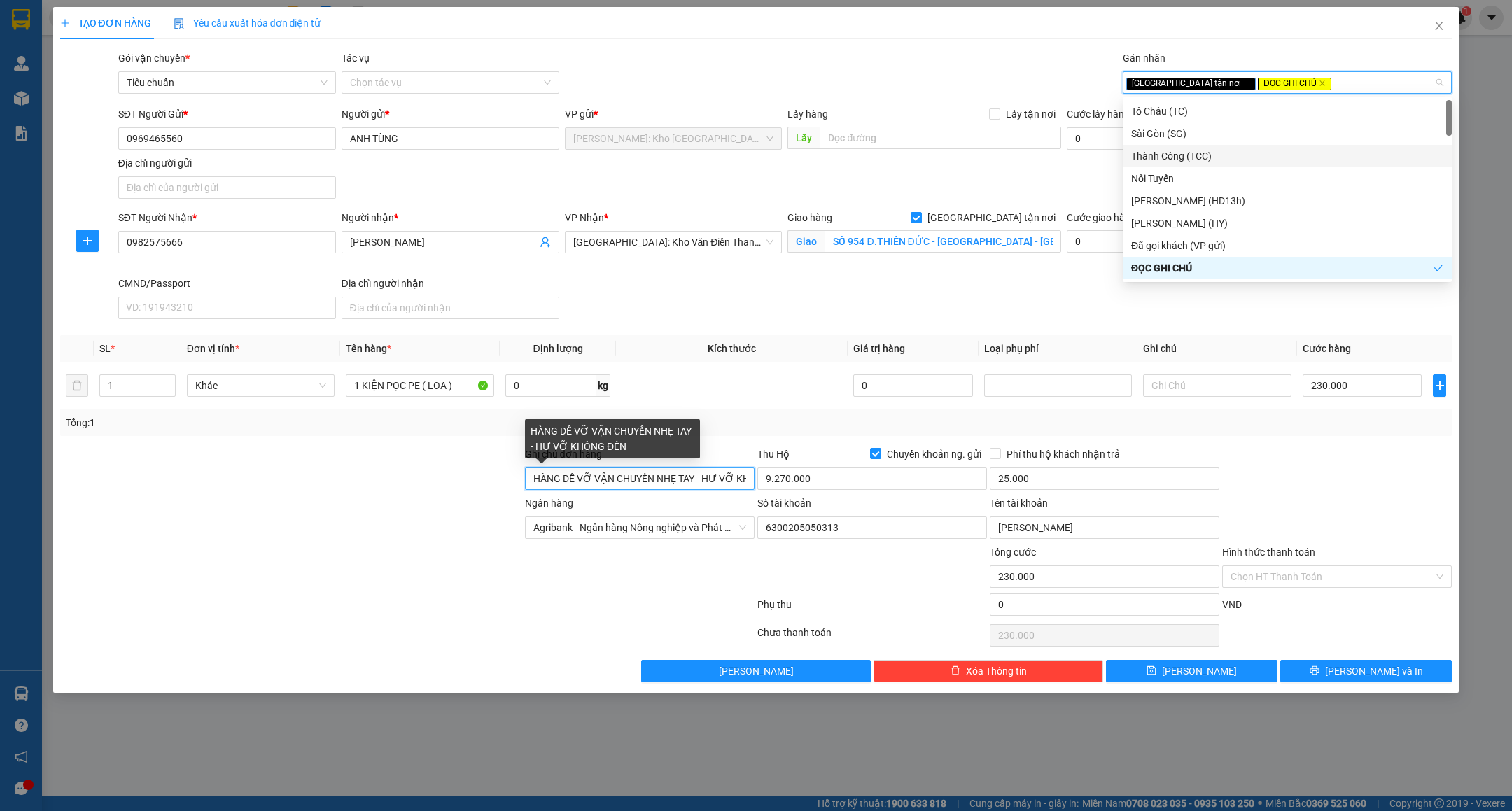
click at [532, 477] on input "HÀNG DỄ VỠ VẬN CHUYỂN NHẸ TAY - HƯ VỠ KHÔNG ĐỀN" at bounding box center [640, 478] width 230 height 22
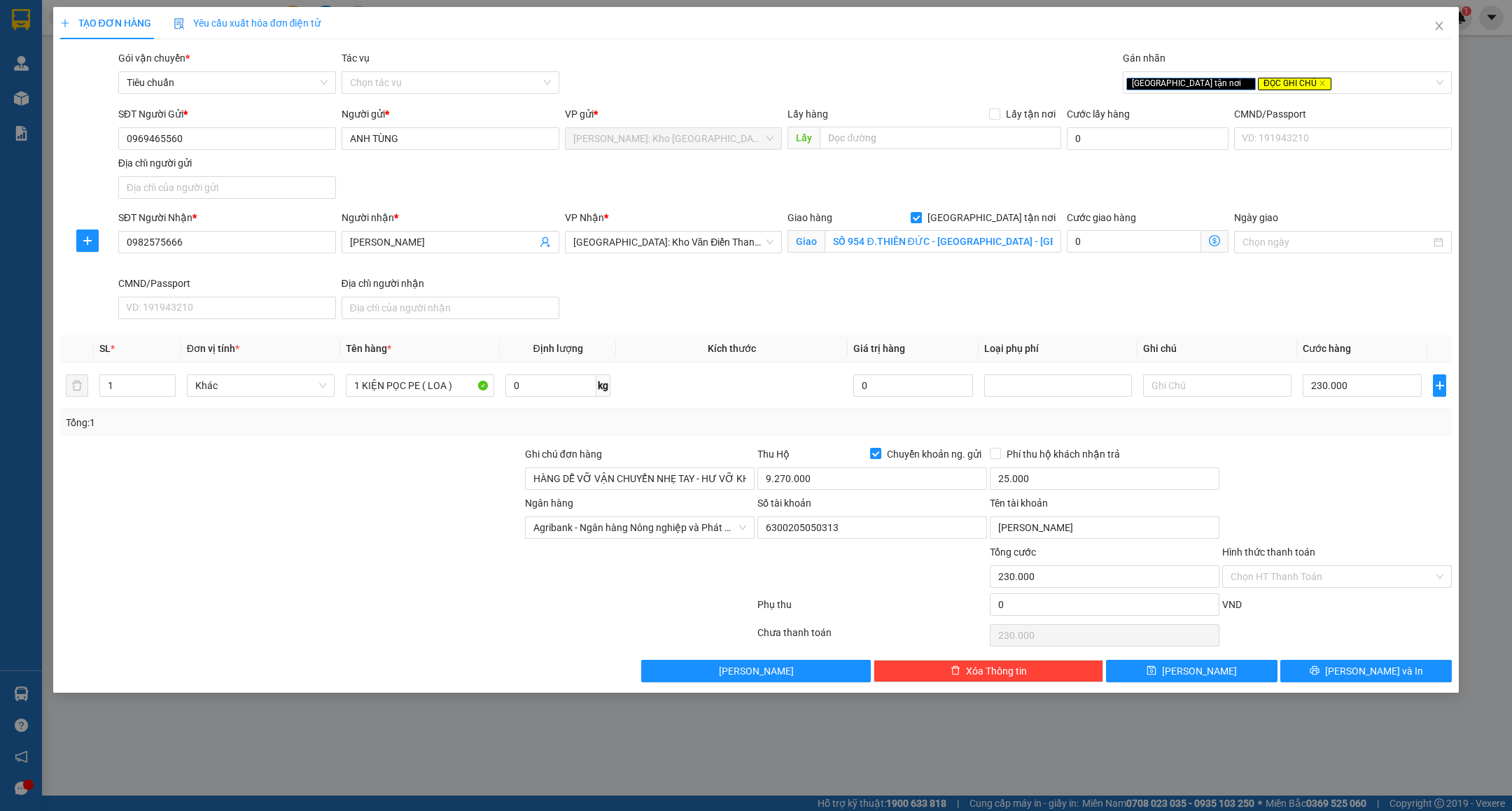
click at [407, 549] on div at bounding box center [291, 569] width 465 height 49
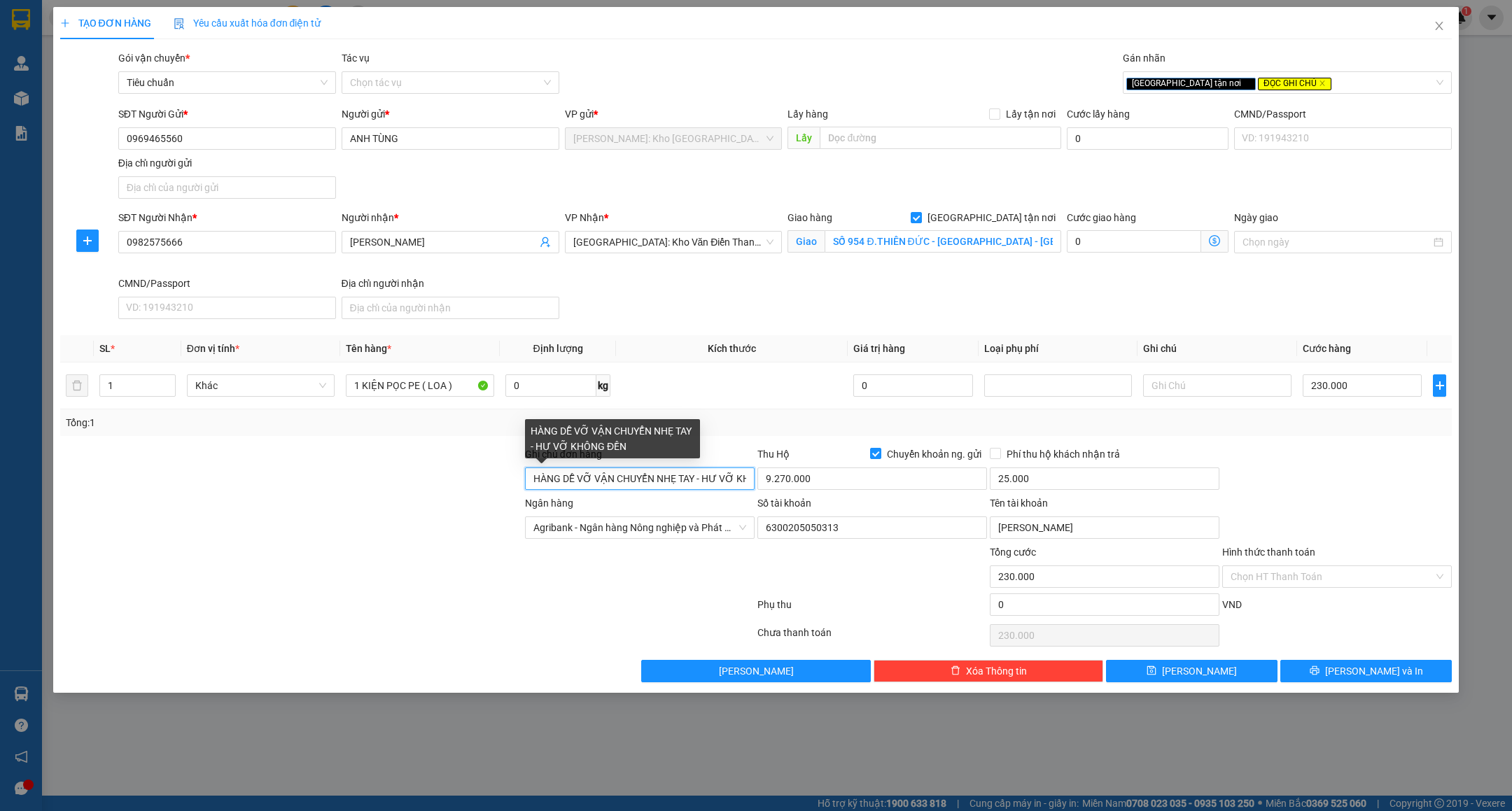
click at [532, 477] on input "HÀNG DỄ VỠ VẬN CHUYỂN NHẸ TAY - HƯ VỠ KHÔNG ĐỀN" at bounding box center [640, 478] width 230 height 22
type input "( KHÁCH NHẬN GỬI LẠI 2 KIỆN HÀNG CHO NGƯỜI GỬI - GỬI VỀ VP THỦ ĐỨC ) HÀNG DỄ VỠ…"
click at [531, 637] on div at bounding box center [407, 636] width 697 height 28
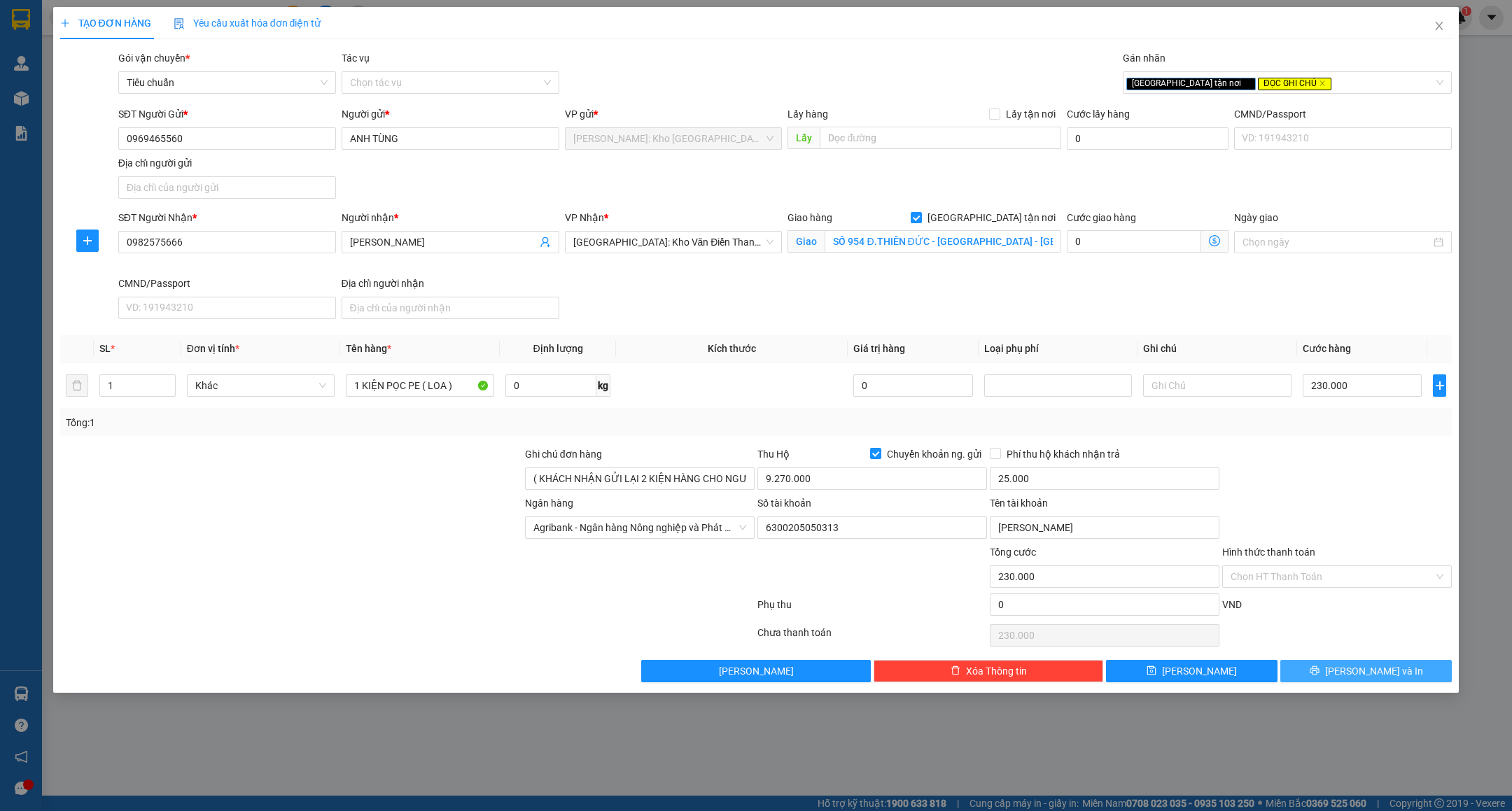
click at [1370, 670] on span "[PERSON_NAME] và In" at bounding box center [1374, 671] width 98 height 15
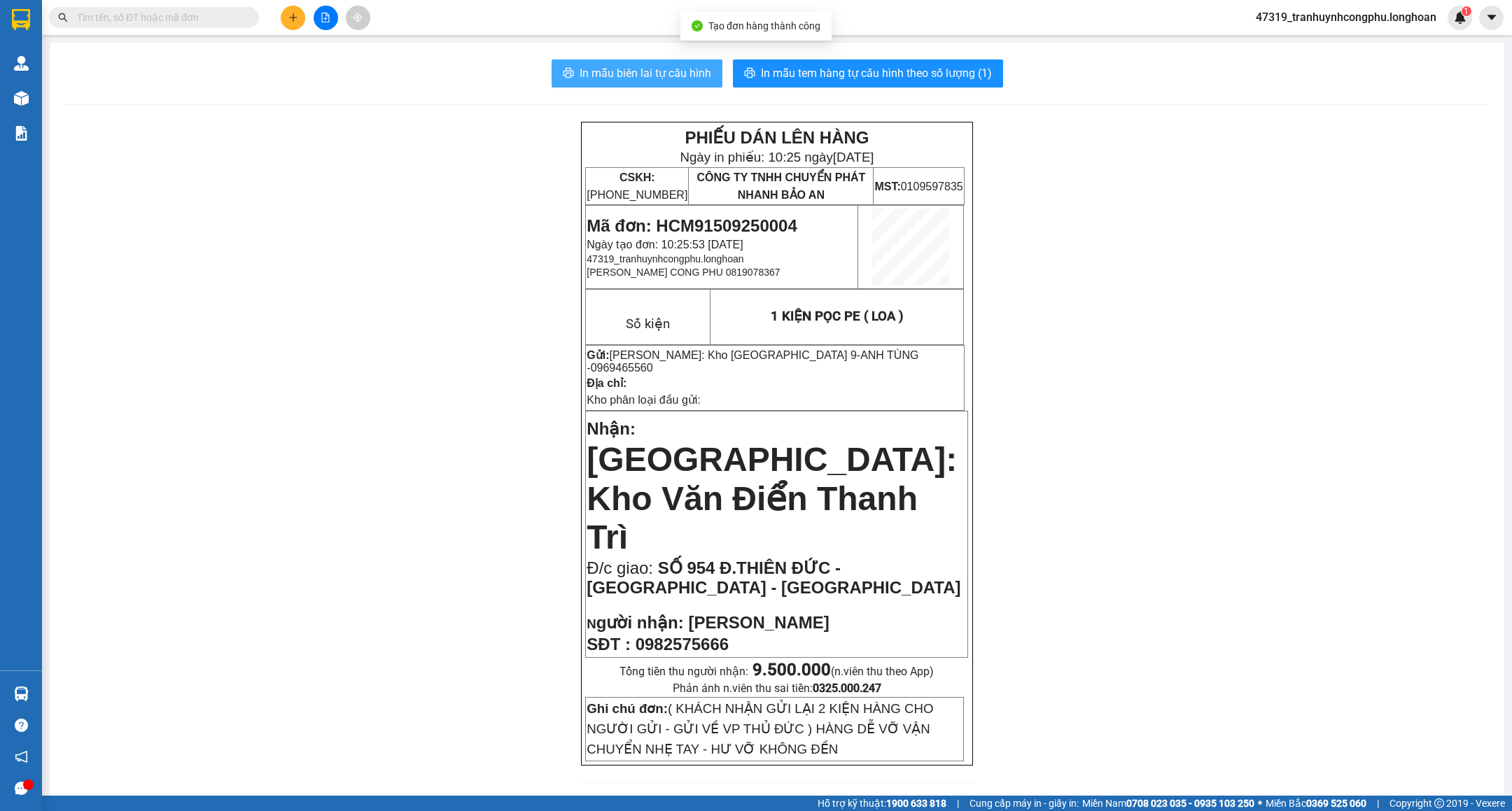
click at [611, 66] on span "In mẫu biên lai tự cấu hình" at bounding box center [645, 73] width 131 height 18
click at [691, 69] on span "In mẫu biên lai tự cấu hình" at bounding box center [645, 73] width 131 height 18
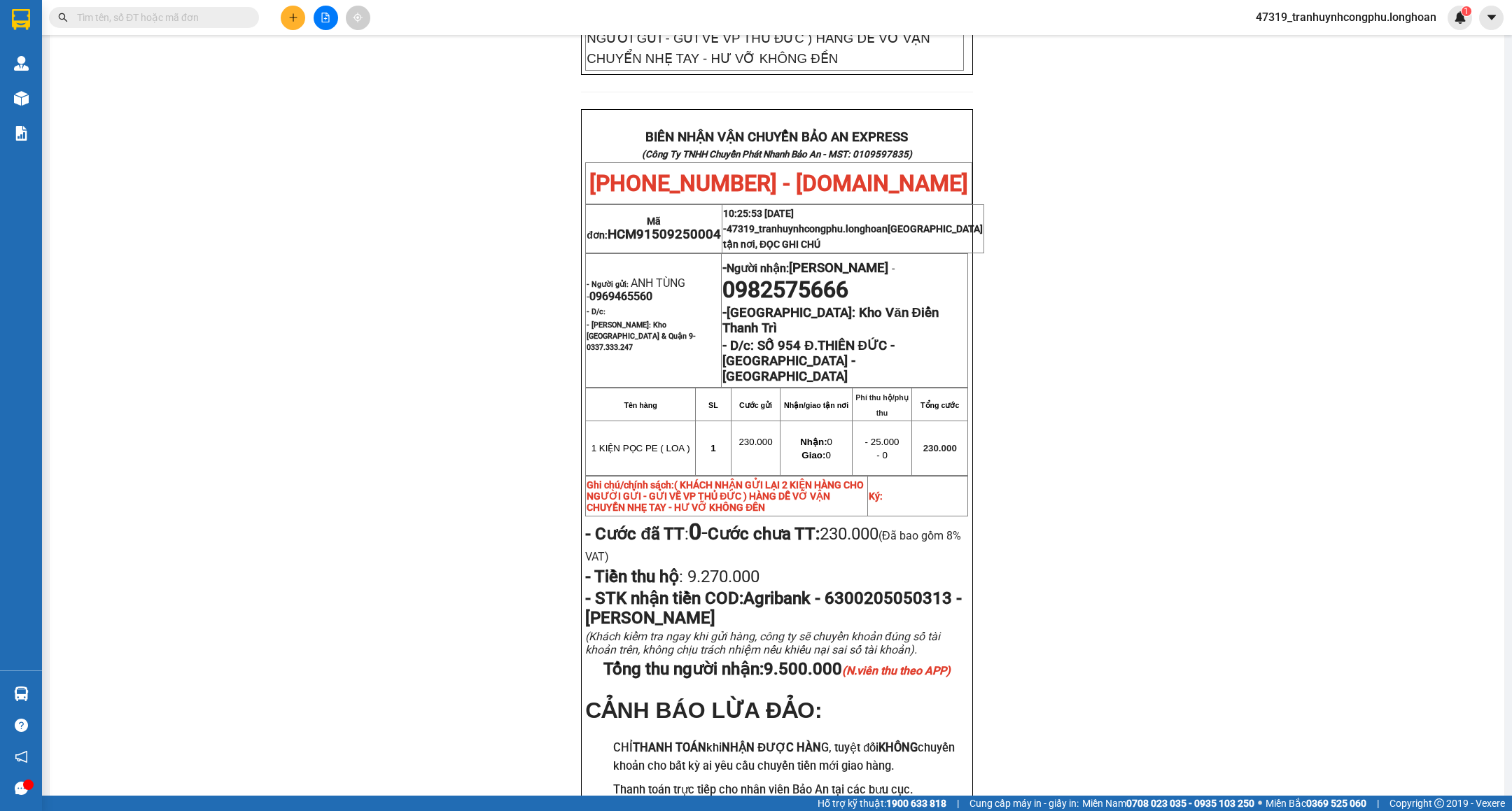
scroll to position [686, 0]
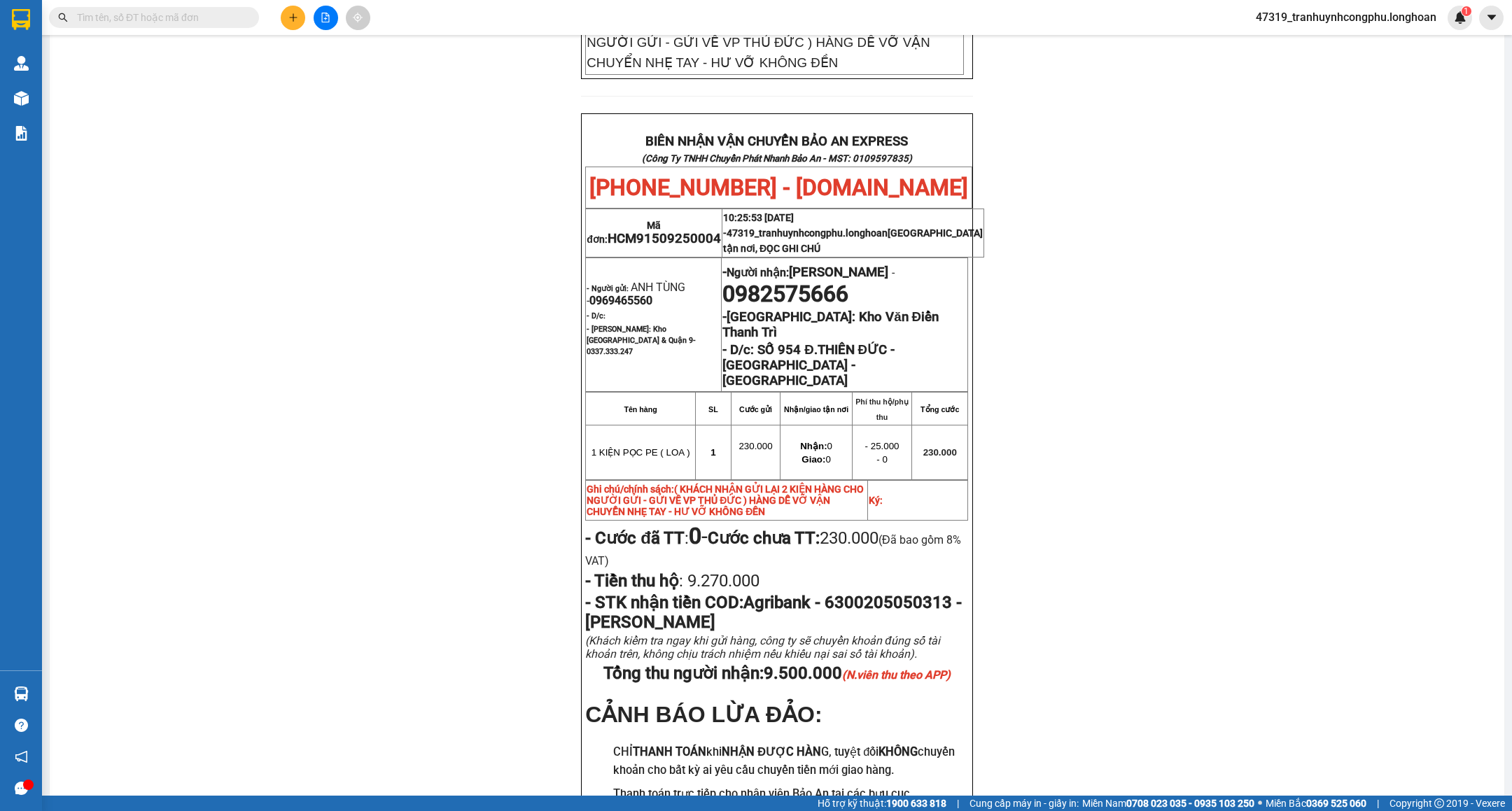
click at [315, 376] on div "PHIẾU DÁN LÊN HÀNG Ngày in phiếu: 10:25 ngày 15-09-2025 CSKH: 1900.06.88.33 CÔN…" at bounding box center [777, 171] width 1421 height 1471
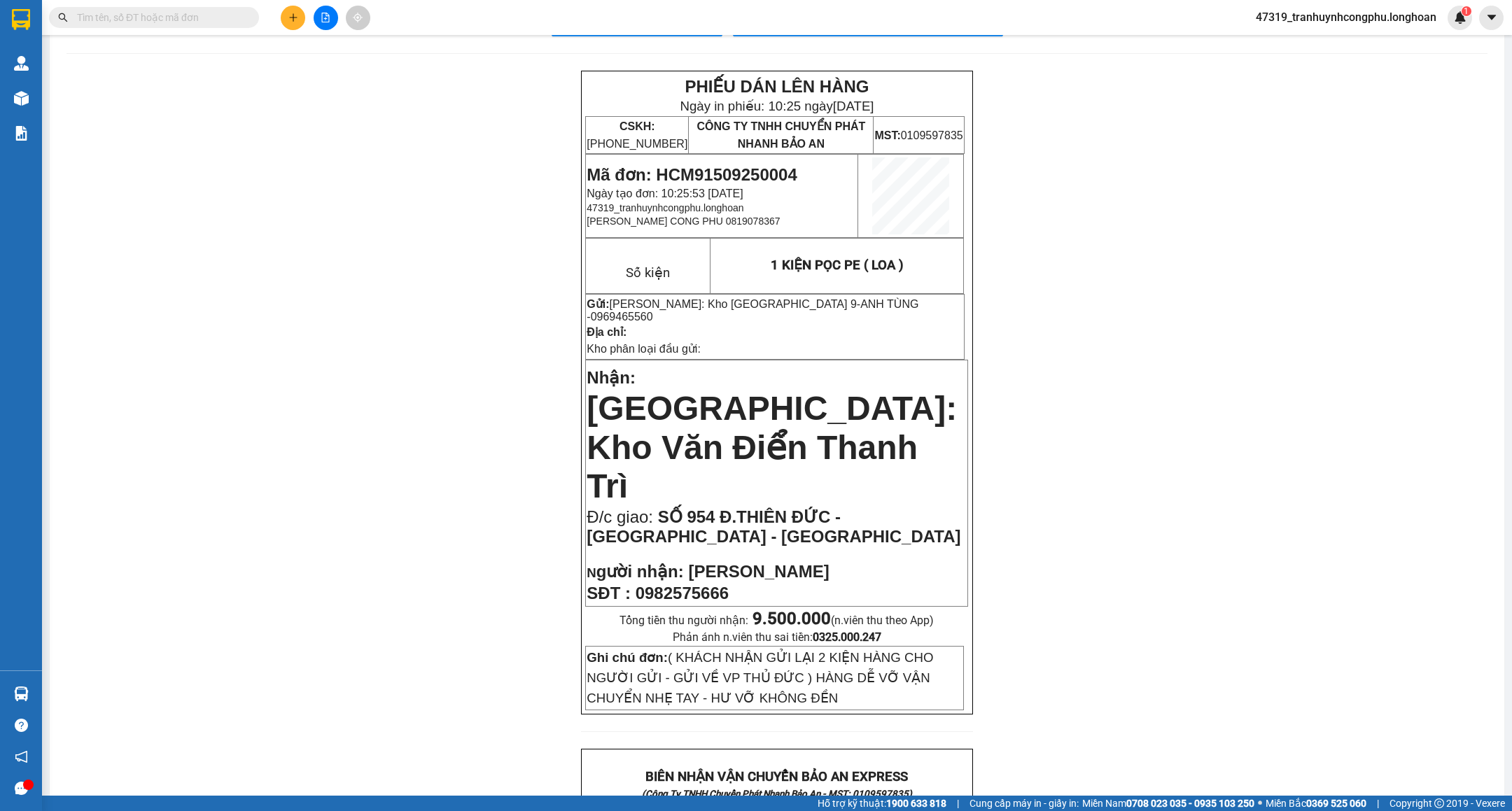
scroll to position [0, 0]
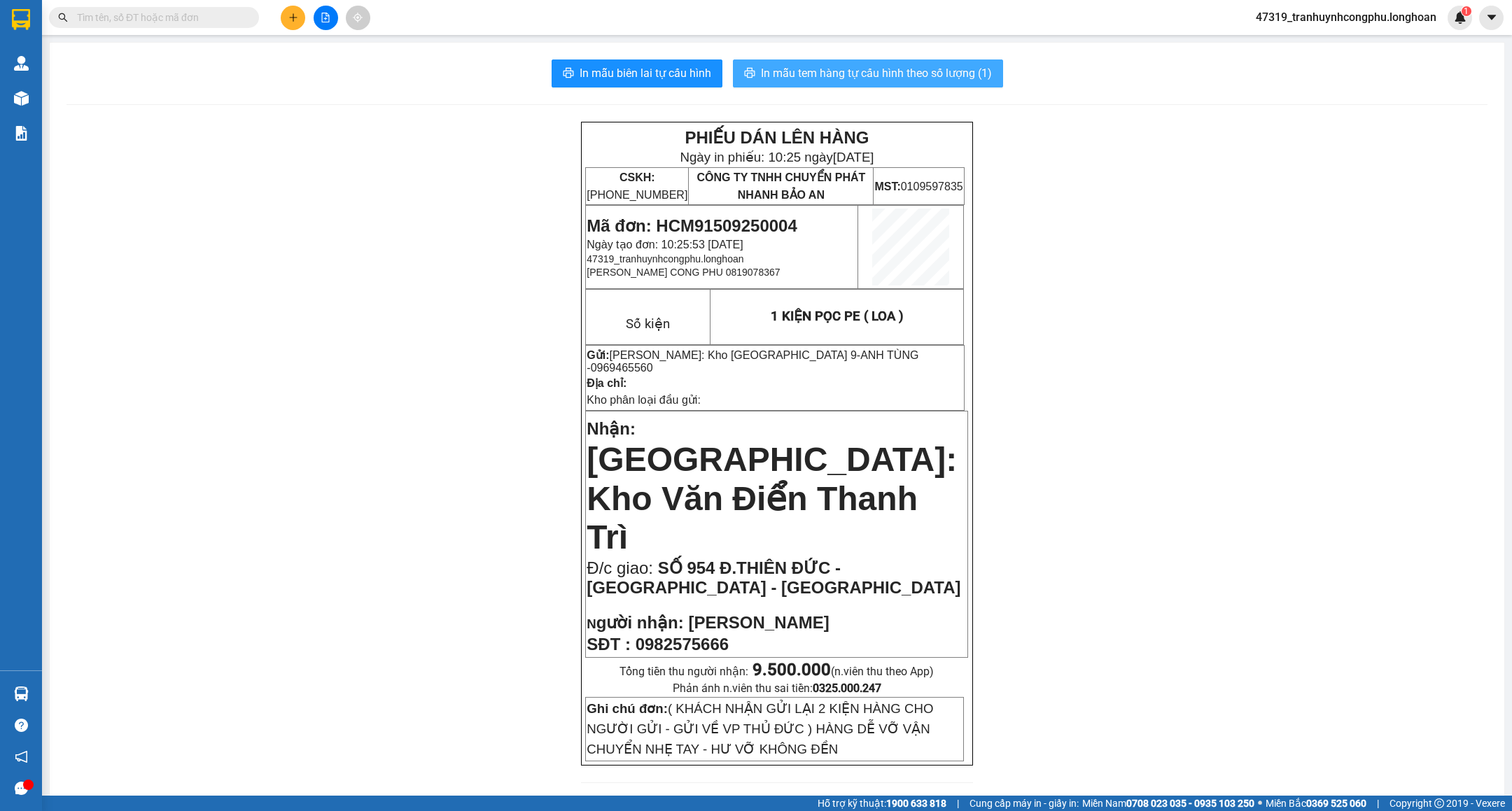
click at [931, 78] on span "In mẫu tem hàng tự cấu hình theo số lượng (1)" at bounding box center [876, 73] width 231 height 18
click at [723, 221] on span "Mã đơn: HCM91509250004" at bounding box center [691, 225] width 210 height 19
copy span "HCM91509250004"
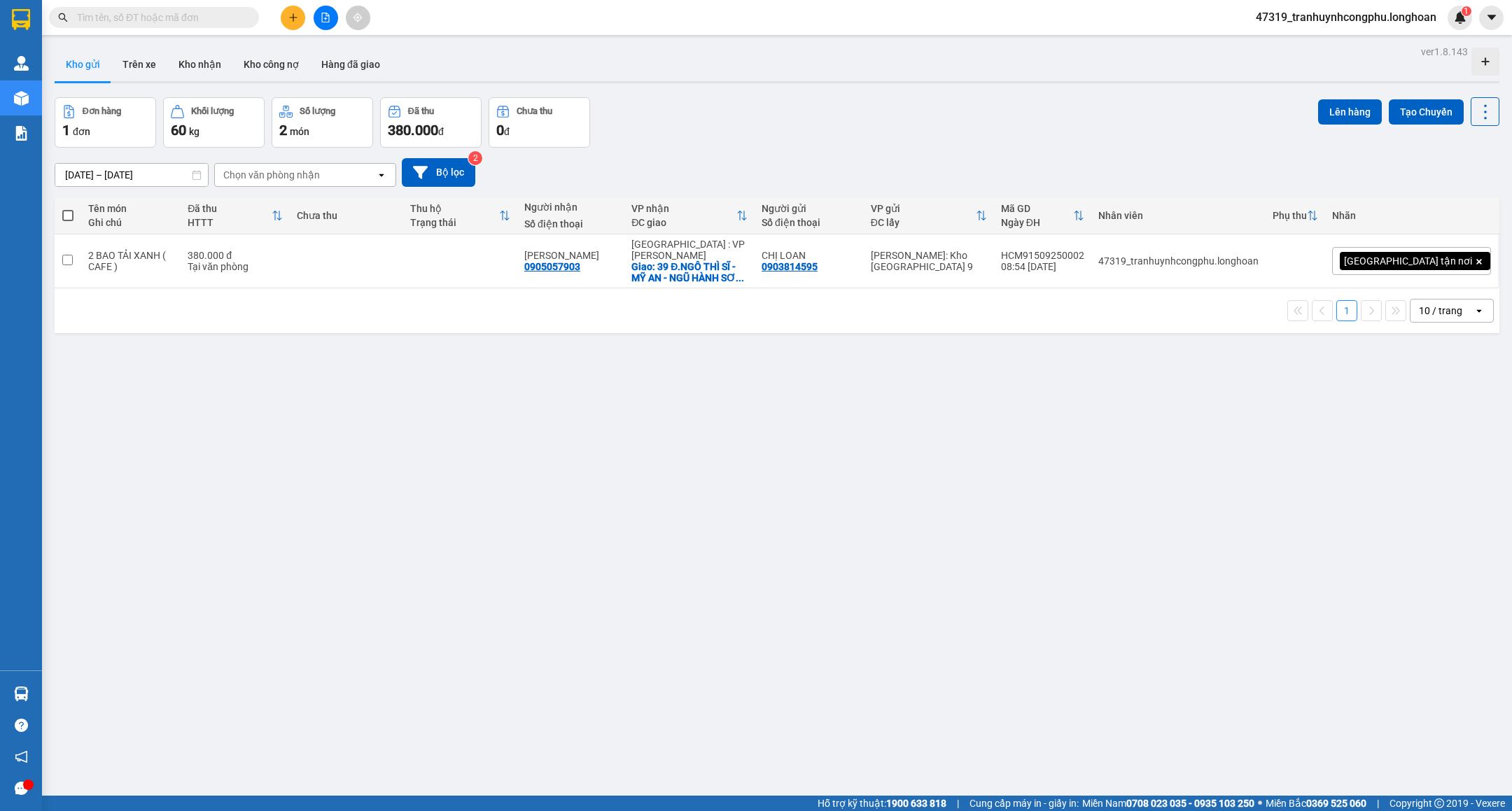
click at [212, 19] on input "text" at bounding box center [159, 18] width 165 height 15
paste input "0969465560"
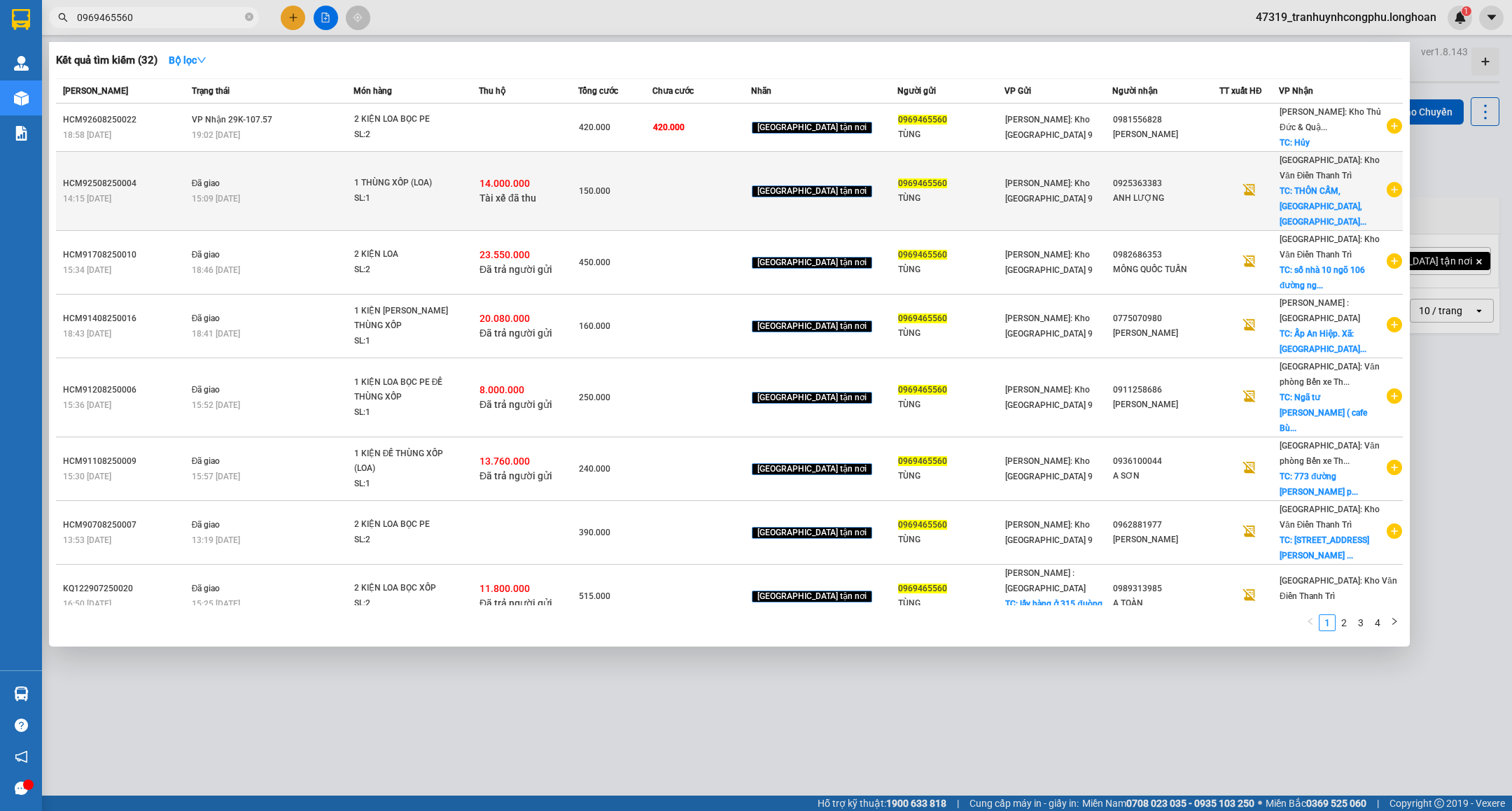
type input "0969465560"
click at [218, 178] on span "Đã giao" at bounding box center [206, 183] width 28 height 10
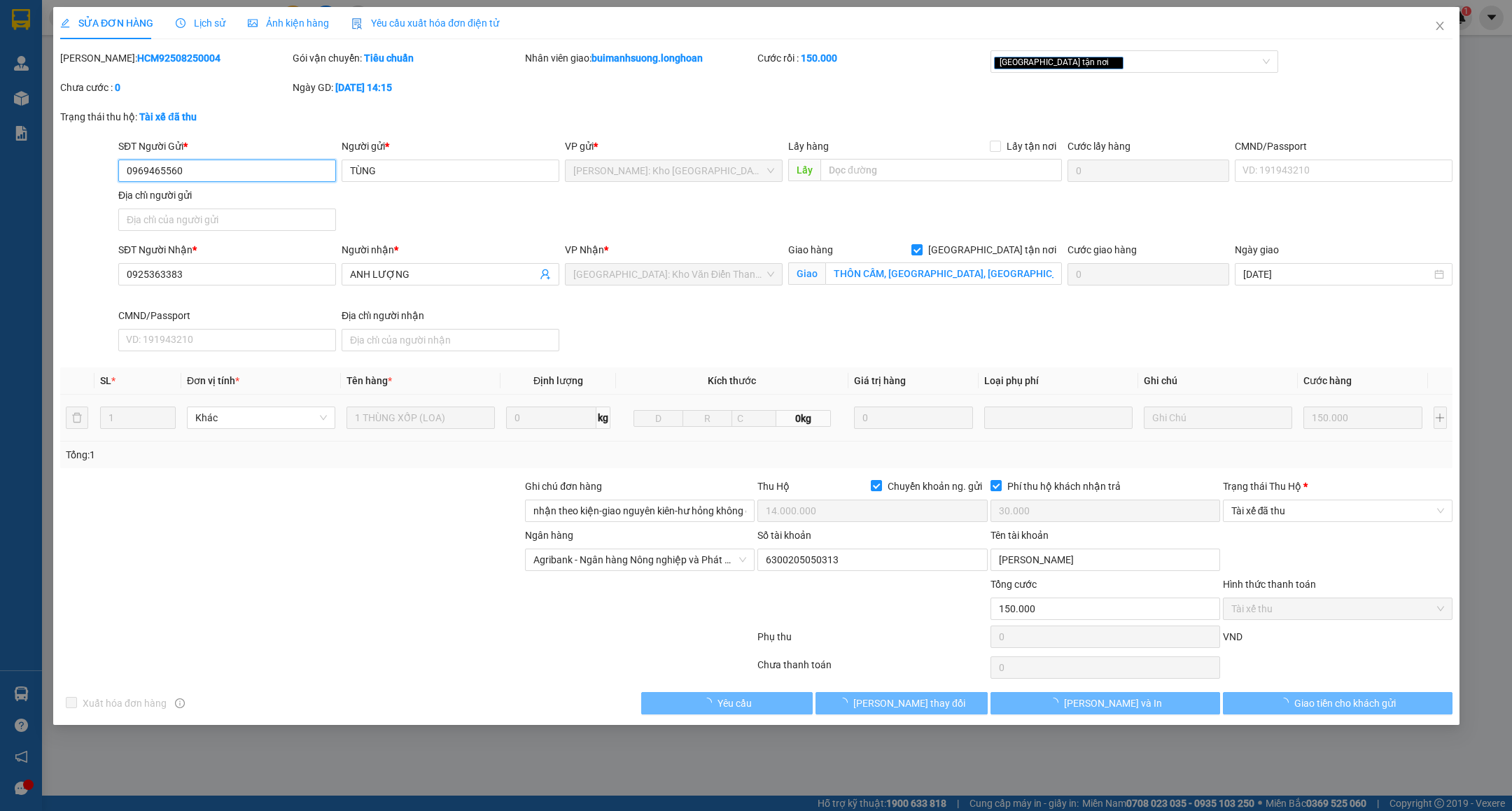
type input "0969465560"
type input "TÙNG"
type input "0925363383"
type input "ANH LƯỢNG"
checkbox input "true"
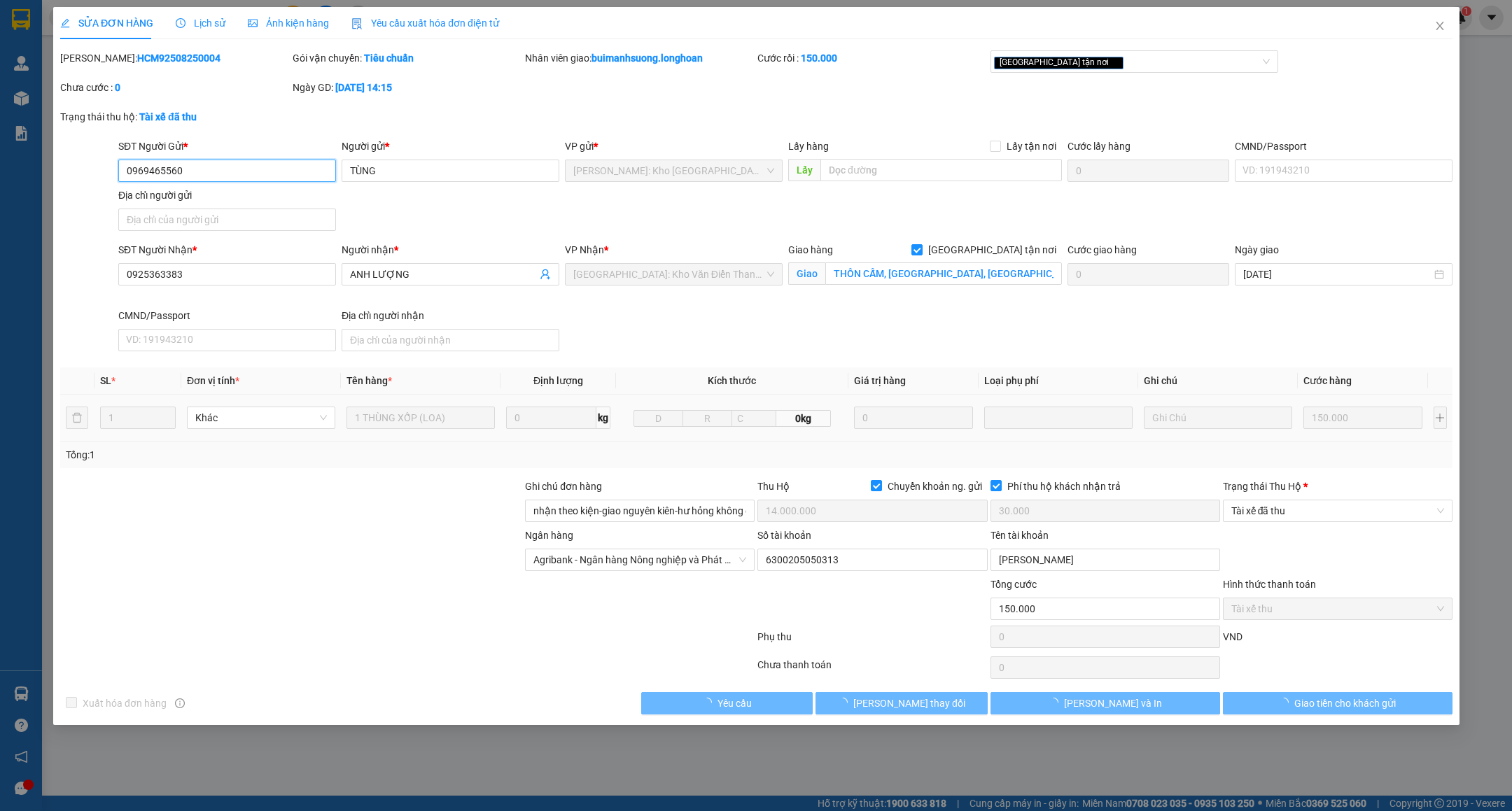
type input "THÔN CẤM, [GEOGRAPHIC_DATA], [GEOGRAPHIC_DATA], [GEOGRAPHIC_DATA]"
type input "nhận theo kiện-giao nguyên kiên-hư hỏng không chịu trách nhiệm"
checkbox input "true"
type input "14.000.000"
type input "30.000"
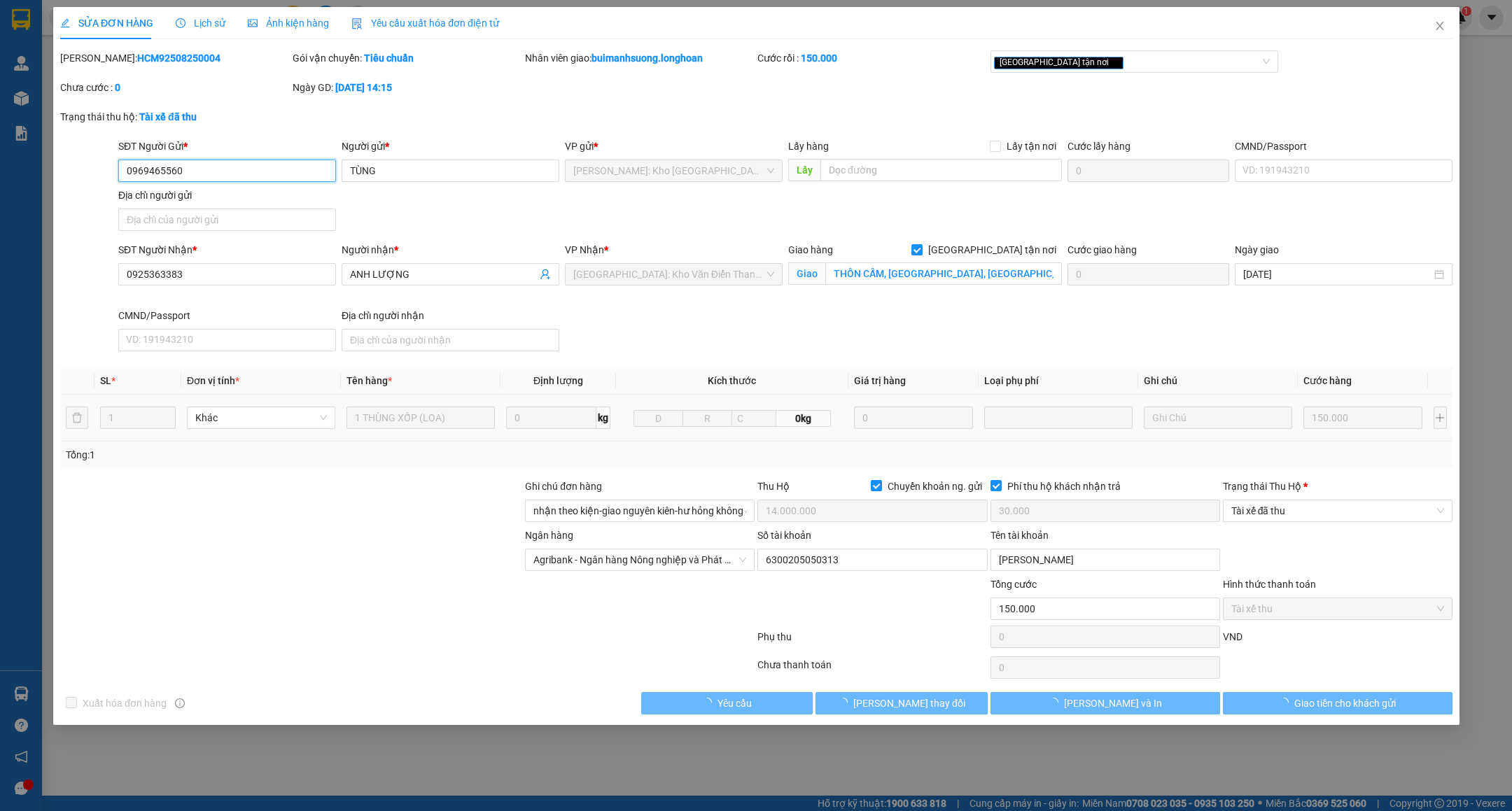
type input "150.000"
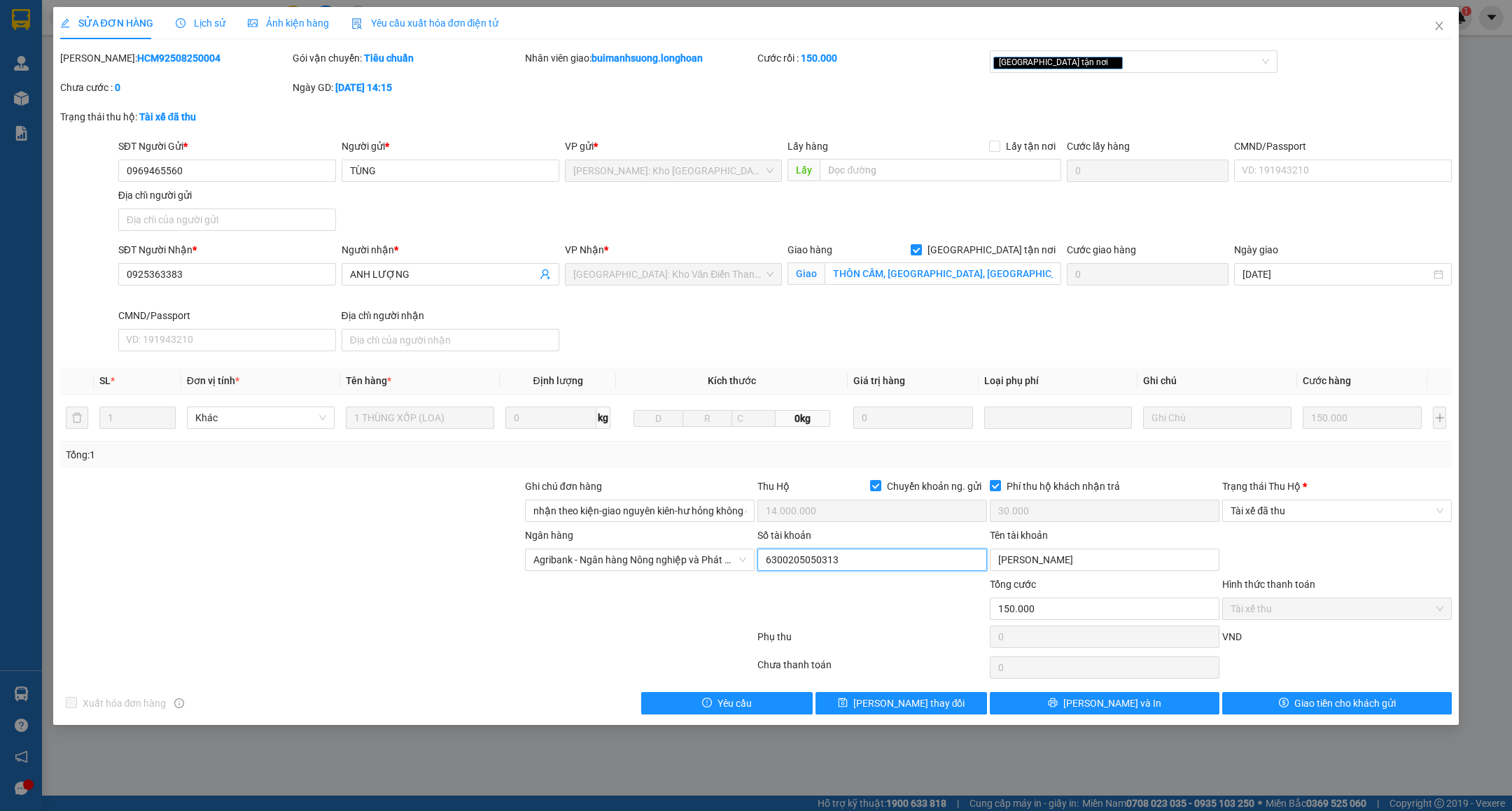
click at [856, 568] on input "6300205050313" at bounding box center [872, 560] width 230 height 22
click at [1125, 560] on input "[PERSON_NAME]" at bounding box center [1105, 560] width 230 height 22
click at [1125, 560] on input "LÊ NHẬT TÙNG" at bounding box center [1105, 560] width 230 height 22
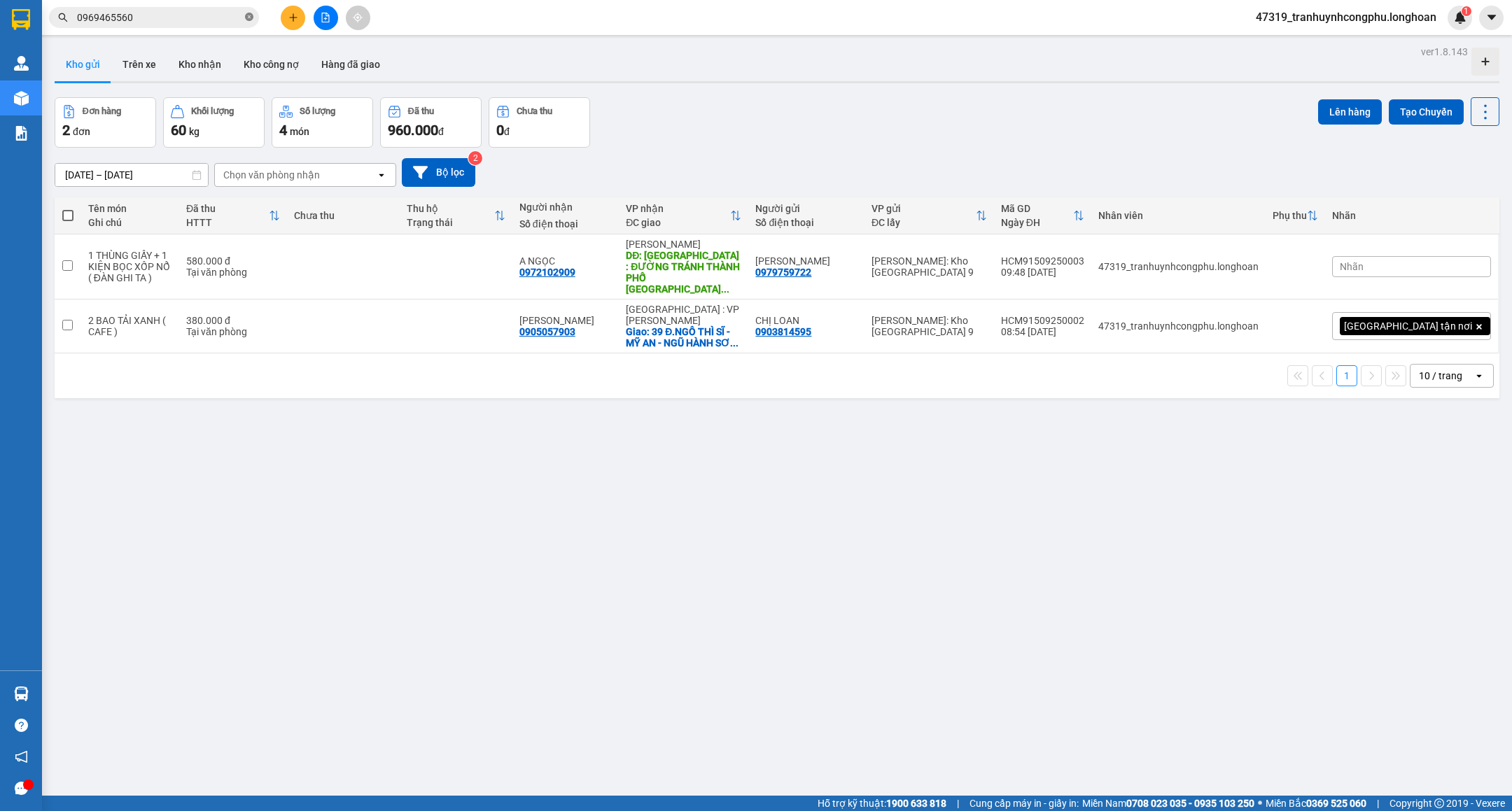
click at [245, 19] on icon "close-circle" at bounding box center [249, 16] width 8 height 8
drag, startPoint x: 192, startPoint y: 61, endPoint x: 192, endPoint y: 69, distance: 8.0
click at [192, 61] on button "Kho nhận" at bounding box center [200, 65] width 65 height 34
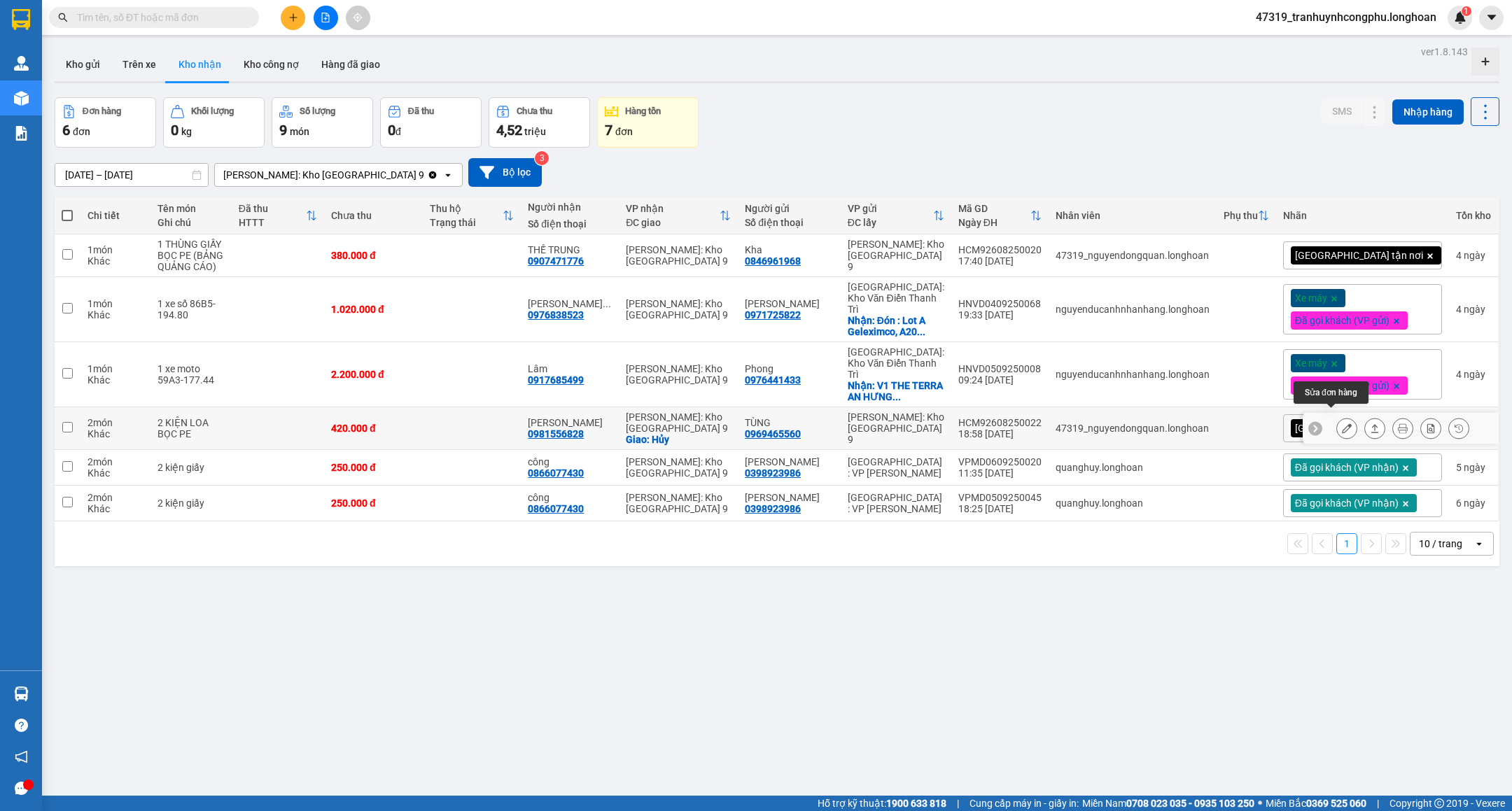
click at [1337, 417] on button at bounding box center [1346, 429] width 19 height 25
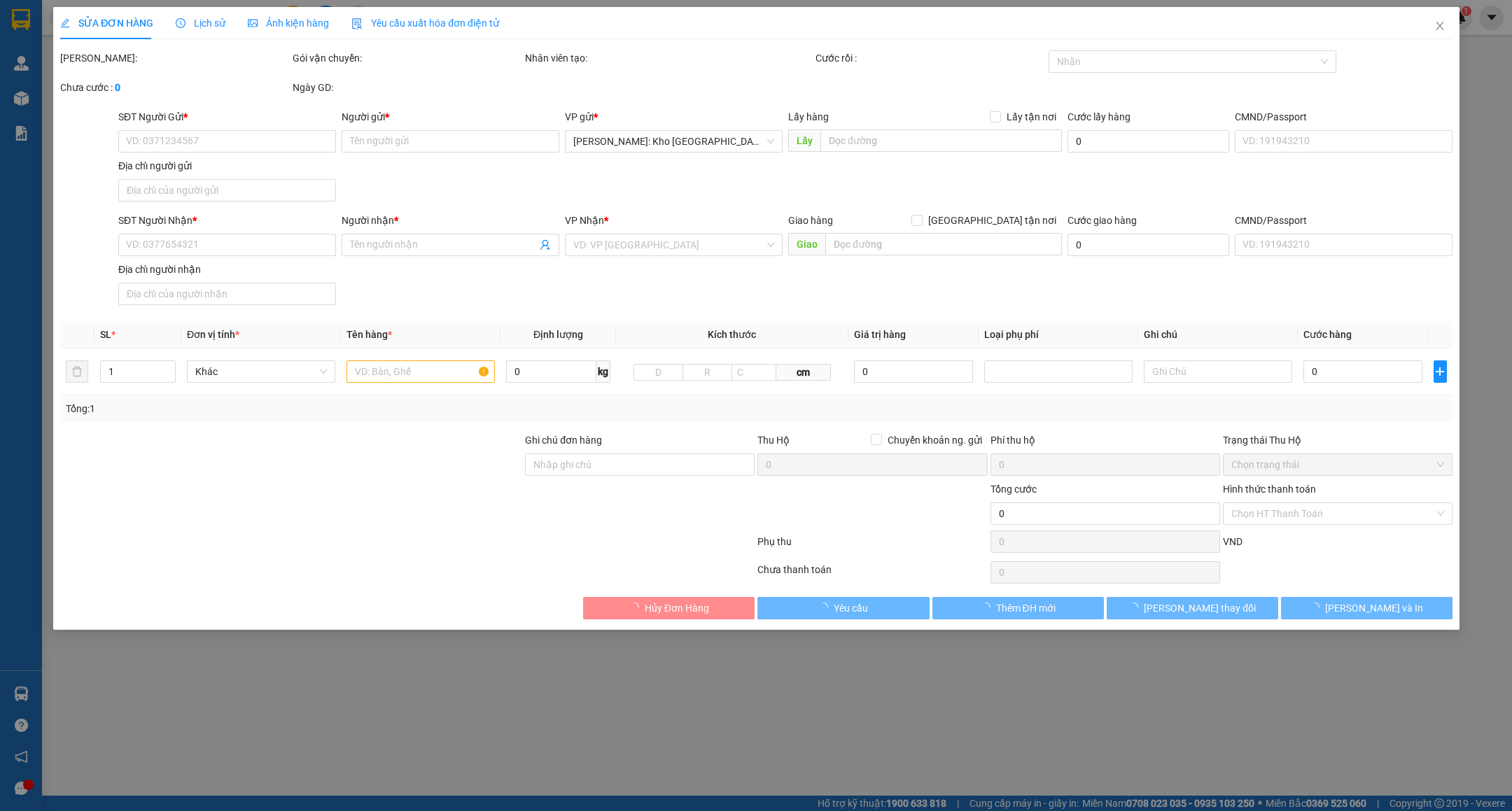
type input "0969465560"
type input "TÙNG"
type input "0981556828"
type input "[PERSON_NAME]"
checkbox input "true"
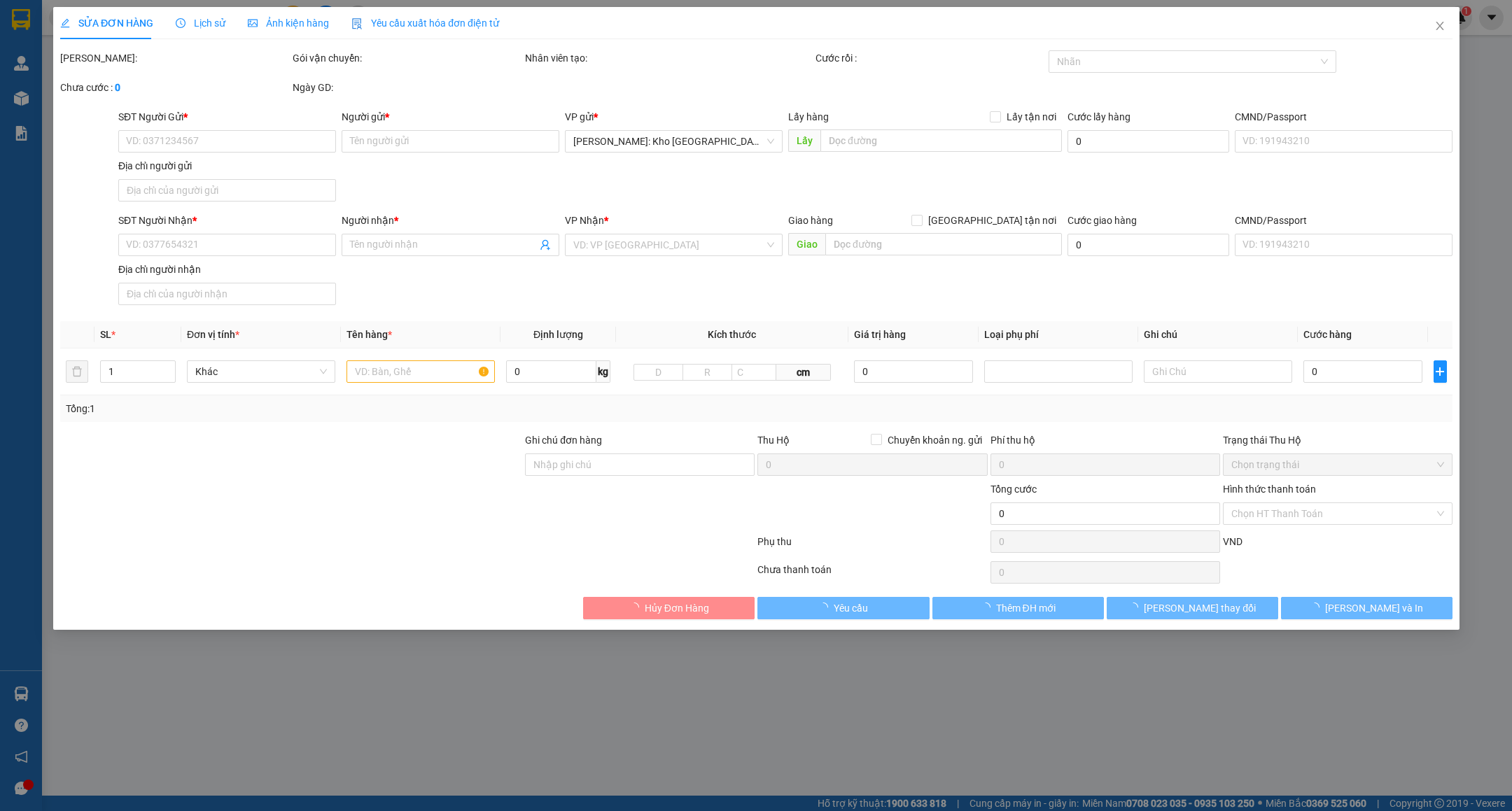
type input "Hủy"
type input "nhận theo kiện-giao nguyên kiên-hư hỏng không chịu trách nhiệm"
type input "50.000"
type input "420.000"
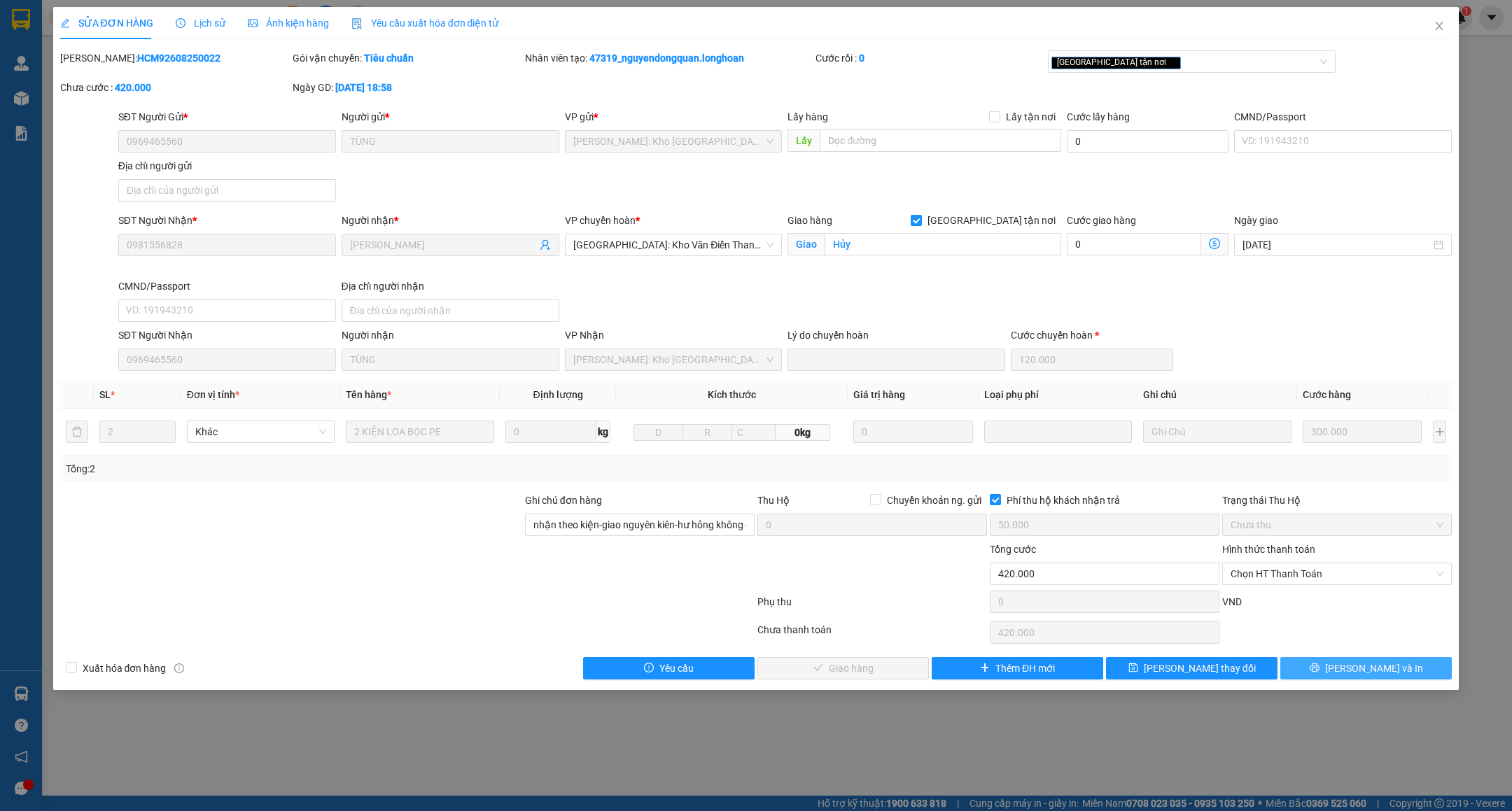
click at [1336, 672] on button "[PERSON_NAME] và In" at bounding box center [1366, 668] width 171 height 22
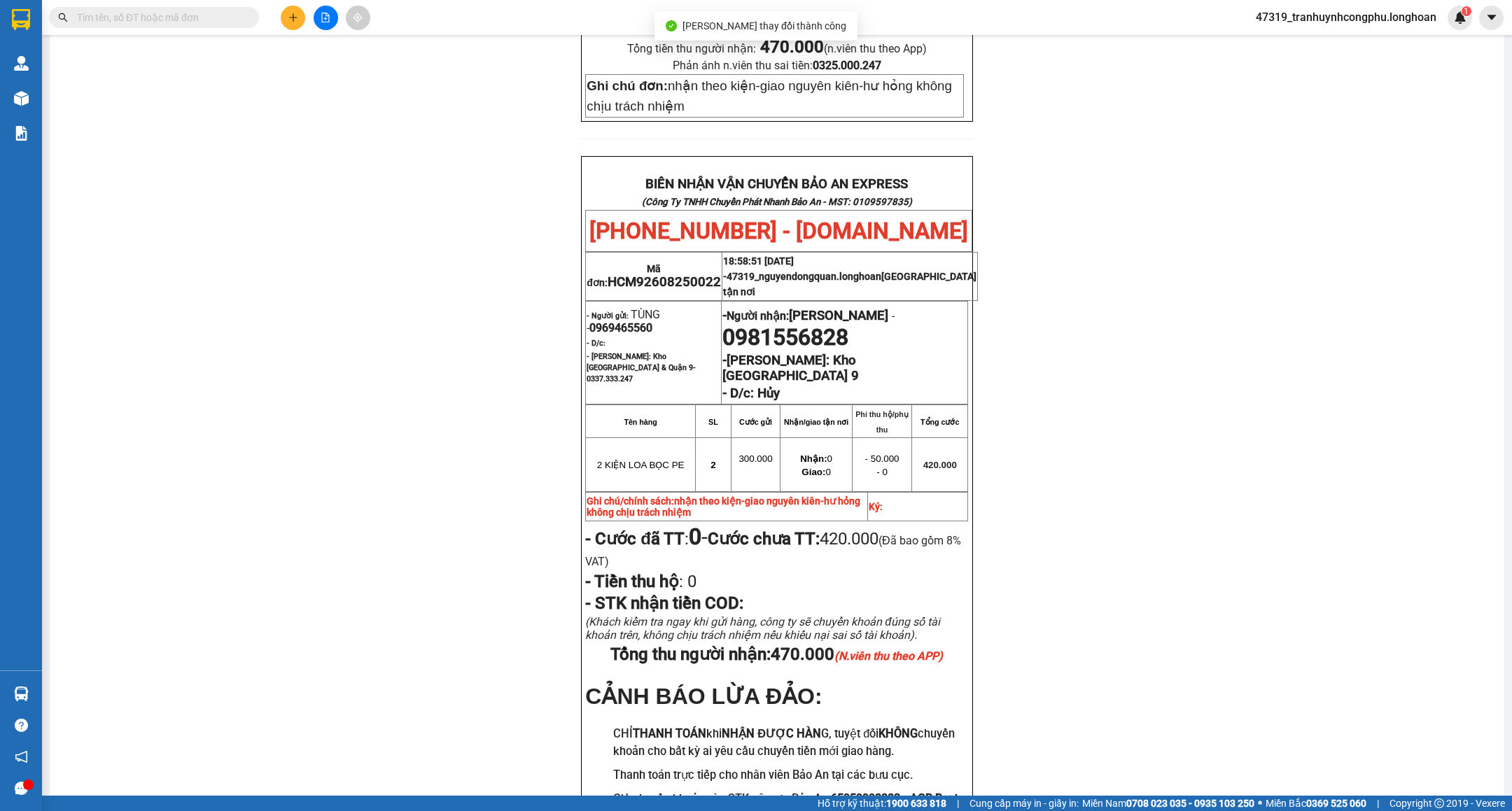
scroll to position [614, 0]
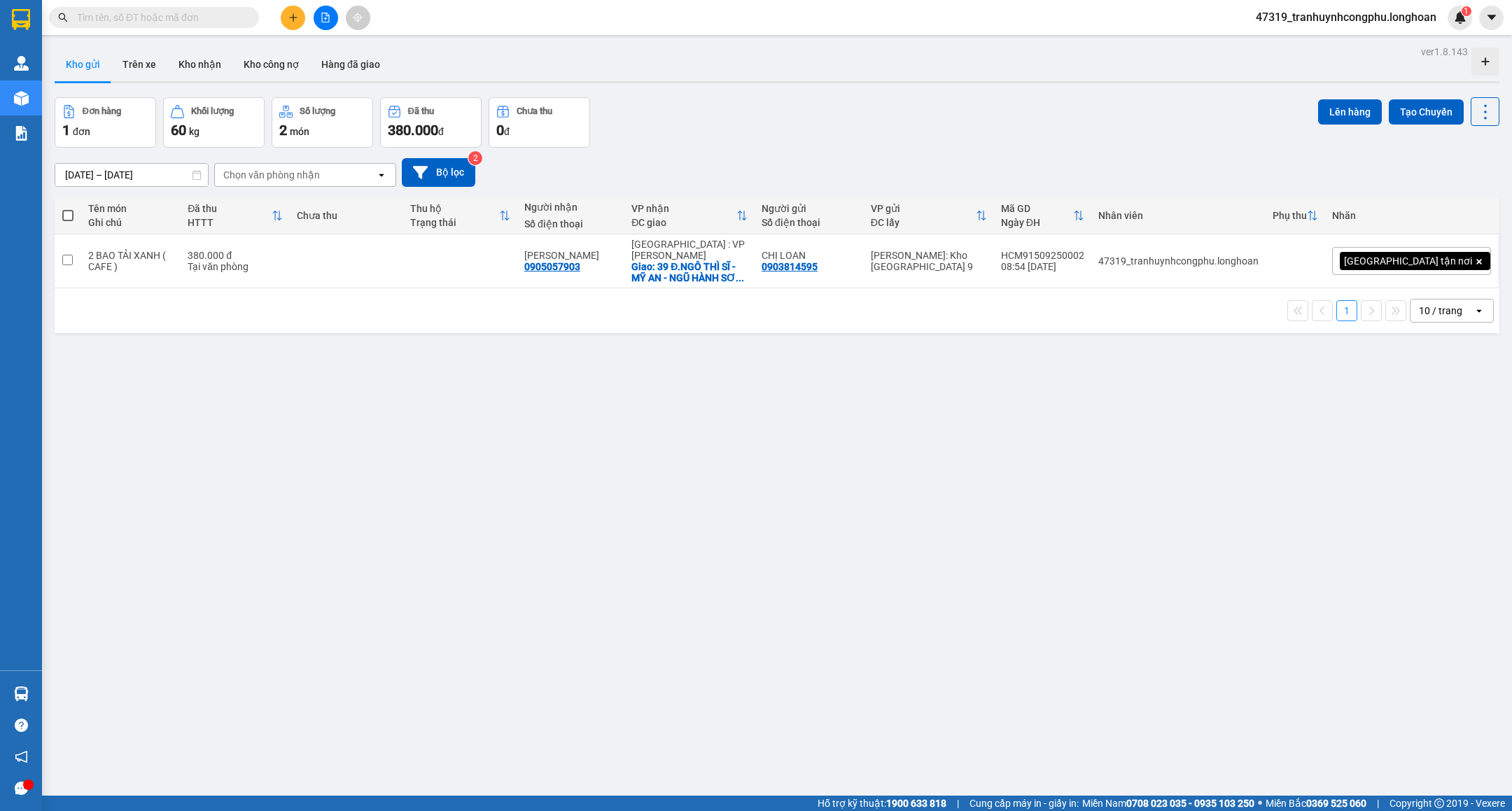
click at [204, 24] on input "text" at bounding box center [159, 18] width 165 height 15
paste input "6300205050313"
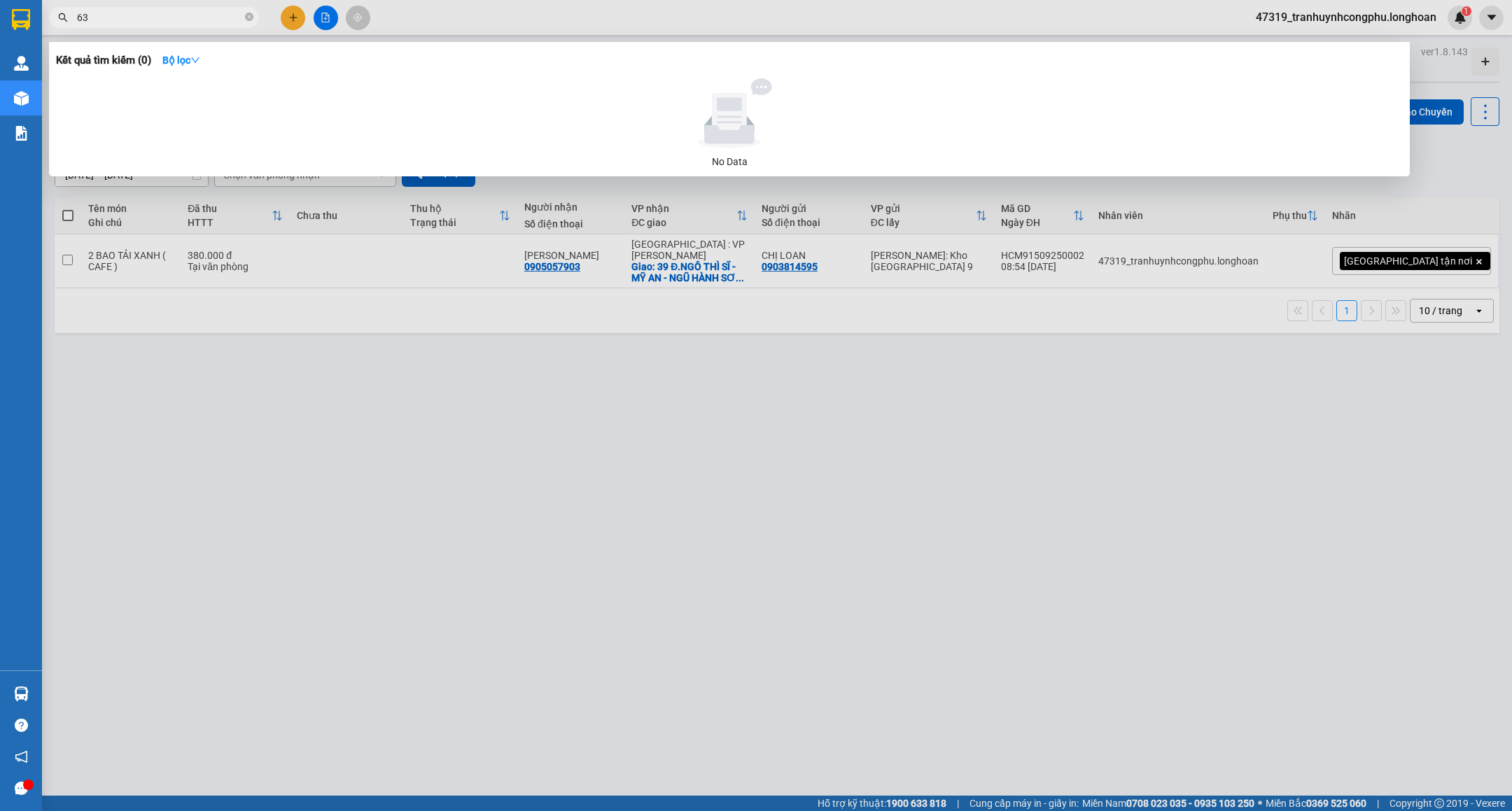
type input "6"
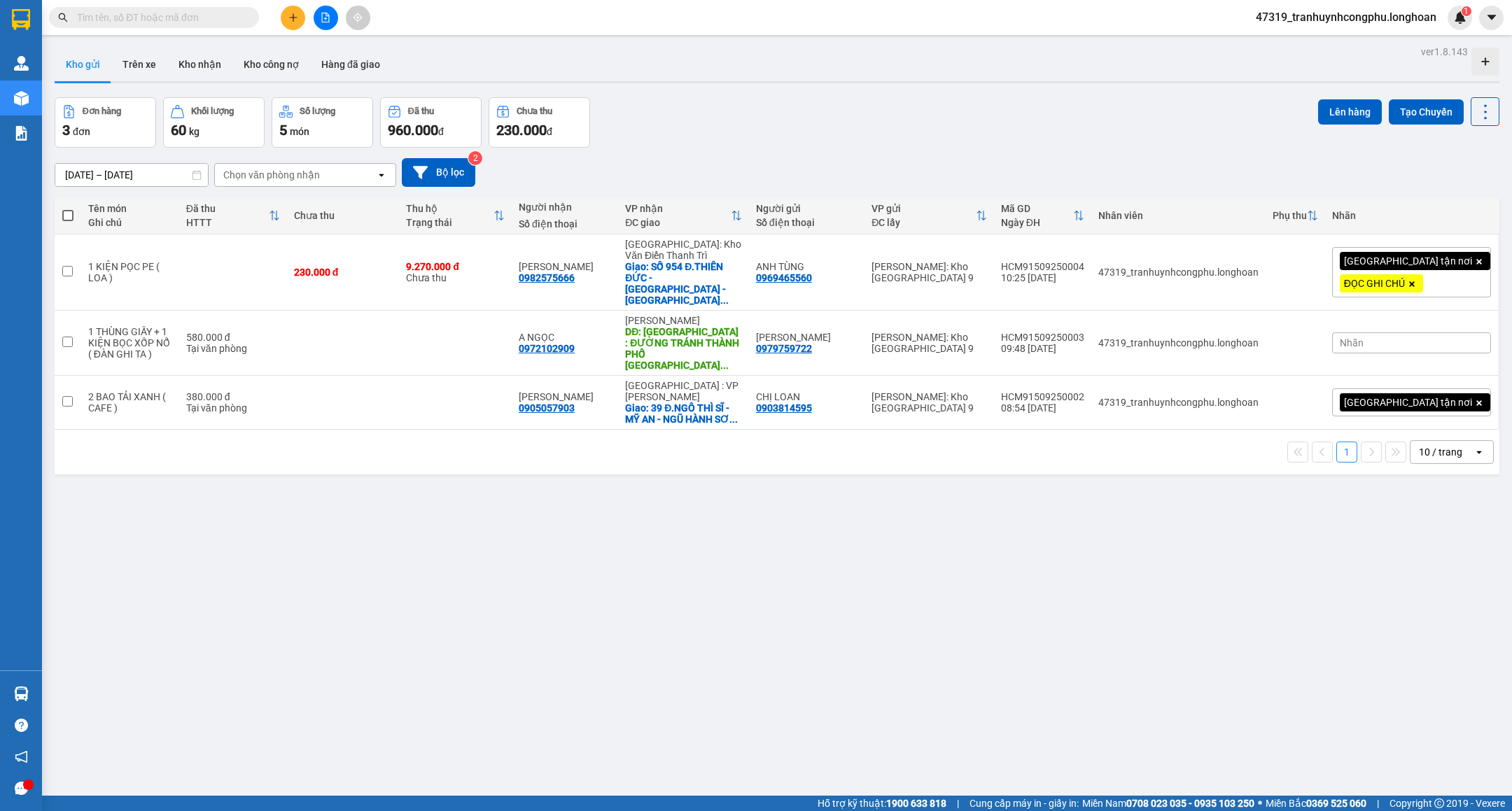
click at [1095, 629] on div "ver 1.8.143 Kho gửi Trên xe Kho nhận Kho công nợ Hàng đã giao Đơn hàng 3 đơn Kh…" at bounding box center [777, 447] width 1456 height 811
click at [194, 61] on button "Kho nhận" at bounding box center [200, 65] width 65 height 34
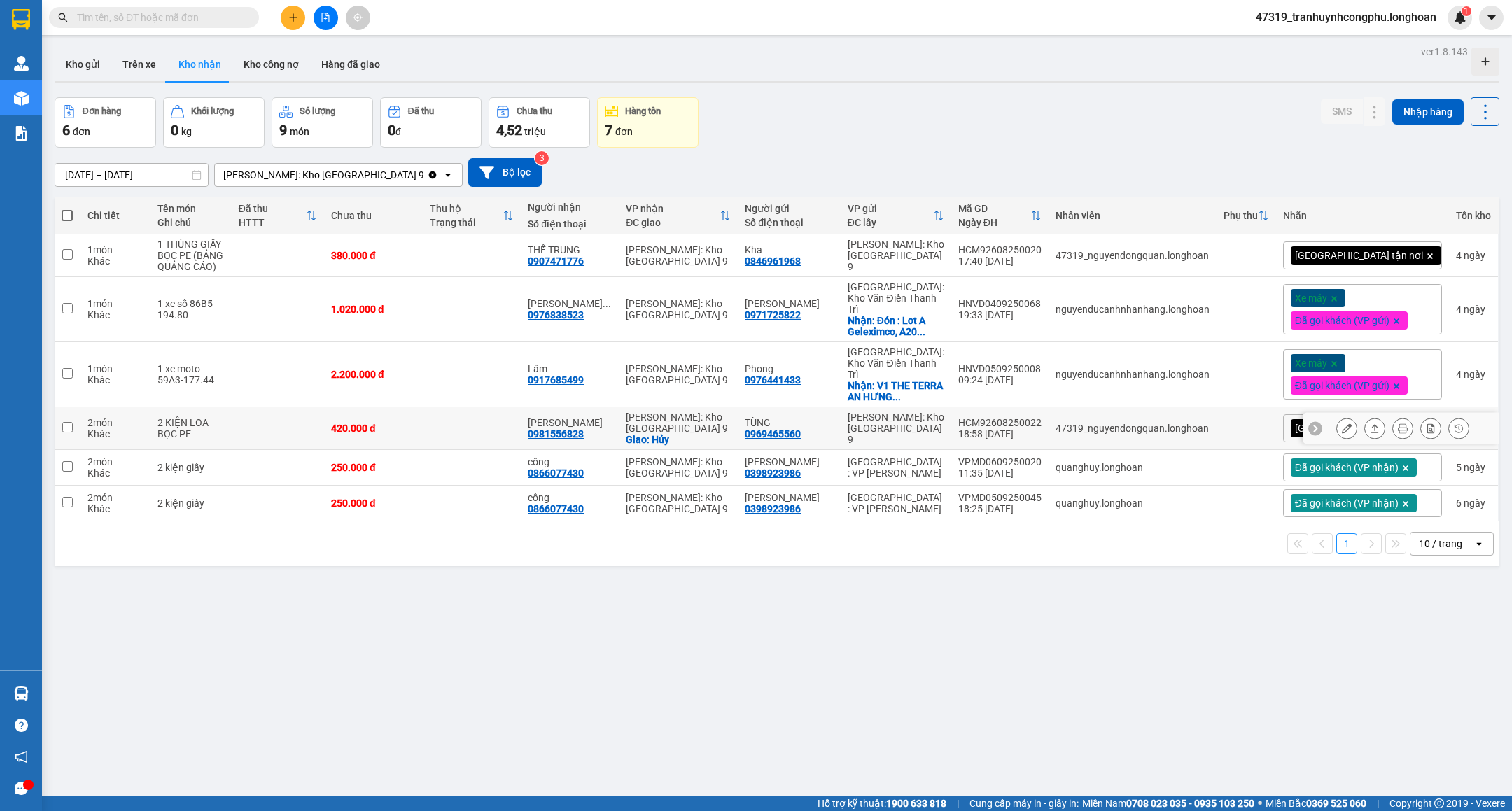
click at [1337, 417] on button at bounding box center [1346, 429] width 19 height 25
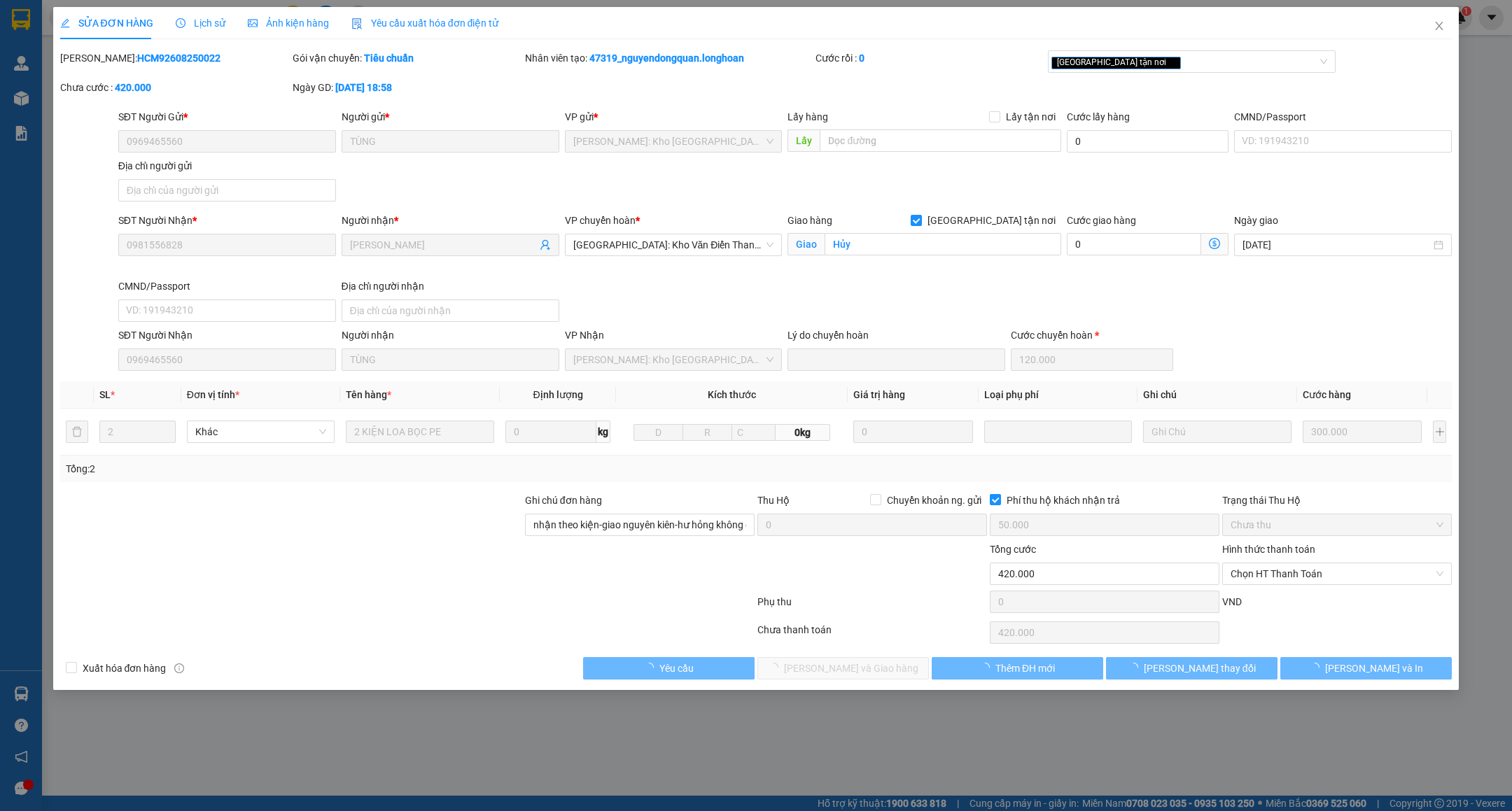
type input "0969465560"
type input "TÙNG"
type input "0981556828"
type input "[PERSON_NAME]"
checkbox input "true"
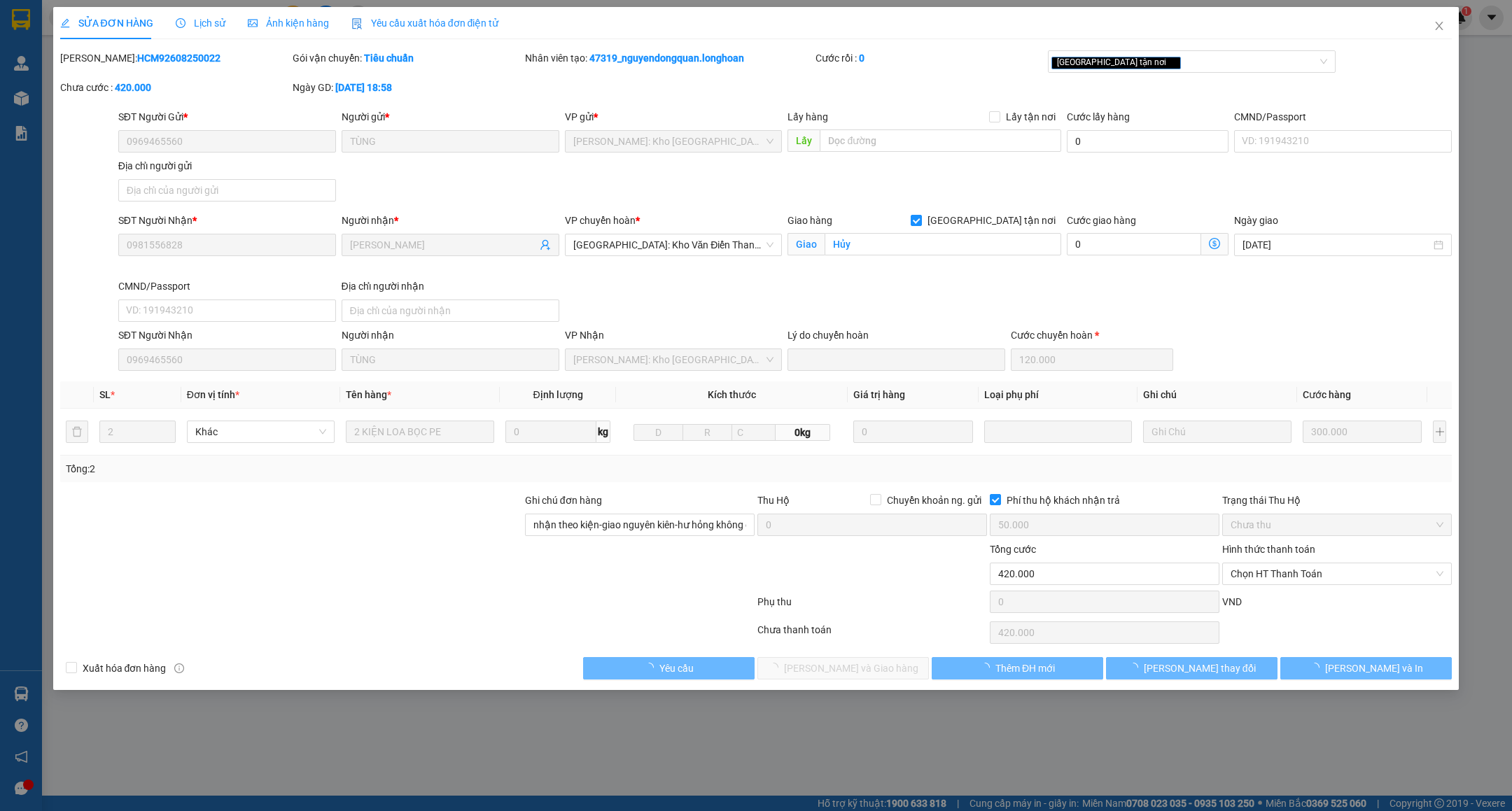
type input "Hủy"
type input "nhận theo kiện-giao nguyên kiên-hư hỏng không chịu trách nhiệm"
type input "50.000"
type input "420.000"
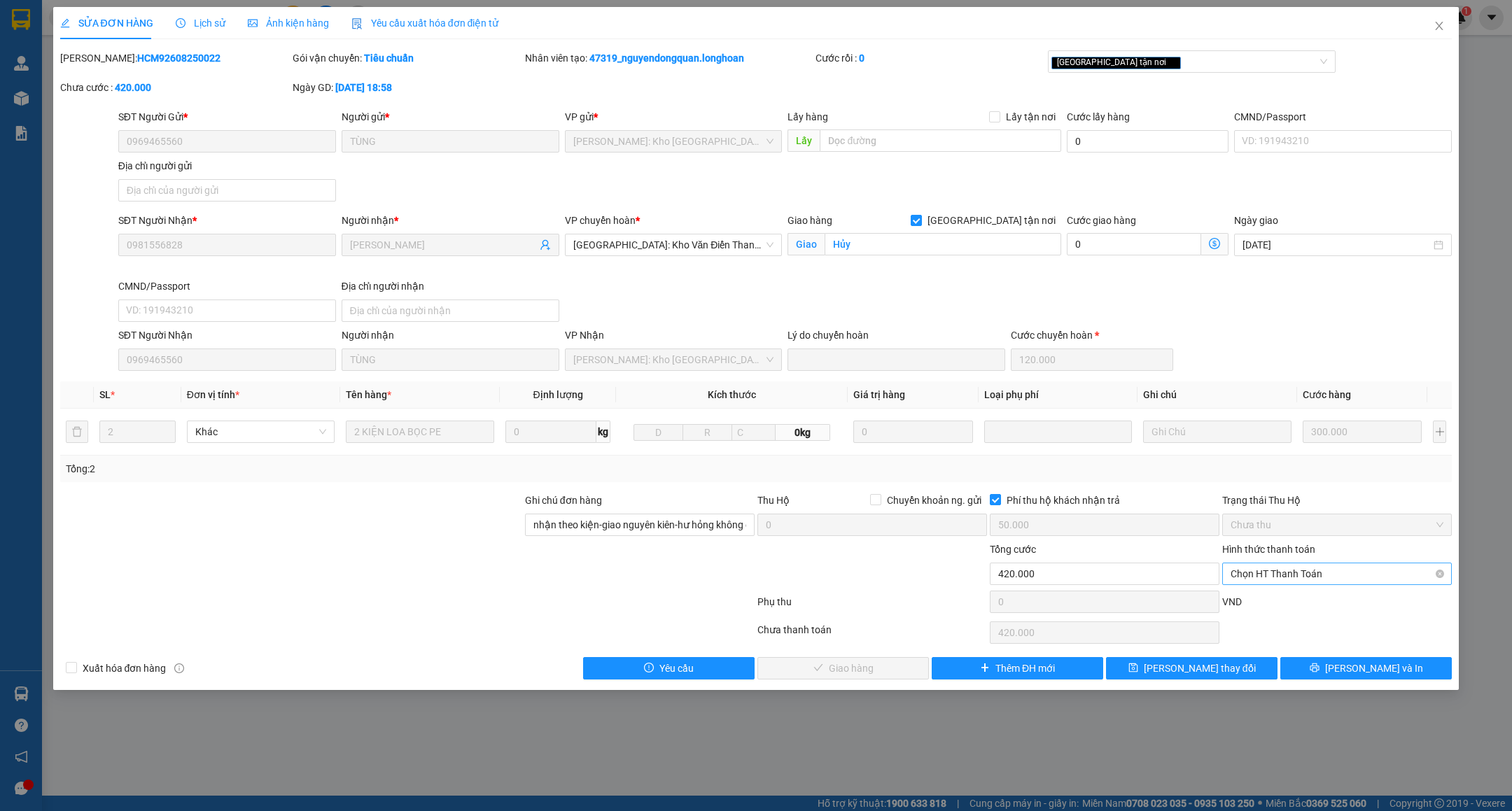
click at [1289, 570] on span "Chọn HT Thanh Toán" at bounding box center [1337, 573] width 213 height 21
click at [1271, 597] on div "Tại văn phòng" at bounding box center [1337, 606] width 230 height 22
type input "0"
click at [138, 51] on div "Mã ĐH: HCM92608250022" at bounding box center [174, 58] width 230 height 15
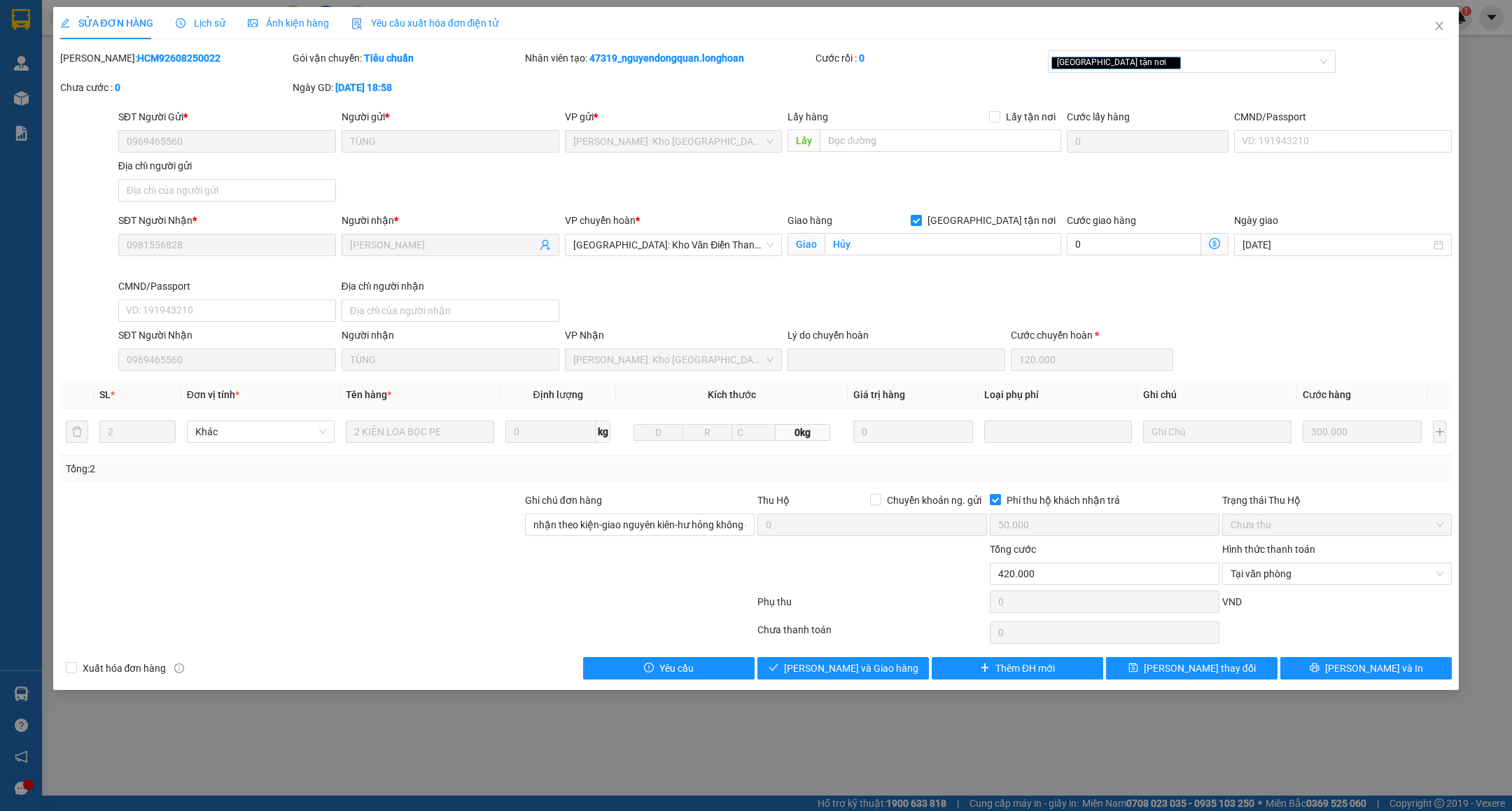
copy b "HCM92608250022"
